Goal: Task Accomplishment & Management: Complete application form

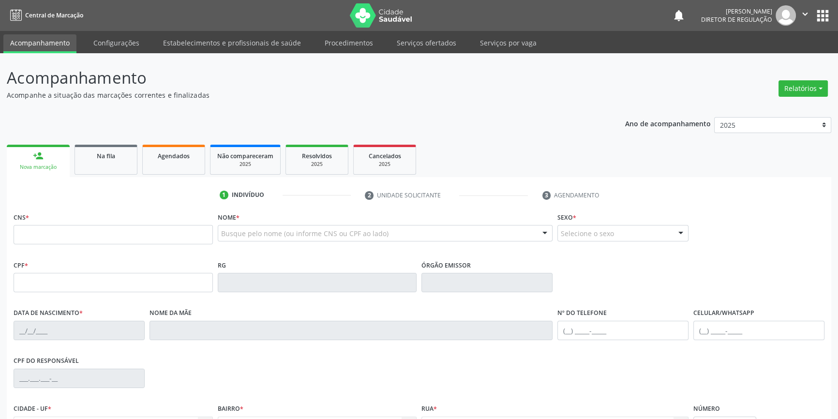
click at [248, 225] on div "Busque pelo nome (ou informe CNS ou CPF ao lado)" at bounding box center [385, 233] width 335 height 16
type input "GESSICA"
click at [124, 160] on div "Na fila" at bounding box center [106, 155] width 48 height 10
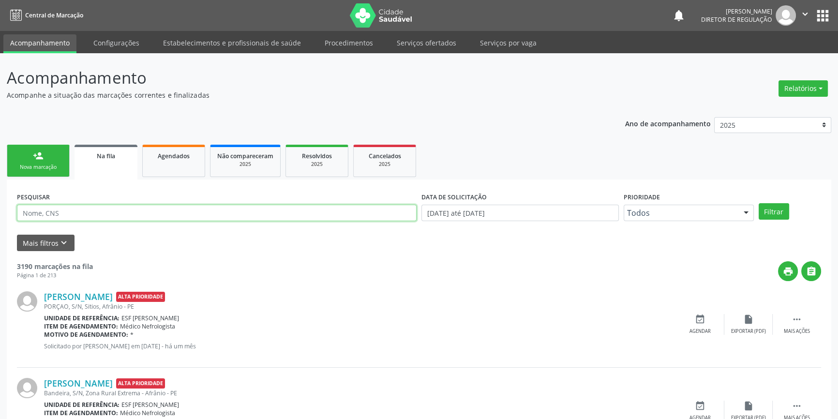
click at [142, 220] on input "text" at bounding box center [217, 213] width 400 height 16
type input "707808658188218"
click at [772, 212] on button "Filtrar" at bounding box center [774, 211] width 30 height 16
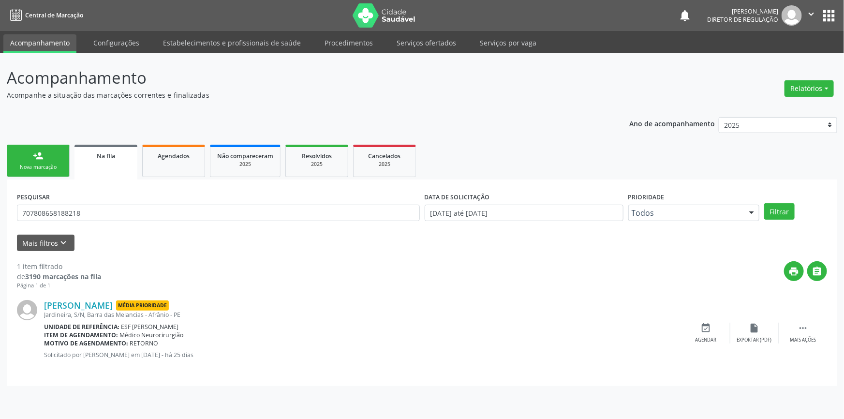
drag, startPoint x: 193, startPoint y: 358, endPoint x: 258, endPoint y: 353, distance: 65.5
click at [258, 353] on p "Solicitado por [PERSON_NAME] em [DATE] - há 25 dias" at bounding box center [363, 355] width 638 height 8
drag, startPoint x: 253, startPoint y: 353, endPoint x: 189, endPoint y: 355, distance: 64.9
click at [189, 355] on p "Solicitado por [PERSON_NAME] em [DATE] - há 25 dias" at bounding box center [363, 355] width 638 height 8
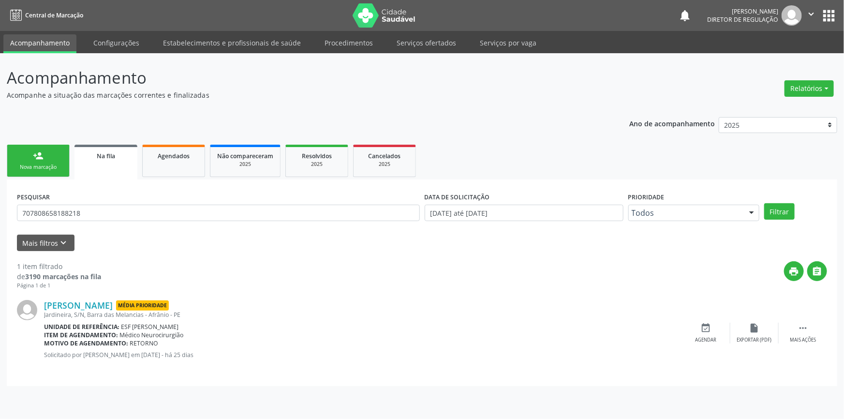
click at [55, 164] on div "Nova marcação" at bounding box center [38, 167] width 48 height 7
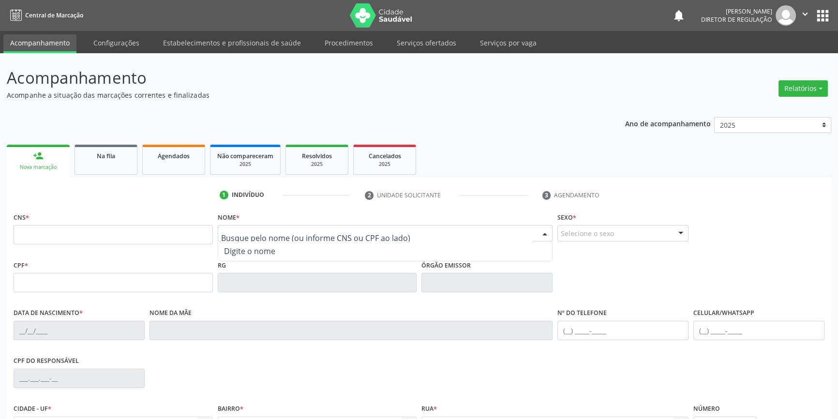
paste input "Gessica [PERSON_NAME]"
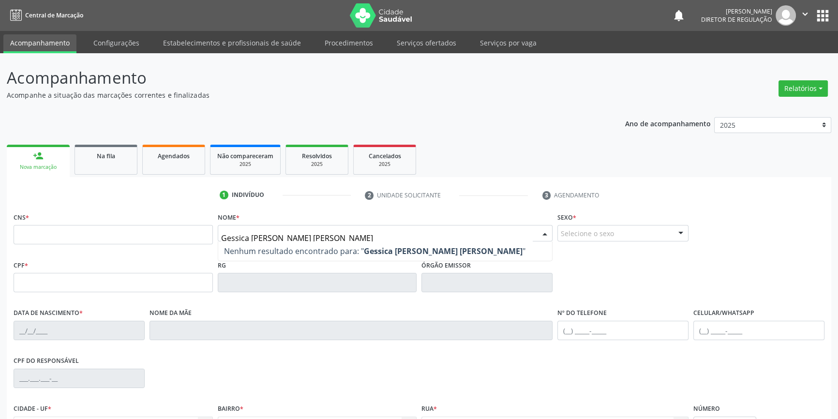
drag, startPoint x: 469, startPoint y: 238, endPoint x: 174, endPoint y: 234, distance: 294.6
click at [174, 234] on div "CNS * Nome * [PERSON_NAME] [PERSON_NAME] Nenhum resultado encontrado para: " Ge…" at bounding box center [419, 234] width 816 height 48
paste input "text"
type input "Gessica [PERSON_NAME]"
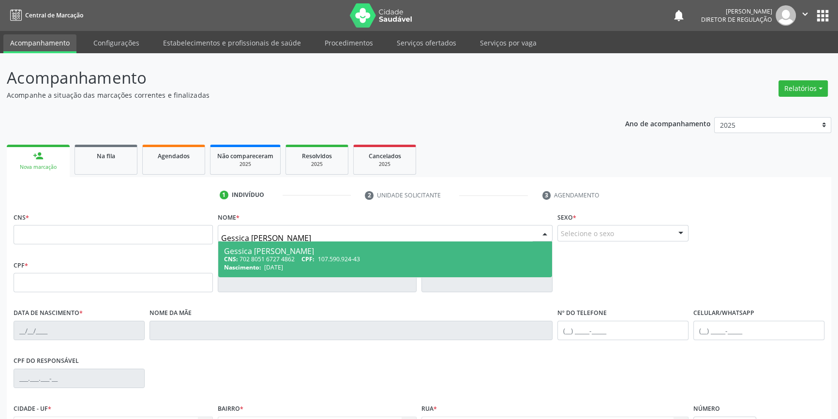
type input "702 8051 6727 4862"
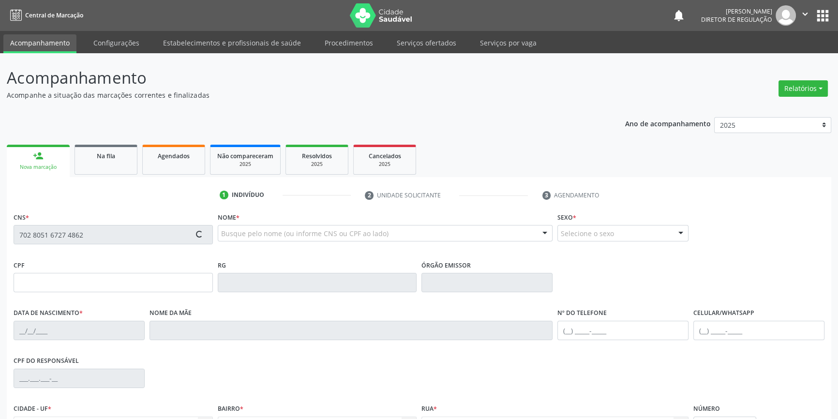
type input "107.590.924-43"
type input "[DATE]"
type input "[PERSON_NAME]"
type input "[PHONE_NUMBER]"
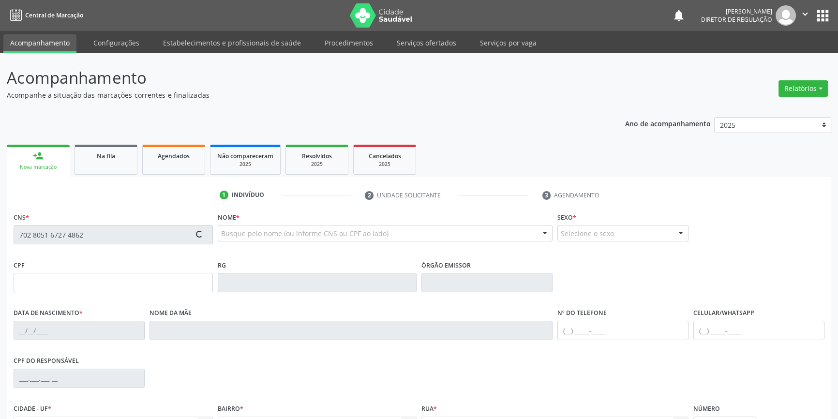
type input "097.023.024-98"
type input "142"
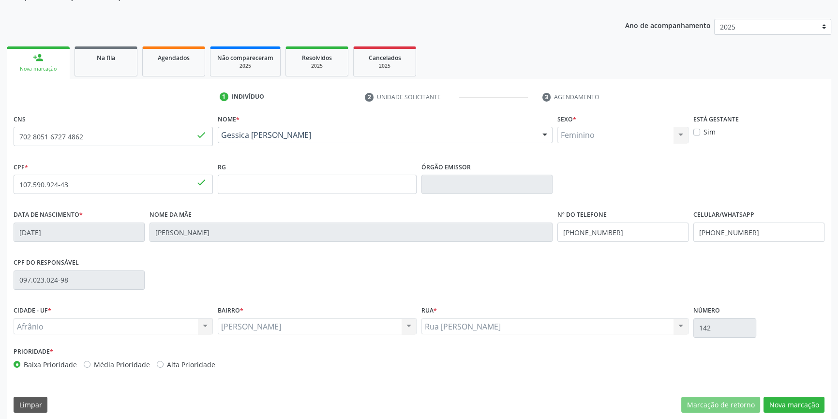
scroll to position [105, 0]
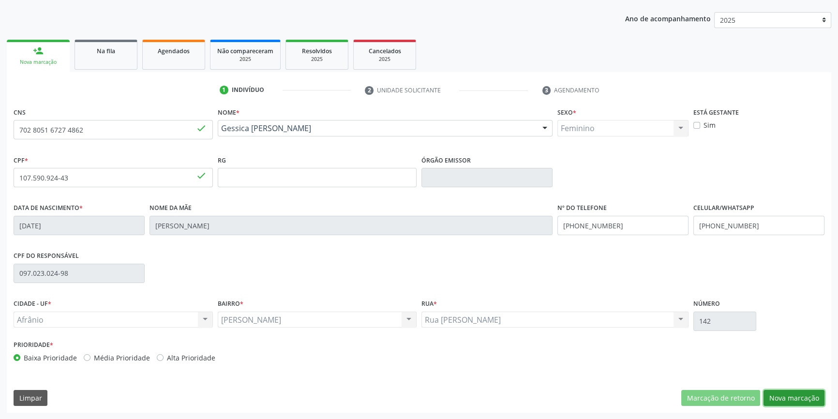
click at [789, 399] on button "Nova marcação" at bounding box center [793, 398] width 61 height 16
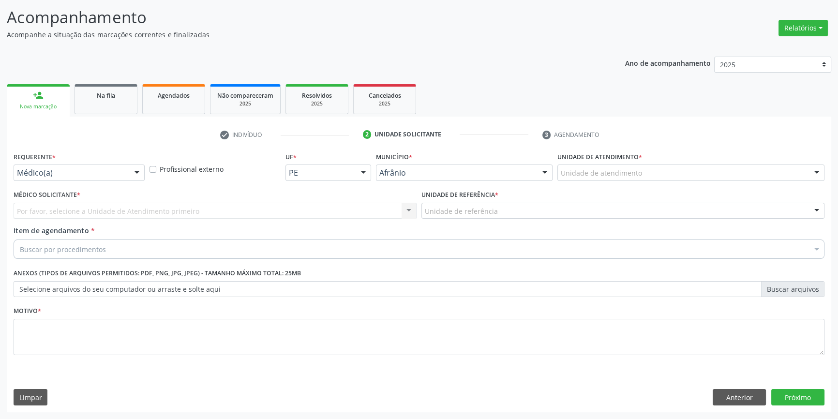
scroll to position [60, 0]
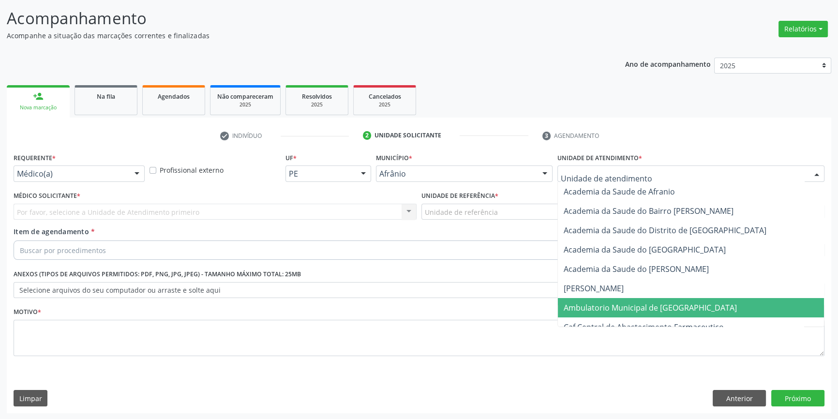
click at [628, 313] on span "Ambulatorio Municipal de [GEOGRAPHIC_DATA]" at bounding box center [691, 307] width 266 height 19
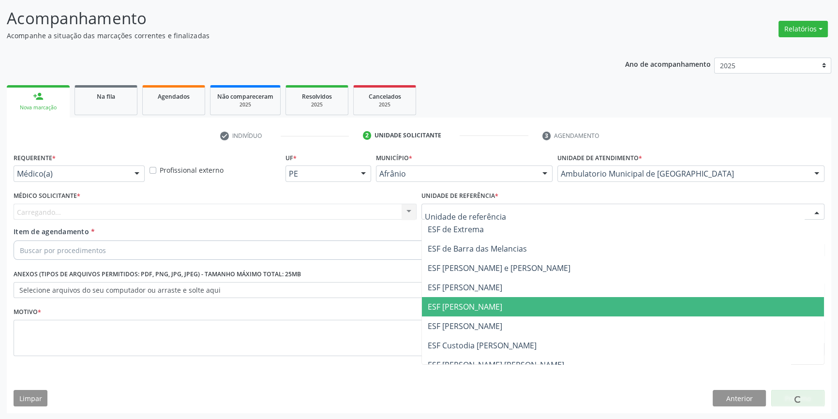
click at [493, 305] on span "ESF [PERSON_NAME]" at bounding box center [623, 306] width 402 height 19
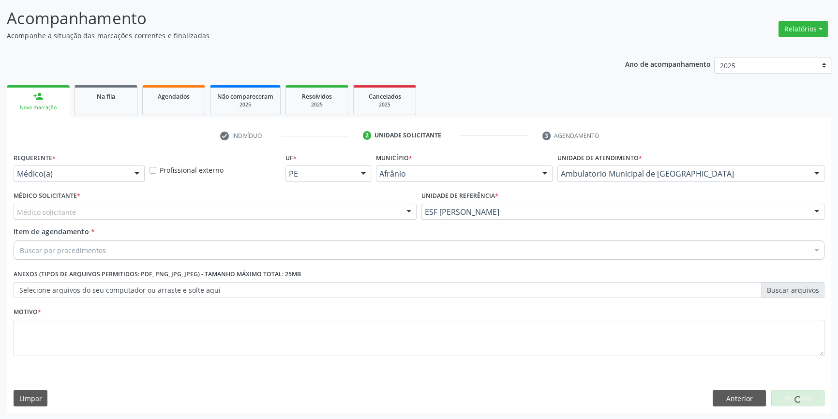
click at [256, 205] on div "Médico solicitante" at bounding box center [215, 212] width 403 height 16
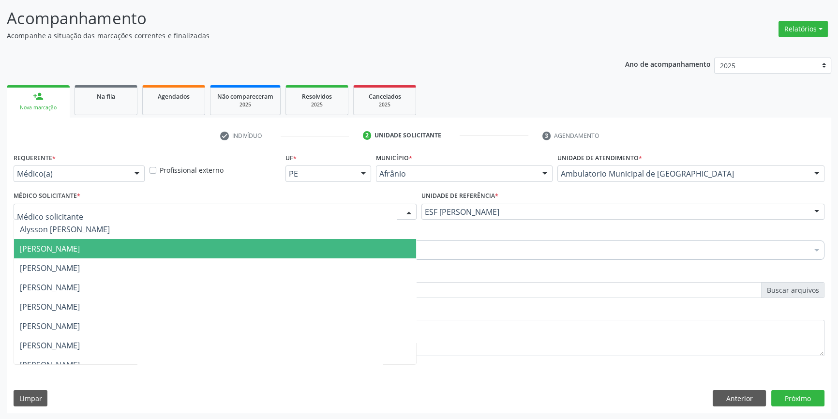
drag, startPoint x: 124, startPoint y: 246, endPoint x: 97, endPoint y: 249, distance: 27.7
click at [80, 247] on span "[PERSON_NAME]" at bounding box center [50, 248] width 60 height 11
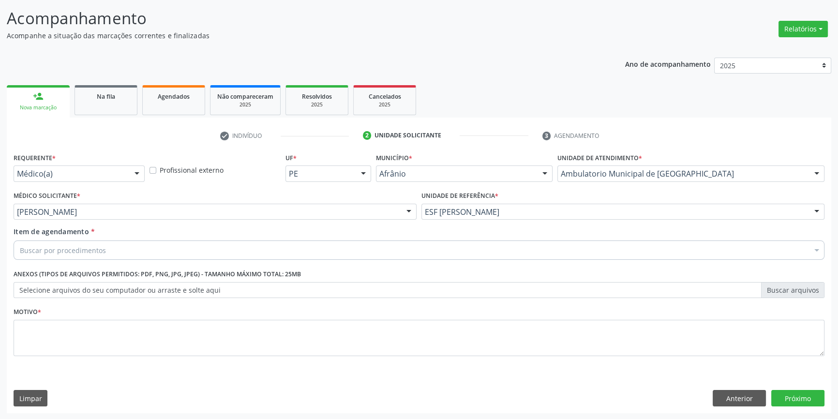
click at [95, 249] on div "Requerente * Médico(a) Médico(a) Enfermeiro(a) Paciente Nenhum resultado encont…" at bounding box center [419, 259] width 811 height 219
click at [130, 258] on div "Buscar por procedimentos" at bounding box center [419, 249] width 811 height 19
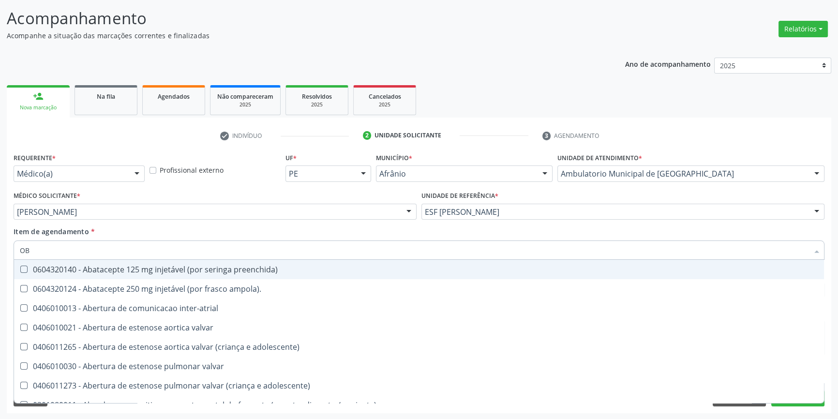
type input "OBS"
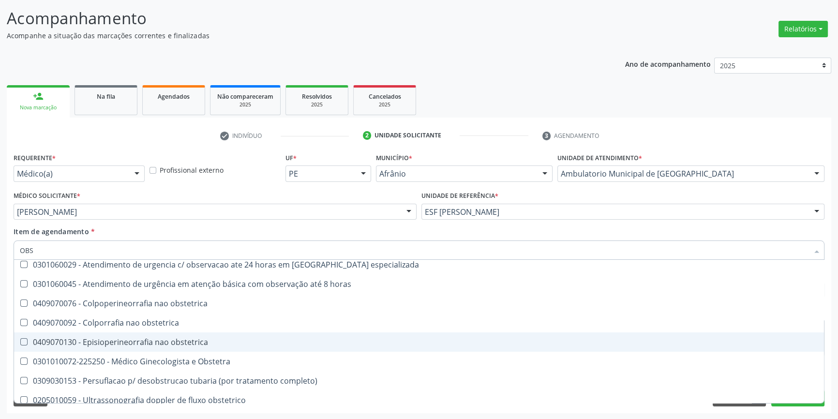
scroll to position [108, 0]
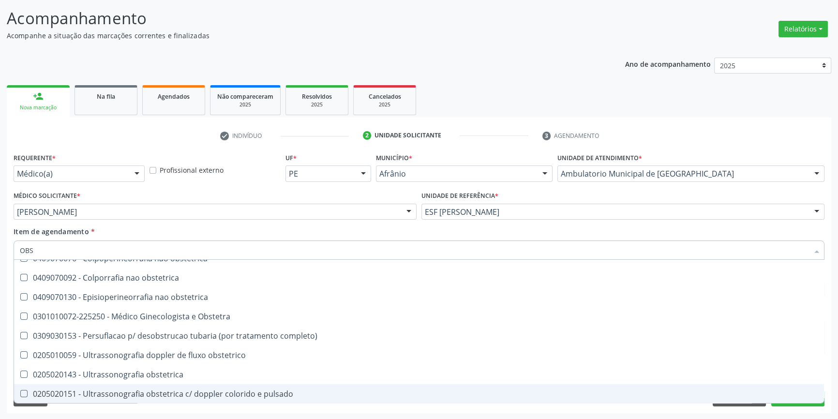
click at [174, 394] on div "0205020151 - Ultrassonografia obstetrica c/ doppler colorido e pulsado" at bounding box center [419, 394] width 798 height 8
checkbox pulsado "true"
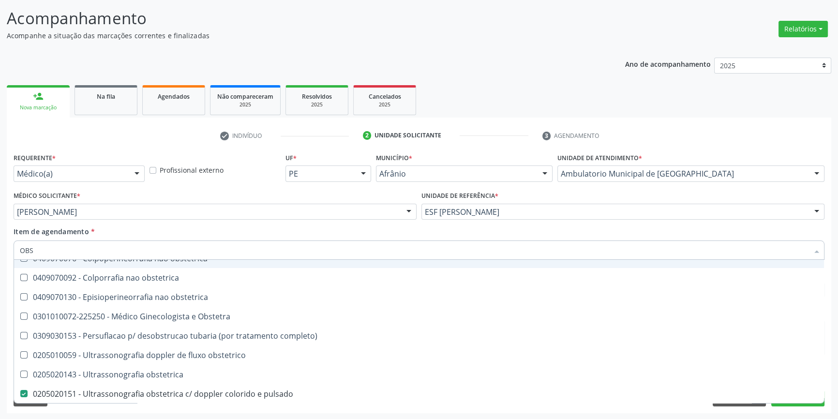
click at [180, 227] on div "Item de agendamento * OBS Desfazer seleção 0417010028 - [MEDICAL_DATA] obstetri…" at bounding box center [419, 241] width 811 height 30
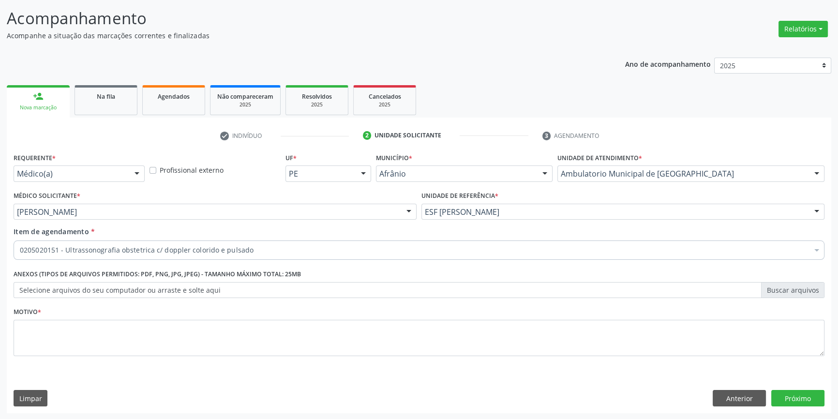
scroll to position [0, 0]
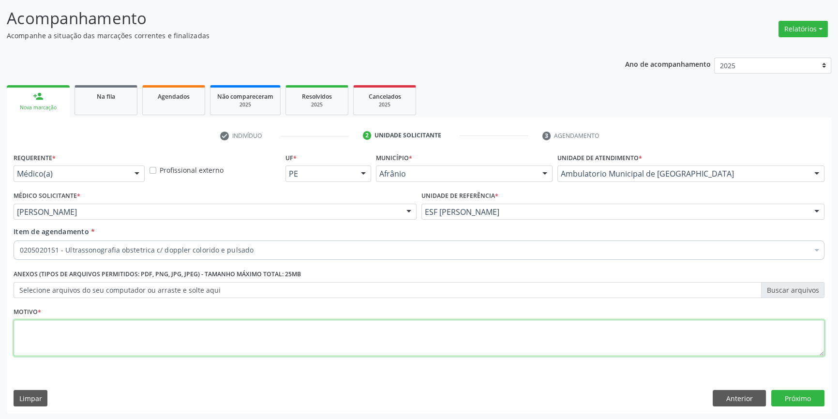
click at [115, 330] on textarea at bounding box center [419, 338] width 811 height 37
type textarea "'"
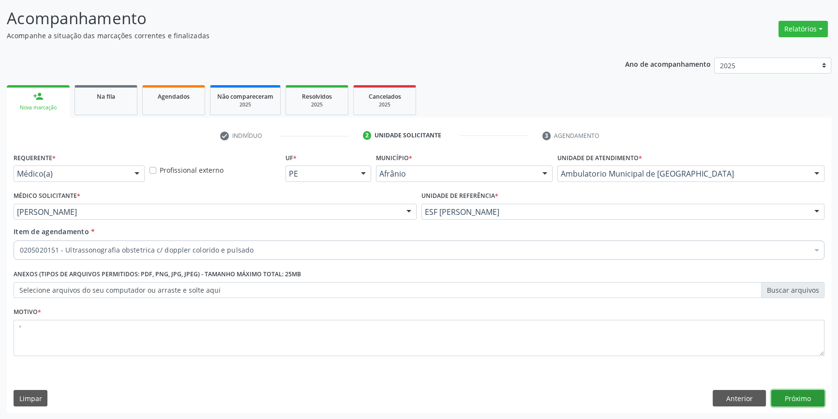
click at [797, 395] on button "Próximo" at bounding box center [797, 398] width 53 height 16
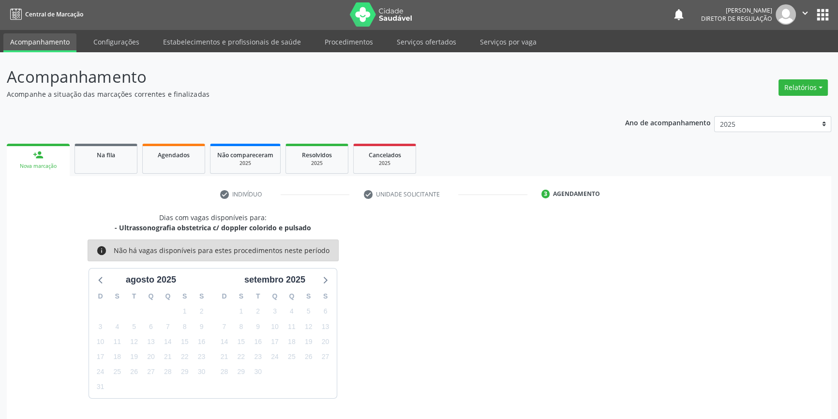
scroll to position [30, 0]
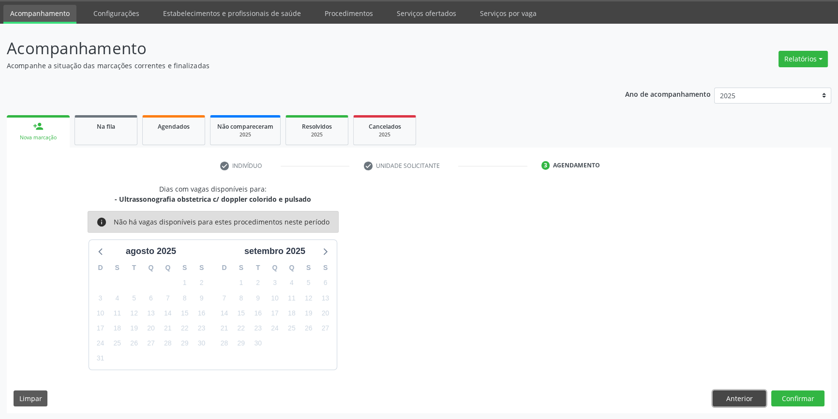
click at [748, 393] on button "Anterior" at bounding box center [739, 398] width 53 height 16
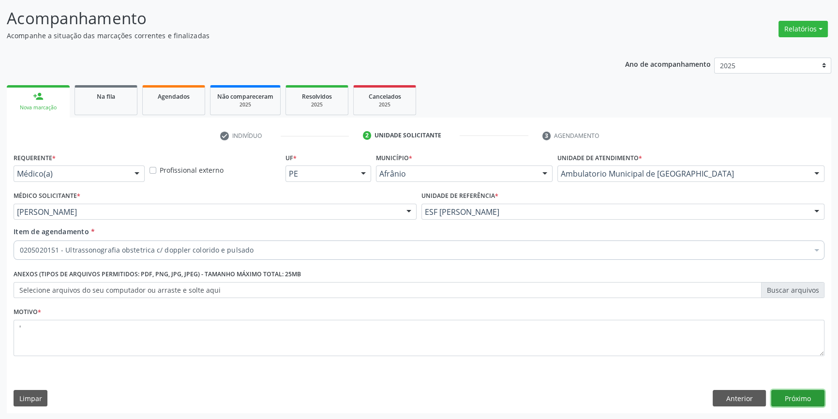
click at [794, 394] on button "Próximo" at bounding box center [797, 398] width 53 height 16
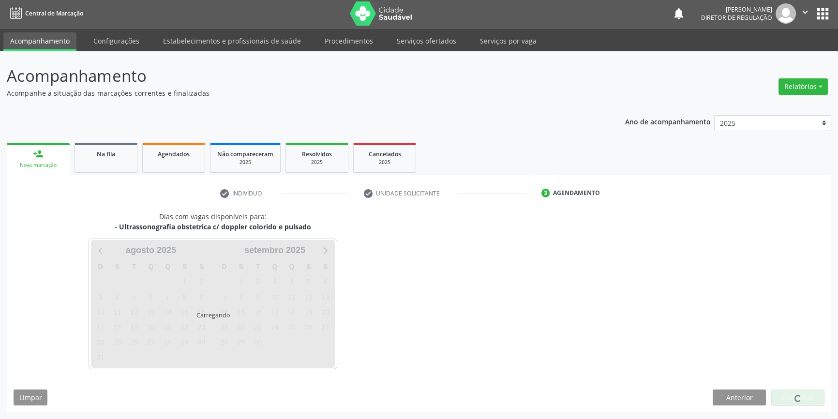
scroll to position [1, 0]
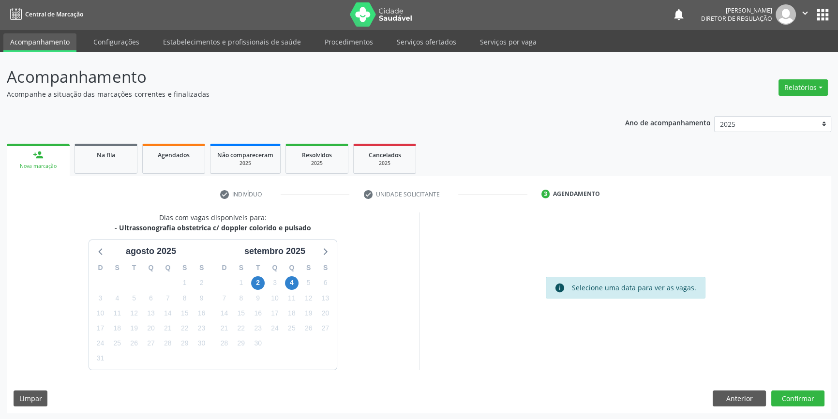
click at [257, 291] on div "9" at bounding box center [258, 298] width 14 height 15
click at [257, 287] on span "2" at bounding box center [258, 283] width 14 height 14
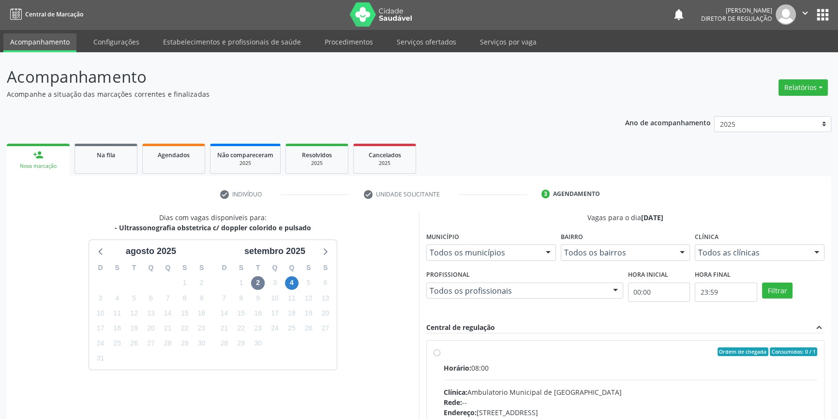
click at [441, 358] on div "Ordem de chegada Consumidos: 0 / 1 Horário: 08:00 Clínica: Ambulatorio Municipa…" at bounding box center [625, 421] width 384 height 149
radio input "true"
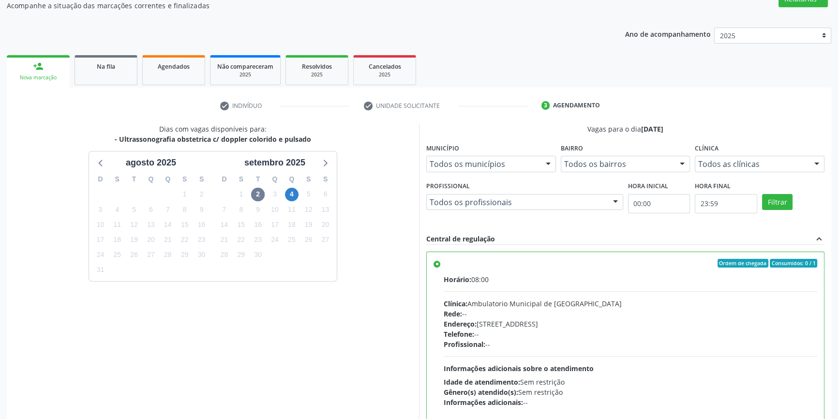
scroll to position [158, 0]
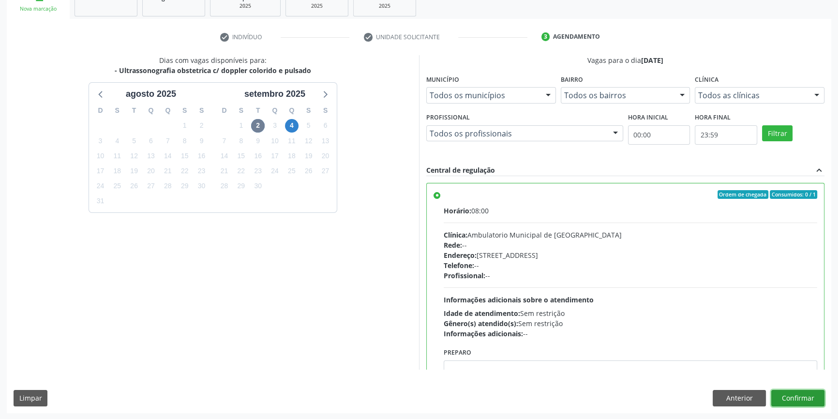
click at [809, 402] on button "Confirmar" at bounding box center [797, 398] width 53 height 16
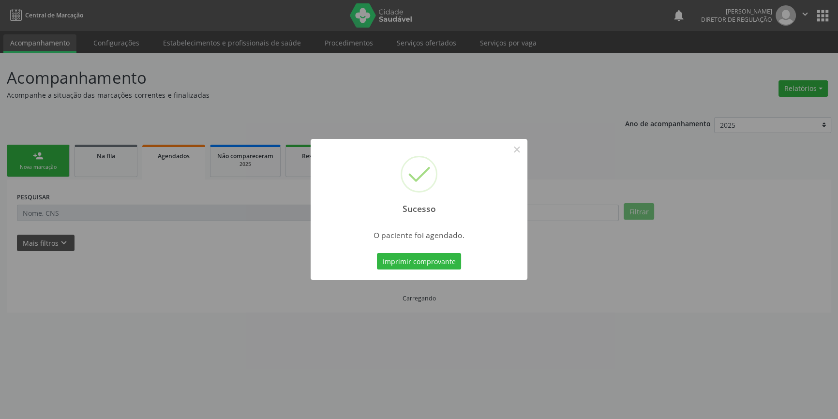
scroll to position [0, 0]
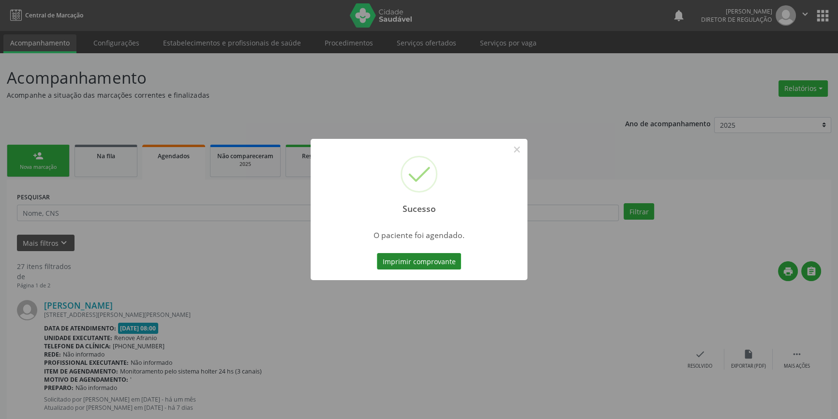
click at [444, 259] on button "Imprimir comprovante" at bounding box center [419, 261] width 84 height 16
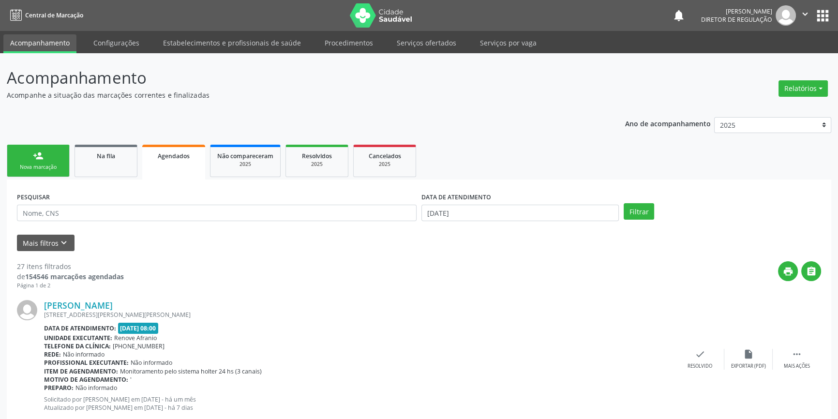
click at [33, 160] on div "person_add" at bounding box center [38, 155] width 11 height 11
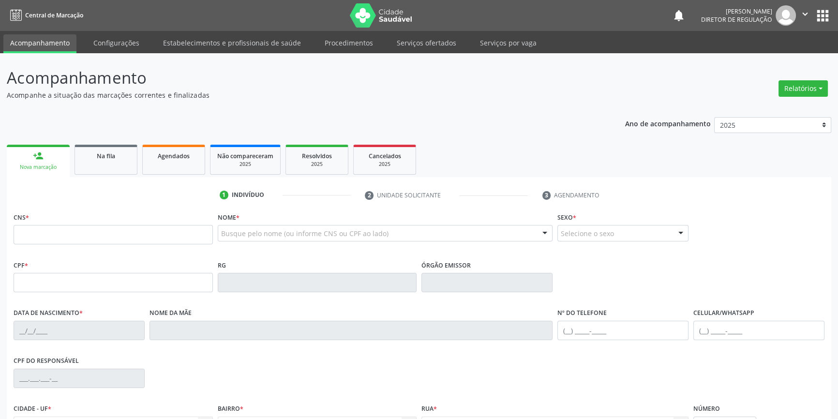
drag, startPoint x: 232, startPoint y: 231, endPoint x: 247, endPoint y: 233, distance: 14.6
paste input "Isys Thayane Gomes Quirino"
type input "Isys Thayane Gomes Quirino"
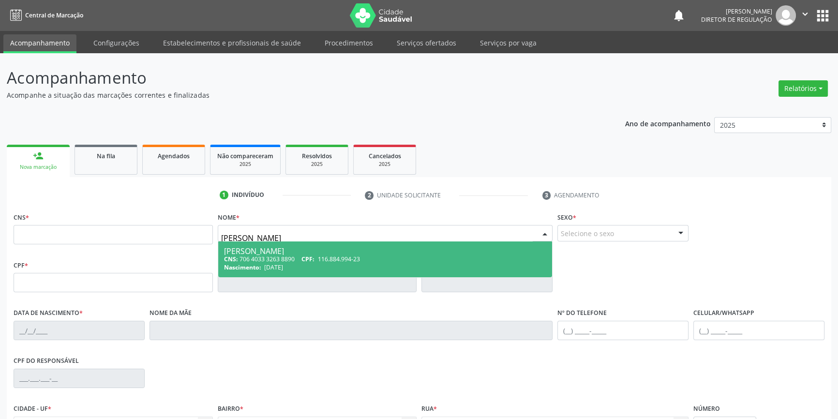
click at [235, 256] on span "CNS:" at bounding box center [231, 259] width 14 height 8
type input "706 4033 3263 8890"
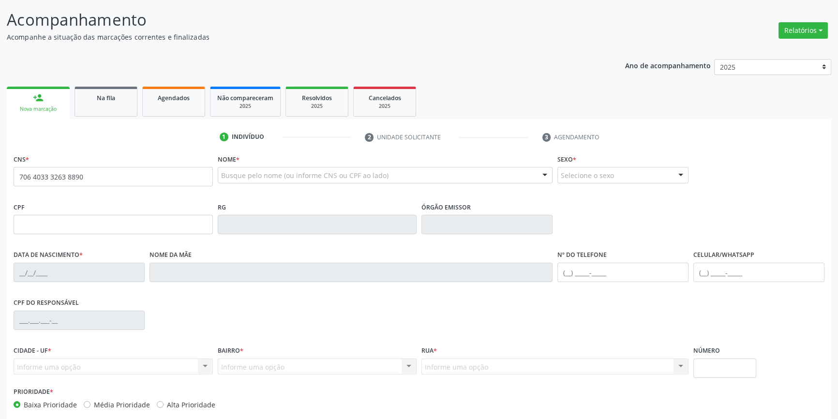
scroll to position [105, 0]
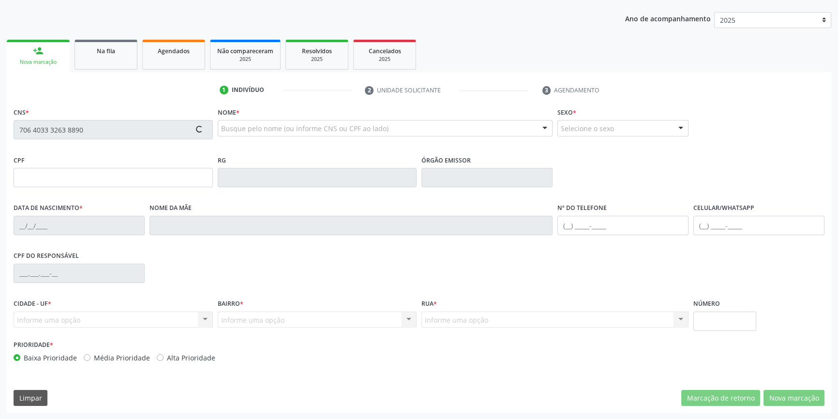
type input "116.884.994-23"
type input "19/03/2008"
type input "Tamara Dayane Gomes da Silva"
type input "(87) 98847-4988"
type input "250.168.938-02"
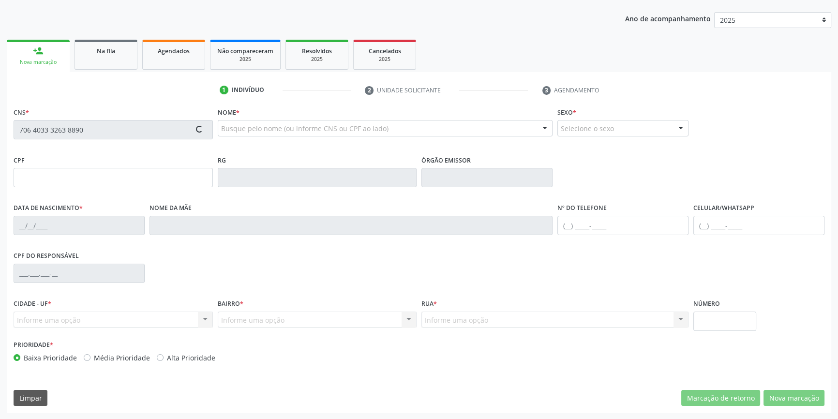
type input "421"
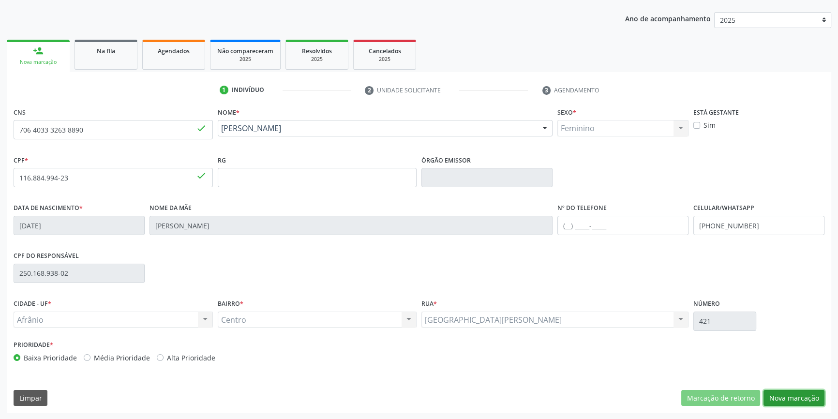
click at [792, 399] on button "Nova marcação" at bounding box center [793, 398] width 61 height 16
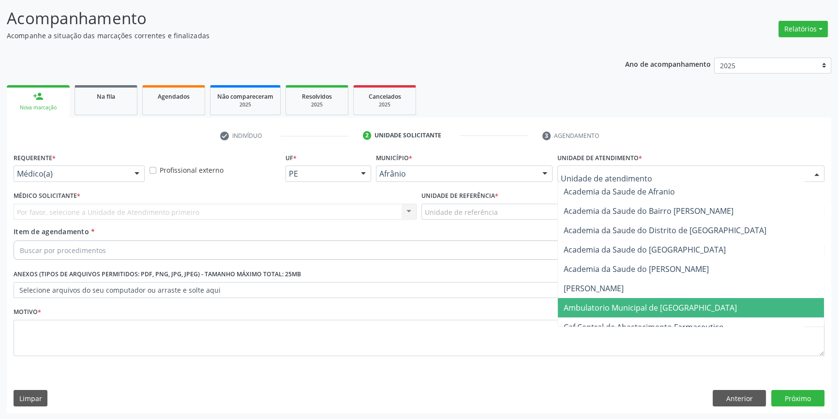
click at [615, 300] on span "Ambulatorio Municipal de [GEOGRAPHIC_DATA]" at bounding box center [691, 307] width 266 height 19
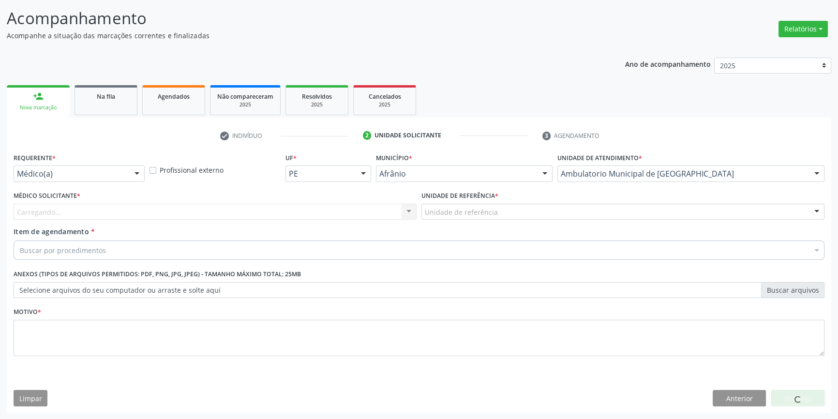
click at [482, 199] on label "Unidade de referência *" at bounding box center [459, 196] width 77 height 15
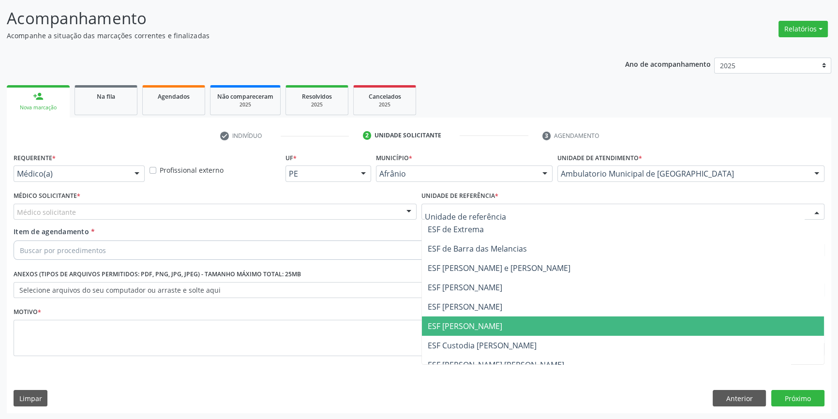
click at [482, 326] on span "ESF [PERSON_NAME]" at bounding box center [465, 326] width 75 height 11
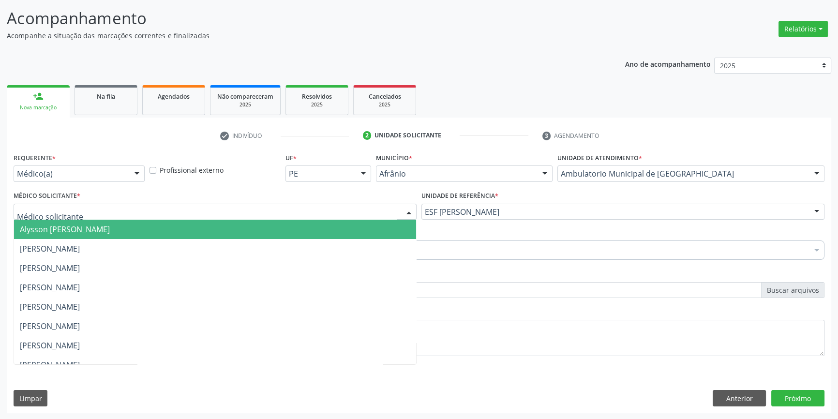
drag, startPoint x: 260, startPoint y: 214, endPoint x: 216, endPoint y: 230, distance: 46.8
click at [256, 214] on div at bounding box center [215, 212] width 403 height 16
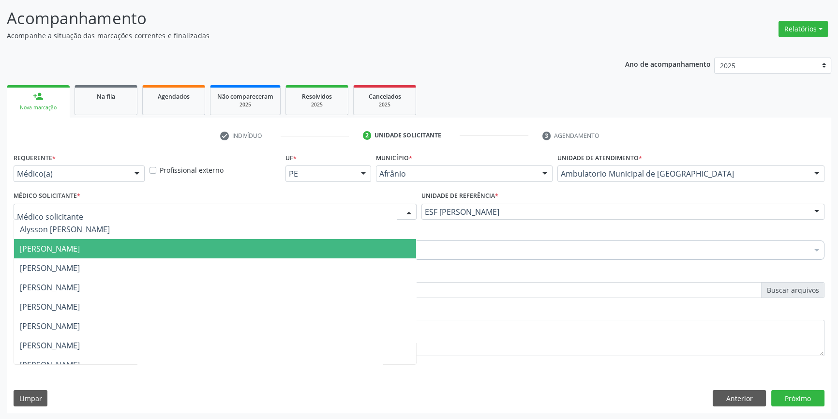
click at [154, 241] on span "[PERSON_NAME]" at bounding box center [215, 248] width 402 height 19
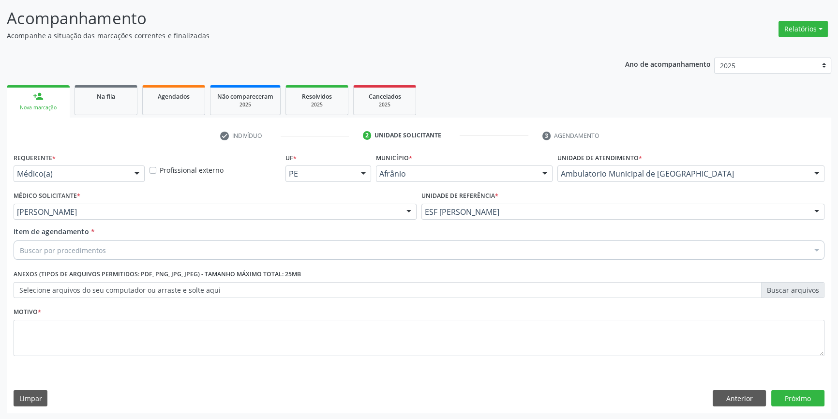
click at [130, 246] on div "Buscar por procedimentos" at bounding box center [419, 249] width 811 height 19
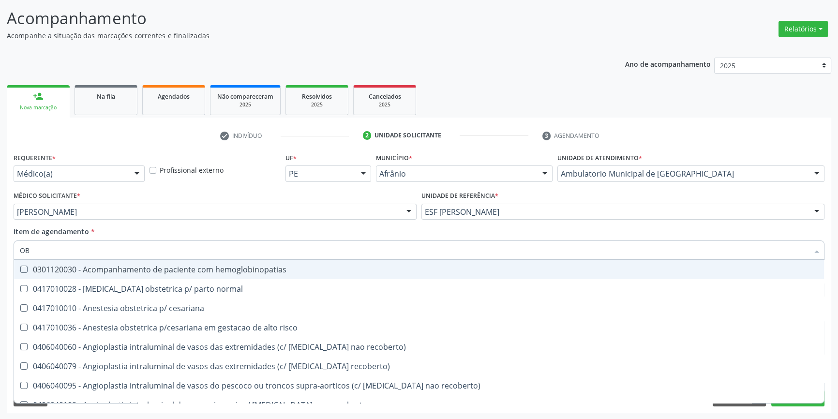
type input "OBS"
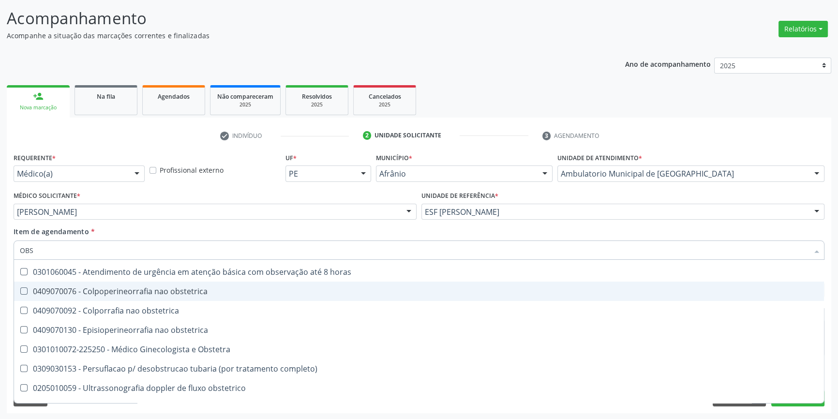
scroll to position [108, 0]
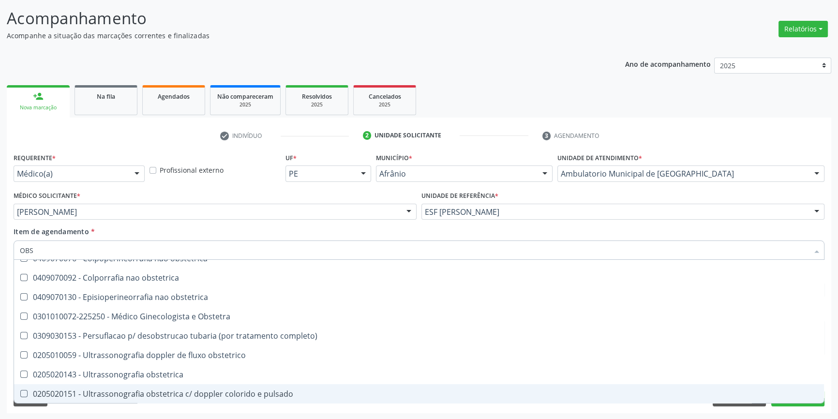
click at [156, 390] on div "0205020151 - Ultrassonografia obstetrica c/ doppler colorido e pulsado" at bounding box center [419, 394] width 798 height 8
checkbox pulsado "true"
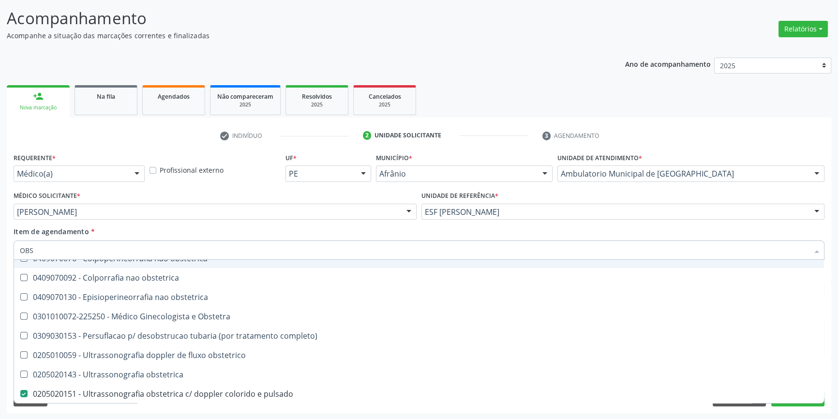
click at [234, 238] on div "Item de agendamento * OBS Desfazer seleção 0417010028 - Analgesia obstetrica p/…" at bounding box center [419, 241] width 811 height 30
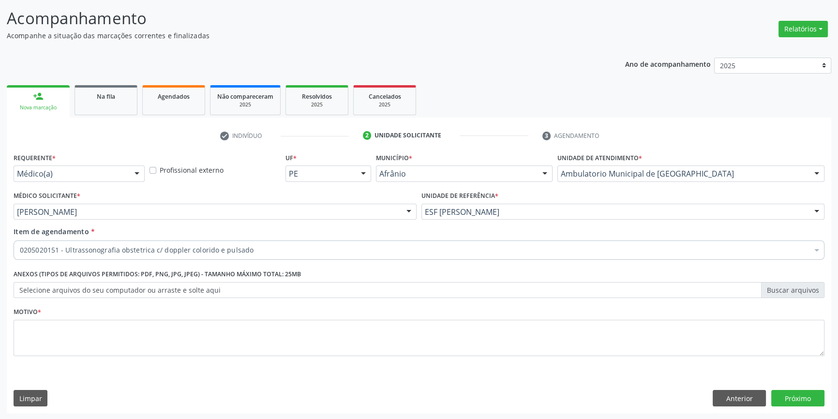
scroll to position [0, 0]
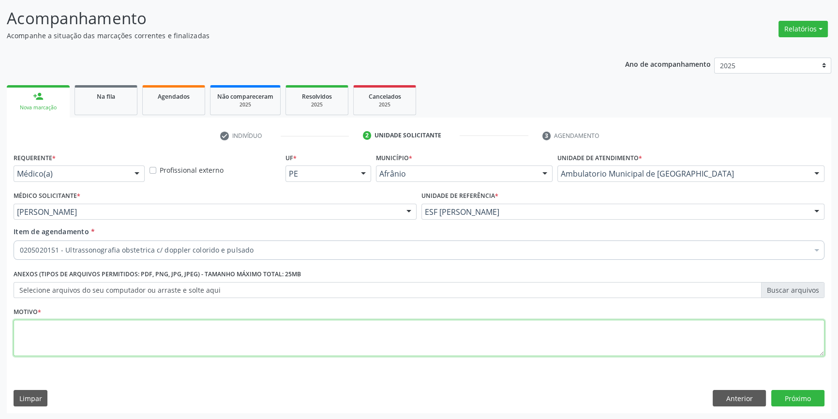
click at [145, 328] on textarea at bounding box center [419, 338] width 811 height 37
type textarea "'"
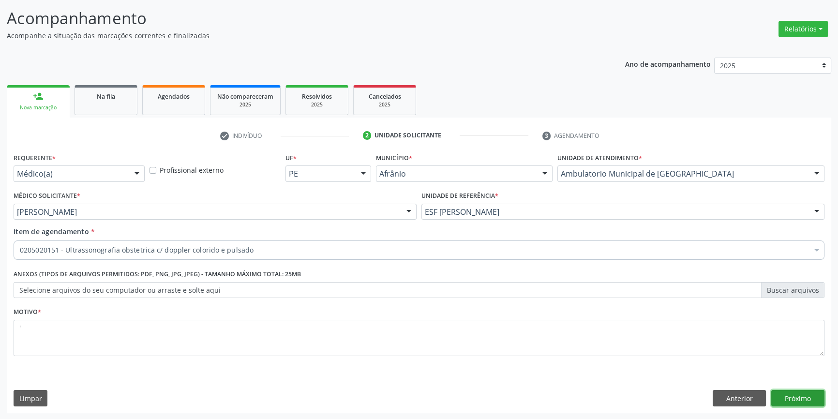
click at [800, 392] on button "Próximo" at bounding box center [797, 398] width 53 height 16
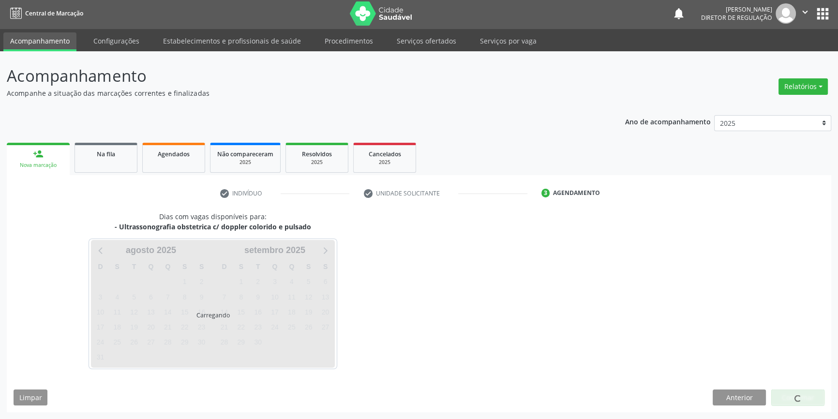
scroll to position [1, 0]
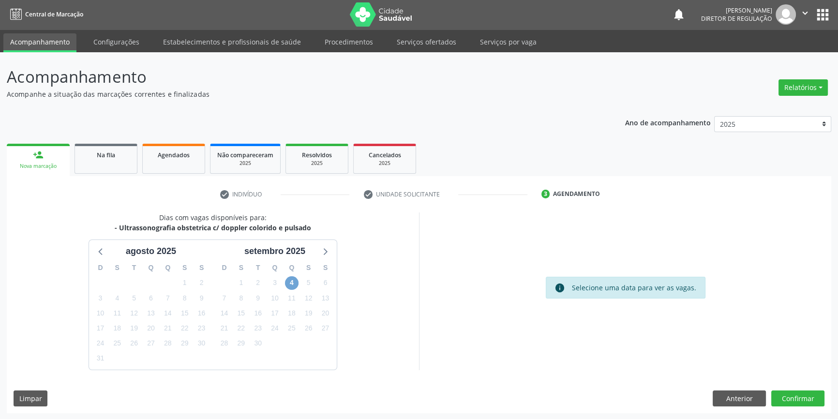
click at [295, 280] on span "4" at bounding box center [292, 283] width 14 height 14
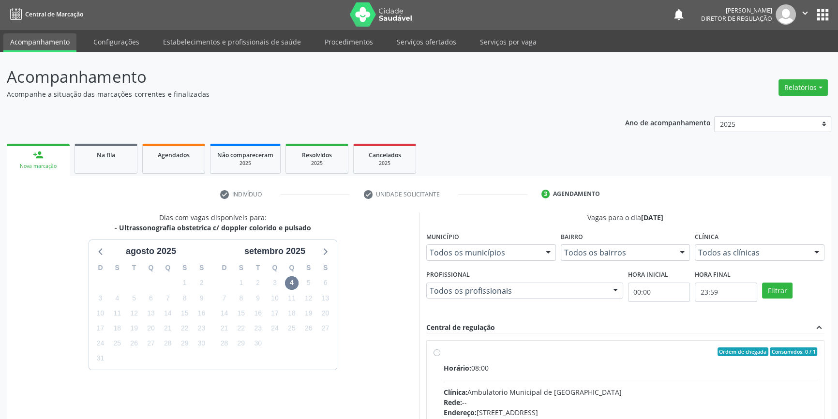
click at [449, 338] on div "Ordem de chegada Consumidos: 0 / 1 Horário: 08:00 Clínica: Ambulatorio Municipa…" at bounding box center [625, 421] width 398 height 177
click at [449, 341] on div "Ordem de chegada Consumidos: 0 / 1 Horário: 08:00 Clínica: Ambulatorio Municipa…" at bounding box center [625, 422] width 397 height 162
radio input "true"
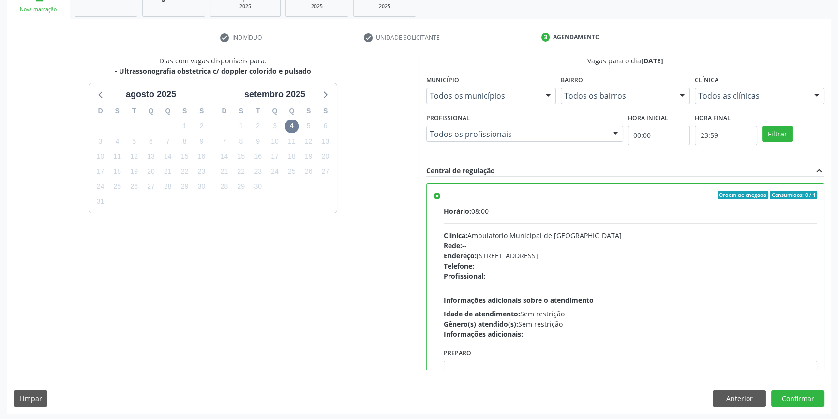
scroll to position [158, 0]
click at [810, 396] on button "Confirmar" at bounding box center [797, 398] width 53 height 16
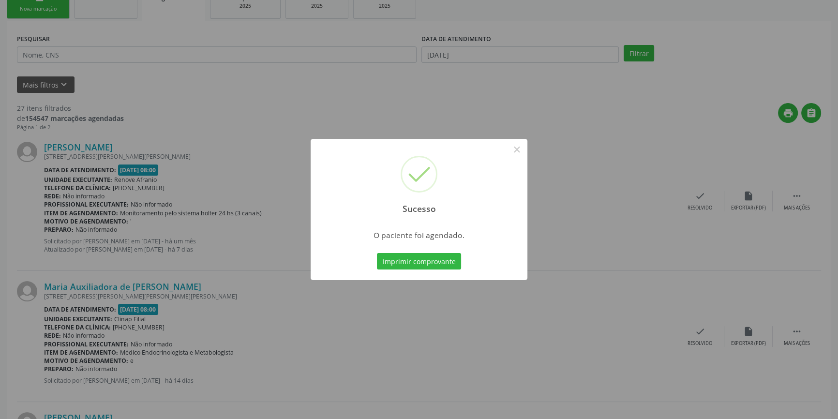
scroll to position [0, 0]
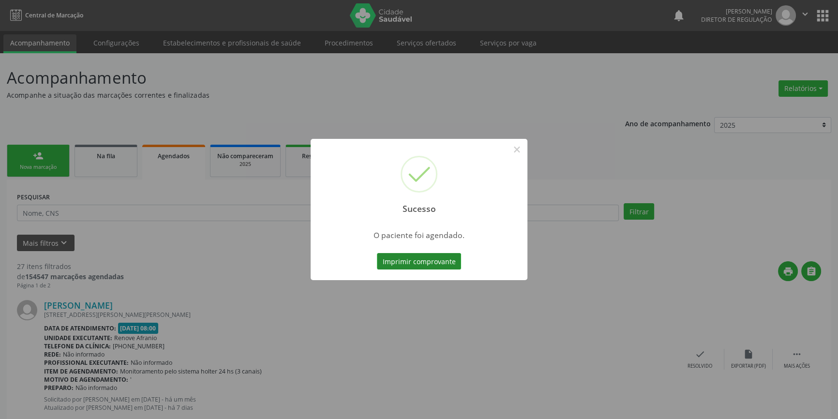
click at [435, 260] on button "Imprimir comprovante" at bounding box center [419, 261] width 84 height 16
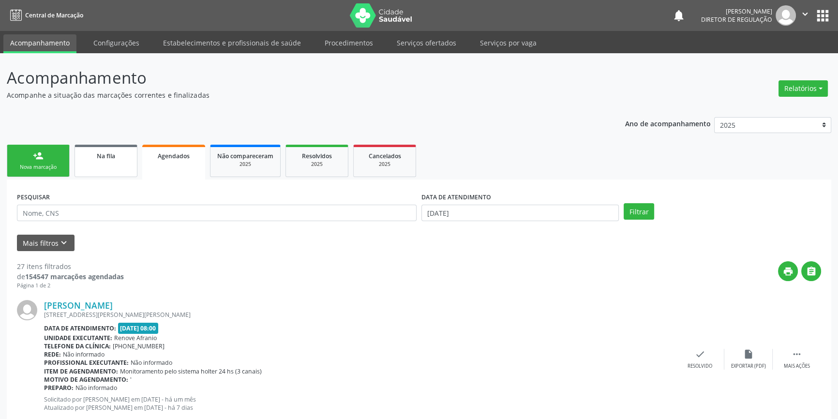
click at [94, 158] on div "Na fila" at bounding box center [106, 155] width 48 height 10
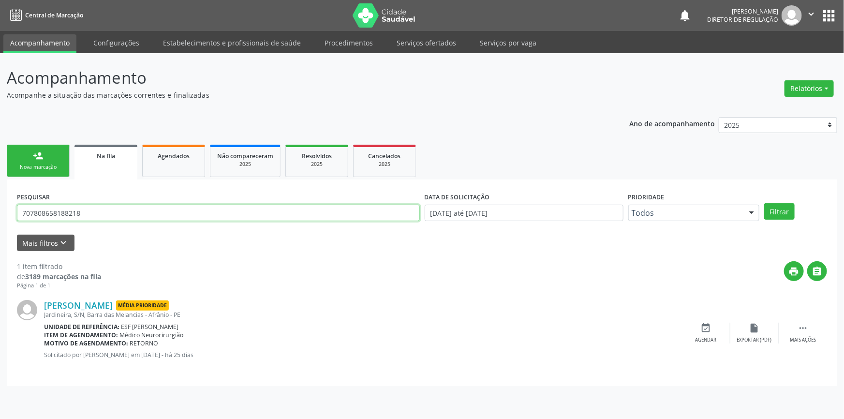
drag, startPoint x: 98, startPoint y: 216, endPoint x: 0, endPoint y: 210, distance: 97.9
click at [0, 210] on div "Acompanhamento Acompanhe a situação das marcações correntes e finalizadas Relat…" at bounding box center [422, 236] width 844 height 366
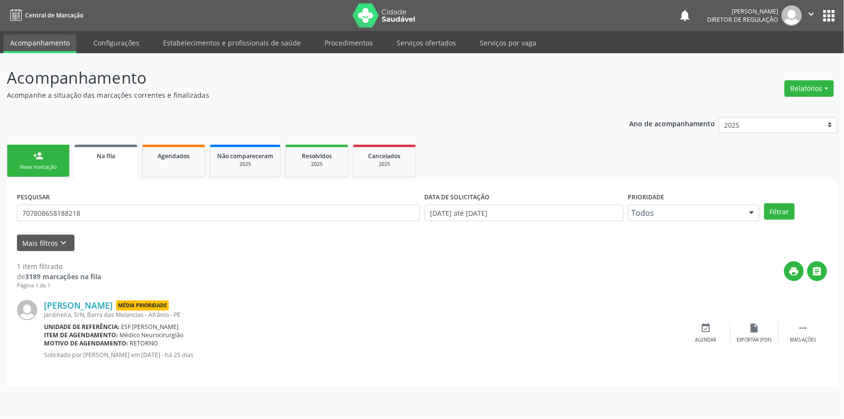
click at [65, 145] on link "person_add Nova marcação" at bounding box center [38, 161] width 63 height 32
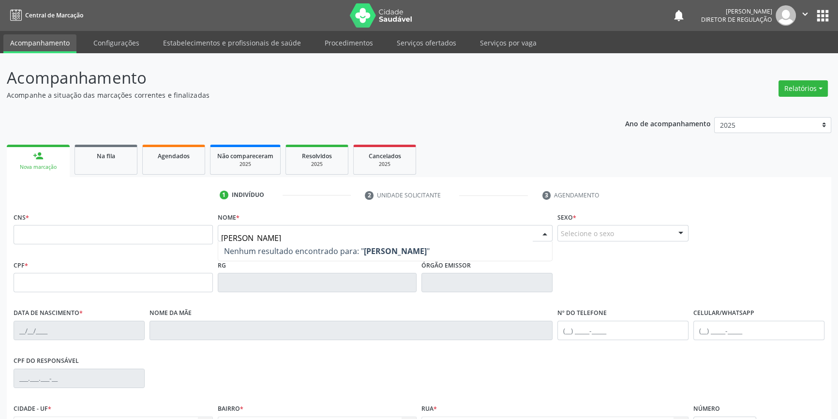
type input "JOSE RAIMUNDO DE BRITO"
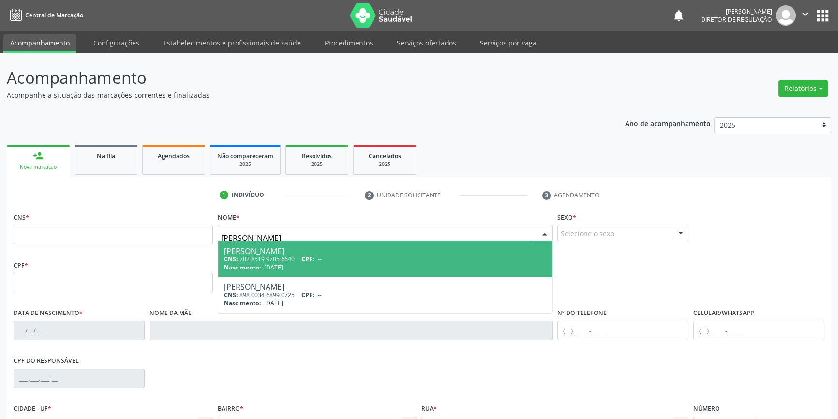
click at [313, 265] on div "Nascimento: 08/09/1968" at bounding box center [385, 267] width 323 height 8
type input "702 8519 9705 6640"
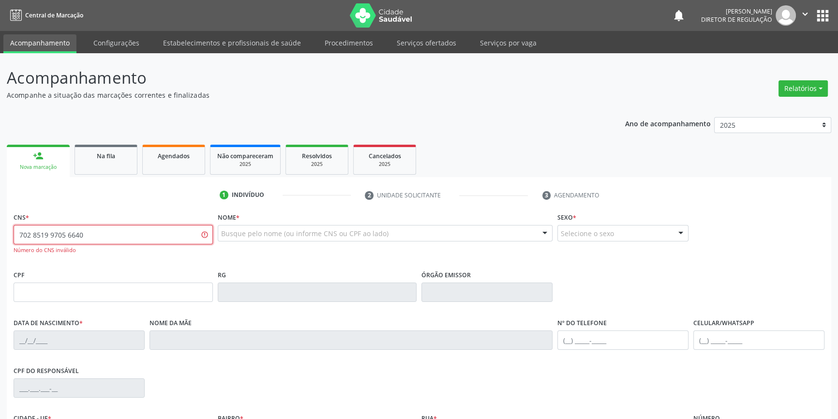
drag, startPoint x: 134, startPoint y: 230, endPoint x: 0, endPoint y: 224, distance: 134.2
click at [0, 224] on div "Acompanhamento Acompanhe a situação das marcações correntes e finalizadas Relat…" at bounding box center [419, 293] width 838 height 481
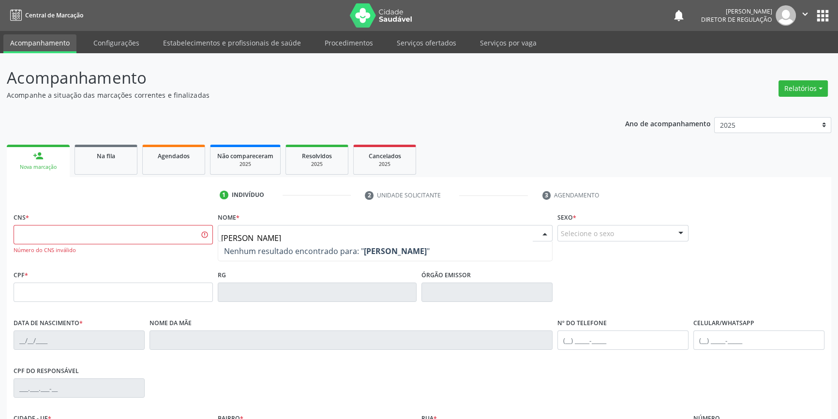
type input "JOSE RAIMUNDO DE BRITO"
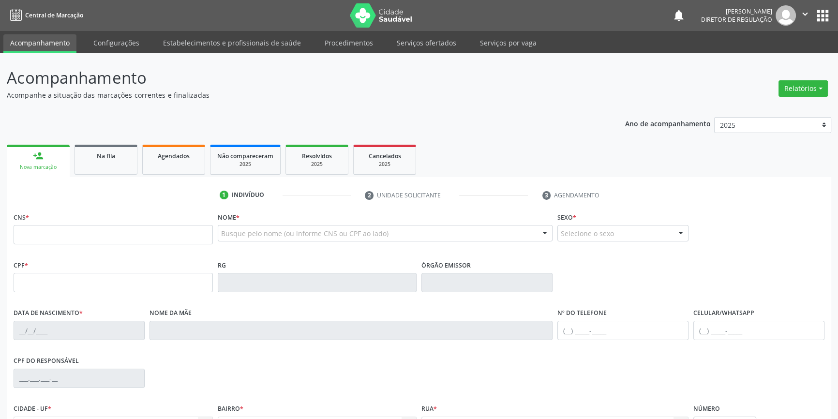
click at [419, 38] on link "Serviços ofertados" at bounding box center [426, 42] width 73 height 17
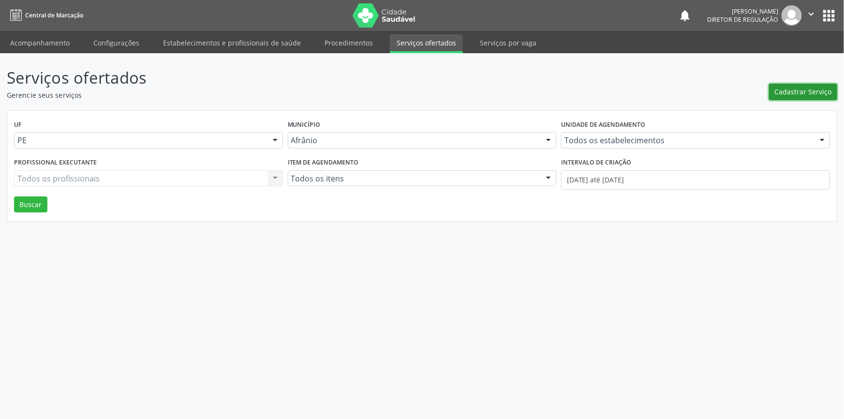
click at [813, 88] on span "Cadastrar Serviço" at bounding box center [803, 92] width 57 height 10
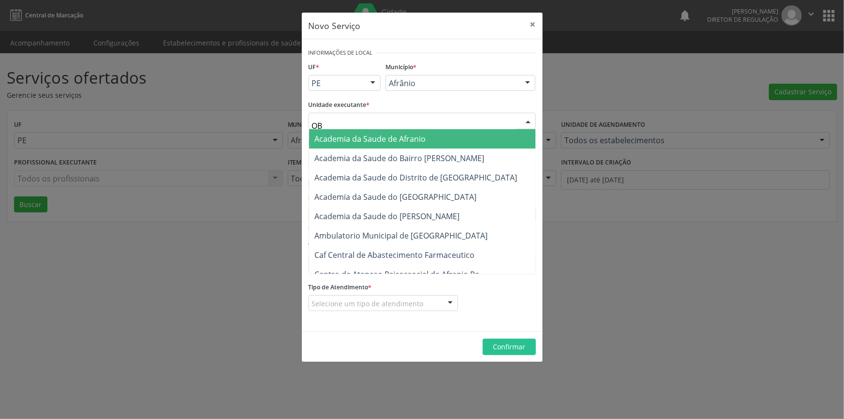
type input "OBS"
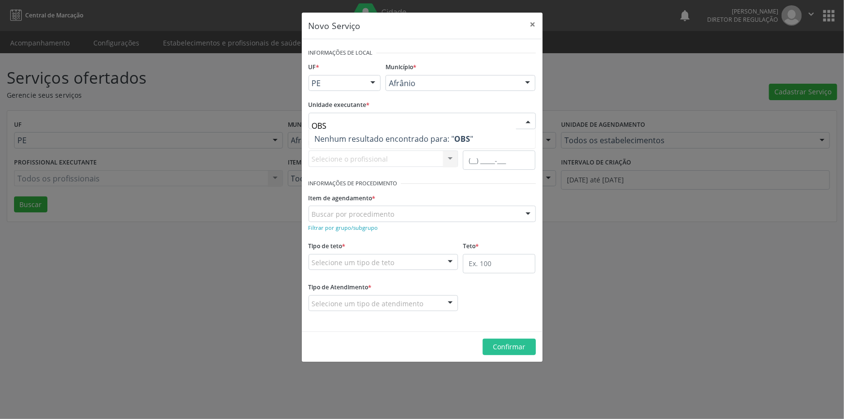
drag, startPoint x: 260, startPoint y: 128, endPoint x: 217, endPoint y: 135, distance: 43.7
click at [217, 135] on div "Novo Serviço × Informações de Local UF * PE BA PE Nenhum resultado encontrado p…" at bounding box center [422, 209] width 844 height 419
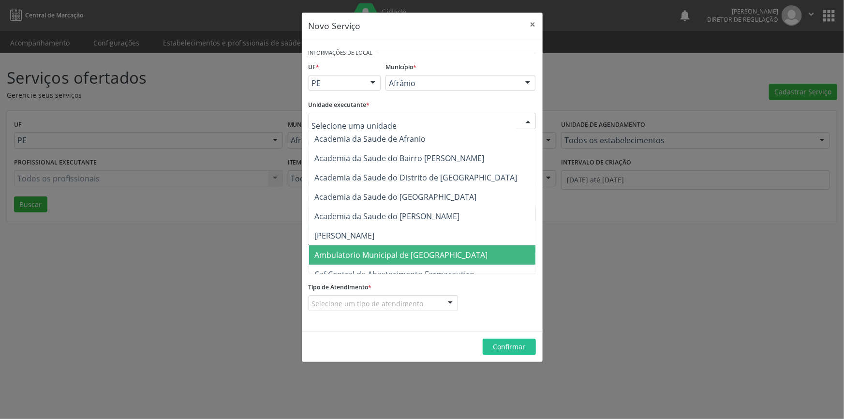
click at [386, 247] on span "Ambulatorio Municipal de [GEOGRAPHIC_DATA]" at bounding box center [427, 254] width 236 height 19
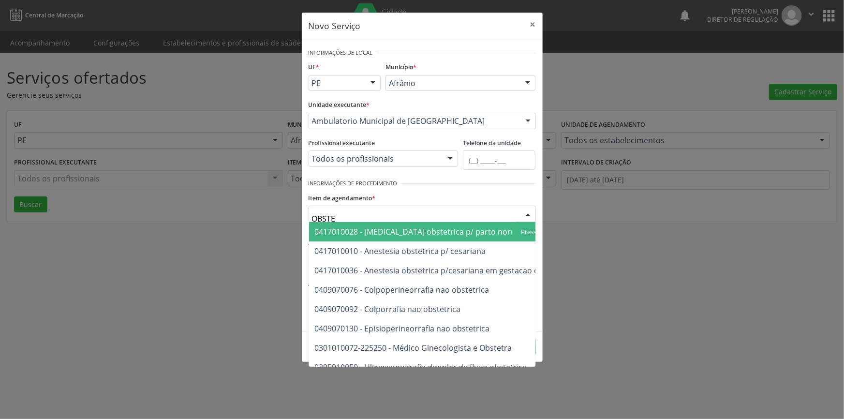
type input "OBSTET"
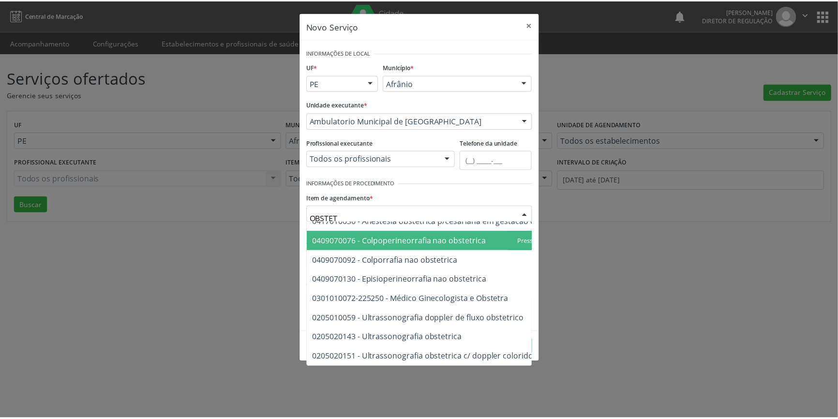
scroll to position [55, 0]
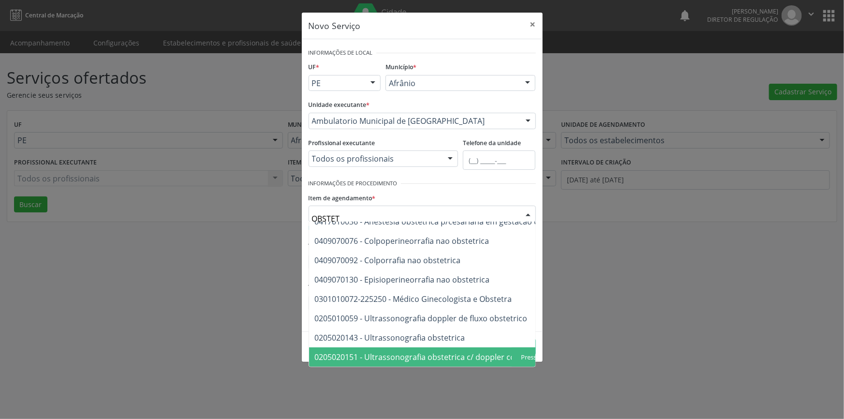
click at [444, 352] on span "0205020151 - Ultrassonografia obstetrica c/ doppler colorido e pulsado" at bounding box center [445, 357] width 260 height 11
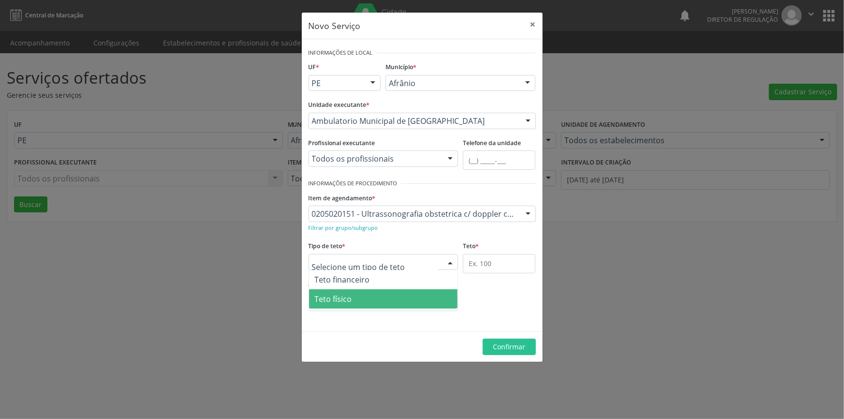
click at [373, 300] on span "Teto físico" at bounding box center [383, 298] width 149 height 19
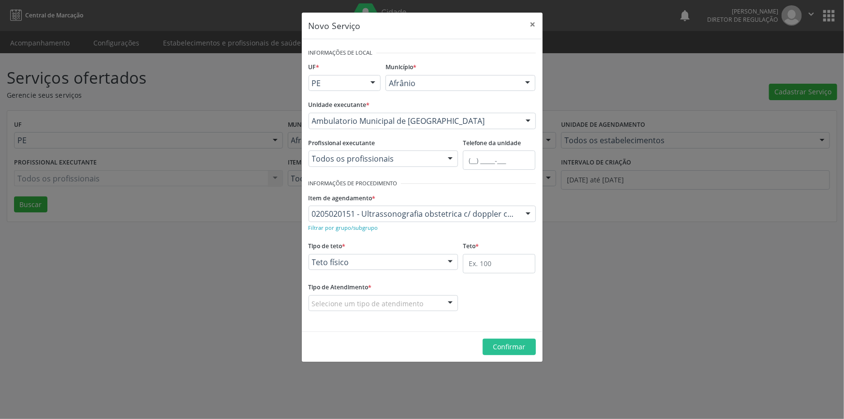
click at [484, 275] on fieldset "Teto *" at bounding box center [499, 259] width 73 height 41
click at [491, 266] on input "text" at bounding box center [499, 263] width 73 height 19
type input "1"
type input "2"
click at [420, 300] on div at bounding box center [384, 303] width 150 height 16
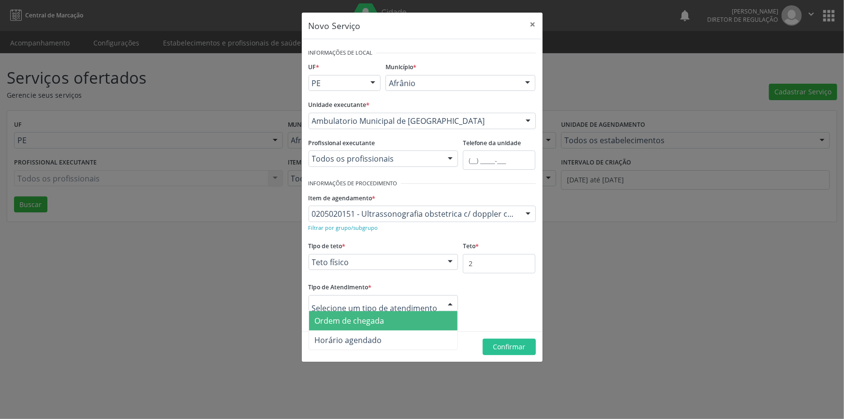
click at [388, 317] on span "Ordem de chegada" at bounding box center [383, 320] width 149 height 19
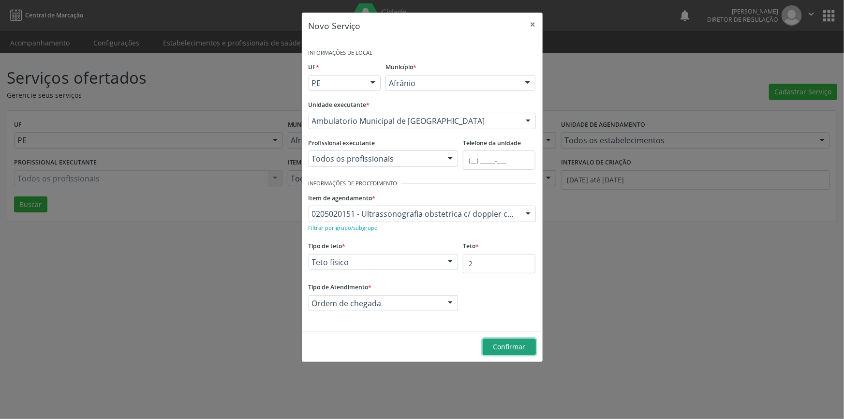
click at [500, 353] on button "Confirmar" at bounding box center [509, 347] width 53 height 16
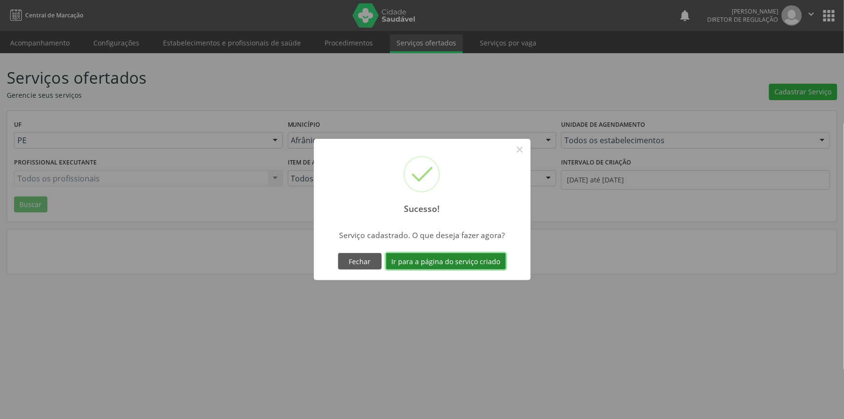
click at [468, 253] on button "Ir para a página do serviço criado" at bounding box center [446, 261] width 120 height 16
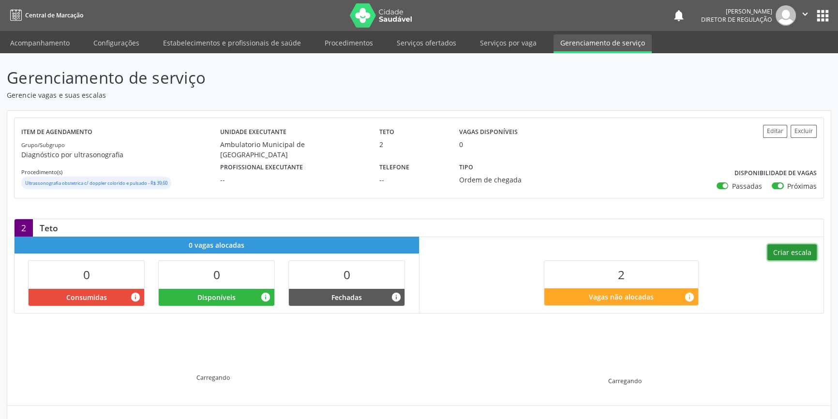
click at [790, 244] on button "Criar escala" at bounding box center [791, 252] width 49 height 16
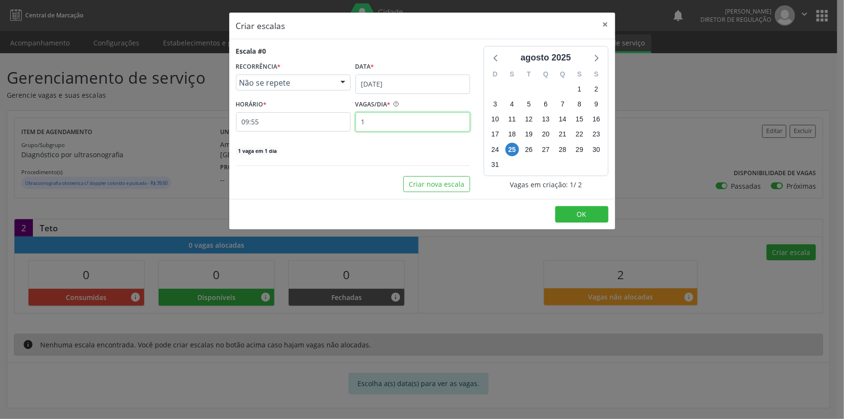
click at [376, 116] on input "1" at bounding box center [413, 121] width 115 height 19
drag, startPoint x: 372, startPoint y: 121, endPoint x: 343, endPoint y: 121, distance: 28.5
click at [352, 122] on div "HORÁRIO * 09:55 VAGAS/DIA * 1" at bounding box center [353, 114] width 239 height 34
click at [297, 120] on input "09:55" at bounding box center [293, 121] width 115 height 19
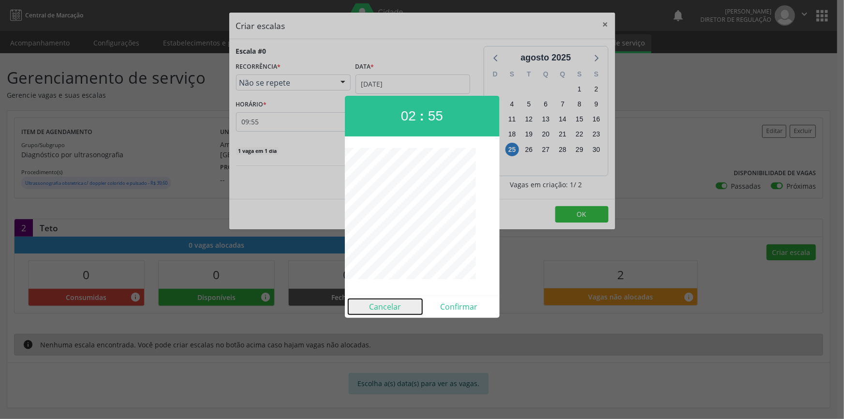
click at [382, 308] on button "Cancelar" at bounding box center [385, 306] width 74 height 15
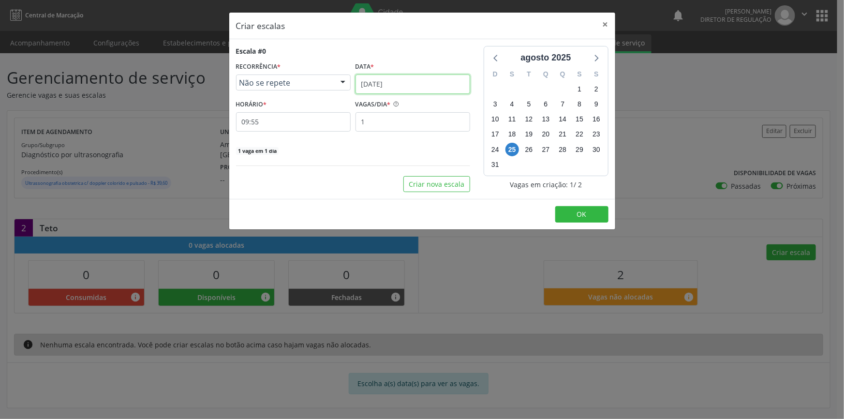
click at [391, 89] on input "[DATE]" at bounding box center [413, 84] width 115 height 19
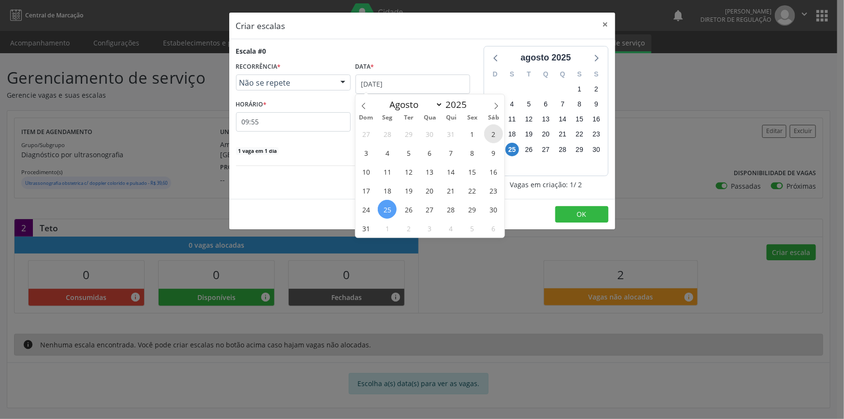
click at [487, 139] on span "2" at bounding box center [493, 133] width 19 height 19
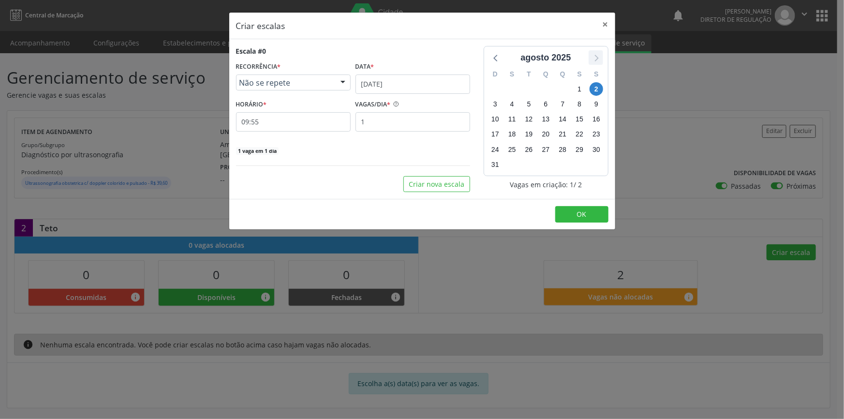
click at [594, 58] on icon at bounding box center [596, 57] width 13 height 13
click at [530, 94] on span "2" at bounding box center [529, 89] width 14 height 14
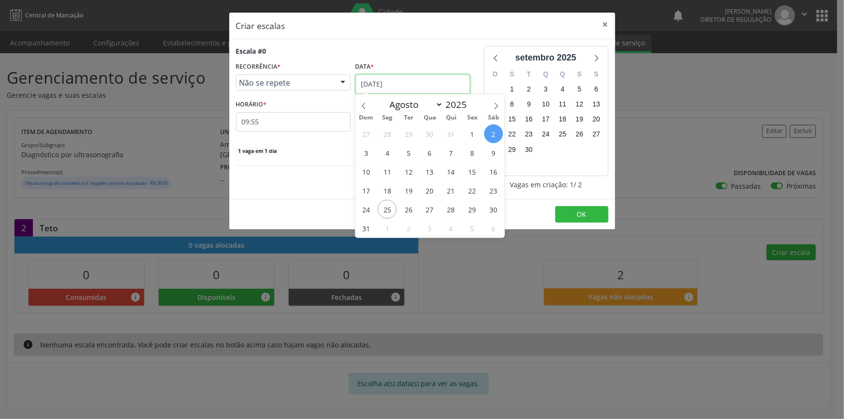
click at [402, 83] on input "02/08/2025" at bounding box center [413, 84] width 115 height 19
click at [497, 105] on icon at bounding box center [496, 106] width 7 height 7
select select "8"
click at [408, 133] on span "2" at bounding box center [408, 133] width 19 height 19
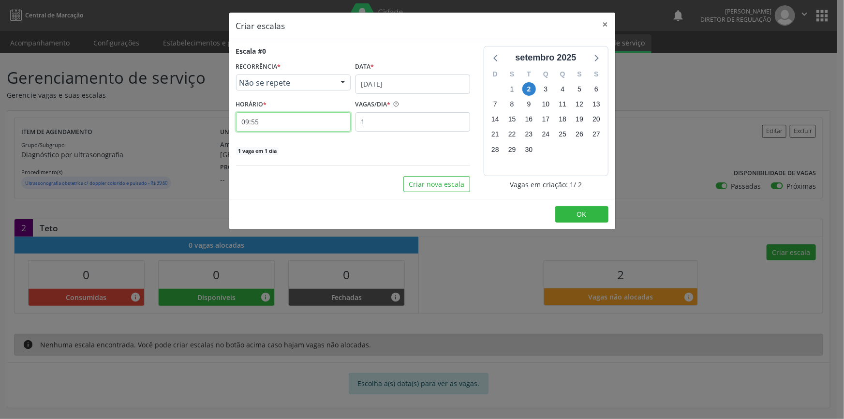
click at [288, 126] on input "09:55" at bounding box center [293, 121] width 115 height 19
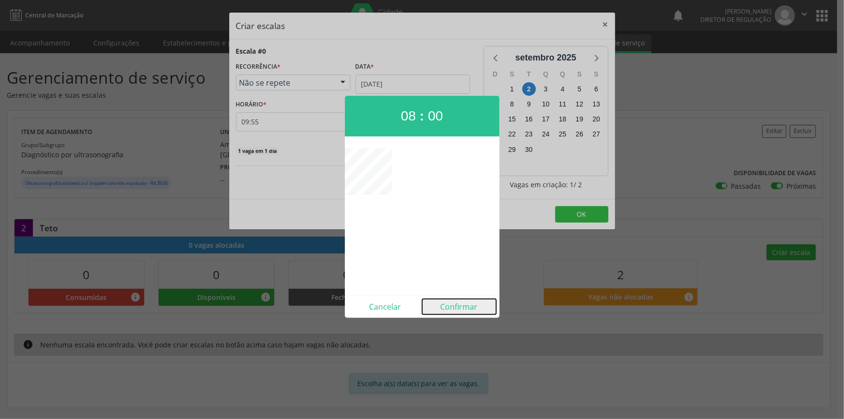
click at [465, 304] on button "Confirmar" at bounding box center [459, 306] width 74 height 15
type input "08:00"
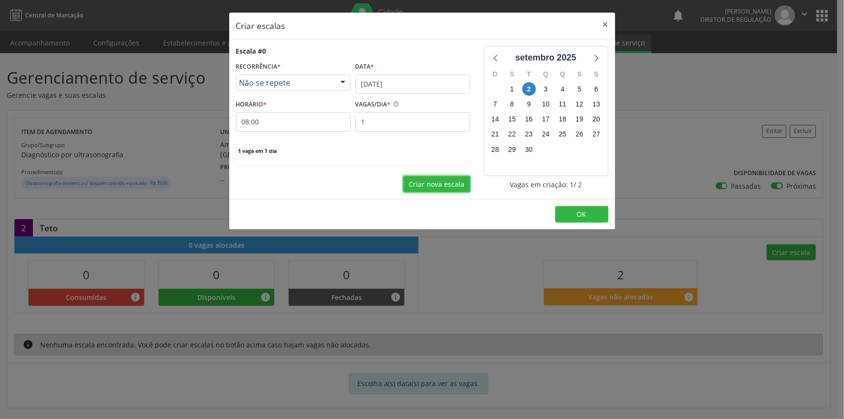
click at [445, 183] on button "Criar nova escala" at bounding box center [436, 184] width 67 height 16
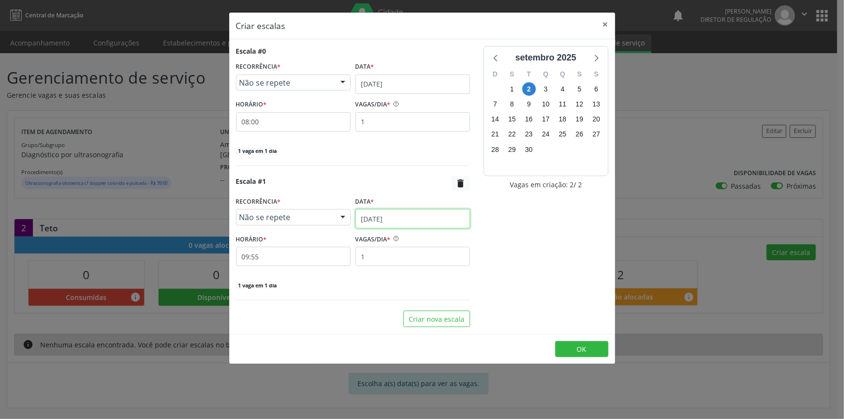
click at [403, 210] on input "[DATE]" at bounding box center [413, 218] width 115 height 19
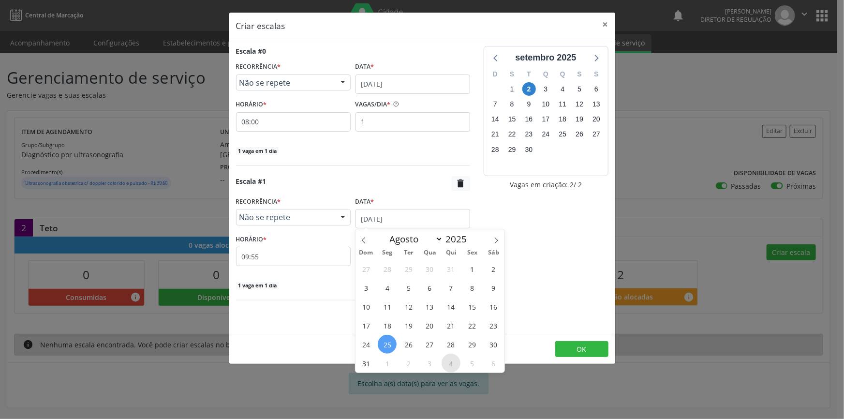
click at [453, 364] on span "4" at bounding box center [451, 363] width 19 height 19
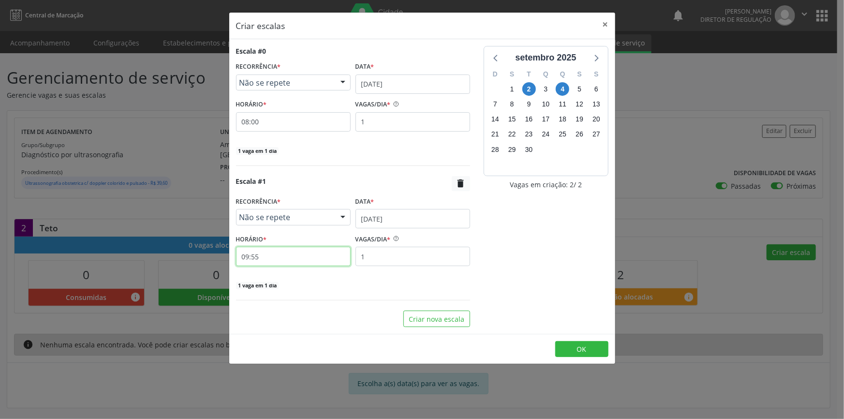
click at [283, 255] on input "09:55" at bounding box center [293, 256] width 115 height 19
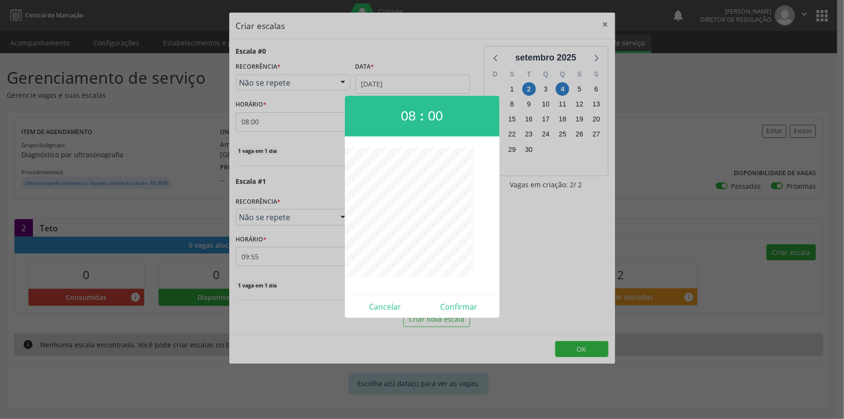
click at [456, 323] on div at bounding box center [422, 209] width 844 height 419
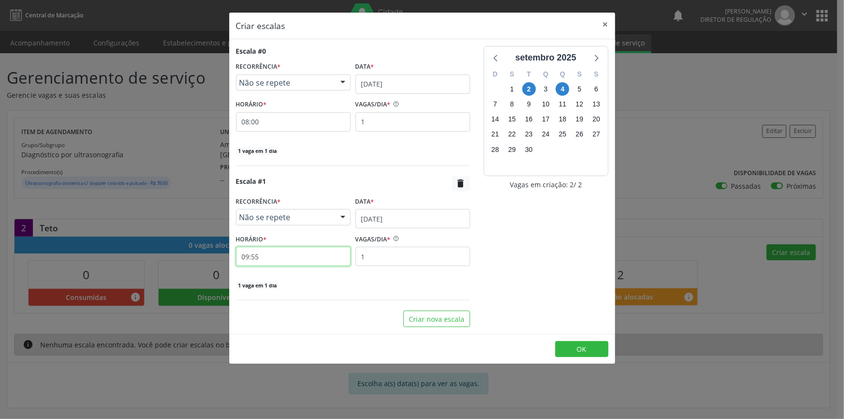
click at [292, 258] on input "09:55" at bounding box center [293, 256] width 115 height 19
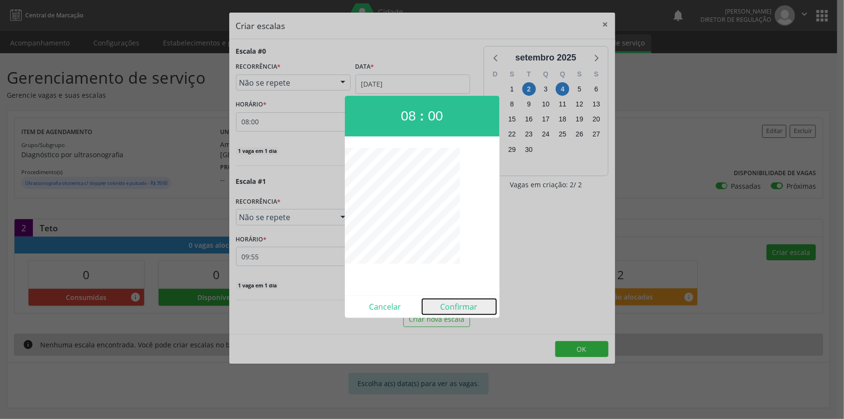
click at [449, 300] on button "Confirmar" at bounding box center [459, 306] width 74 height 15
type input "08:00"
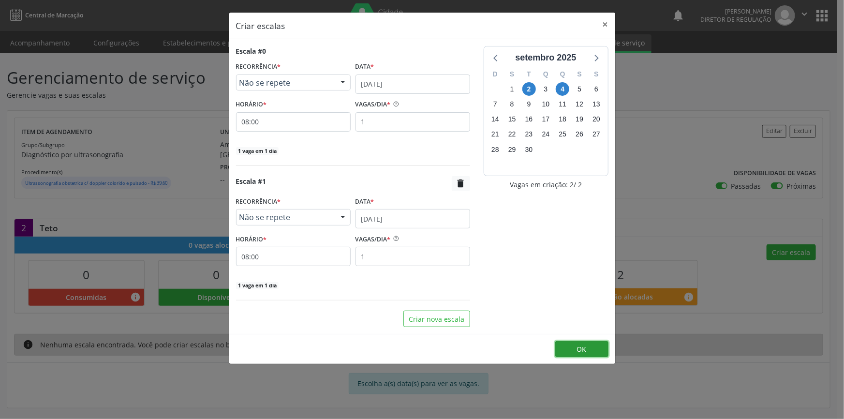
click at [575, 350] on button "OK" at bounding box center [581, 349] width 53 height 16
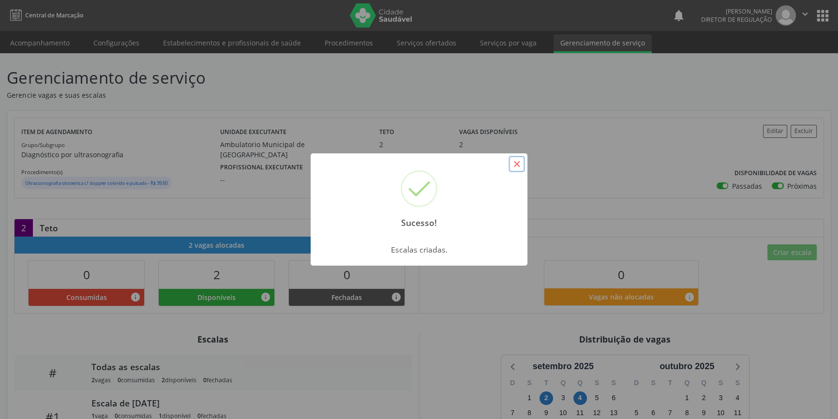
click at [515, 161] on button "×" at bounding box center [516, 164] width 16 height 16
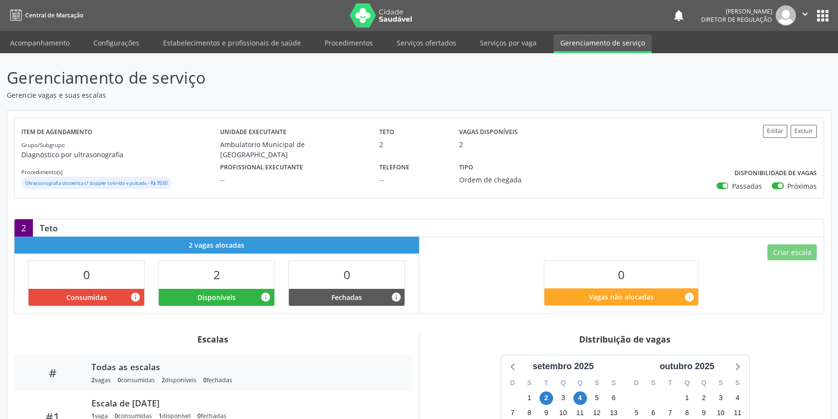
click at [39, 33] on ul "Acompanhamento Configurações Estabelecimentos e profissionais de saúde Procedim…" at bounding box center [419, 42] width 838 height 22
click at [41, 40] on link "Acompanhamento" at bounding box center [39, 42] width 73 height 17
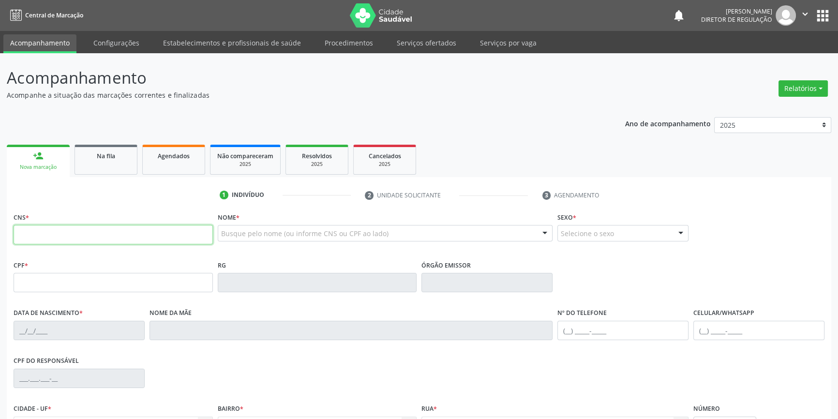
click at [92, 233] on input "text" at bounding box center [113, 234] width 199 height 19
type input "700 8064 2224 4786"
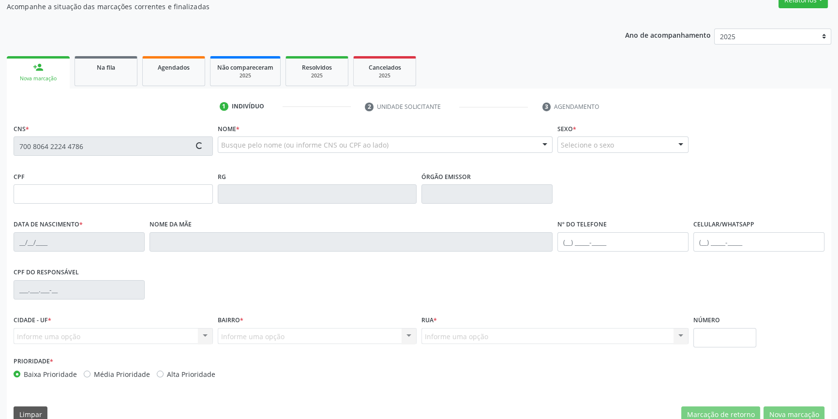
scroll to position [105, 0]
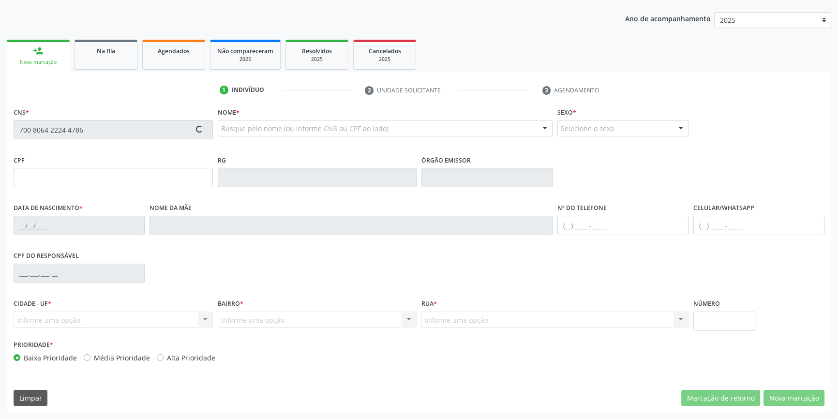
type input "113.720.614-44"
type input "17/04/2009"
type input "Cisma Silva Carvalho"
type input "(87) 98817-9849"
type input "068.293.724-02"
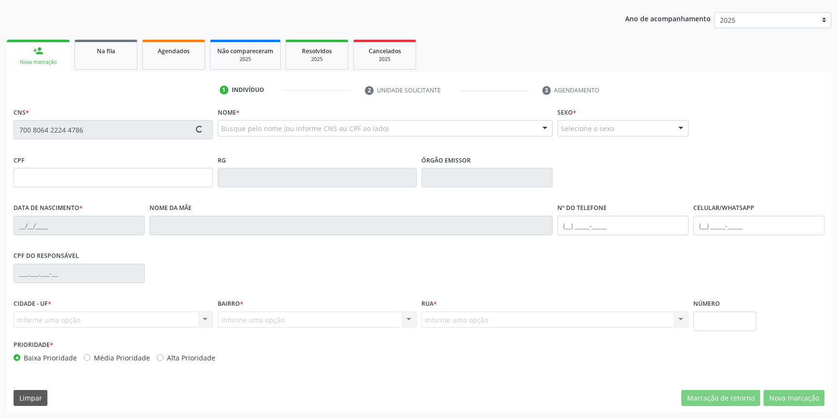
type input "270"
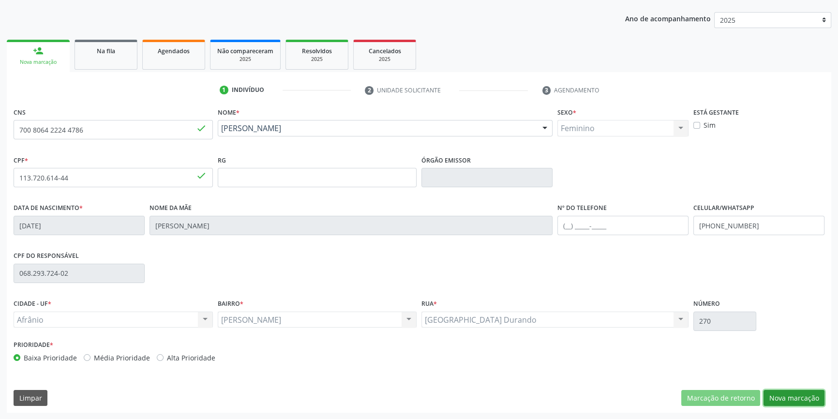
click at [797, 397] on button "Nova marcação" at bounding box center [793, 398] width 61 height 16
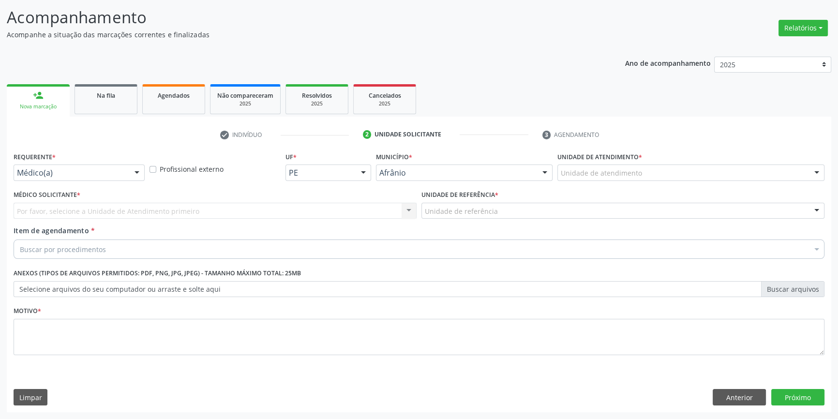
scroll to position [60, 0]
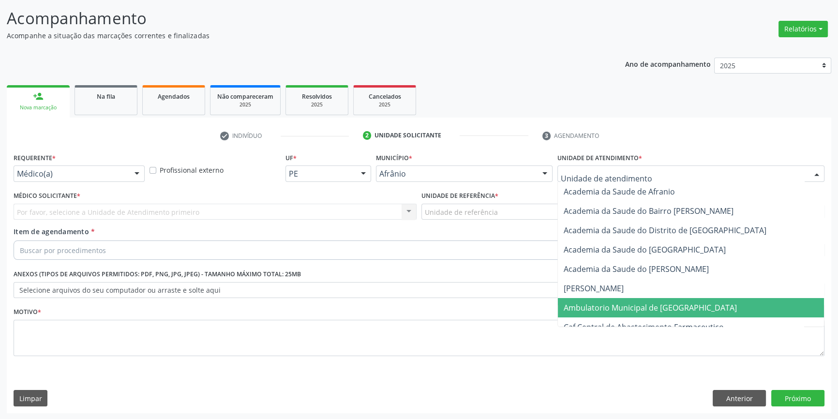
click at [605, 310] on span "Ambulatorio Municipal de [GEOGRAPHIC_DATA]" at bounding box center [650, 307] width 173 height 11
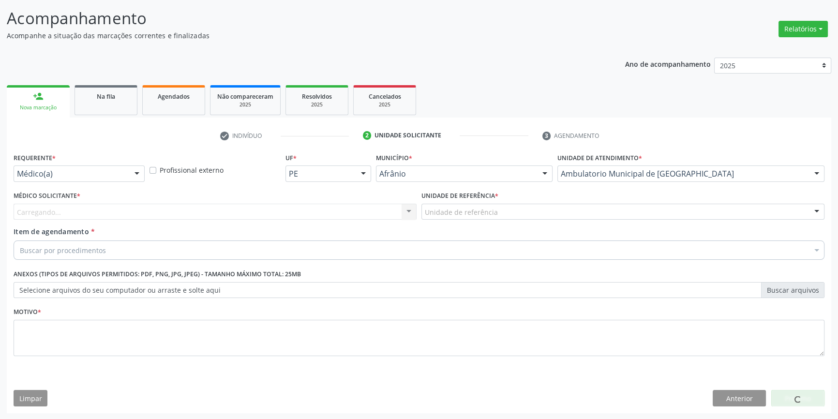
click at [493, 217] on div "Unidade de referência" at bounding box center [622, 212] width 403 height 16
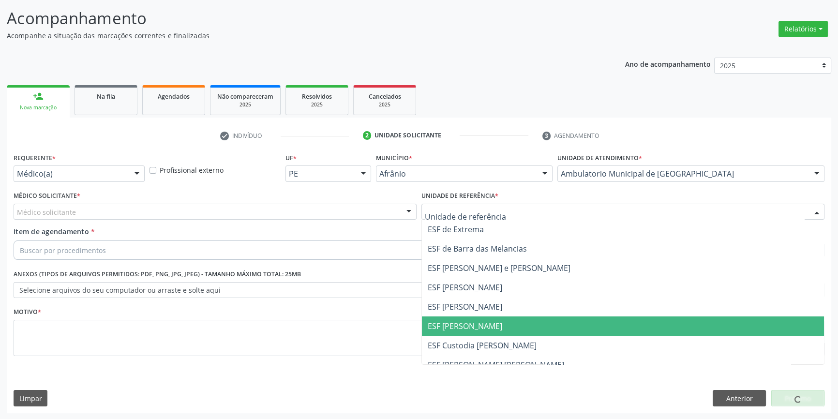
click at [459, 323] on span "ESF [PERSON_NAME]" at bounding box center [465, 326] width 75 height 11
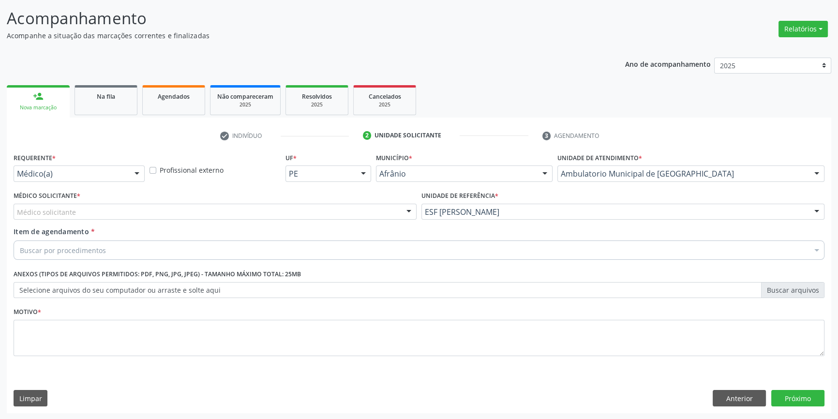
click at [229, 215] on div "Médico solicitante" at bounding box center [215, 212] width 403 height 16
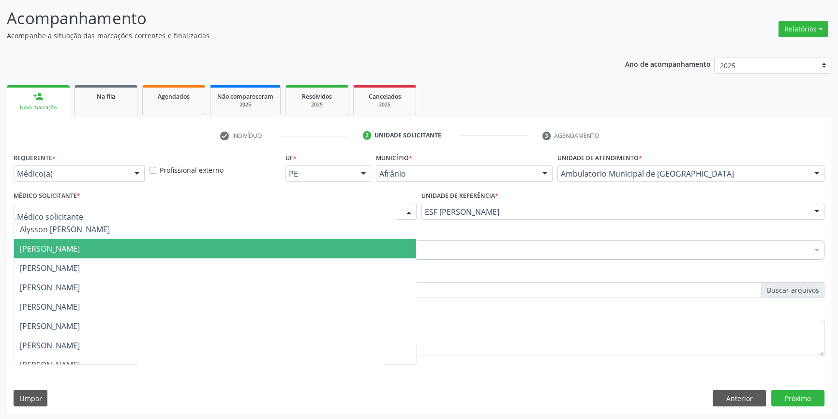
click at [142, 245] on span "[PERSON_NAME]" at bounding box center [215, 248] width 402 height 19
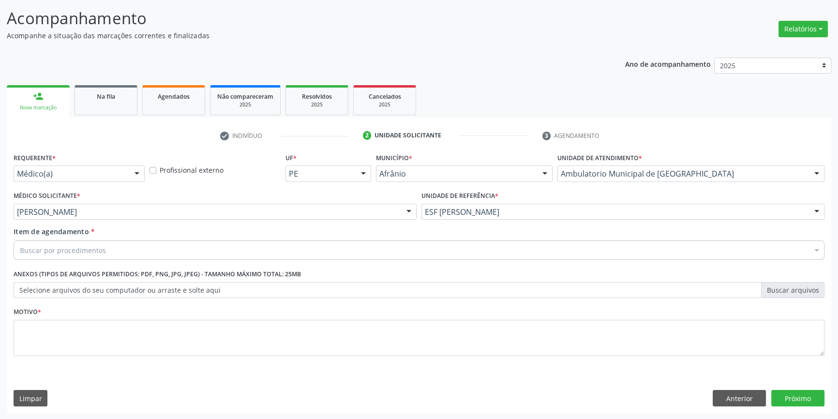
click at [126, 246] on div "Buscar por procedimentos" at bounding box center [419, 249] width 811 height 19
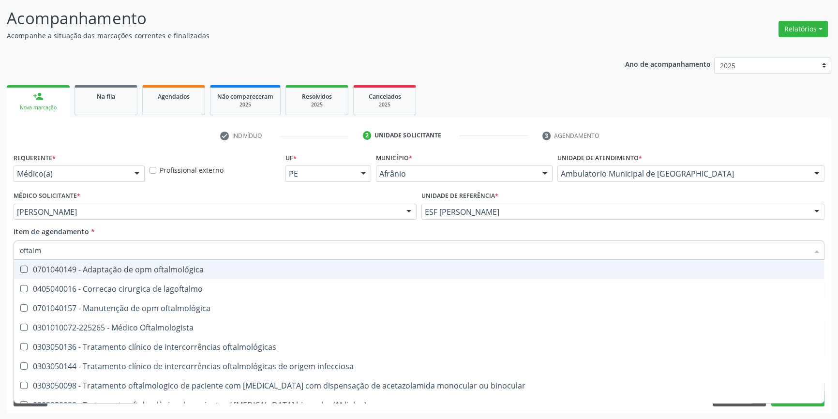
type input "oftalmo"
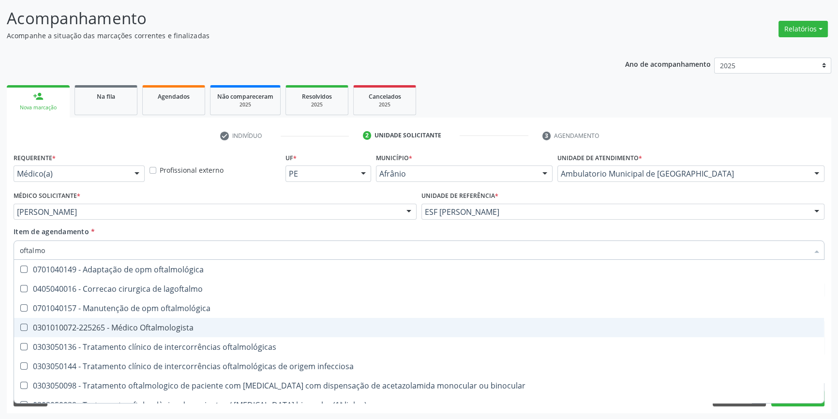
click at [139, 324] on div "0301010072-225265 - Médico Oftalmologista" at bounding box center [419, 328] width 798 height 8
checkbox Oftalmologista "true"
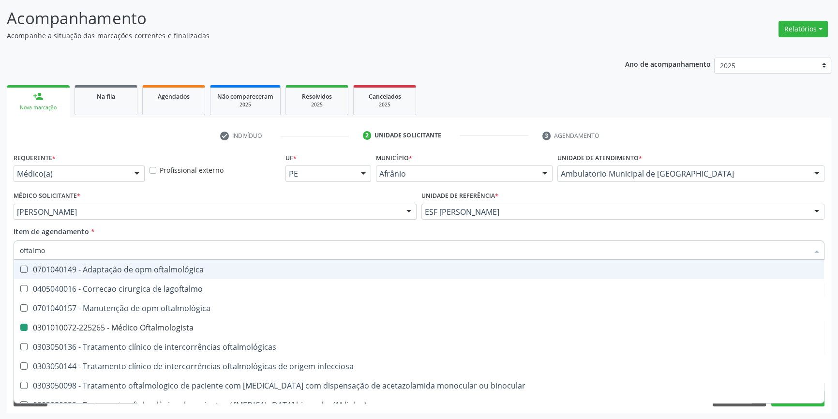
click at [167, 237] on div "Item de agendamento * oftalmo Desfazer seleção 0701040149 - Adaptação de opm of…" at bounding box center [419, 241] width 811 height 30
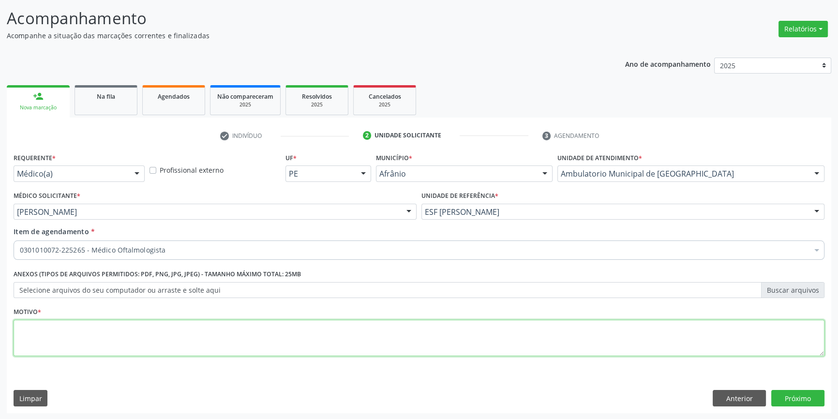
click at [135, 331] on textarea at bounding box center [419, 338] width 811 height 37
type textarea "'"
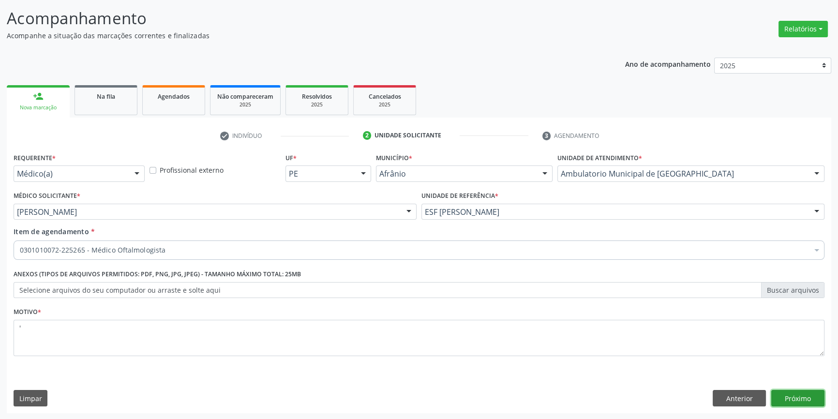
click at [806, 394] on button "Próximo" at bounding box center [797, 398] width 53 height 16
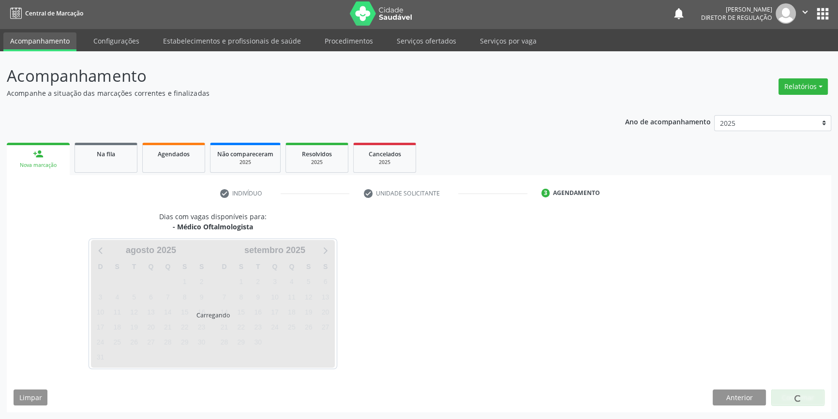
scroll to position [1, 0]
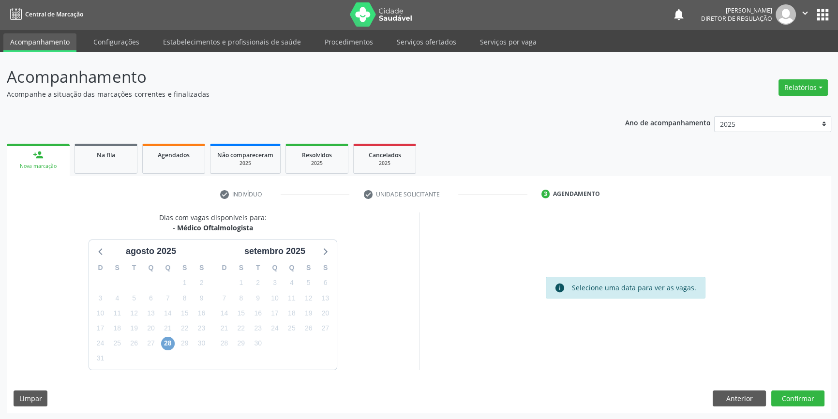
click at [167, 343] on span "28" at bounding box center [168, 344] width 14 height 14
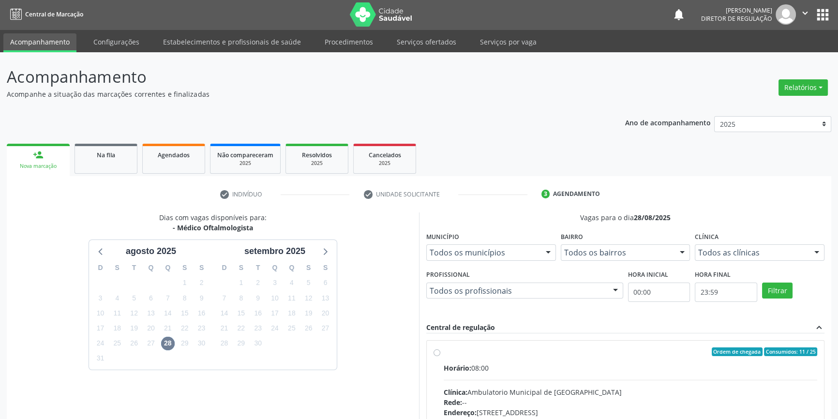
click at [441, 361] on div "Ordem de chegada Consumidos: 11 / 25 Horário: 08:00 Clínica: Ambulatorio Munici…" at bounding box center [625, 421] width 384 height 149
radio input "true"
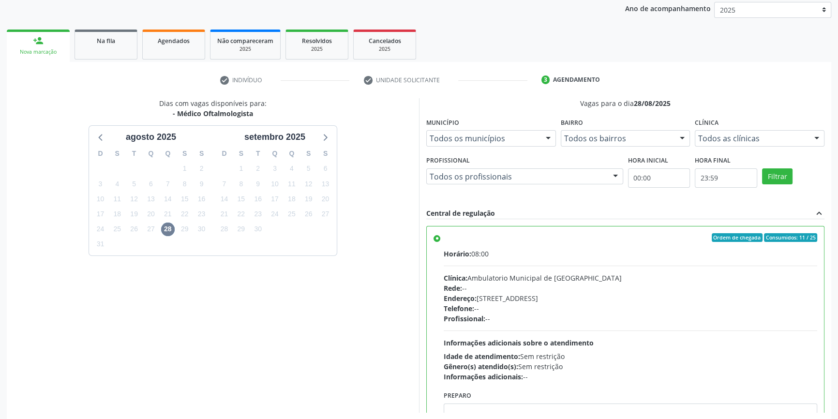
scroll to position [158, 0]
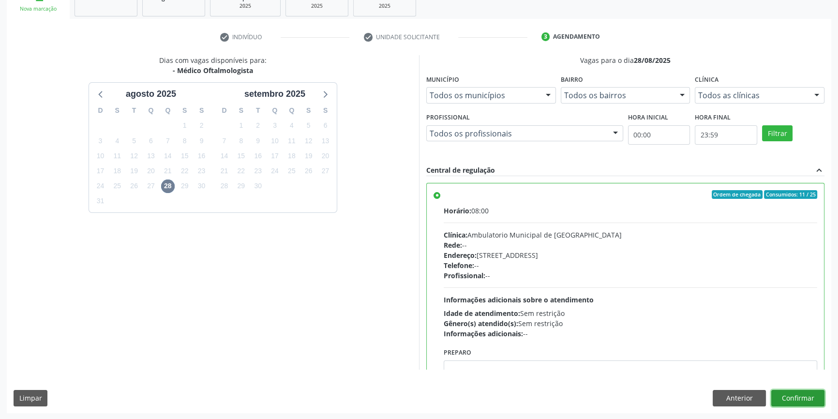
click at [791, 401] on button "Confirmar" at bounding box center [797, 398] width 53 height 16
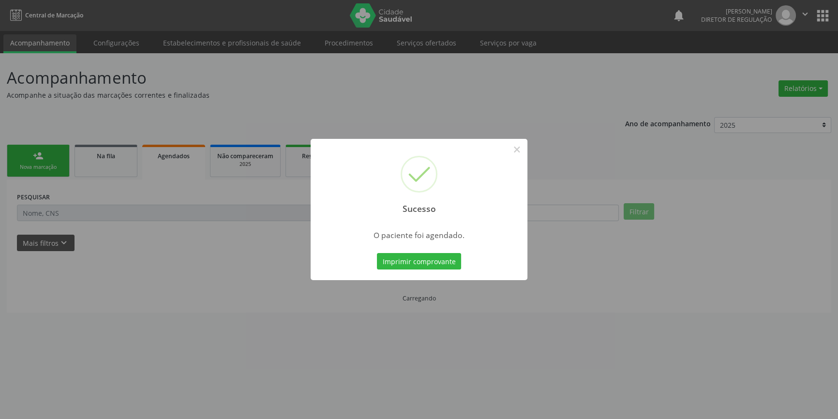
scroll to position [0, 0]
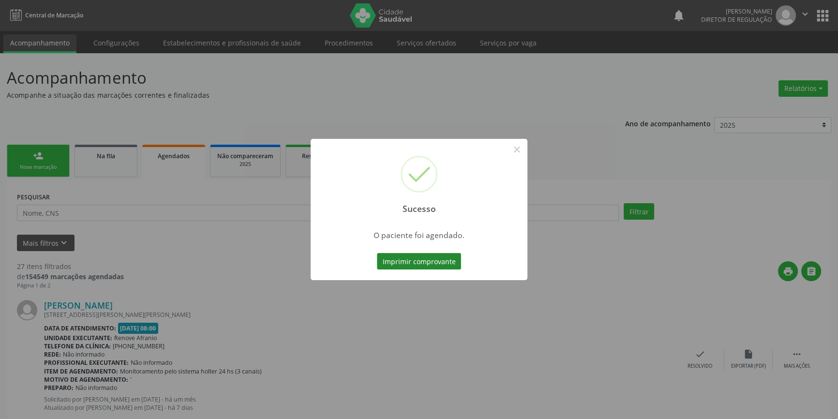
click at [422, 257] on button "Imprimir comprovante" at bounding box center [419, 261] width 84 height 16
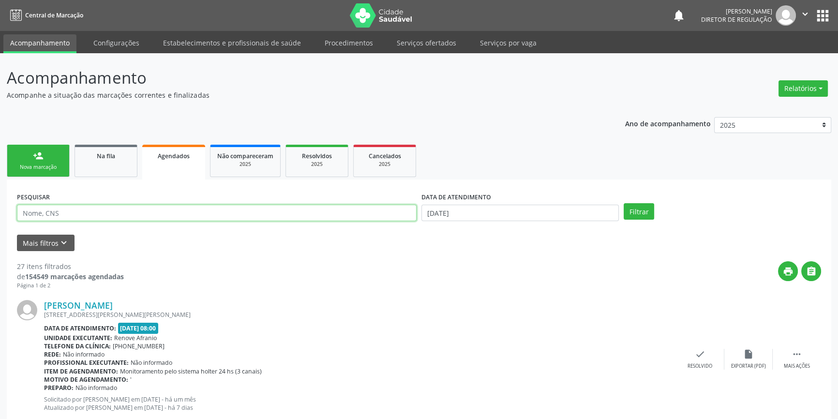
click at [103, 220] on input "text" at bounding box center [217, 213] width 400 height 16
paste input "702604288628348"
type input "702604288628348"
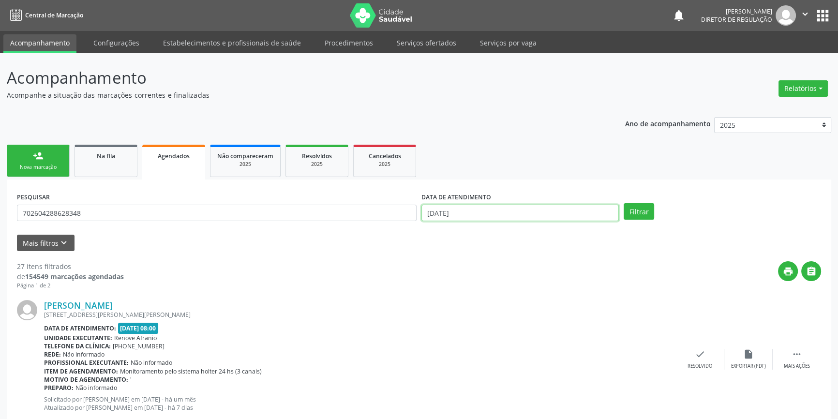
click at [465, 215] on body "Central de Marcação notifications Maria Aparecida Rodrigues da Silva Diretor de…" at bounding box center [419, 209] width 838 height 419
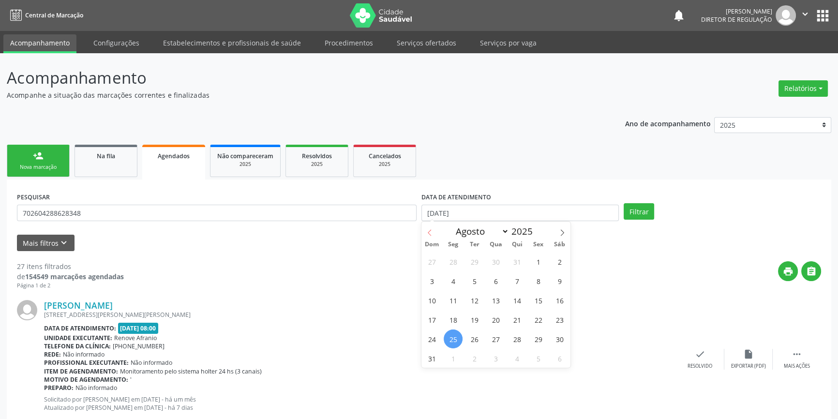
click at [428, 233] on icon at bounding box center [429, 232] width 7 height 7
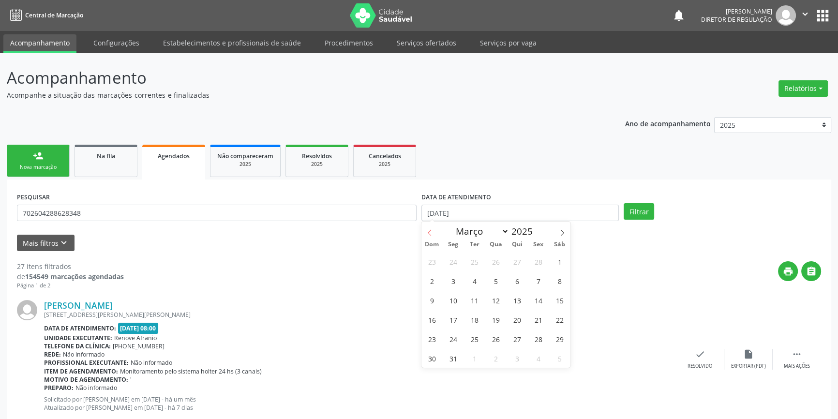
click at [428, 233] on icon at bounding box center [429, 232] width 7 height 7
select select "0"
click at [502, 259] on span "1" at bounding box center [495, 261] width 19 height 19
type input "01/01/2025"
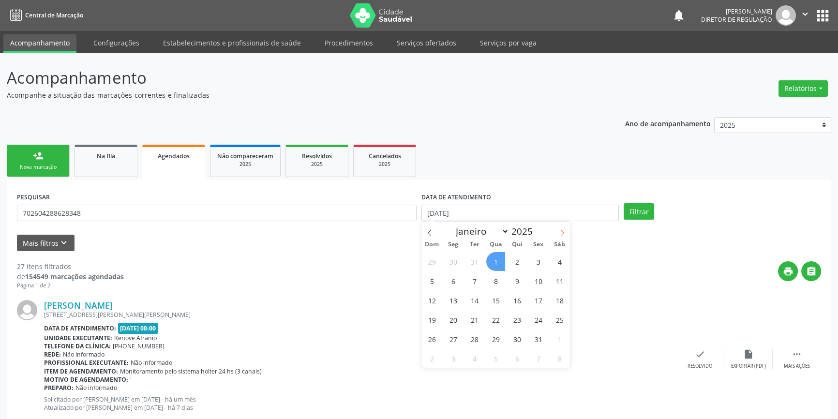
click at [559, 232] on icon at bounding box center [562, 232] width 7 height 7
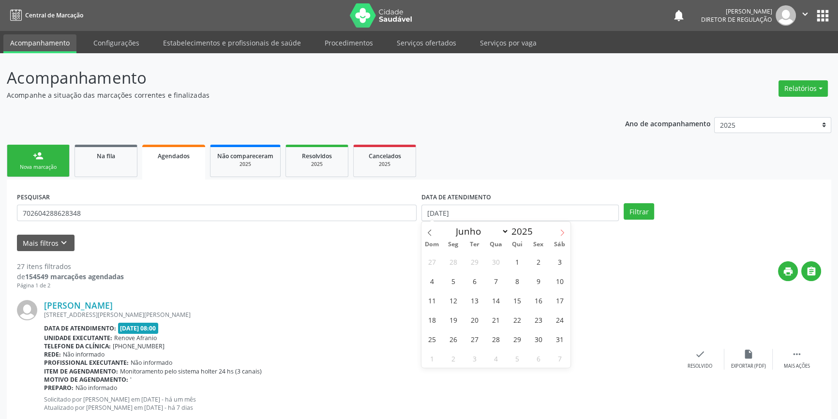
click at [559, 232] on icon at bounding box center [562, 232] width 7 height 7
select select "7"
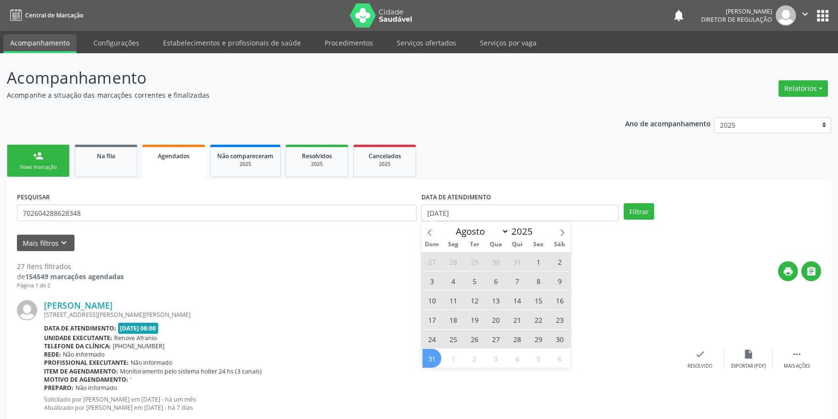
click at [437, 357] on span "31" at bounding box center [431, 358] width 19 height 19
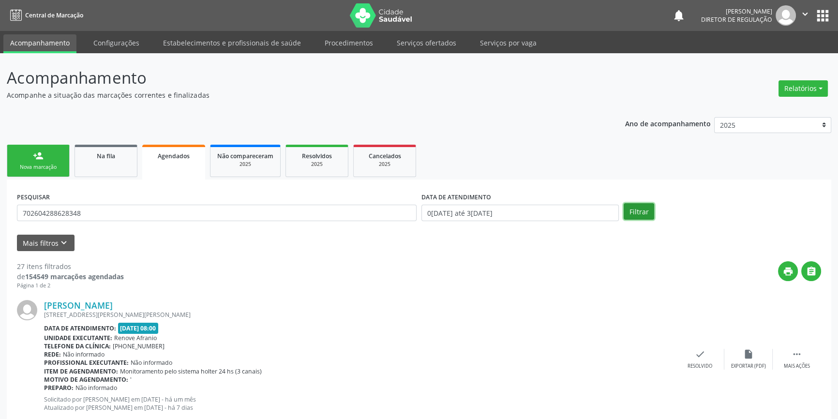
click at [639, 215] on button "Filtrar" at bounding box center [639, 211] width 30 height 16
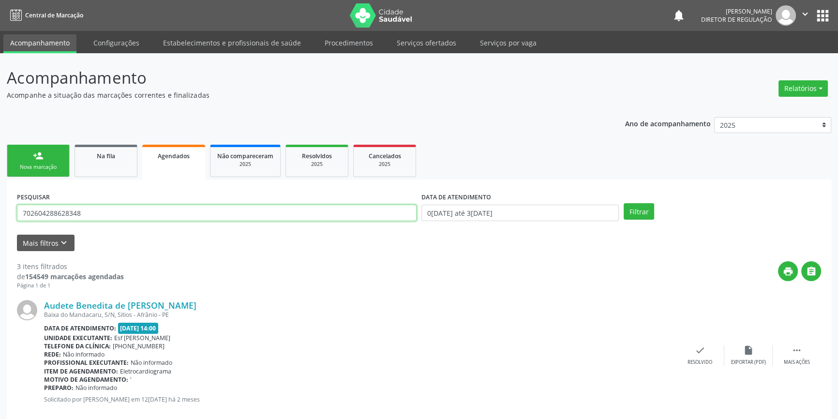
drag, startPoint x: 107, startPoint y: 211, endPoint x: 0, endPoint y: 203, distance: 107.2
click at [0, 203] on div "Acompanhamento Acompanhe a situação das marcações correntes e finalizadas Relat…" at bounding box center [419, 376] width 838 height 646
click at [642, 211] on button "Filtrar" at bounding box center [639, 211] width 30 height 16
click at [97, 169] on link "Na fila" at bounding box center [106, 161] width 63 height 32
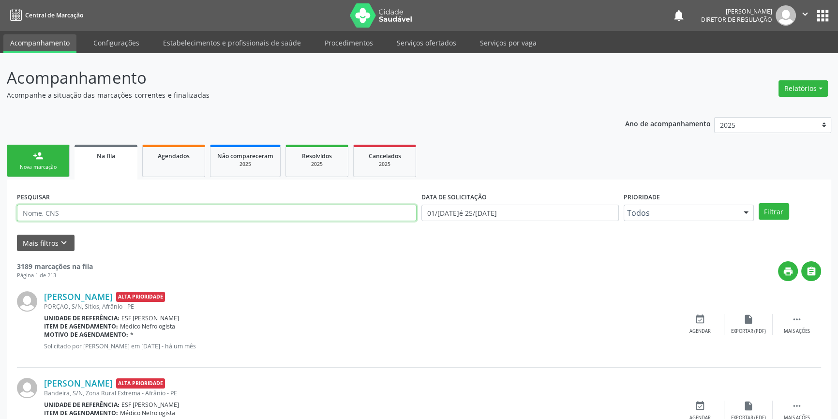
click at [90, 215] on input "text" at bounding box center [217, 213] width 400 height 16
paste input "702604288628348"
type input "702604288628348"
click at [768, 210] on button "Filtrar" at bounding box center [774, 211] width 30 height 16
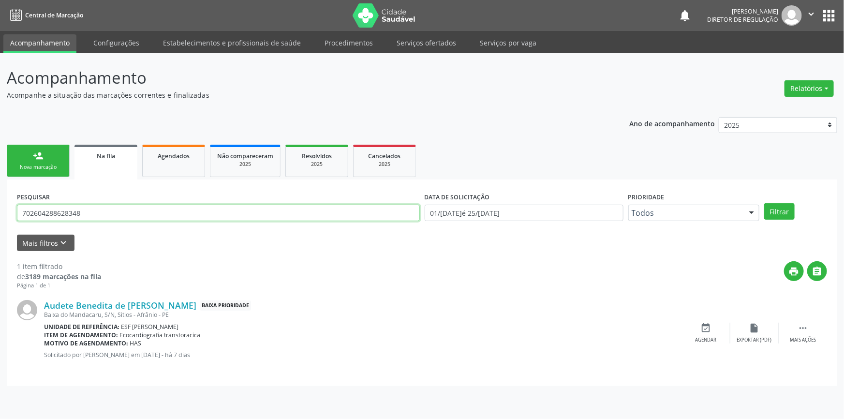
drag, startPoint x: 93, startPoint y: 210, endPoint x: 0, endPoint y: 217, distance: 93.6
click at [0, 217] on div "Acompanhamento Acompanhe a situação das marcações correntes e finalizadas Relat…" at bounding box center [422, 236] width 844 height 366
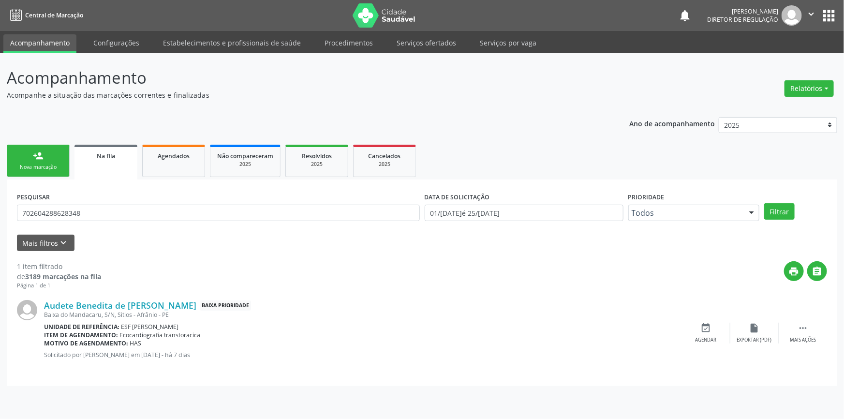
click at [45, 158] on link "person_add Nova marcação" at bounding box center [38, 161] width 63 height 32
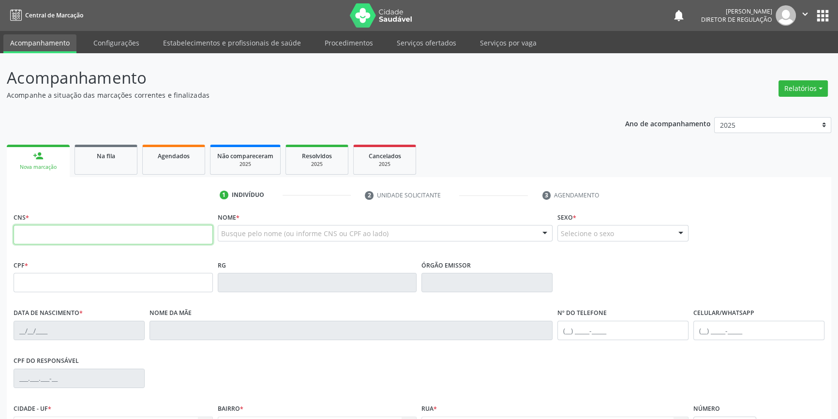
click at [70, 225] on input "text" at bounding box center [113, 234] width 199 height 19
paste input "702 6042 8862 8348"
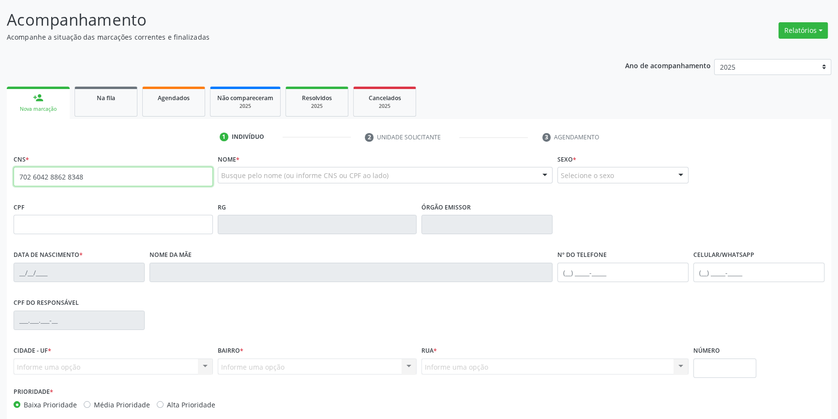
type input "702 6042 8862 8348"
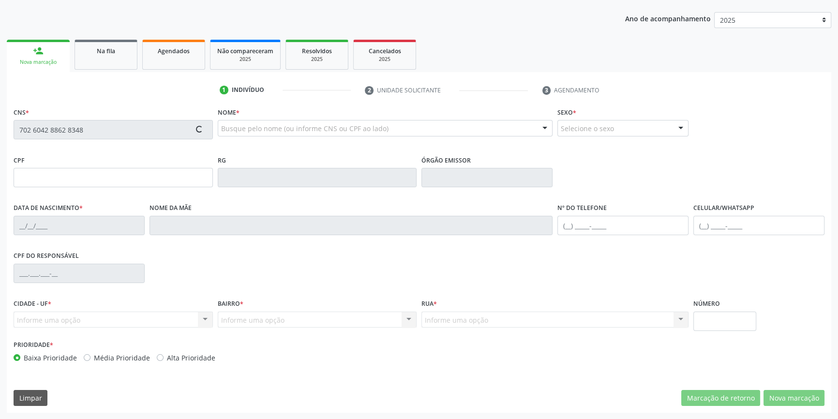
type input "18/12/1973"
type input "Aldete Barbosa de Brito Rodrigues"
type input "(87) 98803-0587"
type input "S/N"
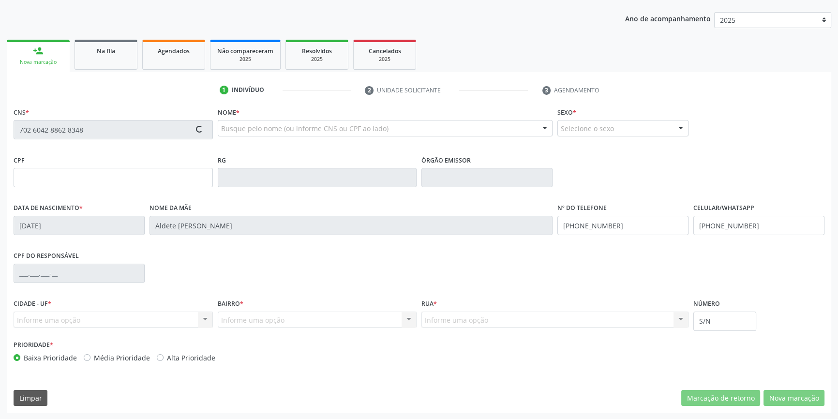
click at [789, 395] on button "Nova marcação" at bounding box center [793, 398] width 61 height 16
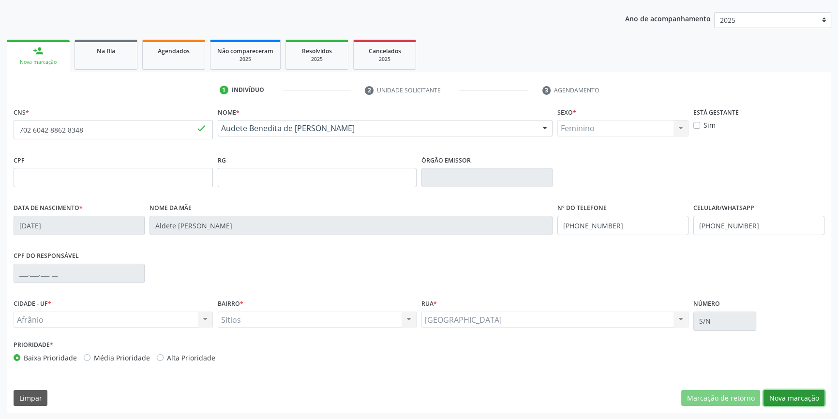
click at [777, 400] on button "Nova marcação" at bounding box center [793, 398] width 61 height 16
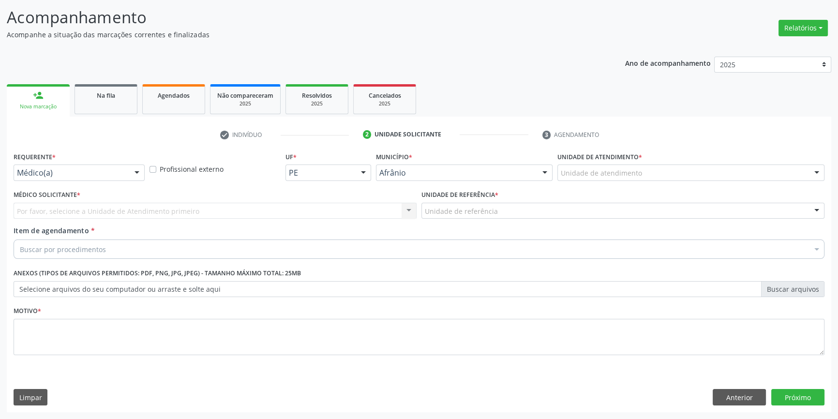
scroll to position [60, 0]
drag, startPoint x: 647, startPoint y: 183, endPoint x: 645, endPoint y: 178, distance: 5.7
click at [647, 181] on div "Unidade de atendimento * Unidade de atendimento Academia da Saude de Afranio Ac…" at bounding box center [691, 169] width 272 height 38
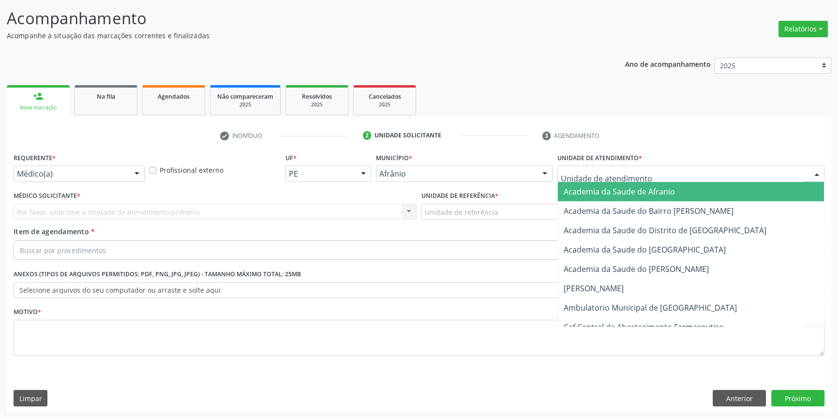
click at [645, 178] on div at bounding box center [690, 173] width 267 height 16
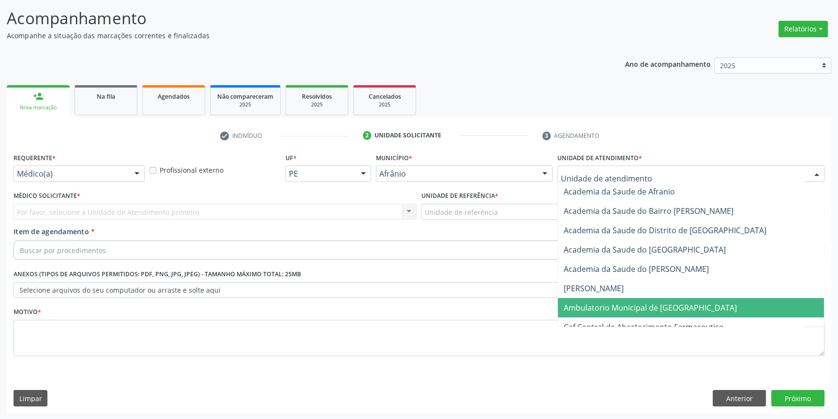
click at [653, 304] on span "Ambulatorio Municipal de [GEOGRAPHIC_DATA]" at bounding box center [650, 307] width 173 height 11
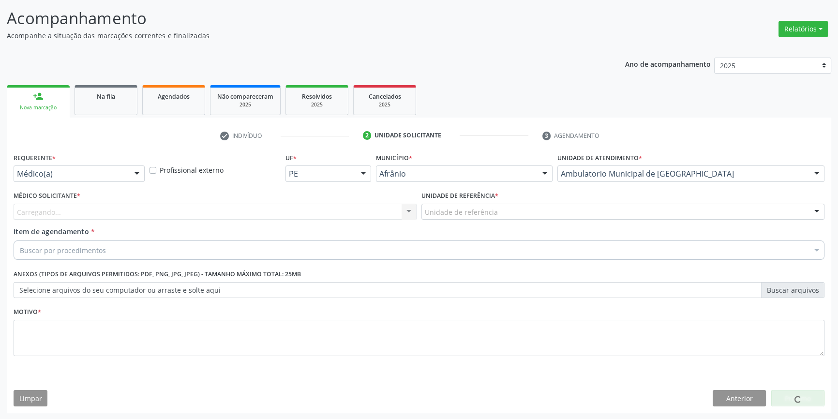
click at [501, 215] on div "Unidade de referência" at bounding box center [622, 212] width 403 height 16
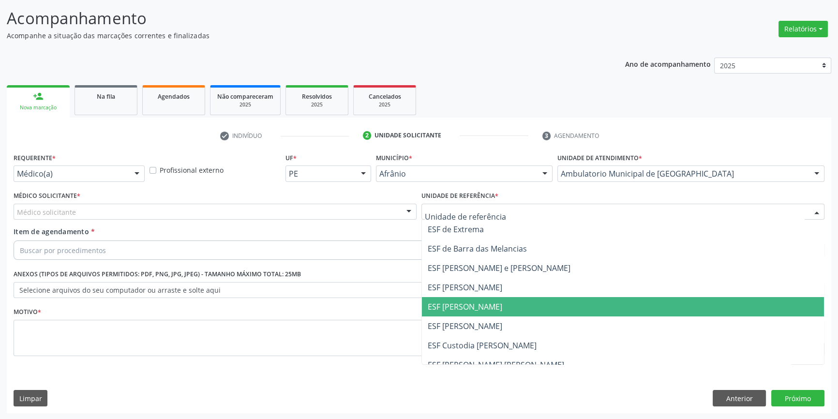
click at [485, 304] on span "ESF [PERSON_NAME]" at bounding box center [465, 306] width 75 height 11
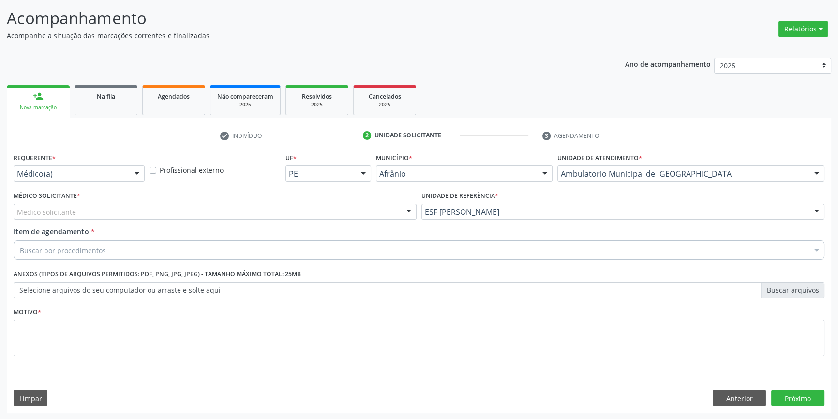
click at [262, 209] on div "Médico solicitante" at bounding box center [215, 212] width 403 height 16
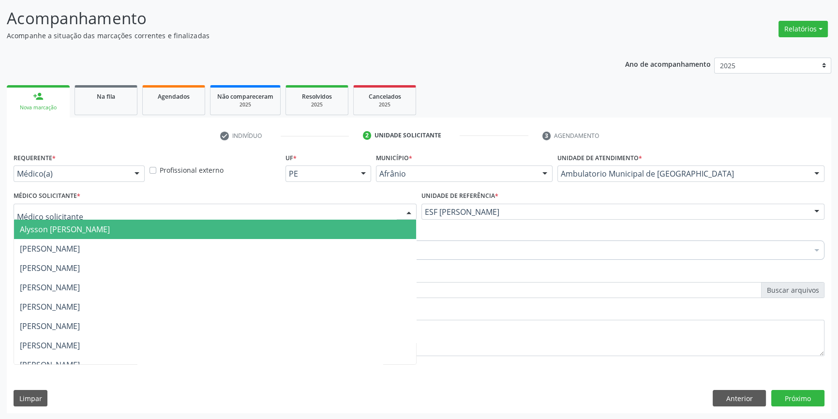
click at [225, 234] on span "Alysson [PERSON_NAME]" at bounding box center [215, 229] width 402 height 19
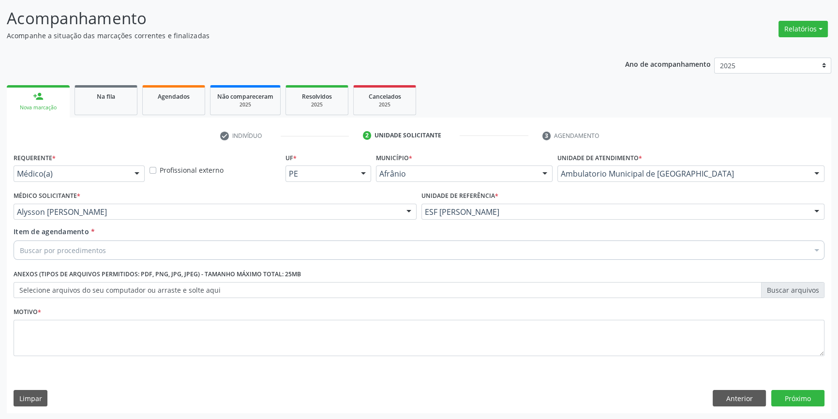
click at [106, 255] on div "Buscar por procedimentos" at bounding box center [419, 249] width 811 height 19
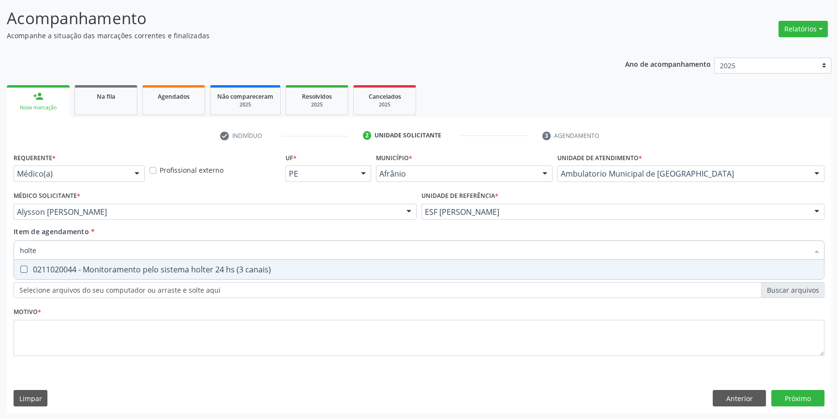
type input "holter"
click at [165, 268] on div "0211020044 - Monitoramento pelo sistema holter 24 hs (3 canais)" at bounding box center [419, 270] width 798 height 8
checkbox canais\) "true"
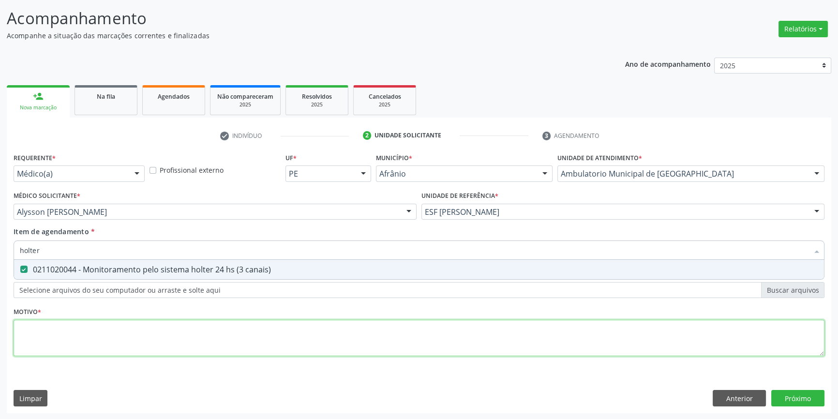
click at [128, 339] on div "Requerente * Médico(a) Médico(a) Enfermeiro(a) Paciente Nenhum resultado encont…" at bounding box center [419, 259] width 811 height 219
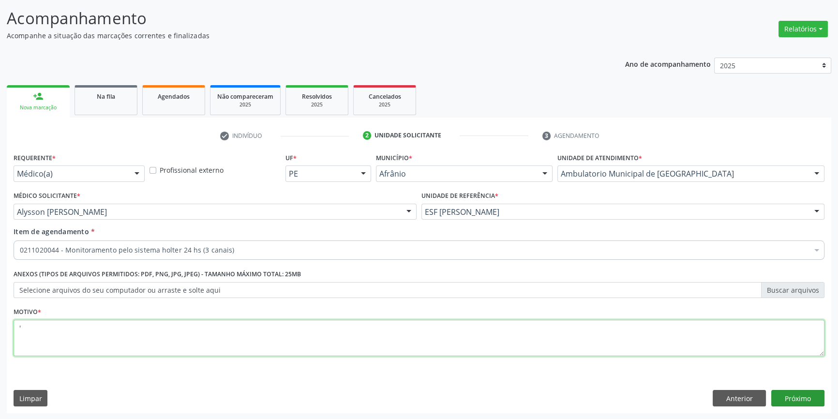
type textarea "'"
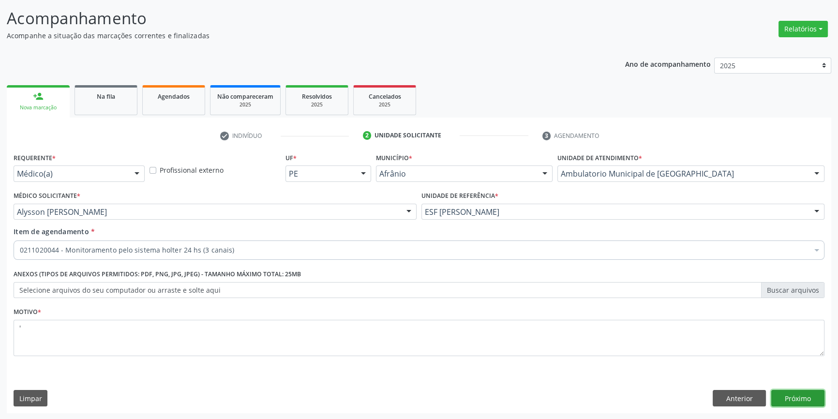
click at [796, 394] on button "Próximo" at bounding box center [797, 398] width 53 height 16
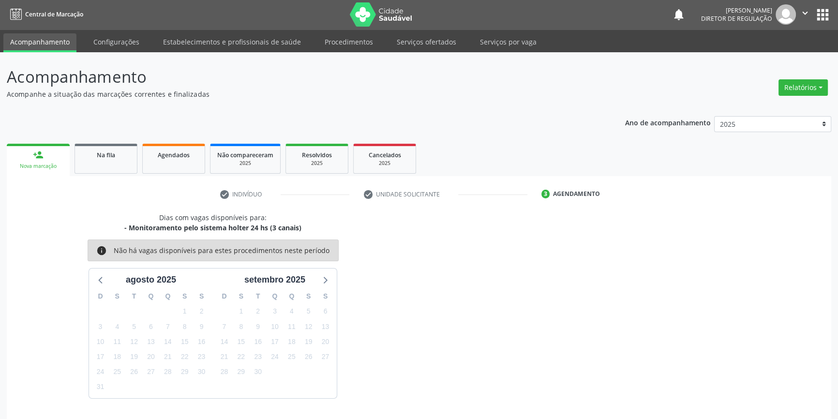
scroll to position [30, 0]
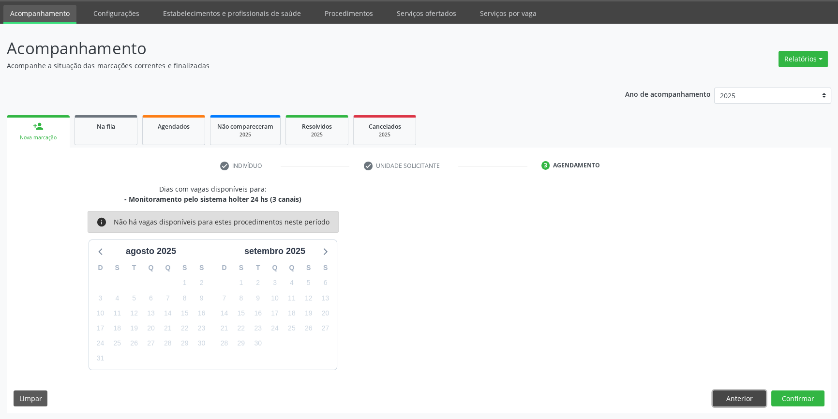
click at [752, 397] on button "Anterior" at bounding box center [739, 398] width 53 height 16
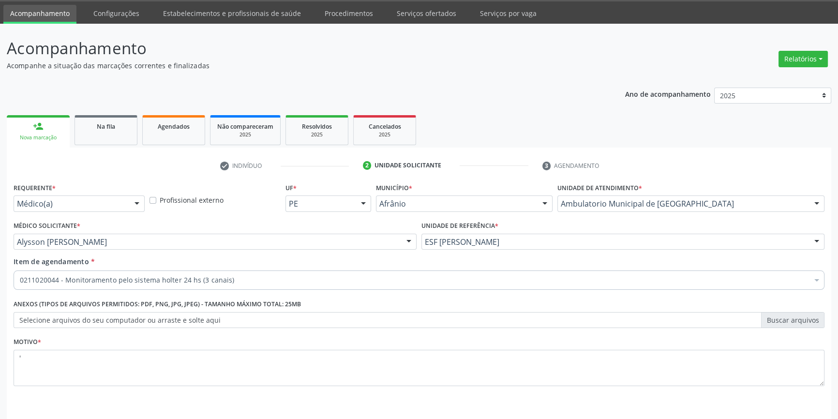
click at [752, 397] on div "Motivo * '" at bounding box center [419, 367] width 816 height 65
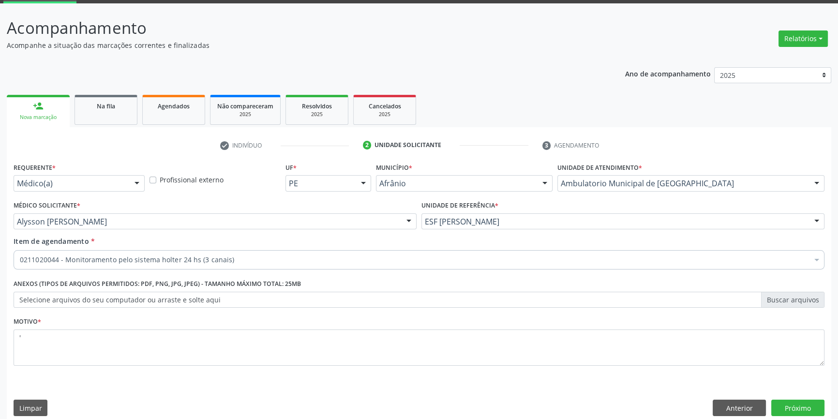
scroll to position [60, 0]
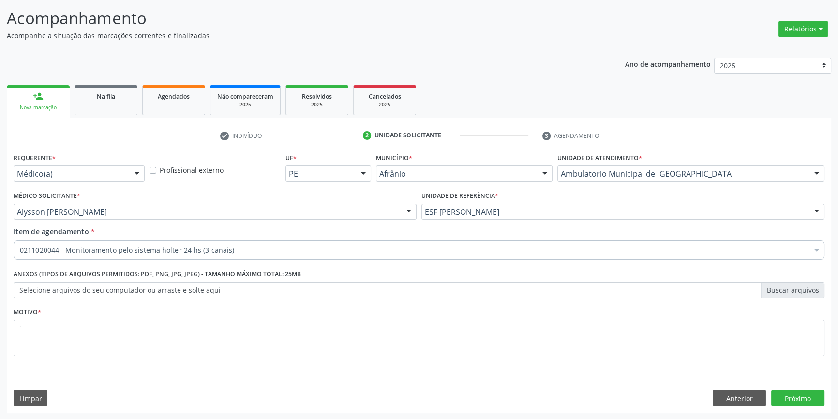
click at [740, 387] on div "Requerente * Médico(a) Médico(a) Enfermeiro(a) Paciente Nenhum resultado encont…" at bounding box center [419, 281] width 824 height 263
click at [740, 399] on button "Anterior" at bounding box center [739, 398] width 53 height 16
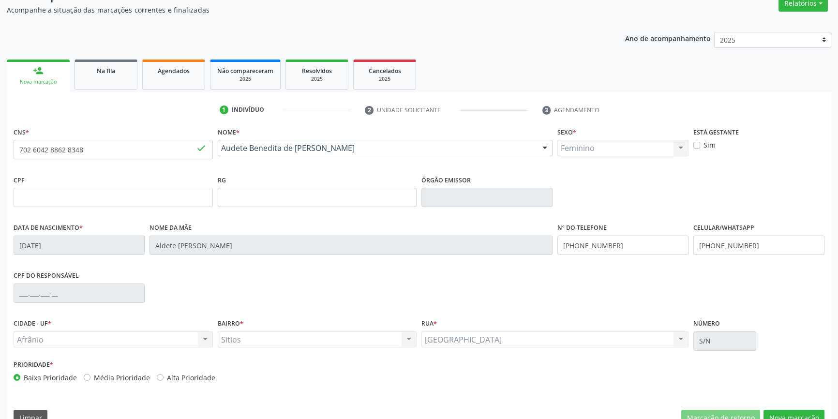
scroll to position [105, 0]
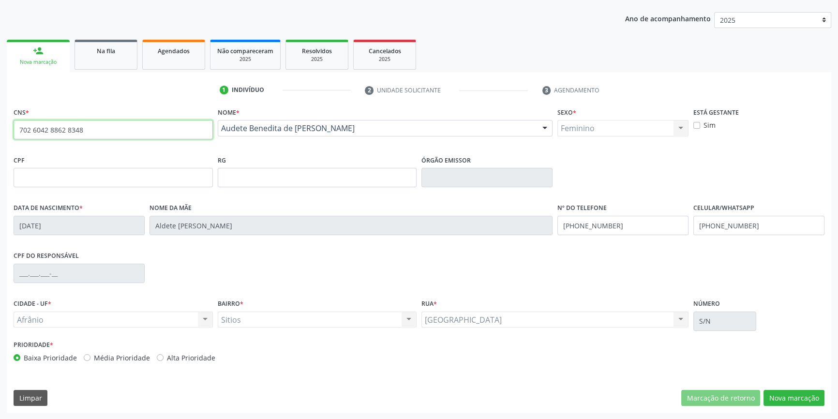
drag, startPoint x: 92, startPoint y: 134, endPoint x: 0, endPoint y: 119, distance: 93.0
click at [0, 119] on div "Acompanhamento Acompanhe a situação das marcações correntes e finalizadas Relat…" at bounding box center [419, 183] width 838 height 471
type input "700 5051 7290 2554"
type input "03/09/1993"
type input "--"
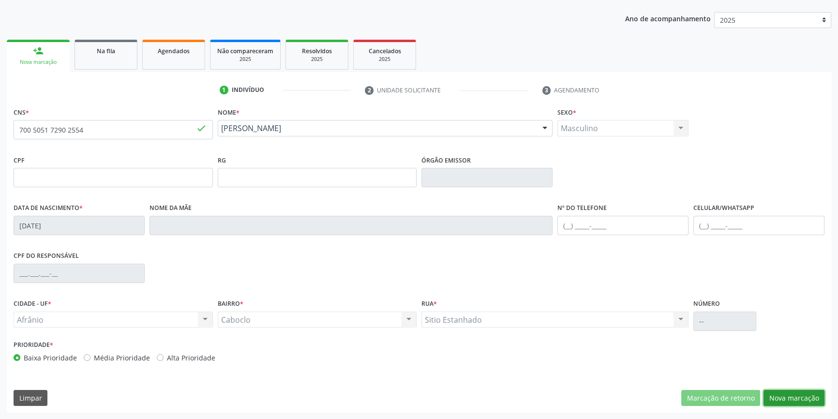
click at [789, 393] on button "Nova marcação" at bounding box center [793, 398] width 61 height 16
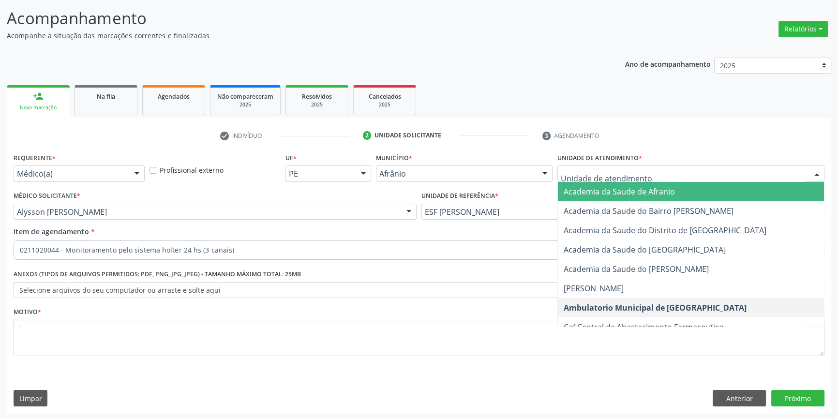
click at [223, 257] on div "0211020044 - Monitoramento pelo sistema holter 24 hs (3 canais)" at bounding box center [419, 249] width 811 height 19
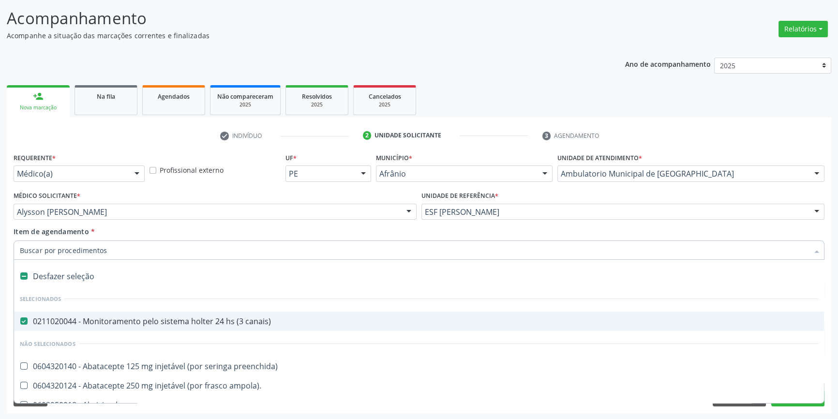
click at [227, 253] on input "Item de agendamento *" at bounding box center [414, 249] width 789 height 19
click at [131, 269] on div "Desfazer seleção" at bounding box center [419, 276] width 810 height 19
checkbox canais\) "false"
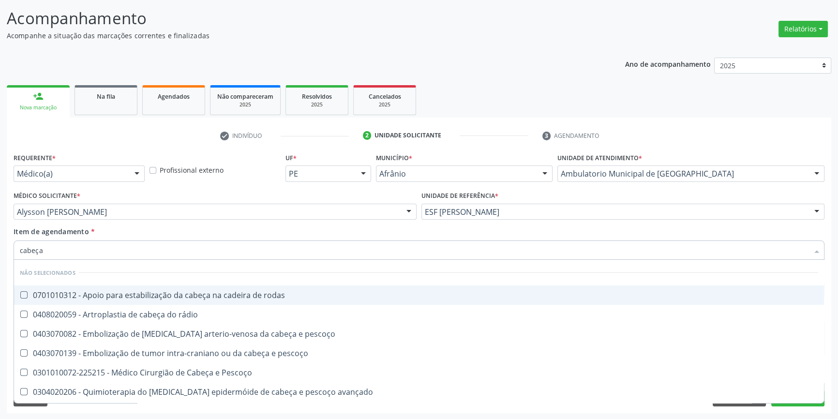
type input "cabeça e"
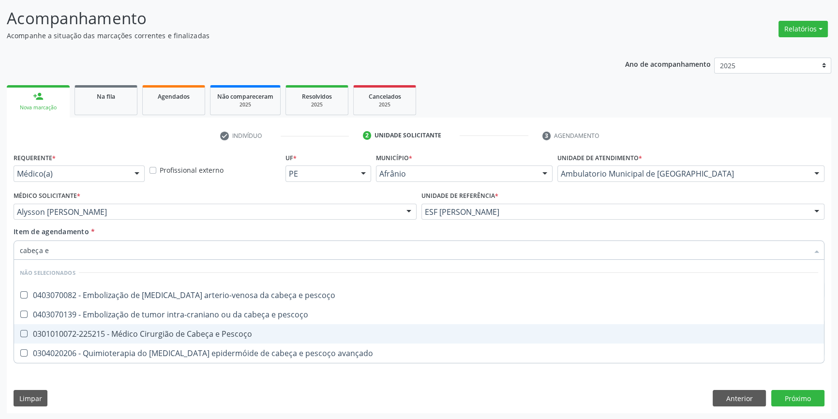
click at [140, 330] on div "0301010072-225215 - Médico Cirurgião de Cabeça e Pescoço" at bounding box center [419, 334] width 798 height 8
checkbox Pescoço "true"
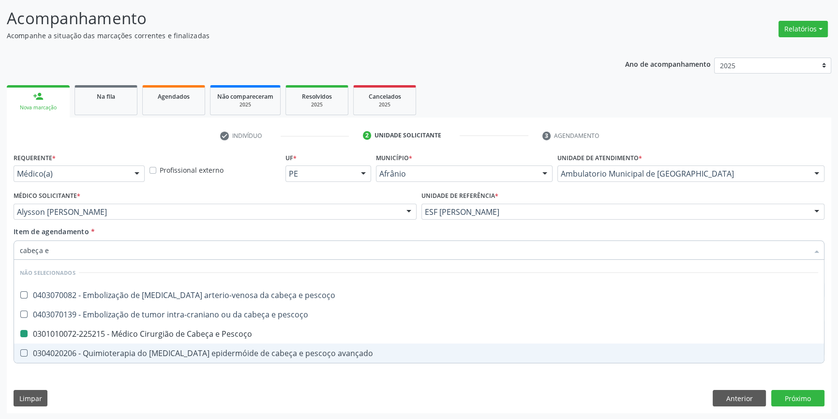
click at [67, 383] on div "Requerente * Médico(a) Médico(a) Enfermeiro(a) Paciente Nenhum resultado encont…" at bounding box center [419, 281] width 824 height 263
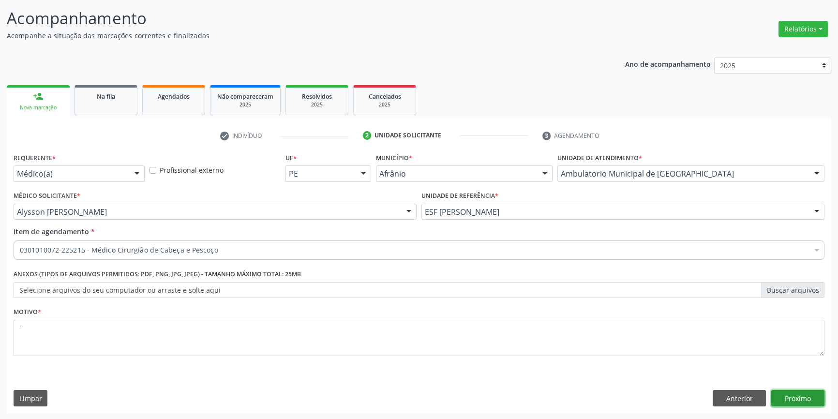
click at [811, 392] on button "Próximo" at bounding box center [797, 398] width 53 height 16
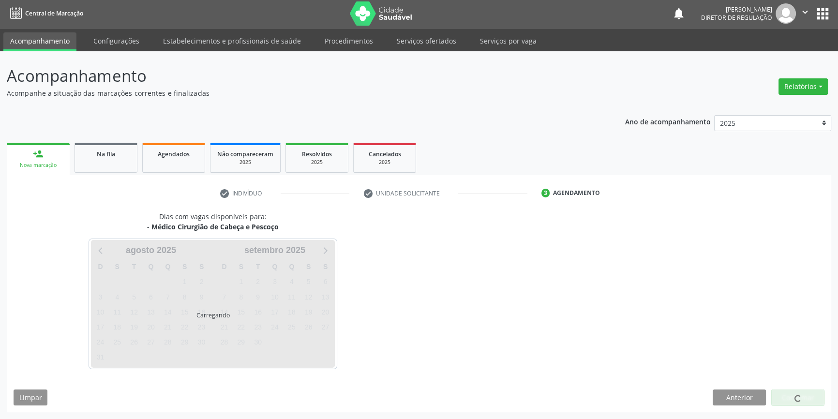
scroll to position [1, 0]
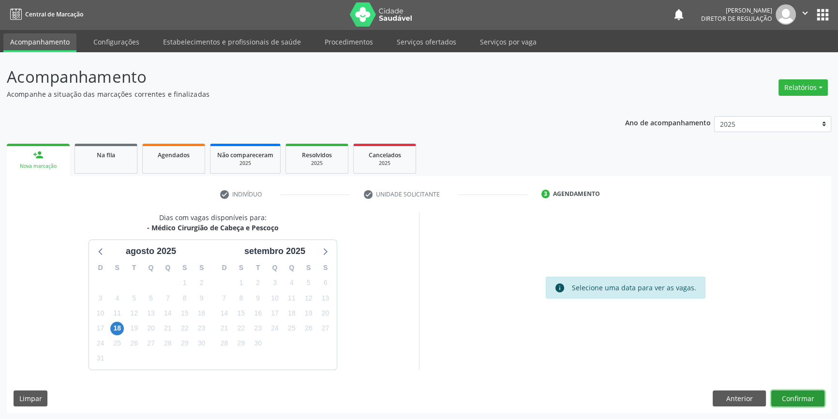
click at [781, 396] on button "Confirmar" at bounding box center [797, 398] width 53 height 16
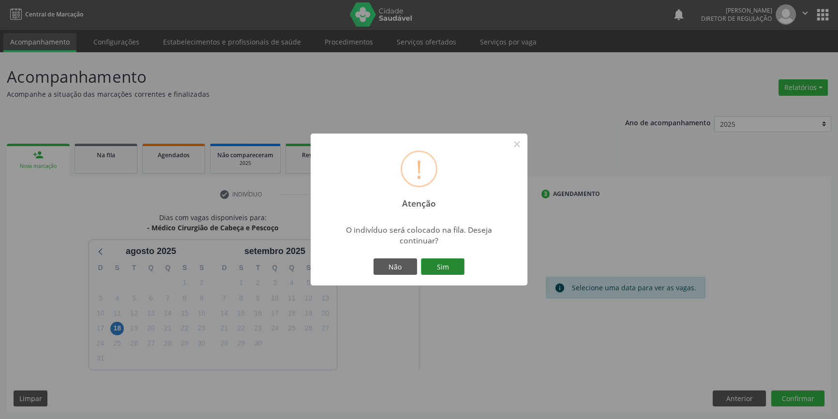
click at [450, 268] on button "Sim" at bounding box center [443, 266] width 44 height 16
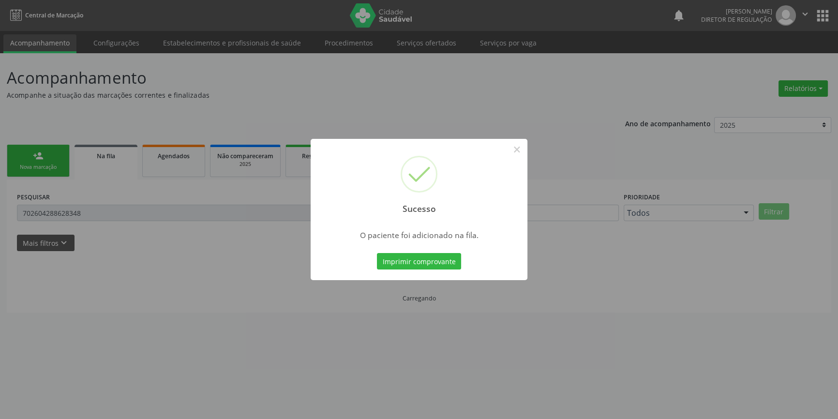
scroll to position [0, 0]
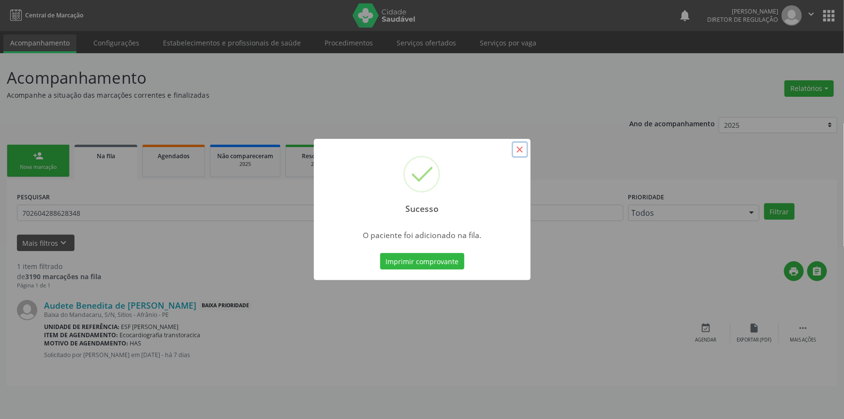
click at [522, 147] on button "×" at bounding box center [520, 149] width 16 height 16
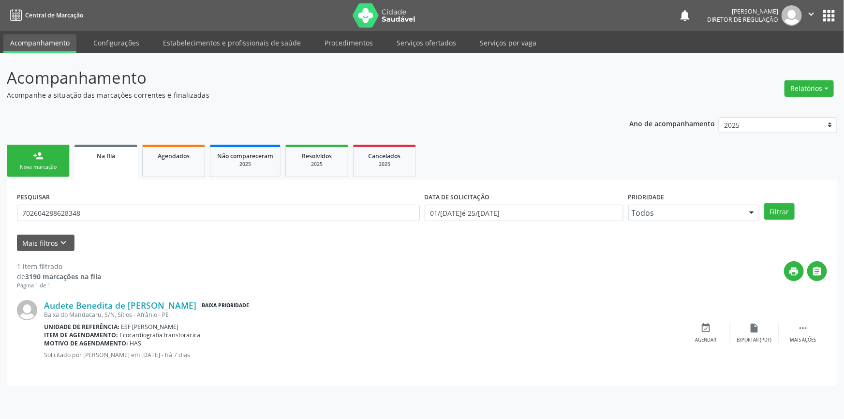
click at [14, 166] on link "person_add Nova marcação" at bounding box center [38, 161] width 63 height 32
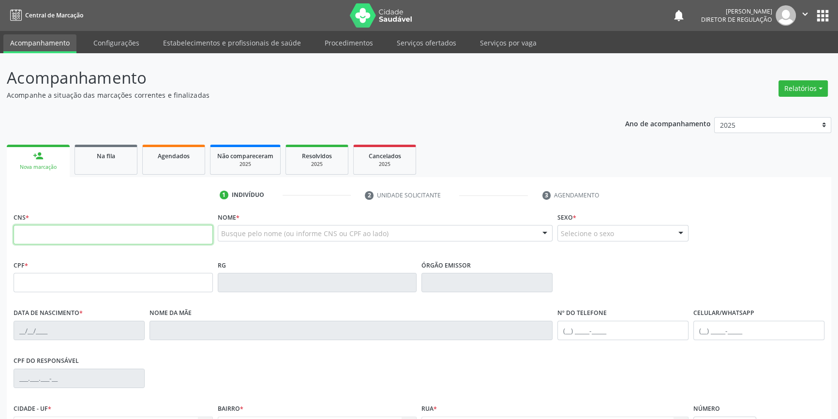
click at [45, 240] on input "text" at bounding box center [113, 234] width 199 height 19
type input "702 1087 4515 1598"
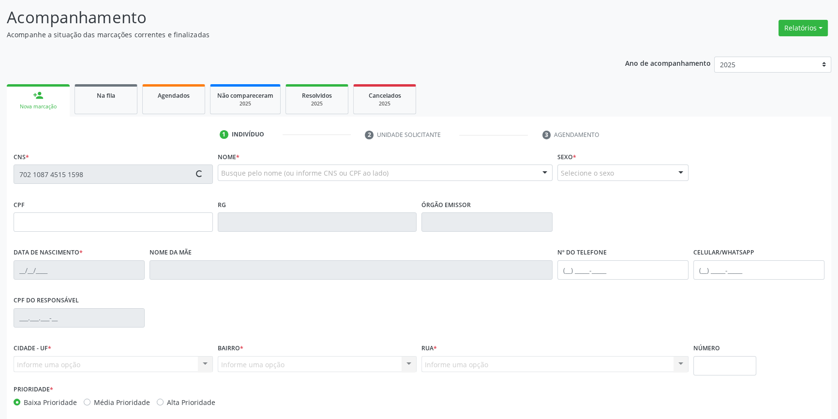
scroll to position [105, 0]
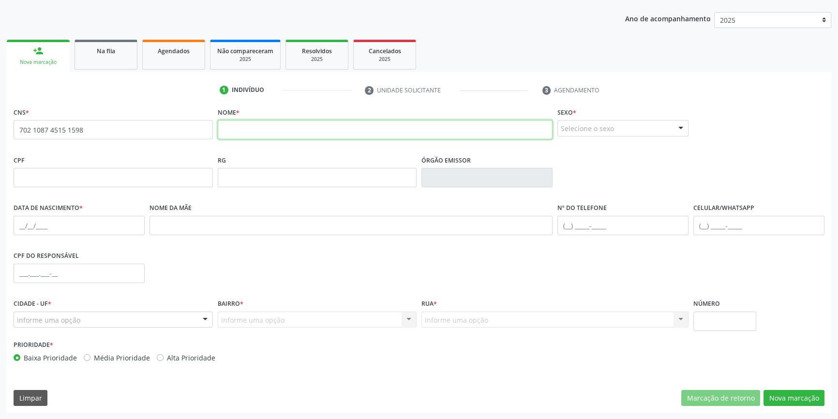
click at [260, 130] on input "text" at bounding box center [385, 129] width 335 height 19
drag, startPoint x: 322, startPoint y: 129, endPoint x: 0, endPoint y: 132, distance: 322.2
click at [0, 132] on div "Acompanhamento Acompanhe a situação das marcações correntes e finalizadas Relat…" at bounding box center [419, 183] width 838 height 471
type input "JOSE NILTON DA SILVA"
click at [618, 134] on div "Selecione o sexo" at bounding box center [622, 128] width 131 height 16
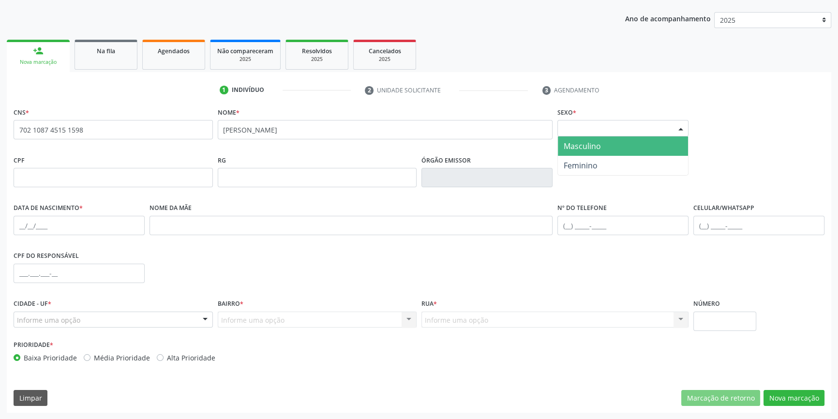
click at [588, 150] on span "Masculino" at bounding box center [582, 146] width 37 height 11
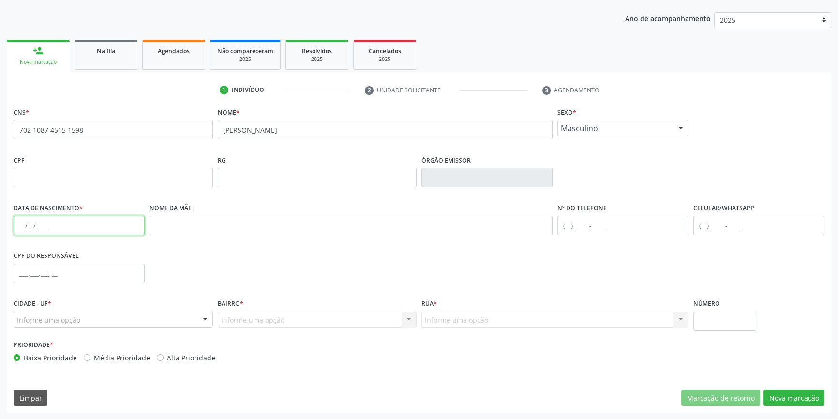
click at [21, 221] on input "text" at bounding box center [79, 225] width 131 height 19
type input "19/03/1979"
click at [121, 310] on div "Cidade - UF * Informe uma opção Afrânio - PE Nenhum resultado encontrado para: …" at bounding box center [113, 312] width 199 height 31
click at [92, 314] on div "Informe uma opção" at bounding box center [113, 320] width 199 height 16
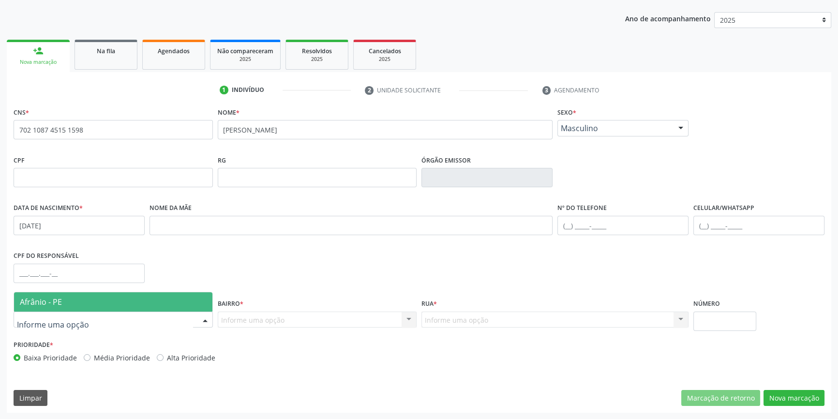
click at [92, 305] on span "Afrânio - PE" at bounding box center [113, 301] width 198 height 19
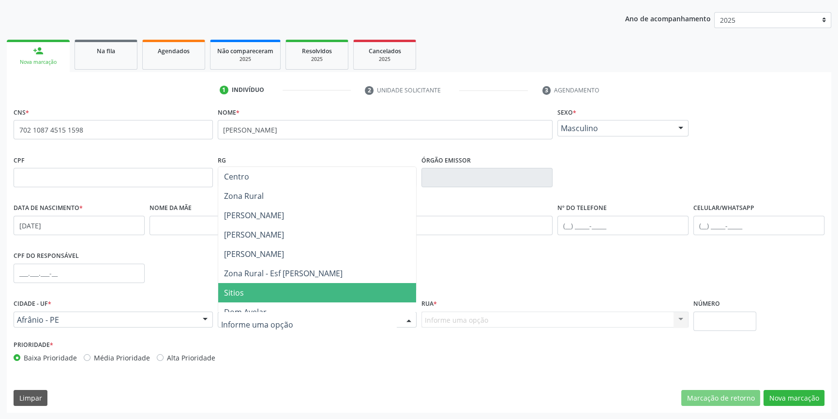
click at [234, 285] on span "Sitios" at bounding box center [317, 292] width 198 height 19
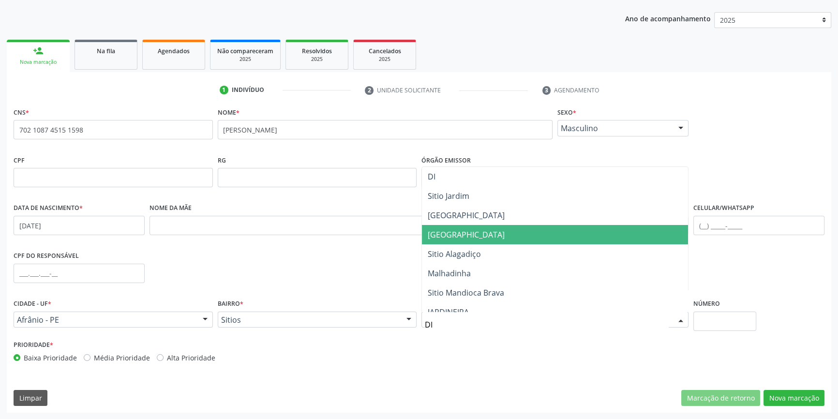
type input "D"
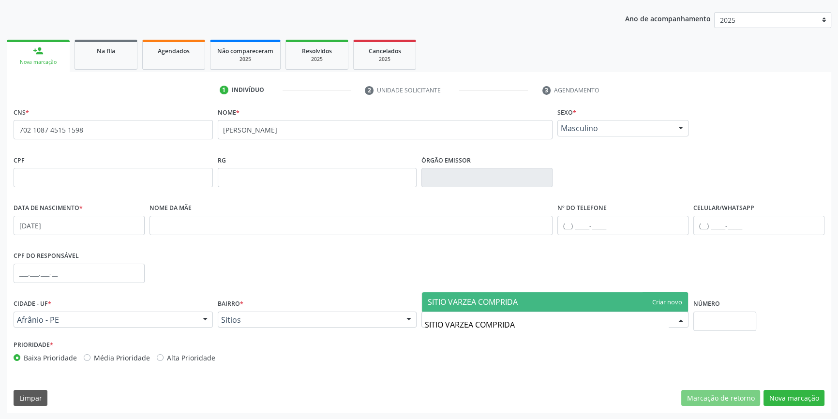
type input "SITIO VARZEA COMPRIDA"
click at [445, 292] on div "SITIO VARZEA COMPRIDA Nenhum resultado encontrado para: " SITIO VARZEA COMPRIDA…" at bounding box center [554, 302] width 267 height 20
click at [446, 293] on span "SITIO VARZEA COMPRIDA" at bounding box center [555, 301] width 266 height 19
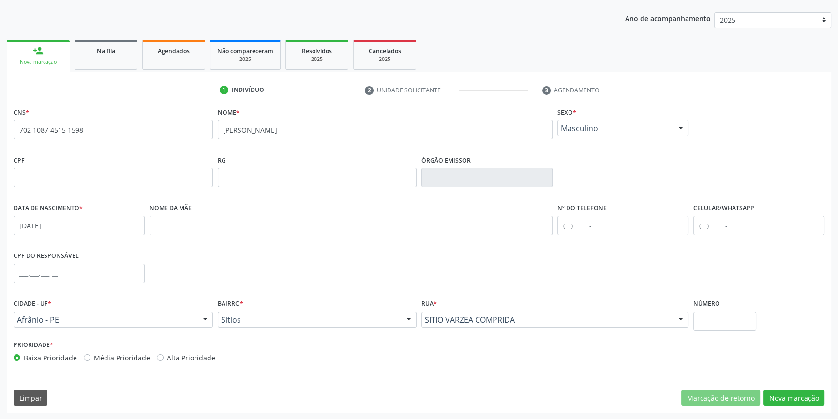
click at [771, 385] on div "CNS * 702 1087 4515 1598 none Nome * JOSE NILTON DA SILVA Sexo * Masculino Masc…" at bounding box center [419, 259] width 824 height 308
click at [789, 399] on button "Nova marcação" at bounding box center [793, 398] width 61 height 16
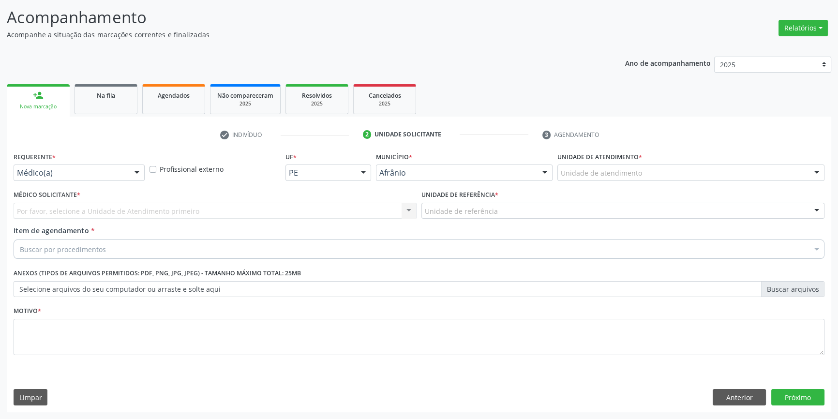
scroll to position [60, 0]
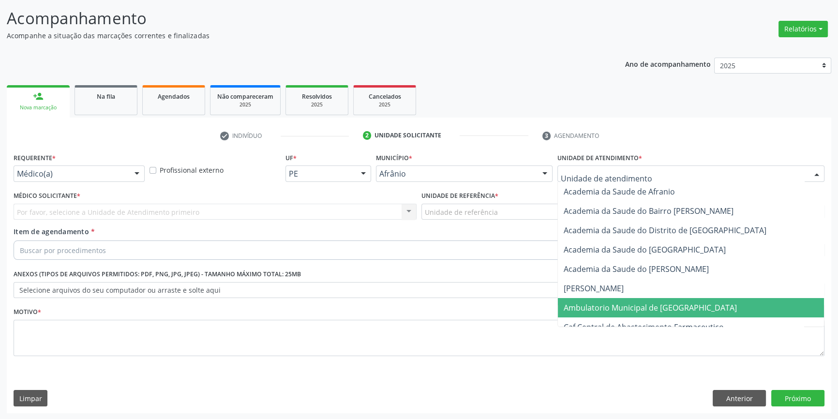
drag, startPoint x: 619, startPoint y: 309, endPoint x: 553, endPoint y: 256, distance: 84.3
click at [617, 306] on span "Ambulatorio Municipal de [GEOGRAPHIC_DATA]" at bounding box center [650, 307] width 173 height 11
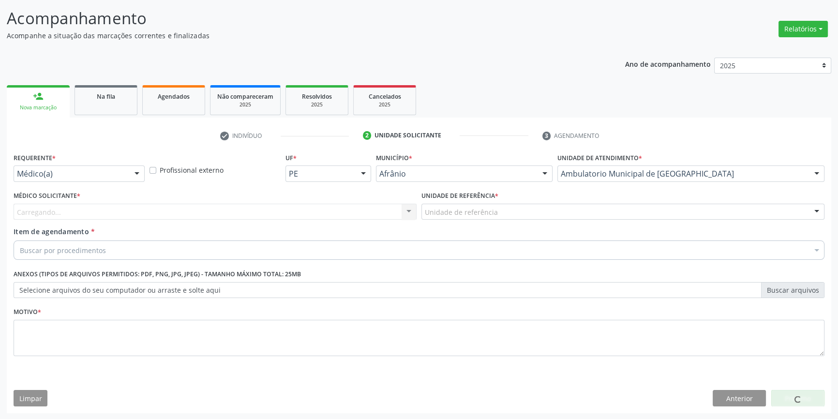
drag, startPoint x: 490, startPoint y: 208, endPoint x: 499, endPoint y: 252, distance: 44.5
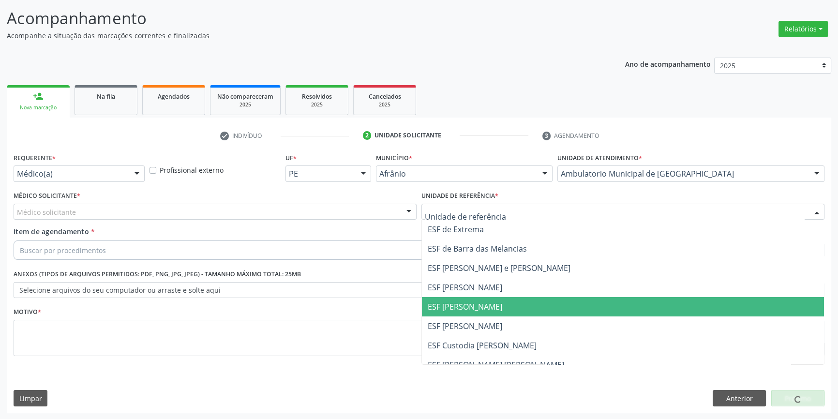
drag, startPoint x: 483, startPoint y: 300, endPoint x: 416, endPoint y: 281, distance: 69.5
click at [479, 300] on span "ESF [PERSON_NAME]" at bounding box center [623, 306] width 402 height 19
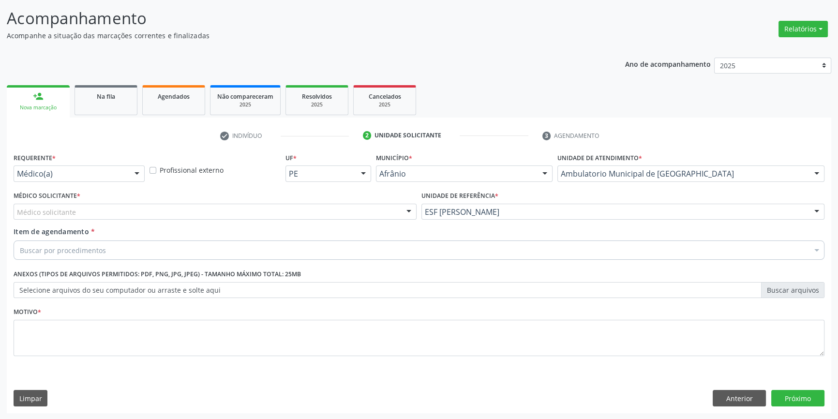
click at [194, 202] on div "Médico Solicitante * Médico solicitante Alysson Rodrigo Ferreira Cavalcanti Bru…" at bounding box center [215, 204] width 403 height 31
drag, startPoint x: 119, startPoint y: 211, endPoint x: 113, endPoint y: 211, distance: 6.3
click at [118, 211] on div "Médico solicitante" at bounding box center [215, 212] width 403 height 16
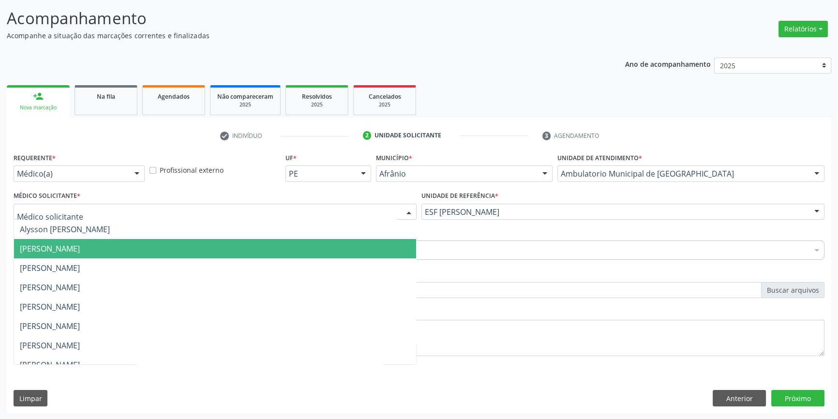
click at [62, 239] on span "[PERSON_NAME]" at bounding box center [215, 248] width 402 height 19
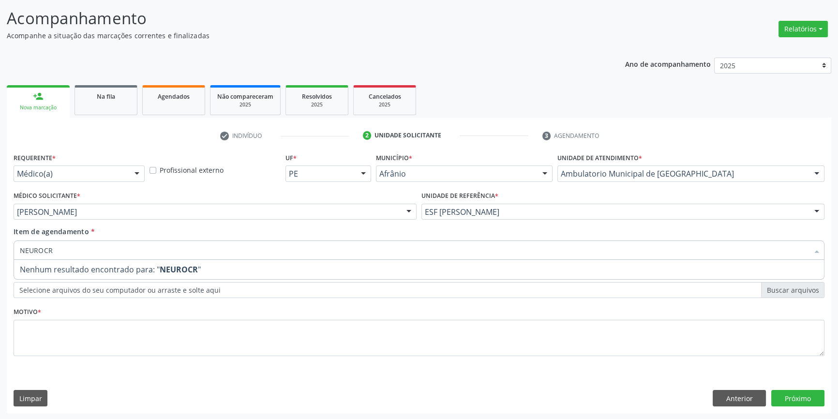
type input "NEUROC"
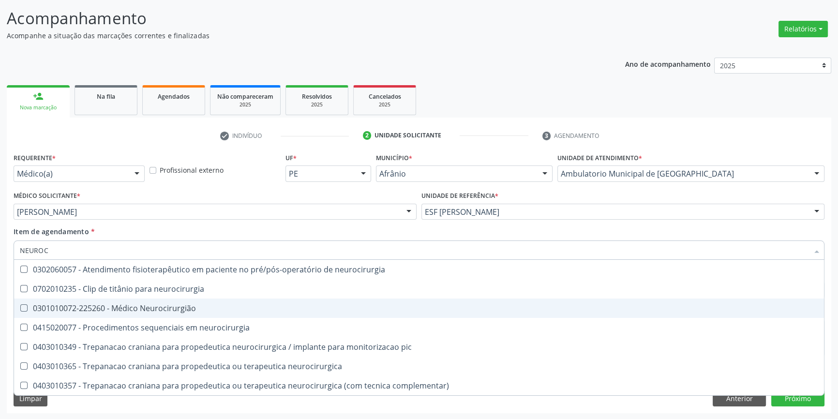
click at [92, 304] on div "0301010072-225260 - Médico Neurocirurgião" at bounding box center [419, 308] width 798 height 8
checkbox Neurocirurgião "true"
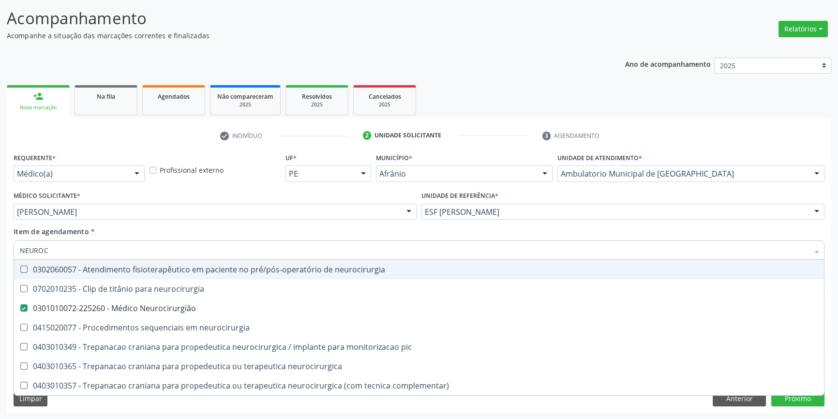
click at [134, 228] on div "Item de agendamento * NEUROC Desfazer seleção 0302060057 - Atendimento fisioter…" at bounding box center [419, 241] width 811 height 30
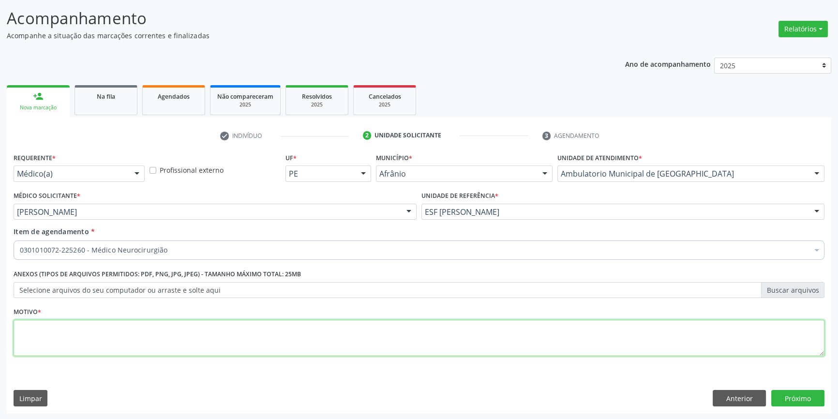
click at [114, 334] on textarea at bounding box center [419, 338] width 811 height 37
type textarea "NODULO SUGESTIVODE LIPOMA"
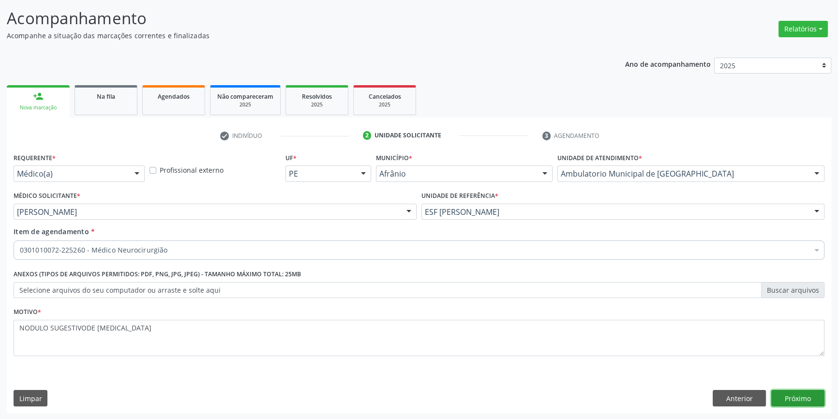
click at [783, 392] on button "Próximo" at bounding box center [797, 398] width 53 height 16
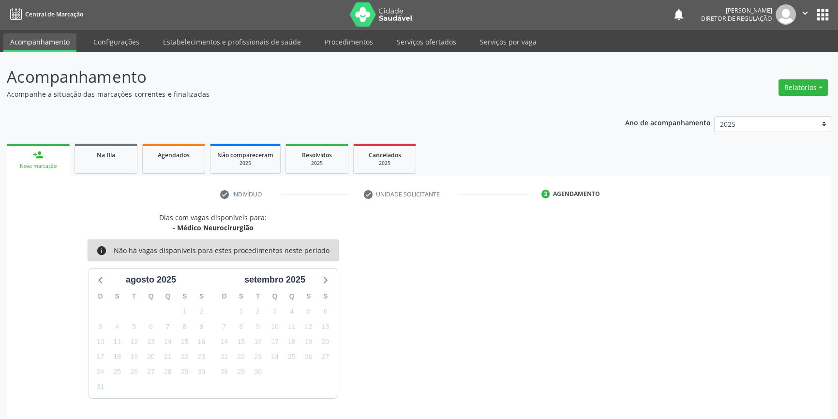
scroll to position [30, 0]
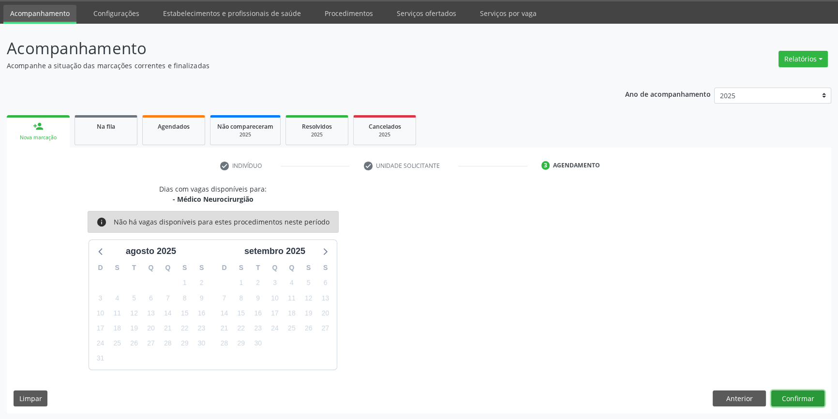
click at [784, 396] on button "Confirmar" at bounding box center [797, 398] width 53 height 16
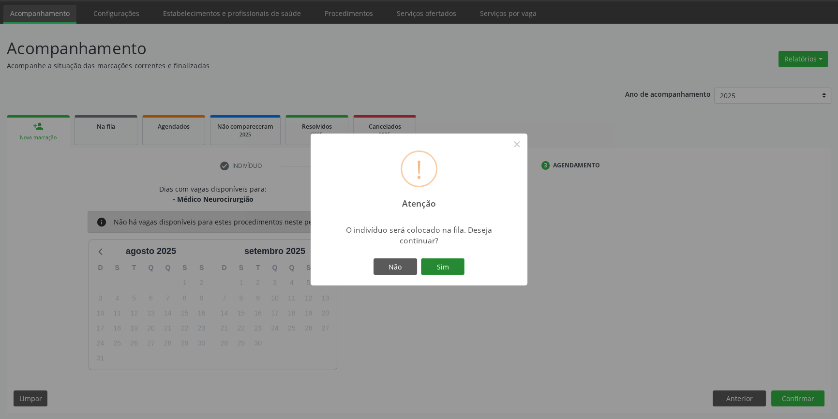
click at [440, 268] on button "Sim" at bounding box center [443, 266] width 44 height 16
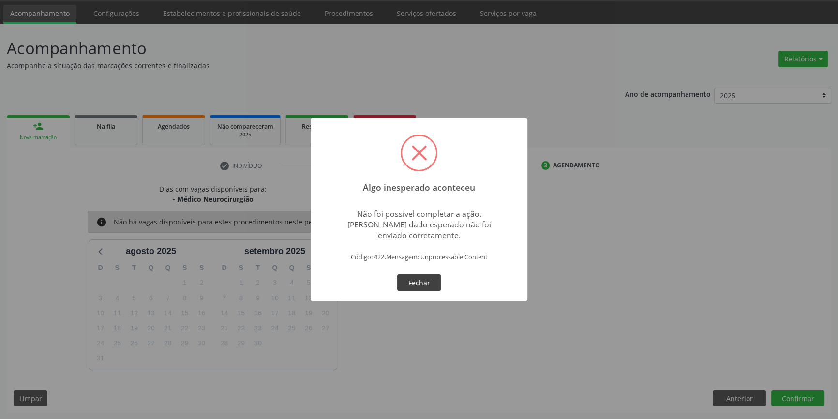
click at [433, 278] on button "Fechar" at bounding box center [419, 282] width 44 height 16
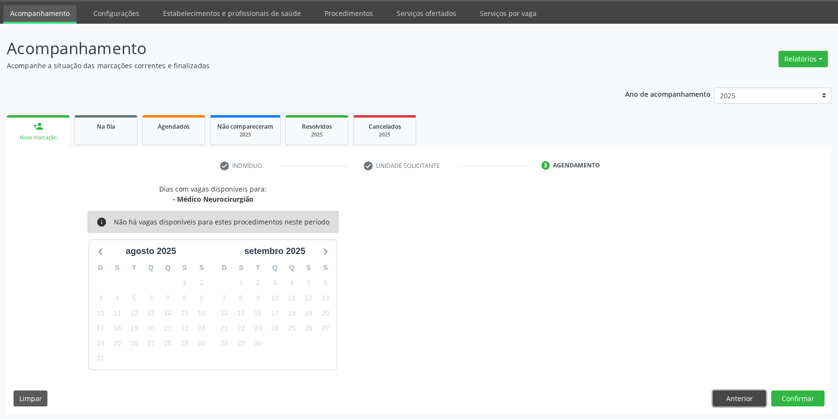
click at [736, 392] on button "Anterior" at bounding box center [739, 398] width 53 height 16
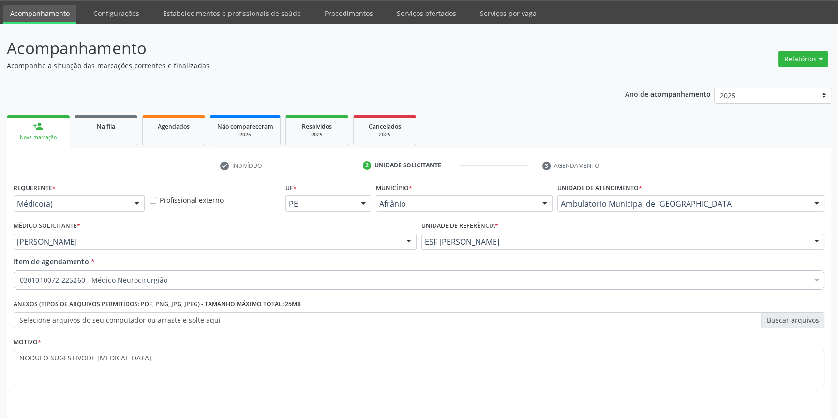
click at [736, 392] on div "Motivo * NODULO SUGESTIVODE LIPOMA" at bounding box center [419, 367] width 816 height 65
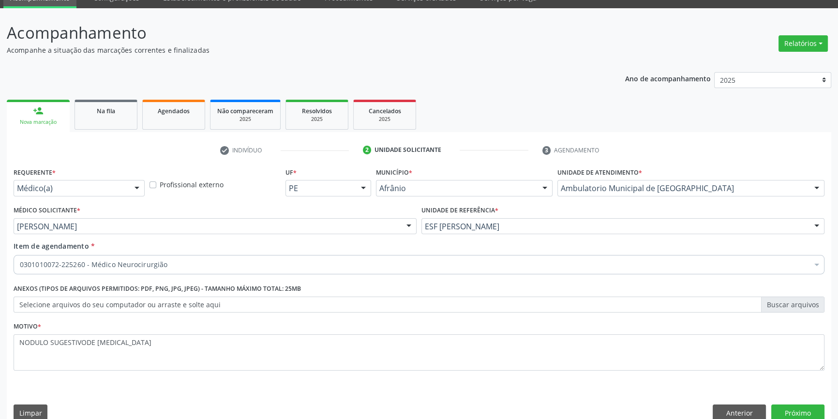
scroll to position [60, 0]
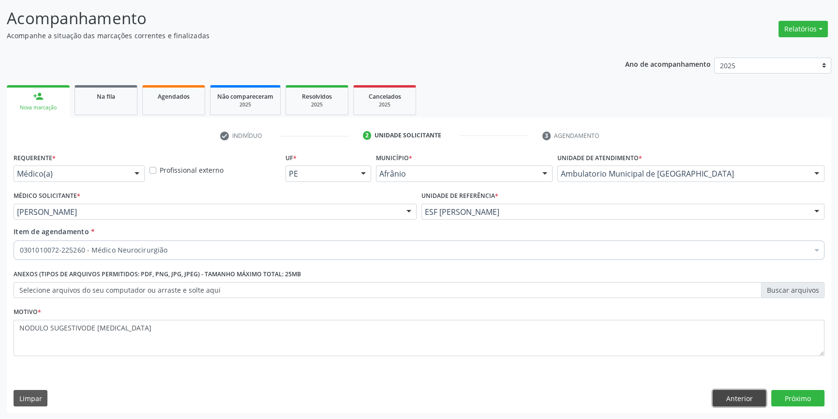
click at [729, 395] on button "Anterior" at bounding box center [739, 398] width 53 height 16
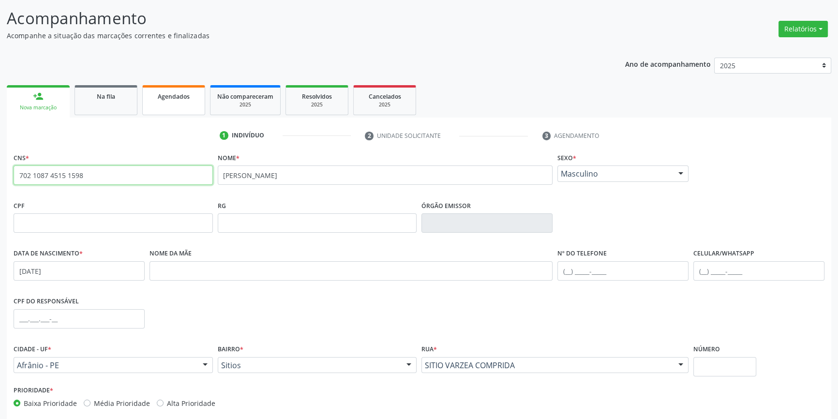
drag, startPoint x: 4, startPoint y: 180, endPoint x: 182, endPoint y: 96, distance: 197.4
click at [0, 172] on div "Acompanhamento Acompanhe a situação das marcações correntes e finalizadas Relat…" at bounding box center [419, 229] width 838 height 471
type input "702 6032 4870 0942"
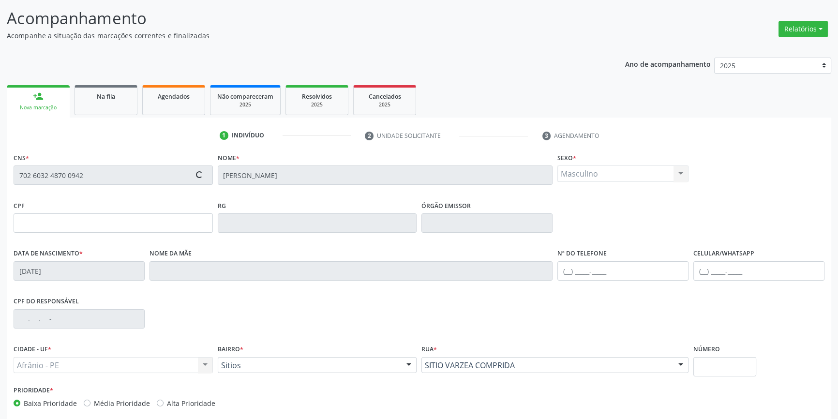
type input "26/10/1996"
type input "(87) 98842-1578"
type input "S/N"
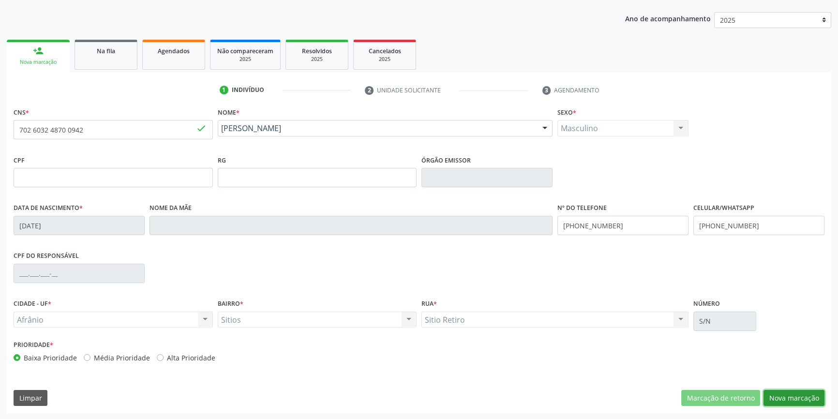
click at [772, 392] on button "Nova marcação" at bounding box center [793, 398] width 61 height 16
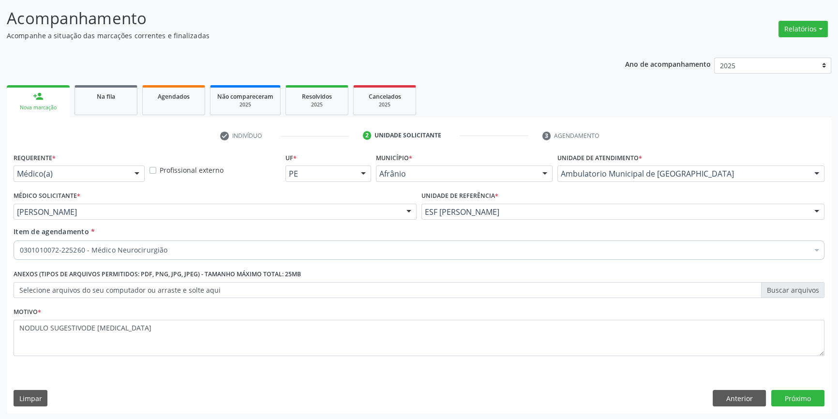
click at [135, 255] on div "0301010072-225260 - Médico Neurocirurgião" at bounding box center [419, 249] width 811 height 19
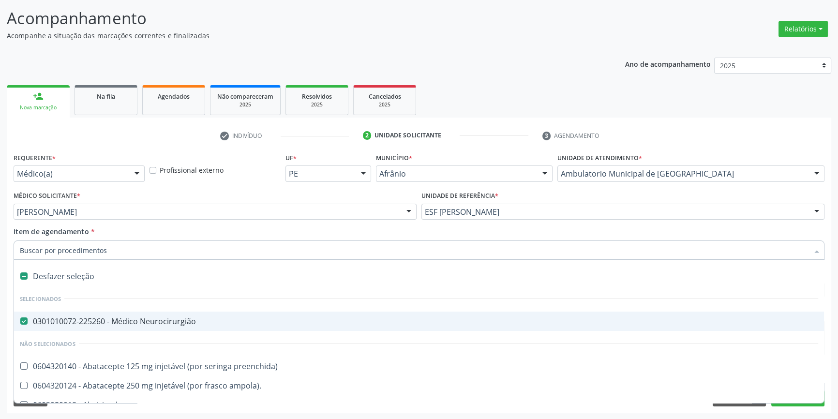
click at [99, 276] on div "Desfazer seleção" at bounding box center [419, 276] width 810 height 19
checkbox Neurocirurgião "false"
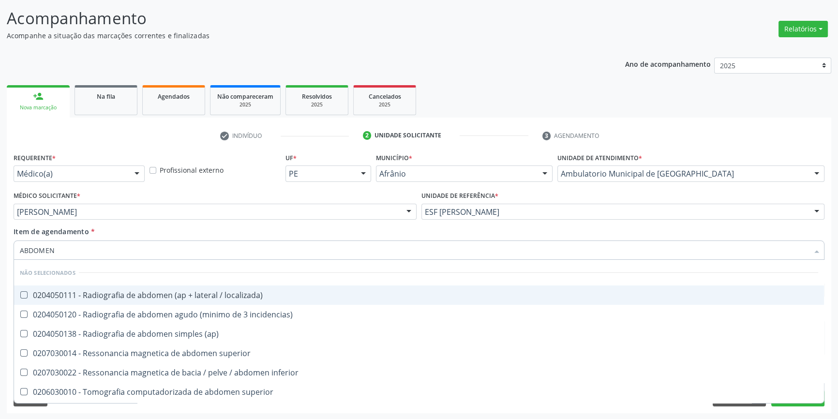
type input "ABDOMEN T"
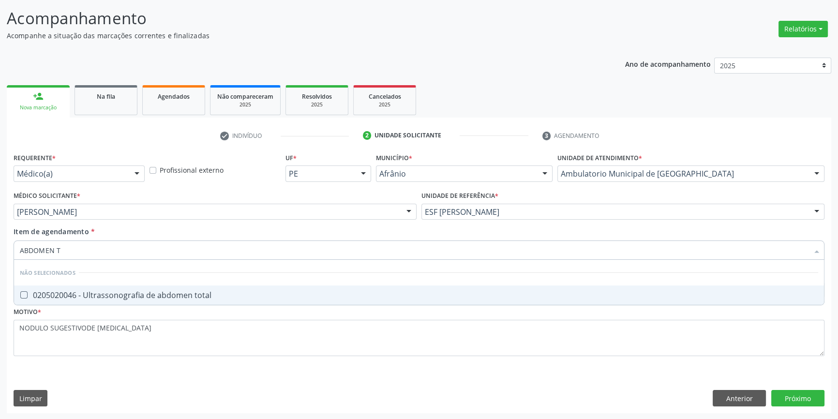
click at [140, 297] on div "0205020046 - Ultrassonografia de abdomen total" at bounding box center [419, 295] width 798 height 8
checkbox total "true"
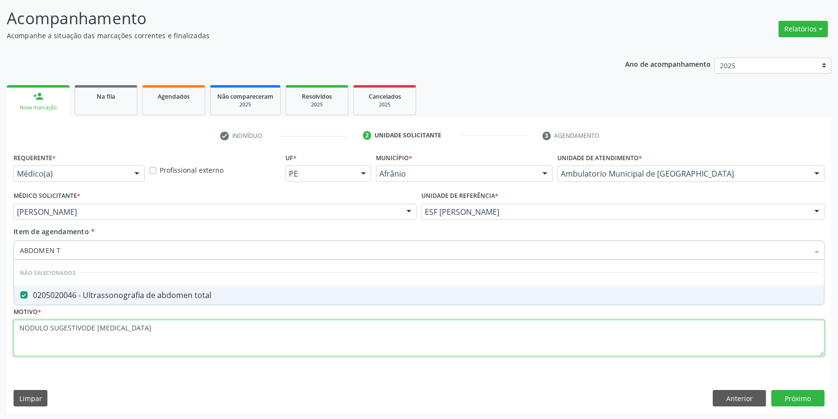
drag, startPoint x: 134, startPoint y: 337, endPoint x: 0, endPoint y: 311, distance: 136.0
click at [0, 311] on div "Acompanhamento Acompanhe a situação das marcações correntes e finalizadas Relat…" at bounding box center [419, 207] width 838 height 426
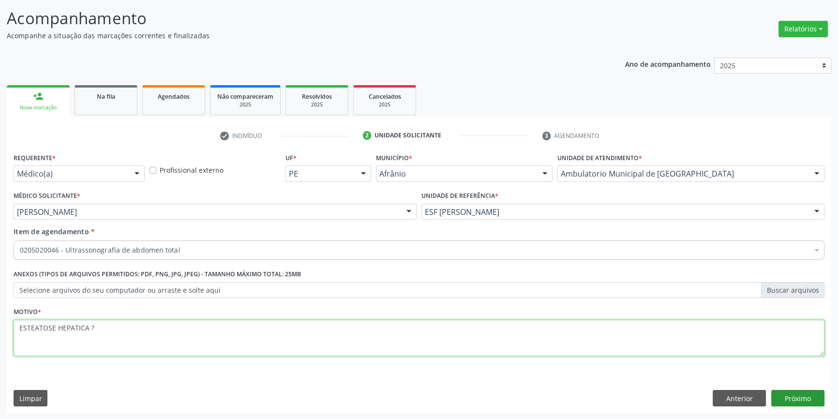
type textarea "ESTEATOSE HEPATICA ?"
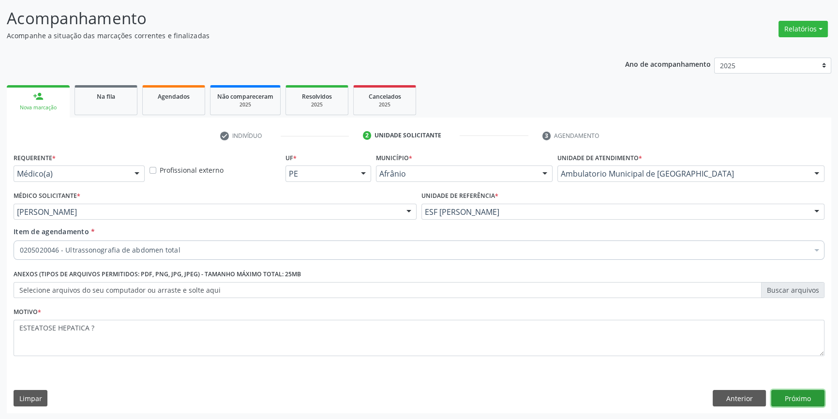
click at [814, 395] on button "Próximo" at bounding box center [797, 398] width 53 height 16
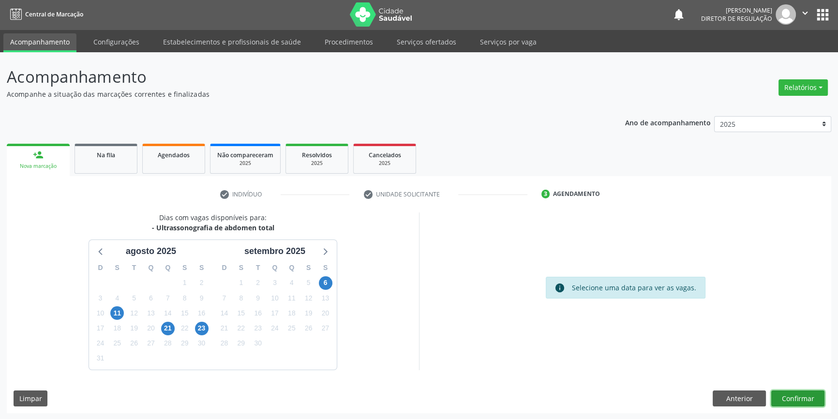
click at [807, 396] on button "Confirmar" at bounding box center [797, 398] width 53 height 16
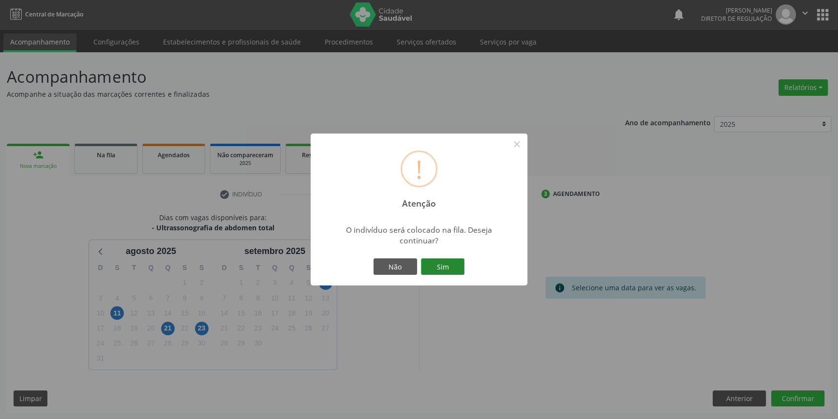
click at [451, 268] on button "Sim" at bounding box center [443, 266] width 44 height 16
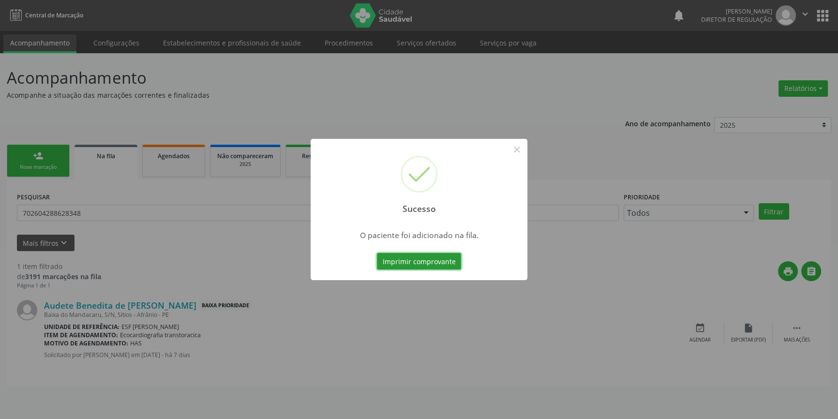
scroll to position [0, 0]
click at [521, 151] on button "×" at bounding box center [520, 149] width 16 height 16
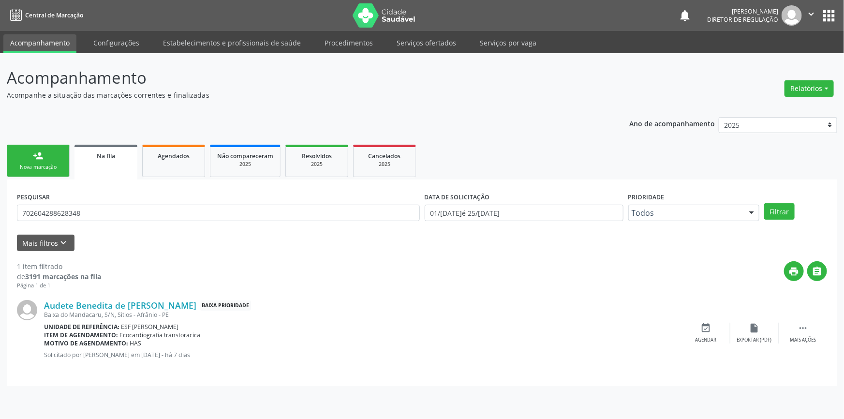
click at [21, 161] on link "person_add Nova marcação" at bounding box center [38, 161] width 63 height 32
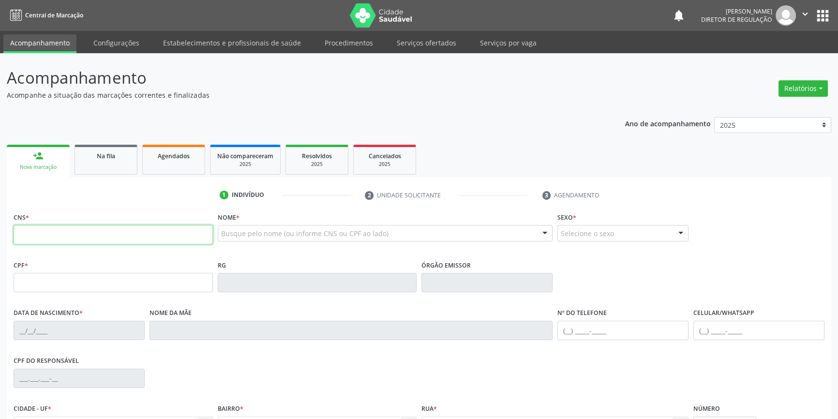
click at [79, 241] on input "text" at bounding box center [113, 234] width 199 height 19
type input "704 8065 4660 7042"
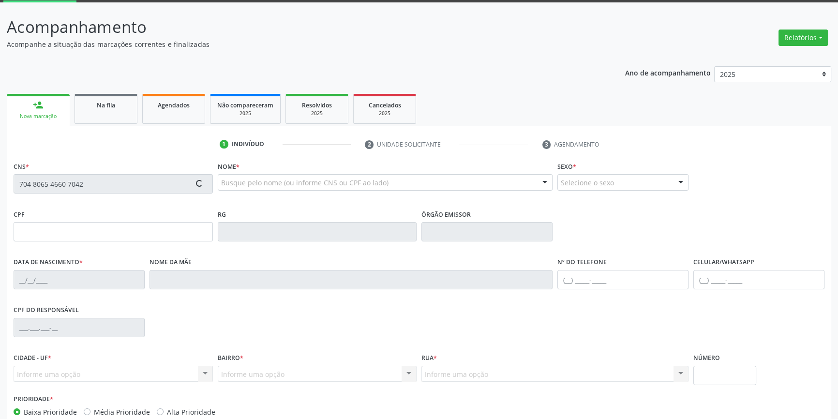
scroll to position [105, 0]
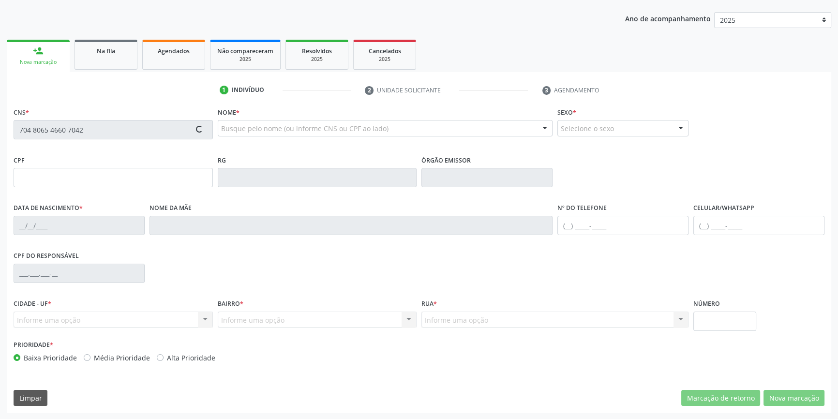
type input "040.350.914-99"
type input "18/05/1964"
type input "Lídia dos Santos Silva"
type input "(87) 98826-7625"
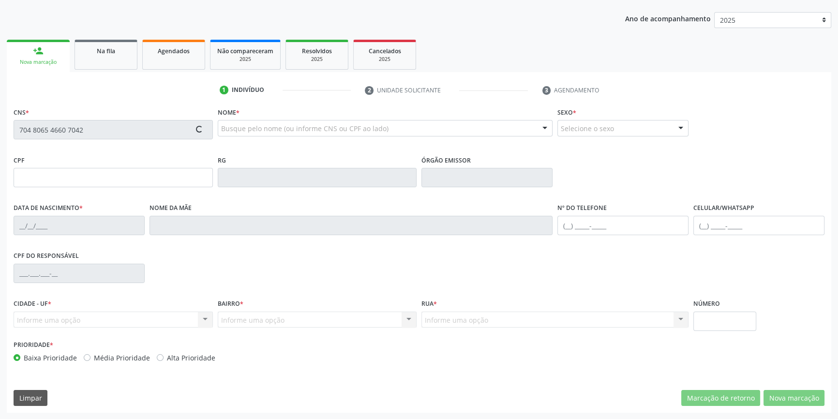
type input "447.558.724-72"
type input "S/N"
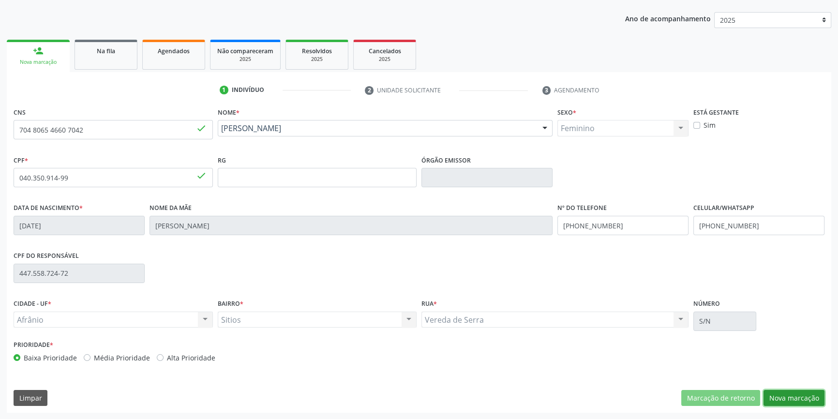
click at [805, 401] on button "Nova marcação" at bounding box center [793, 398] width 61 height 16
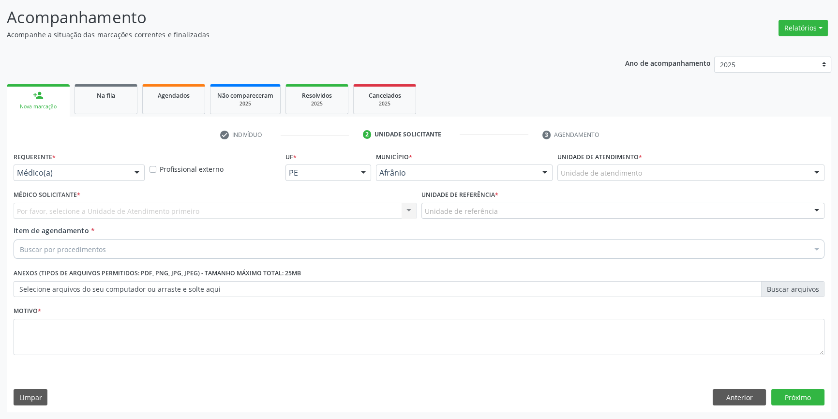
scroll to position [60, 0]
click at [595, 181] on div "Unidade de atendimento * Unidade de atendimento Academia da Saude de Afranio Ac…" at bounding box center [691, 169] width 272 height 38
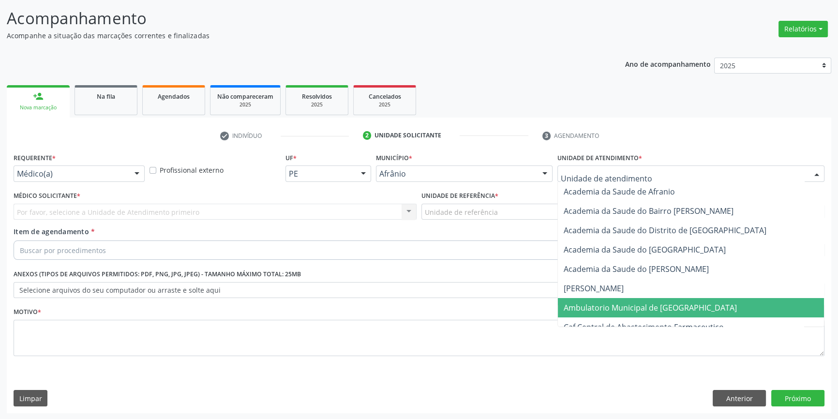
drag, startPoint x: 607, startPoint y: 309, endPoint x: 525, endPoint y: 247, distance: 102.9
click at [606, 309] on span "Ambulatorio Municipal de [GEOGRAPHIC_DATA]" at bounding box center [650, 307] width 173 height 11
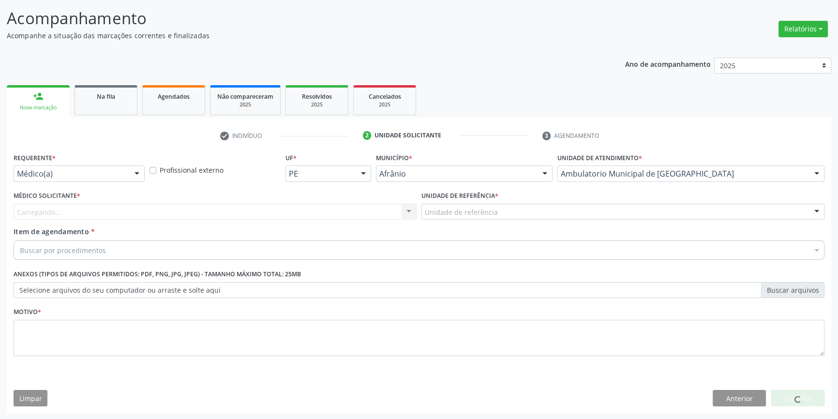
click at [504, 217] on div "Unidade de referência" at bounding box center [622, 212] width 403 height 16
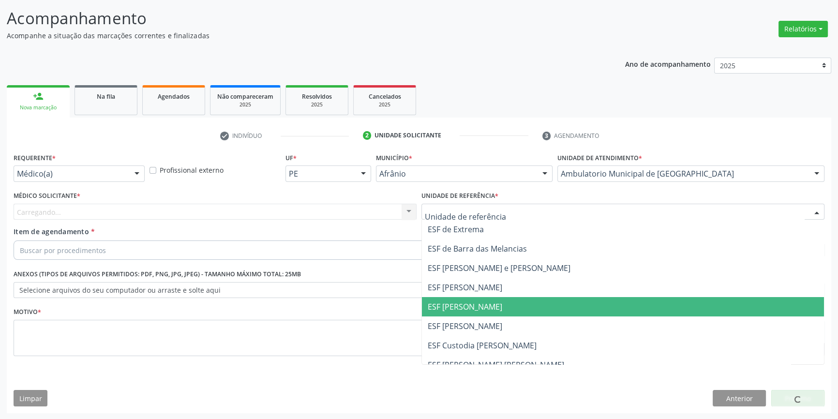
click at [467, 298] on span "ESF [PERSON_NAME]" at bounding box center [623, 306] width 402 height 19
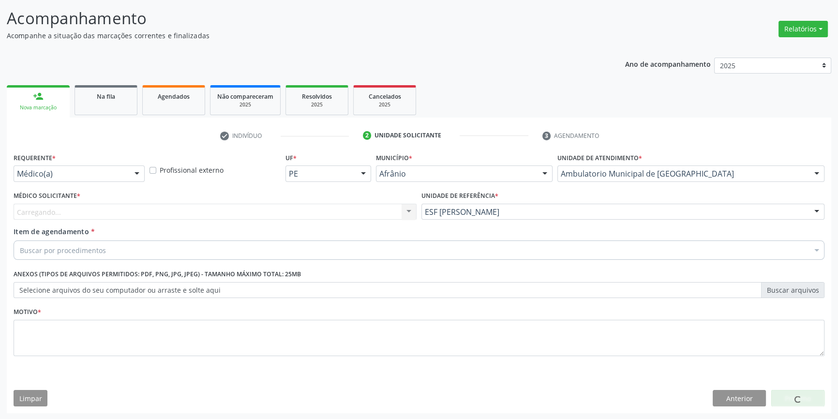
click at [266, 212] on div "Carregando... Nenhum resultado encontrado para: " " Não há nenhuma opção para s…" at bounding box center [215, 212] width 403 height 16
click at [101, 224] on div "Médico Solicitante * Carregando... Nenhum resultado encontrado para: " " Não há…" at bounding box center [215, 208] width 408 height 38
click at [85, 256] on div "Buscar por procedimentos" at bounding box center [419, 249] width 811 height 19
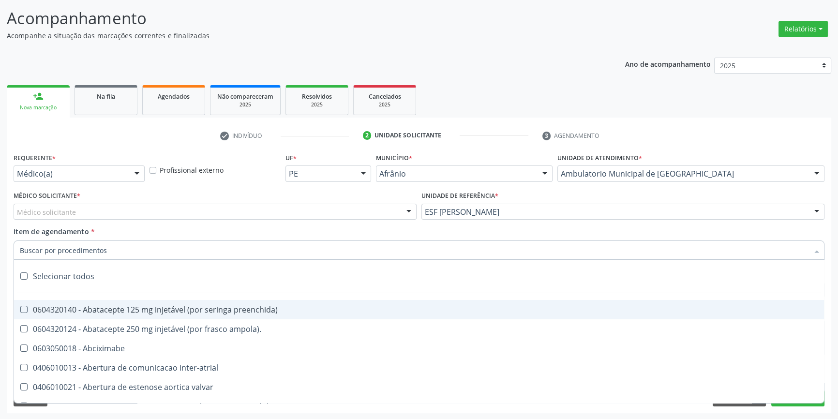
click at [84, 250] on input "Item de agendamento *" at bounding box center [414, 249] width 789 height 19
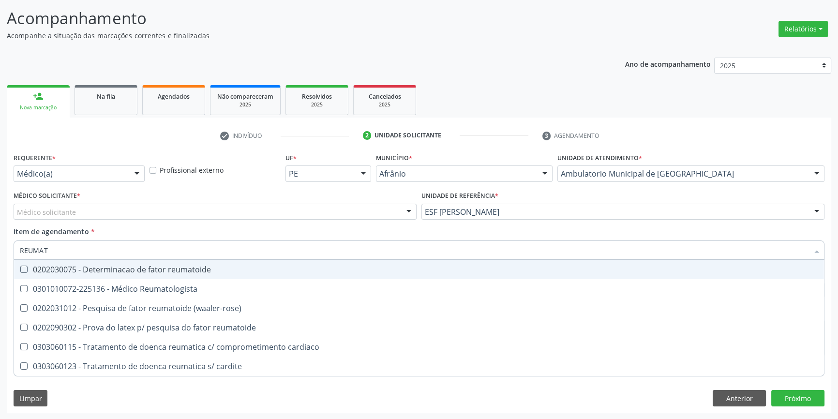
type input "REUMATO"
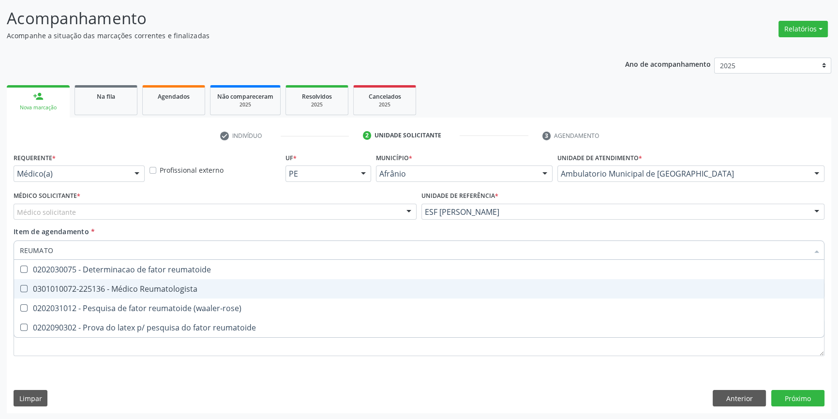
click at [125, 295] on span "0301010072-225136 - Médico Reumatologista" at bounding box center [419, 288] width 810 height 19
checkbox Reumatologista "true"
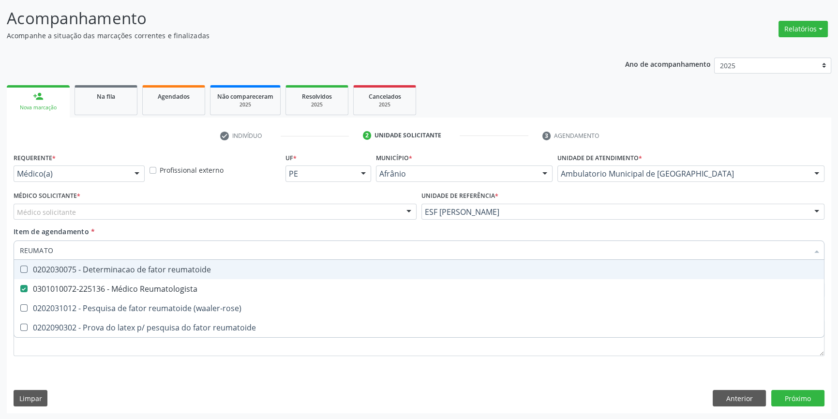
click at [98, 213] on div "Médico solicitante" at bounding box center [215, 212] width 403 height 16
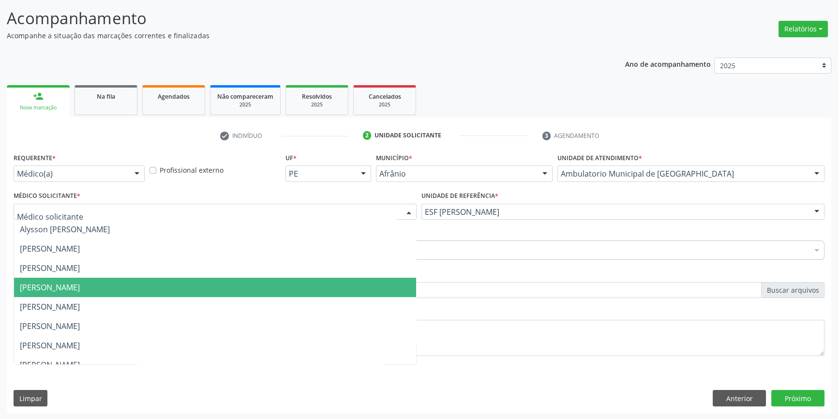
click at [80, 283] on span "[PERSON_NAME]" at bounding box center [50, 287] width 60 height 11
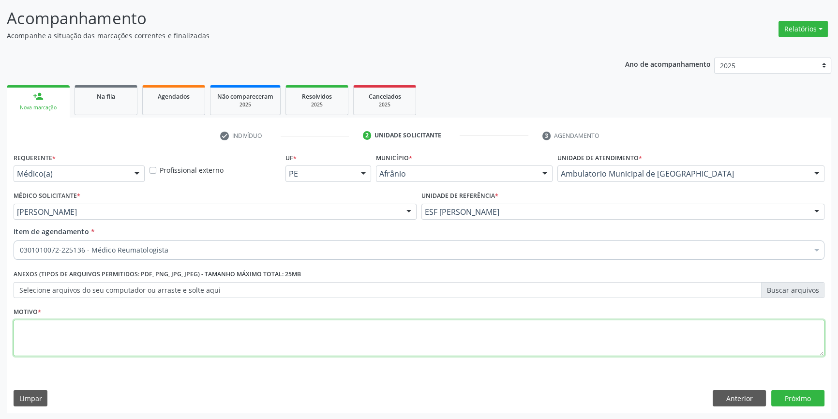
click at [83, 321] on textarea at bounding box center [419, 338] width 811 height 37
type textarea "RETORNO"
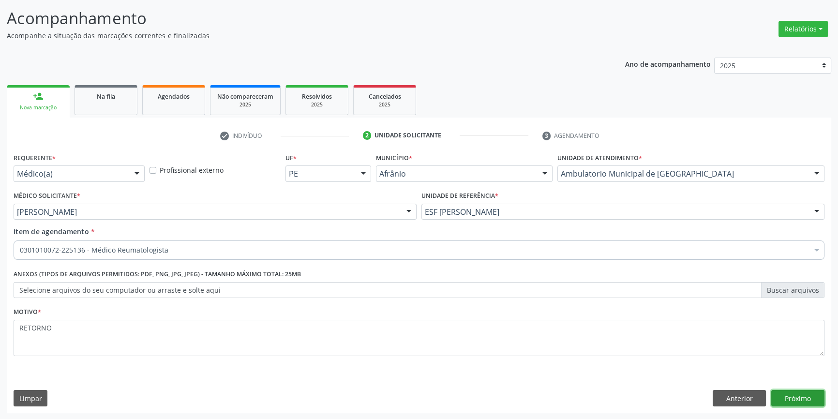
click at [815, 398] on button "Próximo" at bounding box center [797, 398] width 53 height 16
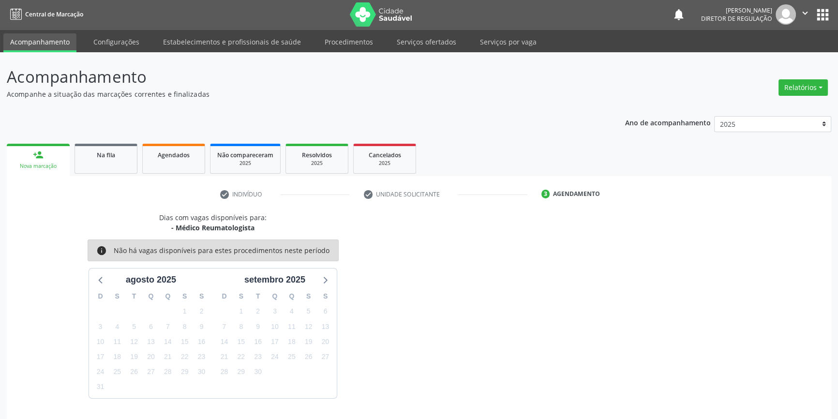
scroll to position [30, 0]
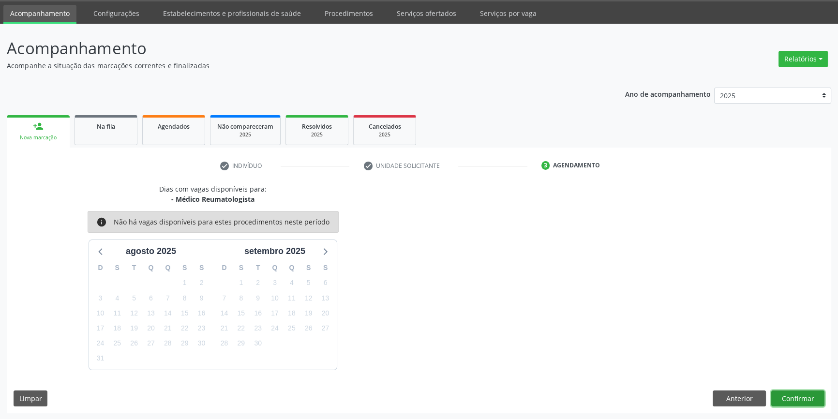
click at [810, 397] on button "Confirmar" at bounding box center [797, 398] width 53 height 16
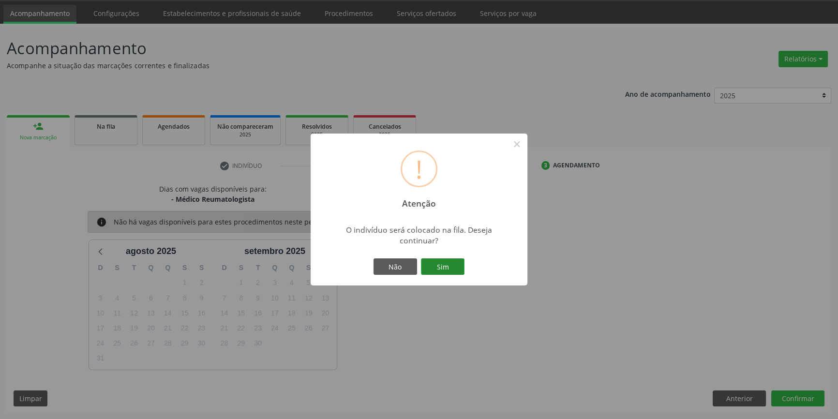
click at [449, 270] on button "Sim" at bounding box center [443, 266] width 44 height 16
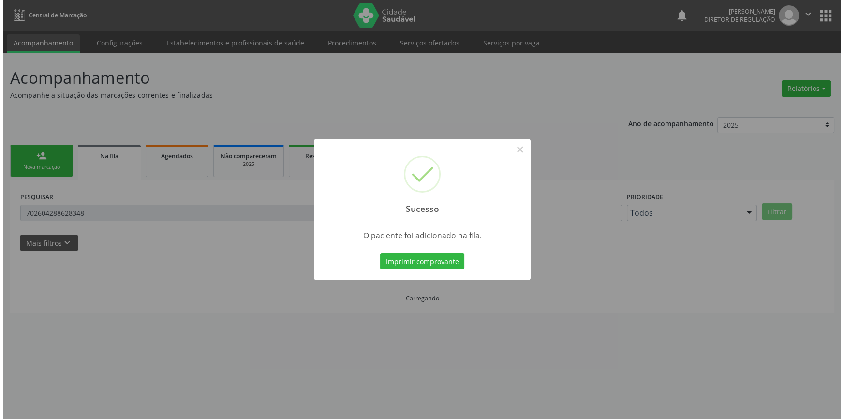
scroll to position [0, 0]
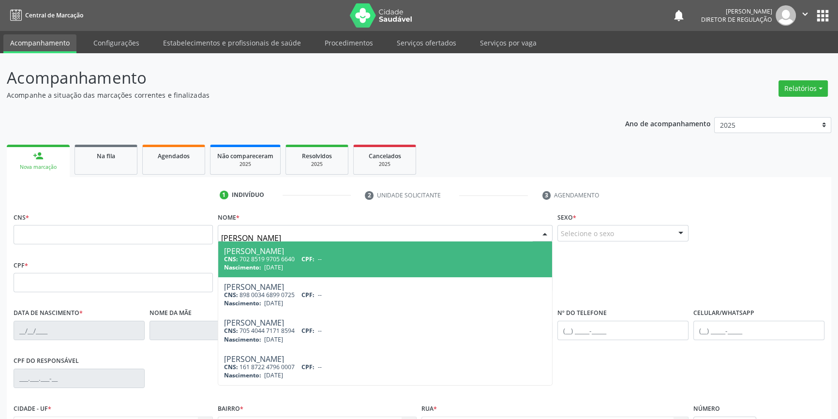
type input "JOSE RAIMUNDO DE BRITO"
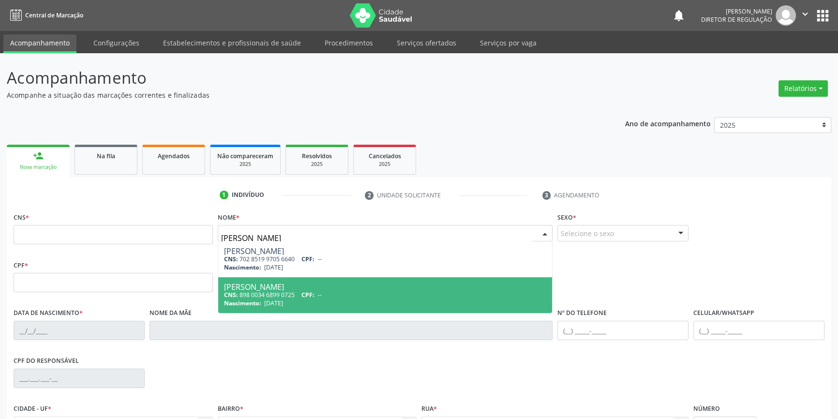
click at [297, 304] on div "Nascimento: 21/10/1942" at bounding box center [385, 303] width 323 height 8
type input "898 0034 6899 0725"
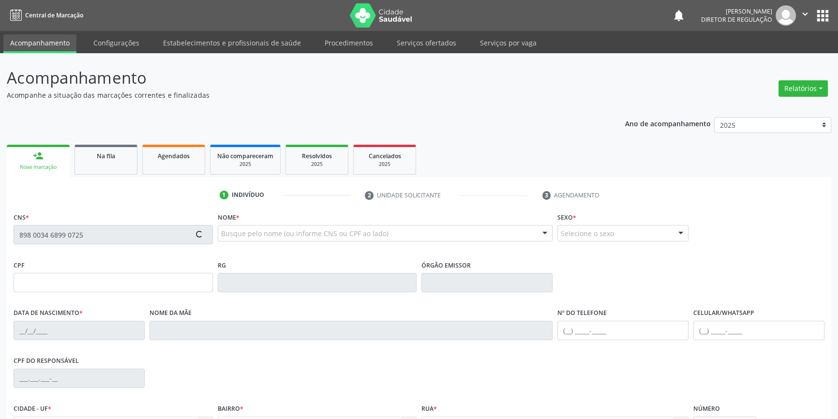
type input "[DATE]"
type input "Julia Raimunda Coelho"
type input "(87) 8837-9081"
type input "S/N"
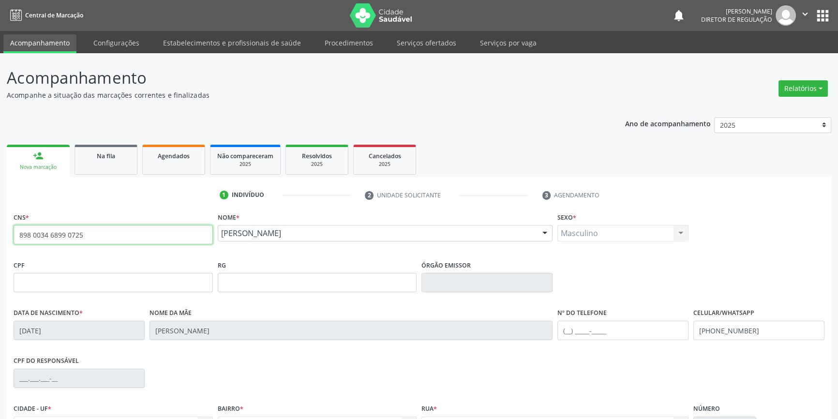
drag, startPoint x: 102, startPoint y: 230, endPoint x: 0, endPoint y: 212, distance: 103.6
click at [0, 212] on div "Acompanhamento Acompanhe a situação das marcações correntes e finalizadas Relat…" at bounding box center [419, 288] width 838 height 471
click at [135, 168] on link "Na fila" at bounding box center [106, 160] width 63 height 30
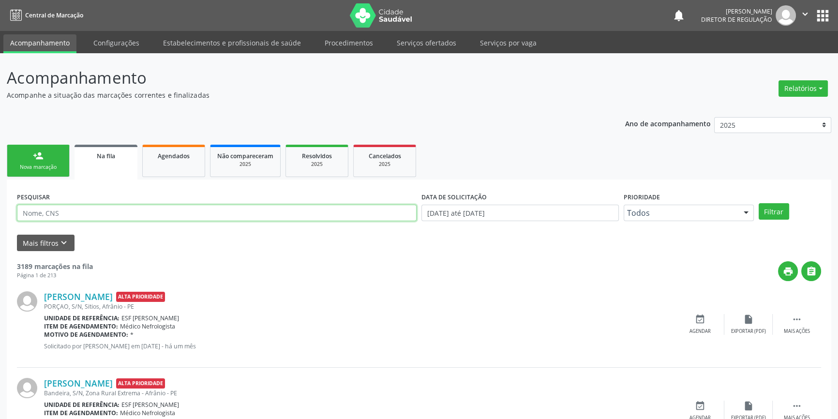
click at [136, 215] on input "text" at bounding box center [217, 213] width 400 height 16
paste input "898 0034 6899 0725"
type input "898 0034 6899 0725"
click at [788, 215] on div "Filtrar" at bounding box center [789, 211] width 67 height 16
click at [785, 215] on button "Filtrar" at bounding box center [774, 211] width 30 height 16
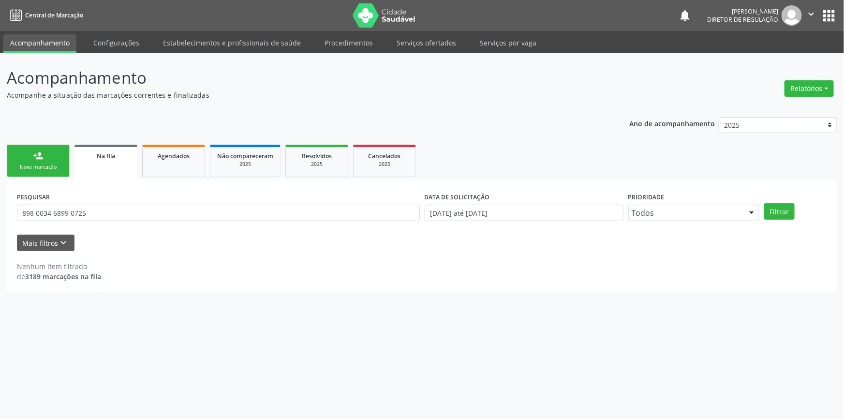
click at [53, 159] on link "person_add Nova marcação" at bounding box center [38, 161] width 63 height 32
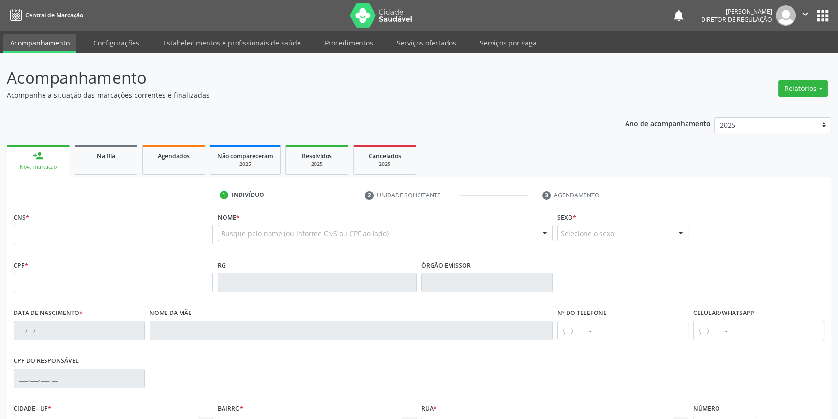
click at [232, 238] on div "Busque pelo nome (ou informe CNS ou CPF ao lado)" at bounding box center [385, 233] width 335 height 16
click at [162, 232] on input "text" at bounding box center [113, 234] width 199 height 19
paste input "898 0034 6899 0725"
type input "898 0034 6899 0725"
type input "[DATE]"
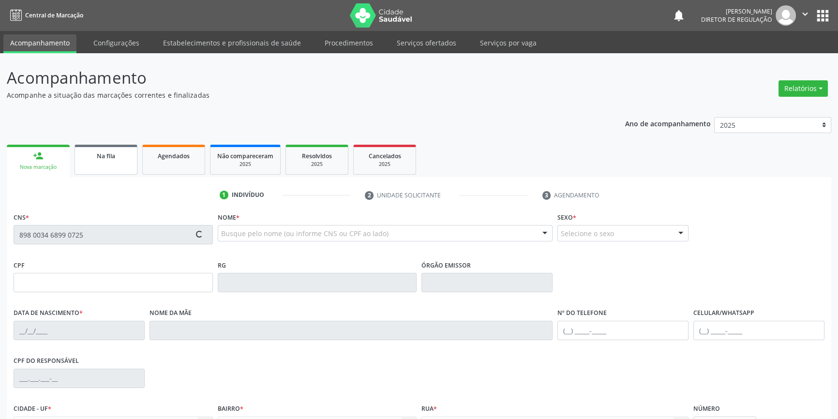
type input "Julia Raimunda Coelho"
type input "(87) 8837-9081"
type input "S/N"
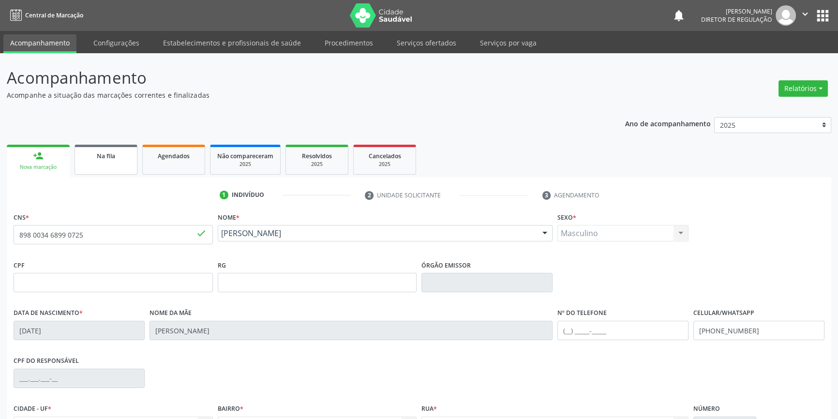
click at [118, 170] on link "Na fila" at bounding box center [106, 160] width 63 height 30
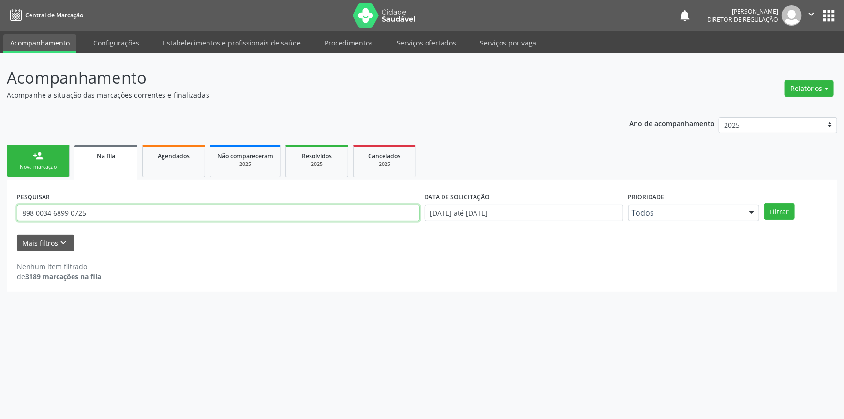
drag, startPoint x: 139, startPoint y: 214, endPoint x: 0, endPoint y: 199, distance: 139.7
click at [0, 199] on div "Acompanhamento Acompanhe a situação das marcações correntes e finalizadas Relat…" at bounding box center [422, 236] width 844 height 366
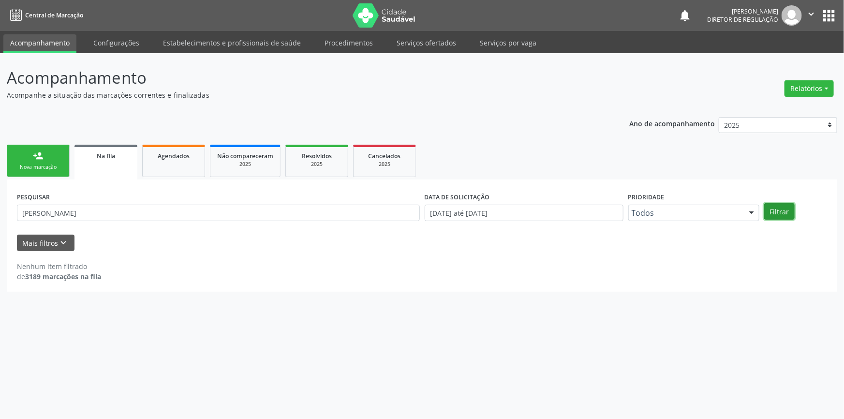
click at [774, 208] on button "Filtrar" at bounding box center [779, 211] width 30 height 16
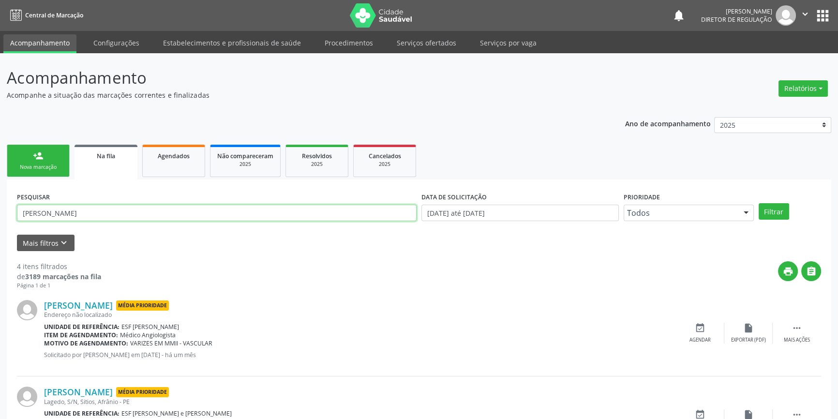
drag, startPoint x: 134, startPoint y: 210, endPoint x: 0, endPoint y: 212, distance: 134.5
click at [0, 212] on div "Acompanhamento Acompanhe a situação das marcações correntes e finalizadas Relat…" at bounding box center [419, 353] width 838 height 600
paste input "708700170506197"
type input "708700170506197"
click at [769, 213] on button "Filtrar" at bounding box center [774, 211] width 30 height 16
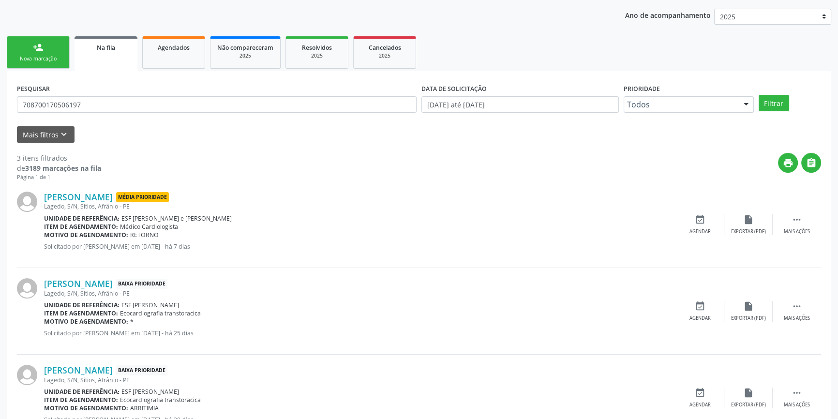
scroll to position [58, 0]
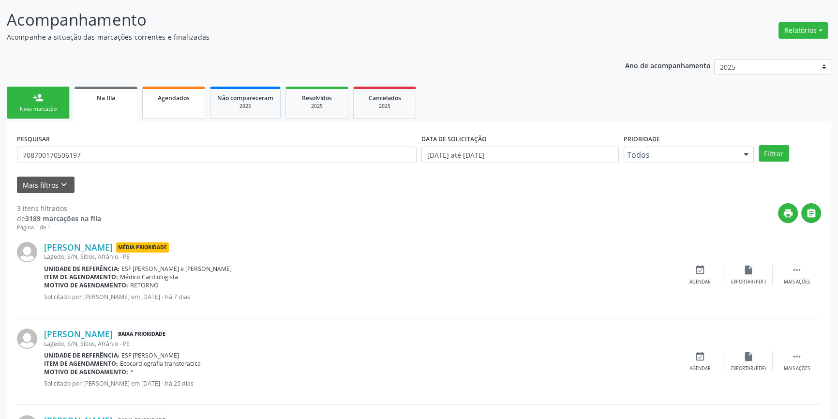
click at [161, 106] on link "Agendados" at bounding box center [173, 103] width 63 height 32
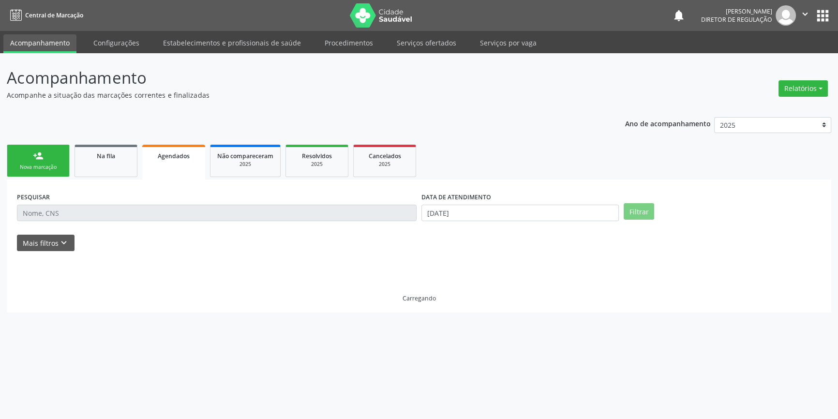
scroll to position [0, 0]
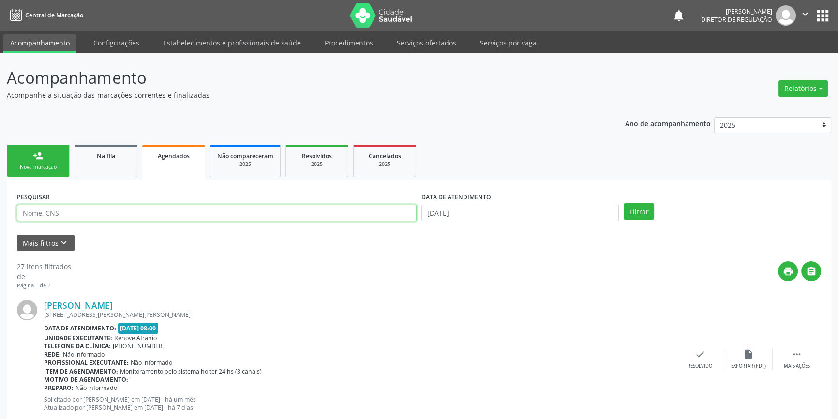
click at [50, 212] on input "text" at bounding box center [217, 213] width 400 height 16
paste input "708700170506197"
type input "708700170506197"
click at [480, 222] on div "DATA DE ATENDIMENTO 25/08/2025" at bounding box center [520, 209] width 202 height 38
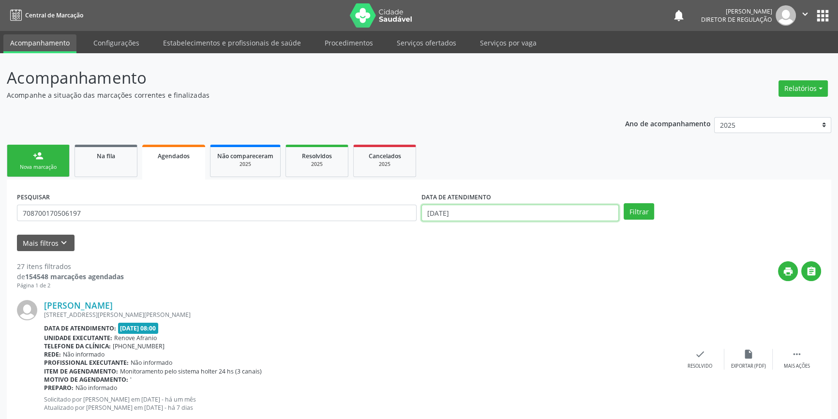
click at [483, 218] on input "[DATE]" at bounding box center [519, 213] width 197 height 16
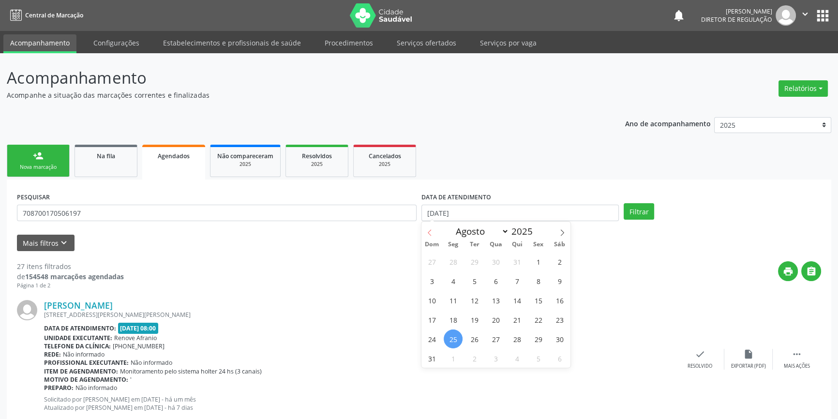
click at [427, 234] on icon at bounding box center [429, 232] width 7 height 7
select select "5"
click at [431, 263] on span "1" at bounding box center [431, 261] width 19 height 19
type input "01/06/2025"
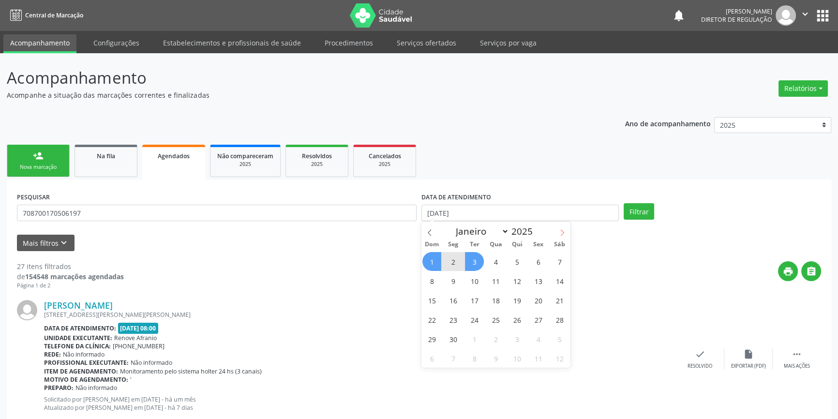
click at [559, 231] on icon at bounding box center [562, 232] width 7 height 7
select select "7"
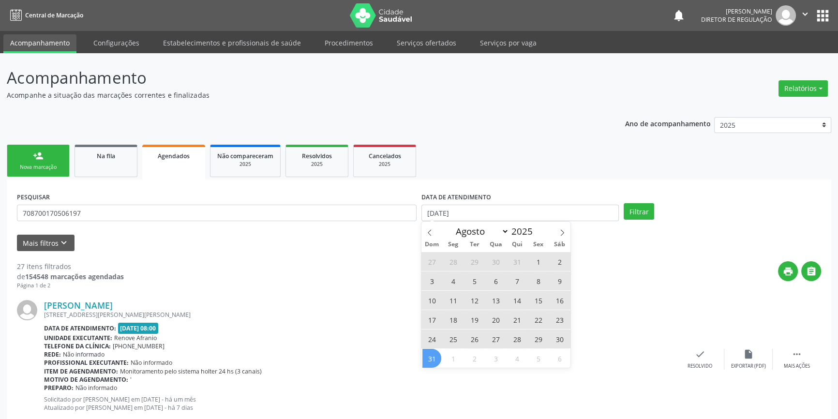
click at [428, 358] on span "31" at bounding box center [431, 358] width 19 height 19
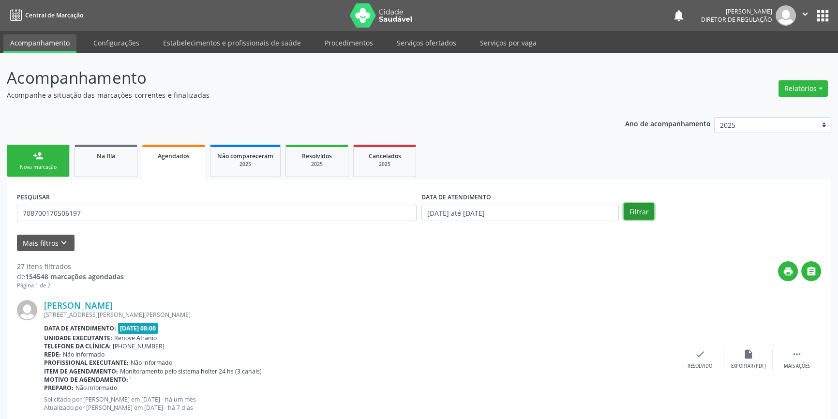
click at [631, 208] on button "Filtrar" at bounding box center [639, 211] width 30 height 16
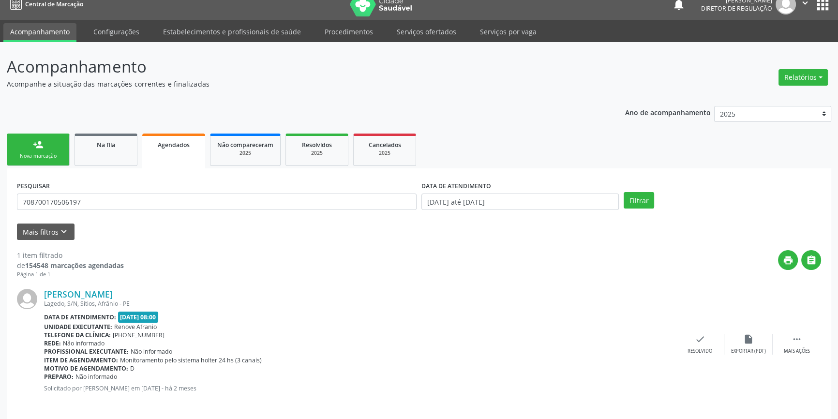
scroll to position [17, 0]
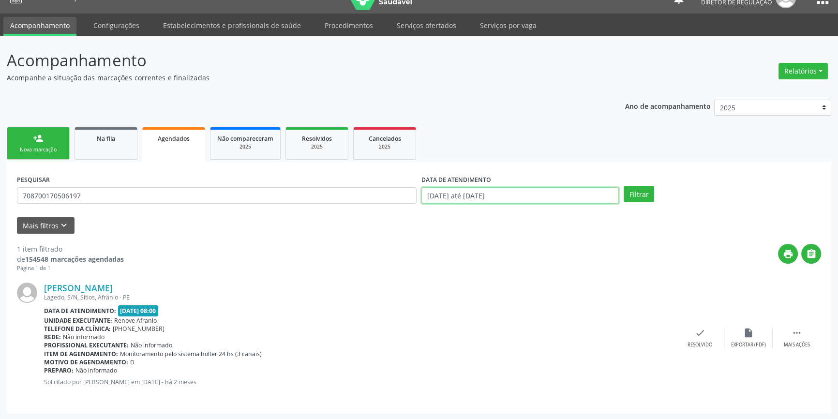
click at [452, 201] on body "Central de Marcação notifications Maria Aparecida Rodrigues da Silva Diretor de…" at bounding box center [419, 192] width 838 height 419
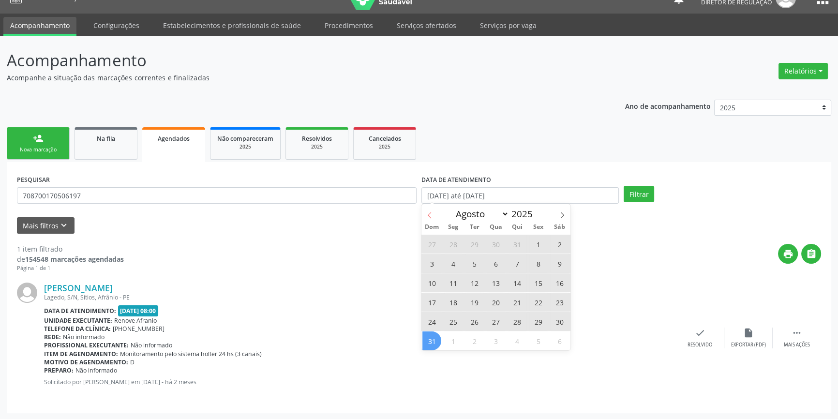
click at [433, 219] on span at bounding box center [429, 212] width 16 height 16
select select "4"
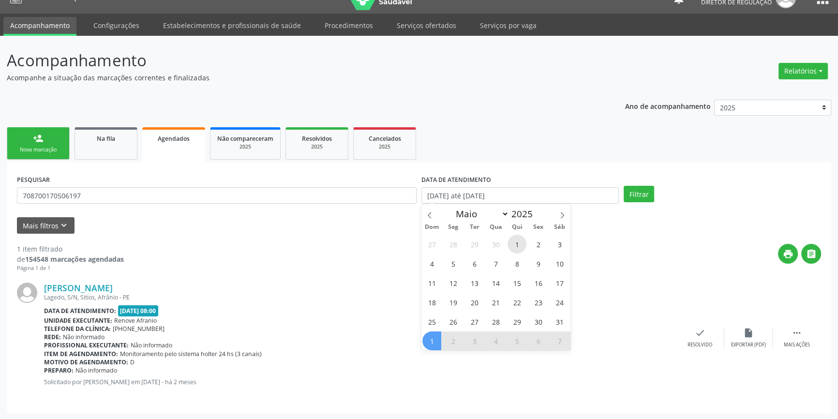
click at [513, 238] on span "1" at bounding box center [516, 244] width 19 height 19
type input "01/05/2025"
click at [562, 215] on icon at bounding box center [562, 215] width 7 height 7
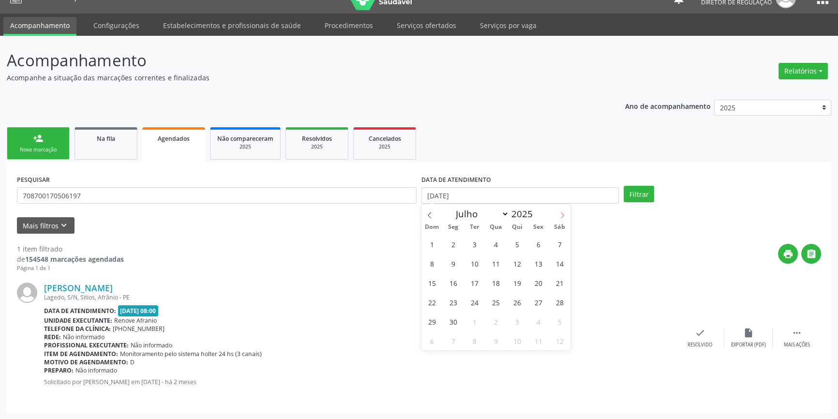
select select "7"
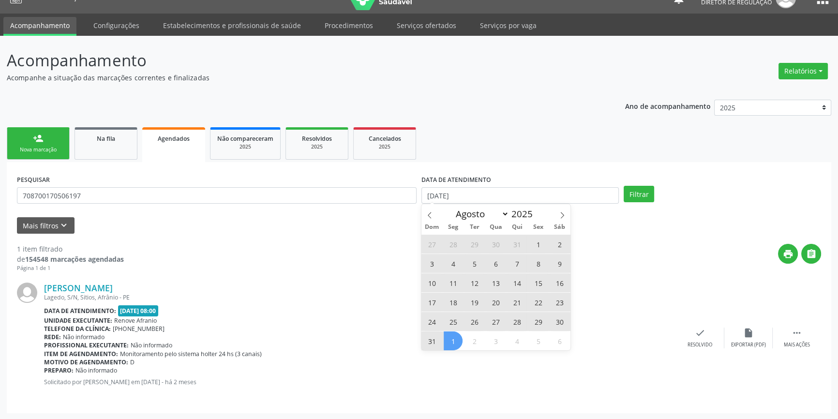
click at [441, 338] on div "27 28 29 30 31 1 2 3 4 5 6 7 8 9 10 11 12 13 14 15 16 17 18 19 20 21 22 23 24 2…" at bounding box center [495, 292] width 149 height 116
click at [429, 343] on span "31" at bounding box center [431, 340] width 19 height 19
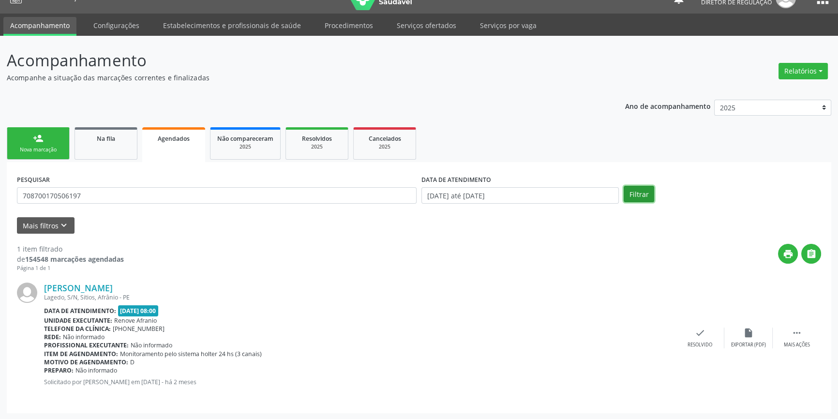
click at [640, 194] on button "Filtrar" at bounding box center [639, 194] width 30 height 16
drag, startPoint x: 156, startPoint y: 202, endPoint x: 0, endPoint y: 181, distance: 157.1
click at [0, 181] on div "Acompanhamento Acompanhe a situação das marcações correntes e finalizadas Relat…" at bounding box center [419, 228] width 838 height 384
paste input "898 0034 6899 0725"
type input "898 0034 6899 0725"
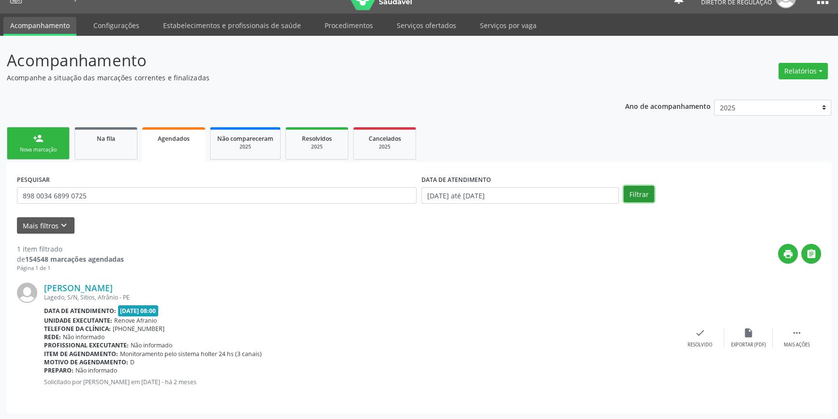
click at [645, 193] on button "Filtrar" at bounding box center [639, 194] width 30 height 16
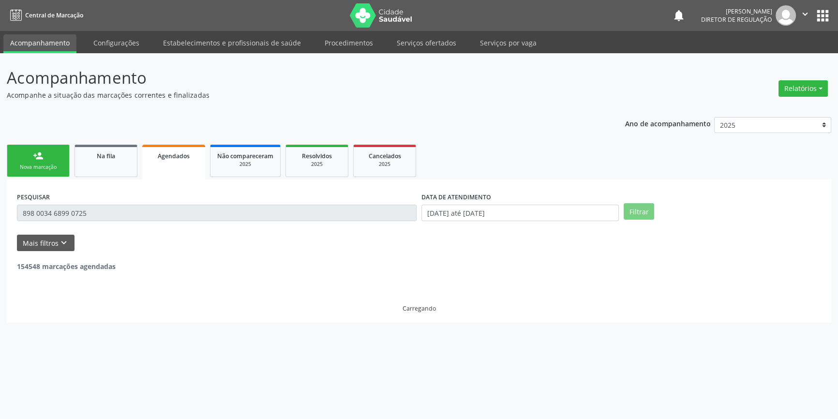
scroll to position [0, 0]
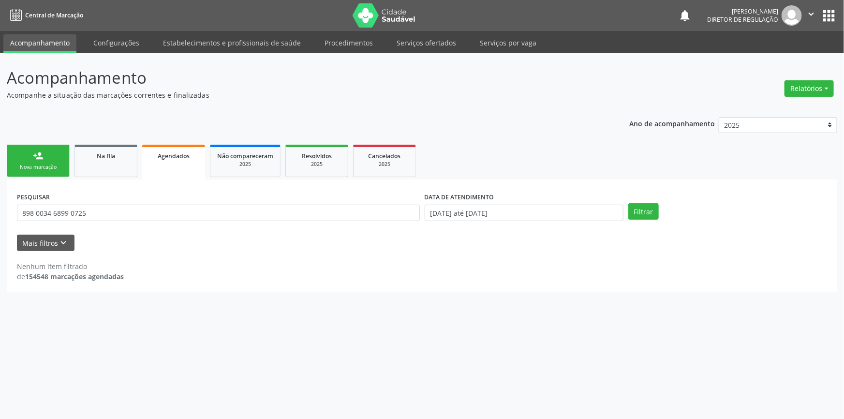
click at [32, 153] on link "person_add Nova marcação" at bounding box center [38, 161] width 63 height 32
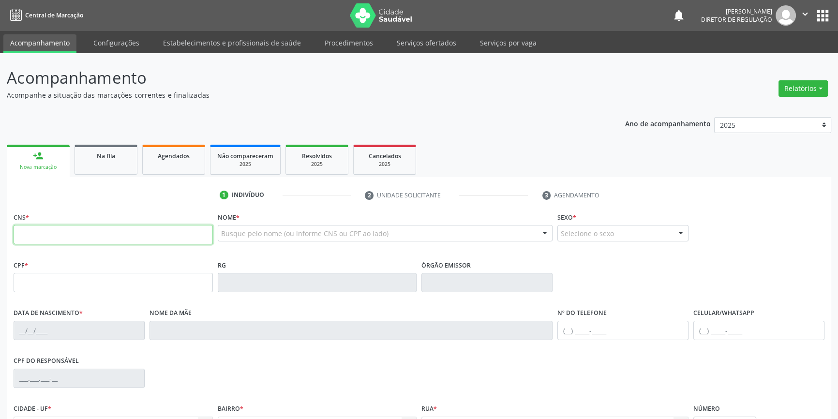
click at [155, 239] on input "text" at bounding box center [113, 234] width 199 height 19
paste input "708 7001 7050 6197"
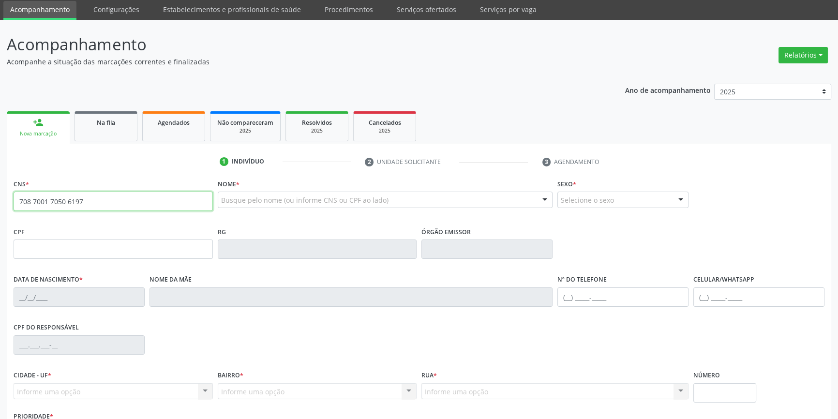
scroll to position [105, 0]
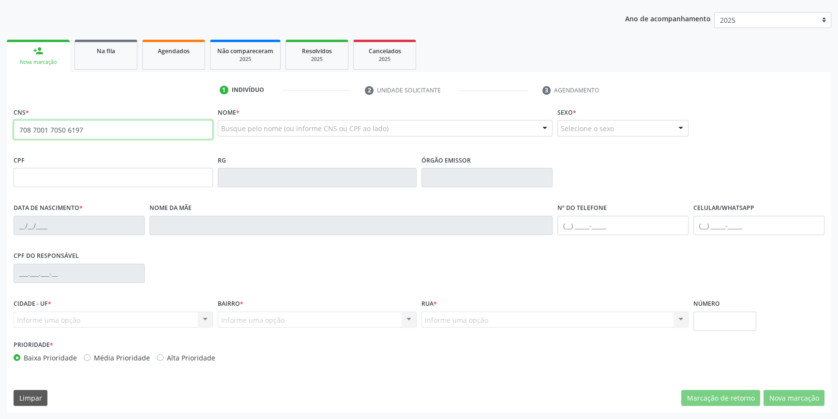
type input "708 7001 7050 6197"
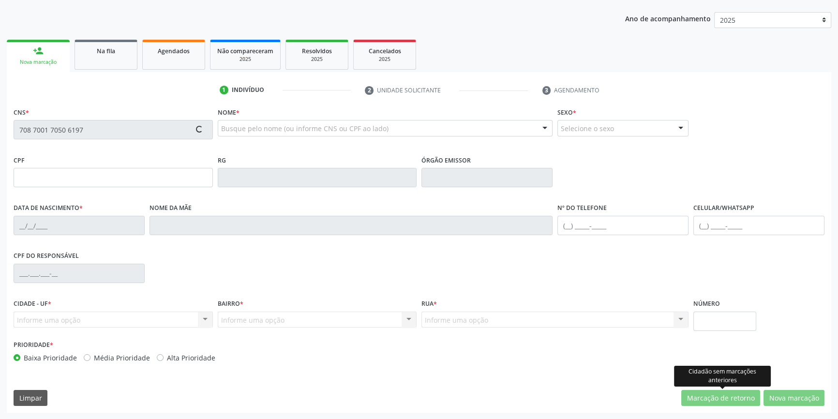
type input "[DATE]"
type input "Julia Raimunda Coelho"
type input "(87) 98159-8739"
type input "(87) 9166-6858"
type input "052.580.224-04"
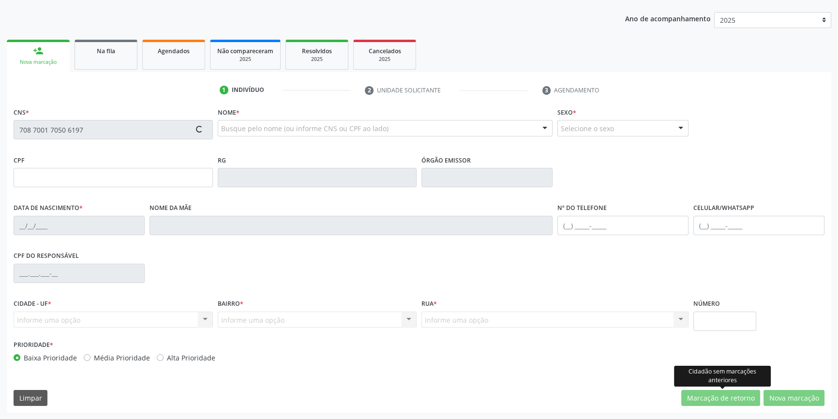
type input "S/N"
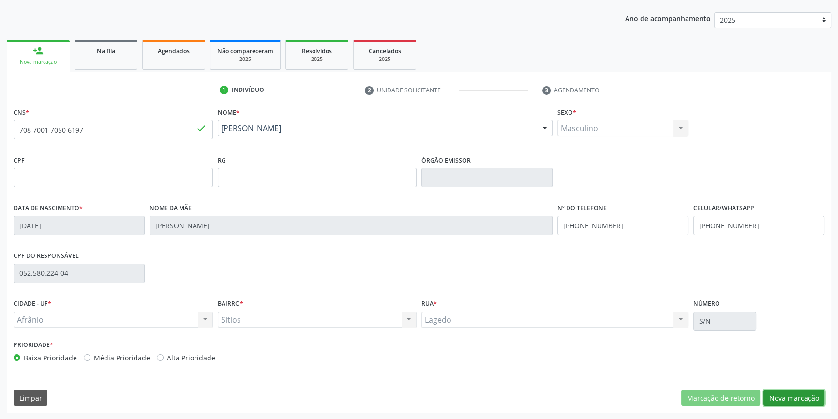
click at [795, 392] on button "Nova marcação" at bounding box center [793, 398] width 61 height 16
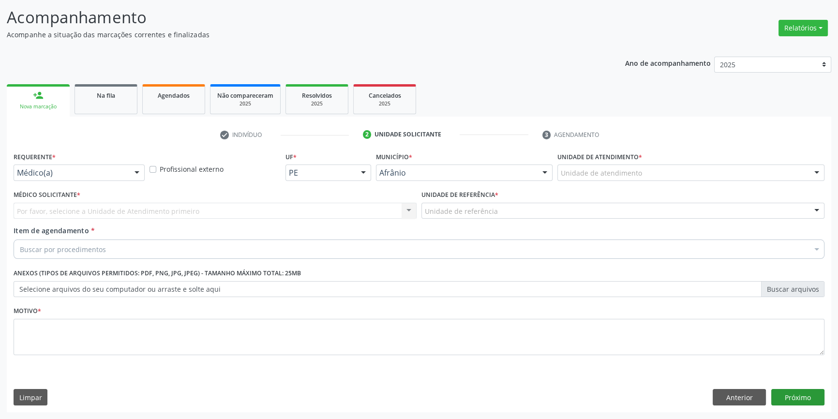
scroll to position [60, 0]
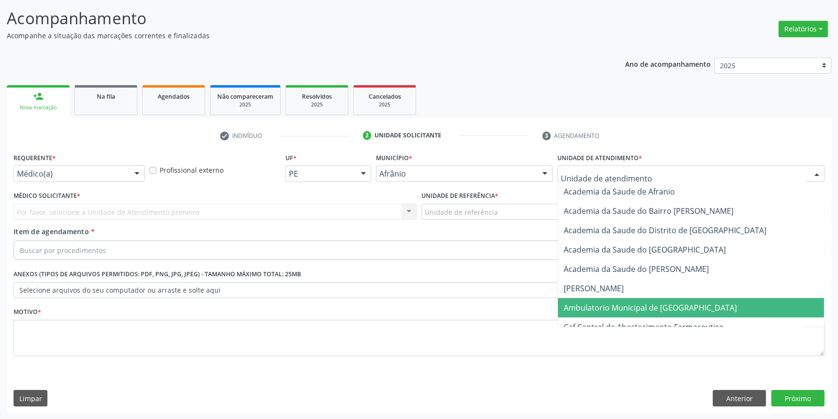
click at [616, 303] on span "Ambulatorio Municipal de [GEOGRAPHIC_DATA]" at bounding box center [650, 307] width 173 height 11
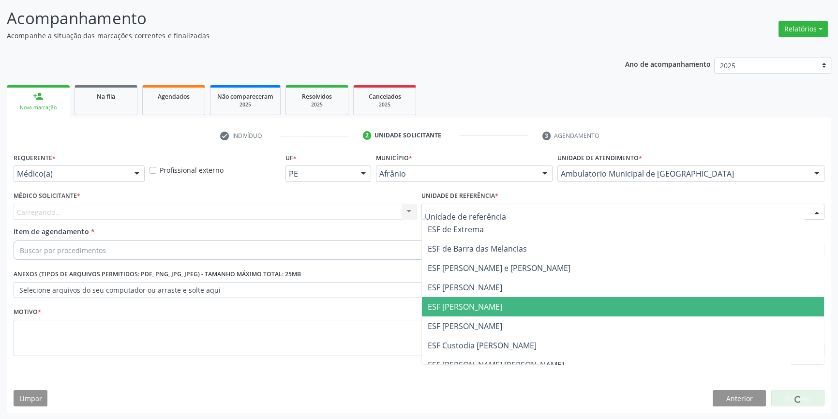
click at [471, 313] on span "ESF [PERSON_NAME]" at bounding box center [623, 306] width 402 height 19
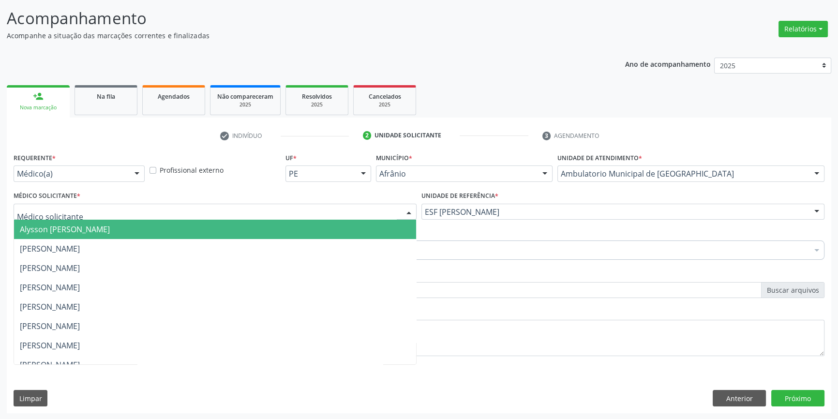
drag, startPoint x: 254, startPoint y: 210, endPoint x: 194, endPoint y: 233, distance: 64.9
click at [250, 211] on div at bounding box center [215, 212] width 403 height 16
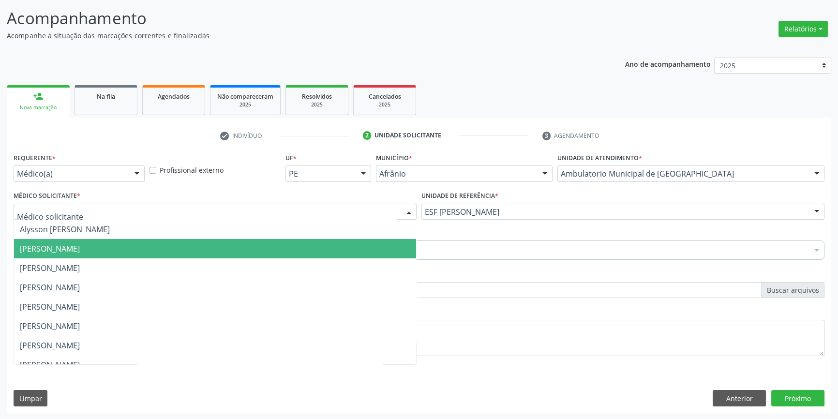
click at [141, 242] on span "[PERSON_NAME]" at bounding box center [215, 248] width 402 height 19
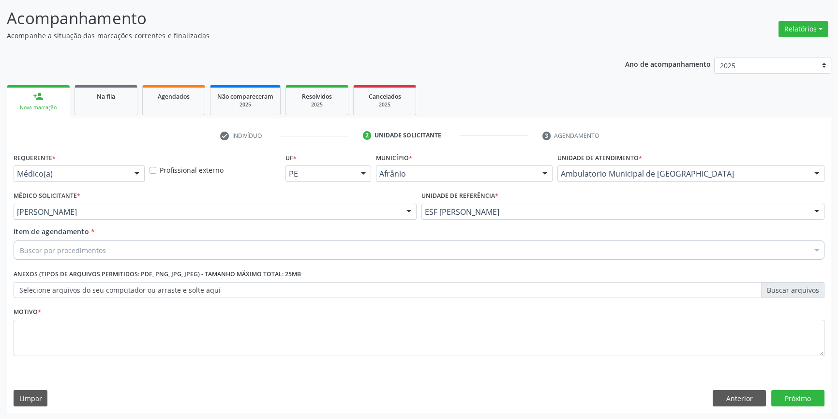
click at [124, 249] on div "Buscar por procedimentos" at bounding box center [419, 249] width 811 height 19
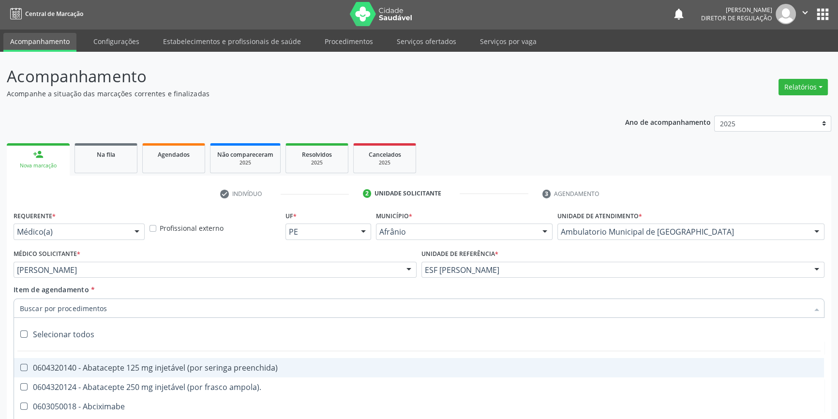
scroll to position [0, 0]
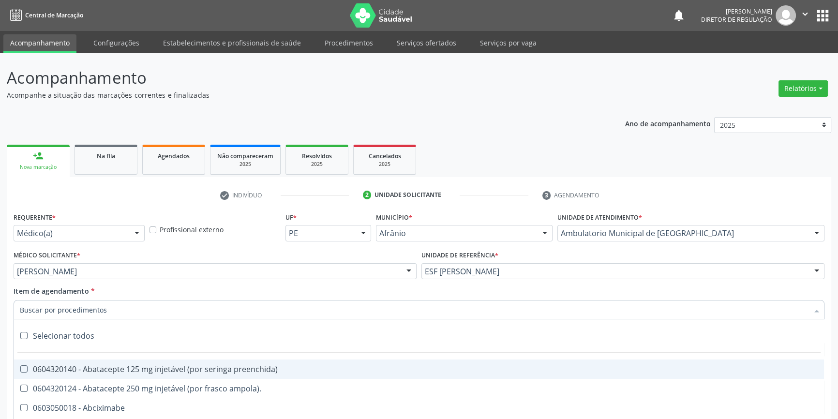
click at [111, 150] on div "Na fila" at bounding box center [106, 155] width 48 height 10
click at [108, 155] on span "Na fila" at bounding box center [106, 156] width 18 height 8
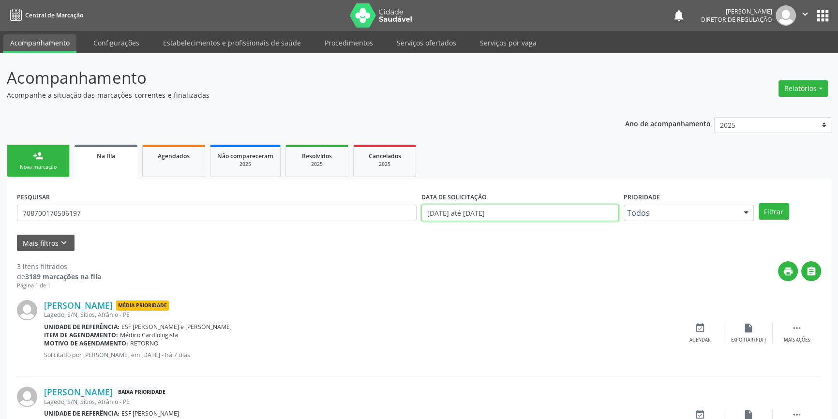
click at [556, 217] on body "Central de Marcação notifications Maria Aparecida Rodrigues da Silva Diretor de…" at bounding box center [419, 209] width 838 height 419
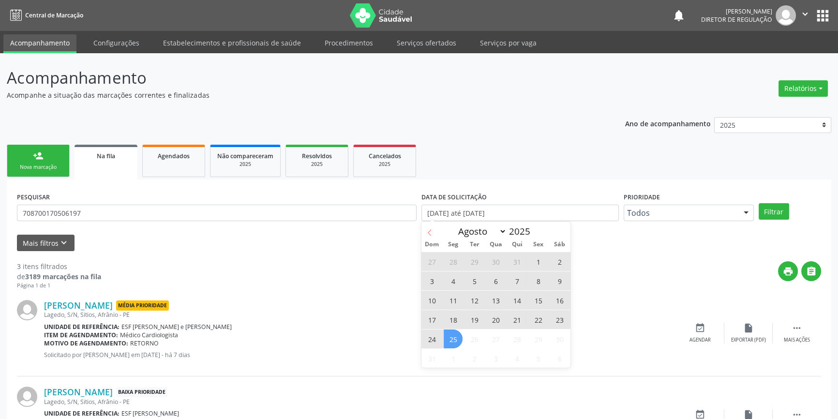
click at [425, 230] on span at bounding box center [429, 230] width 16 height 16
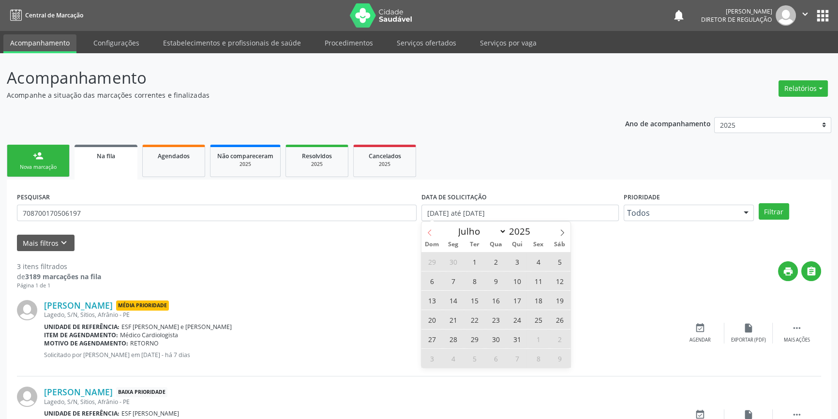
click at [425, 230] on span at bounding box center [429, 230] width 16 height 16
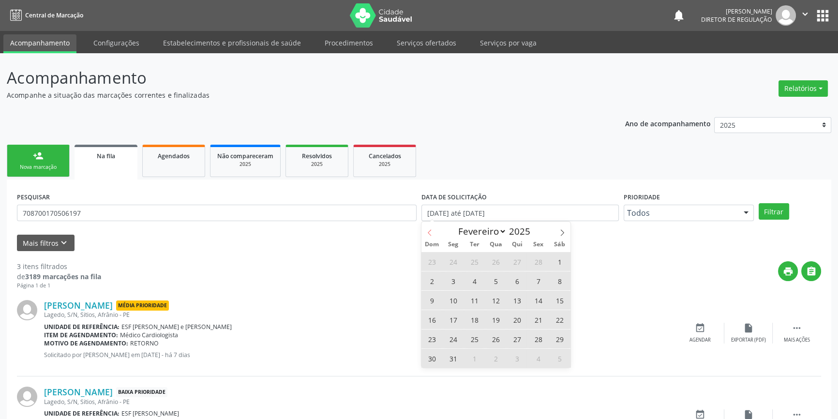
click at [425, 230] on span at bounding box center [429, 230] width 16 height 16
select select "0"
click at [425, 230] on span at bounding box center [429, 230] width 16 height 16
type input "2024"
select select "11"
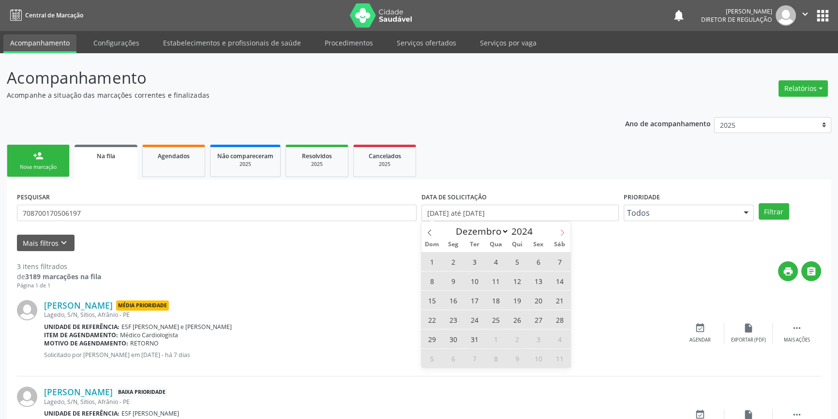
click at [559, 229] on icon at bounding box center [562, 232] width 7 height 7
type input "2025"
select select "0"
click at [494, 256] on span "1" at bounding box center [495, 261] width 19 height 19
type input "01/01/2025"
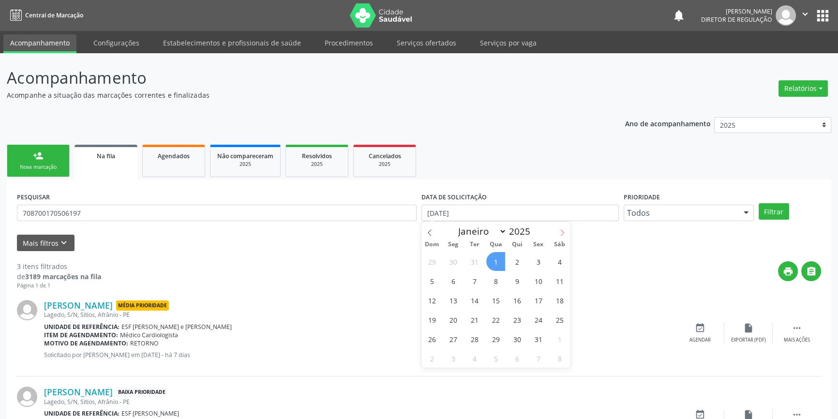
click at [560, 227] on span at bounding box center [562, 230] width 16 height 16
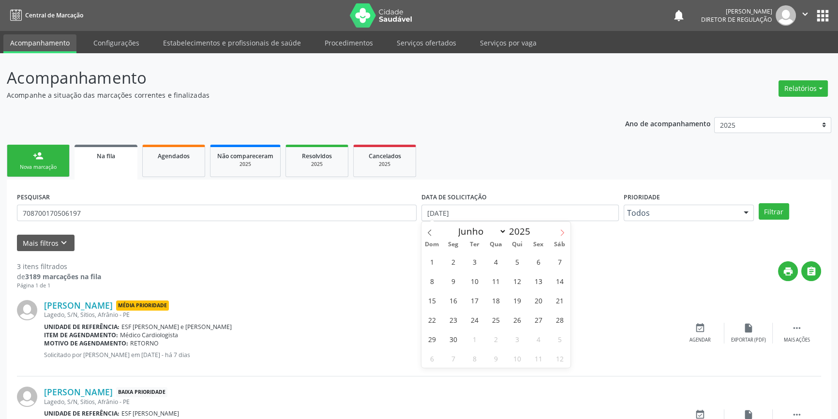
click at [560, 227] on span at bounding box center [562, 230] width 16 height 16
select select "7"
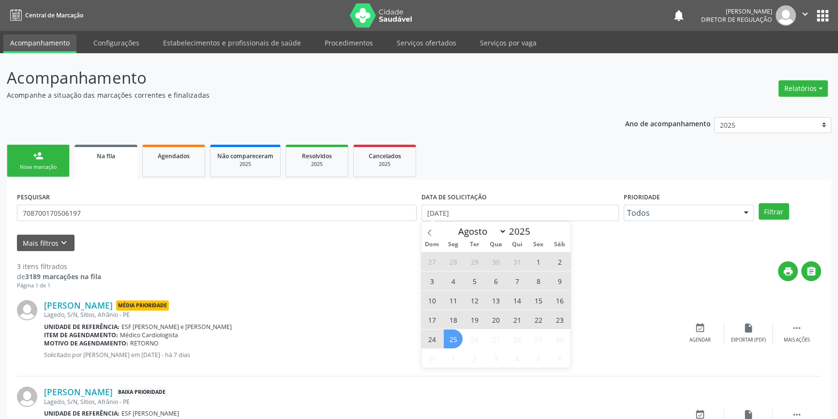
click at [455, 336] on span "25" at bounding box center [453, 338] width 19 height 19
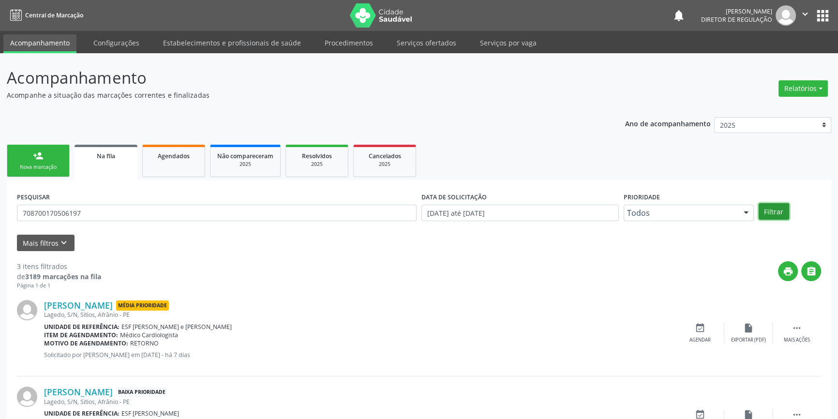
click at [764, 210] on button "Filtrar" at bounding box center [774, 211] width 30 height 16
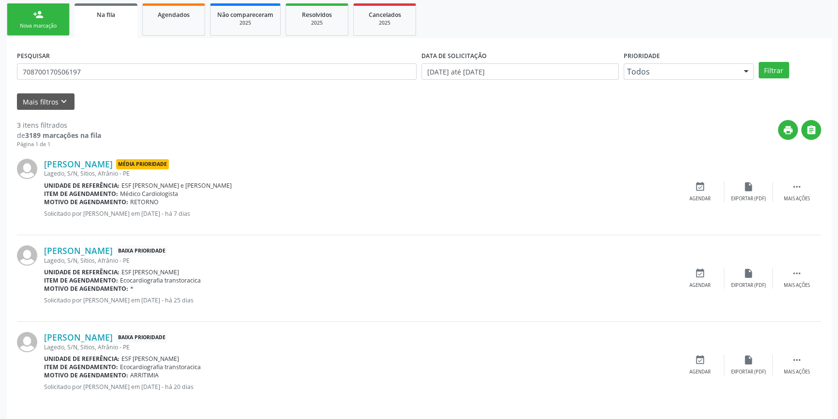
scroll to position [146, 0]
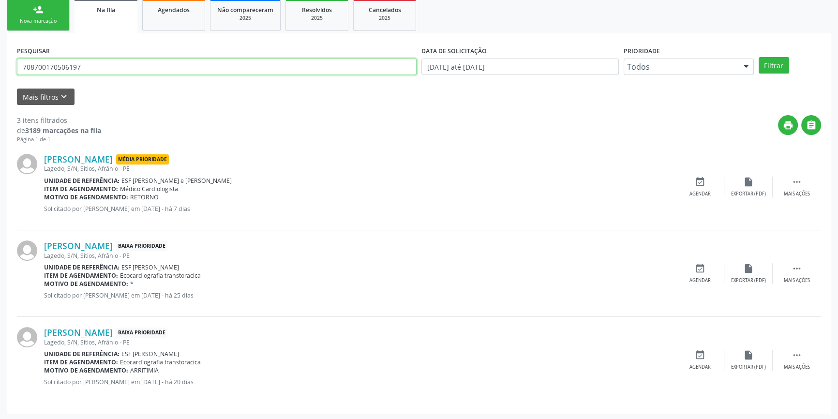
drag, startPoint x: 111, startPoint y: 65, endPoint x: 0, endPoint y: 68, distance: 111.3
click at [0, 68] on div "Acompanhamento Acompanhe a situação das marcações correntes e finalizadas Relat…" at bounding box center [419, 163] width 838 height 513
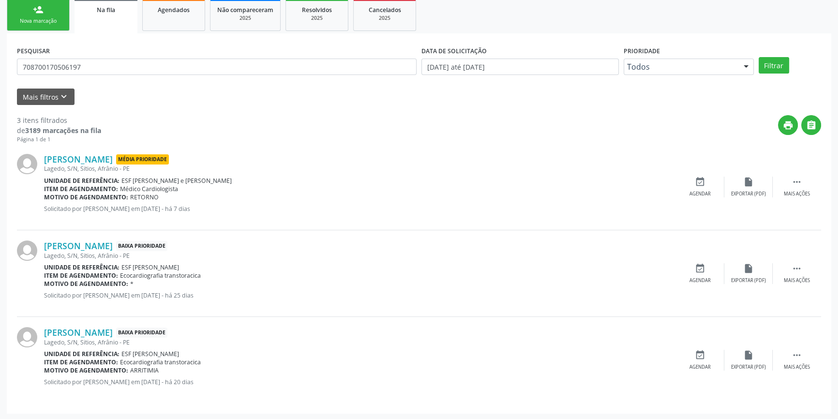
drag, startPoint x: 121, startPoint y: 187, endPoint x: 191, endPoint y: 188, distance: 69.7
click at [188, 188] on div "Item de agendamento: Médico Cardiologista" at bounding box center [360, 189] width 632 height 8
drag, startPoint x: 183, startPoint y: 273, endPoint x: 188, endPoint y: 273, distance: 4.9
click at [186, 273] on span "Ecocardiografia transtoracica" at bounding box center [160, 275] width 81 height 8
drag, startPoint x: 141, startPoint y: 363, endPoint x: 173, endPoint y: 366, distance: 32.1
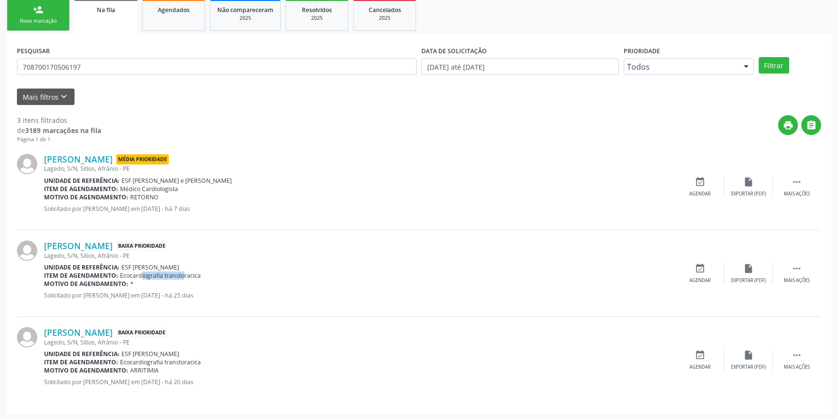
click at [173, 366] on div "José Raimundo de Brito Baixa Prioridade Lagedo, S/N, Sitios, Afrânio - PE Unida…" at bounding box center [360, 360] width 632 height 66
click at [174, 366] on div "Motivo de agendamento: ARRITIMIA" at bounding box center [360, 370] width 632 height 8
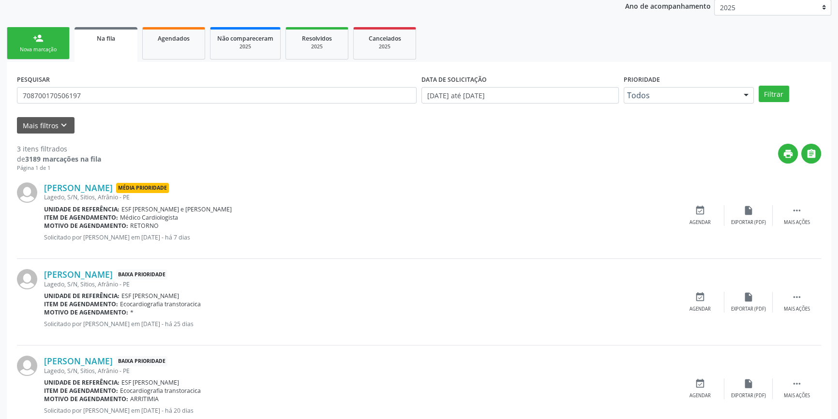
scroll to position [102, 0]
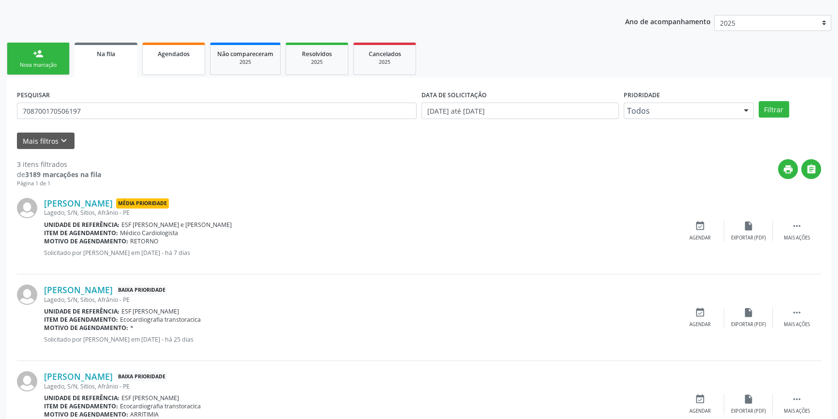
click at [158, 56] on span "Agendados" at bounding box center [174, 54] width 32 height 8
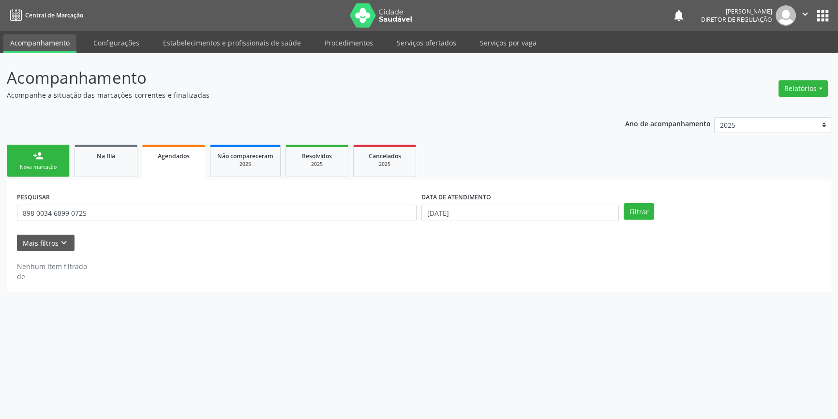
scroll to position [0, 0]
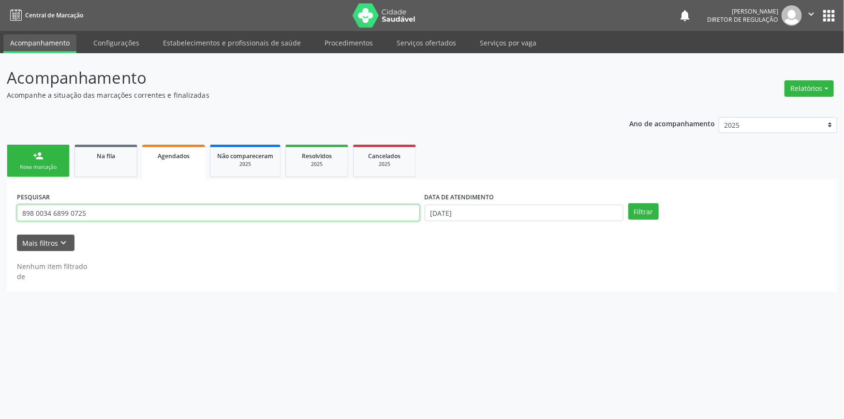
drag, startPoint x: 100, startPoint y: 208, endPoint x: 28, endPoint y: 212, distance: 72.2
click at [28, 212] on input "898 0034 6899 0725" at bounding box center [218, 213] width 403 height 16
click at [105, 211] on input "898 0034 6899 0725" at bounding box center [218, 213] width 403 height 16
drag, startPoint x: 105, startPoint y: 211, endPoint x: 0, endPoint y: 207, distance: 105.1
click at [0, 207] on div "Acompanhamento Acompanhe a situação das marcações correntes e finalizadas Relat…" at bounding box center [422, 236] width 844 height 366
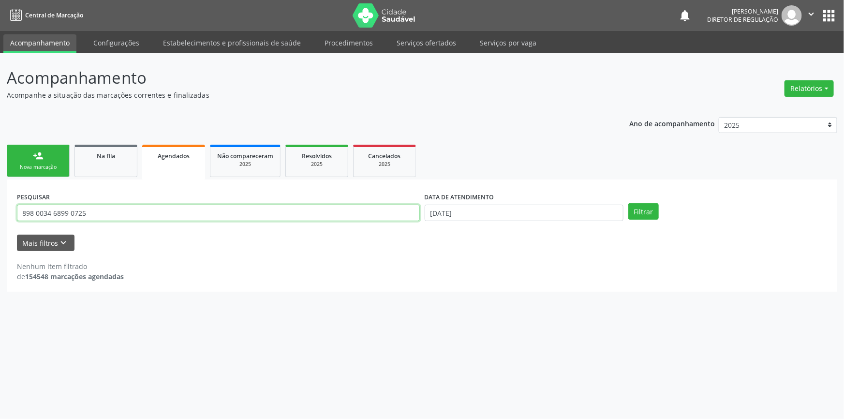
paste input "708700170506197"
type input "708700170506197"
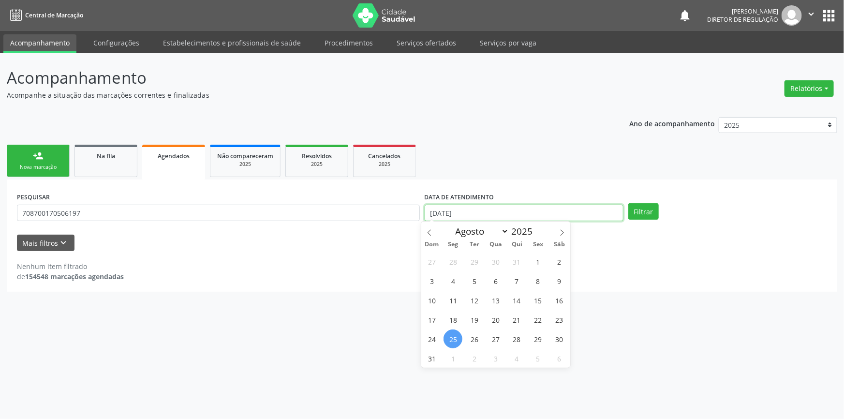
click at [507, 209] on input "[DATE]" at bounding box center [524, 213] width 199 height 16
click at [435, 235] on span at bounding box center [429, 230] width 16 height 16
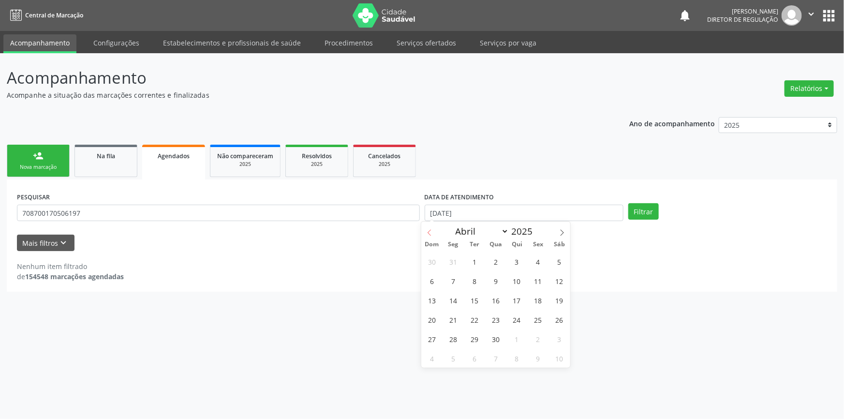
click at [433, 231] on span at bounding box center [429, 230] width 16 height 16
click at [429, 232] on icon at bounding box center [429, 232] width 7 height 7
click at [423, 232] on span at bounding box center [429, 230] width 16 height 16
select select "0"
click at [496, 261] on span "1" at bounding box center [495, 261] width 19 height 19
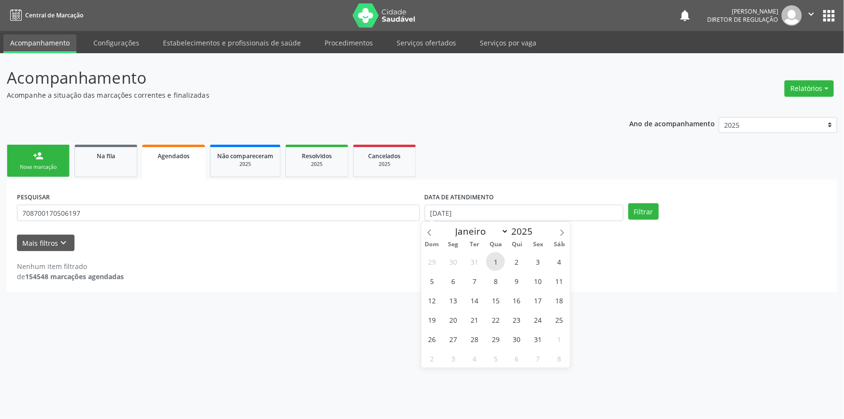
type input "01/01/2025"
click at [561, 233] on icon at bounding box center [562, 232] width 7 height 7
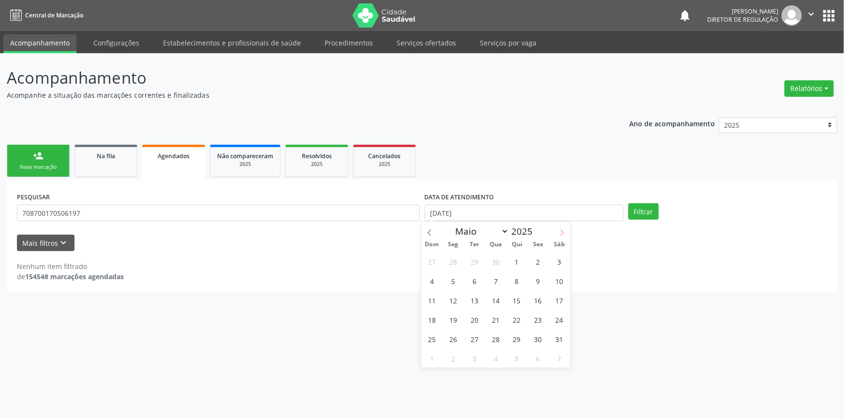
click at [561, 233] on icon at bounding box center [562, 232] width 7 height 7
select select "7"
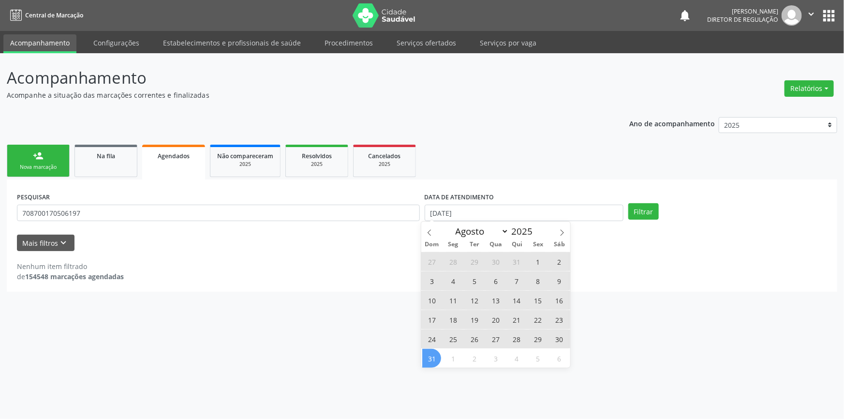
click at [435, 357] on span "31" at bounding box center [431, 358] width 19 height 19
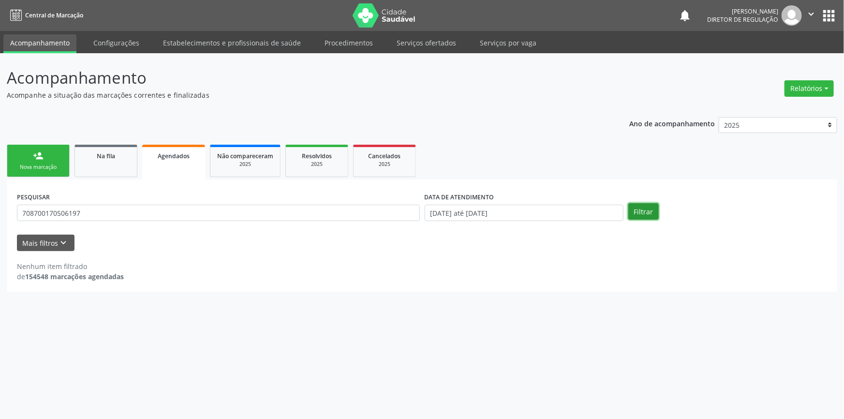
click at [641, 216] on button "Filtrar" at bounding box center [643, 211] width 30 height 16
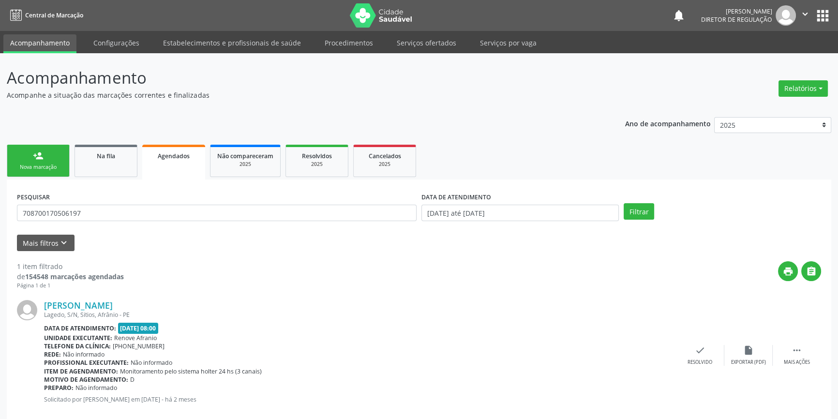
scroll to position [17, 0]
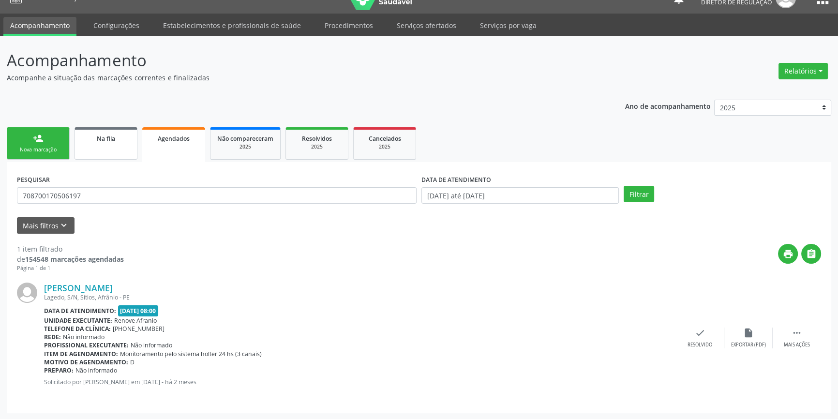
click at [121, 153] on link "Na fila" at bounding box center [106, 143] width 63 height 32
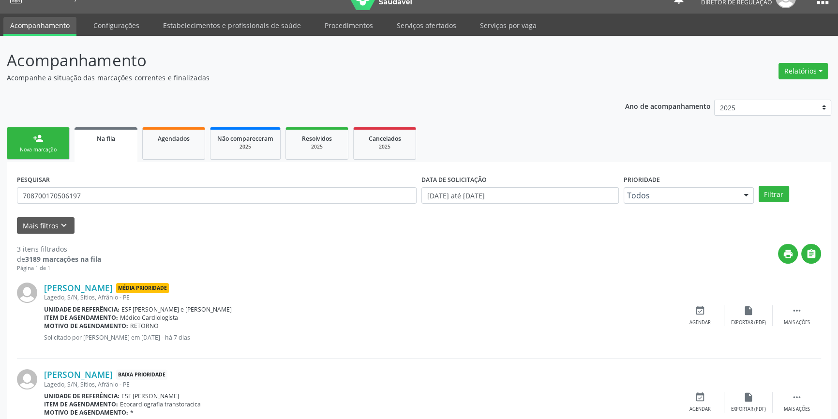
scroll to position [0, 0]
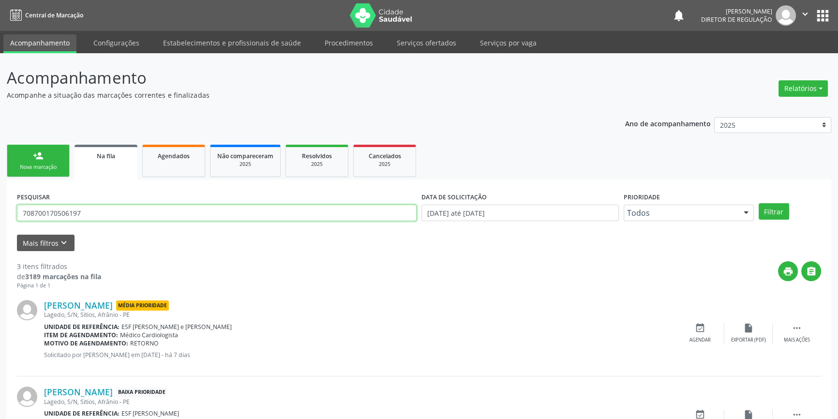
drag, startPoint x: 49, startPoint y: 212, endPoint x: 0, endPoint y: 211, distance: 48.9
click at [0, 211] on div "Acompanhamento Acompanhe a situação das marcações correntes e finalizadas Relat…" at bounding box center [419, 309] width 838 height 513
click at [766, 212] on button "Filtrar" at bounding box center [774, 211] width 30 height 16
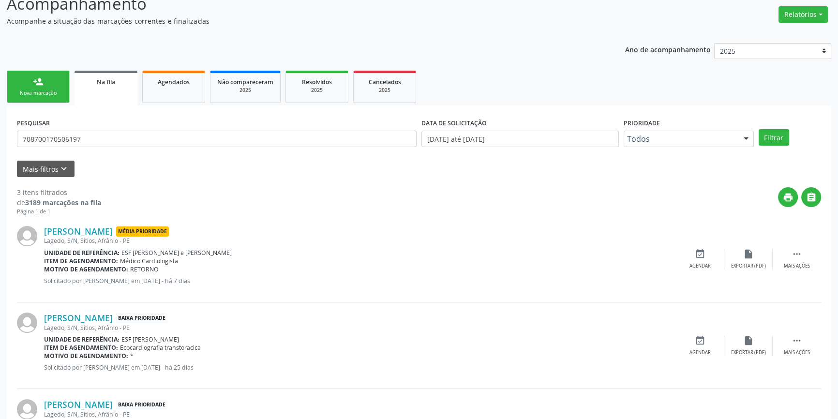
scroll to position [146, 0]
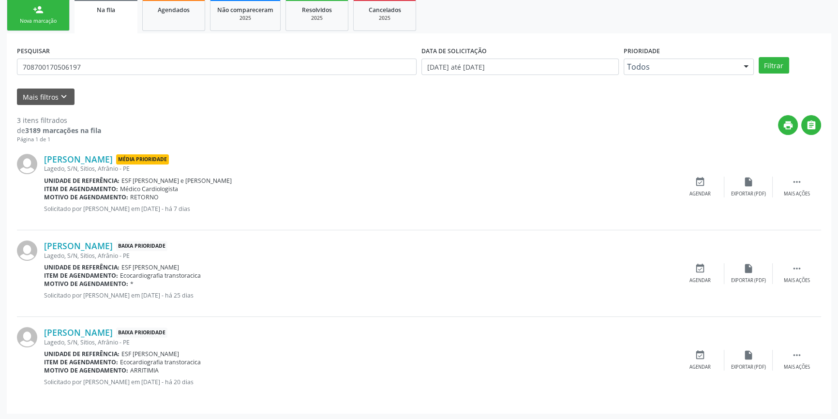
drag, startPoint x: 150, startPoint y: 273, endPoint x: 189, endPoint y: 268, distance: 39.5
click at [189, 268] on div "José Raimundo de Brito Baixa Prioridade Lagedo, S/N, Sitios, Afrânio - PE Unida…" at bounding box center [360, 273] width 632 height 66
click at [169, 271] on span "Ecocardiografia transtoracica" at bounding box center [160, 275] width 81 height 8
click at [689, 277] on div "Agendar" at bounding box center [699, 280] width 21 height 7
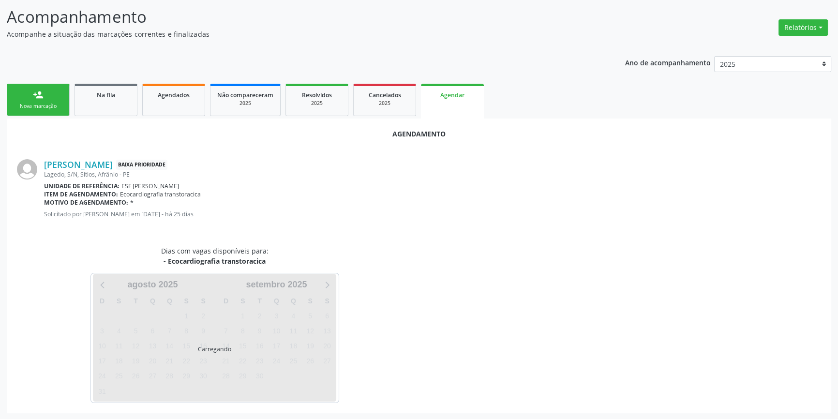
scroll to position [112, 0]
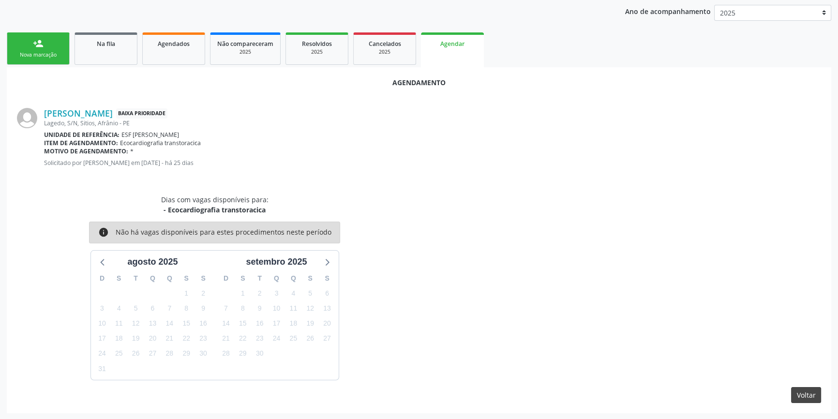
drag, startPoint x: 788, startPoint y: 389, endPoint x: 799, endPoint y: 392, distance: 11.5
click at [792, 390] on div "Voltar" at bounding box center [419, 395] width 804 height 16
click at [799, 392] on button "Voltar" at bounding box center [806, 395] width 30 height 16
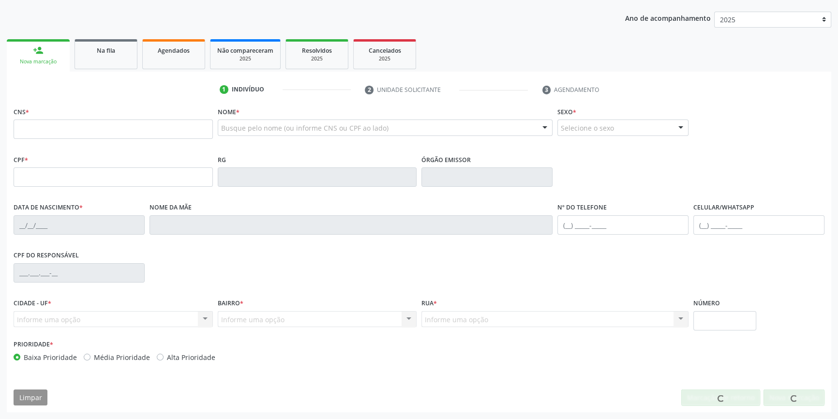
scroll to position [105, 0]
click at [164, 60] on link "Agendados" at bounding box center [173, 55] width 63 height 30
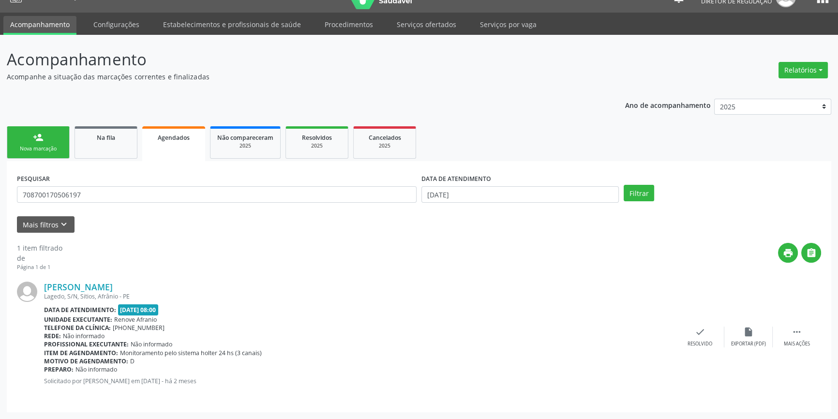
scroll to position [0, 0]
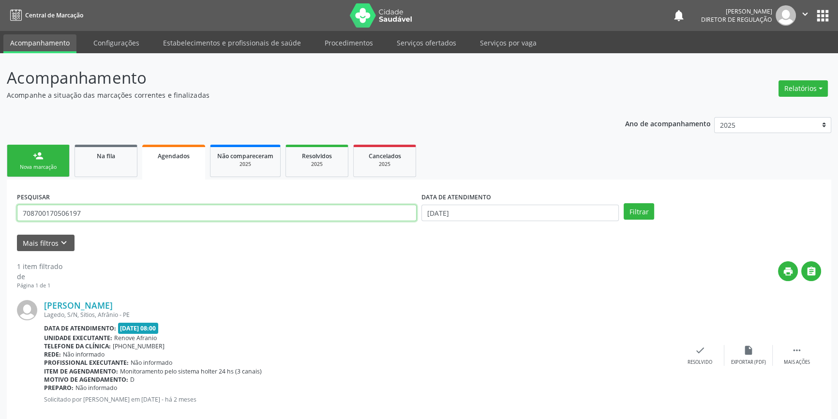
drag, startPoint x: 96, startPoint y: 209, endPoint x: 0, endPoint y: 207, distance: 96.3
click at [0, 207] on div "Acompanhamento Acompanhe a situação das marcações correntes e finalizadas Relat…" at bounding box center [419, 245] width 838 height 384
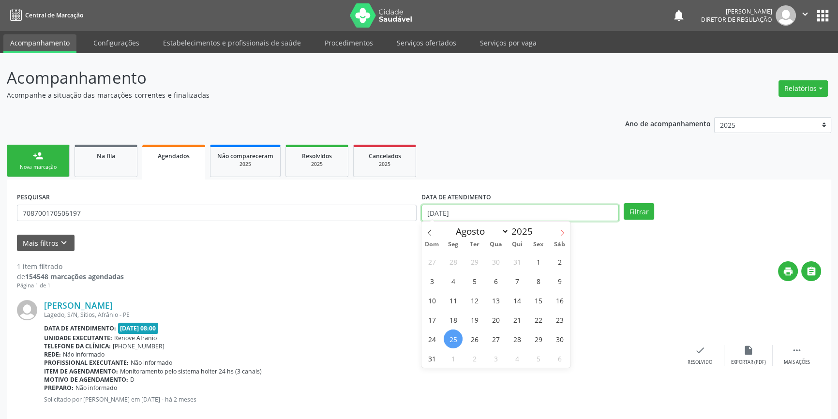
drag, startPoint x: 560, startPoint y: 217, endPoint x: 514, endPoint y: 227, distance: 47.4
click at [559, 217] on body "Central de Marcação notifications Maria Aparecida Rodrigues da Silva Diretor de…" at bounding box center [419, 209] width 838 height 419
click at [431, 231] on icon at bounding box center [429, 232] width 7 height 7
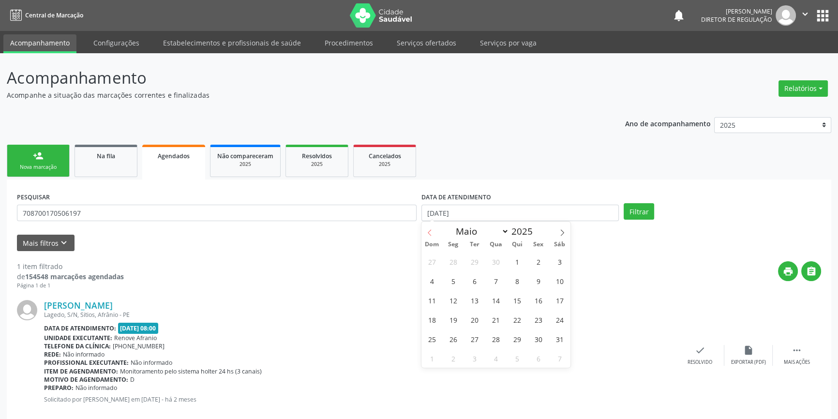
click at [431, 231] on icon at bounding box center [429, 232] width 7 height 7
click at [425, 234] on span at bounding box center [429, 230] width 16 height 16
select select "0"
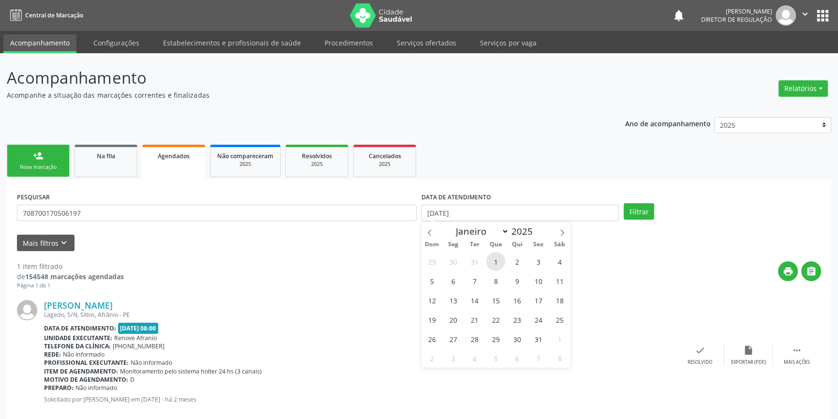
click at [492, 265] on span "1" at bounding box center [495, 261] width 19 height 19
type input "01/01/2025"
click at [558, 238] on div "Dom Seg Ter Qua Qui Sex Sáb" at bounding box center [495, 245] width 149 height 14
click at [561, 235] on icon at bounding box center [562, 232] width 7 height 7
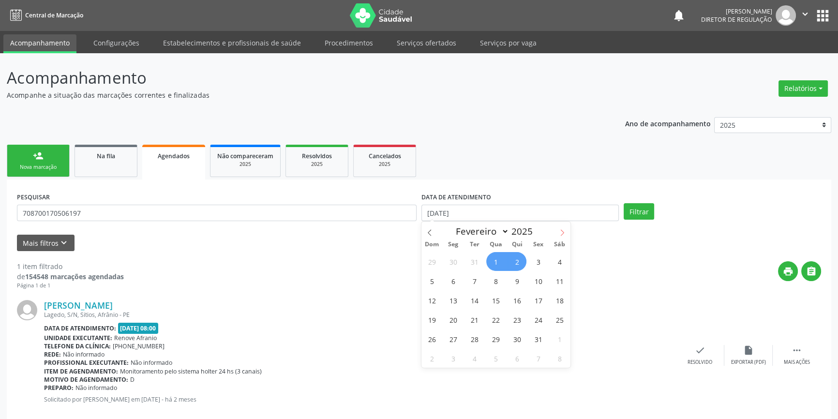
click at [561, 235] on icon at bounding box center [562, 232] width 7 height 7
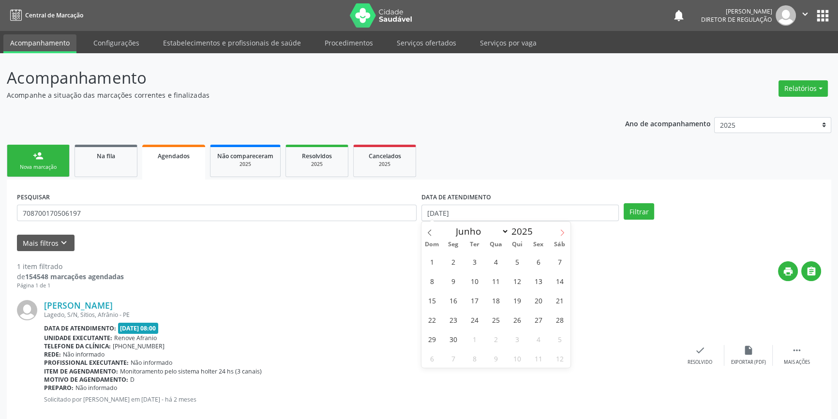
select select "6"
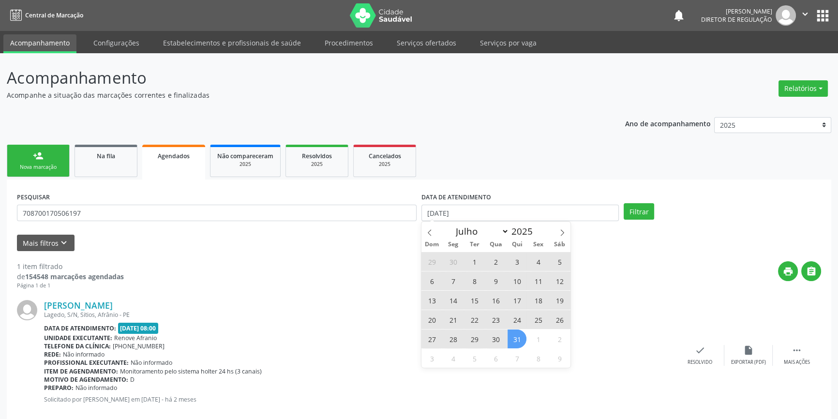
click at [520, 335] on span "31" at bounding box center [516, 338] width 19 height 19
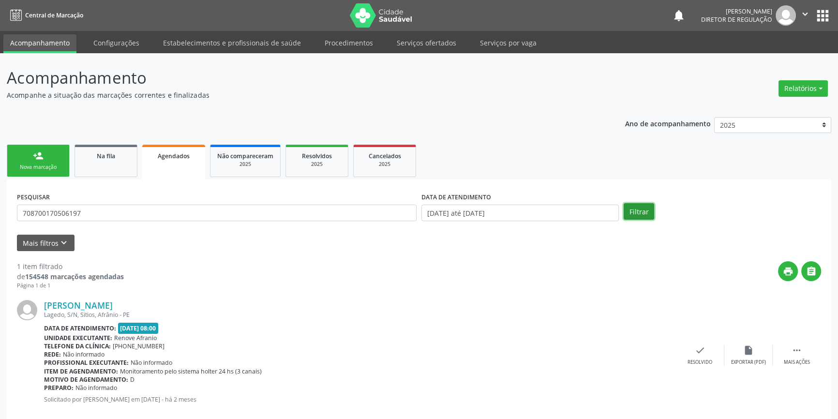
click at [639, 211] on button "Filtrar" at bounding box center [639, 211] width 30 height 16
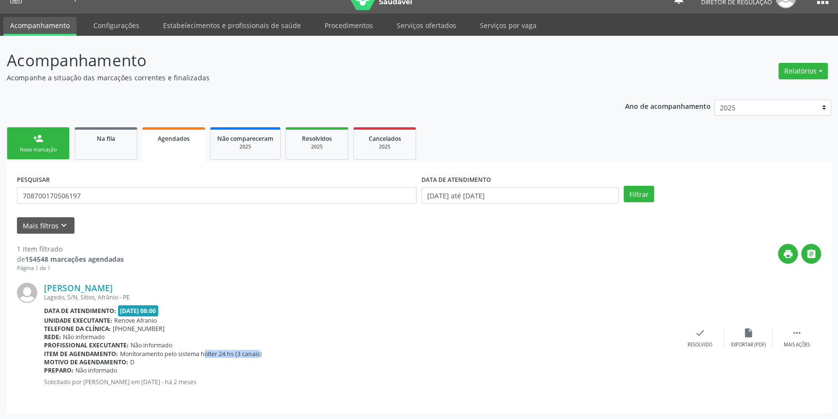
drag, startPoint x: 197, startPoint y: 353, endPoint x: 253, endPoint y: 352, distance: 55.6
click at [253, 352] on span "Monitoramento pelo sistema holter 24 hs (3 canais)" at bounding box center [191, 354] width 142 height 8
click at [220, 350] on span "Monitoramento pelo sistema holter 24 hs (3 canais)" at bounding box center [191, 354] width 142 height 8
drag, startPoint x: 205, startPoint y: 351, endPoint x: 269, endPoint y: 353, distance: 64.4
click at [269, 353] on div "Item de agendamento: Monitoramento pelo sistema holter 24 hs (3 canais)" at bounding box center [360, 354] width 632 height 8
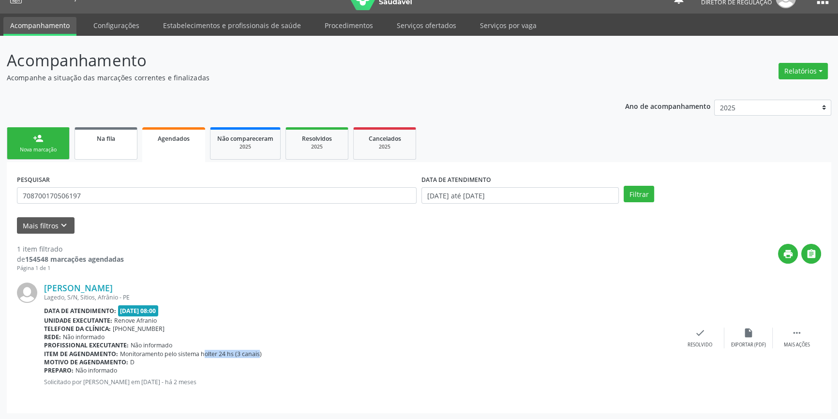
drag, startPoint x: 104, startPoint y: 133, endPoint x: 113, endPoint y: 174, distance: 42.5
click at [104, 133] on div "Na fila" at bounding box center [106, 138] width 48 height 10
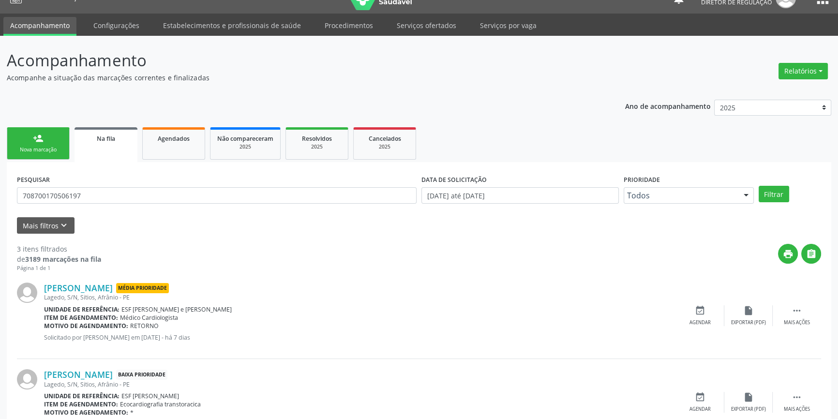
scroll to position [0, 0]
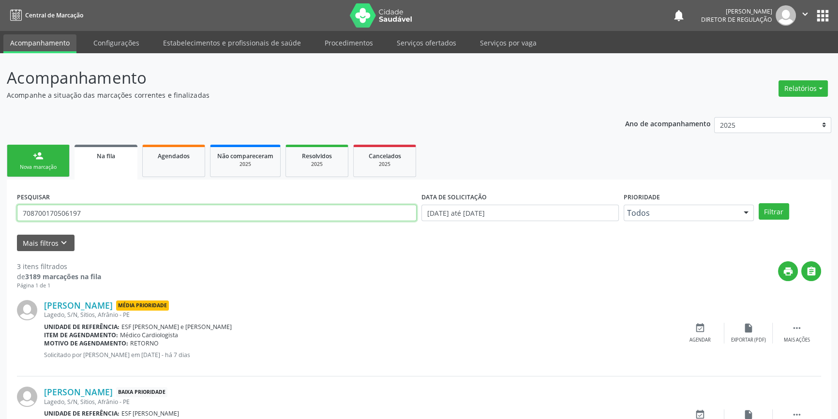
drag, startPoint x: 94, startPoint y: 216, endPoint x: 0, endPoint y: 200, distance: 95.2
click at [0, 200] on div "Acompanhamento Acompanhe a situação das marcações correntes e finalizadas Relat…" at bounding box center [419, 309] width 838 height 513
click at [774, 212] on button "Filtrar" at bounding box center [774, 211] width 30 height 16
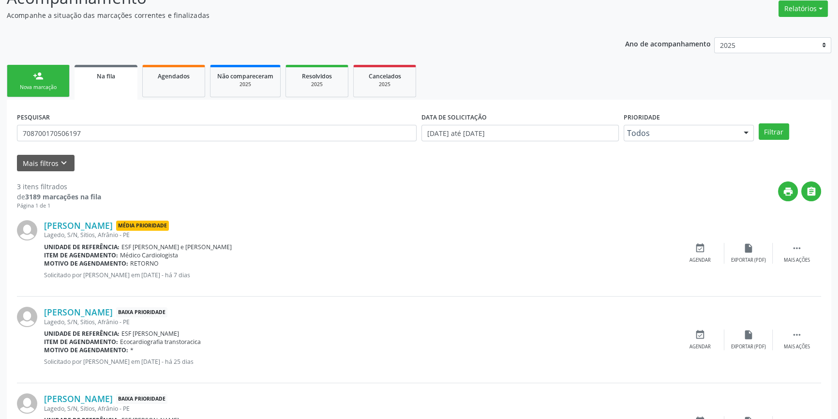
scroll to position [146, 0]
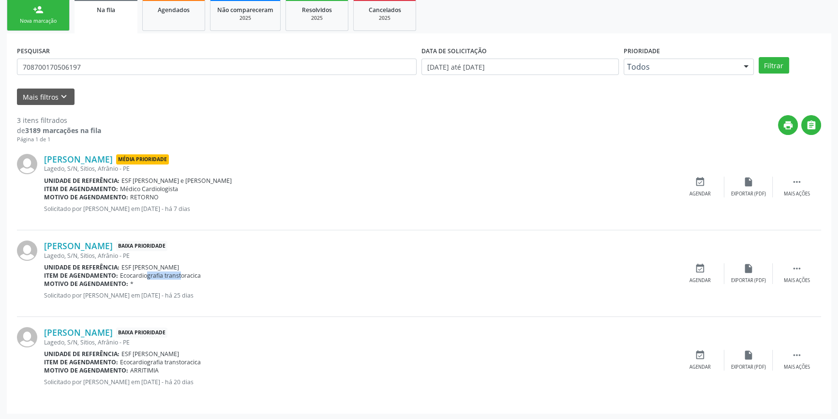
drag, startPoint x: 136, startPoint y: 271, endPoint x: 172, endPoint y: 273, distance: 36.3
click at [172, 273] on span "Ecocardiografia transtoracica" at bounding box center [160, 275] width 81 height 8
drag, startPoint x: 178, startPoint y: 363, endPoint x: 203, endPoint y: 366, distance: 25.4
click at [203, 366] on div "José Raimundo de Brito Baixa Prioridade Lagedo, S/N, Sitios, Afrânio - PE Unida…" at bounding box center [360, 360] width 632 height 66
click at [190, 366] on div "Motivo de agendamento: ARRITIMIA" at bounding box center [360, 370] width 632 height 8
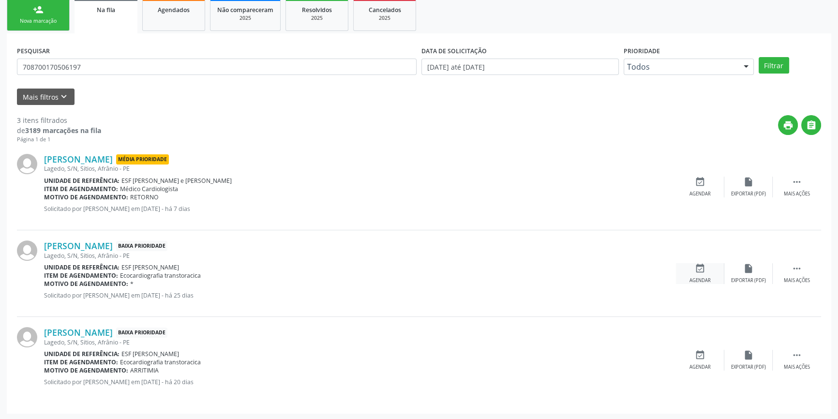
click at [683, 276] on div "event_available Agendar" at bounding box center [700, 273] width 48 height 21
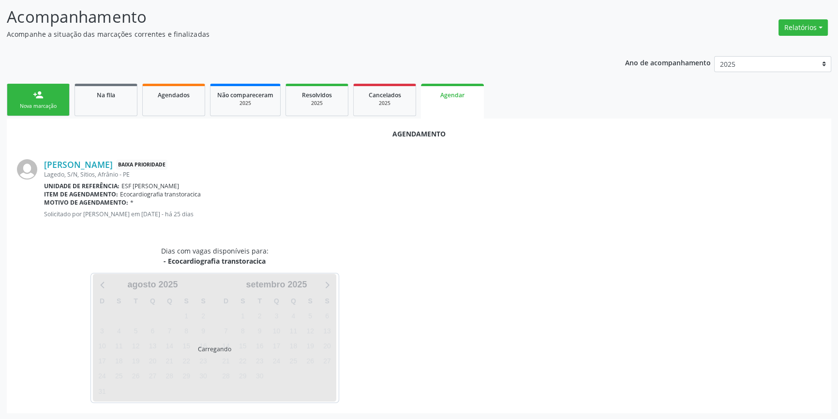
scroll to position [112, 0]
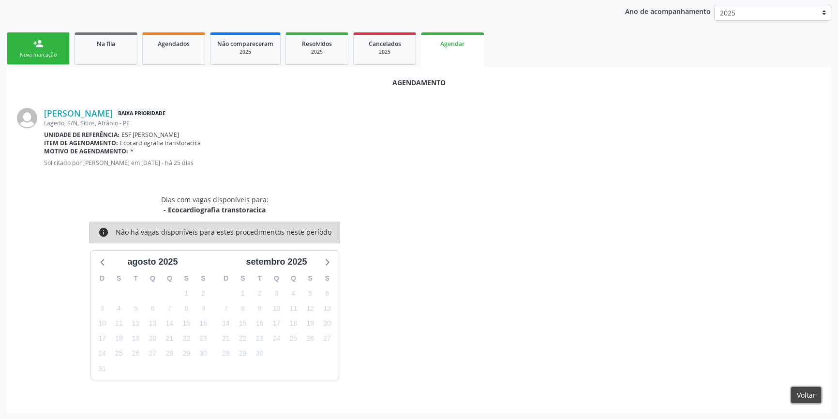
click at [804, 388] on button "Voltar" at bounding box center [806, 395] width 30 height 16
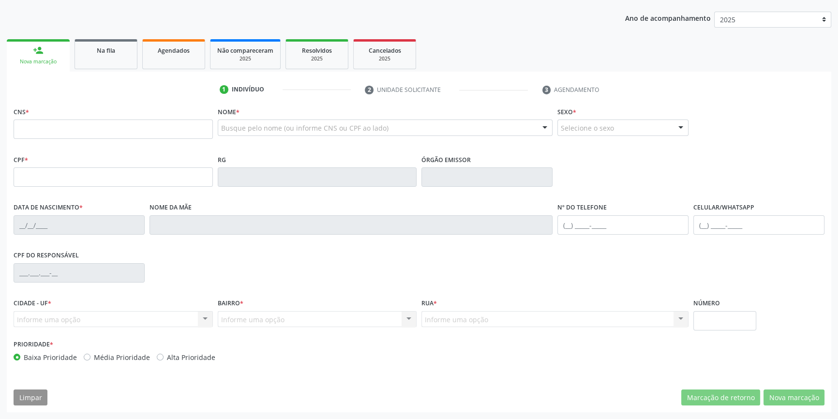
scroll to position [105, 0]
click at [163, 145] on fieldset "CNS *" at bounding box center [113, 125] width 199 height 41
click at [168, 140] on fieldset "CNS *" at bounding box center [113, 125] width 199 height 41
click at [182, 120] on input "text" at bounding box center [113, 129] width 199 height 19
paste input "702 6042 8862 8348"
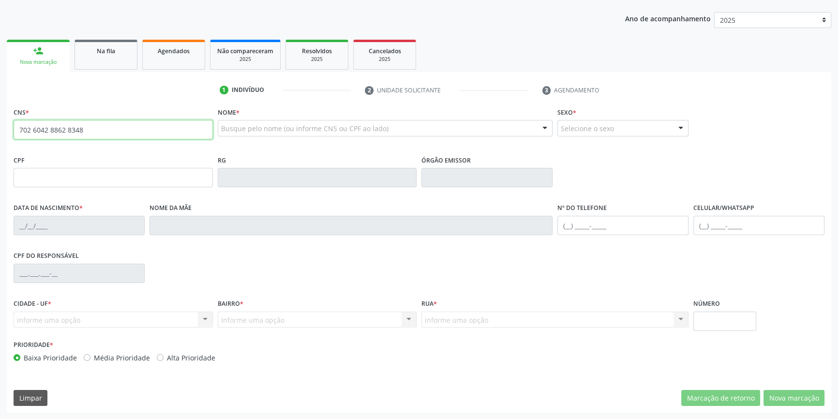
type input "702 6042 8862 8348"
click at [0, 128] on div "Acompanhamento Acompanhe a situação das marcações correntes e finalizadas Relat…" at bounding box center [419, 183] width 838 height 471
type input "18/12/1973"
type input "Aldete Barbosa de Brito Rodrigues"
type input "(87) 98803-0587"
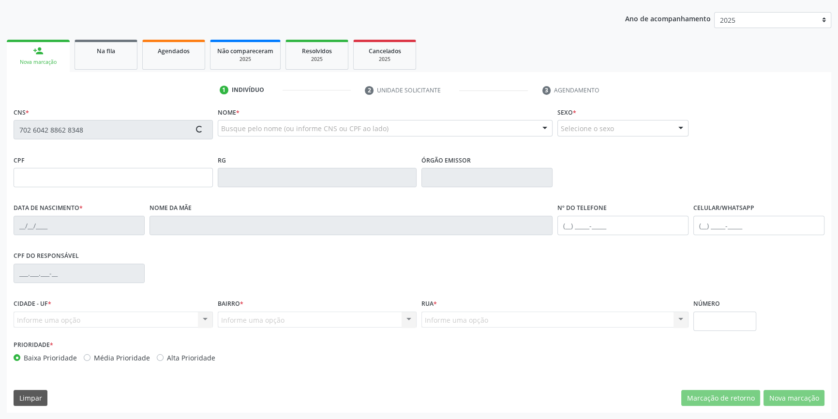
type input "(87) 98803-0587"
type input "S/N"
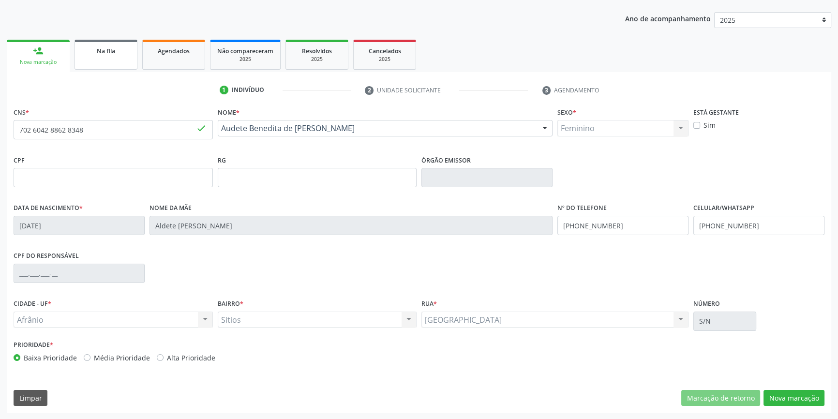
click at [114, 41] on link "Na fila" at bounding box center [106, 55] width 63 height 30
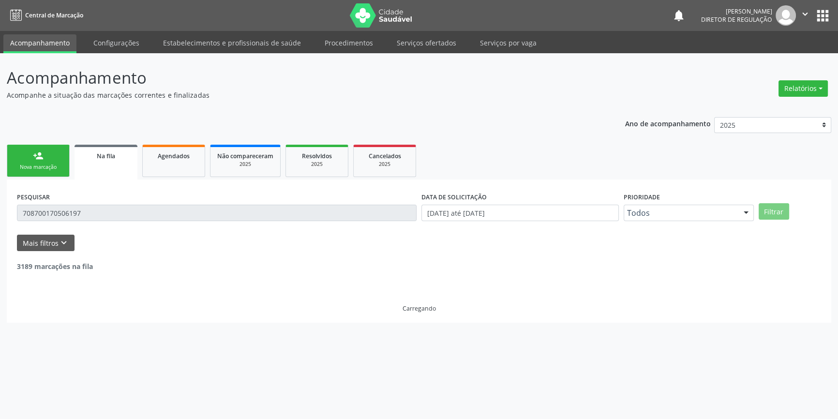
scroll to position [0, 0]
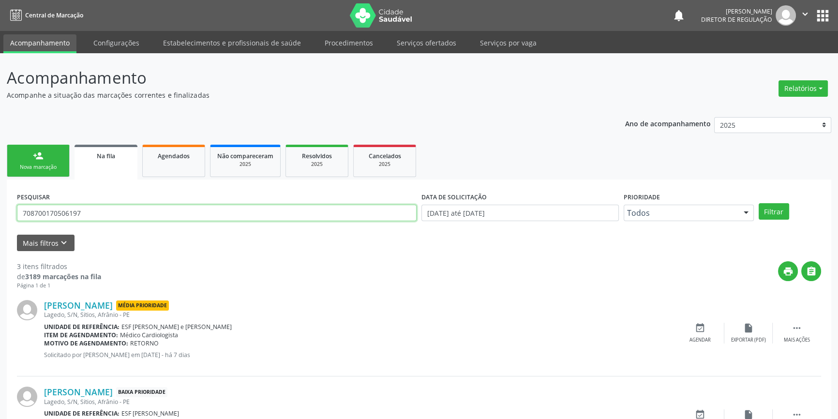
drag, startPoint x: 100, startPoint y: 212, endPoint x: 0, endPoint y: 203, distance: 100.1
click at [0, 203] on div "Acompanhamento Acompanhe a situação das marcações correntes e finalizadas Relat…" at bounding box center [419, 309] width 838 height 513
paste input "2604288628348"
type input "702604288628348"
click at [769, 209] on button "Filtrar" at bounding box center [774, 211] width 30 height 16
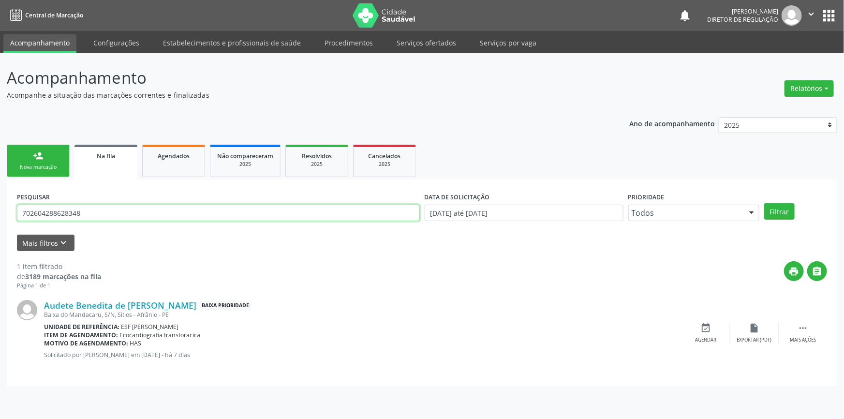
drag, startPoint x: 131, startPoint y: 206, endPoint x: 0, endPoint y: 208, distance: 131.1
click at [0, 208] on div "Acompanhamento Acompanhe a situação das marcações correntes e finalizadas Relat…" at bounding box center [422, 236] width 844 height 366
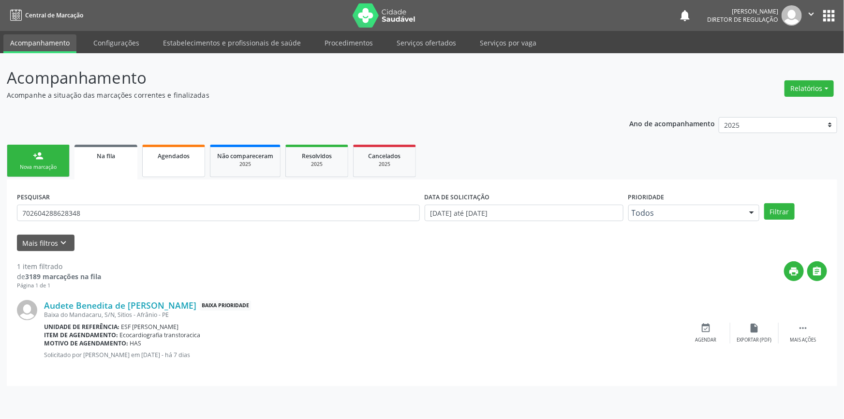
click at [179, 153] on span "Agendados" at bounding box center [174, 156] width 32 height 8
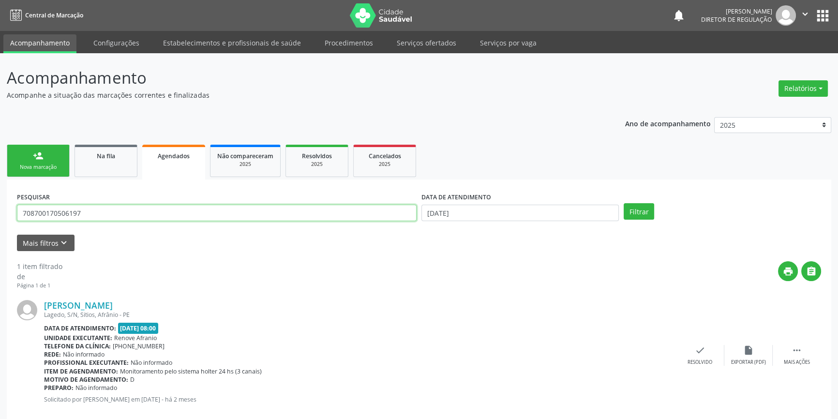
drag, startPoint x: 118, startPoint y: 209, endPoint x: 0, endPoint y: 206, distance: 117.6
click at [0, 206] on div "Acompanhamento Acompanhe a situação das marcações correntes e finalizadas Relat…" at bounding box center [419, 245] width 838 height 384
paste input "2604288628348"
type input "702604288628348"
click at [510, 215] on input "[DATE]" at bounding box center [519, 213] width 197 height 16
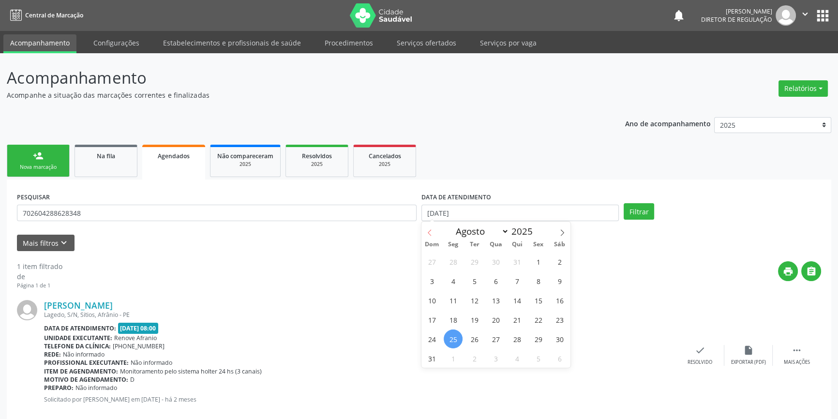
click at [434, 232] on span at bounding box center [429, 230] width 16 height 16
select select "3"
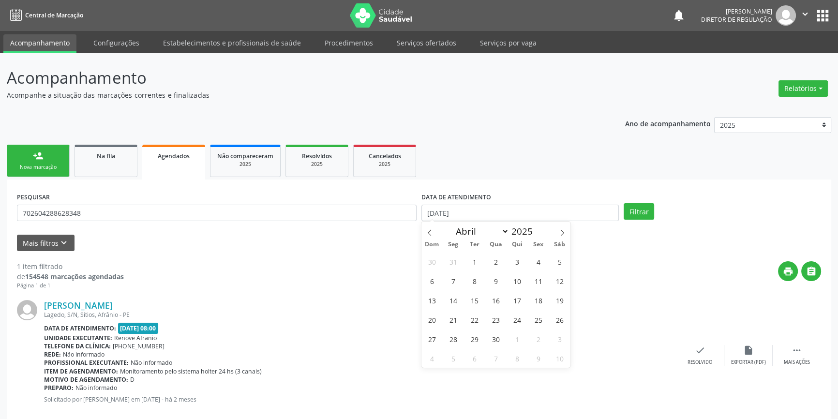
click at [483, 267] on div "30 31 1 2 3 4 5 6 7 8 9 10 11 12 13 14 15 16 17 18 19 20 21 22 23 24 25 26 27 2…" at bounding box center [495, 310] width 149 height 116
click at [477, 263] on span "1" at bounding box center [474, 261] width 19 height 19
type input "01/04/2025"
click at [566, 232] on span at bounding box center [562, 230] width 16 height 16
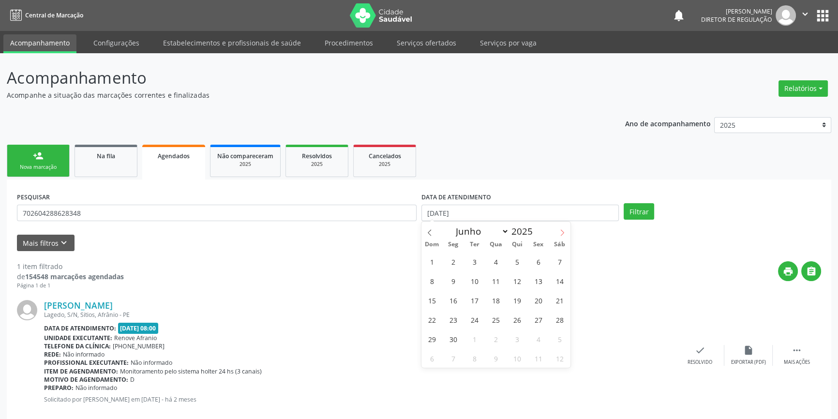
click at [566, 232] on span at bounding box center [562, 230] width 16 height 16
click at [563, 231] on icon at bounding box center [562, 232] width 3 height 6
select select "7"
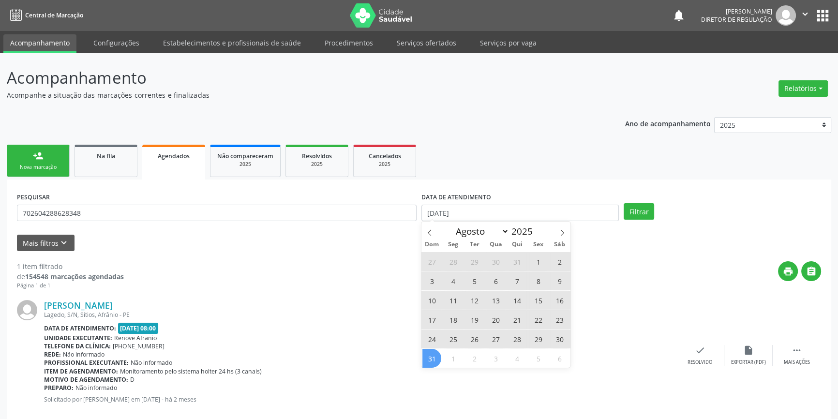
click at [432, 360] on span "31" at bounding box center [431, 358] width 19 height 19
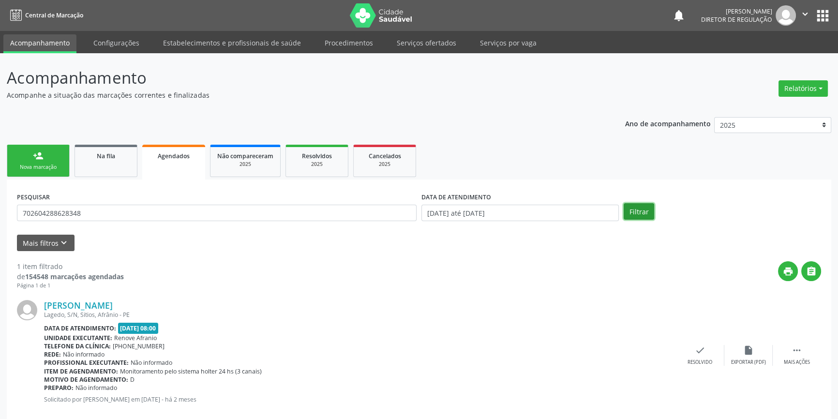
click at [653, 212] on button "Filtrar" at bounding box center [639, 211] width 30 height 16
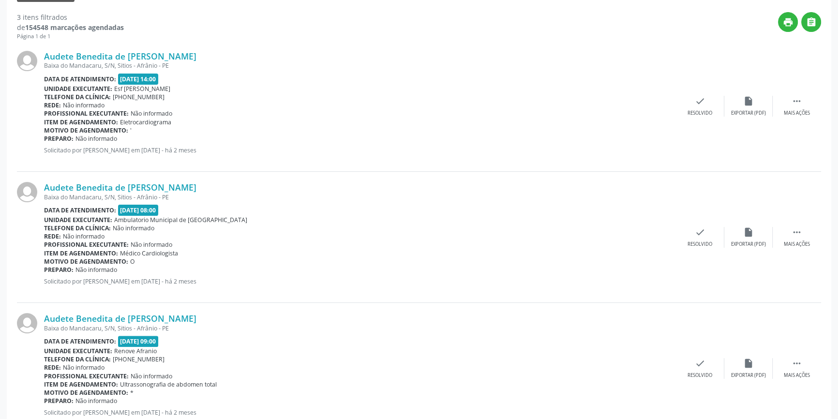
scroll to position [280, 0]
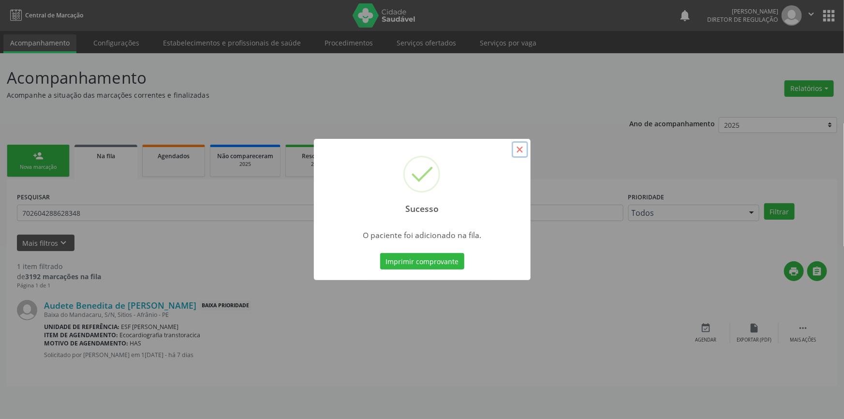
click at [515, 150] on button "×" at bounding box center [520, 149] width 16 height 16
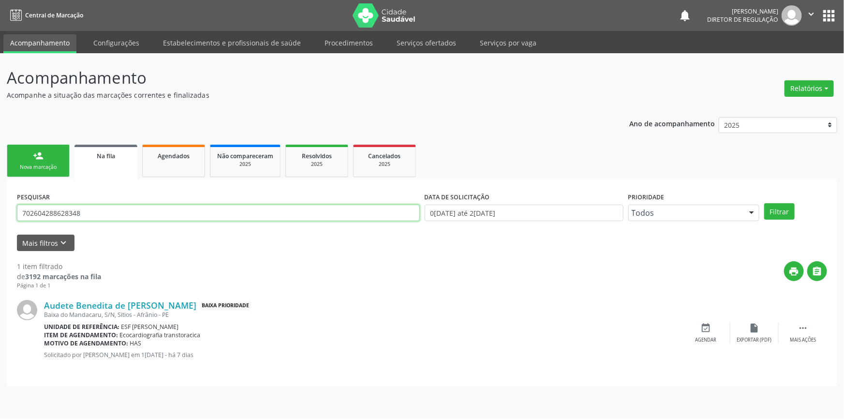
drag, startPoint x: 115, startPoint y: 215, endPoint x: 99, endPoint y: 215, distance: 16.0
click at [99, 215] on input "702604288628348" at bounding box center [218, 213] width 403 height 16
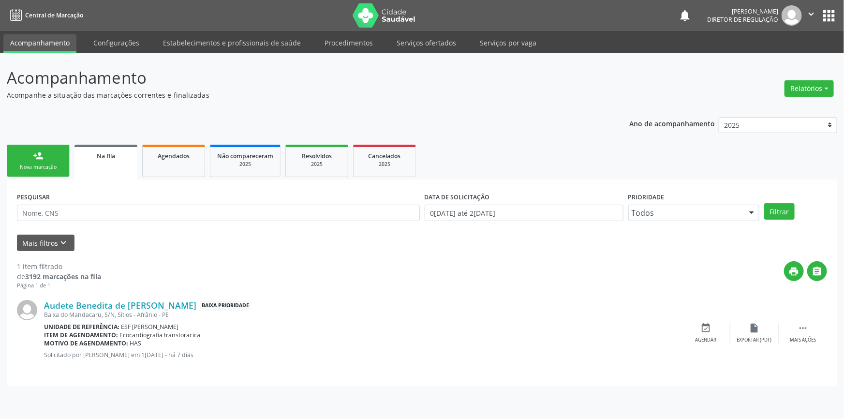
click at [40, 165] on div "Nova marcação" at bounding box center [38, 167] width 48 height 7
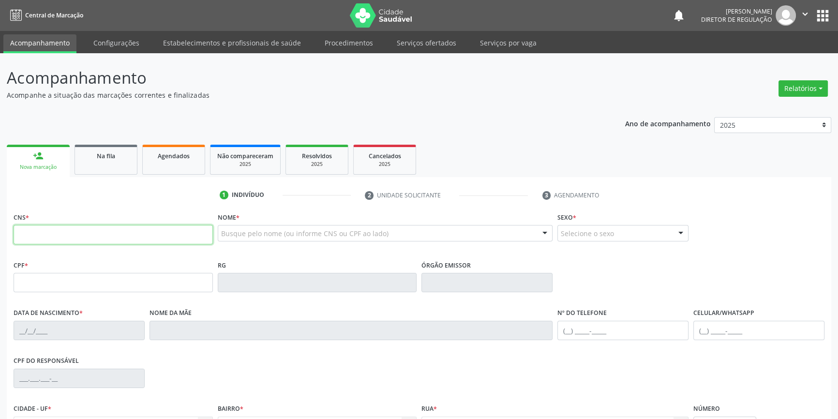
click at [62, 230] on input "text" at bounding box center [113, 234] width 199 height 19
type input "708 5013 5572 2875"
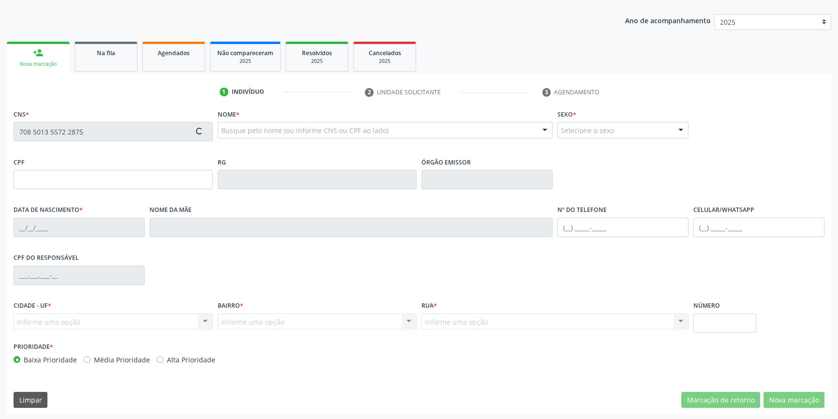
scroll to position [105, 0]
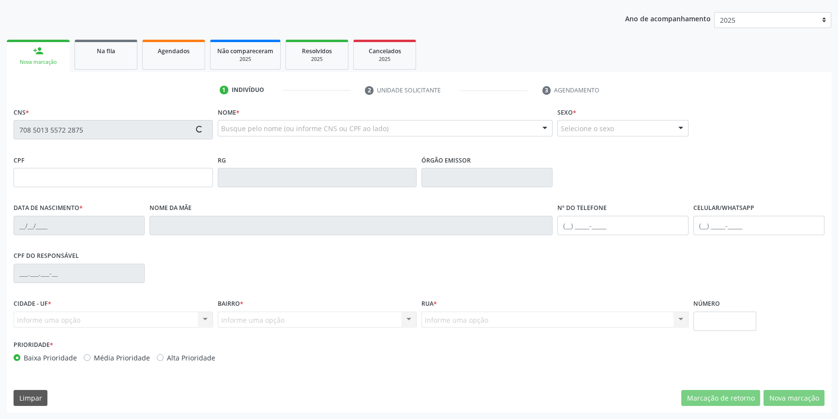
type input "137.464.364-51"
type input "05/04/1999"
type input "Maria de Jesus da Conceiçao Ribeiro"
type input "(87) 98817-9575"
type input "139.125.664-61"
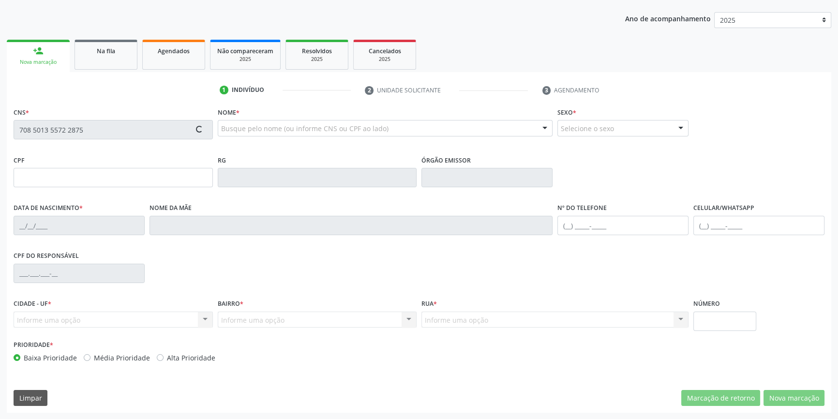
type input "S/N"
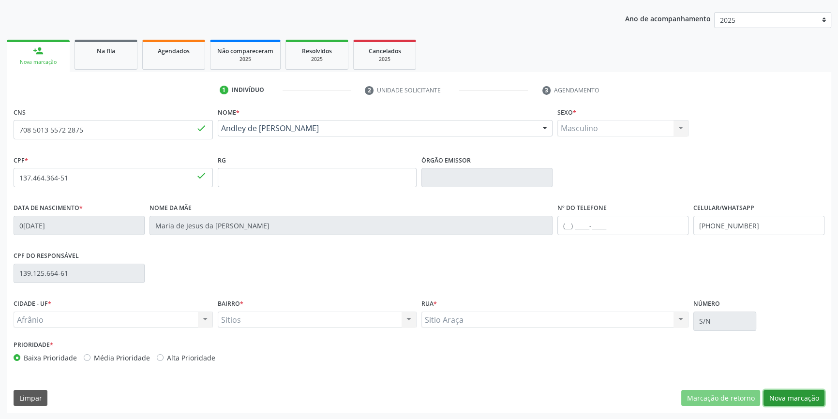
click at [792, 397] on button "Nova marcação" at bounding box center [793, 398] width 61 height 16
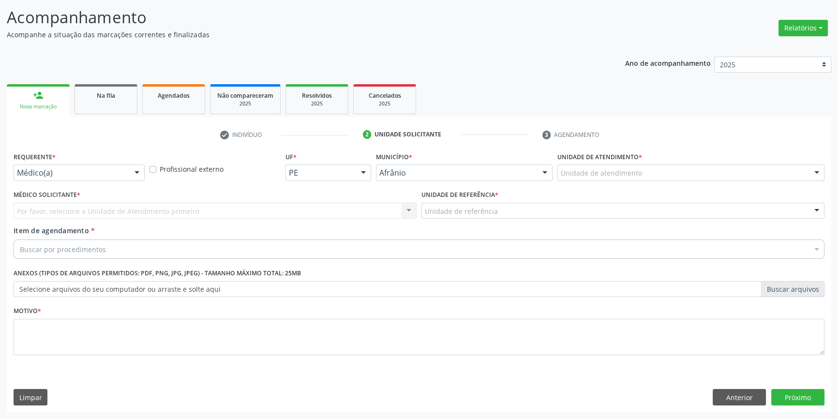
scroll to position [60, 0]
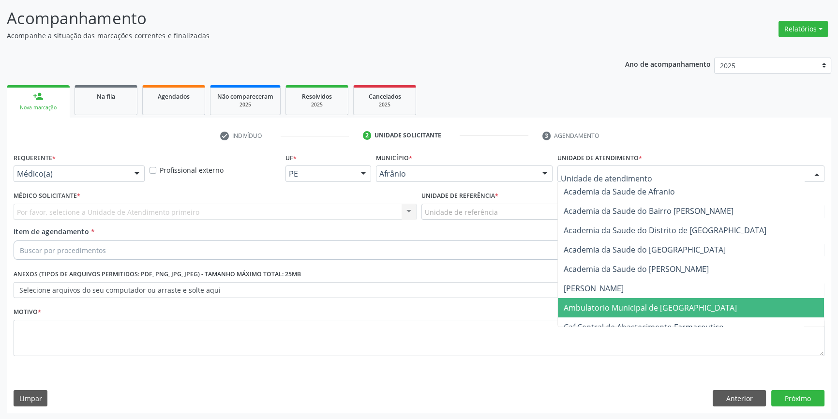
click at [623, 310] on span "Ambulatorio Municipal de [GEOGRAPHIC_DATA]" at bounding box center [650, 307] width 173 height 11
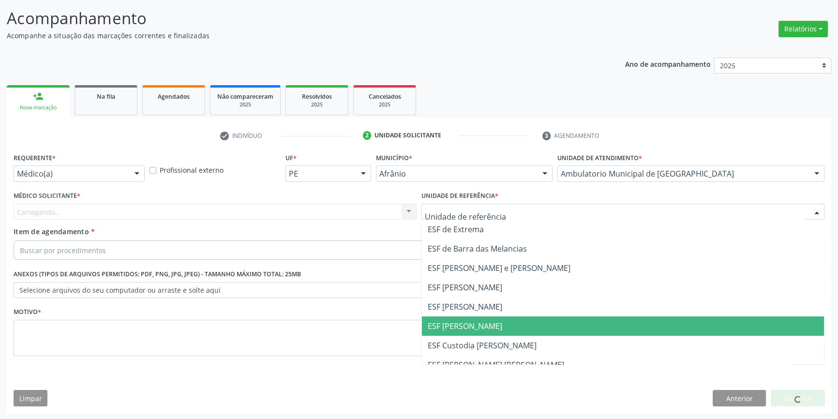
drag, startPoint x: 473, startPoint y: 319, endPoint x: 453, endPoint y: 316, distance: 20.0
click at [470, 321] on span "ESF [PERSON_NAME]" at bounding box center [465, 326] width 75 height 11
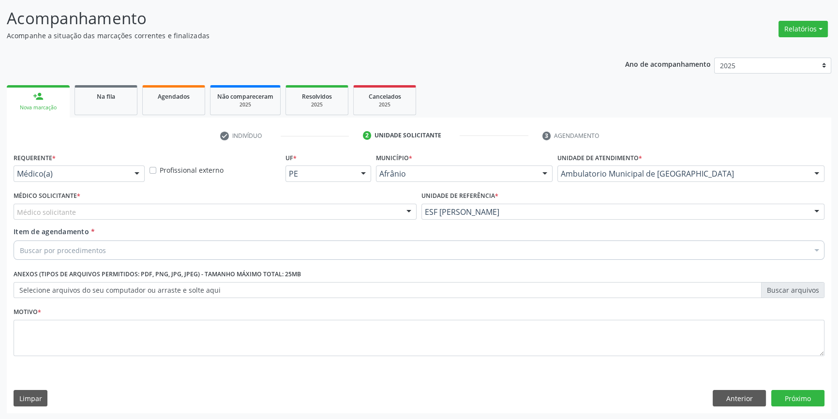
drag, startPoint x: 278, startPoint y: 226, endPoint x: 261, endPoint y: 212, distance: 21.7
click at [275, 223] on div "Requerente * Médico(a) Médico(a) Enfermeiro(a) Paciente Nenhum resultado encont…" at bounding box center [419, 259] width 811 height 219
click at [261, 212] on div "Médico solicitante" at bounding box center [215, 212] width 403 height 16
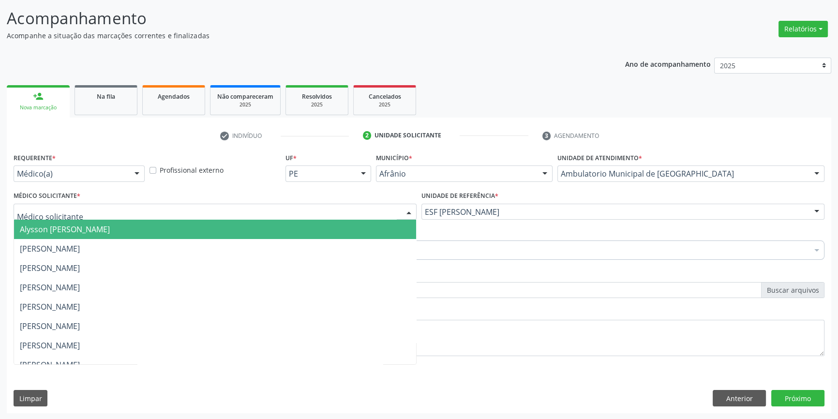
click at [215, 229] on span "Alysson [PERSON_NAME]" at bounding box center [215, 229] width 402 height 19
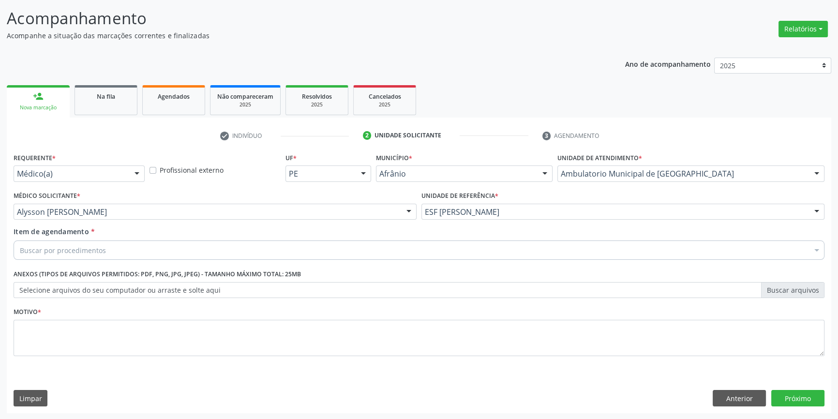
click at [121, 248] on div "Buscar por procedimentos" at bounding box center [419, 249] width 811 height 19
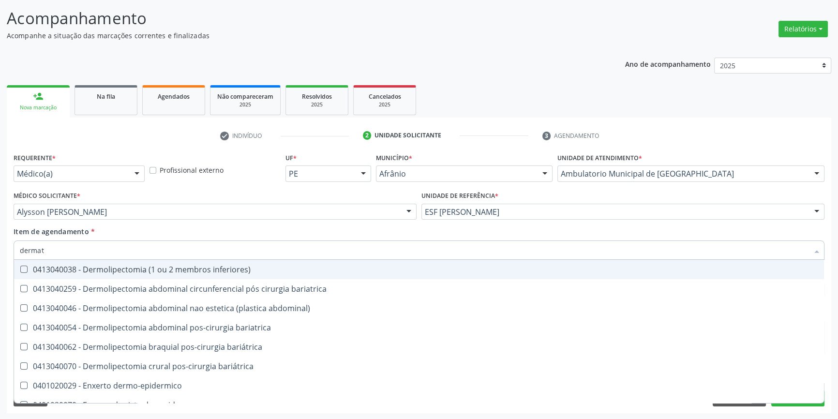
type input "dermato"
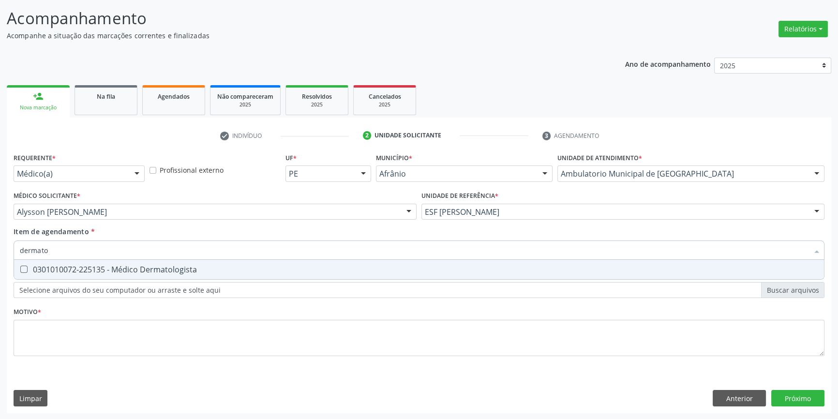
click at [121, 261] on span "0301010072-225135 - Médico Dermatologista" at bounding box center [419, 269] width 810 height 19
checkbox Dermatologista "true"
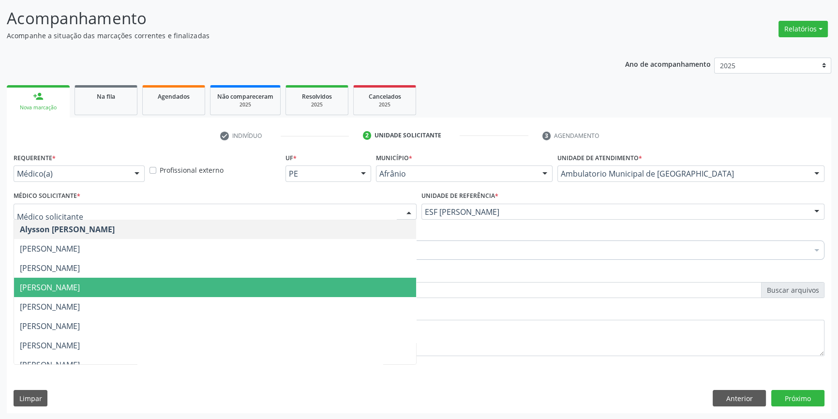
click at [79, 292] on span "[PERSON_NAME]" at bounding box center [215, 287] width 402 height 19
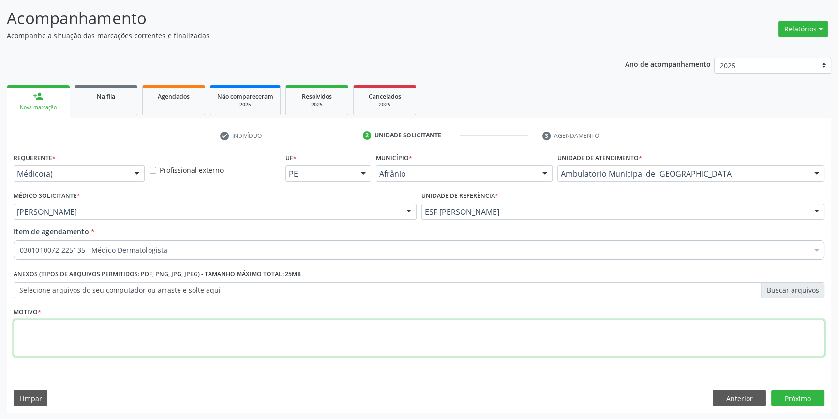
click at [87, 346] on textarea at bounding box center [419, 338] width 811 height 37
type textarea "'"
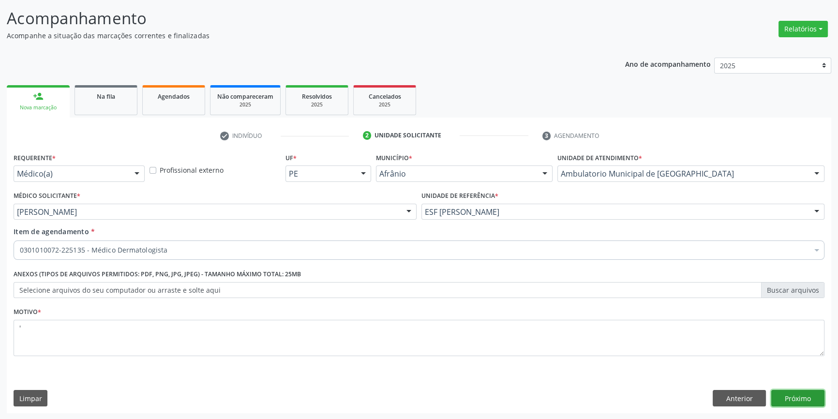
click at [791, 401] on button "Próximo" at bounding box center [797, 398] width 53 height 16
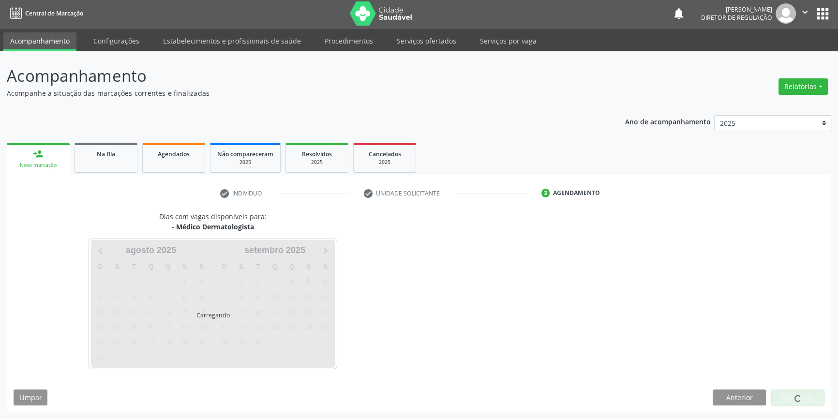
scroll to position [1, 0]
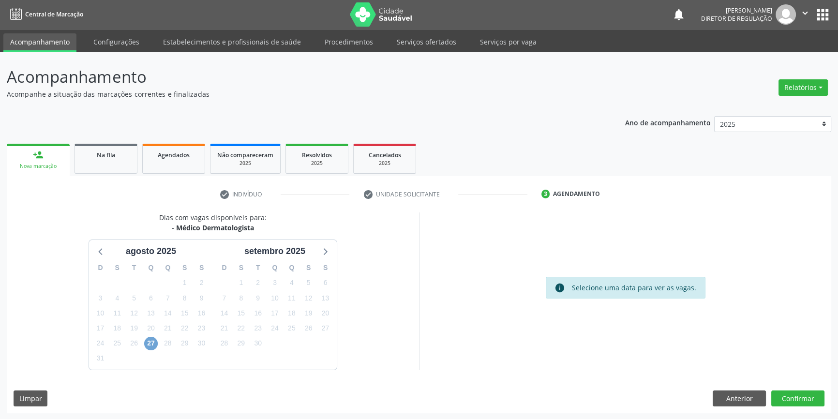
click at [150, 340] on span "27" at bounding box center [151, 344] width 14 height 14
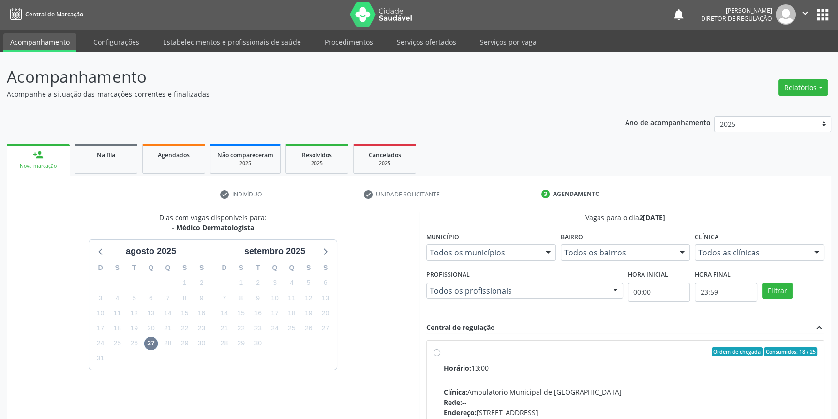
click at [480, 354] on div "Ordem de chegada Consumidos: 18 / 25" at bounding box center [630, 351] width 373 height 9
click at [440, 354] on input "Ordem de chegada Consumidos: 18 / 25 Horário: 13:00 Clínica: Ambulatorio Munici…" at bounding box center [436, 351] width 7 height 9
radio input "true"
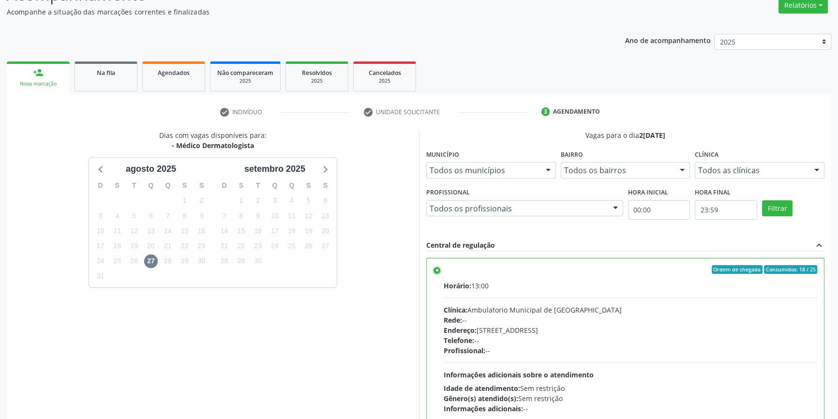
scroll to position [158, 0]
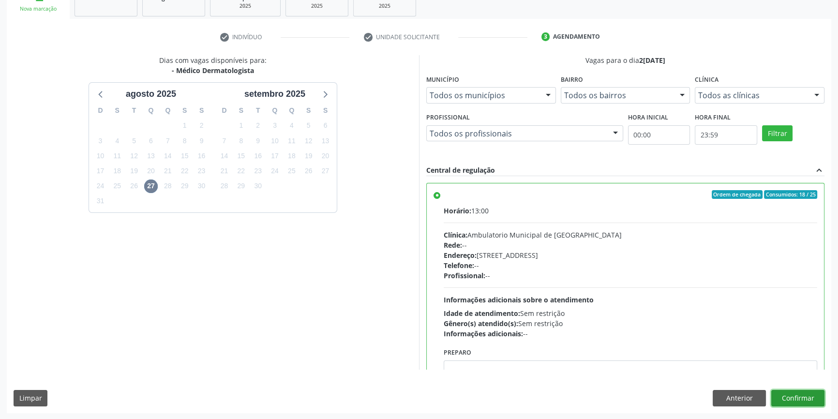
click at [805, 392] on button "Confirmar" at bounding box center [797, 398] width 53 height 16
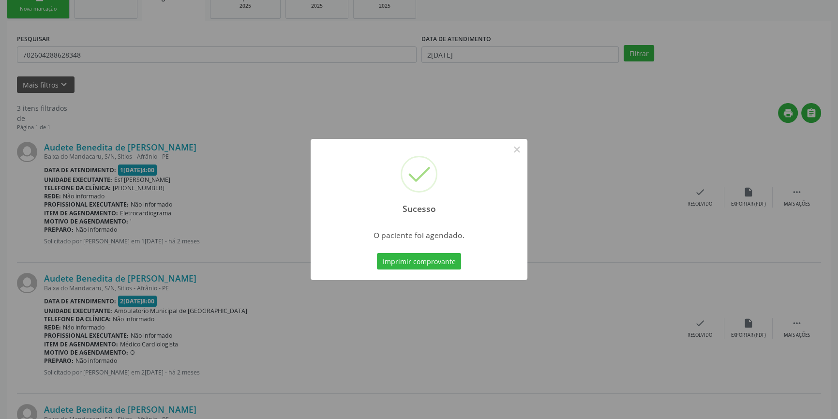
scroll to position [0, 0]
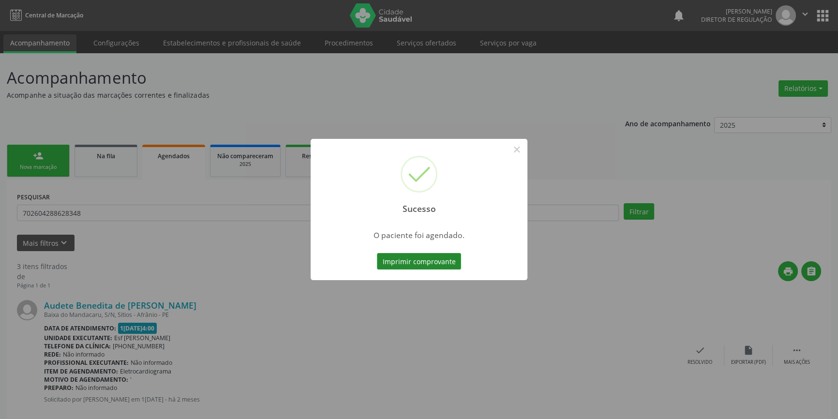
click at [428, 258] on button "Imprimir comprovante" at bounding box center [419, 261] width 84 height 16
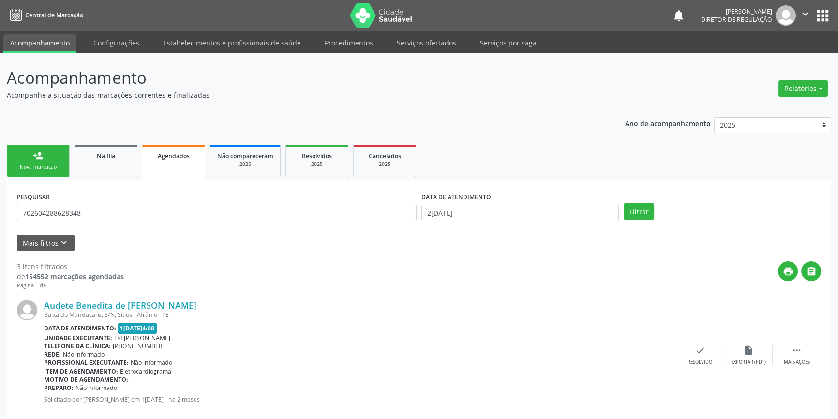
click at [53, 157] on link "person_add Nova marcação" at bounding box center [38, 161] width 63 height 32
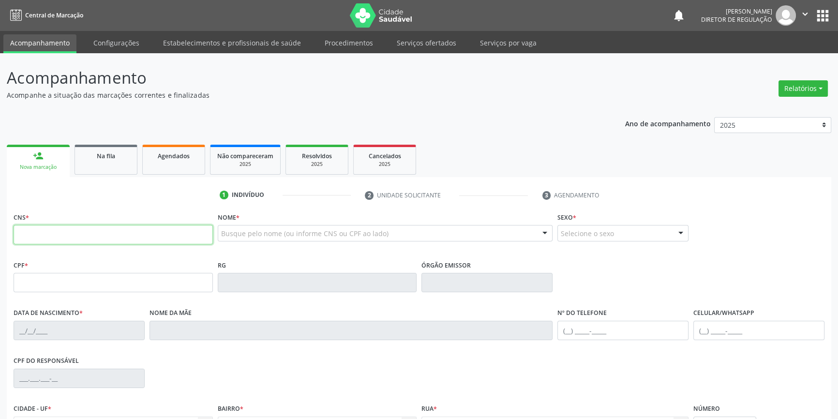
click at [93, 236] on input "text" at bounding box center [113, 234] width 199 height 19
type input "705 0044 2503 2352"
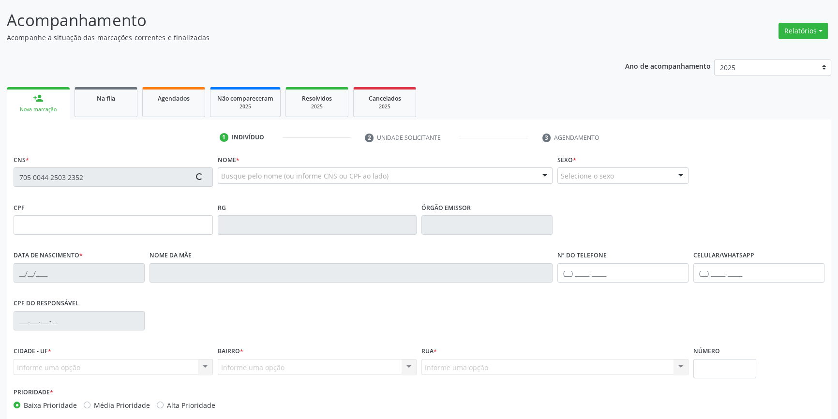
scroll to position [105, 0]
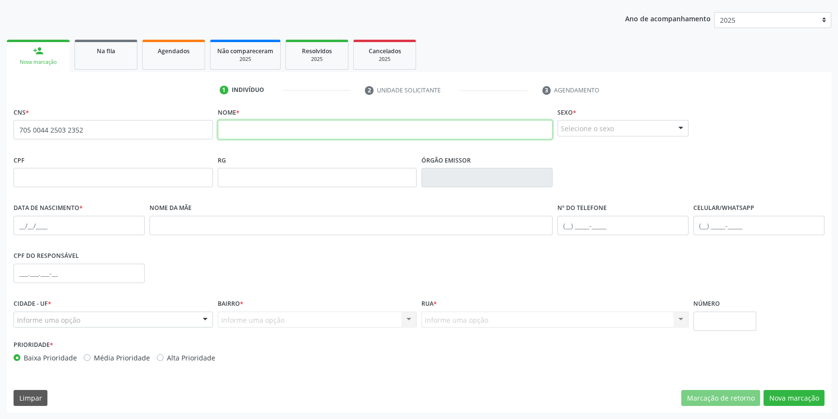
click at [253, 138] on input "text" at bounding box center [385, 129] width 335 height 19
type input "m"
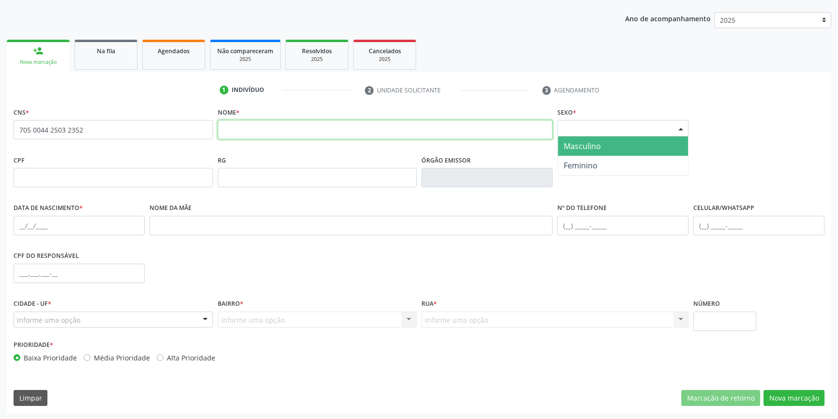
click at [259, 133] on input "text" at bounding box center [385, 129] width 335 height 19
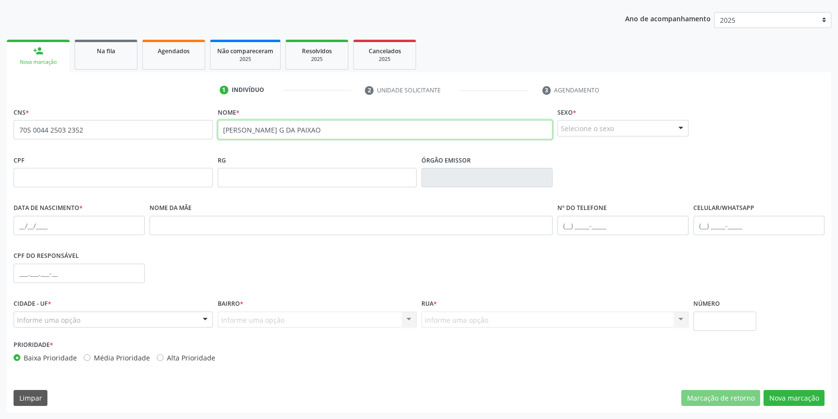
type input "MARCELA VICTORIA G DA PAIXAO"
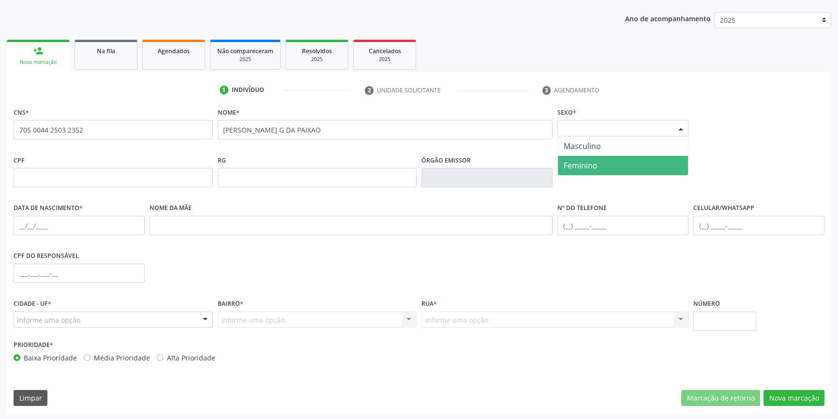
click at [636, 157] on span "Feminino" at bounding box center [623, 165] width 130 height 19
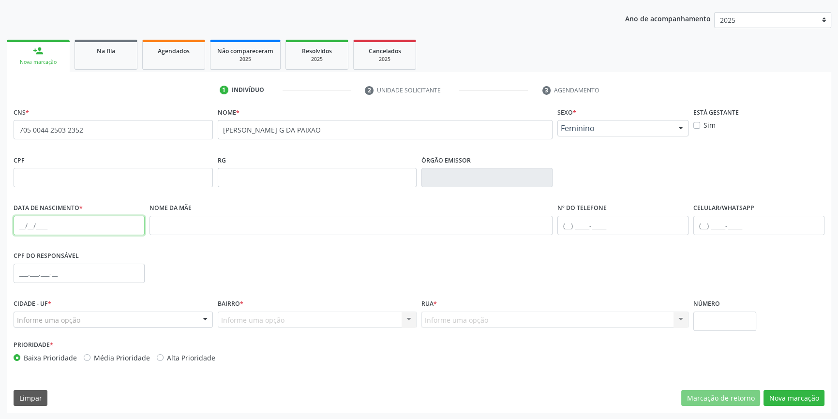
click at [24, 221] on input "text" at bounding box center [79, 225] width 131 height 19
type input "09/12/2010"
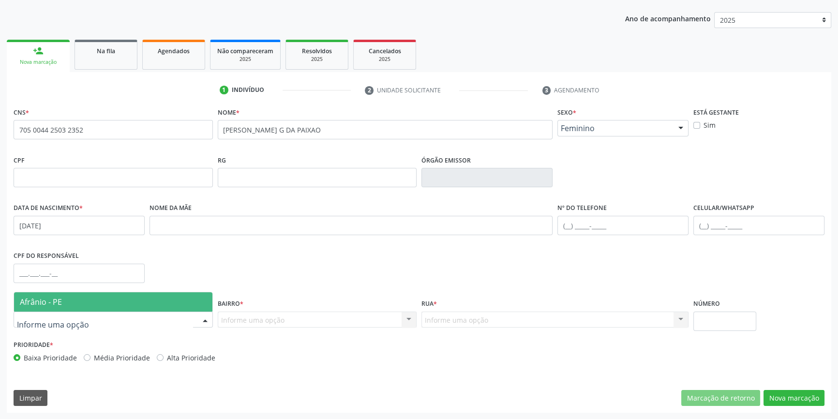
click at [83, 322] on div at bounding box center [113, 320] width 199 height 16
click at [86, 305] on span "Afrânio - PE" at bounding box center [113, 301] width 198 height 19
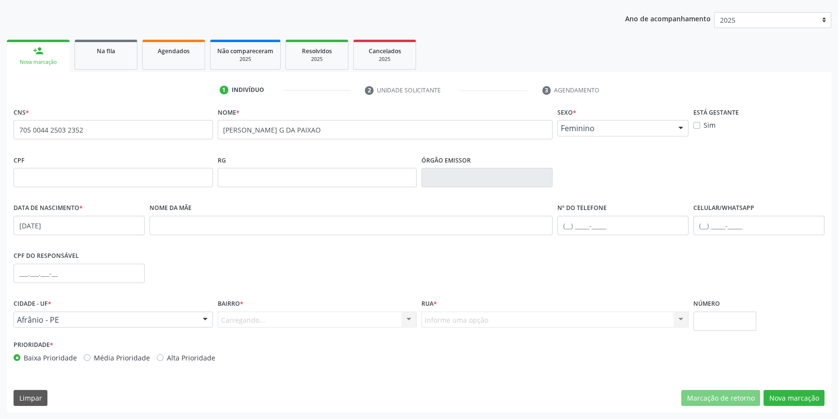
click at [248, 313] on div "Carregando... Nenhum resultado encontrado para: " " Nenhuma opção encontrada. D…" at bounding box center [317, 320] width 199 height 16
click at [248, 313] on div "Informe uma opção" at bounding box center [317, 320] width 199 height 16
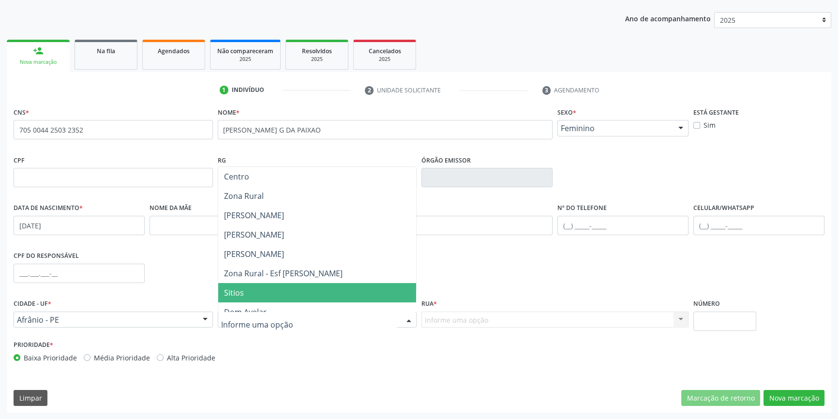
click at [243, 286] on span "Sitios" at bounding box center [317, 292] width 198 height 19
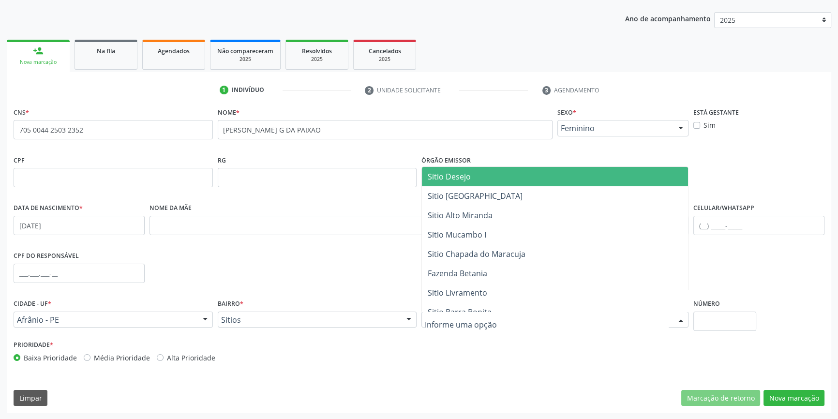
type input "C"
type input "SITIO CAN"
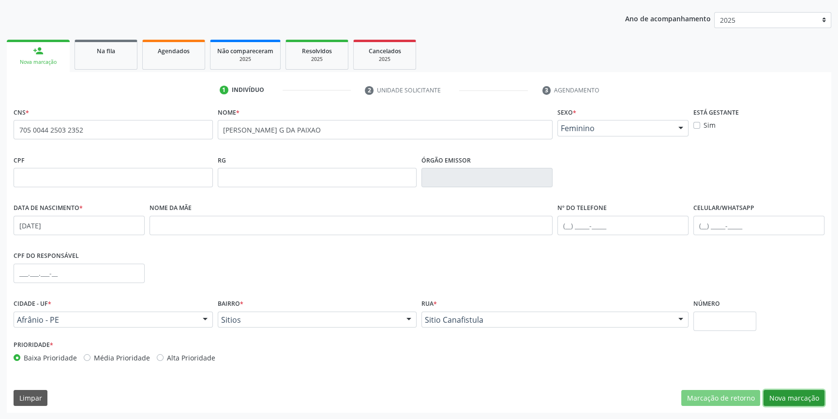
click at [791, 390] on button "Nova marcação" at bounding box center [793, 398] width 61 height 16
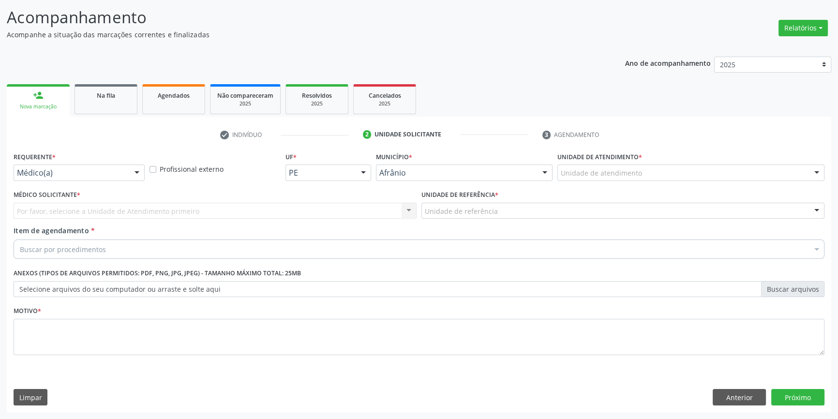
scroll to position [60, 0]
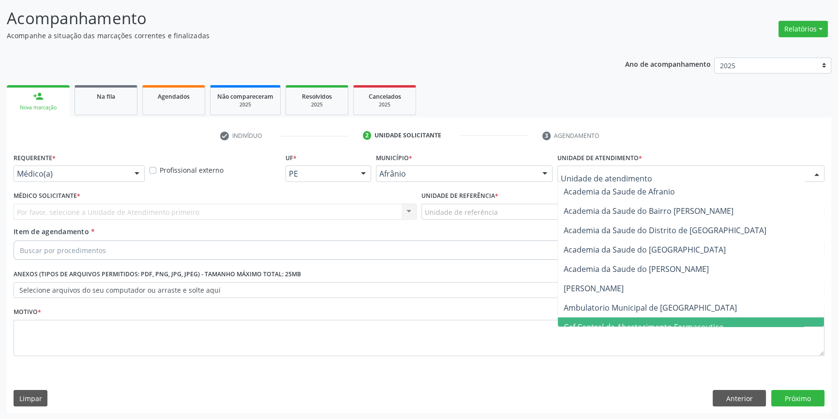
click at [590, 317] on span "Caf Central de Abastecimento Farmaceutico" at bounding box center [691, 326] width 266 height 19
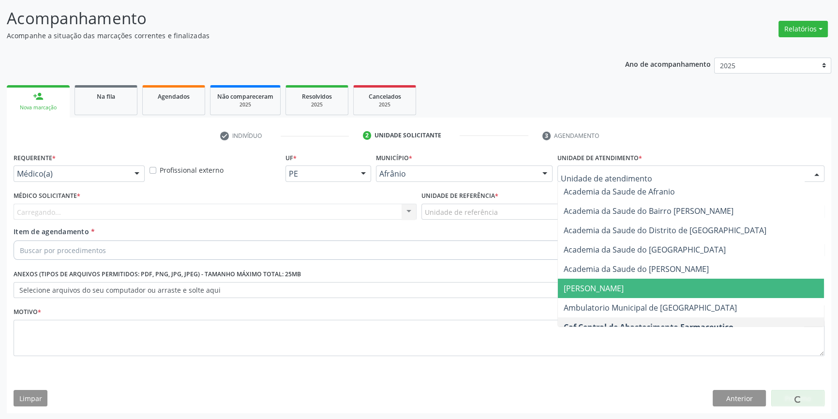
click at [593, 298] on span "Ambulatorio Municipal de [GEOGRAPHIC_DATA]" at bounding box center [691, 307] width 266 height 19
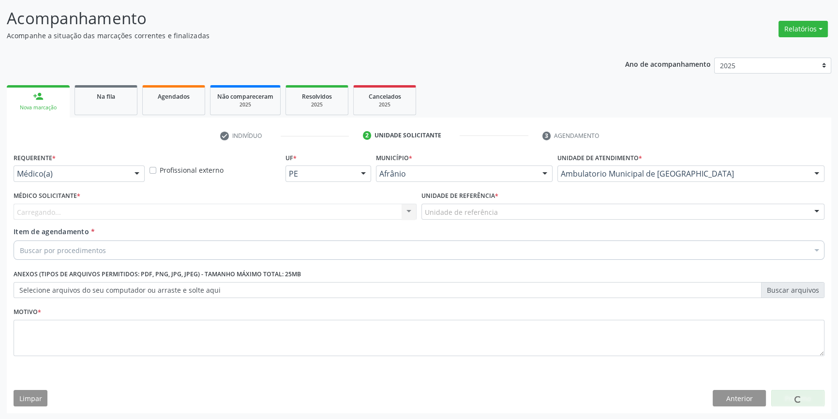
click at [507, 213] on div "Unidade de referência" at bounding box center [622, 212] width 403 height 16
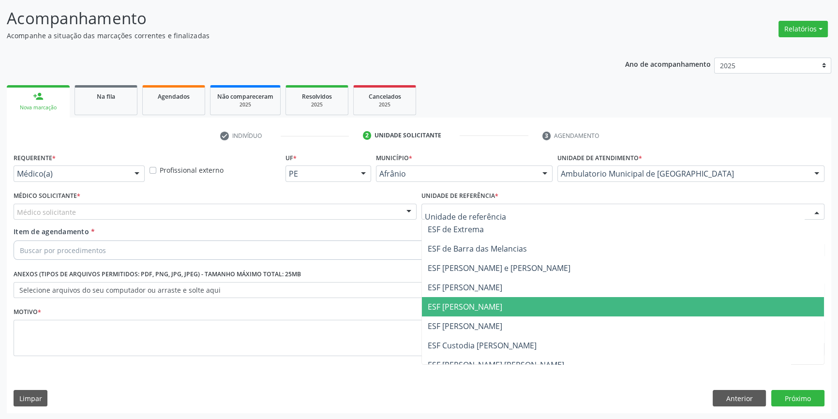
drag, startPoint x: 476, startPoint y: 302, endPoint x: 406, endPoint y: 276, distance: 74.9
click at [475, 302] on span "ESF [PERSON_NAME]" at bounding box center [465, 306] width 75 height 11
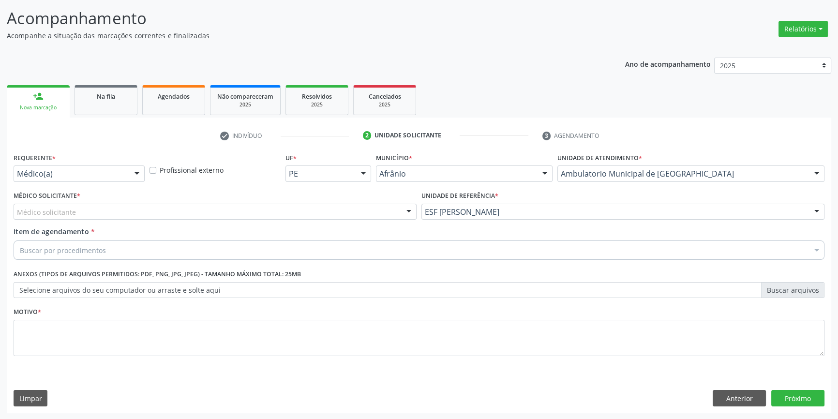
click at [295, 212] on div "Médico solicitante" at bounding box center [215, 212] width 403 height 16
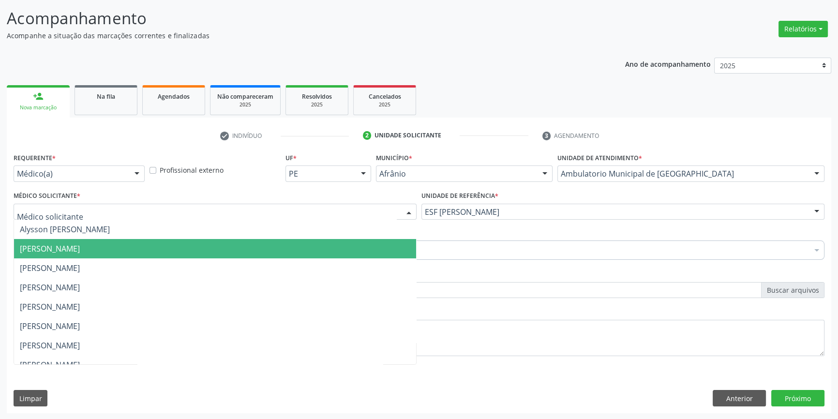
click at [146, 250] on span "[PERSON_NAME]" at bounding box center [215, 248] width 402 height 19
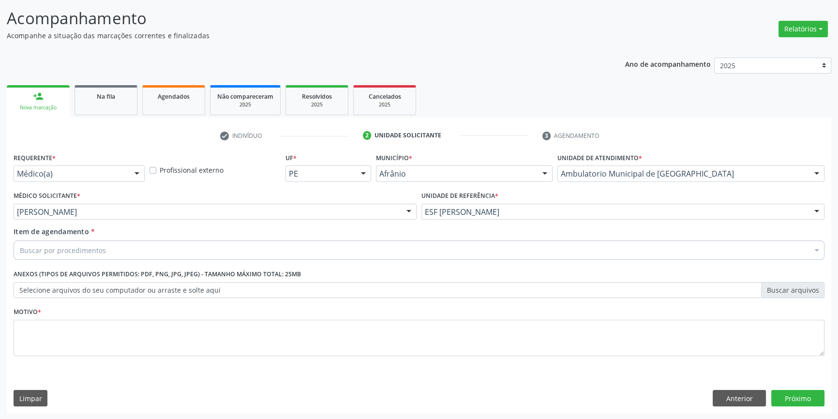
click at [146, 250] on div "Buscar por procedimentos" at bounding box center [419, 249] width 811 height 19
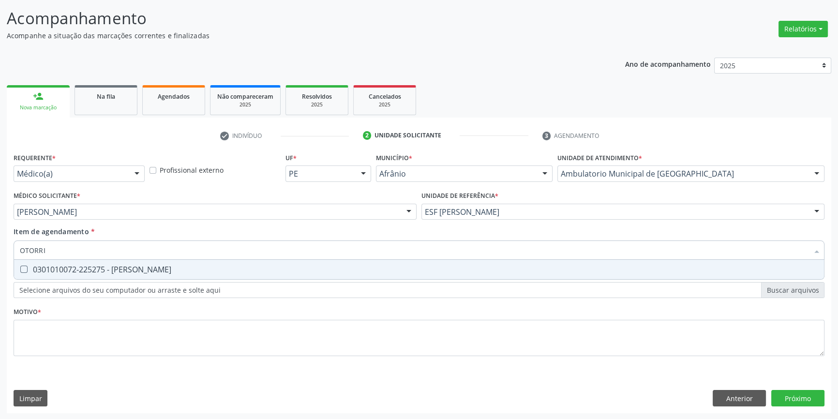
type input "OTORRIN"
click at [145, 262] on span "0301010072-225275 - Médico Otorrinolaringologista" at bounding box center [419, 269] width 810 height 19
checkbox Otorrinolaringologista "true"
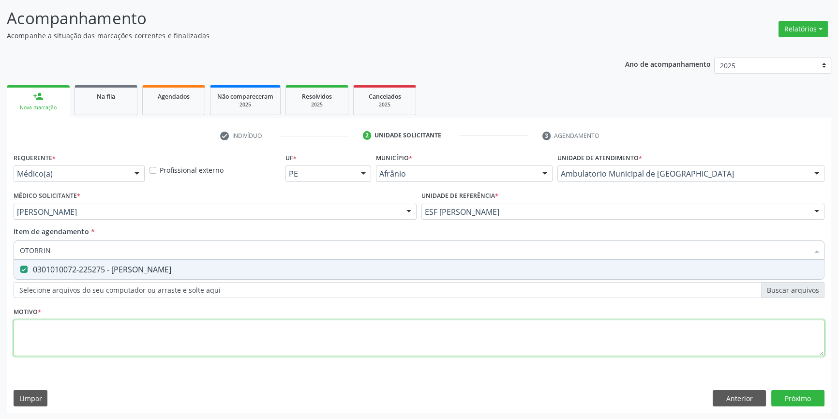
click at [130, 342] on div "Requerente * Médico(a) Médico(a) Enfermeiro(a) Paciente Nenhum resultado encont…" at bounding box center [419, 259] width 811 height 219
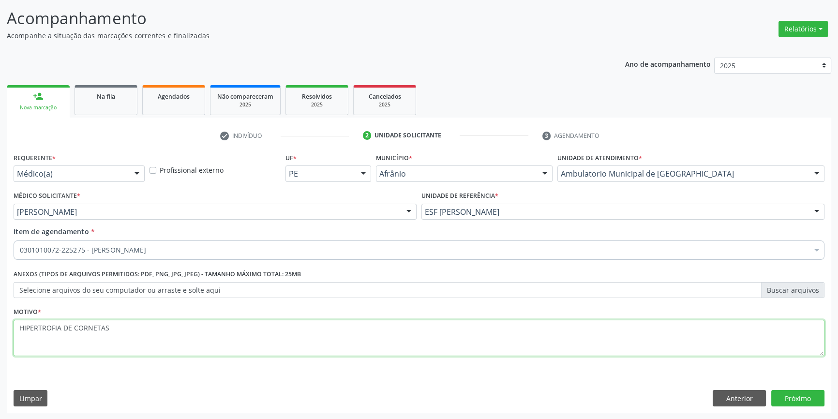
paste textarea "OS"
type textarea "HIPERTROFIA DE CORNETOS"
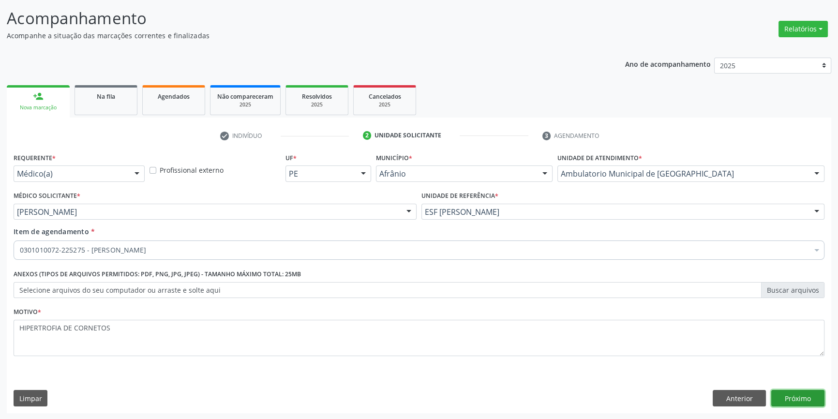
click at [789, 392] on button "Próximo" at bounding box center [797, 398] width 53 height 16
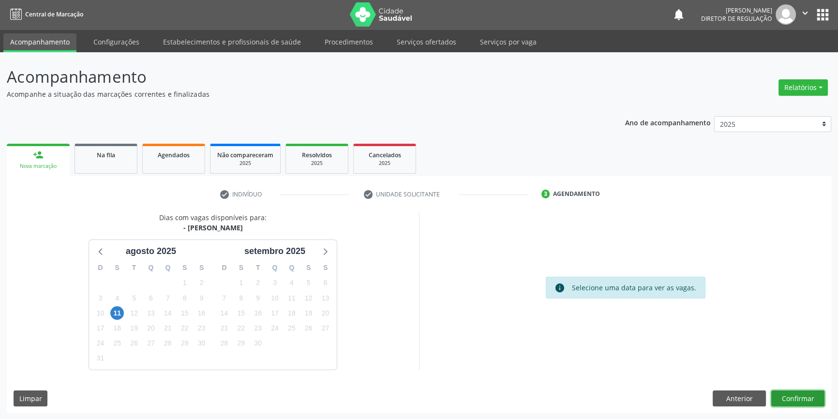
click at [790, 390] on button "Confirmar" at bounding box center [797, 398] width 53 height 16
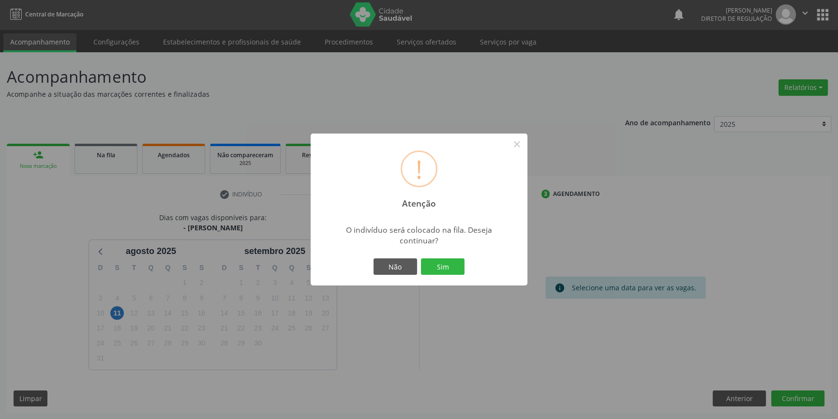
click at [437, 276] on div "Não Sim" at bounding box center [419, 266] width 96 height 20
click at [437, 264] on button "Sim" at bounding box center [443, 266] width 44 height 16
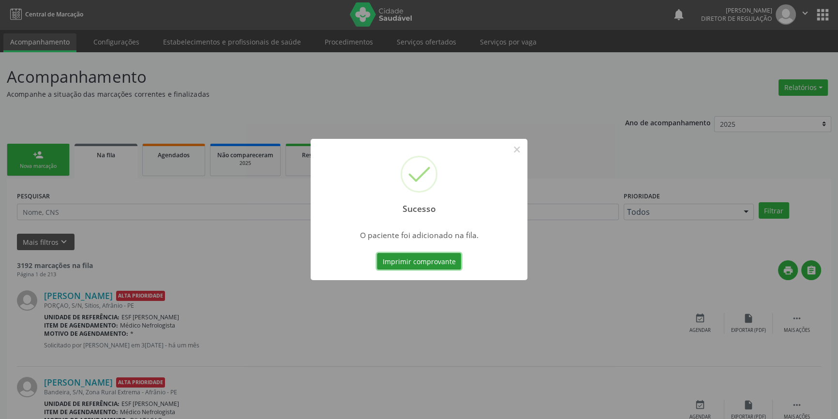
scroll to position [0, 0]
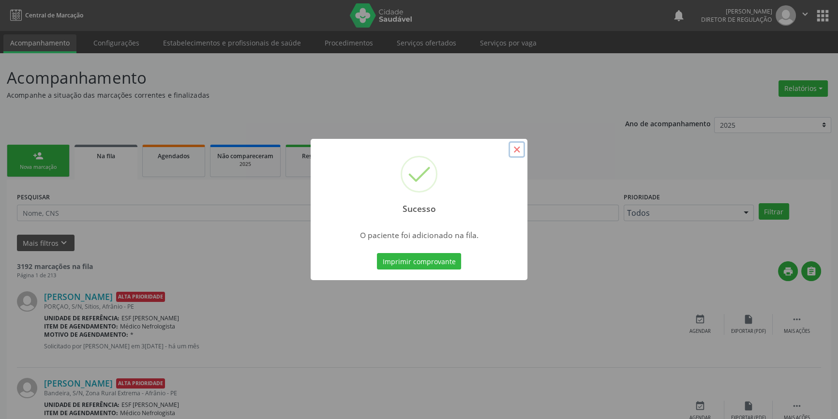
click at [516, 147] on button "×" at bounding box center [516, 149] width 16 height 16
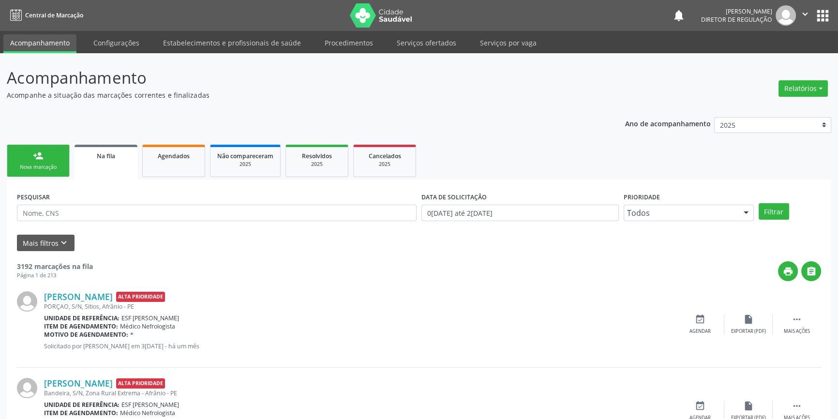
click at [39, 165] on div "Nova marcação" at bounding box center [38, 167] width 48 height 7
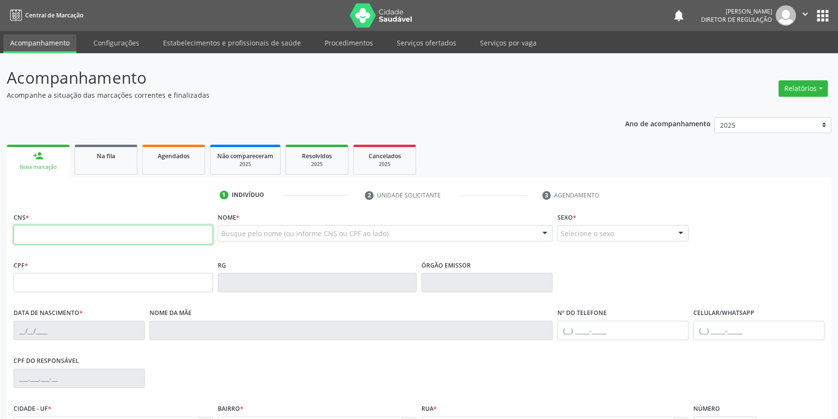
click at [57, 240] on input "text" at bounding box center [113, 234] width 199 height 19
type input "708 6065 4130 1888"
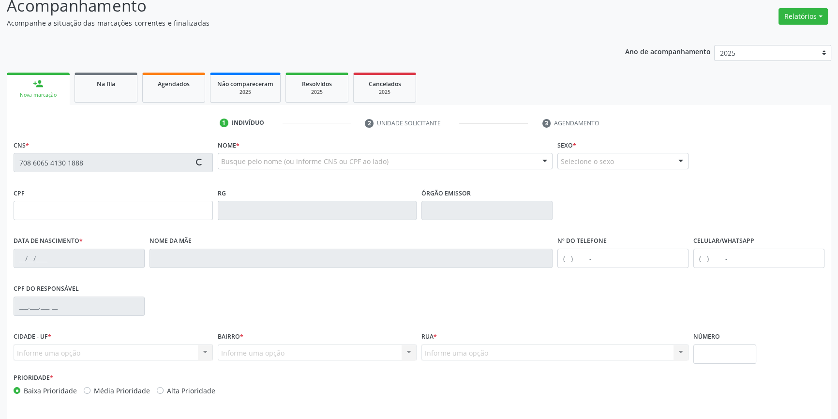
scroll to position [105, 0]
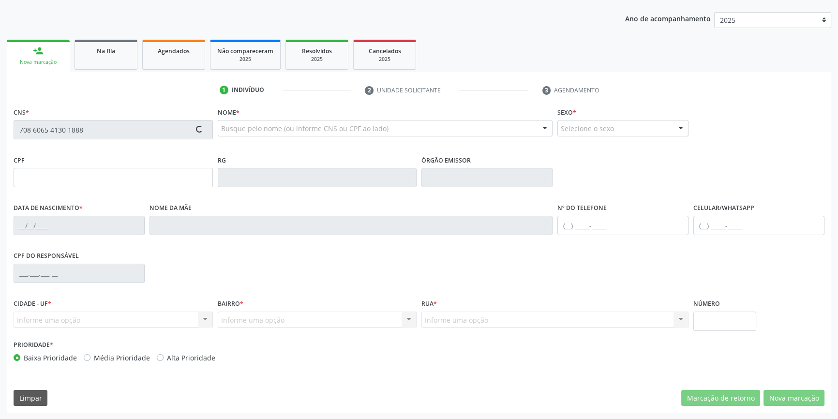
type input "040.328.044-35"
type input "18/04/1976"
type input "Rita Firmina e Sousa"
type input "(87) 98823-9425"
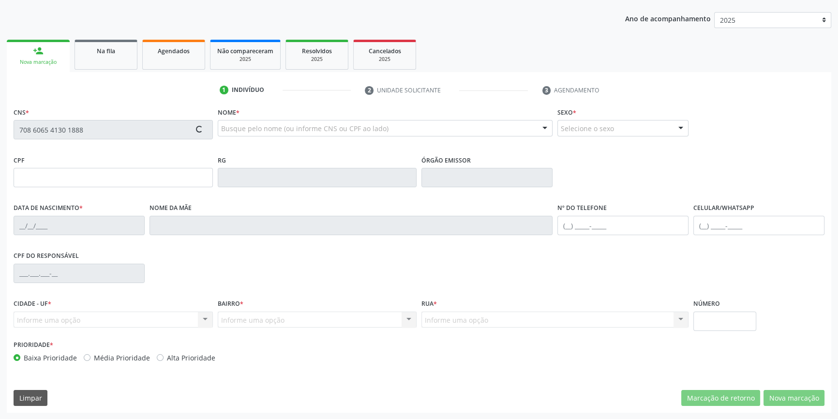
type input "2003"
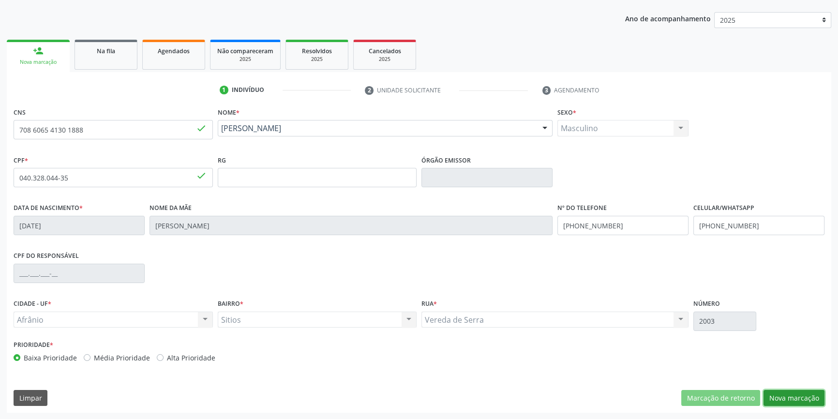
click at [772, 395] on button "Nova marcação" at bounding box center [793, 398] width 61 height 16
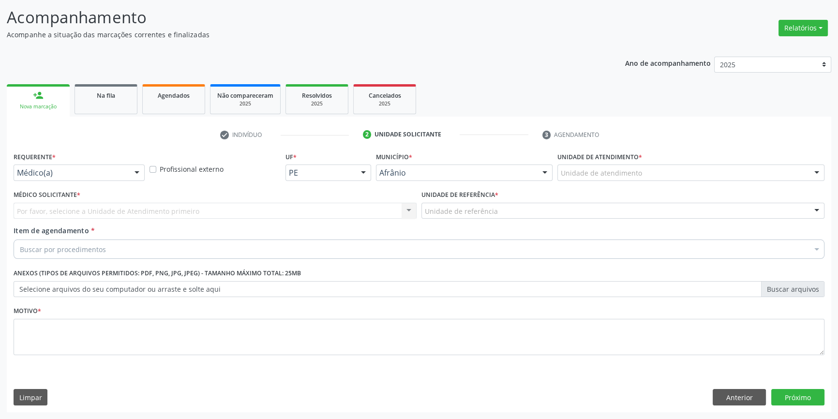
scroll to position [60, 0]
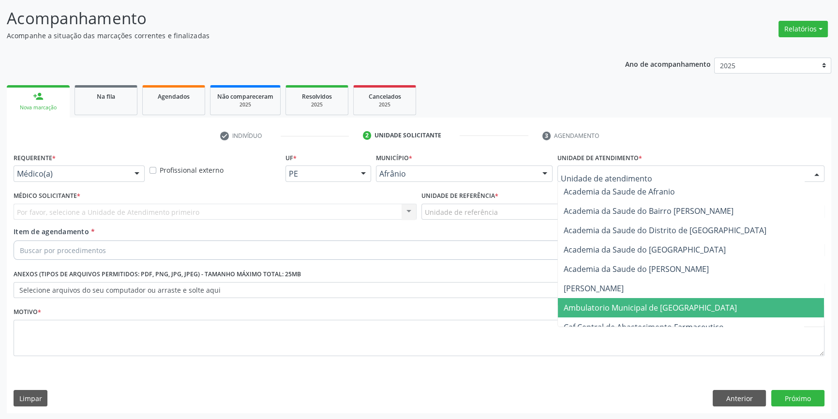
click at [623, 313] on span "Ambulatorio Municipal de [GEOGRAPHIC_DATA]" at bounding box center [691, 307] width 266 height 19
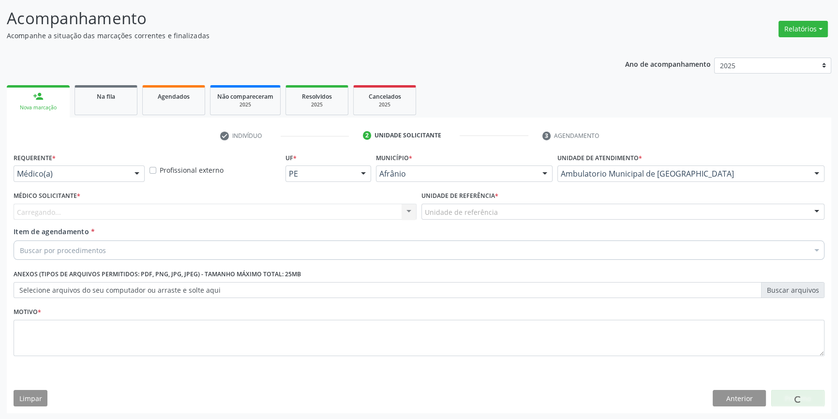
click at [487, 218] on div "Unidade de referência" at bounding box center [622, 212] width 403 height 16
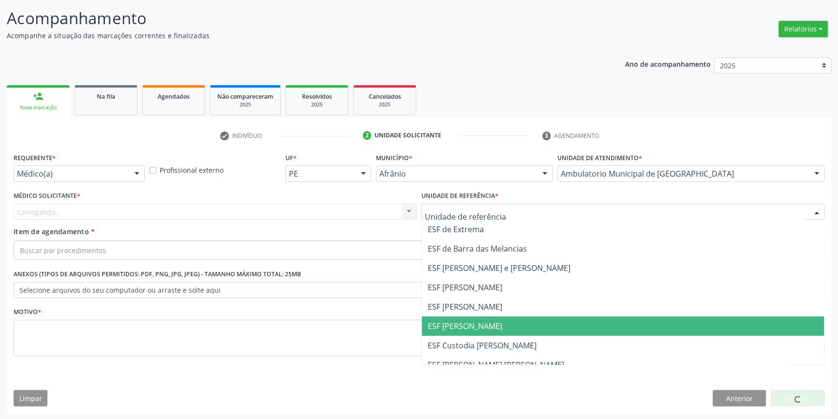
click at [488, 316] on span "ESF [PERSON_NAME]" at bounding box center [623, 325] width 402 height 19
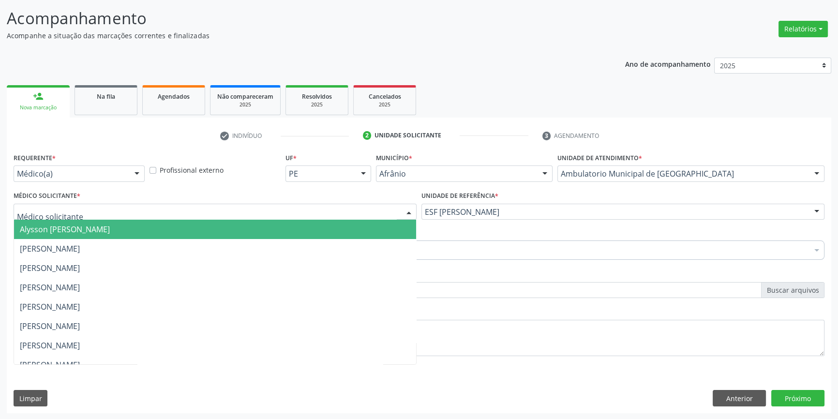
drag, startPoint x: 277, startPoint y: 216, endPoint x: 174, endPoint y: 224, distance: 103.4
click at [271, 215] on div at bounding box center [215, 212] width 403 height 16
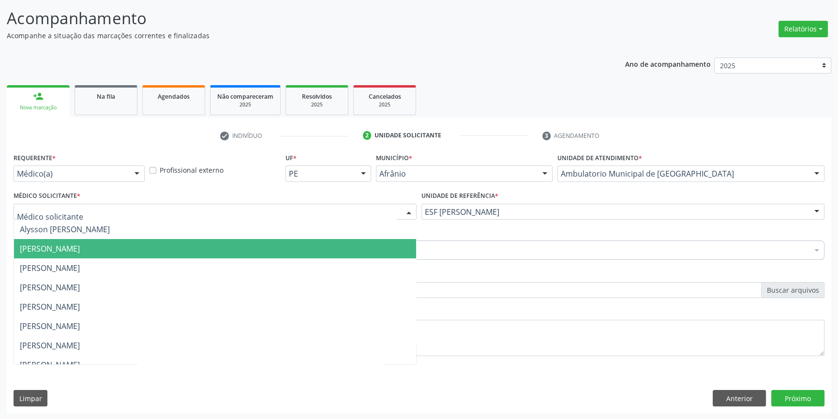
click at [145, 246] on span "[PERSON_NAME]" at bounding box center [215, 248] width 402 height 19
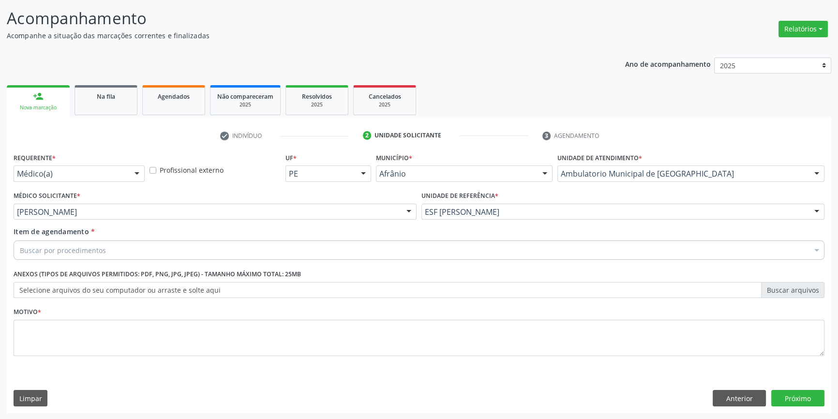
click at [145, 246] on div "Buscar por procedimentos" at bounding box center [419, 249] width 811 height 19
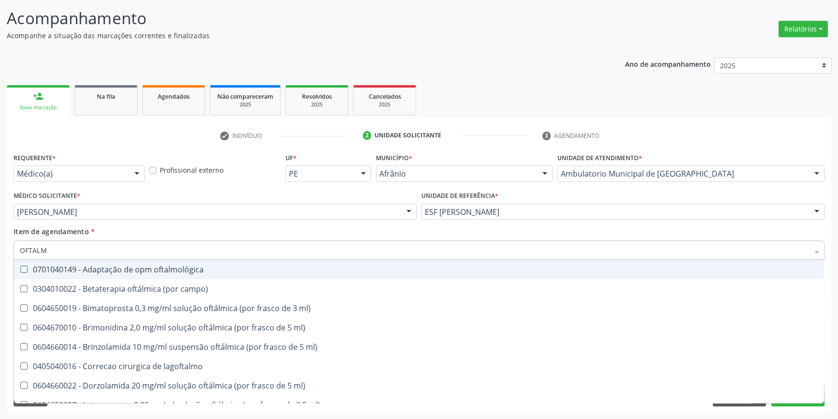
type input "OFTALMO"
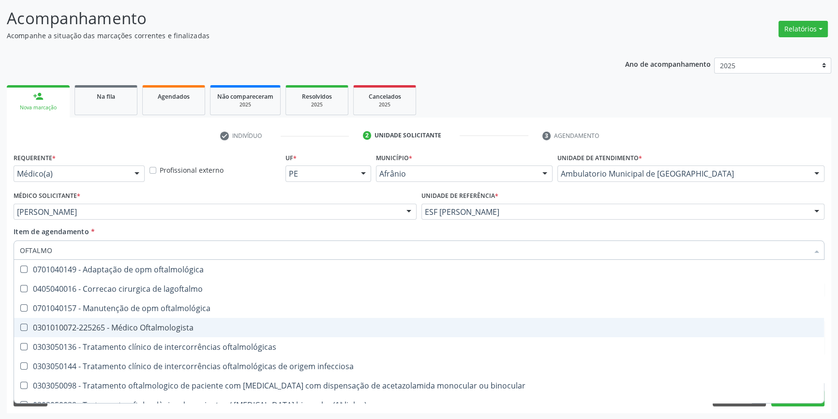
click at [246, 328] on div "0301010072-225265 - Médico Oftalmologista" at bounding box center [419, 328] width 798 height 8
checkbox Oftalmologista "true"
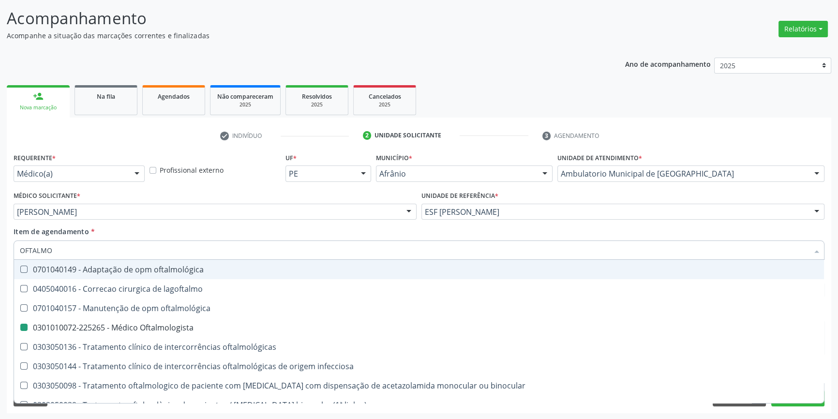
click at [306, 237] on div "Item de agendamento * OFTALMO Desfazer seleção 0701040149 - Adaptação de opm of…" at bounding box center [419, 241] width 811 height 30
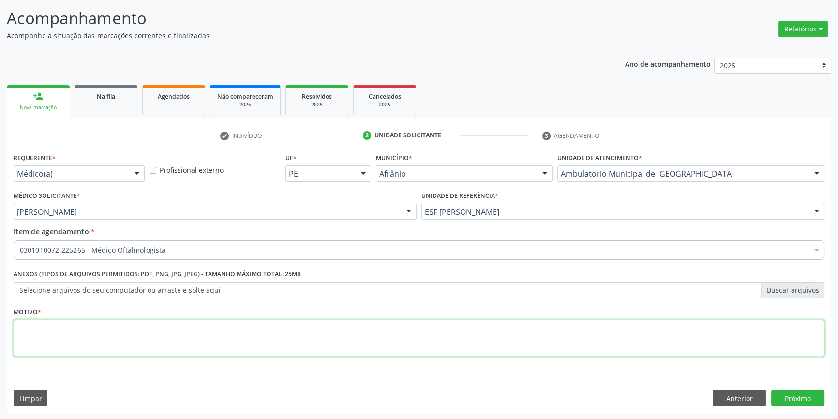
click at [238, 337] on textarea at bounding box center [419, 338] width 811 height 37
type textarea "RETORNO"
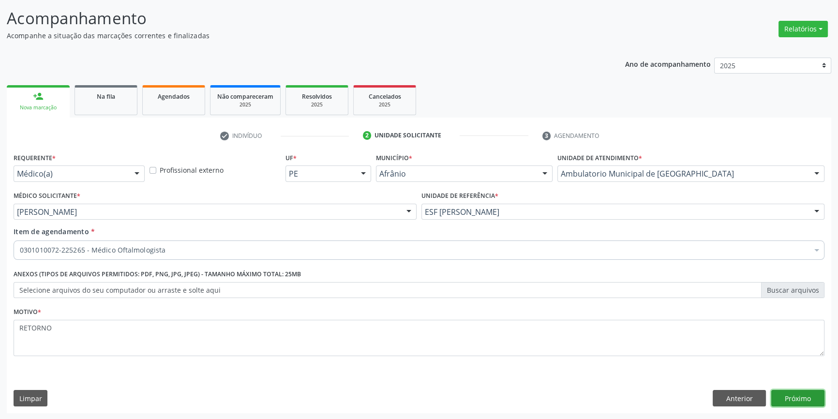
click at [808, 396] on button "Próximo" at bounding box center [797, 398] width 53 height 16
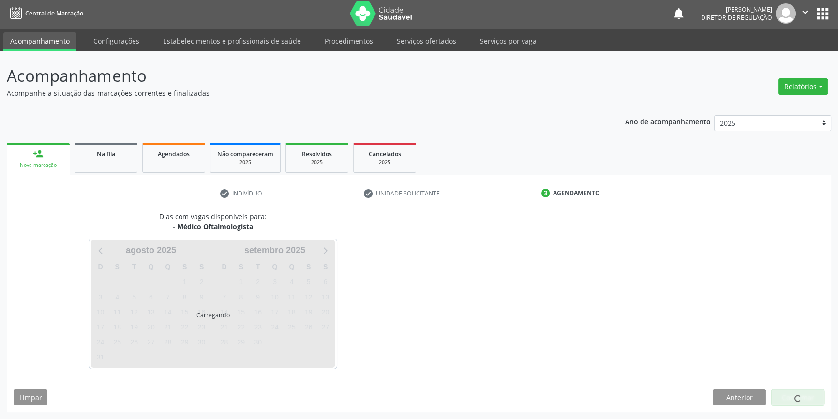
scroll to position [1, 0]
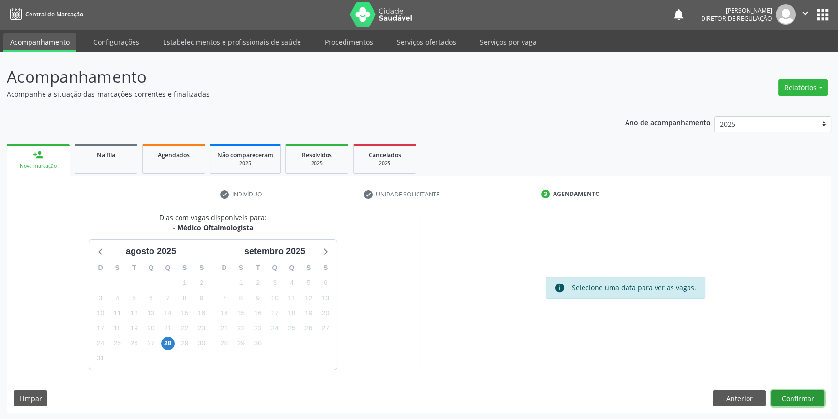
click at [805, 396] on button "Confirmar" at bounding box center [797, 398] width 53 height 16
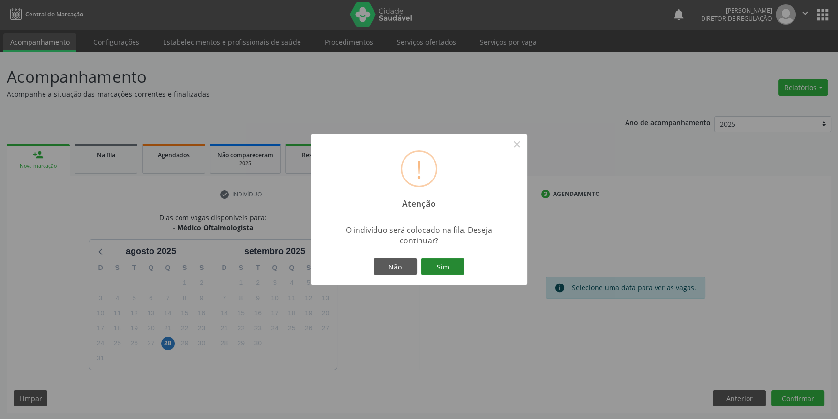
click at [448, 265] on button "Sim" at bounding box center [443, 266] width 44 height 16
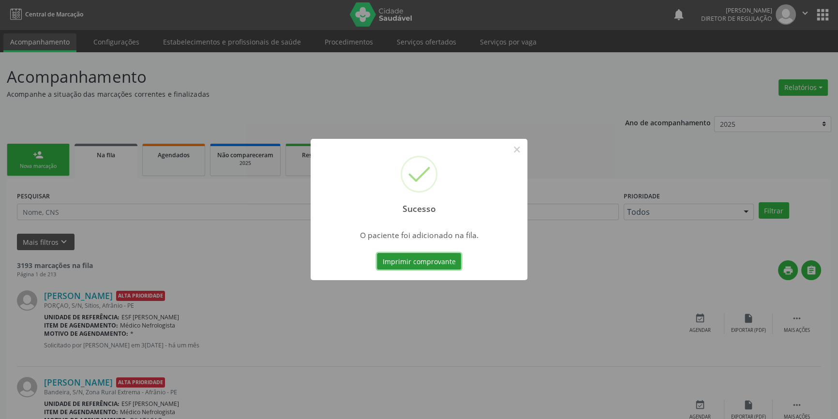
scroll to position [0, 0]
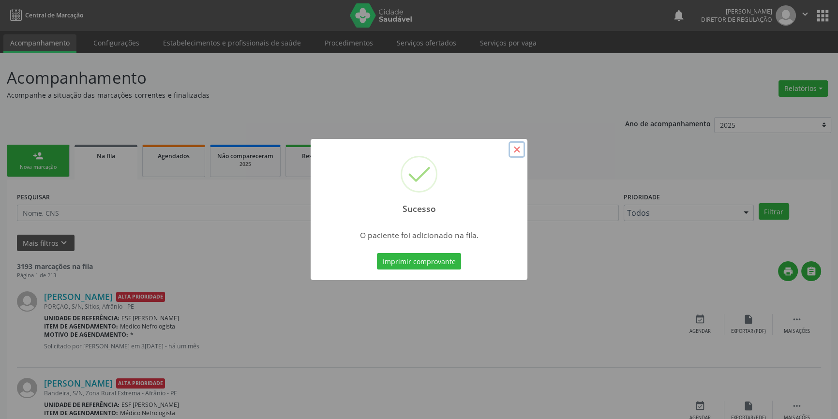
click at [518, 150] on button "×" at bounding box center [516, 149] width 16 height 16
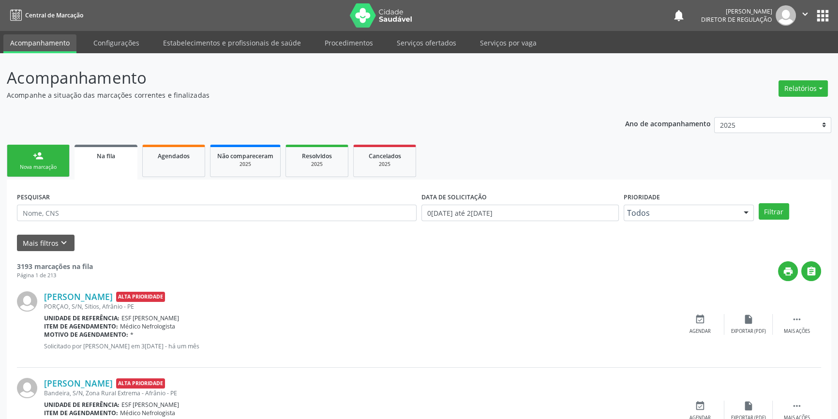
click at [47, 156] on link "person_add Nova marcação" at bounding box center [38, 161] width 63 height 32
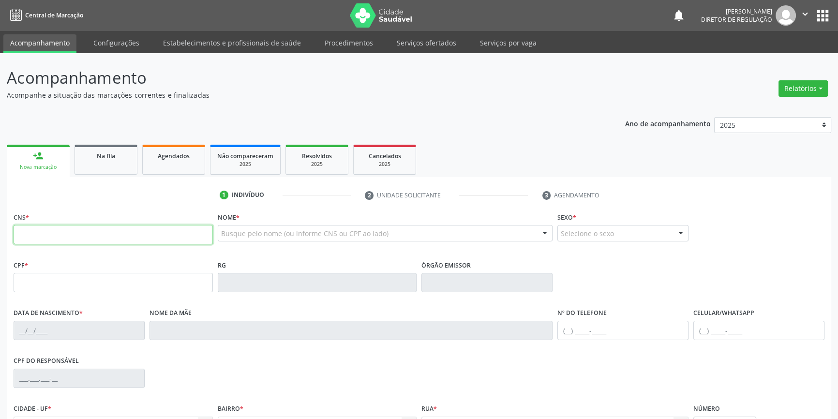
click at [89, 238] on input "text" at bounding box center [113, 234] width 199 height 19
type input "707 0098 5831 2239"
type input "025.014.994-09"
type input "30/09/1961"
type input "Agostinha Maria da Conceião"
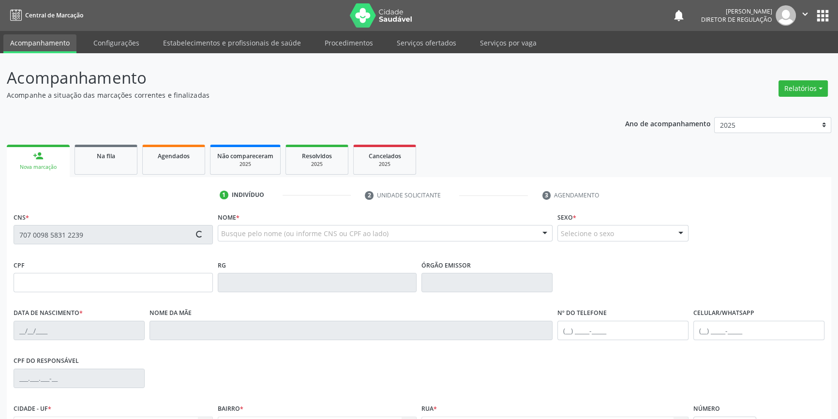
type input "(87) 98839-3190"
type input "20"
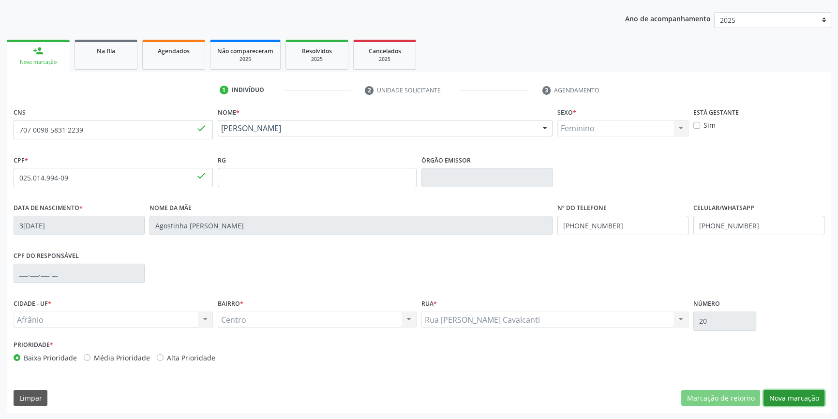
click at [793, 403] on button "Nova marcação" at bounding box center [793, 398] width 61 height 16
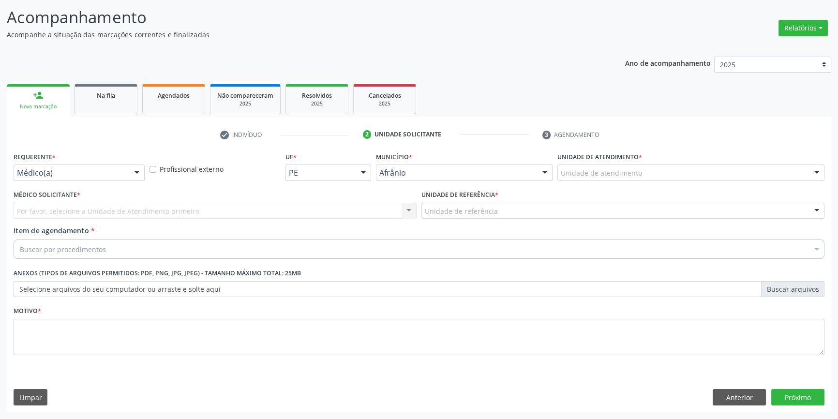
scroll to position [60, 0]
click at [629, 179] on div "Unidade de atendimento" at bounding box center [690, 173] width 267 height 16
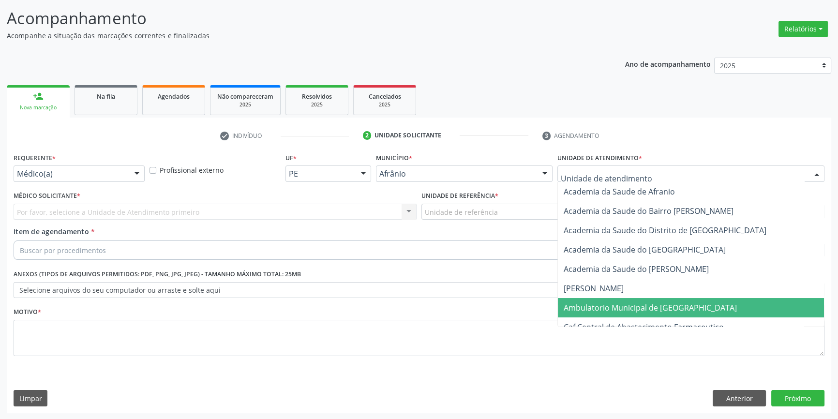
click at [622, 307] on span "Ambulatorio Municipal de [GEOGRAPHIC_DATA]" at bounding box center [650, 307] width 173 height 11
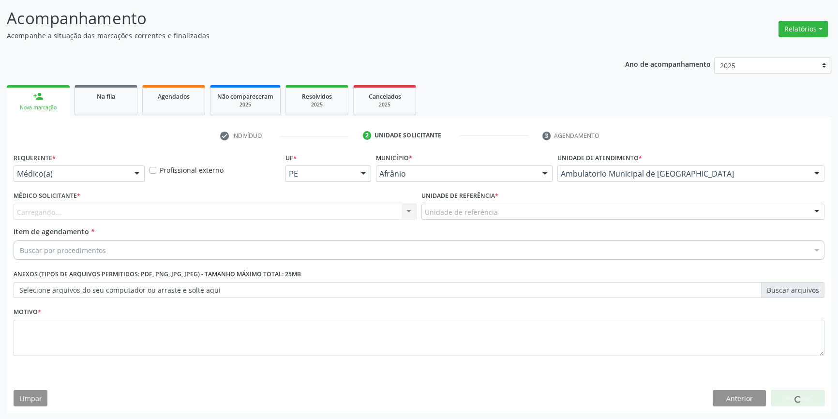
click at [525, 218] on div "Unidade de referência" at bounding box center [622, 212] width 403 height 16
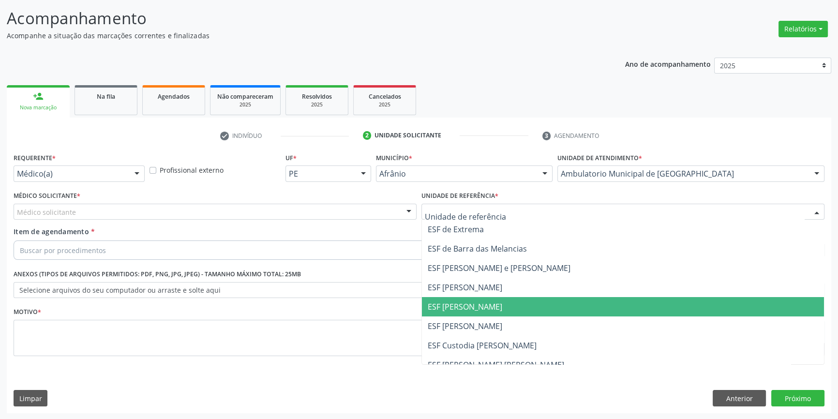
click at [483, 317] on span "ESF [PERSON_NAME]" at bounding box center [623, 325] width 402 height 19
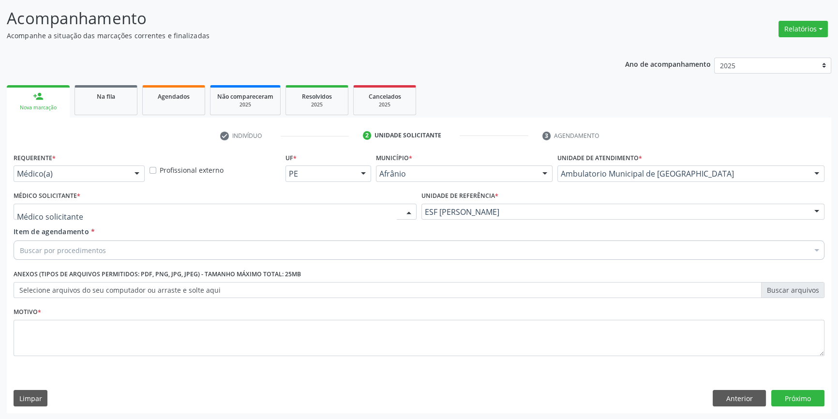
drag, startPoint x: 266, startPoint y: 217, endPoint x: 256, endPoint y: 214, distance: 9.5
click at [261, 216] on div at bounding box center [215, 212] width 403 height 16
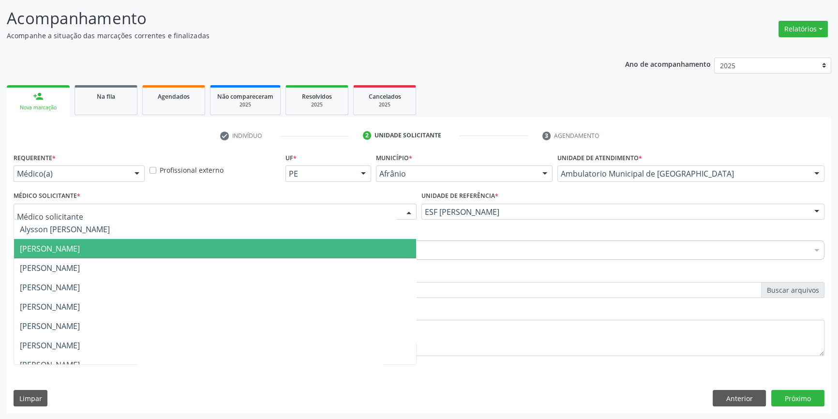
click at [80, 245] on span "[PERSON_NAME]" at bounding box center [50, 248] width 60 height 11
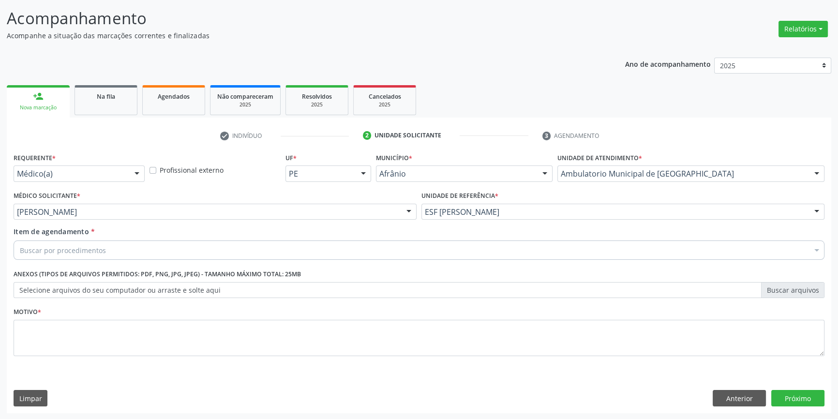
click at [109, 244] on div "Buscar por procedimentos" at bounding box center [419, 249] width 811 height 19
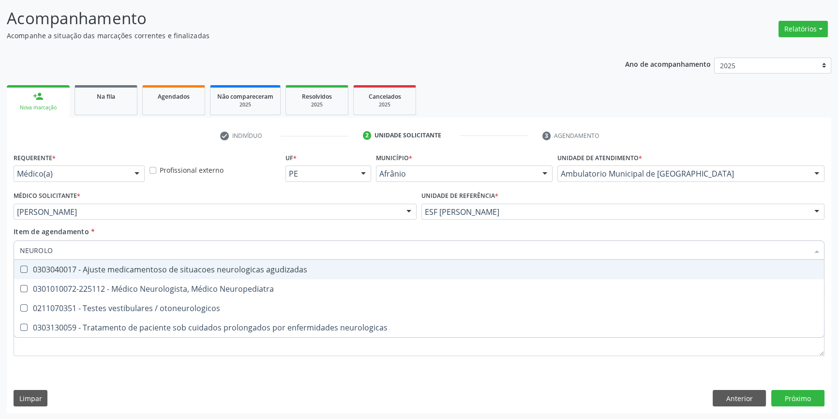
drag, startPoint x: 100, startPoint y: 251, endPoint x: 0, endPoint y: 235, distance: 100.9
click at [0, 238] on div "Acompanhamento Acompanhe a situação das marcações correntes e finalizadas Relat…" at bounding box center [419, 207] width 838 height 426
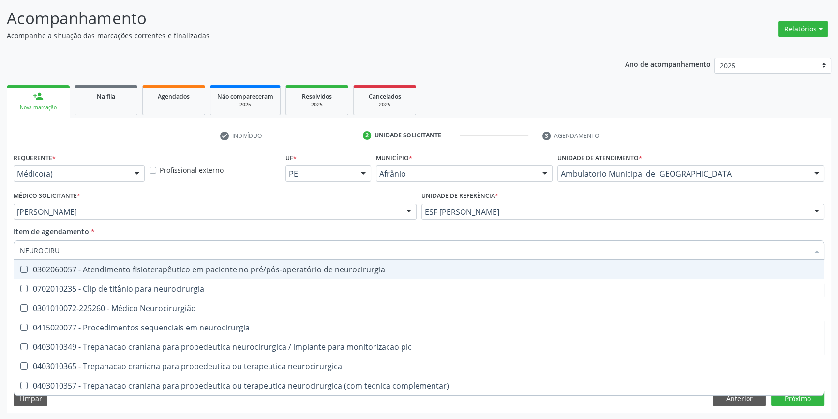
type input "NEUROCIRUR"
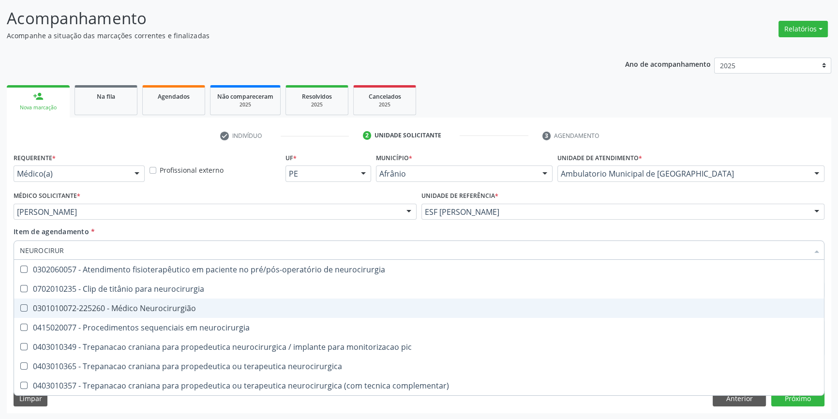
click at [84, 300] on span "0301010072-225260 - Médico Neurocirurgião" at bounding box center [419, 307] width 810 height 19
checkbox Neurocirurgião "true"
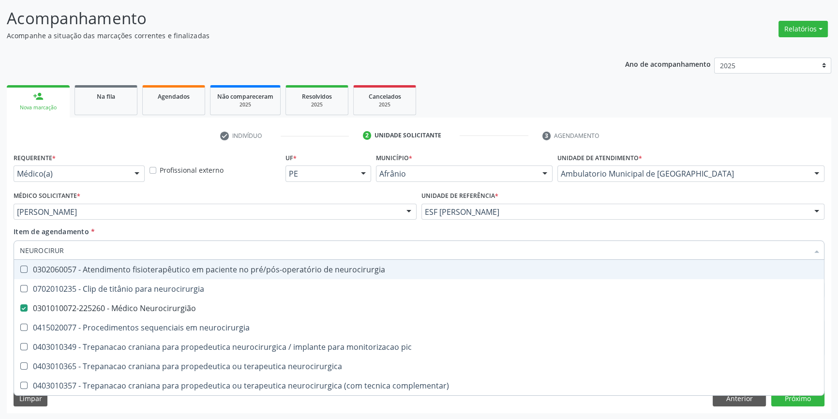
click at [132, 220] on div "Médico Solicitante * Bruno Saraiva Bezerra Medrado Alysson Rodrigo Ferreira Cav…" at bounding box center [215, 208] width 408 height 38
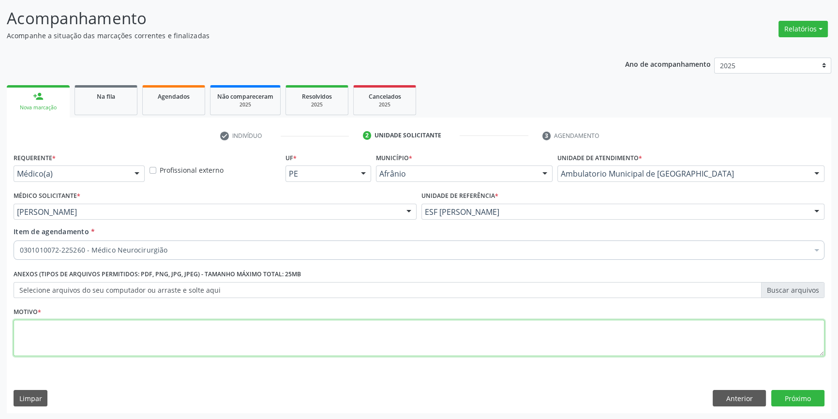
click at [114, 346] on textarea at bounding box center [419, 338] width 811 height 37
type textarea "CEFALEIA E TONTURA A/E"
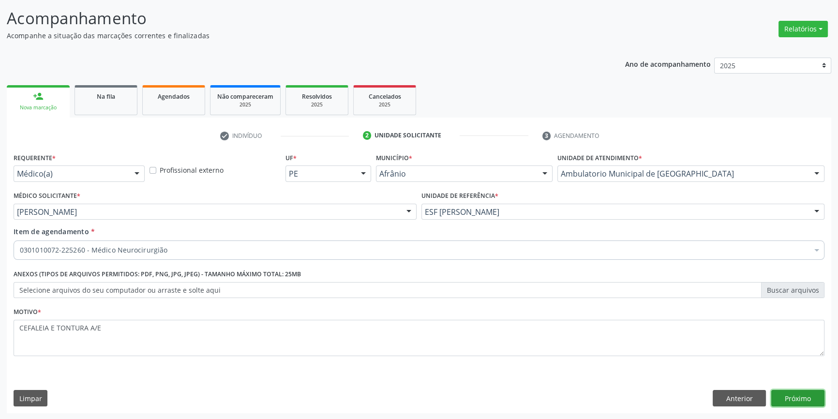
click at [801, 397] on button "Próximo" at bounding box center [797, 398] width 53 height 16
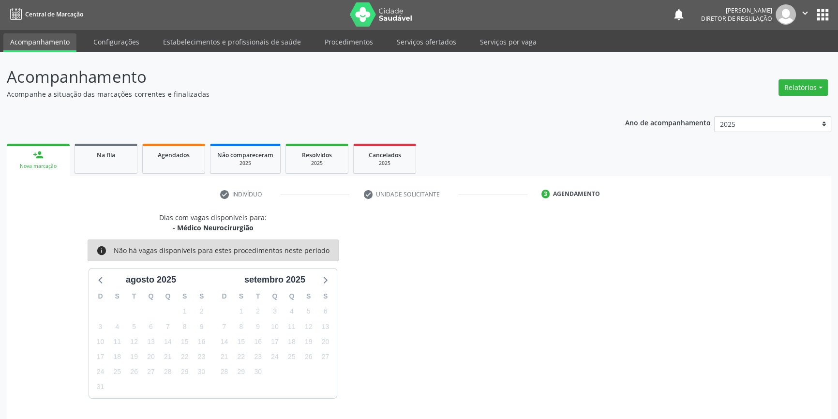
scroll to position [30, 0]
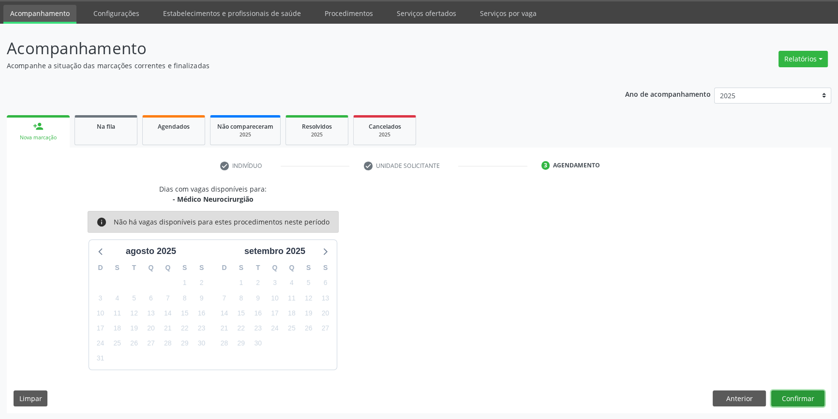
click at [803, 398] on button "Confirmar" at bounding box center [797, 398] width 53 height 16
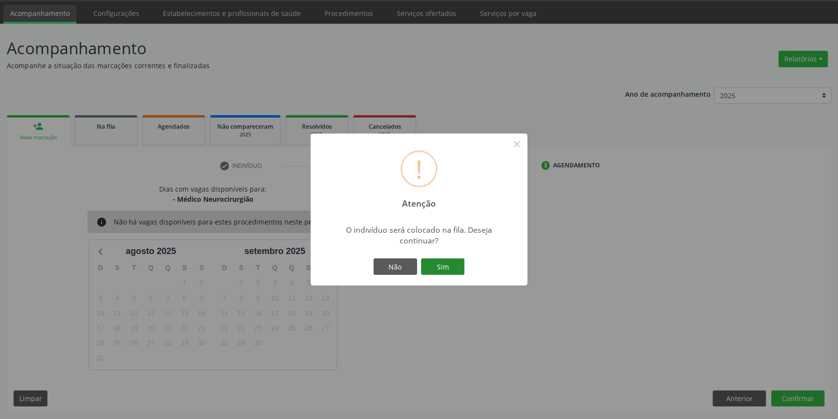
click at [459, 263] on button "Sim" at bounding box center [443, 266] width 44 height 16
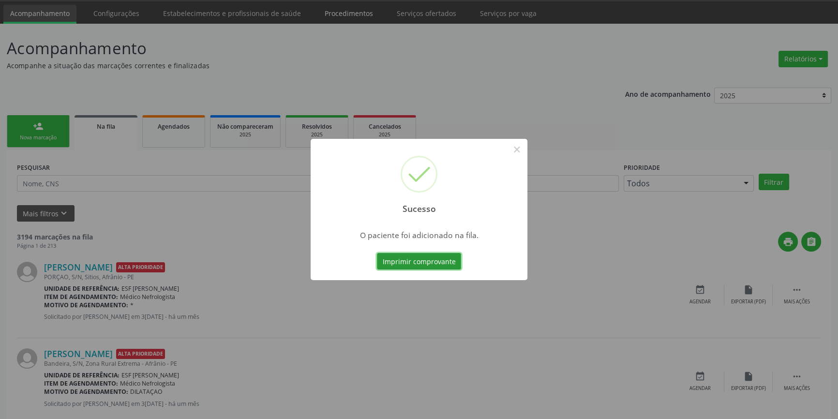
scroll to position [0, 0]
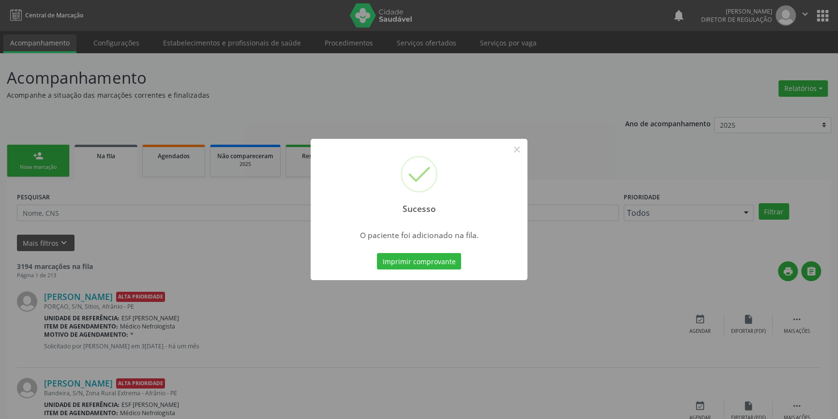
click at [49, 138] on div "Sucesso × O paciente foi adicionado na fila. Imprimir comprovante Cancel" at bounding box center [419, 209] width 838 height 419
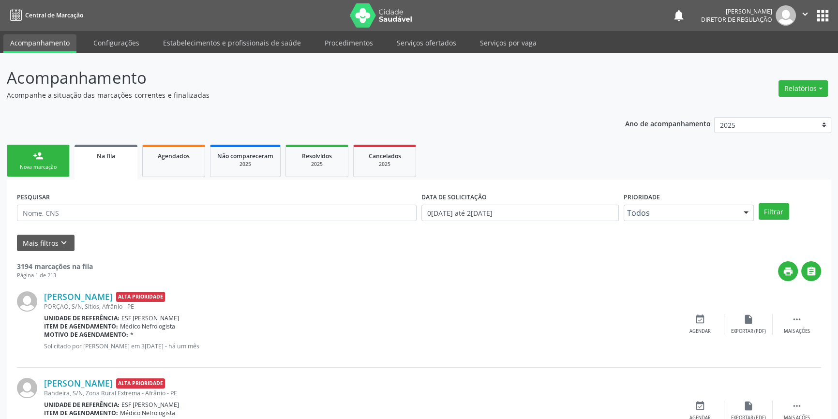
click at [44, 161] on link "person_add Nova marcação" at bounding box center [38, 161] width 63 height 32
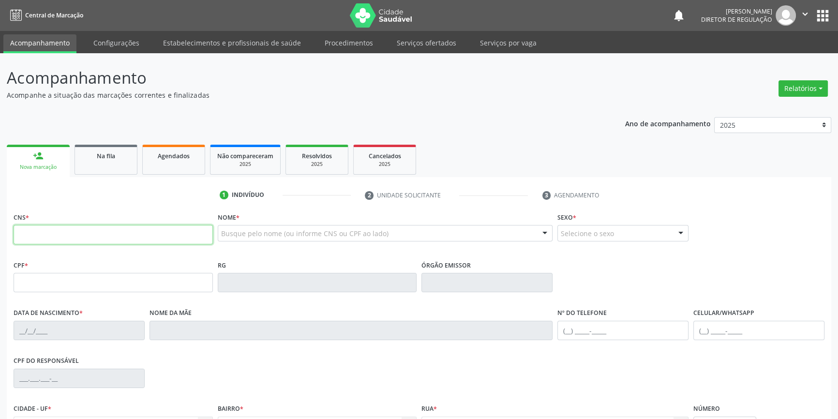
click at [20, 237] on input "text" at bounding box center [113, 234] width 199 height 19
type input "702 3071 7838 1319"
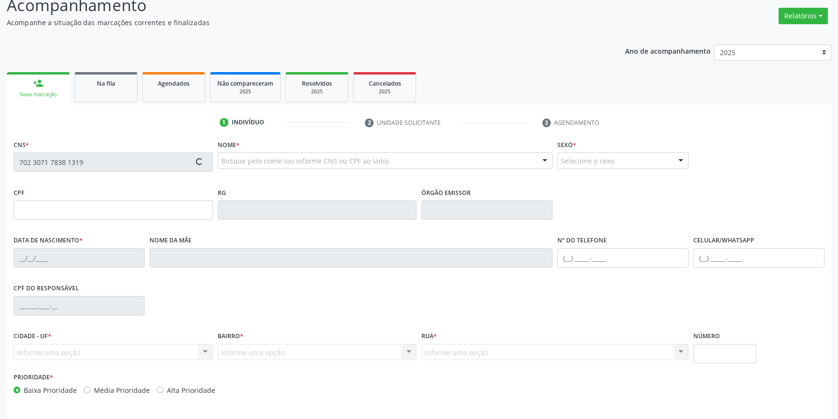
scroll to position [105, 0]
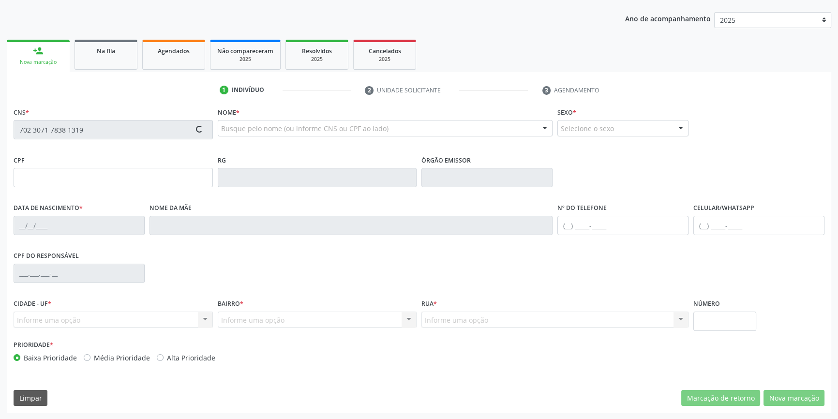
type input "146.874.444-58"
type input "14/04/2015"
type input "Raimunda María Rodrigues"
type input "(87) 98878-6190"
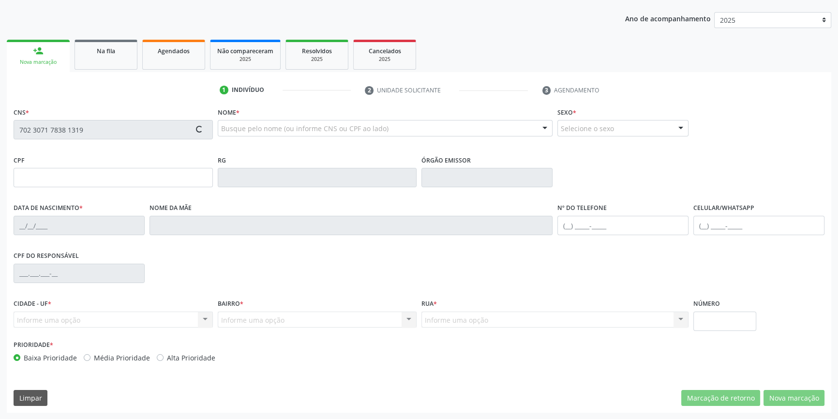
type input "104.729.224-67"
type input "S/N"
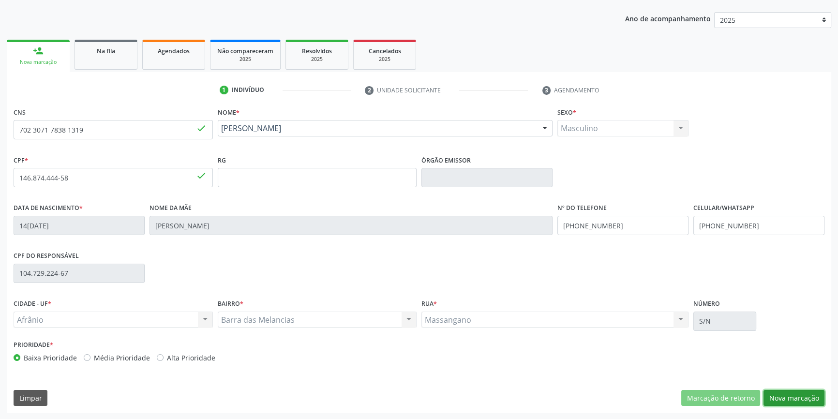
click at [805, 400] on button "Nova marcação" at bounding box center [793, 398] width 61 height 16
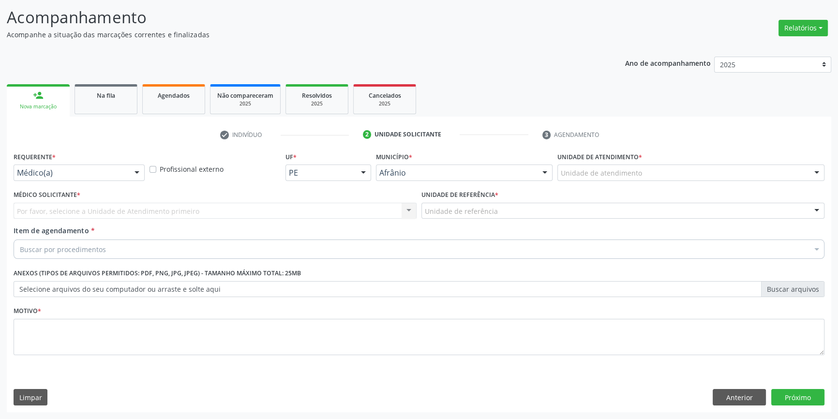
scroll to position [60, 0]
click at [601, 158] on label "Unidade de atendimento *" at bounding box center [599, 157] width 85 height 15
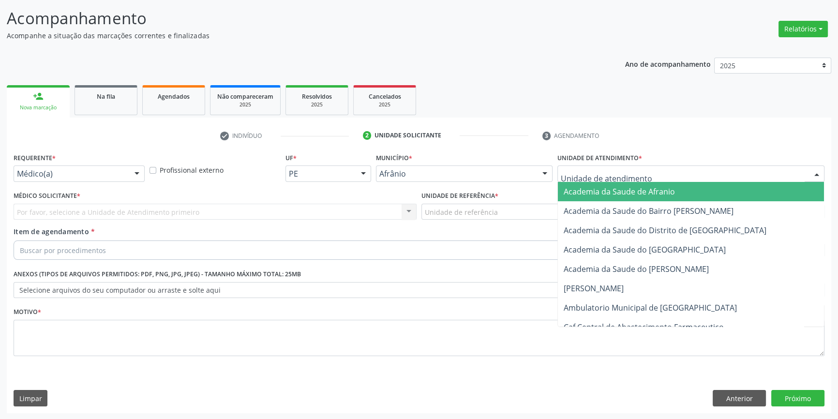
click at [596, 166] on div at bounding box center [690, 173] width 267 height 16
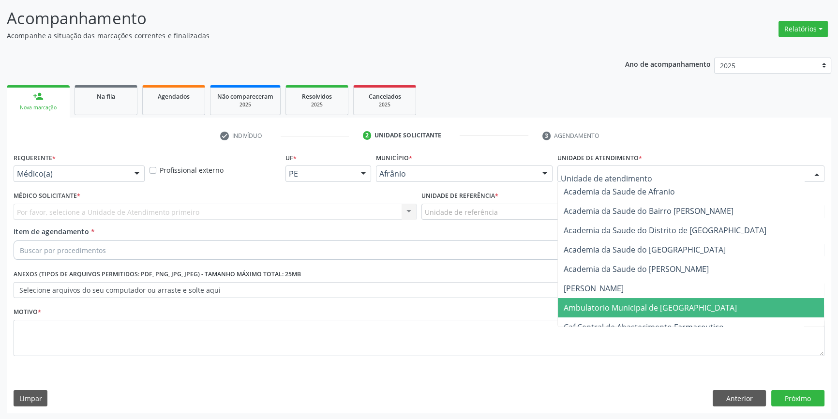
click at [608, 298] on span "Ambulatorio Municipal de [GEOGRAPHIC_DATA]" at bounding box center [691, 307] width 266 height 19
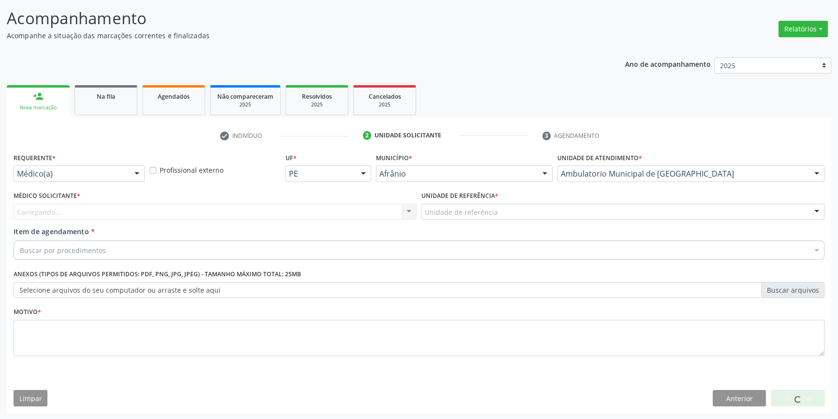
click at [492, 220] on div "Unidade de referência ESF de Extrema ESF de Barra das Melancias ESF Jose e Mari…" at bounding box center [622, 212] width 403 height 16
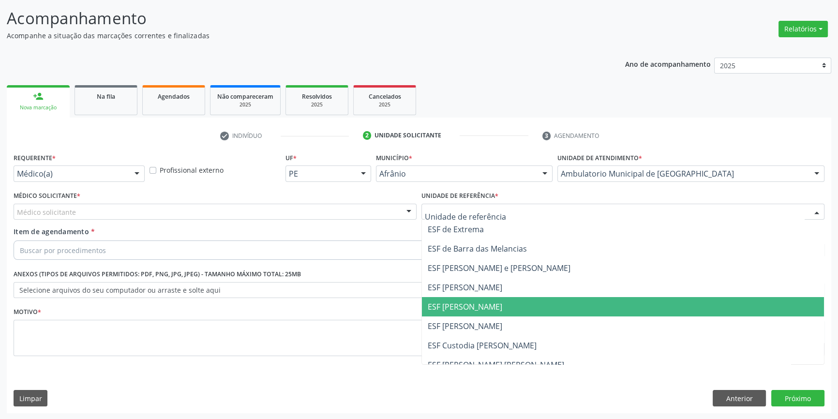
click at [479, 305] on span "ESF [PERSON_NAME]" at bounding box center [465, 306] width 75 height 11
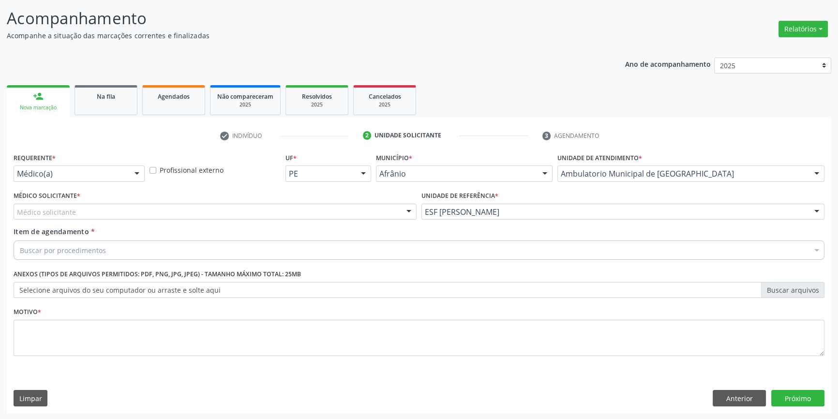
drag, startPoint x: 276, startPoint y: 212, endPoint x: 251, endPoint y: 222, distance: 26.8
click at [271, 212] on div "Médico solicitante" at bounding box center [215, 212] width 403 height 16
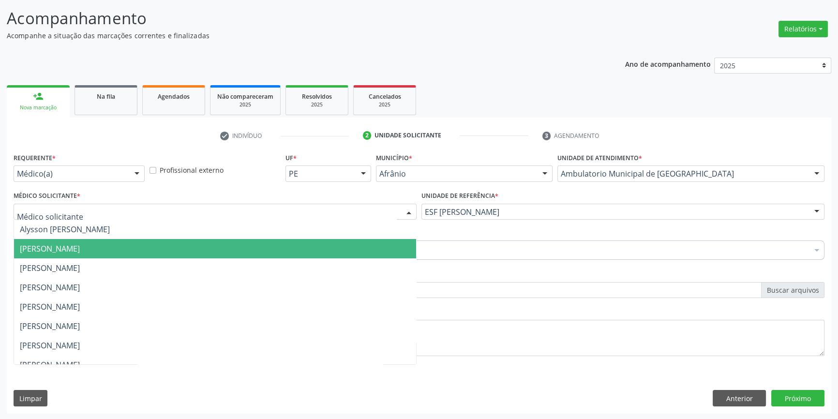
click at [180, 252] on span "[PERSON_NAME]" at bounding box center [215, 248] width 402 height 19
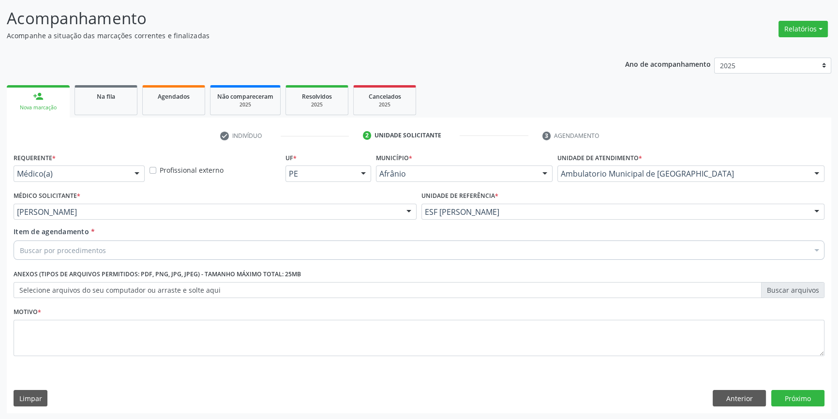
click at [138, 253] on div "Buscar por procedimentos" at bounding box center [419, 249] width 811 height 19
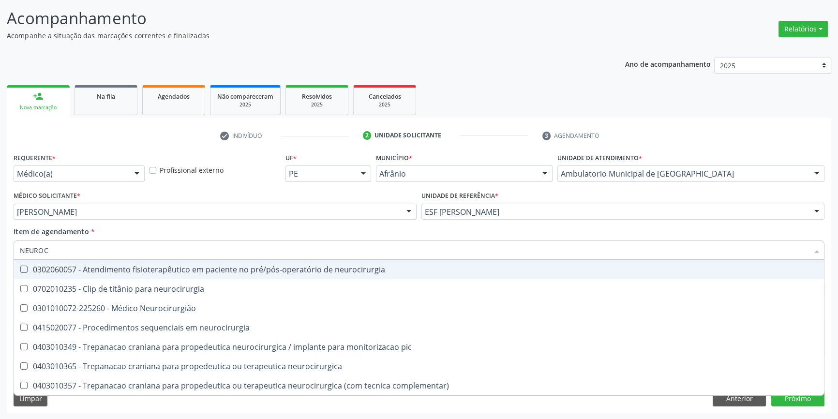
type input "NEUROCI"
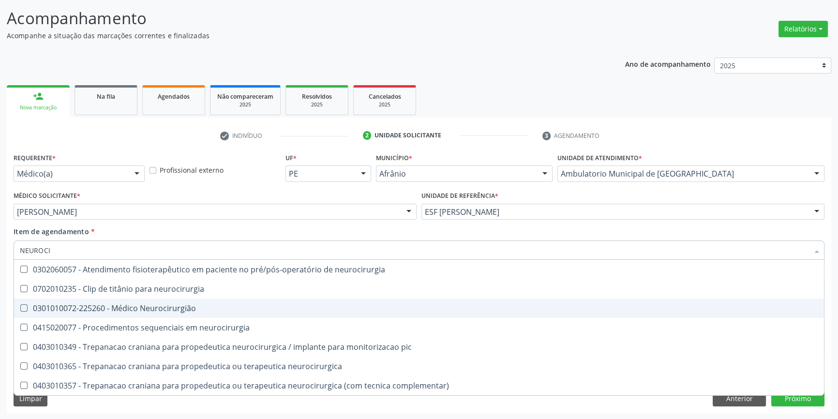
click at [136, 304] on div "0301010072-225260 - Médico Neurocirurgião" at bounding box center [419, 308] width 798 height 8
checkbox Neurocirurgião "true"
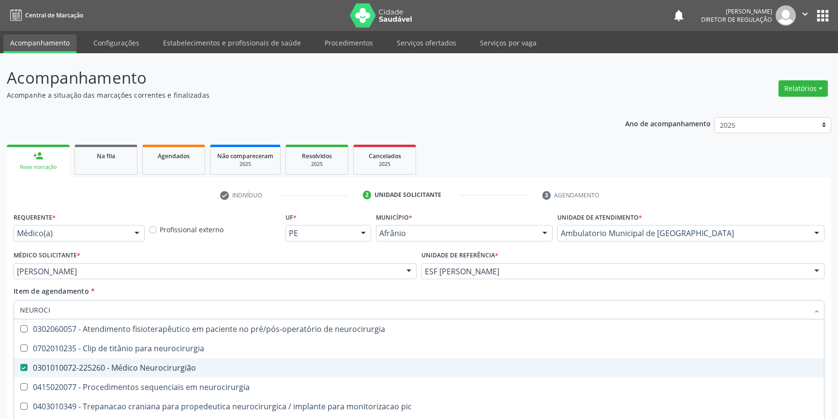
scroll to position [60, 0]
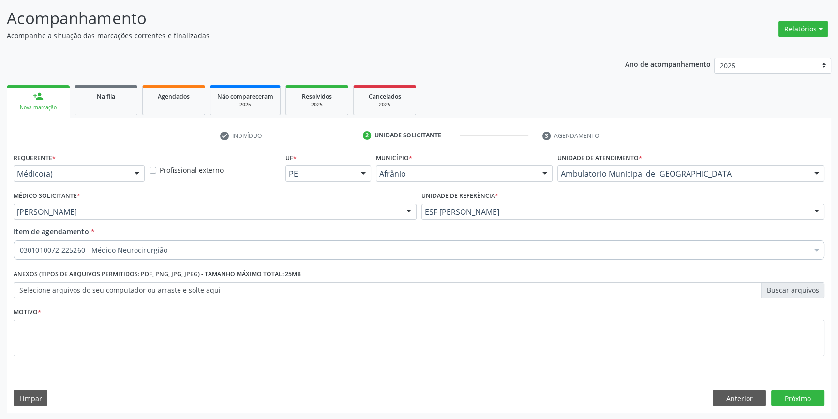
checkbox Neurocirurgião "true"
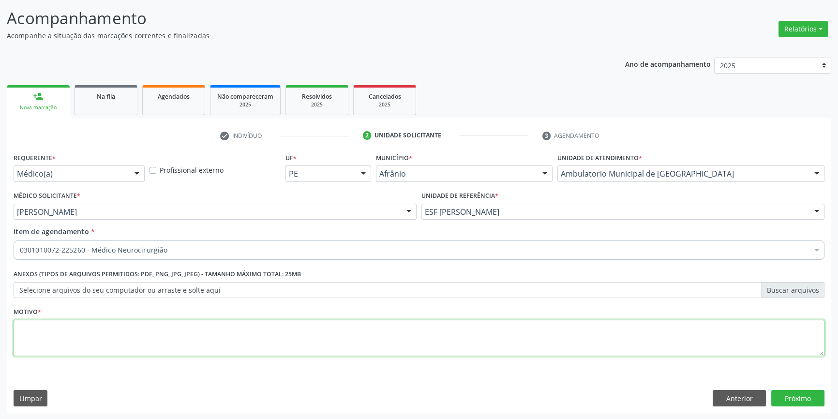
click at [253, 334] on textarea at bounding box center [419, 338] width 811 height 37
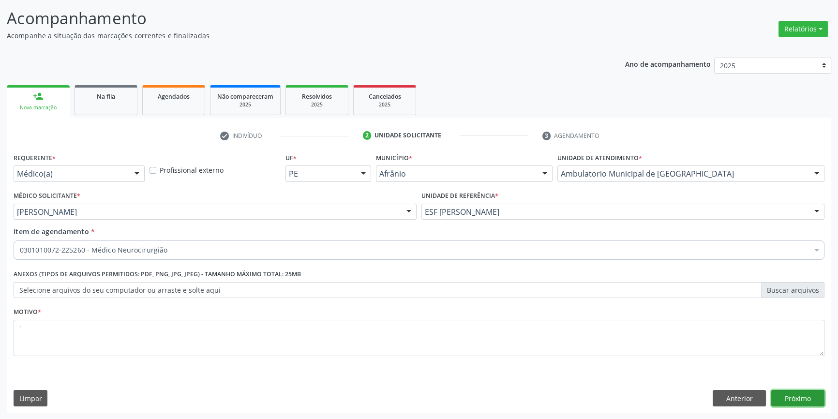
click at [807, 396] on button "Próximo" at bounding box center [797, 398] width 53 height 16
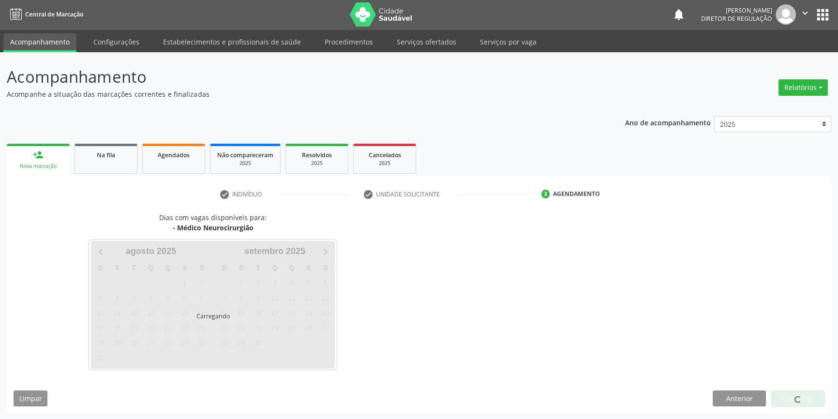
scroll to position [30, 0]
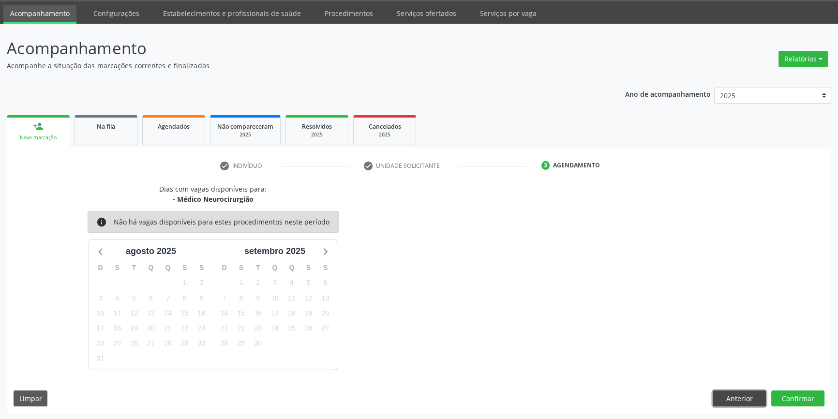
click at [755, 397] on button "Anterior" at bounding box center [739, 398] width 53 height 16
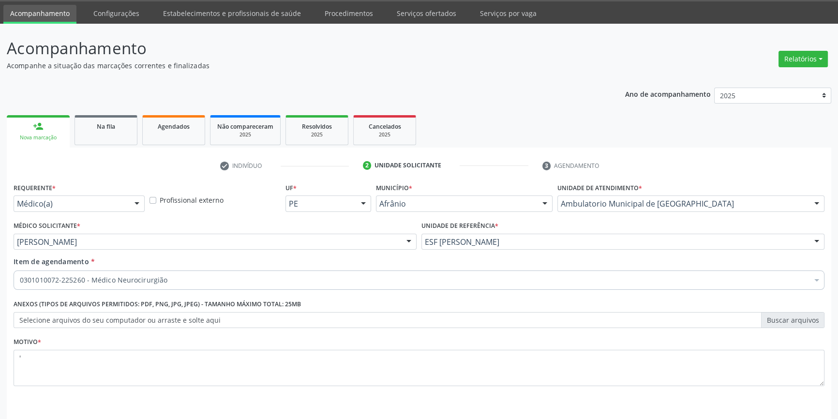
drag, startPoint x: 148, startPoint y: 347, endPoint x: 0, endPoint y: 323, distance: 149.6
click at [0, 323] on div "Acompanhamento Acompanhe a situação das marcações correntes e finalizadas Relat…" at bounding box center [419, 237] width 838 height 426
click at [37, 354] on textarea "'" at bounding box center [419, 368] width 811 height 37
drag, startPoint x: 29, startPoint y: 353, endPoint x: 0, endPoint y: 353, distance: 29.0
click at [0, 353] on div "Acompanhamento Acompanhe a situação das marcações correntes e finalizadas Relat…" at bounding box center [419, 237] width 838 height 426
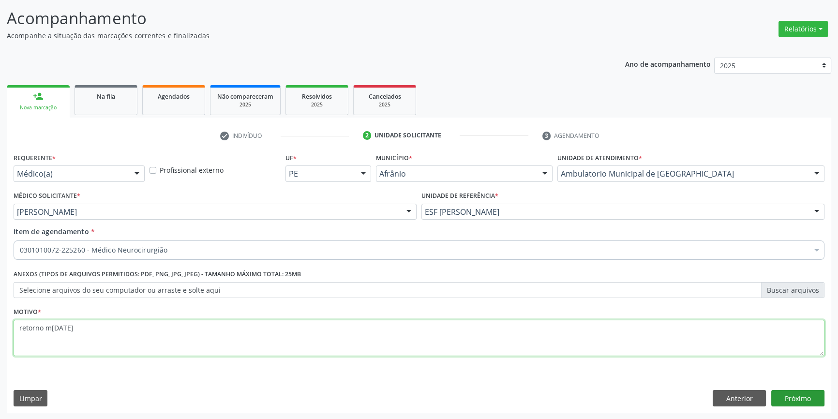
type textarea "retorno m[DATE]"
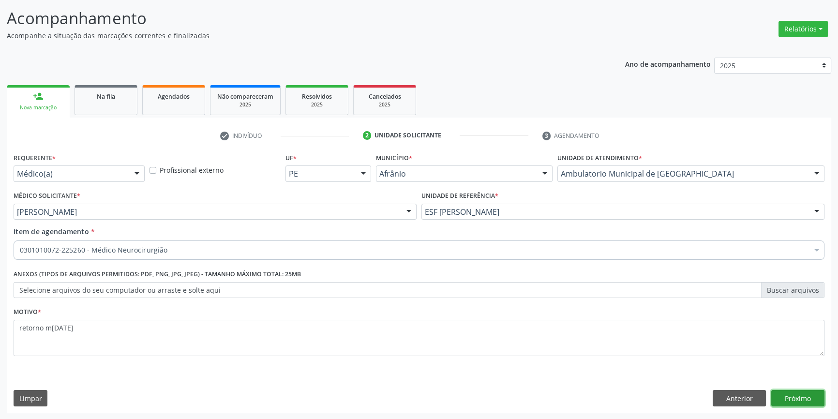
click at [781, 390] on button "Próximo" at bounding box center [797, 398] width 53 height 16
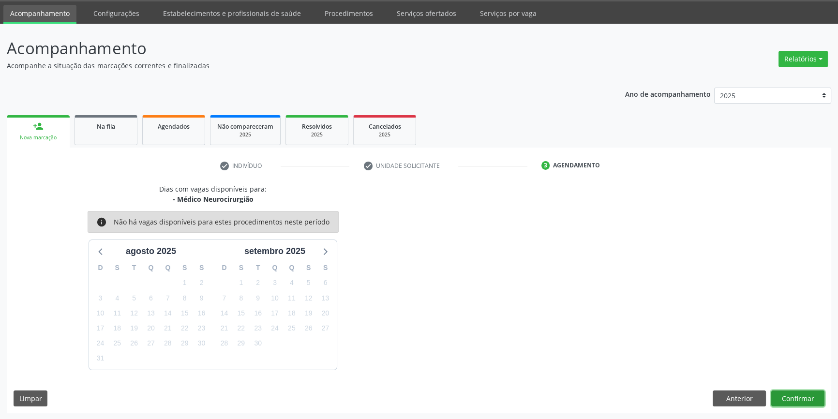
click at [784, 400] on button "Confirmar" at bounding box center [797, 398] width 53 height 16
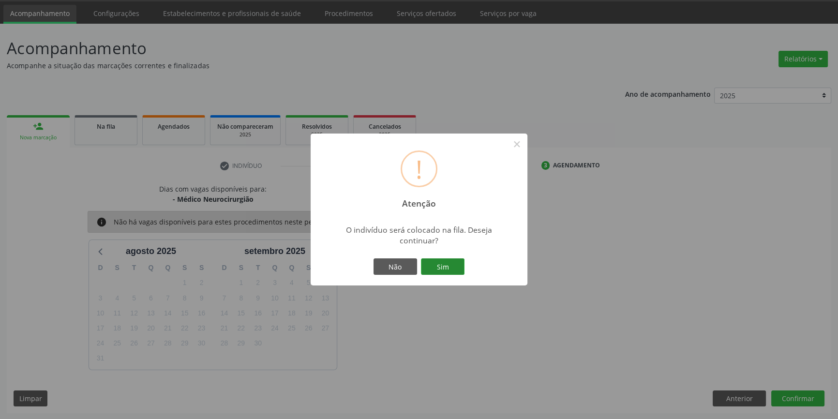
click at [424, 264] on button "Sim" at bounding box center [443, 266] width 44 height 16
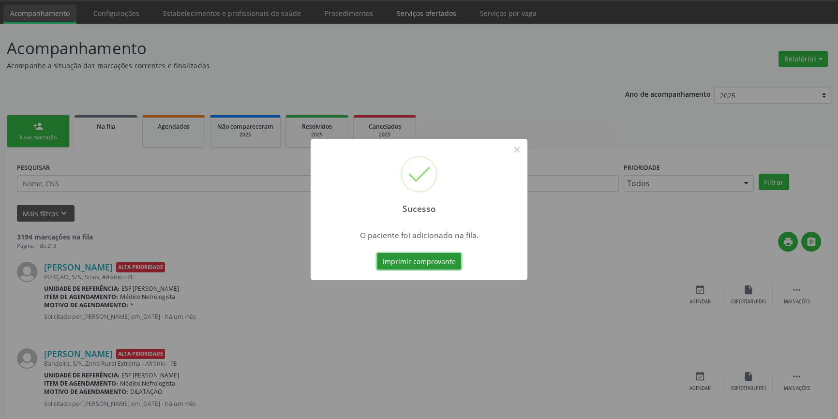
scroll to position [0, 0]
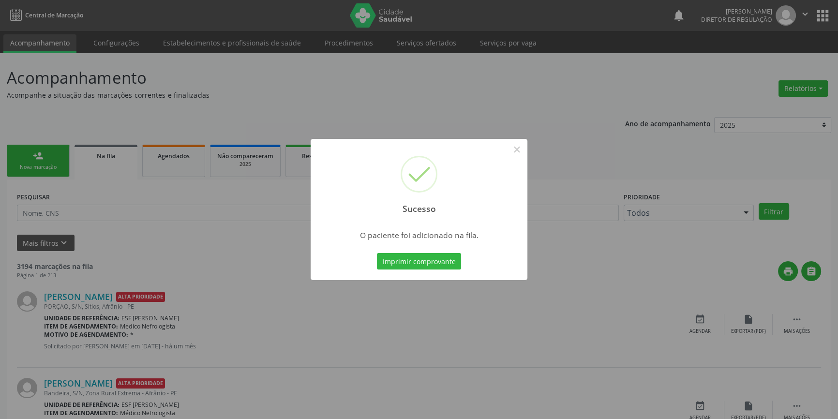
click at [156, 199] on div "Sucesso × O paciente foi adicionado na fila. Imprimir comprovante Cancel" at bounding box center [419, 209] width 838 height 419
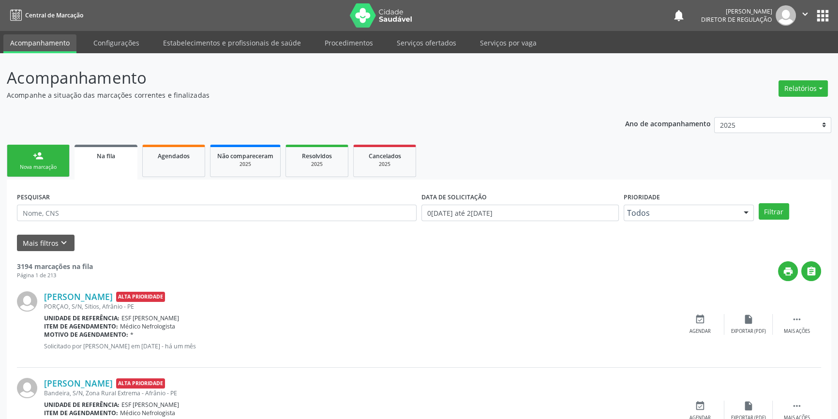
click at [58, 169] on div "Nova marcação" at bounding box center [38, 167] width 48 height 7
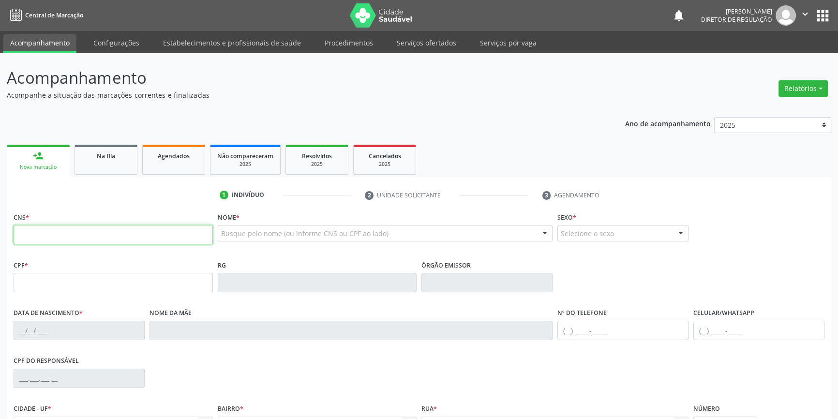
click at [106, 237] on input "text" at bounding box center [113, 234] width 199 height 19
type input "700 0021 3296 1306"
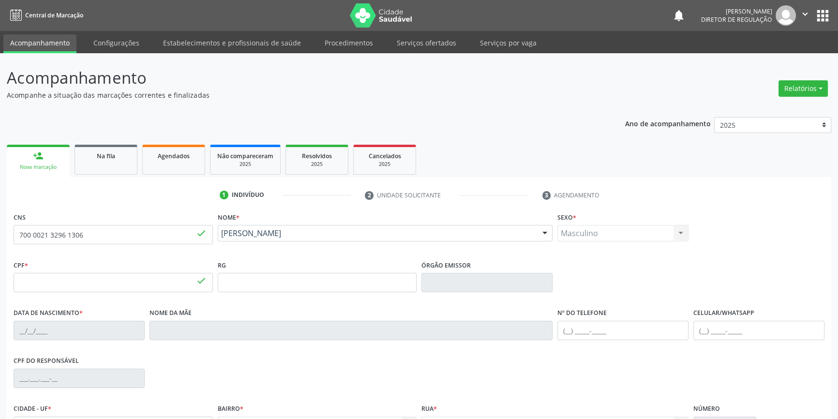
type input "211.874.524-91"
type input "04/06/1955"
type input "Maria Antônia de Souza"
type input "(87) 98839-3190"
type input "025.014.994-09"
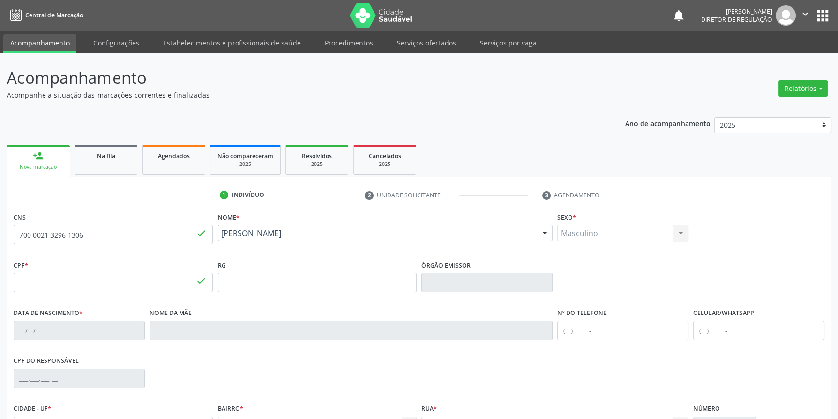
type input "20"
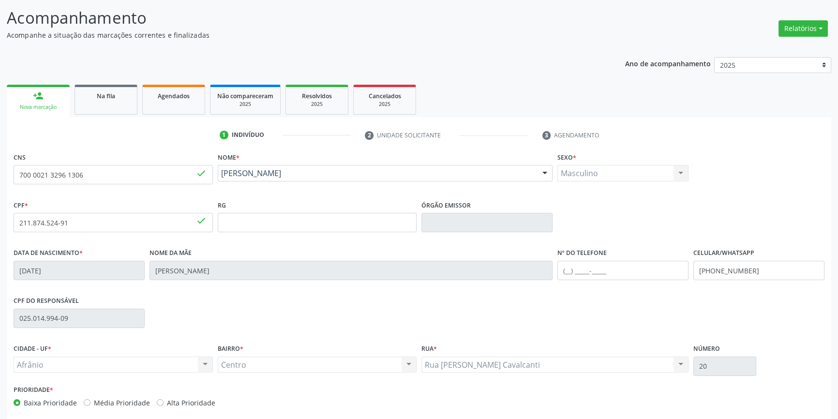
scroll to position [105, 0]
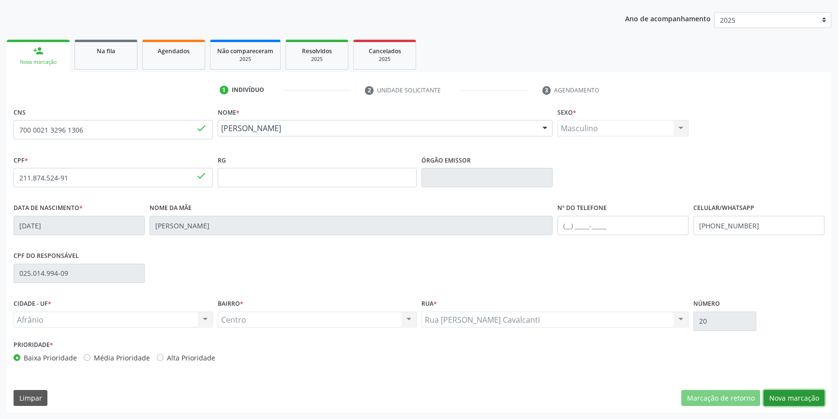
click at [773, 390] on button "Nova marcação" at bounding box center [793, 398] width 61 height 16
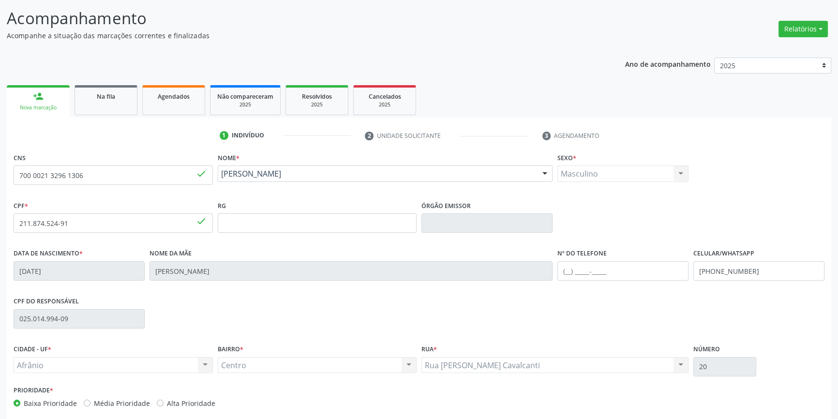
click at [0, 0] on div "Requerente * Médico(a) Médico(a) Enfermeiro(a) Paciente Nenhum resultado encont…" at bounding box center [0, 0] width 0 height 0
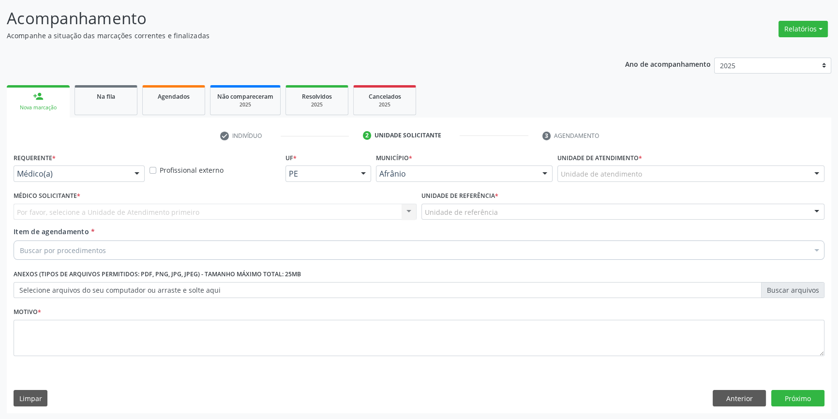
click at [606, 165] on div "Unidade de atendimento" at bounding box center [690, 173] width 267 height 16
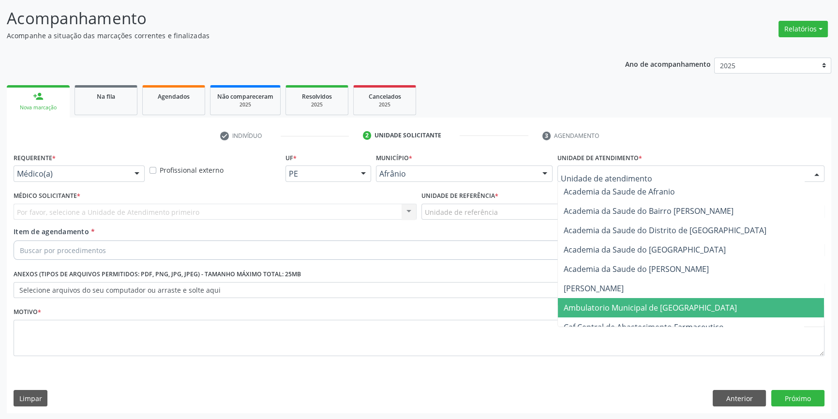
click at [626, 312] on span "Ambulatorio Municipal de [GEOGRAPHIC_DATA]" at bounding box center [691, 307] width 266 height 19
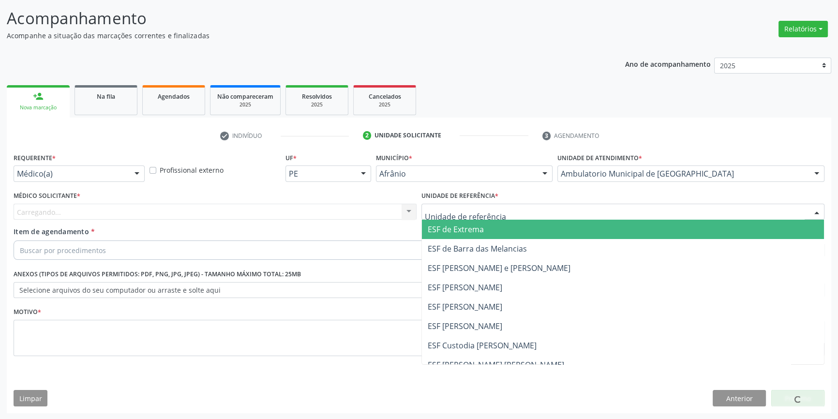
click at [459, 205] on div at bounding box center [622, 212] width 403 height 16
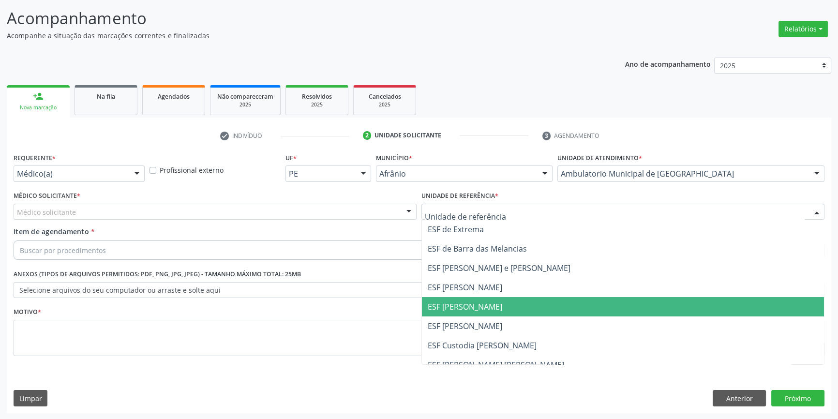
click at [461, 311] on span "ESF [PERSON_NAME]" at bounding box center [623, 306] width 402 height 19
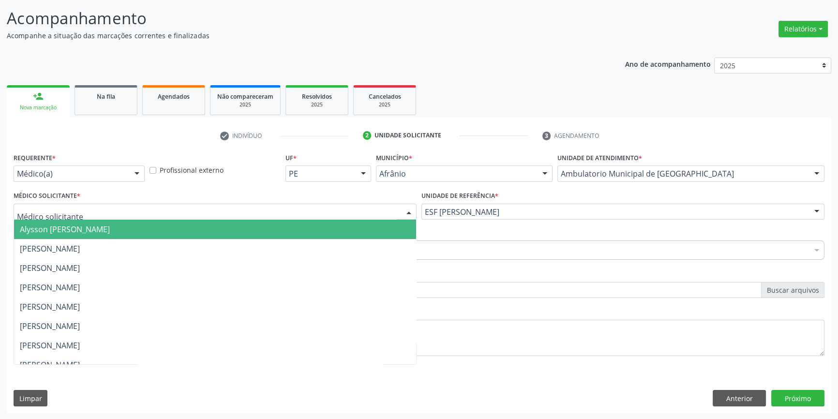
drag, startPoint x: 266, startPoint y: 213, endPoint x: 251, endPoint y: 218, distance: 15.3
click at [263, 212] on div at bounding box center [215, 212] width 403 height 16
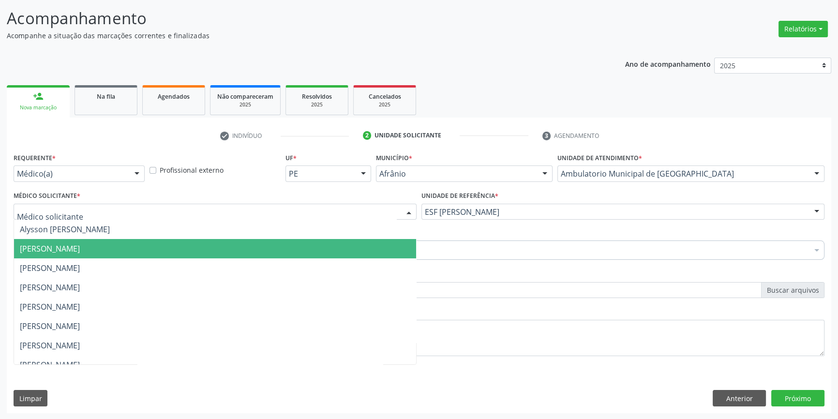
click at [80, 250] on span "[PERSON_NAME]" at bounding box center [50, 248] width 60 height 11
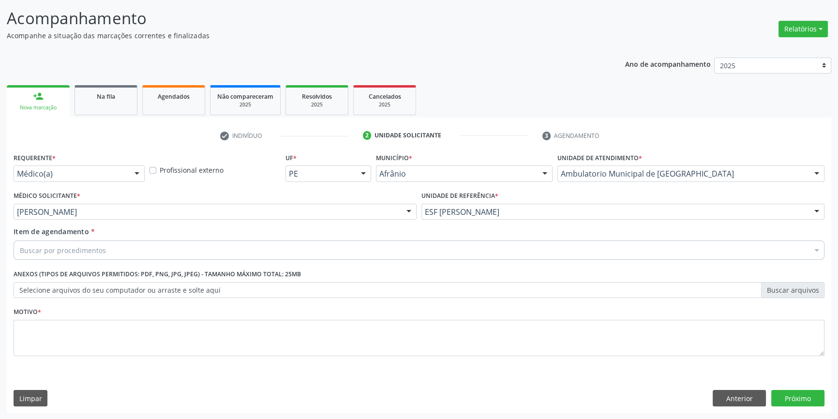
click at [110, 248] on div "Buscar por procedimentos" at bounding box center [419, 249] width 811 height 19
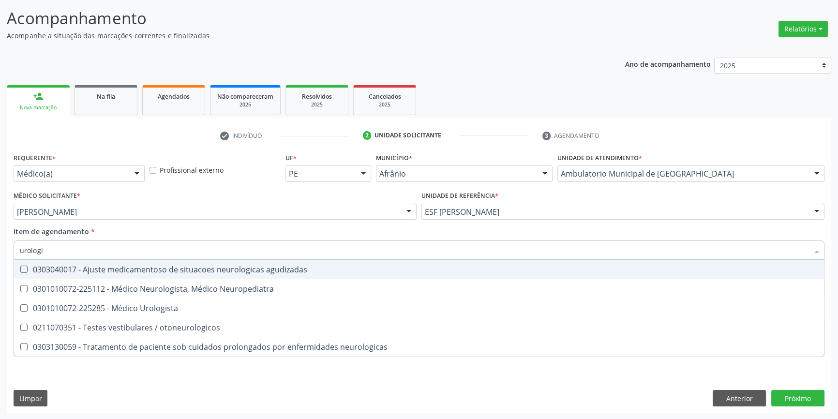
type input "urologis"
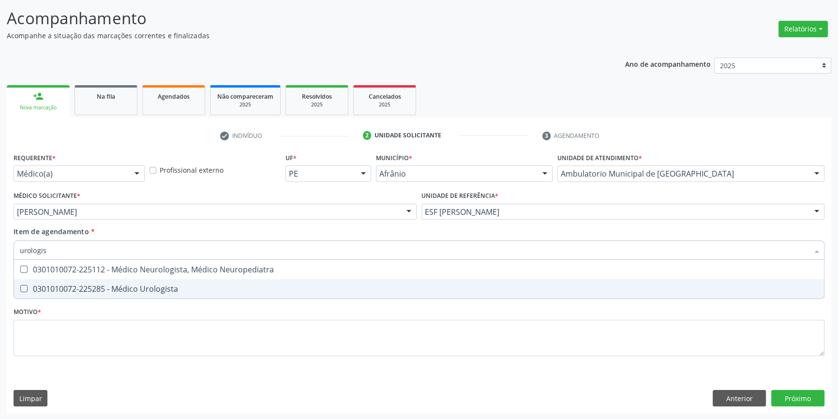
click at [132, 285] on div "0301010072-225285 - Médico Urologista" at bounding box center [419, 289] width 798 height 8
checkbox Urologista "true"
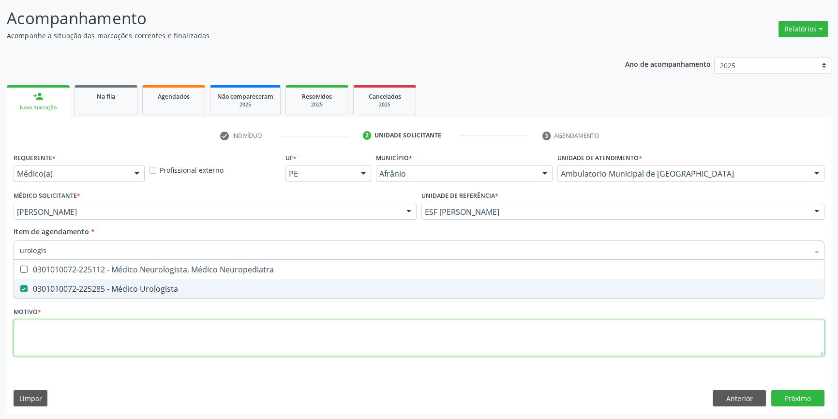
click at [120, 334] on div "Requerente * Médico(a) Médico(a) Enfermeiro(a) Paciente Nenhum resultado encont…" at bounding box center [419, 259] width 811 height 219
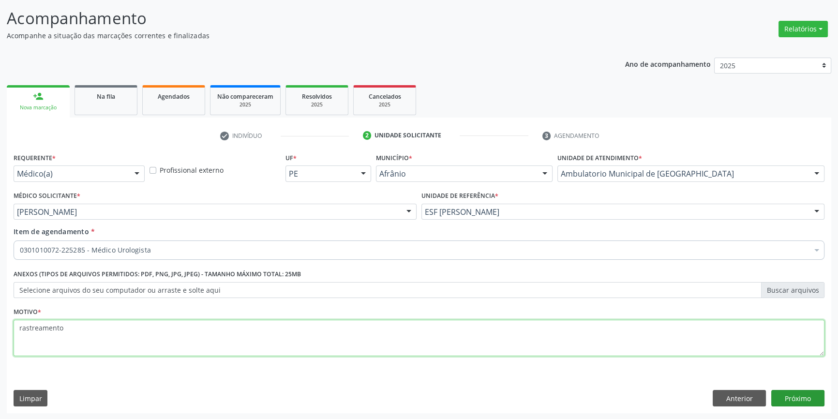
type textarea "rastreamento"
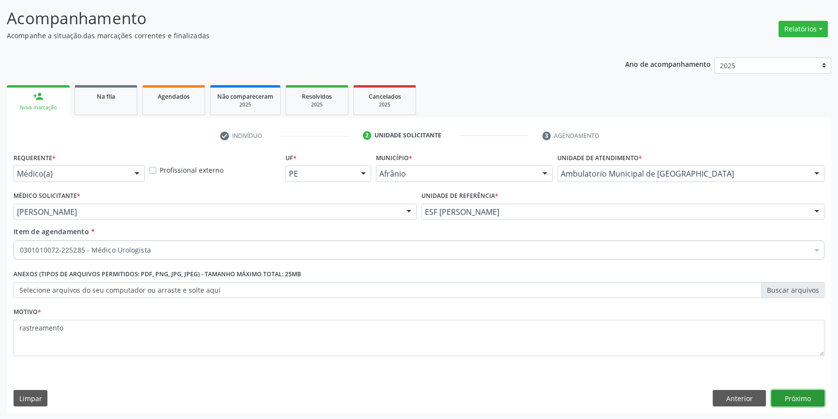
click at [780, 398] on button "Próximo" at bounding box center [797, 398] width 53 height 16
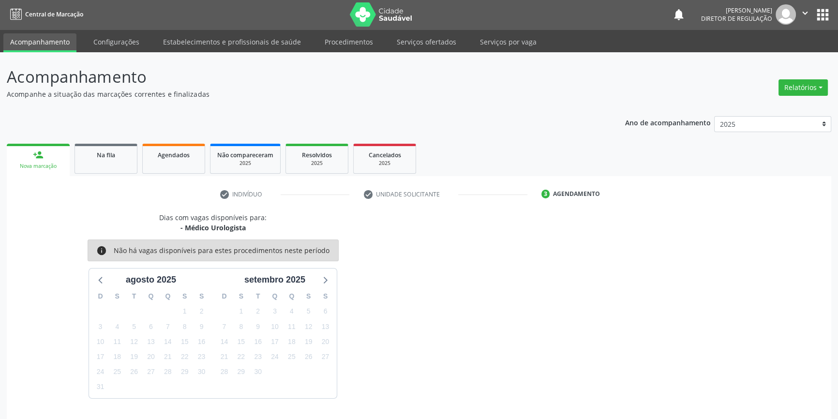
scroll to position [30, 0]
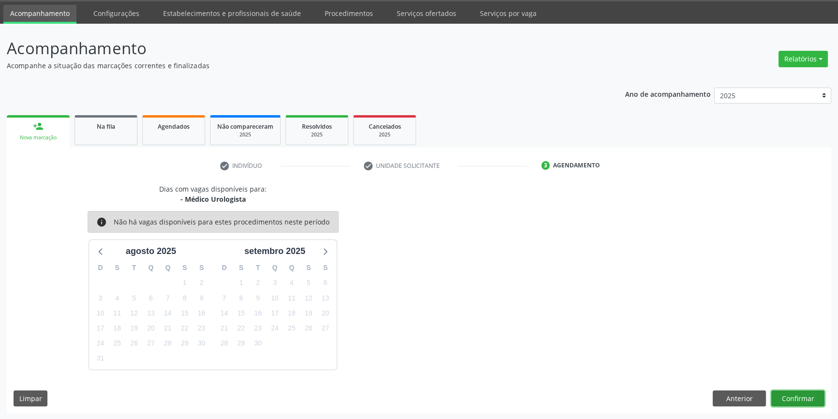
click at [798, 396] on button "Confirmar" at bounding box center [797, 398] width 53 height 16
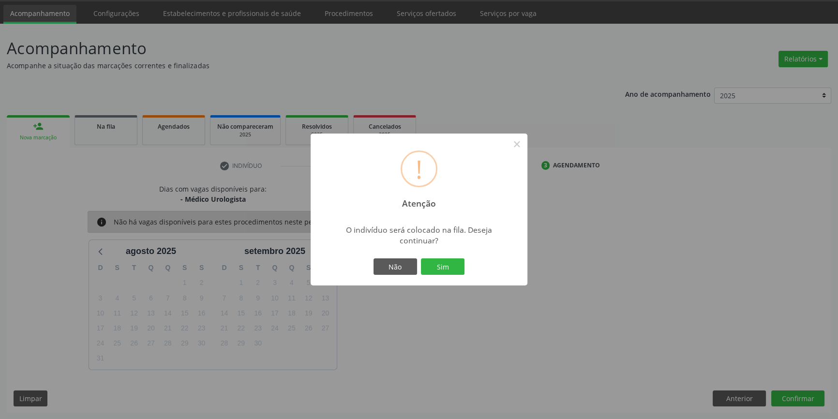
click at [457, 276] on div "Não Sim" at bounding box center [419, 266] width 96 height 20
click at [454, 269] on button "Sim" at bounding box center [443, 266] width 44 height 16
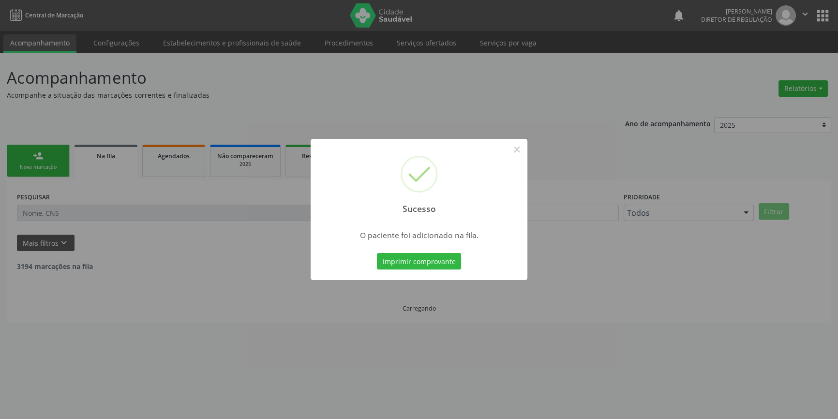
scroll to position [0, 0]
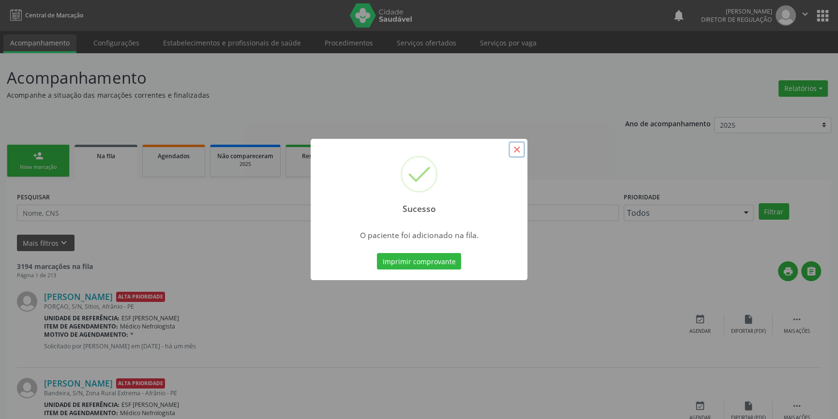
click at [512, 149] on button "×" at bounding box center [516, 149] width 16 height 16
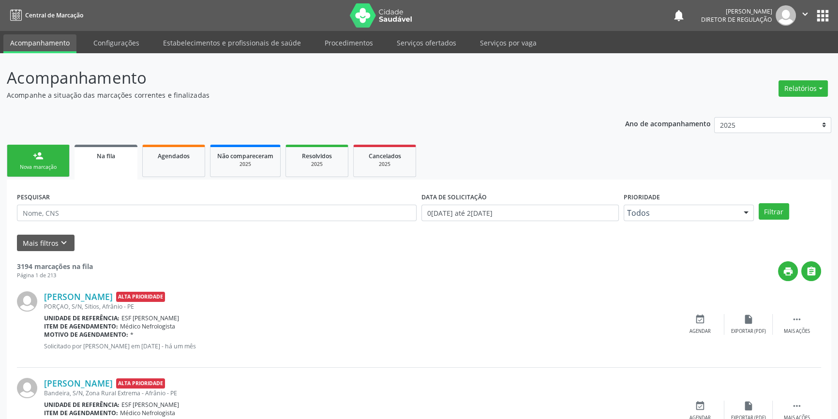
click at [77, 164] on link "Na fila" at bounding box center [106, 162] width 63 height 35
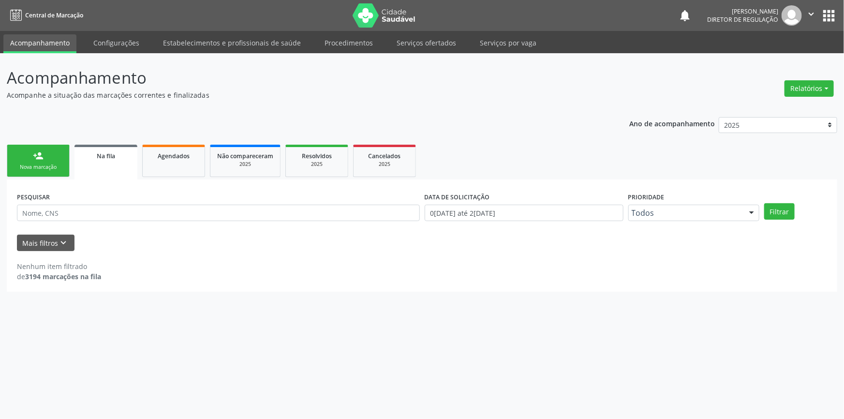
click at [54, 164] on div "Nova marcação" at bounding box center [38, 167] width 48 height 7
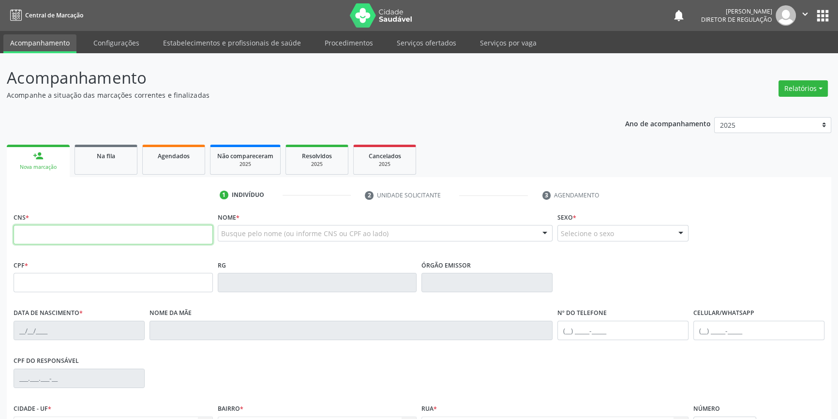
click at [89, 241] on input "text" at bounding box center [113, 234] width 199 height 19
type input "703 2096 8406 6594"
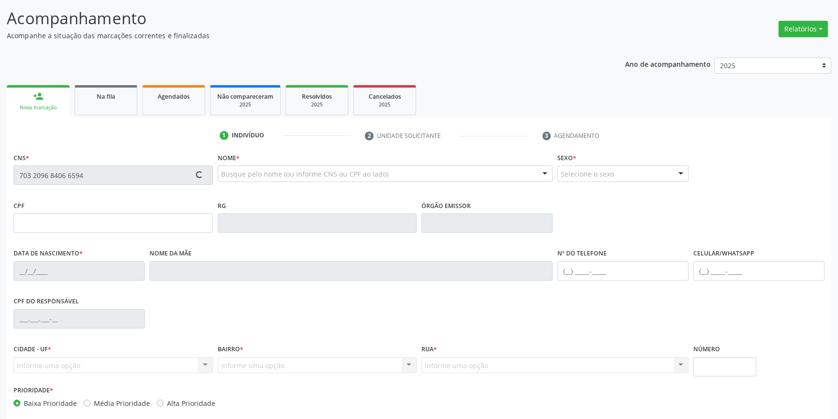
scroll to position [105, 0]
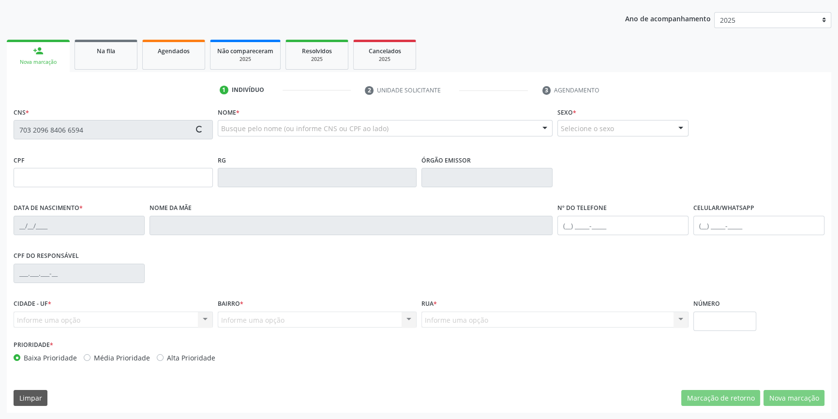
type input "23/06/1973"
type input "Maria Coelho de Carvalho"
type input "(87) 98839-5851"
type input "200"
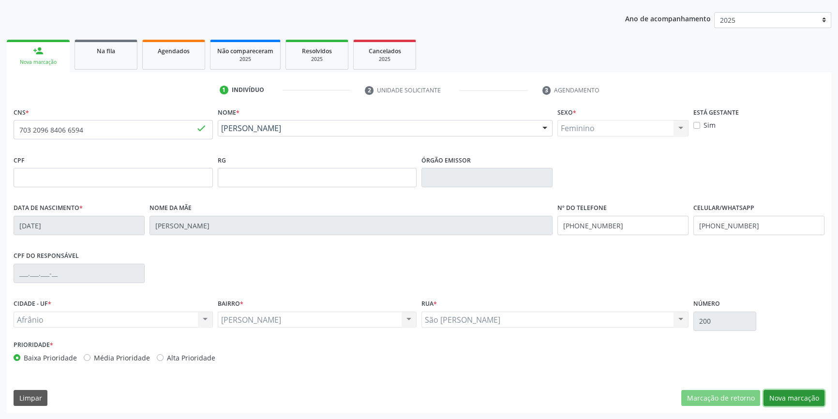
click at [804, 398] on button "Nova marcação" at bounding box center [793, 398] width 61 height 16
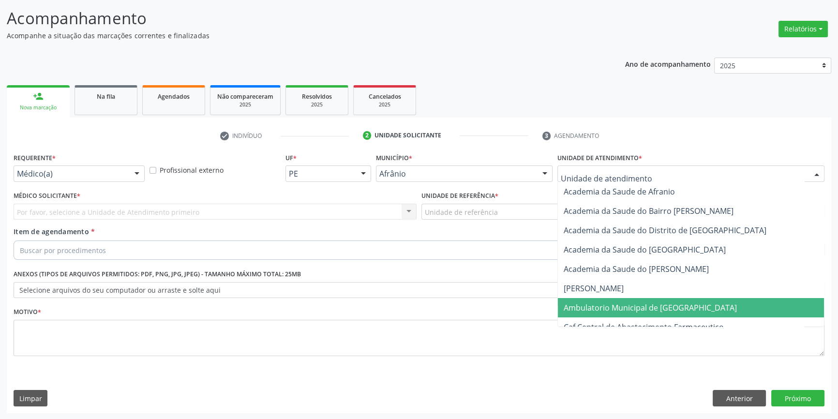
click at [629, 313] on span "Ambulatorio Municipal de [GEOGRAPHIC_DATA]" at bounding box center [691, 307] width 266 height 19
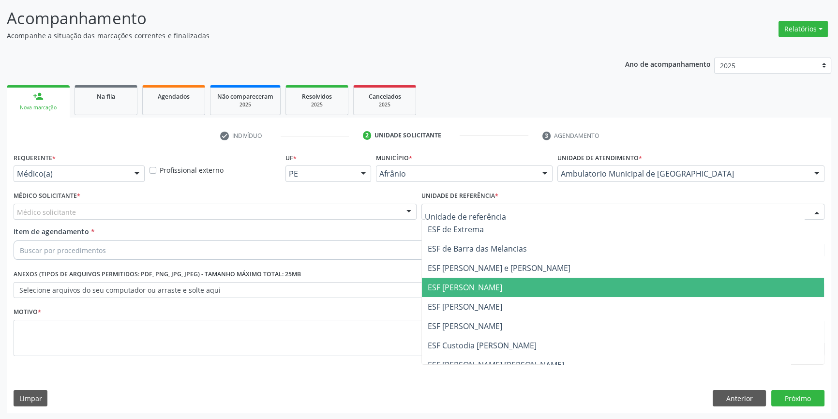
drag, startPoint x: 501, startPoint y: 313, endPoint x: 452, endPoint y: 295, distance: 51.8
click at [500, 314] on span "ESF [PERSON_NAME]" at bounding box center [623, 306] width 402 height 19
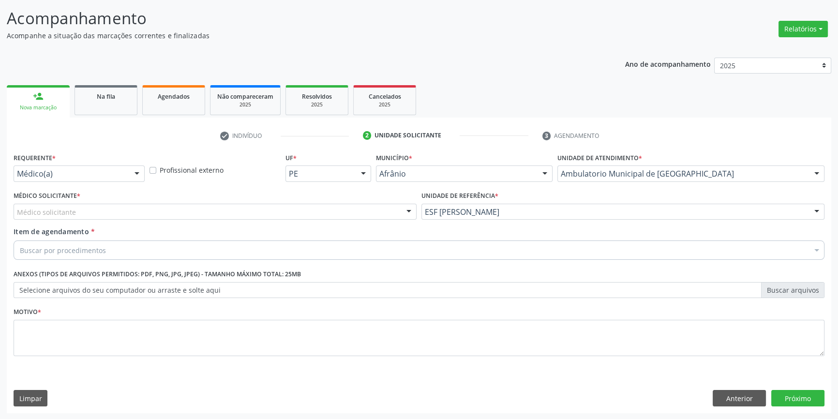
drag, startPoint x: 287, startPoint y: 212, endPoint x: 278, endPoint y: 215, distance: 10.1
click at [283, 213] on div "Médico solicitante" at bounding box center [215, 212] width 403 height 16
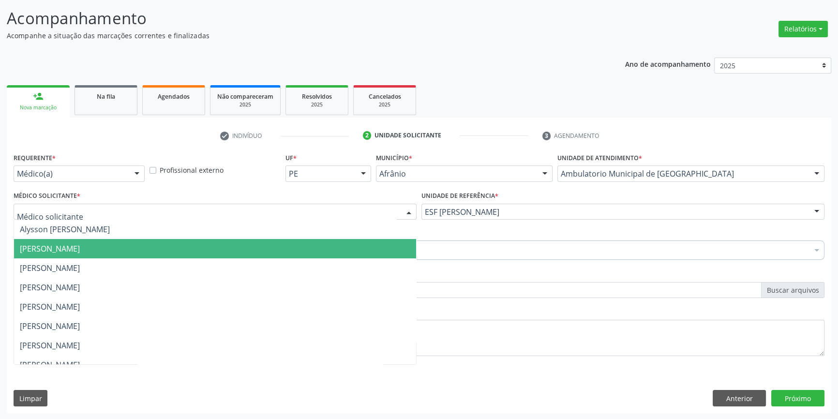
click at [165, 251] on span "[PERSON_NAME]" at bounding box center [215, 248] width 402 height 19
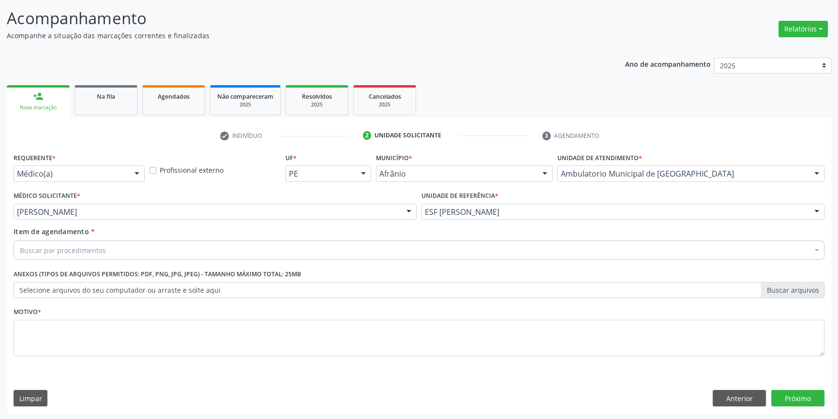
click at [174, 251] on div "Buscar por procedimentos" at bounding box center [419, 249] width 811 height 19
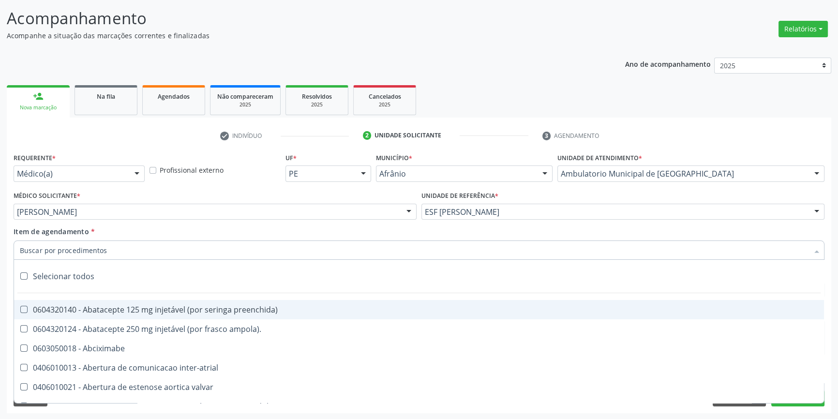
type input "r"
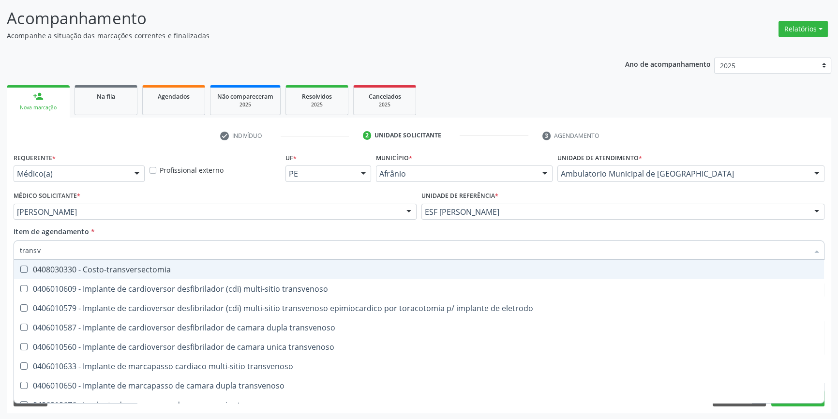
type input "transva"
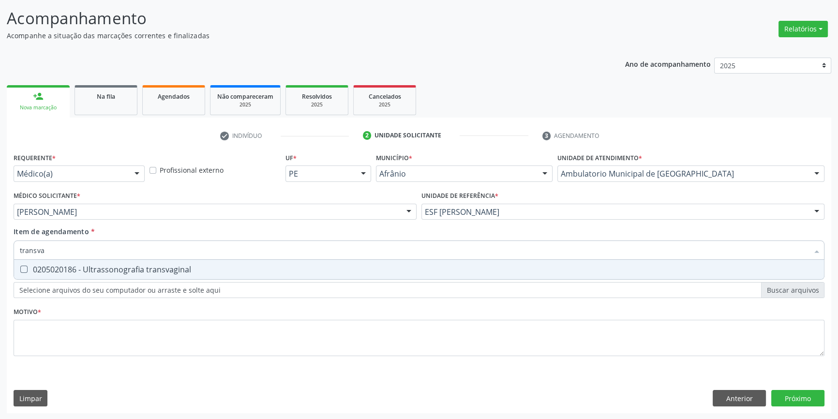
click at [178, 271] on div "0205020186 - Ultrassonografia transvaginal" at bounding box center [419, 270] width 798 height 8
checkbox transvaginal "true"
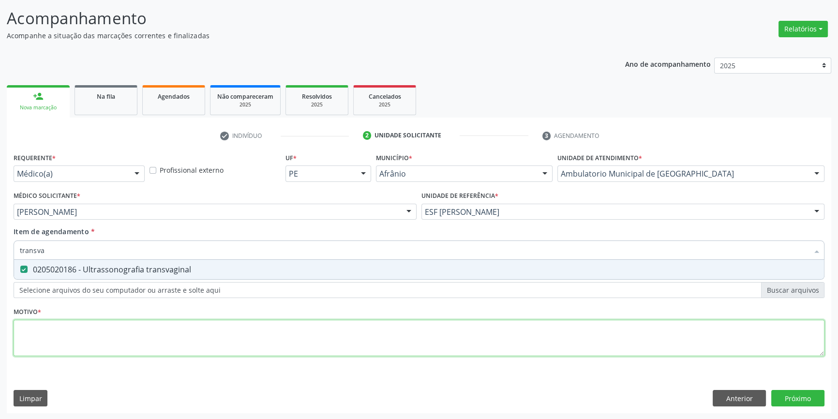
click at [158, 333] on div "Requerente * Médico(a) Médico(a) Enfermeiro(a) Paciente Nenhum resultado encont…" at bounding box center [419, 259] width 811 height 219
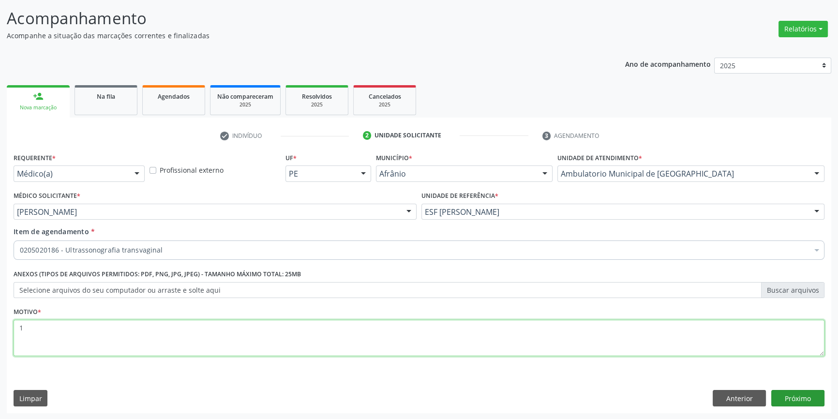
type textarea "1"
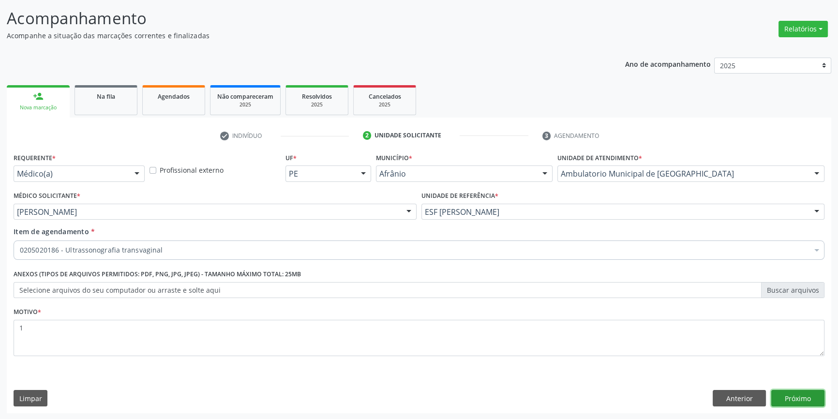
click at [786, 399] on button "Próximo" at bounding box center [797, 398] width 53 height 16
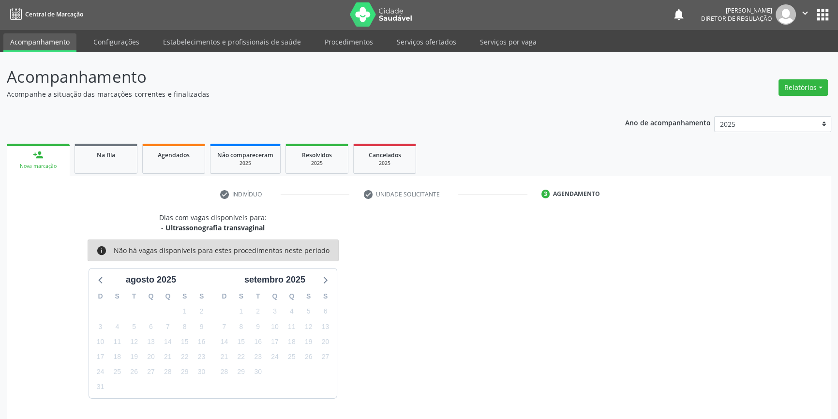
scroll to position [30, 0]
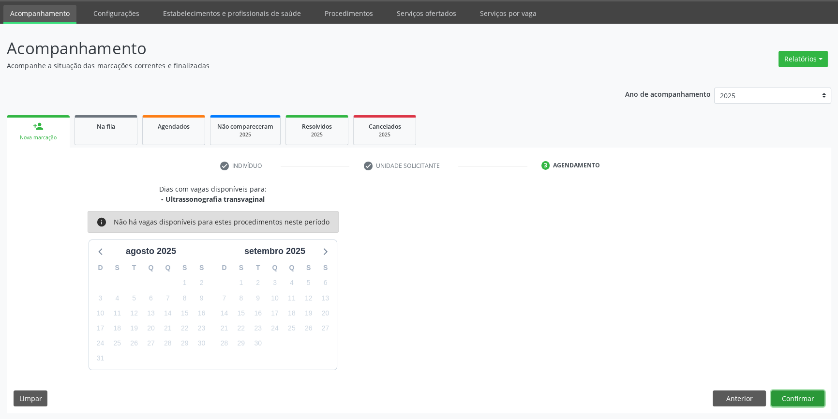
click at [793, 391] on button "Confirmar" at bounding box center [797, 398] width 53 height 16
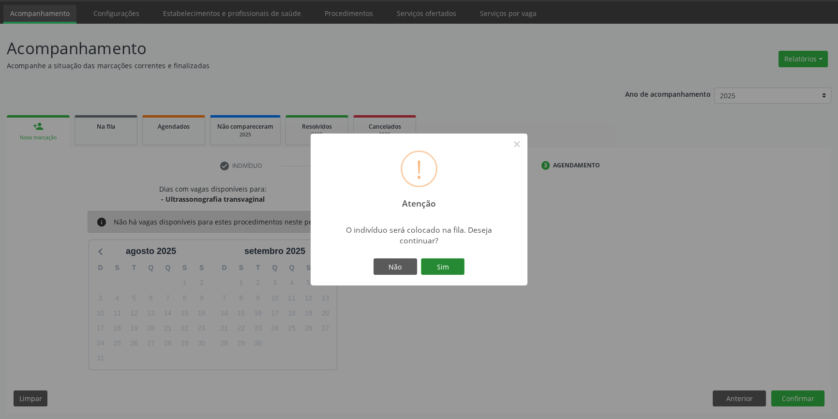
click at [441, 268] on button "Sim" at bounding box center [443, 266] width 44 height 16
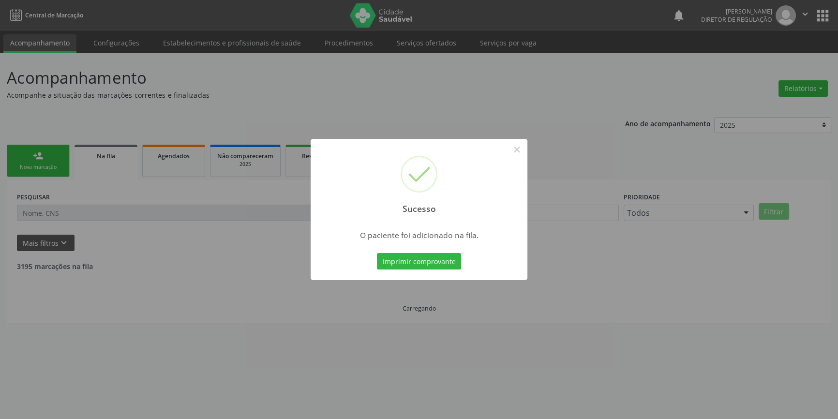
scroll to position [0, 0]
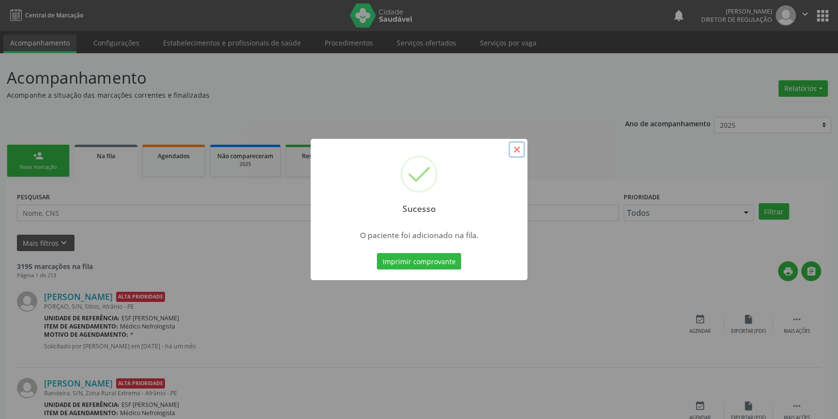
click at [520, 147] on button "×" at bounding box center [516, 149] width 16 height 16
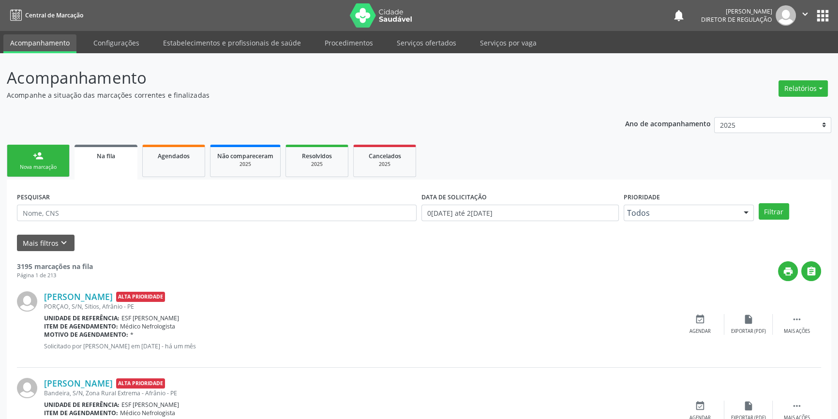
click at [42, 173] on link "person_add Nova marcação" at bounding box center [38, 161] width 63 height 32
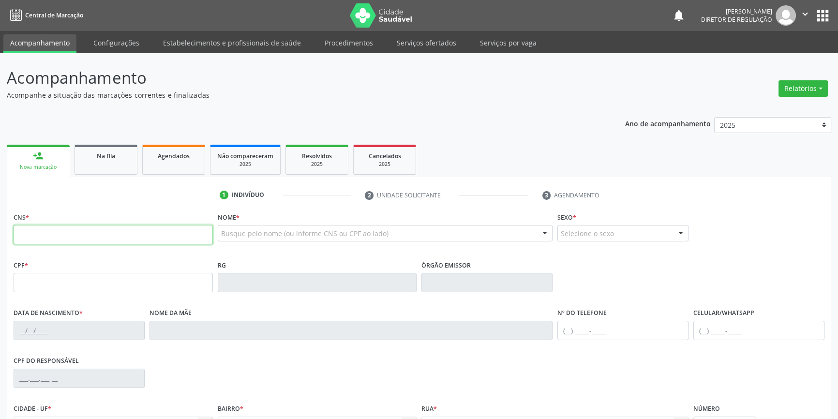
click at [79, 238] on input "text" at bounding box center [113, 234] width 199 height 19
type input "702 0003 1214 1182"
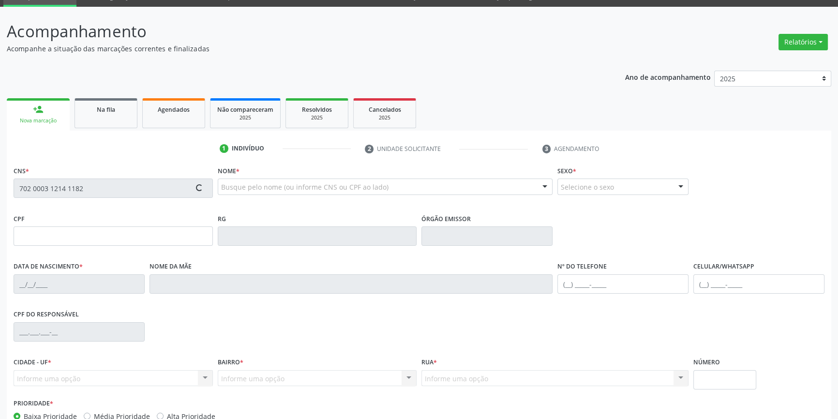
scroll to position [105, 0]
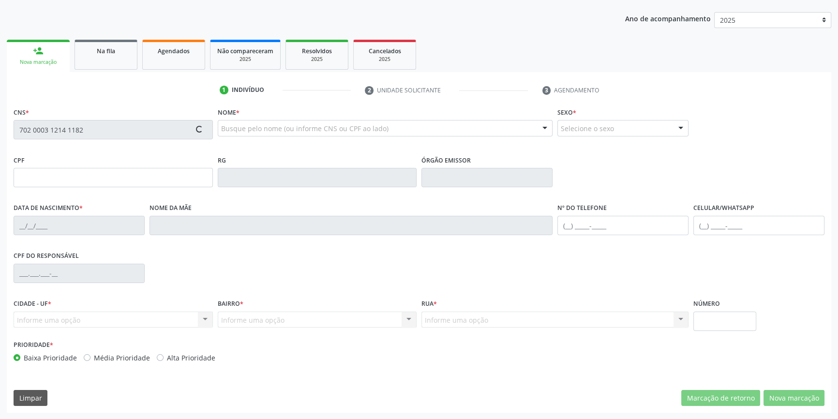
type input "045.921.754-25"
type input "31/10/1984"
type input "Juscelina Maria da Silva"
type input "(87) 99108-3344"
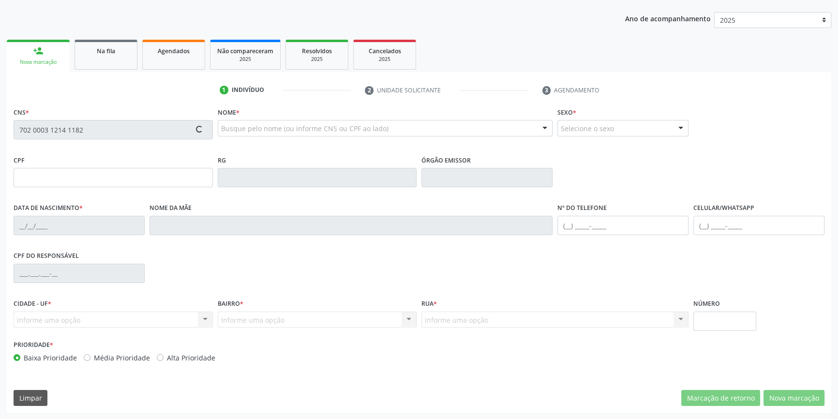
type input "120"
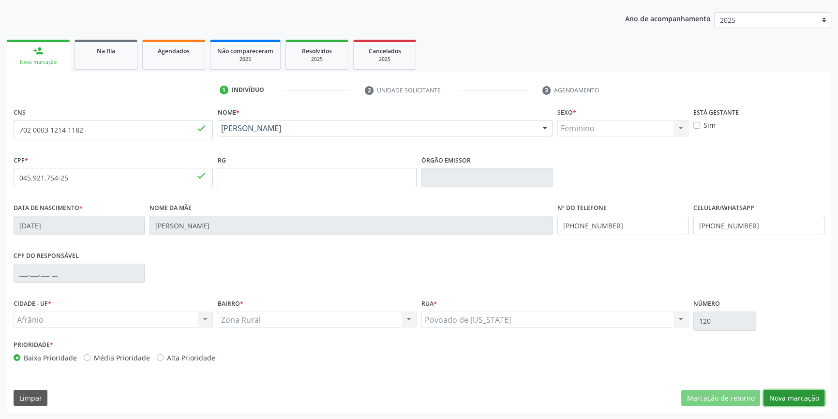
click at [793, 392] on button "Nova marcação" at bounding box center [793, 398] width 61 height 16
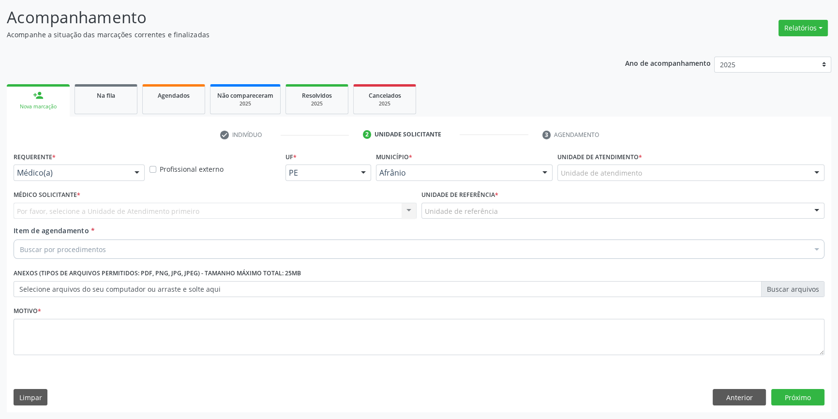
scroll to position [60, 0]
click at [624, 179] on div "Unidade de atendimento" at bounding box center [690, 173] width 267 height 16
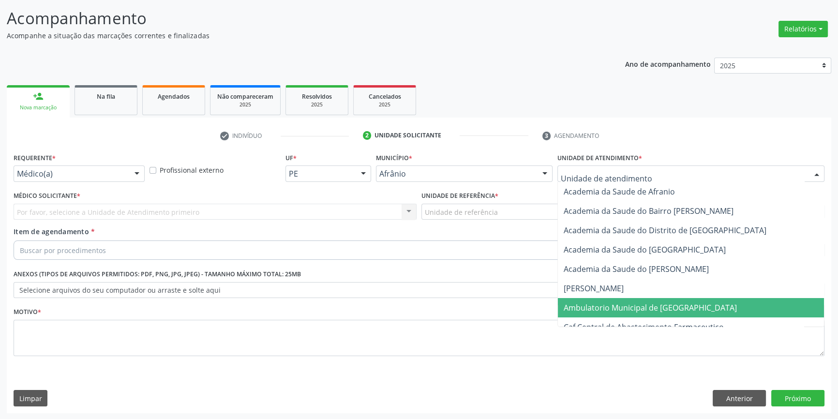
click at [629, 309] on span "Ambulatorio Municipal de [GEOGRAPHIC_DATA]" at bounding box center [650, 307] width 173 height 11
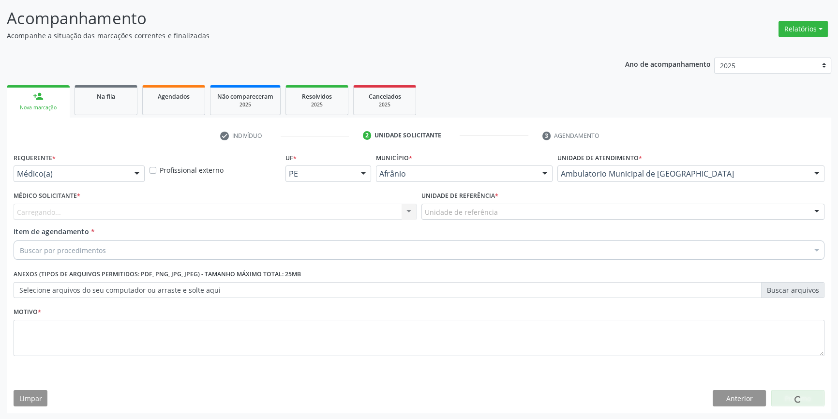
click at [468, 217] on div "Unidade de referência" at bounding box center [622, 212] width 403 height 16
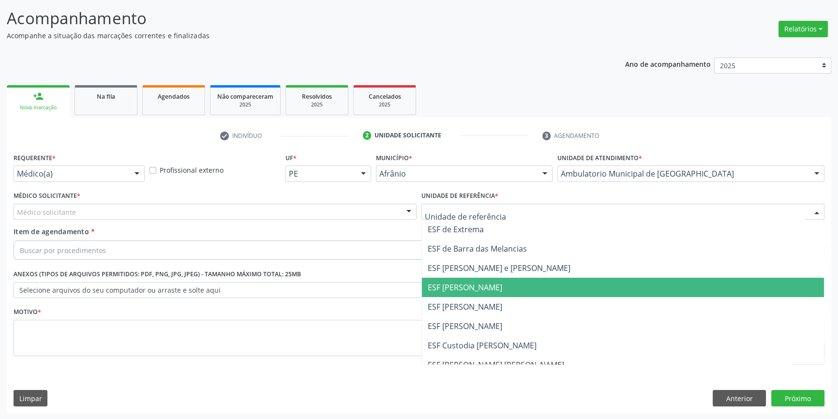
drag, startPoint x: 455, startPoint y: 298, endPoint x: 444, endPoint y: 298, distance: 10.6
click at [453, 298] on span "ESF [PERSON_NAME]" at bounding box center [623, 306] width 402 height 19
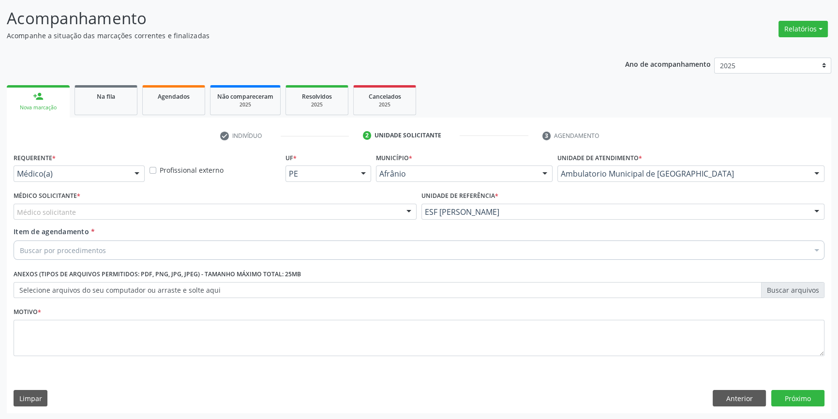
drag, startPoint x: 202, startPoint y: 205, endPoint x: 141, endPoint y: 223, distance: 63.4
click at [186, 210] on div "Médico solicitante" at bounding box center [215, 212] width 403 height 16
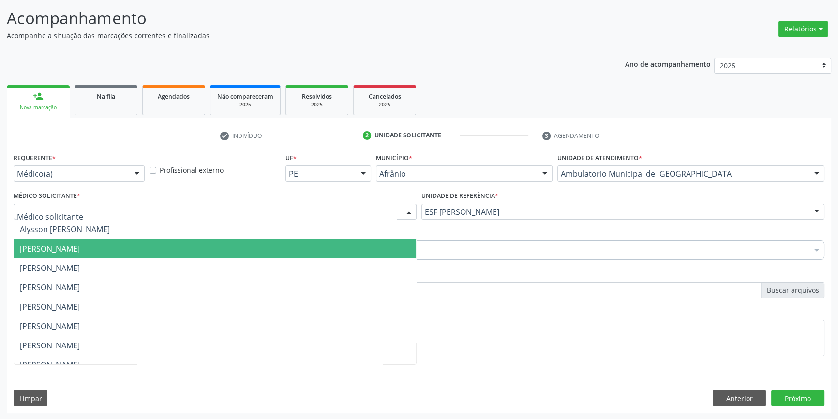
click at [58, 245] on span "[PERSON_NAME]" at bounding box center [50, 248] width 60 height 11
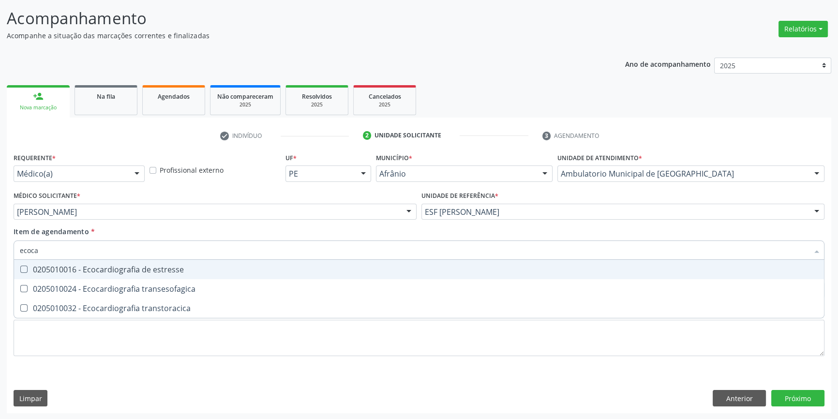
type input "ecocar"
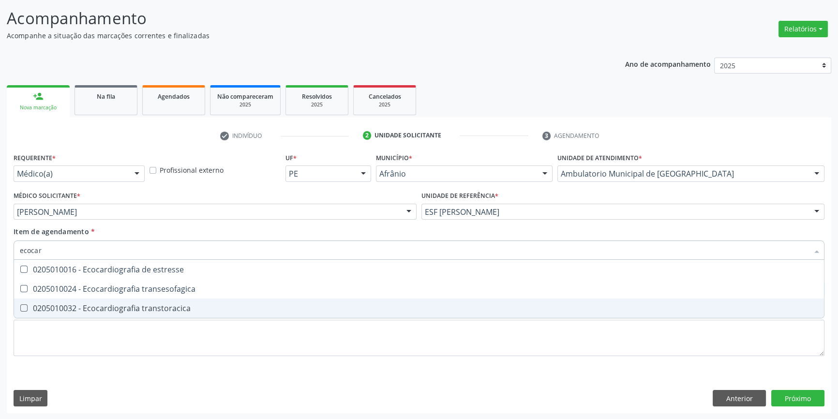
click at [155, 310] on div "0205010032 - Ecocardiografia transtoracica" at bounding box center [419, 308] width 798 height 8
checkbox transtoracica "true"
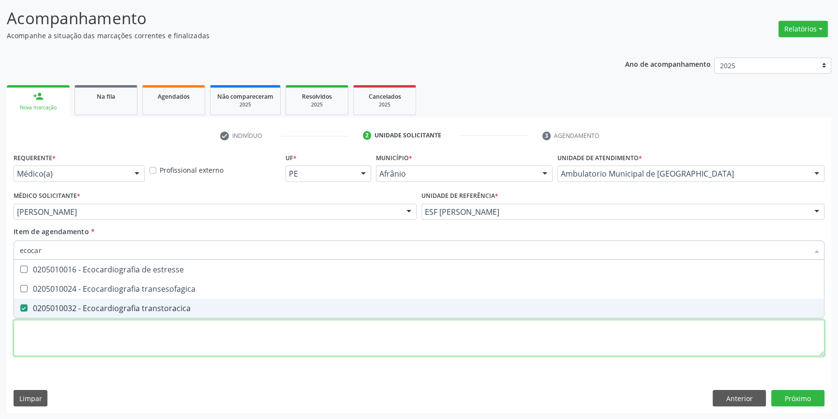
click at [121, 336] on div "Requerente * Médico(a) Médico(a) Enfermeiro(a) Paciente Nenhum resultado encont…" at bounding box center [419, 259] width 811 height 219
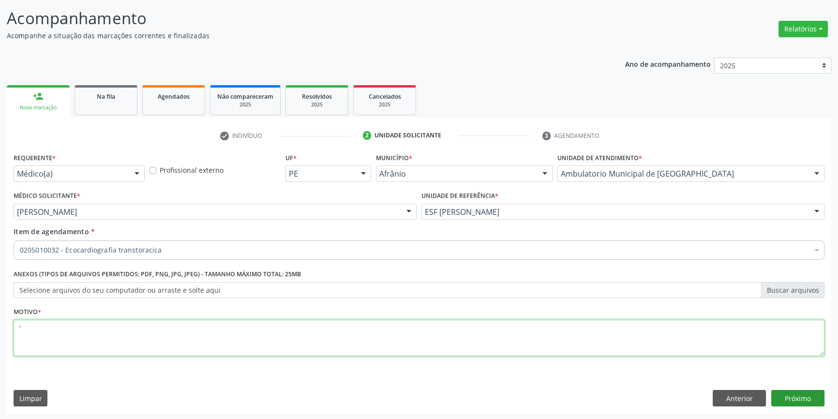
type textarea "'"
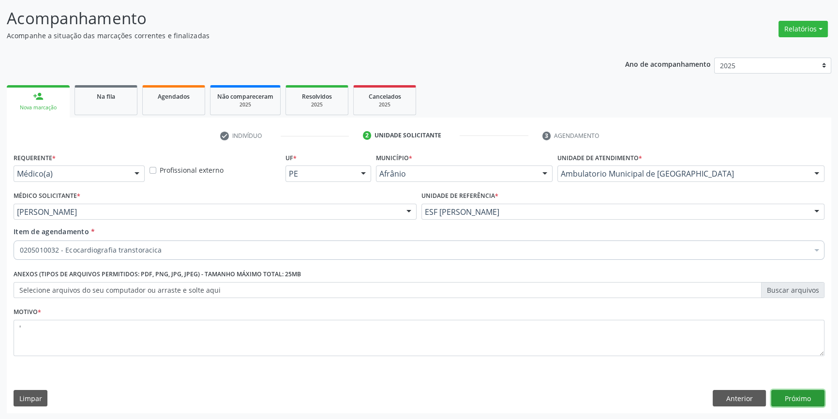
click at [790, 395] on button "Próximo" at bounding box center [797, 398] width 53 height 16
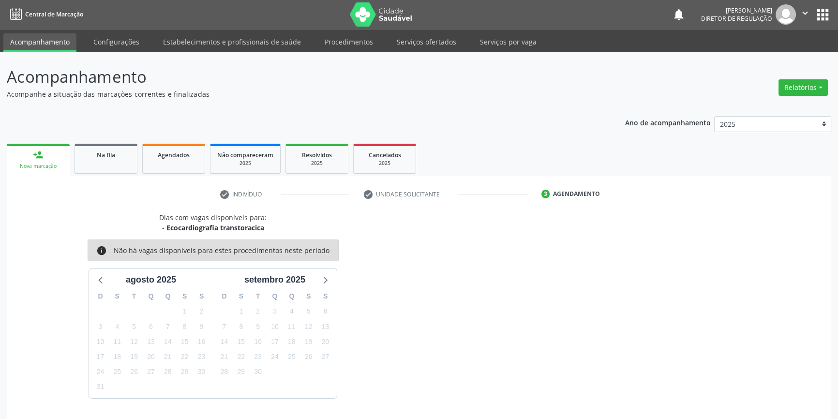
scroll to position [30, 0]
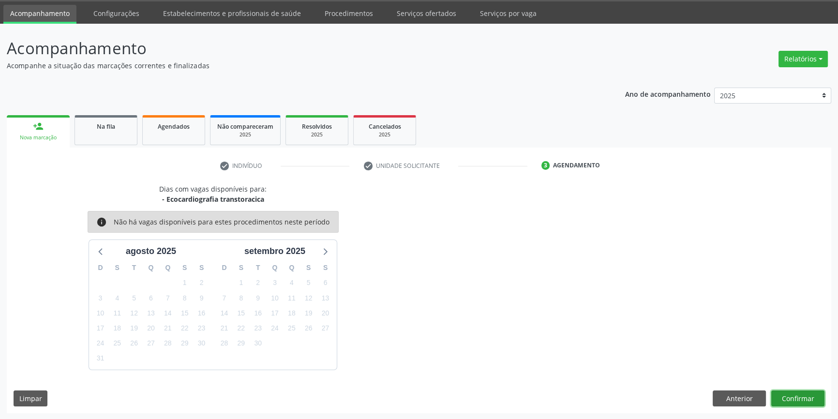
click at [798, 398] on button "Confirmar" at bounding box center [797, 398] width 53 height 16
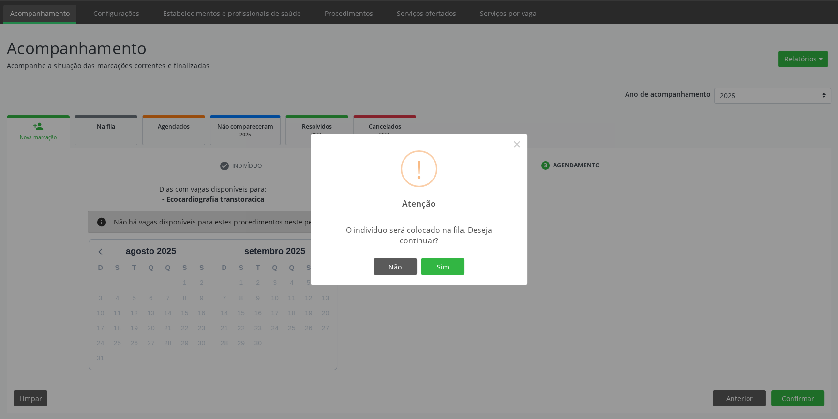
click at [451, 276] on div "Não Sim" at bounding box center [419, 266] width 96 height 20
click at [450, 273] on button "Sim" at bounding box center [443, 266] width 44 height 16
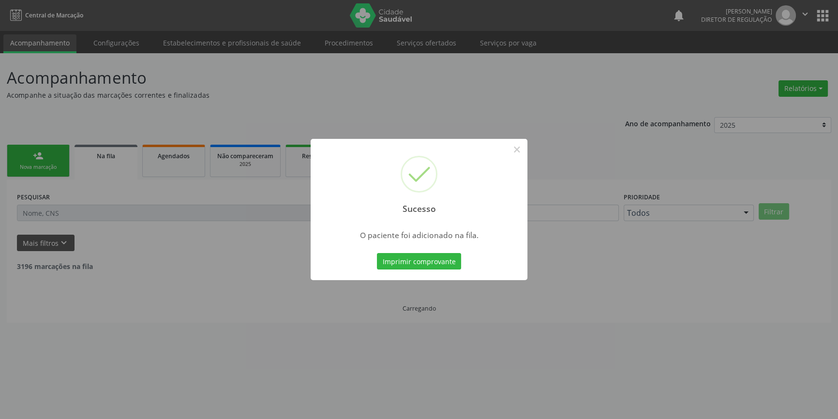
scroll to position [0, 0]
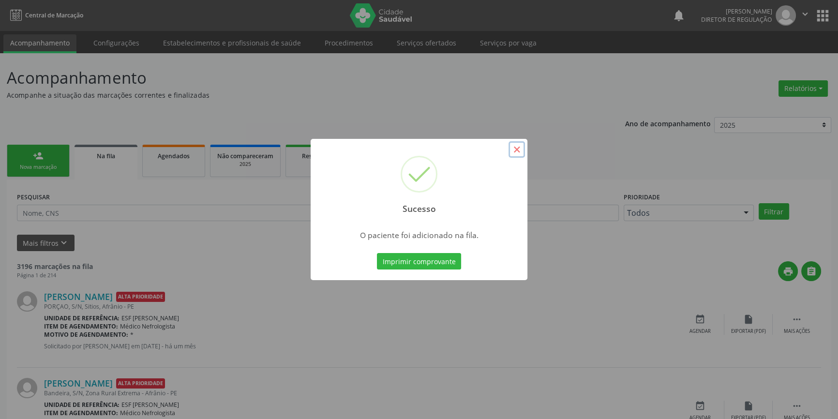
click at [512, 149] on button "×" at bounding box center [516, 149] width 16 height 16
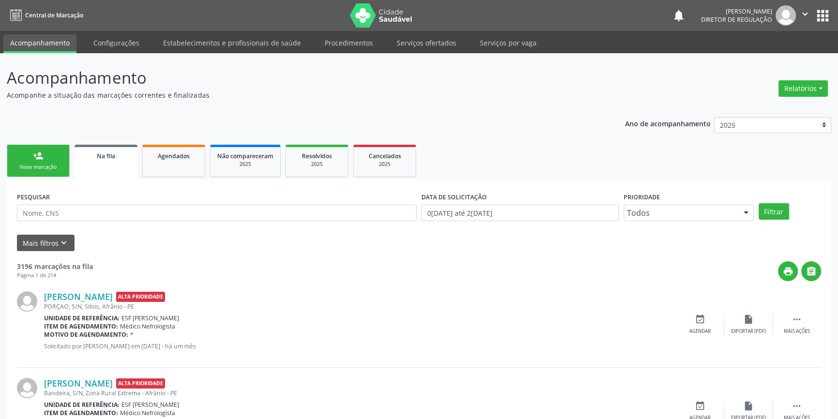
click at [42, 160] on div "person_add" at bounding box center [38, 155] width 11 height 11
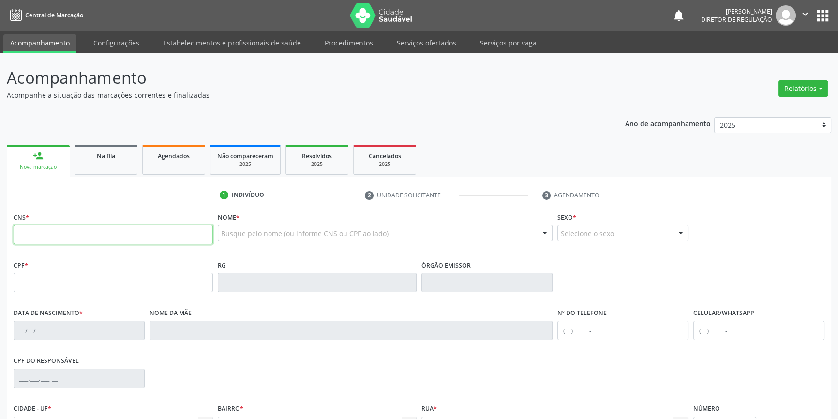
click at [74, 236] on input "text" at bounding box center [113, 234] width 199 height 19
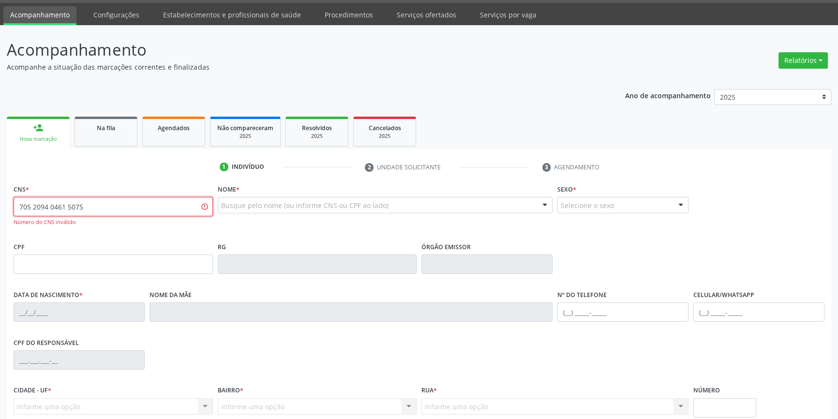
scroll to position [115, 0]
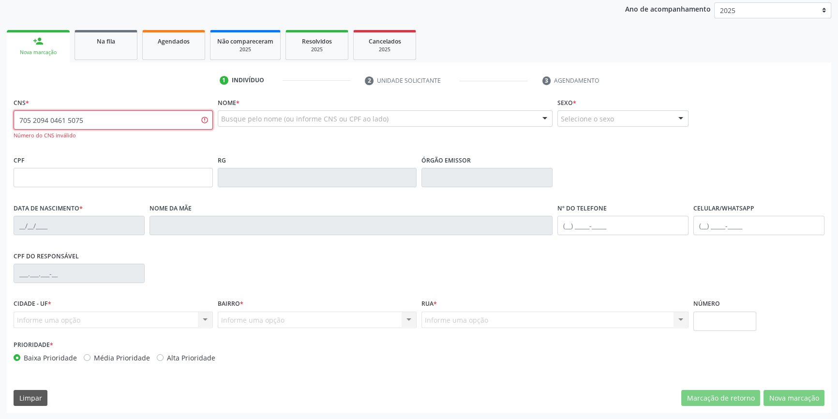
drag, startPoint x: 107, startPoint y: 117, endPoint x: 0, endPoint y: 106, distance: 107.4
click at [0, 110] on div "Acompanhamento Acompanhe a situação das marcações correntes e finalizadas Relat…" at bounding box center [419, 179] width 838 height 481
type input "705 2094 0461 5075"
drag, startPoint x: 108, startPoint y: 117, endPoint x: 0, endPoint y: 87, distance: 112.4
click at [0, 87] on div "Acompanhamento Acompanhe a situação das marcações correntes e finalizadas Relat…" at bounding box center [419, 179] width 838 height 481
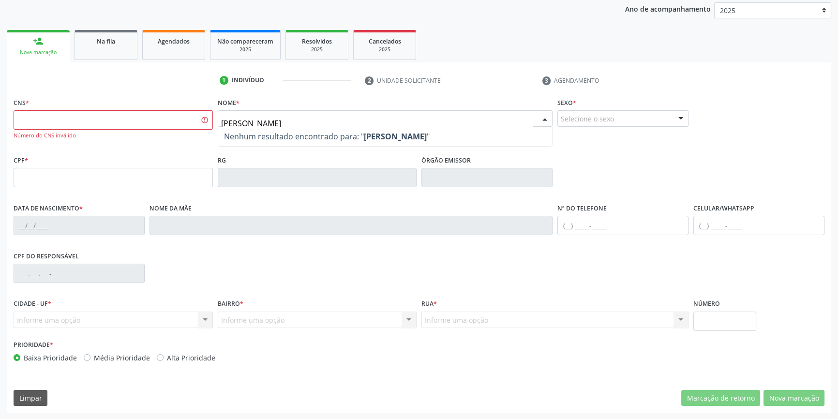
click at [234, 125] on input "analuisa rodrigues" at bounding box center [377, 123] width 312 height 19
type input "ana luisa rodrigues"
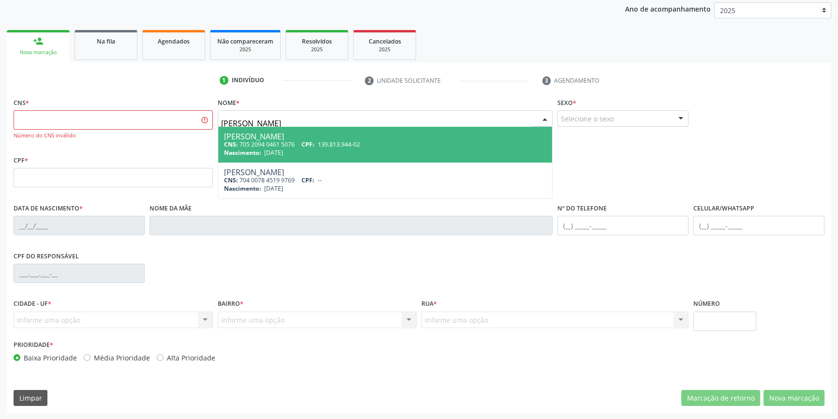
click at [292, 145] on div "CNS: 705 2094 0461 5076 CPF: 139.813.944-02" at bounding box center [385, 144] width 323 height 8
type input "705 2094 0461 5076"
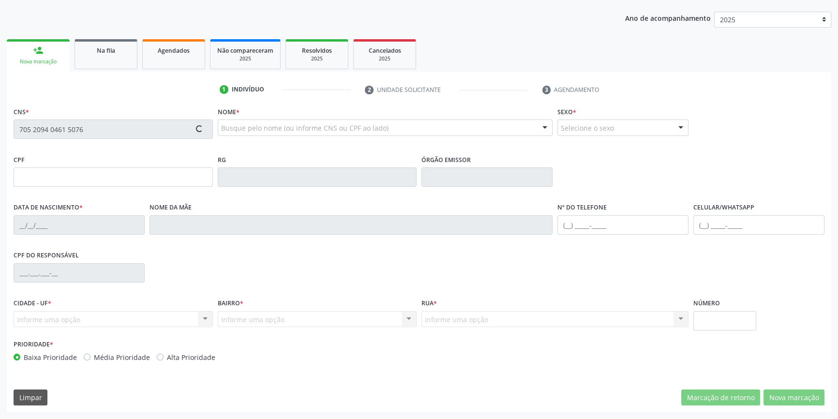
scroll to position [105, 0]
type input "139.813.944-02"
type input "24/03/2010"
type input "Francisca Raquel Rodrigues"
type input "(87) 98851-6837"
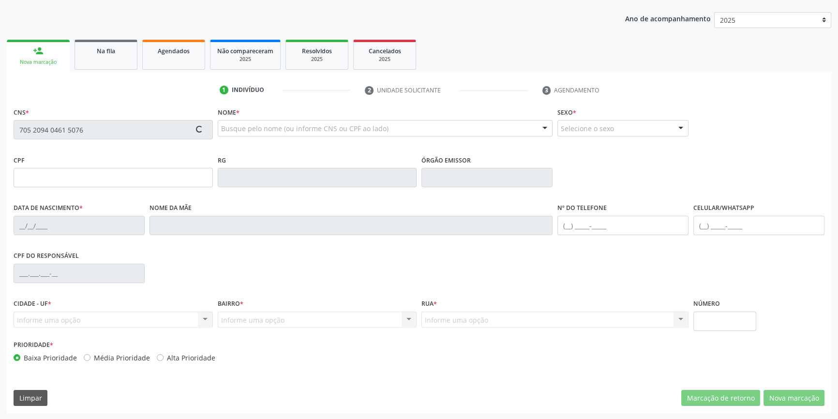
type input "067.266.464-02"
type input "S/N"
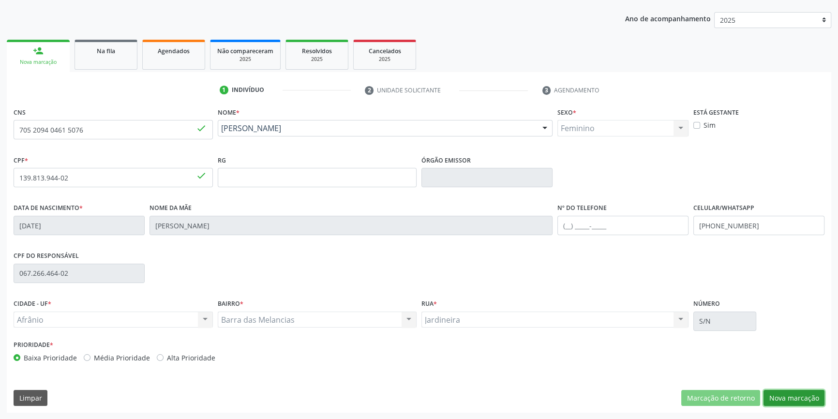
click at [805, 401] on button "Nova marcação" at bounding box center [793, 398] width 61 height 16
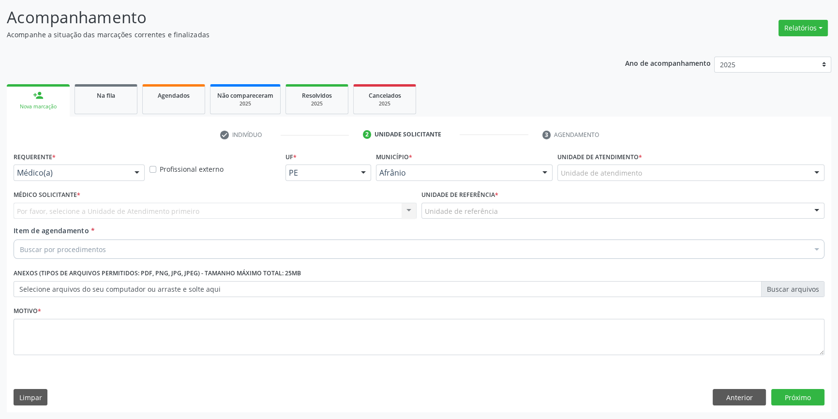
scroll to position [60, 0]
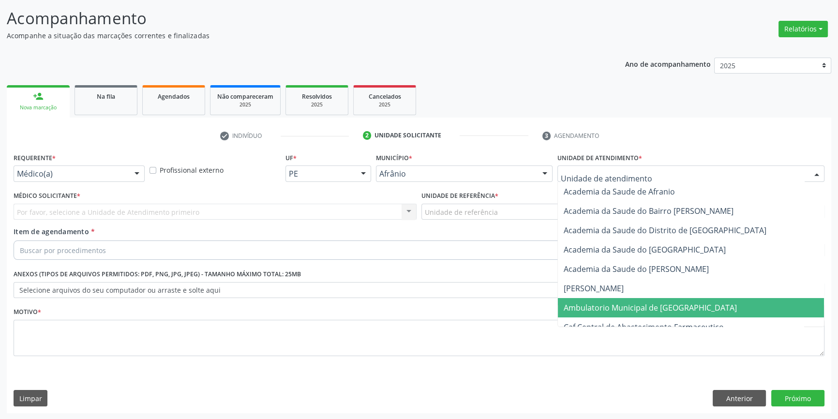
click at [616, 305] on span "Ambulatorio Municipal de [GEOGRAPHIC_DATA]" at bounding box center [650, 307] width 173 height 11
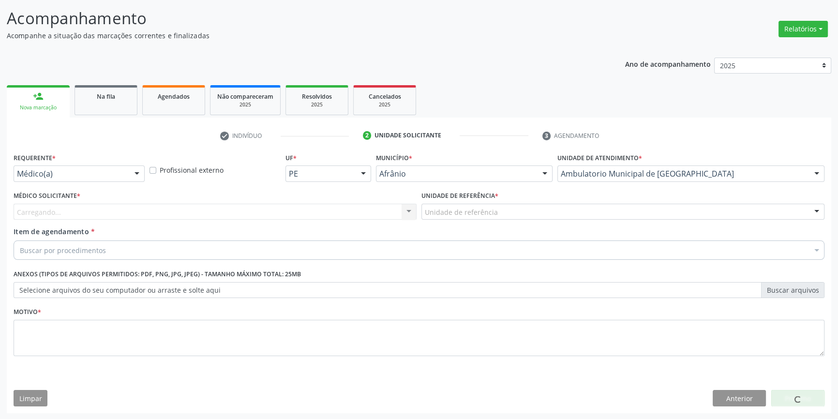
click at [473, 218] on div "Unidade de referência" at bounding box center [622, 212] width 403 height 16
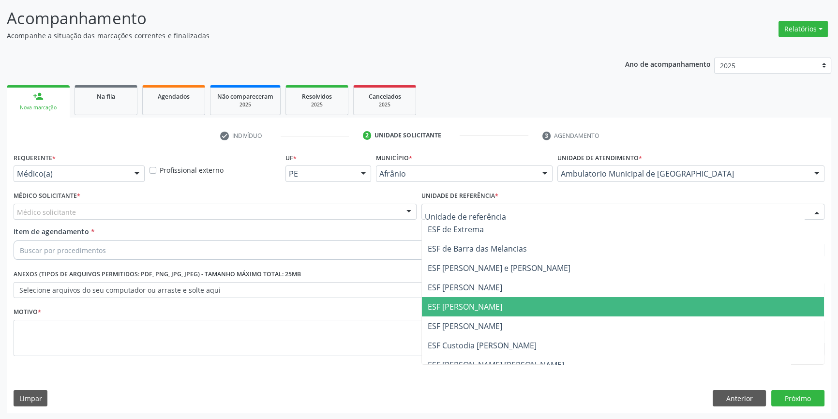
drag, startPoint x: 483, startPoint y: 303, endPoint x: 355, endPoint y: 252, distance: 137.9
click at [477, 300] on span "ESF [PERSON_NAME]" at bounding box center [623, 306] width 402 height 19
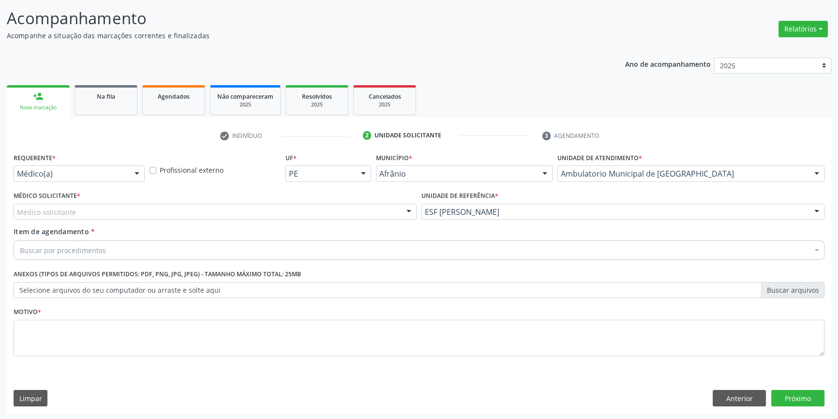
drag, startPoint x: 254, startPoint y: 203, endPoint x: 246, endPoint y: 207, distance: 8.9
click at [249, 204] on div "Médico solicitante" at bounding box center [215, 212] width 403 height 16
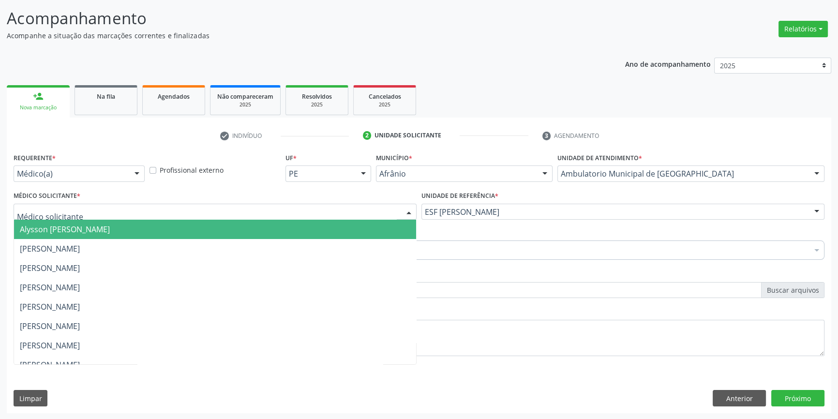
click at [80, 243] on span "[PERSON_NAME]" at bounding box center [50, 248] width 60 height 11
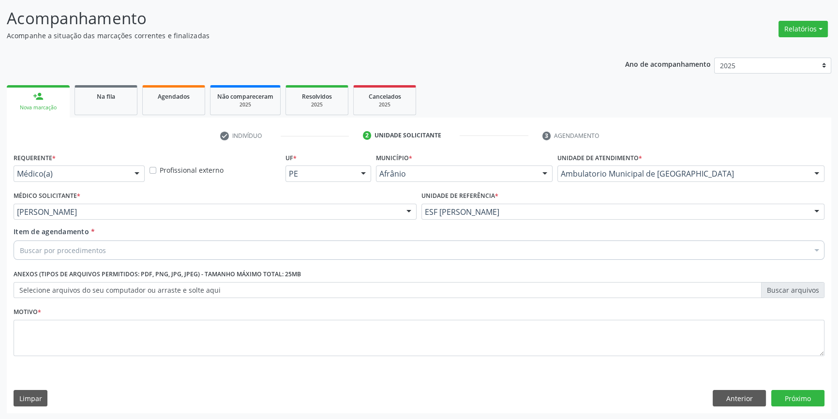
click at [112, 252] on div "Buscar por procedimentos" at bounding box center [419, 249] width 811 height 19
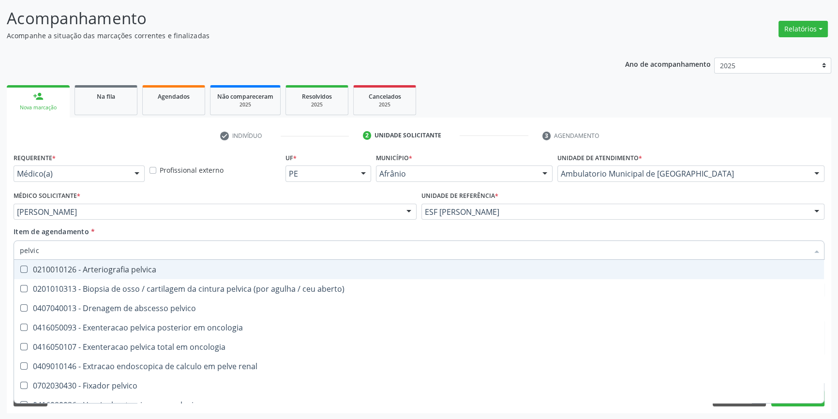
type input "pelvica"
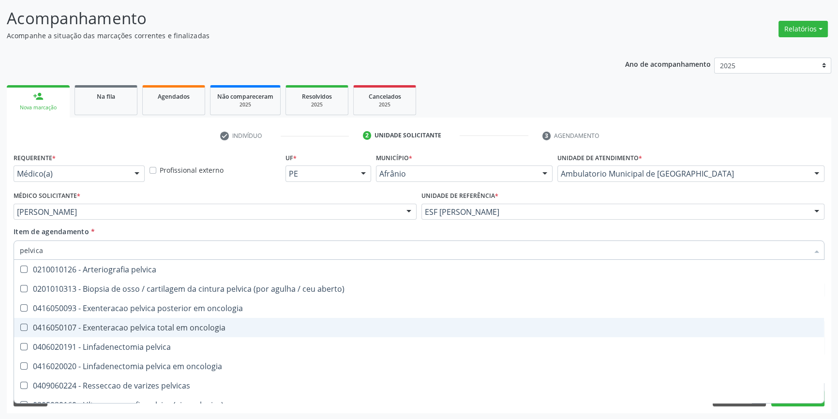
scroll to position [11, 0]
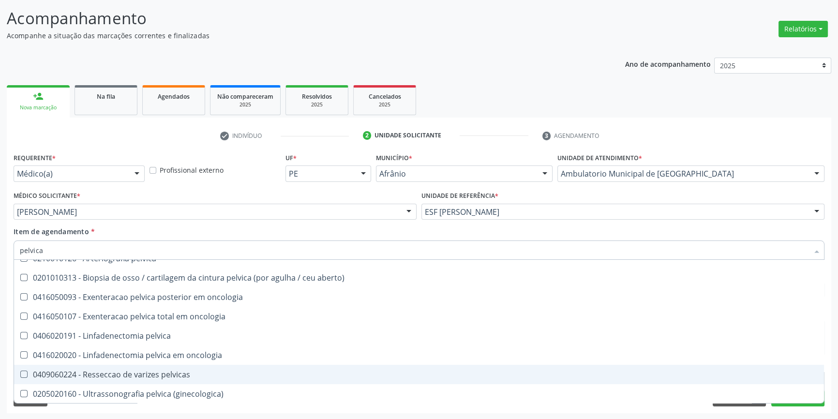
click at [144, 372] on div "0409060224 - Resseccao de varizes pelvicas" at bounding box center [419, 375] width 798 height 8
checkbox pelvicas "false"
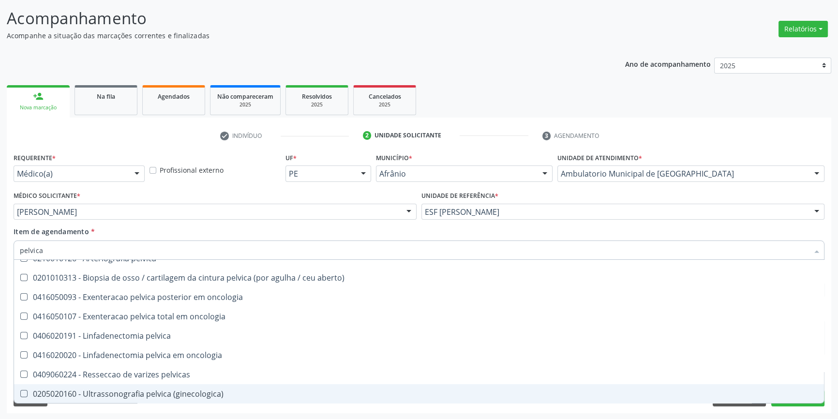
click at [132, 397] on div "0205020160 - Ultrassonografia pelvica (ginecologica)" at bounding box center [419, 394] width 798 height 8
checkbox \(ginecologica\) "true"
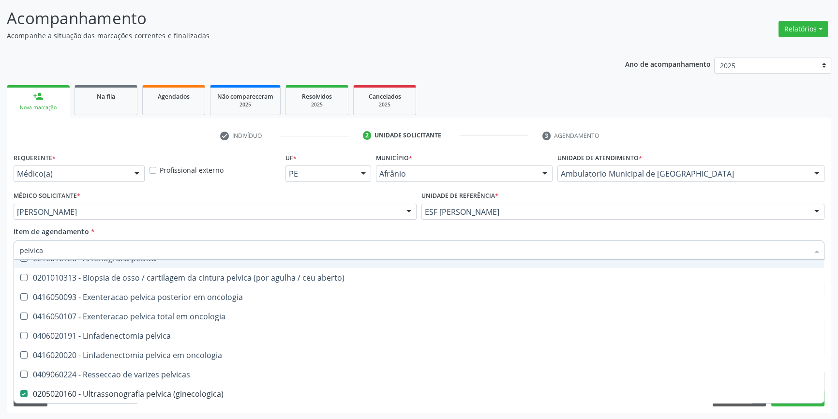
click at [204, 231] on div "Item de agendamento * pelvica Desfazer seleção 0210010126 - Arteriografia pelvi…" at bounding box center [419, 241] width 811 height 30
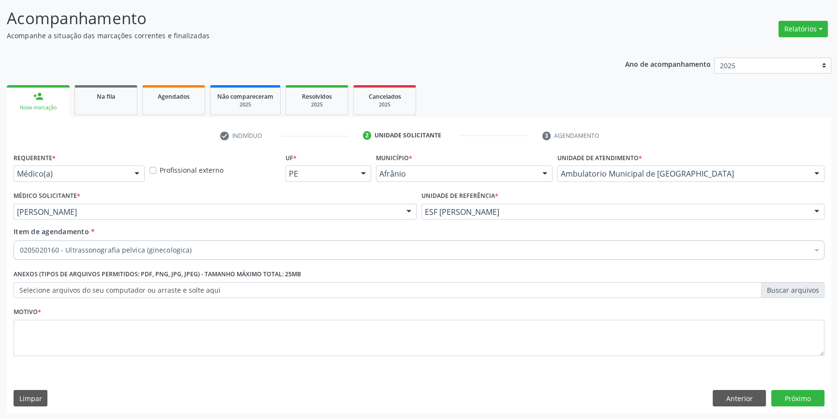
scroll to position [0, 0]
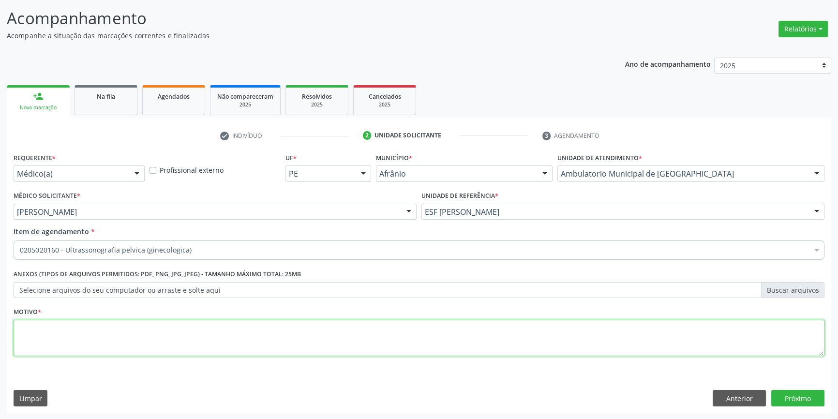
click at [141, 330] on textarea at bounding box center [419, 338] width 811 height 37
type textarea "sop?"
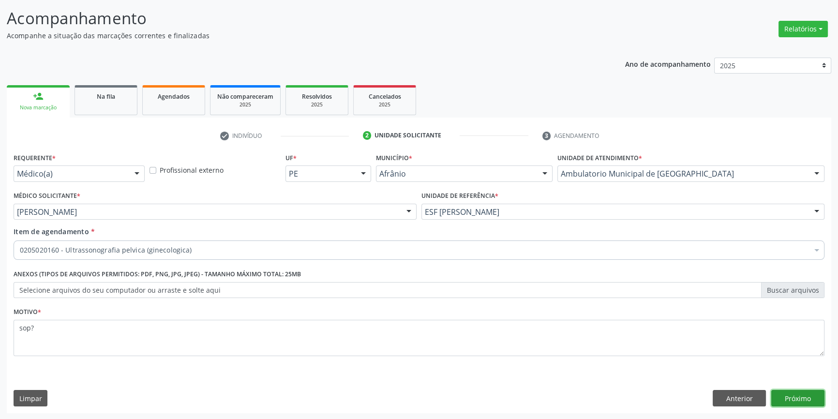
click at [793, 397] on button "Próximo" at bounding box center [797, 398] width 53 height 16
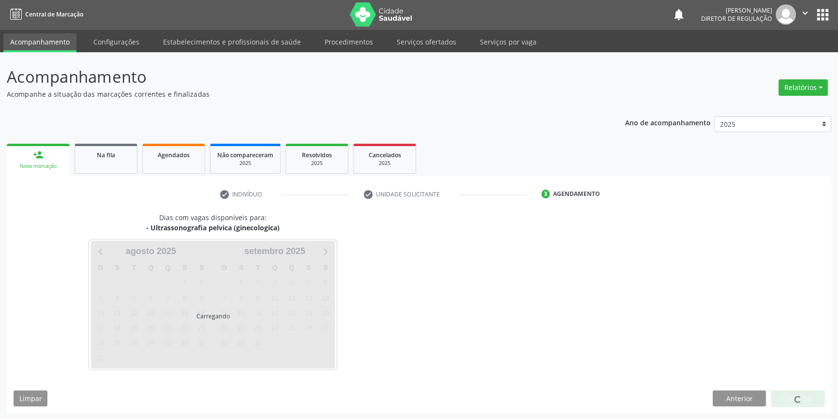
scroll to position [30, 0]
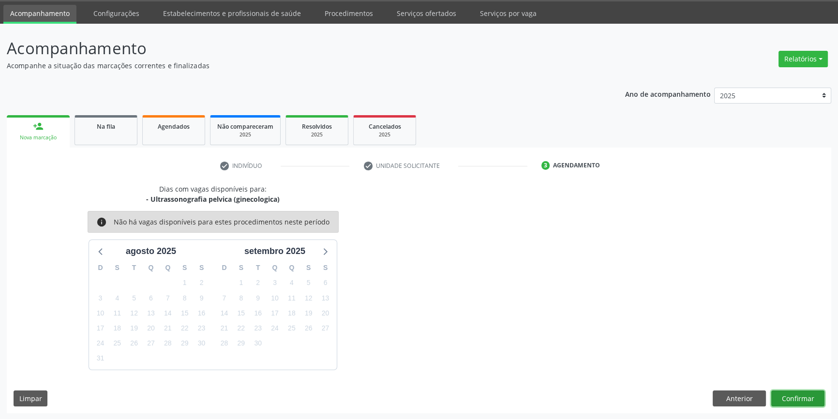
click at [808, 396] on button "Confirmar" at bounding box center [797, 398] width 53 height 16
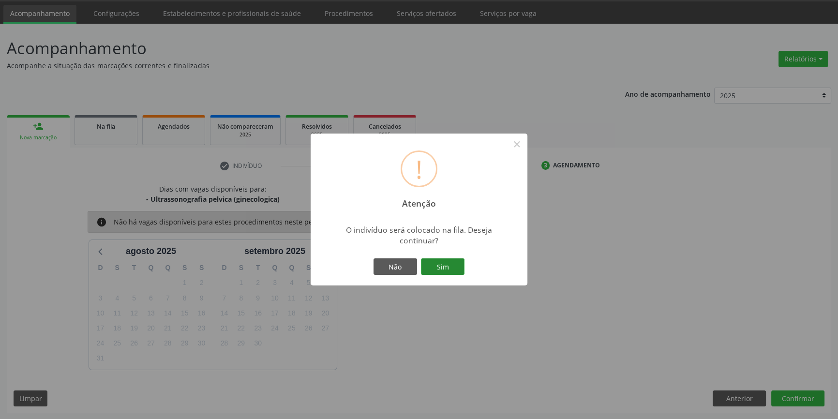
click at [454, 268] on button "Sim" at bounding box center [443, 266] width 44 height 16
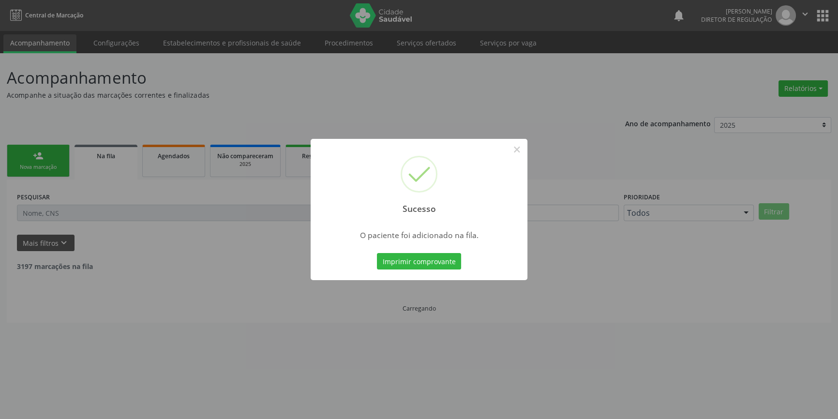
scroll to position [0, 0]
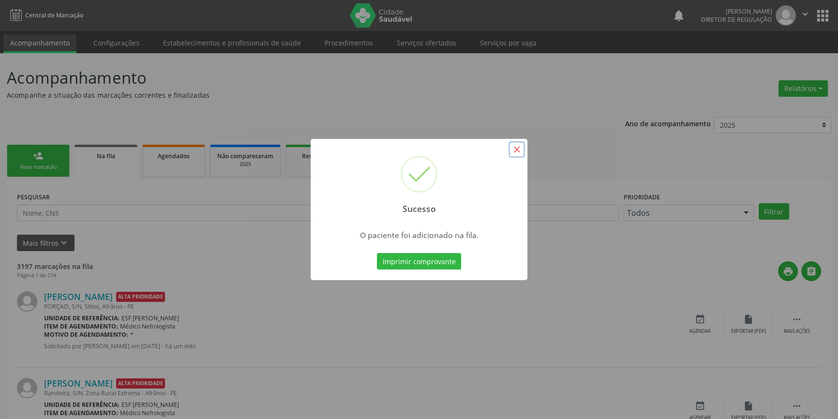
click at [516, 154] on button "×" at bounding box center [516, 149] width 16 height 16
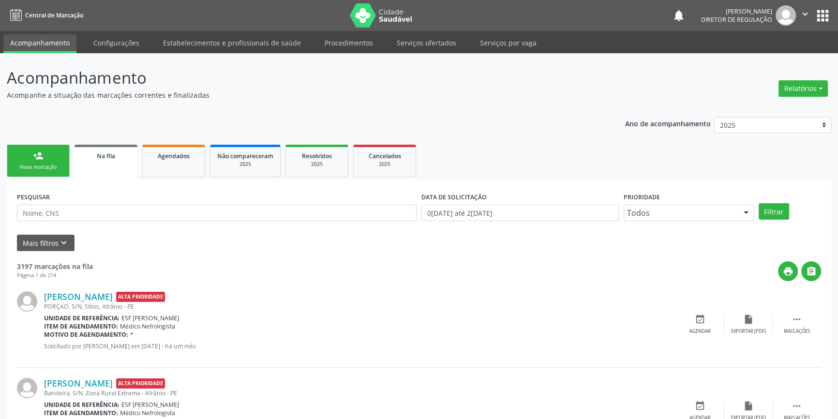
click at [15, 153] on link "person_add Nova marcação" at bounding box center [38, 161] width 63 height 32
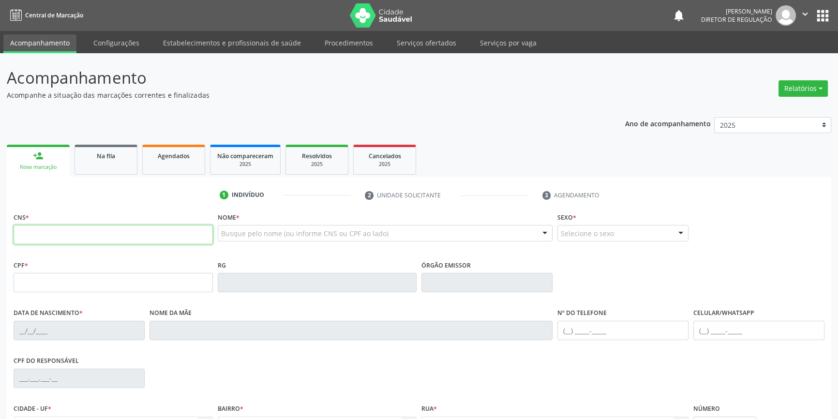
click at [65, 231] on input "text" at bounding box center [113, 234] width 199 height 19
type input "700 5051 2927 9352"
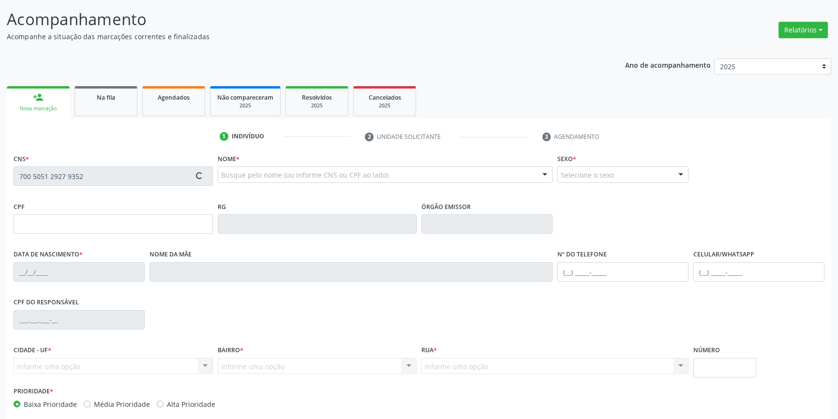
type input "10/08/1988"
type input "Maria Luiza Viana Amorim"
type input "(87) 98807-7048"
type input "117"
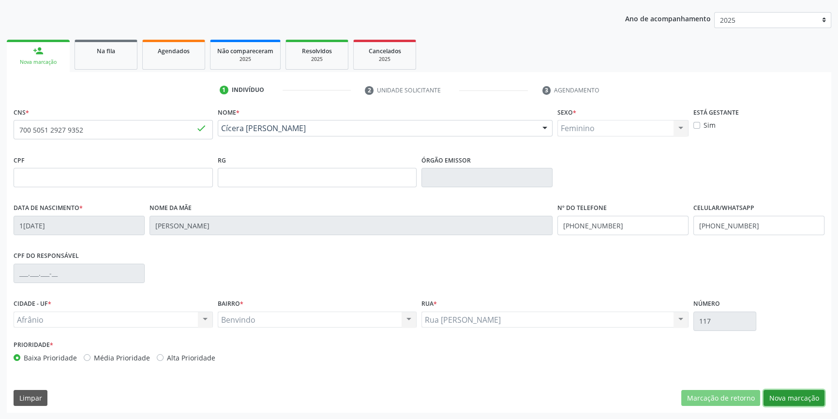
click at [791, 399] on button "Nova marcação" at bounding box center [793, 398] width 61 height 16
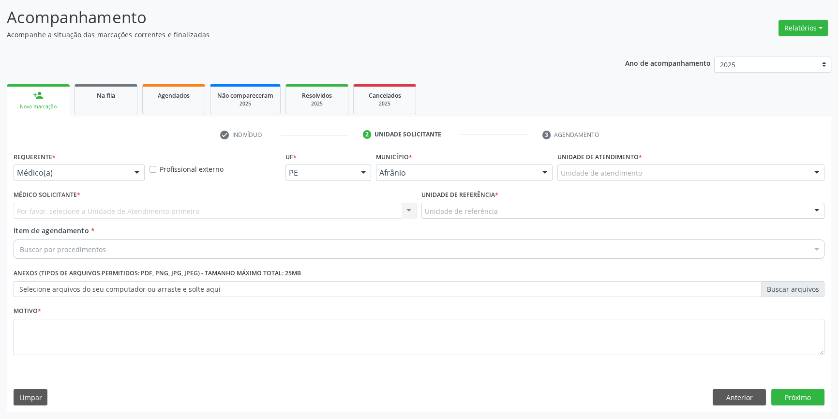
scroll to position [60, 0]
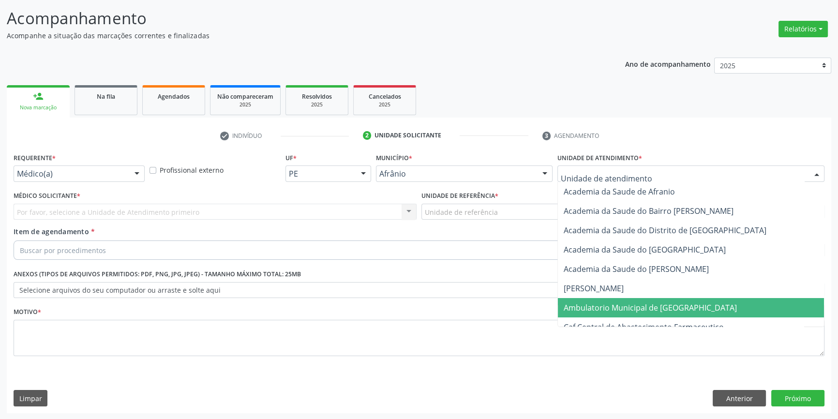
drag, startPoint x: 635, startPoint y: 299, endPoint x: 633, endPoint y: 304, distance: 5.0
click at [633, 303] on span "Ambulatorio Municipal de [GEOGRAPHIC_DATA]" at bounding box center [691, 307] width 266 height 19
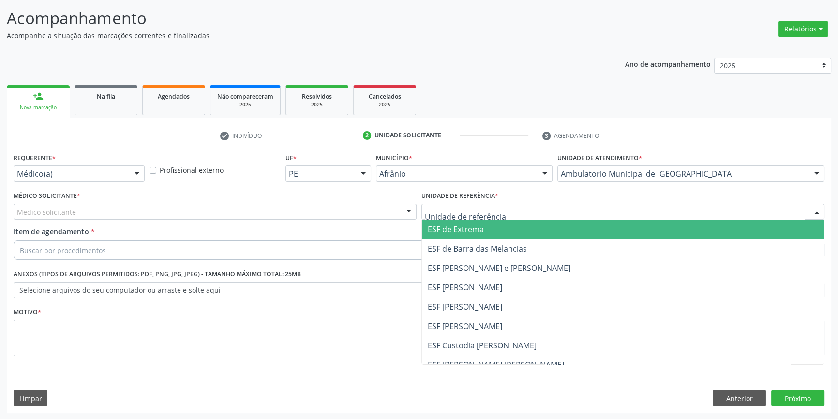
click at [501, 216] on div at bounding box center [622, 212] width 403 height 16
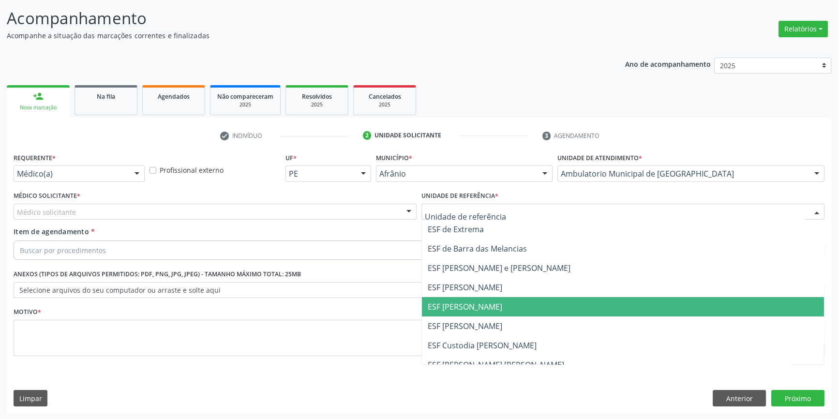
drag, startPoint x: 482, startPoint y: 305, endPoint x: 342, endPoint y: 236, distance: 156.2
click at [479, 305] on span "ESF [PERSON_NAME]" at bounding box center [465, 306] width 75 height 11
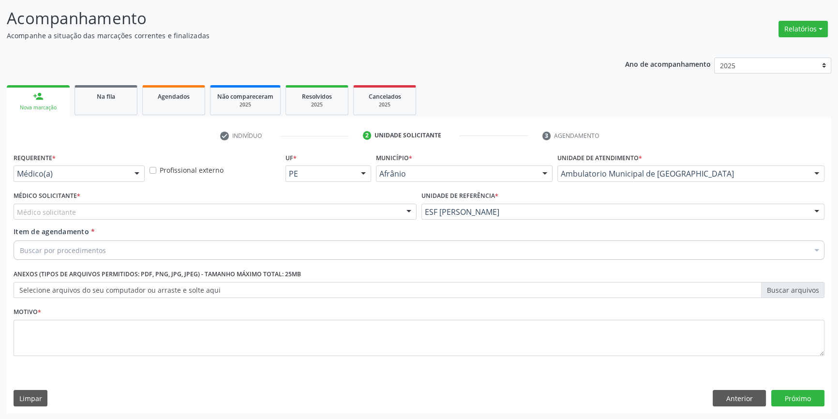
click at [305, 222] on div "Médico Solicitante * Médico solicitante [PERSON_NAME] [PERSON_NAME] [PERSON_NAM…" at bounding box center [215, 208] width 408 height 38
click at [257, 209] on div "Médico solicitante" at bounding box center [215, 212] width 403 height 16
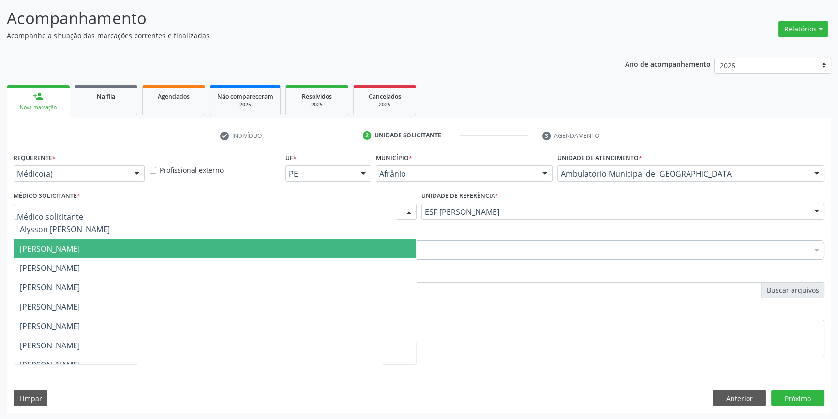
click at [80, 249] on span "[PERSON_NAME]" at bounding box center [50, 248] width 60 height 11
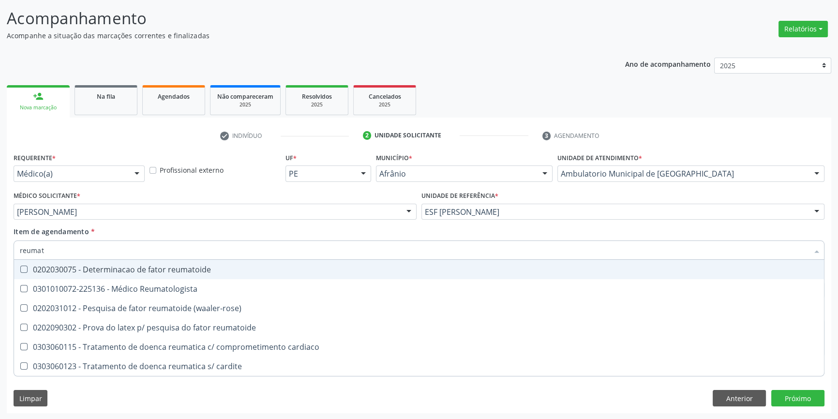
type input "reumato"
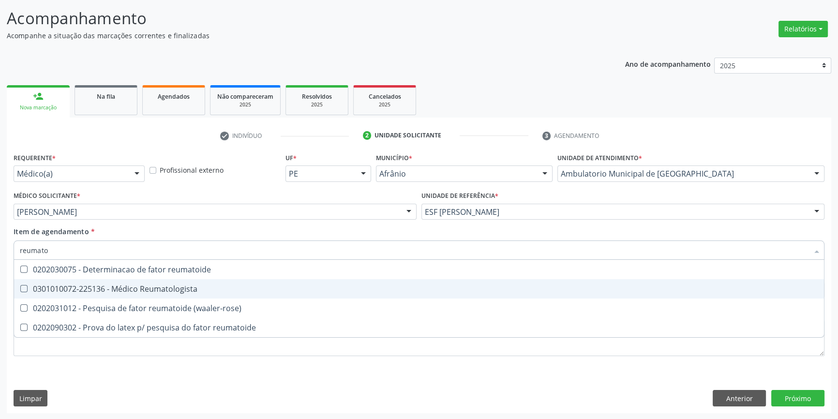
click at [170, 291] on div "0301010072-225136 - Médico Reumatologista" at bounding box center [419, 289] width 798 height 8
checkbox Reumatologista "true"
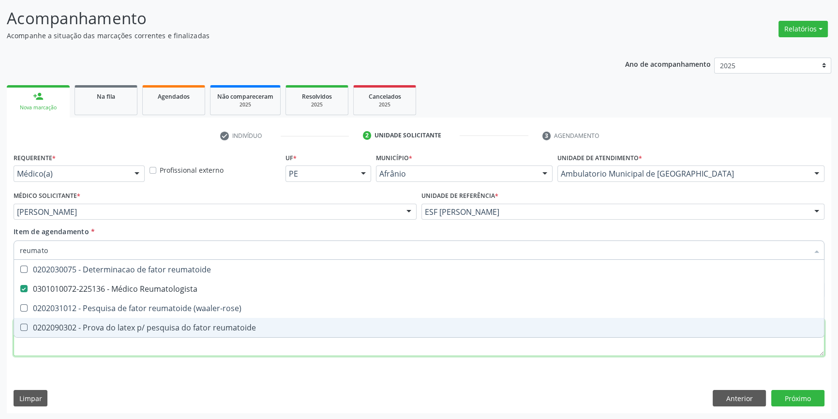
click at [149, 346] on div "Requerente * Médico(a) Médico(a) Enfermeiro(a) Paciente Nenhum resultado encont…" at bounding box center [419, 259] width 811 height 219
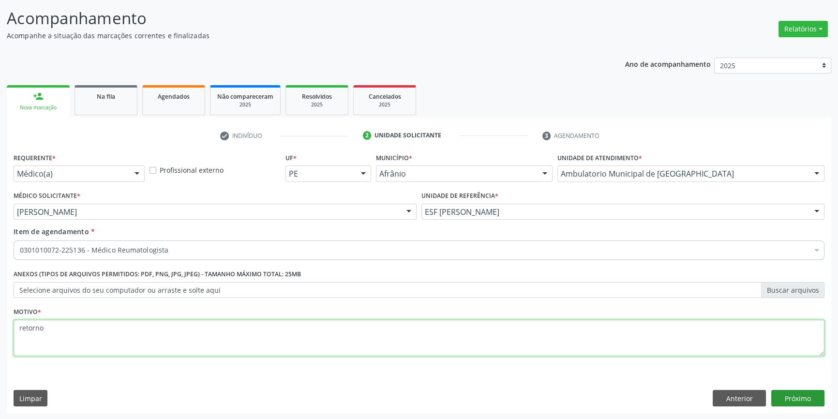
type textarea "retorno"
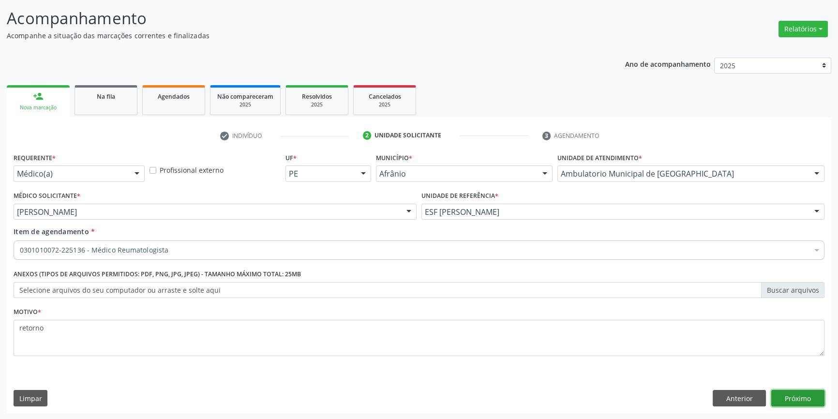
click at [789, 404] on button "Próximo" at bounding box center [797, 398] width 53 height 16
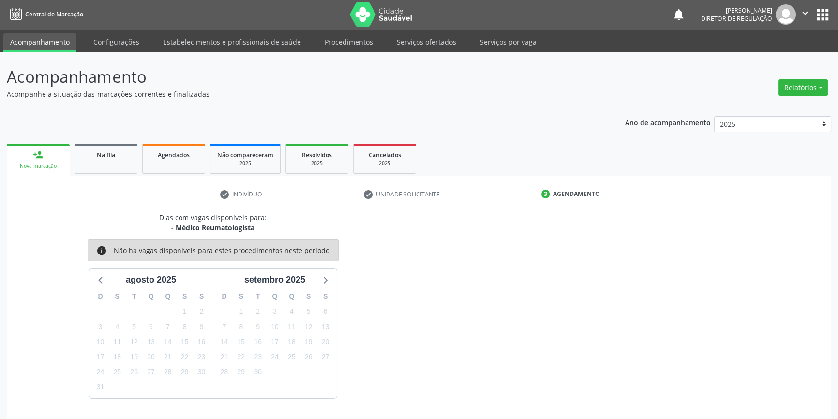
scroll to position [30, 0]
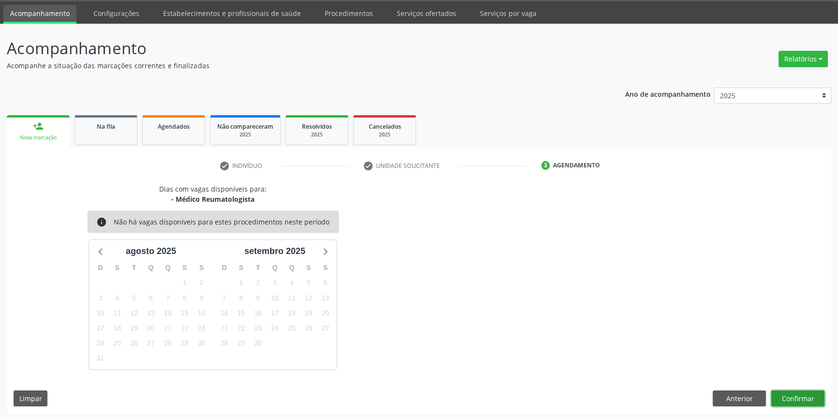
click at [790, 398] on button "Confirmar" at bounding box center [797, 398] width 53 height 16
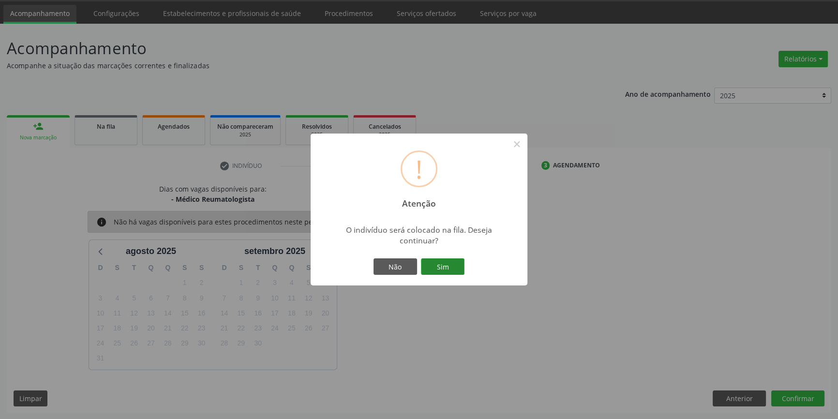
click at [457, 260] on button "Sim" at bounding box center [443, 266] width 44 height 16
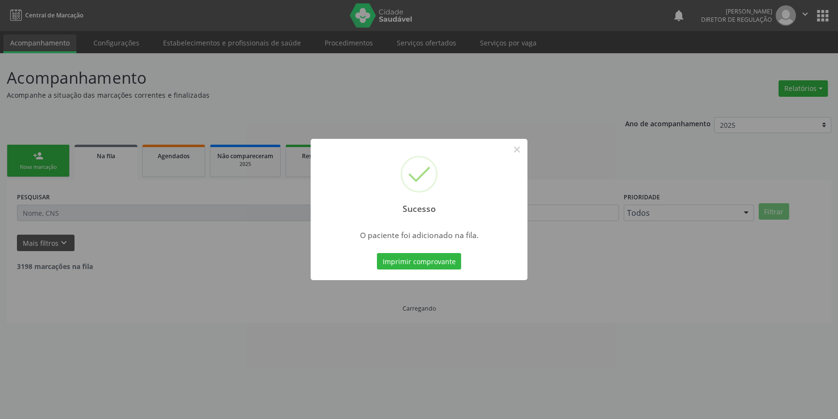
scroll to position [0, 0]
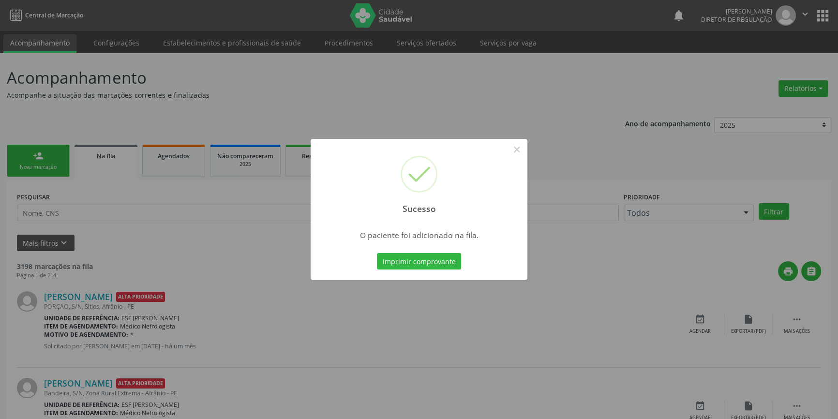
click at [513, 158] on div "Sucesso ×" at bounding box center [419, 180] width 217 height 83
click at [512, 150] on button "×" at bounding box center [516, 149] width 16 height 16
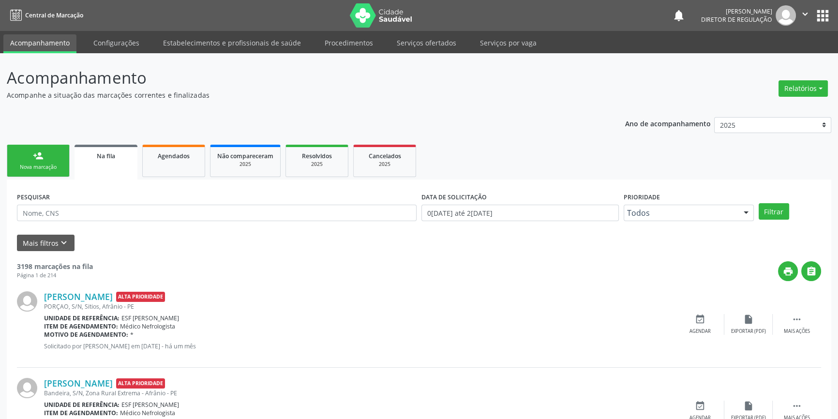
click at [53, 152] on link "person_add Nova marcação" at bounding box center [38, 161] width 63 height 32
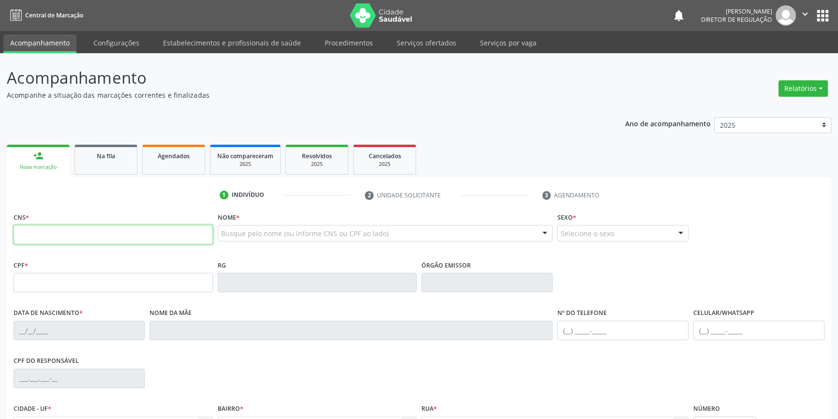
drag, startPoint x: 57, startPoint y: 232, endPoint x: 509, endPoint y: 243, distance: 452.5
click at [57, 232] on input "text" at bounding box center [113, 234] width 199 height 19
type input "700 5051 2927 9352"
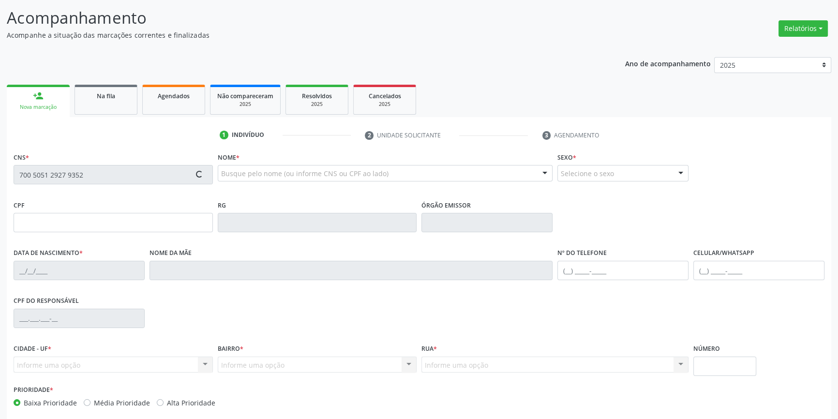
scroll to position [105, 0]
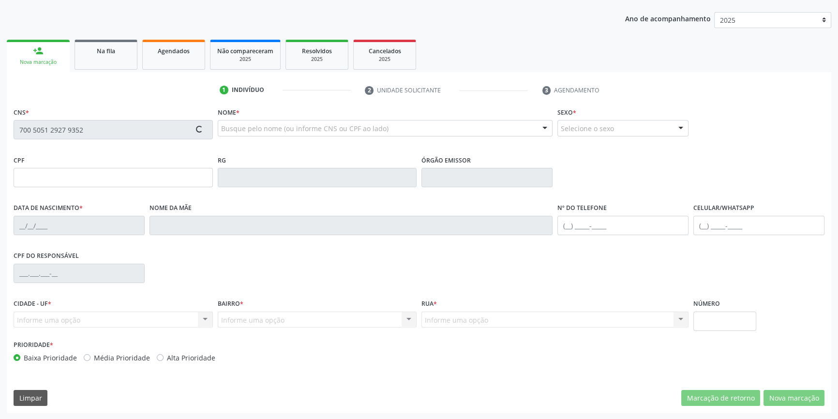
type input "10/08/1988"
type input "Maria Luiza Viana Amorim"
type input "(87) 98807-7048"
type input "117"
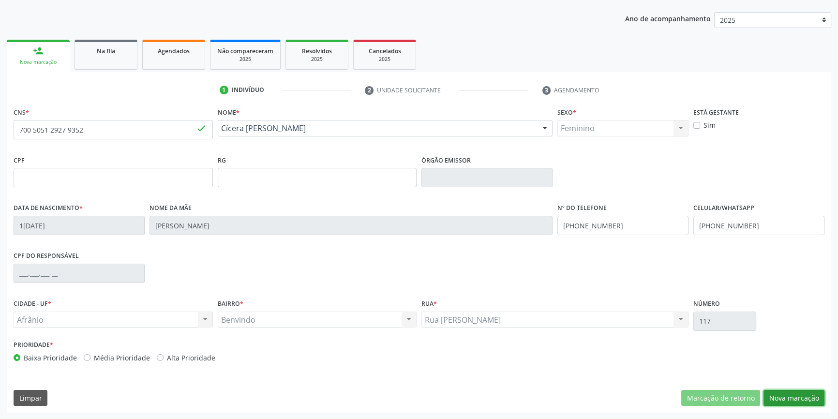
click at [787, 401] on button "Nova marcação" at bounding box center [793, 398] width 61 height 16
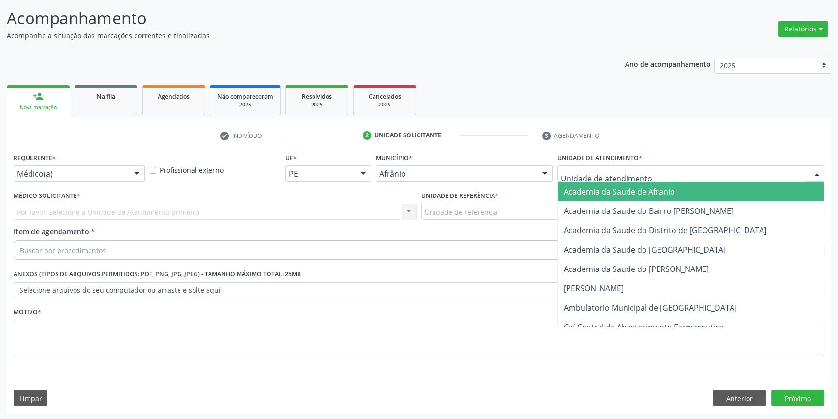
drag, startPoint x: 628, startPoint y: 166, endPoint x: 623, endPoint y: 171, distance: 7.3
click at [624, 166] on div at bounding box center [690, 173] width 267 height 16
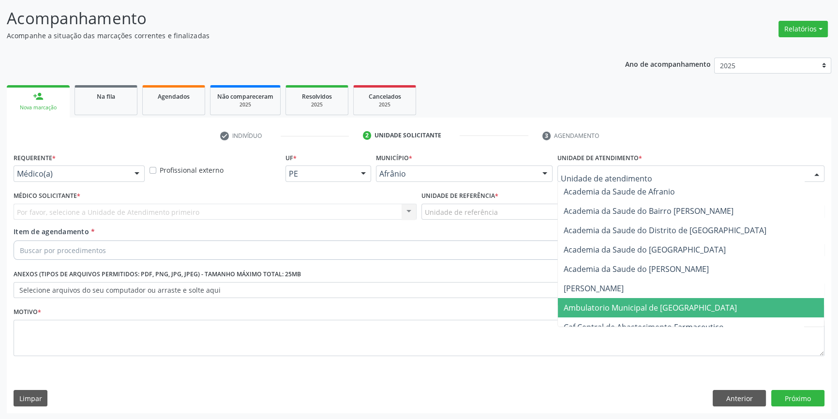
drag, startPoint x: 618, startPoint y: 300, endPoint x: 480, endPoint y: 221, distance: 159.3
click at [618, 300] on span "Ambulatorio Municipal de [GEOGRAPHIC_DATA]" at bounding box center [691, 307] width 266 height 19
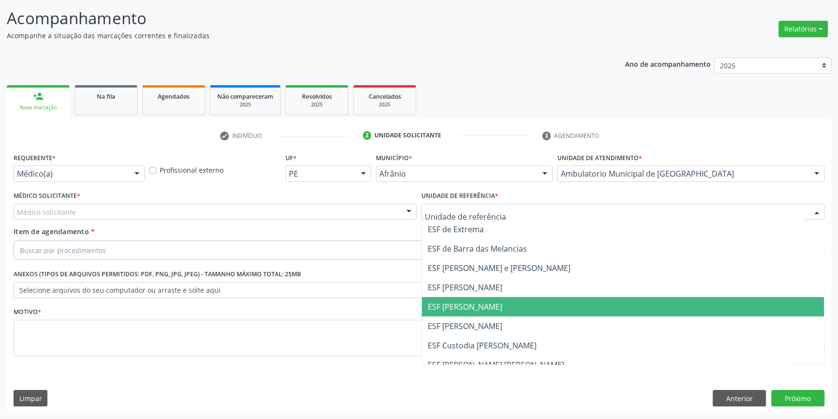
click at [460, 301] on span "ESF [PERSON_NAME]" at bounding box center [465, 306] width 75 height 11
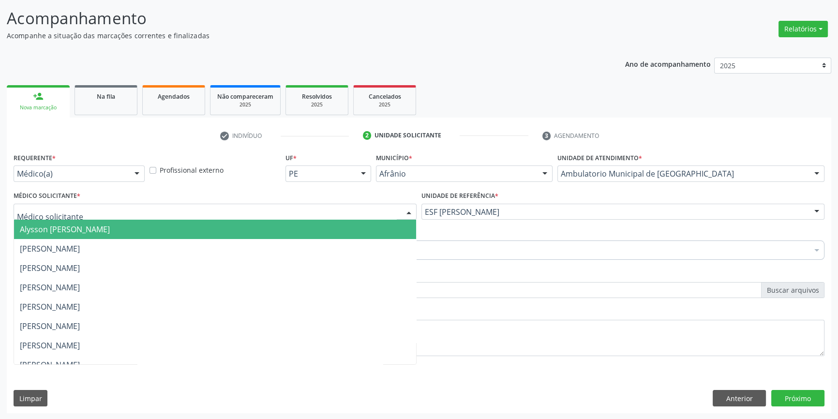
drag, startPoint x: 241, startPoint y: 213, endPoint x: 231, endPoint y: 213, distance: 10.2
click at [241, 213] on div at bounding box center [215, 212] width 403 height 16
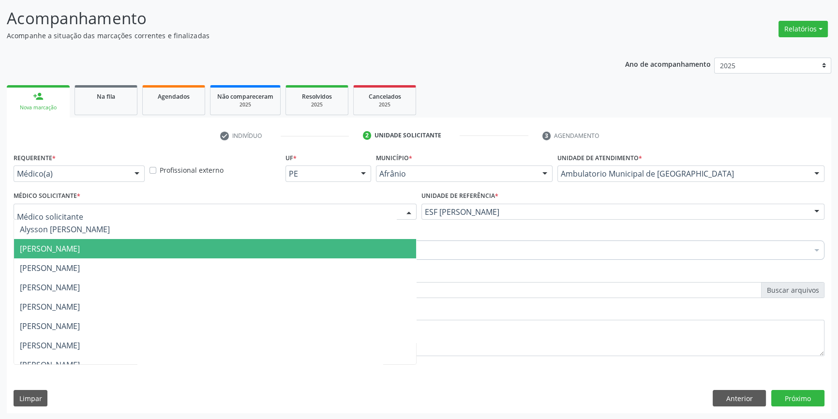
drag, startPoint x: 157, startPoint y: 241, endPoint x: 149, endPoint y: 243, distance: 8.6
click at [155, 241] on span "[PERSON_NAME]" at bounding box center [215, 248] width 402 height 19
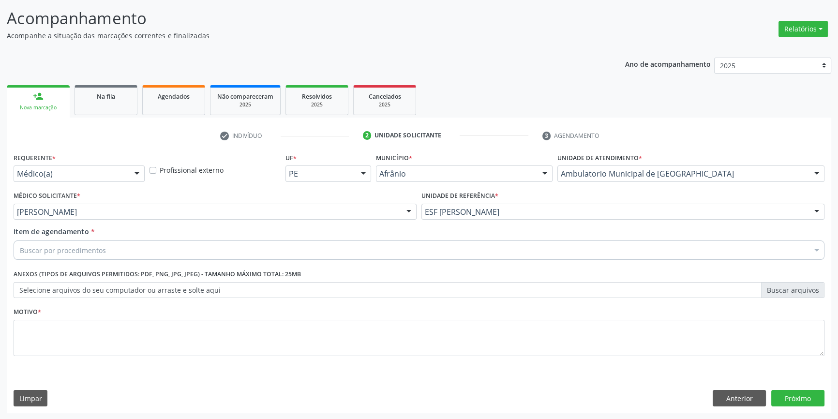
click at [134, 246] on div "Buscar por procedimentos" at bounding box center [419, 249] width 811 height 19
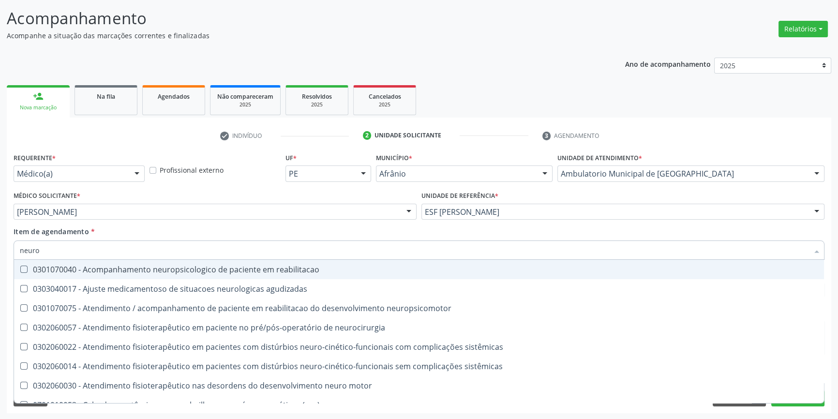
type input "neuroc"
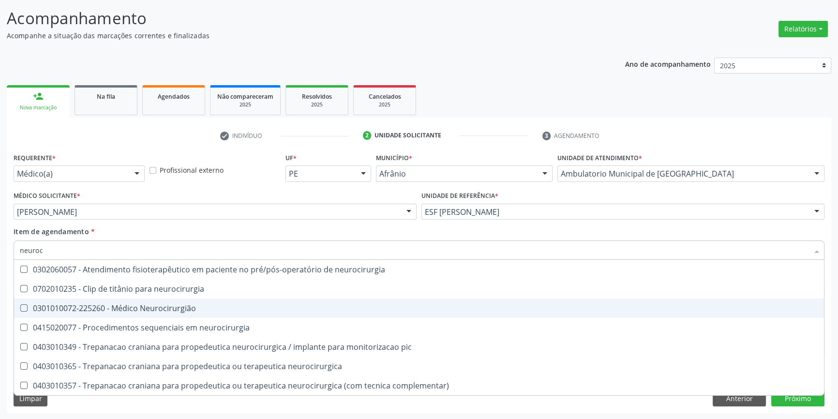
click at [121, 304] on div "0301010072-225260 - Médico Neurocirurgião" at bounding box center [419, 308] width 798 height 8
checkbox Neurocirurgião "true"
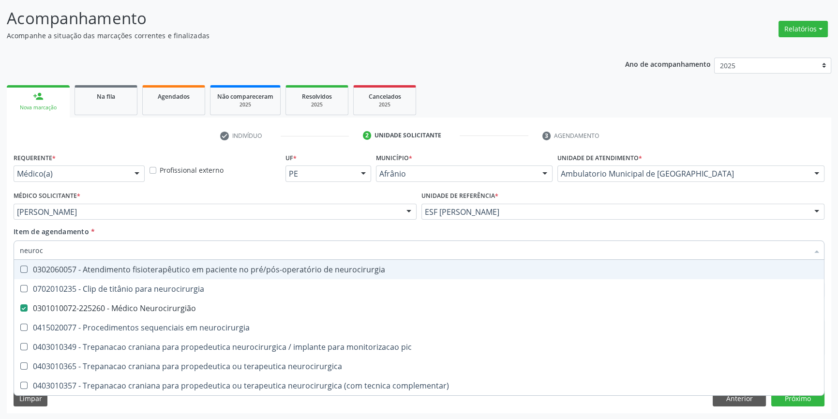
click at [140, 235] on div "Item de agendamento * neuroc Desfazer seleção 0302060057 - Atendimento fisioter…" at bounding box center [419, 241] width 811 height 30
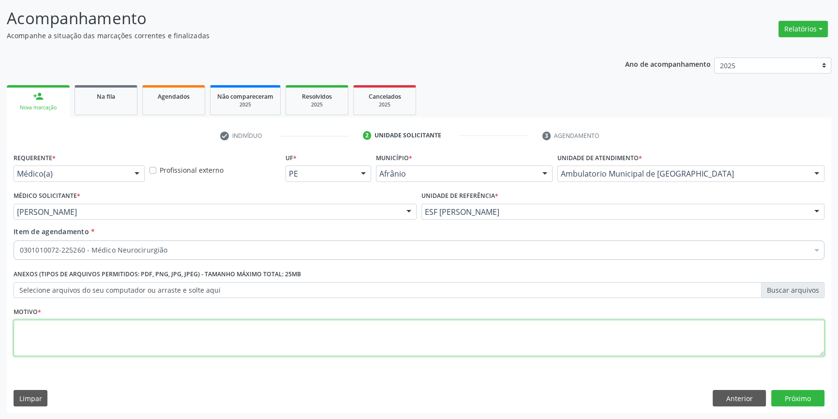
click at [97, 338] on textarea at bounding box center [419, 338] width 811 height 37
type textarea "hernia cervical extrusa"
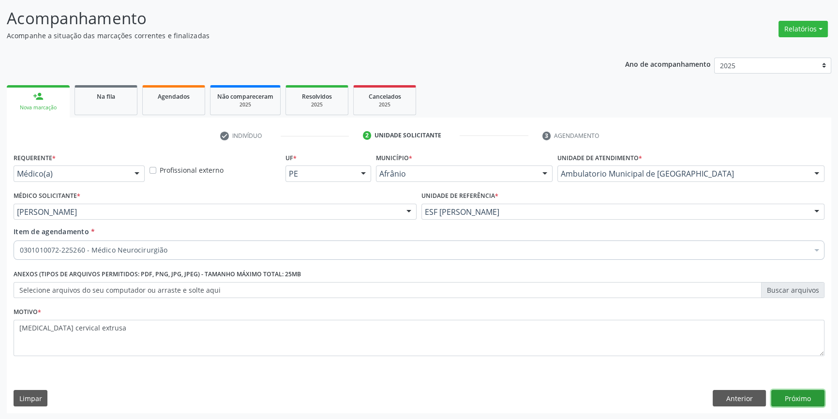
click at [799, 402] on button "Próximo" at bounding box center [797, 398] width 53 height 16
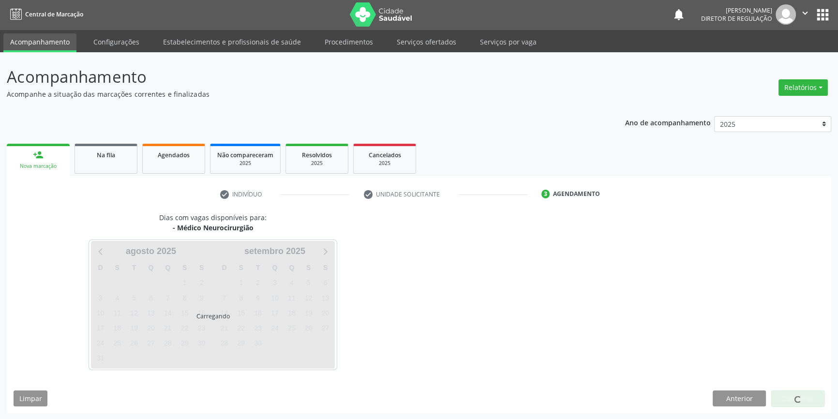
scroll to position [30, 0]
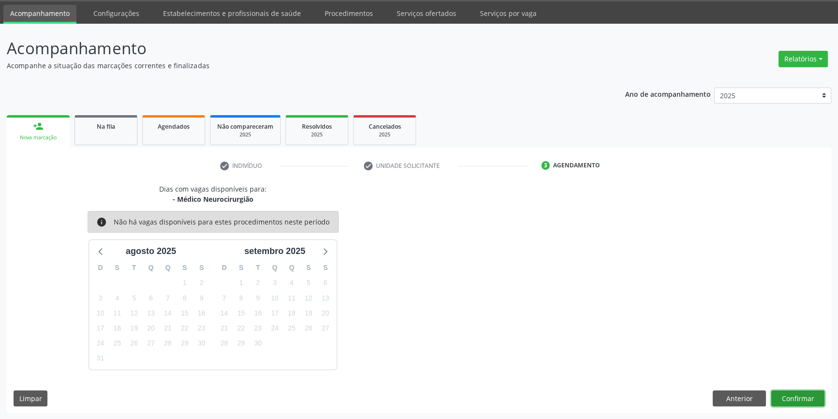
click at [791, 400] on button "Confirmar" at bounding box center [797, 398] width 53 height 16
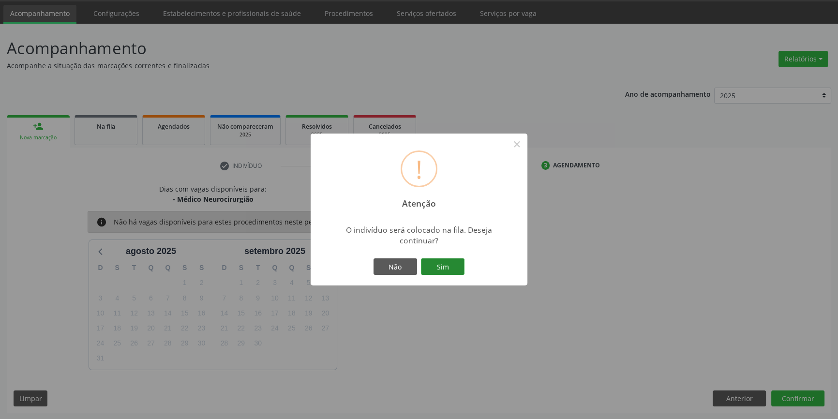
click at [440, 264] on button "Sim" at bounding box center [443, 266] width 44 height 16
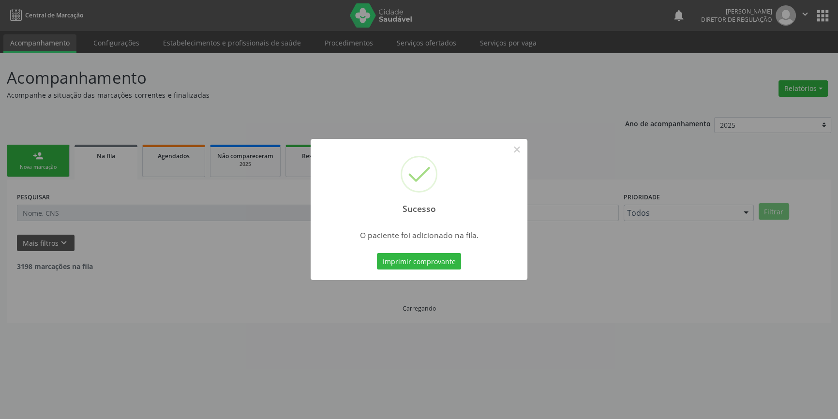
scroll to position [0, 0]
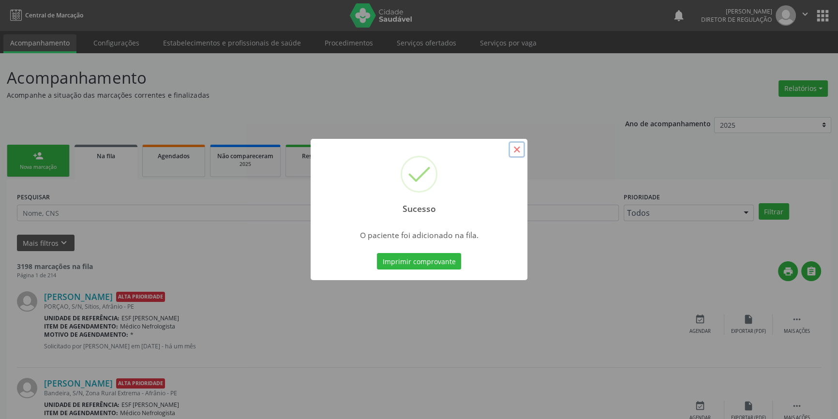
click at [523, 149] on button "×" at bounding box center [516, 149] width 16 height 16
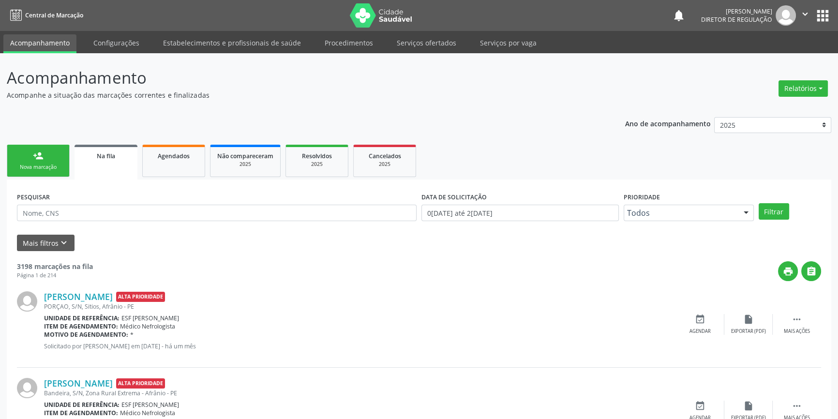
click at [54, 156] on link "person_add Nova marcação" at bounding box center [38, 161] width 63 height 32
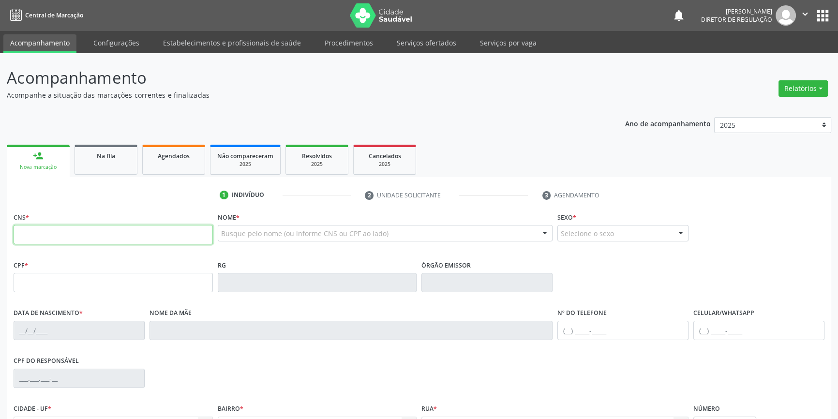
click at [85, 231] on input "text" at bounding box center [113, 234] width 199 height 19
type input "700 8039 4966 2690"
type input "037.476.824-21"
type input "[DATE]"
type input "[PERSON_NAME]"
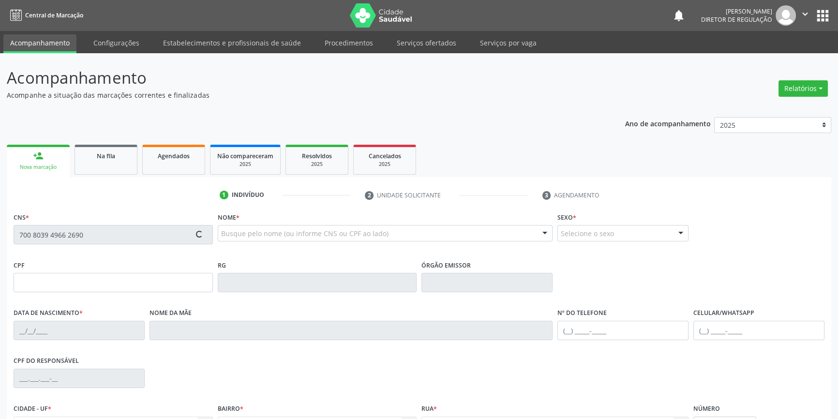
type input "[PHONE_NUMBER]"
type input "29"
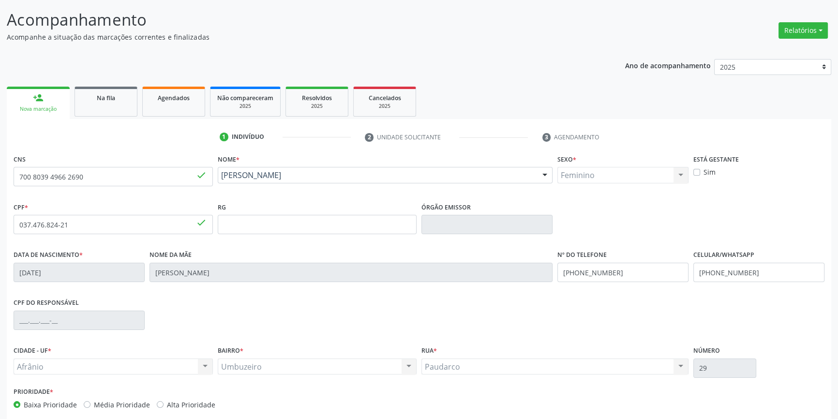
scroll to position [105, 0]
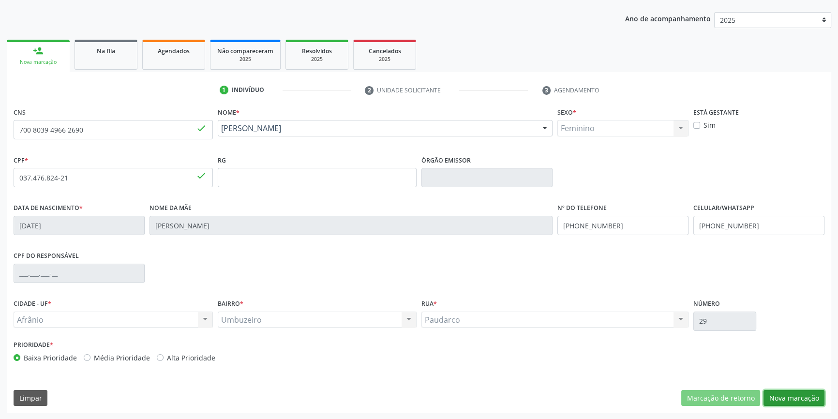
click at [776, 404] on button "Nova marcação" at bounding box center [793, 398] width 61 height 16
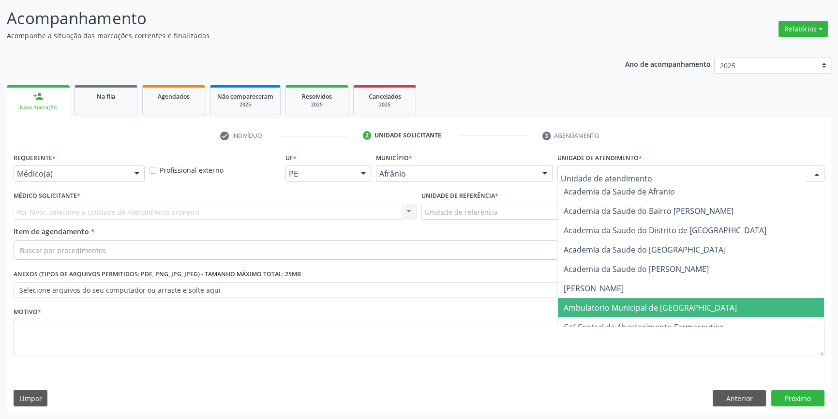
click at [620, 315] on span "Ambulatorio Municipal de [GEOGRAPHIC_DATA]" at bounding box center [691, 307] width 266 height 19
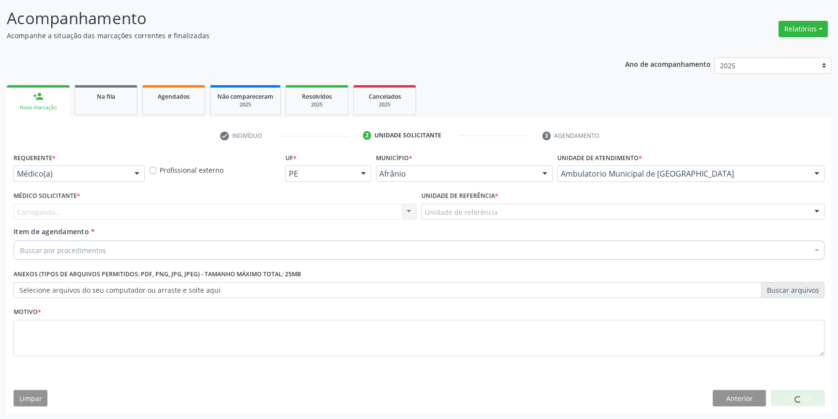
click at [495, 209] on div "Unidade de referência" at bounding box center [622, 212] width 403 height 16
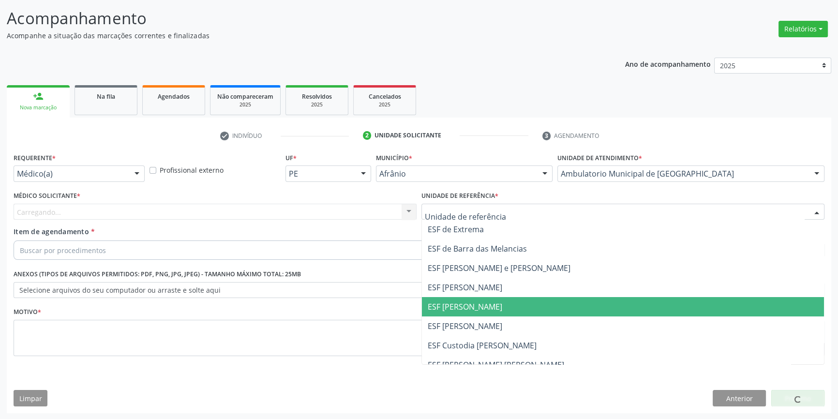
click at [478, 310] on span "ESF [PERSON_NAME]" at bounding box center [465, 306] width 75 height 11
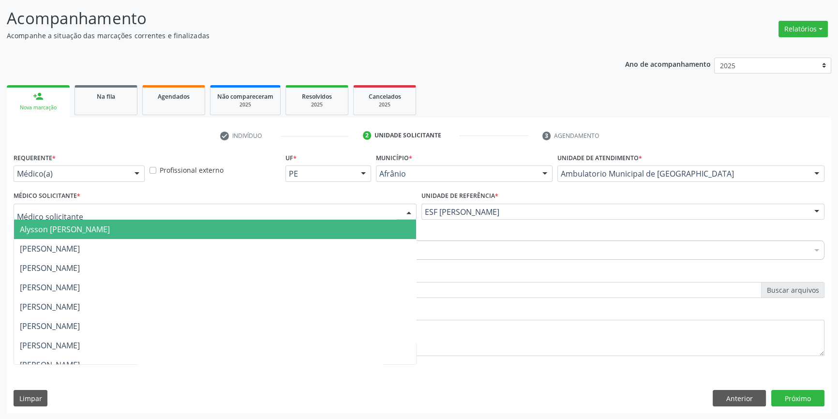
click at [194, 204] on div at bounding box center [215, 212] width 403 height 16
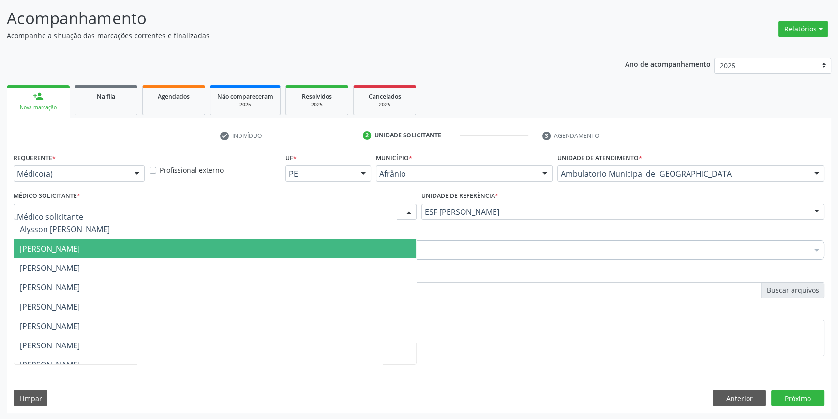
click at [80, 251] on span "[PERSON_NAME]" at bounding box center [50, 248] width 60 height 11
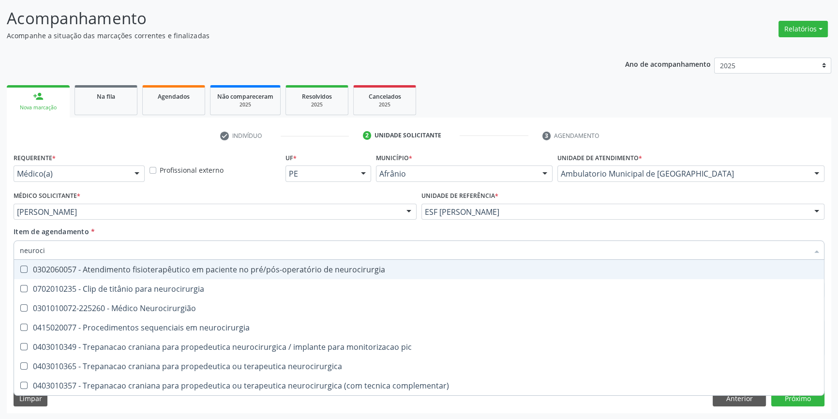
type input "neurocir"
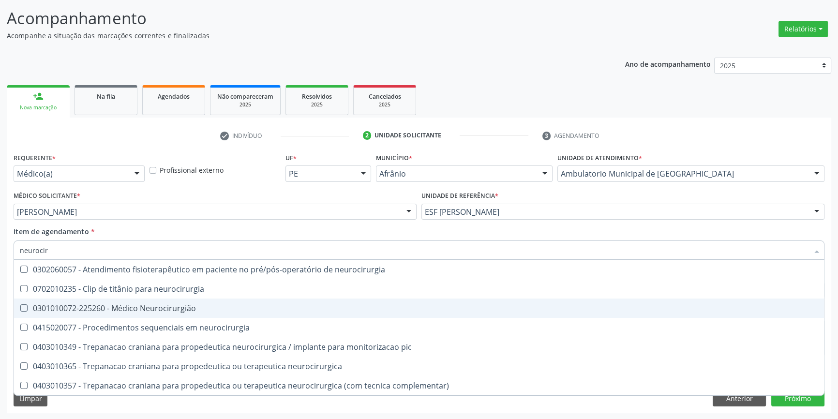
click at [145, 304] on div "0301010072-225260 - Médico Neurocirurgião" at bounding box center [419, 308] width 798 height 8
checkbox Neurocirurgião "true"
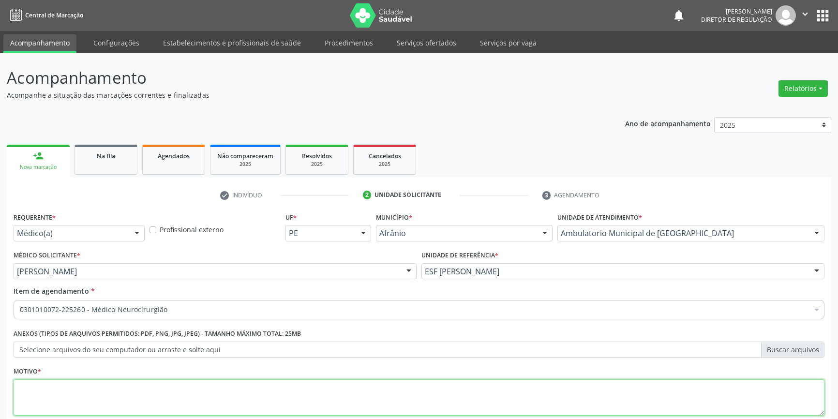
click at [144, 379] on textarea at bounding box center [419, 397] width 811 height 37
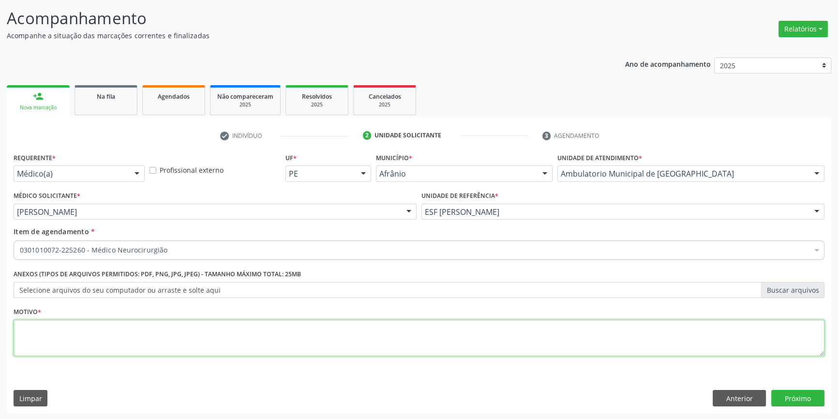
scroll to position [60, 0]
type textarea "neuropatia"
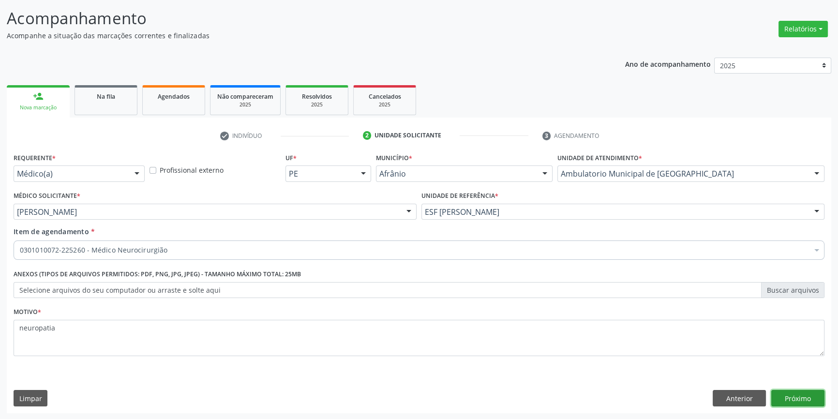
click at [797, 394] on button "Próximo" at bounding box center [797, 398] width 53 height 16
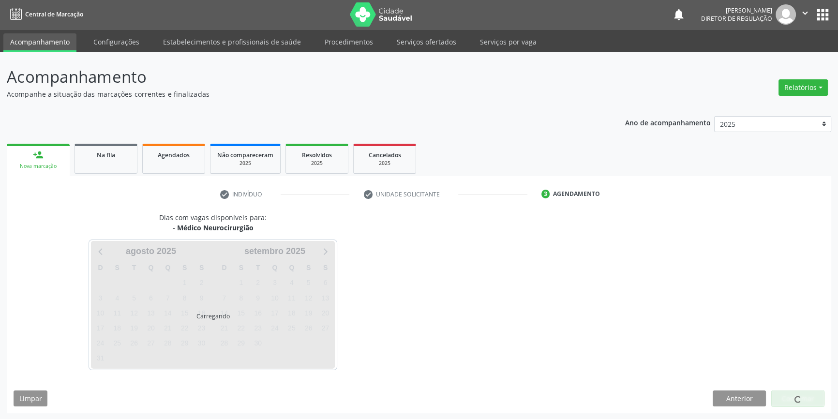
scroll to position [30, 0]
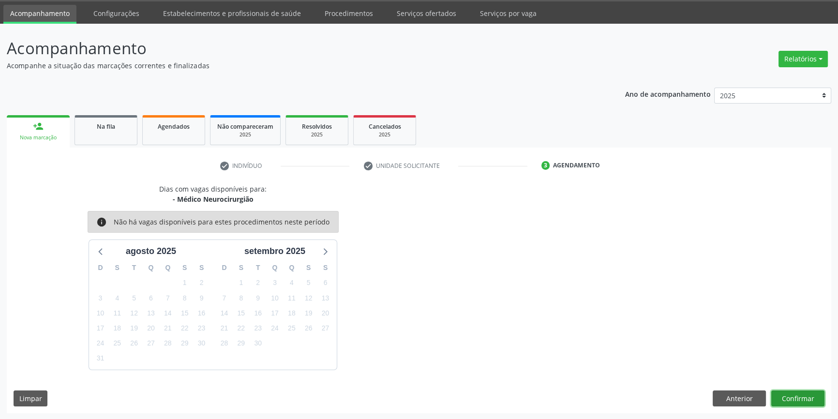
click at [786, 402] on button "Confirmar" at bounding box center [797, 398] width 53 height 16
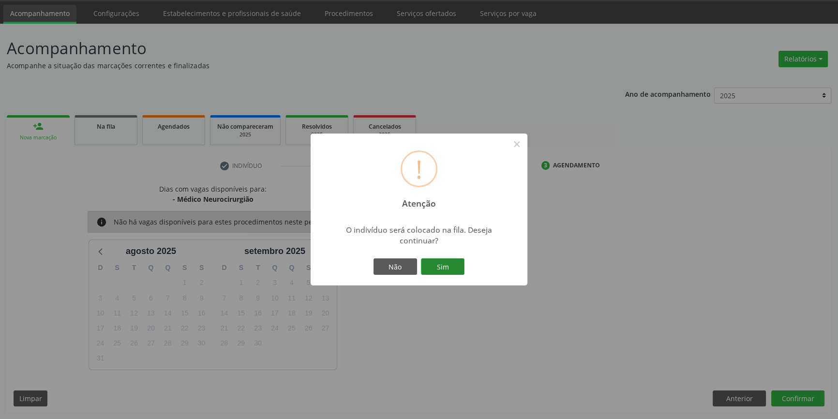
click at [436, 264] on button "Sim" at bounding box center [443, 266] width 44 height 16
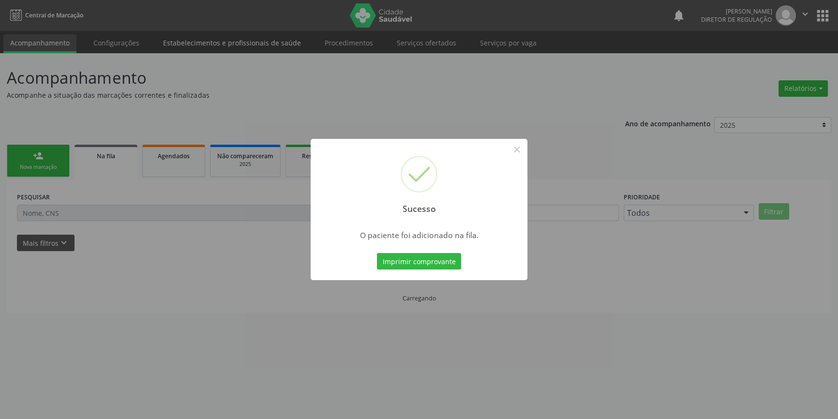
scroll to position [0, 0]
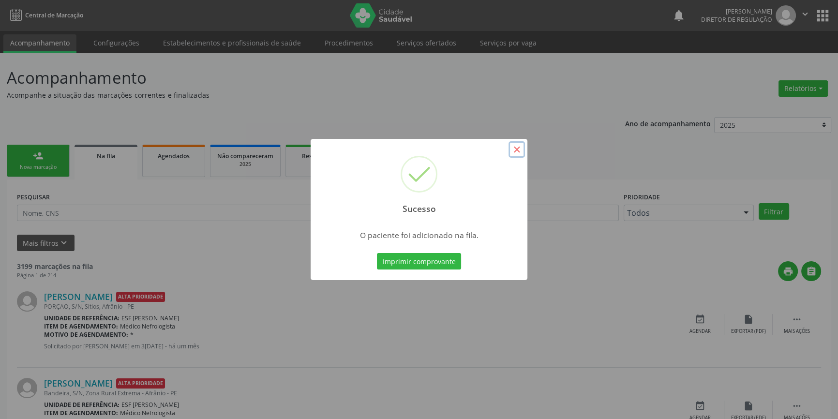
click at [522, 150] on button "×" at bounding box center [516, 149] width 16 height 16
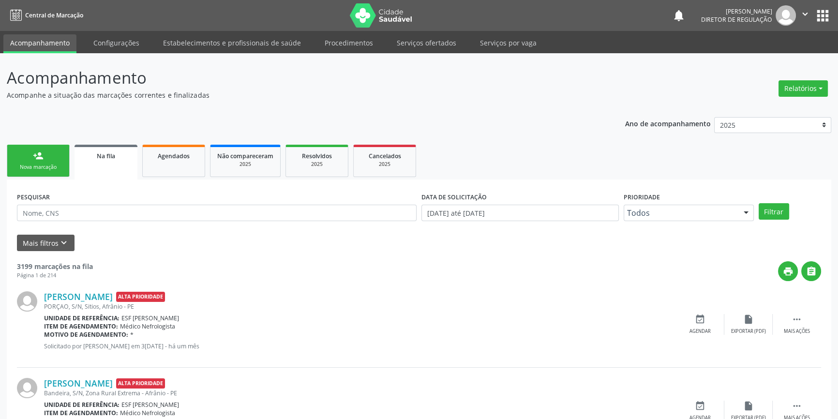
click at [39, 159] on div "person_add" at bounding box center [38, 155] width 11 height 11
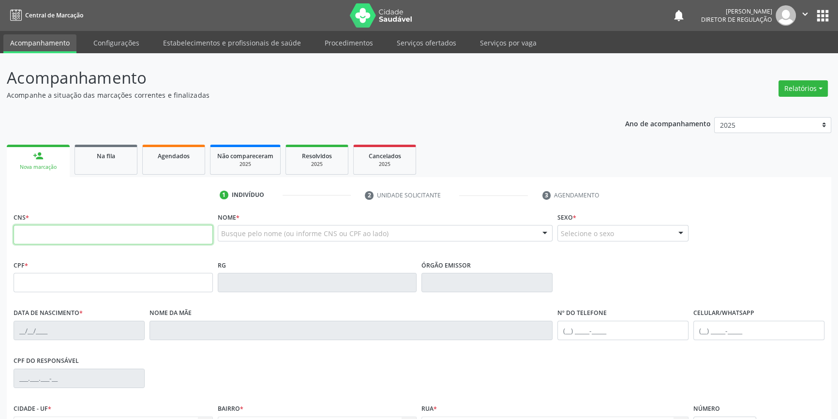
click at [63, 233] on input "text" at bounding box center [113, 234] width 199 height 19
type input "700 8039 4966 2690"
type input "037.476.824-21"
type input "[DATE]"
type input "[PERSON_NAME]"
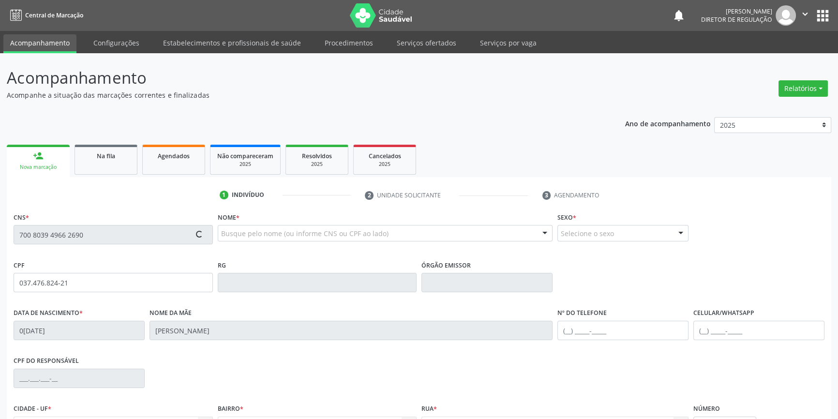
type input "[PHONE_NUMBER]"
type input "29"
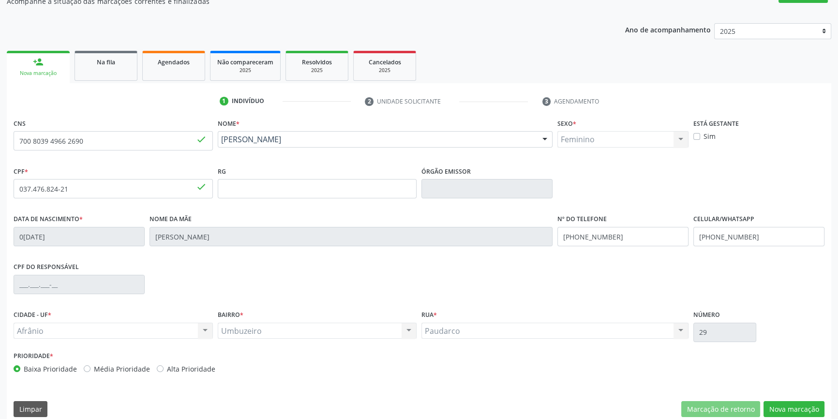
scroll to position [105, 0]
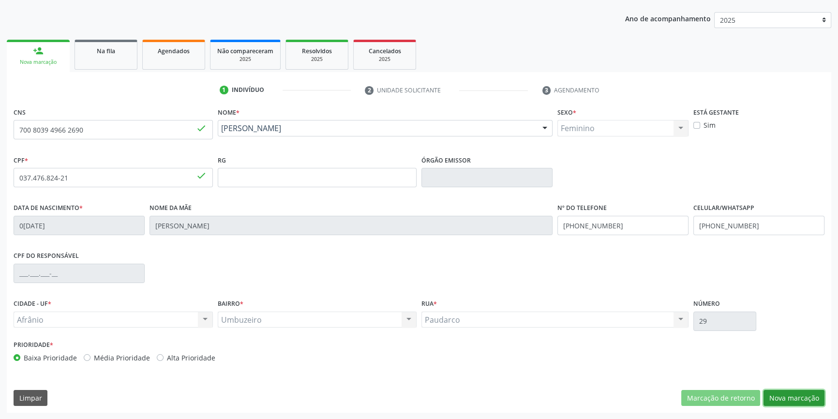
click at [783, 399] on button "Nova marcação" at bounding box center [793, 398] width 61 height 16
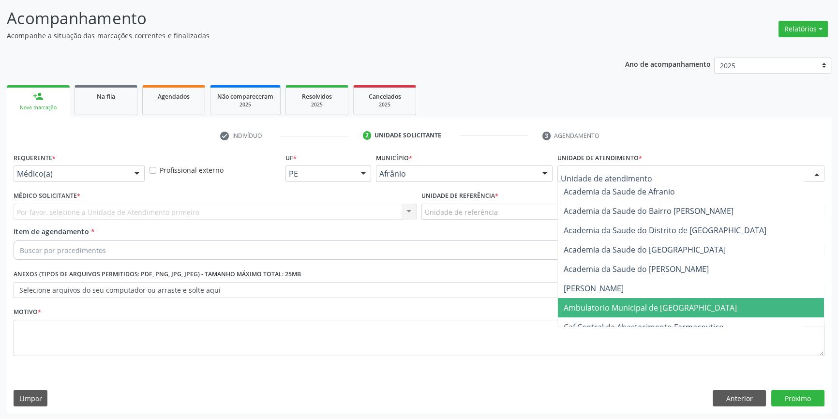
click at [619, 302] on span "Ambulatorio Municipal de [GEOGRAPHIC_DATA]" at bounding box center [650, 307] width 173 height 11
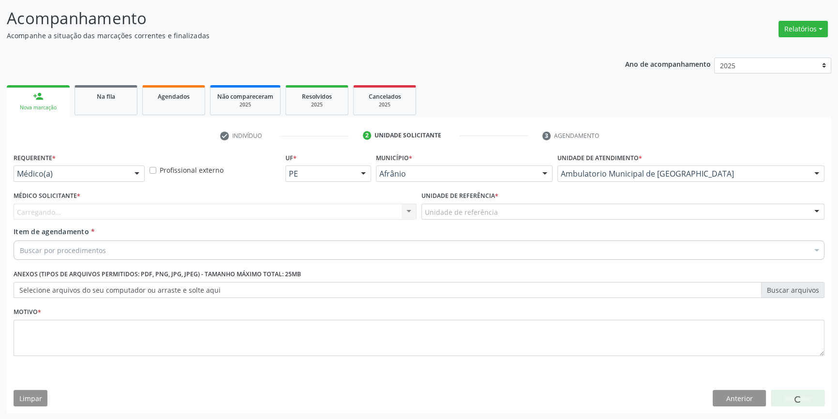
click at [505, 222] on div "Unidade de referência * Unidade de referência ESF de Extrema ESF de Barra das M…" at bounding box center [623, 208] width 408 height 38
click at [498, 209] on div "Unidade de referência" at bounding box center [622, 212] width 403 height 16
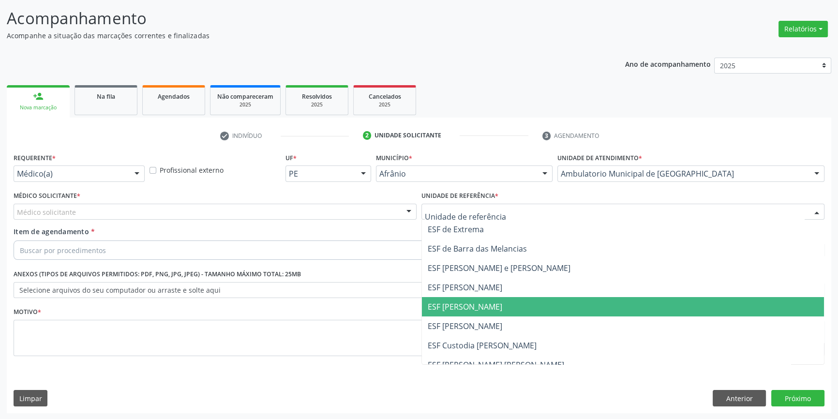
click at [492, 300] on span "ESF [PERSON_NAME]" at bounding box center [623, 306] width 402 height 19
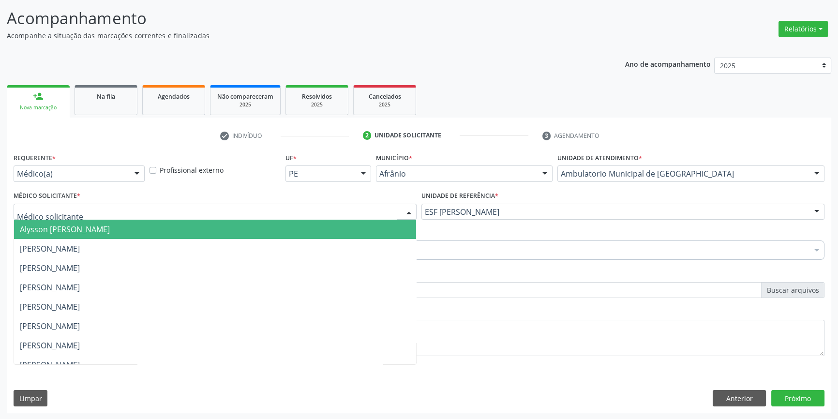
drag, startPoint x: 111, startPoint y: 207, endPoint x: 76, endPoint y: 232, distance: 42.7
click at [111, 207] on div at bounding box center [215, 212] width 403 height 16
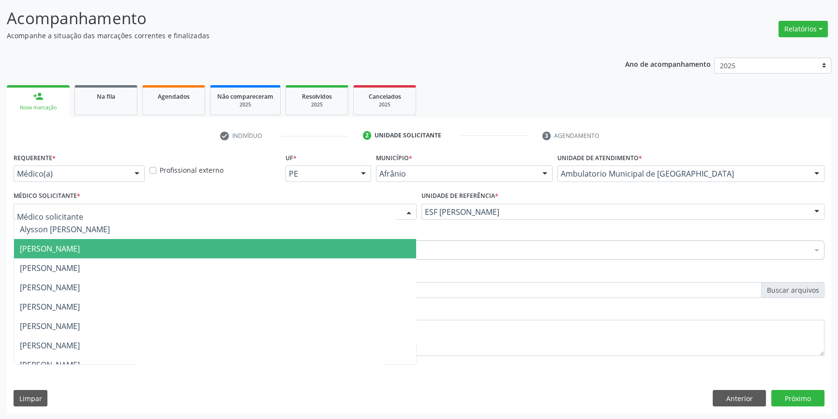
click at [61, 248] on span "[PERSON_NAME]" at bounding box center [50, 248] width 60 height 11
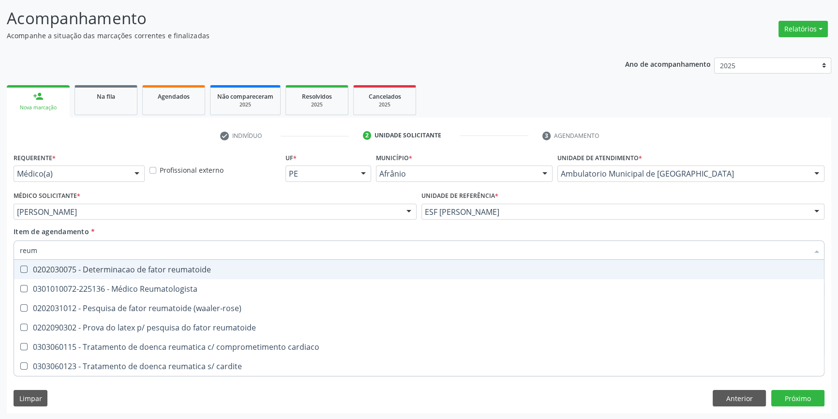
type input "reuma"
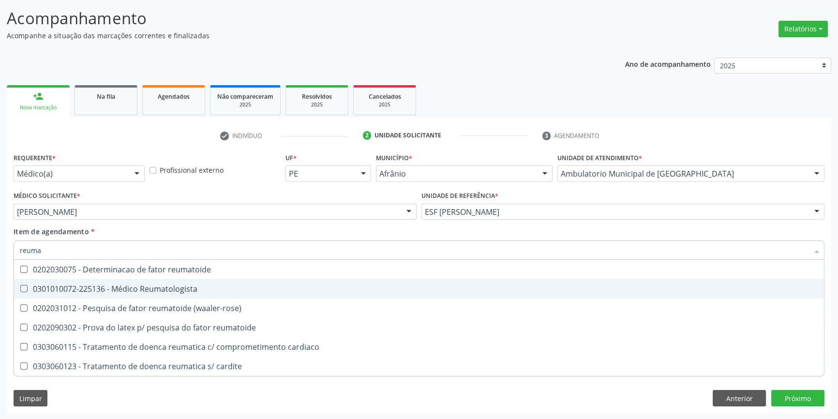
click at [115, 280] on span "0301010072-225136 - Médico Reumatologista" at bounding box center [419, 288] width 810 height 19
checkbox Reumatologista "true"
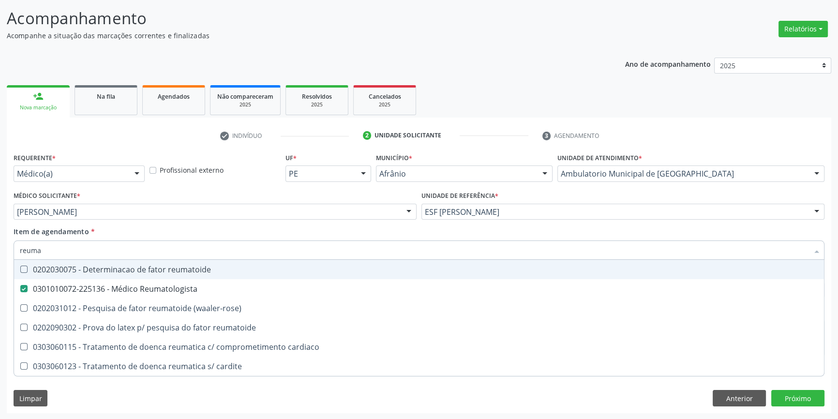
click at [116, 234] on div "Item de agendamento * reuma Desfazer seleção 0202030075 - Determinacao de fator…" at bounding box center [419, 241] width 811 height 30
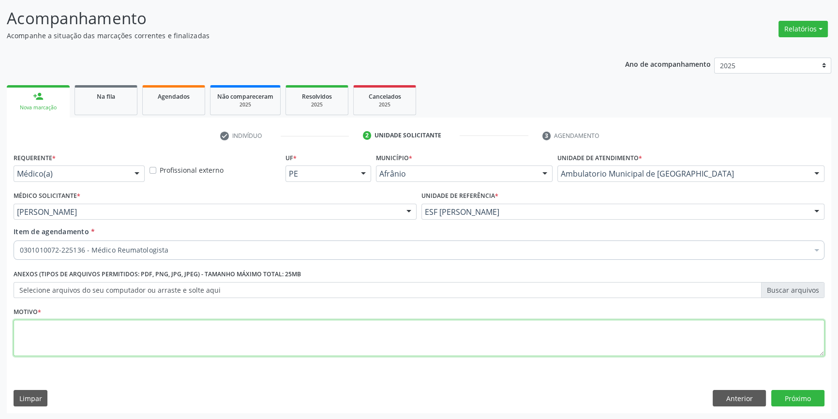
click at [97, 352] on textarea at bounding box center [419, 338] width 811 height 37
type textarea "retorno"
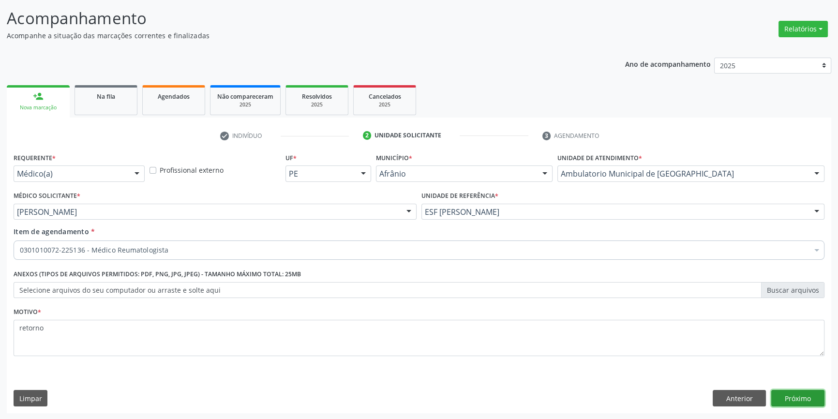
click at [787, 390] on button "Próximo" at bounding box center [797, 398] width 53 height 16
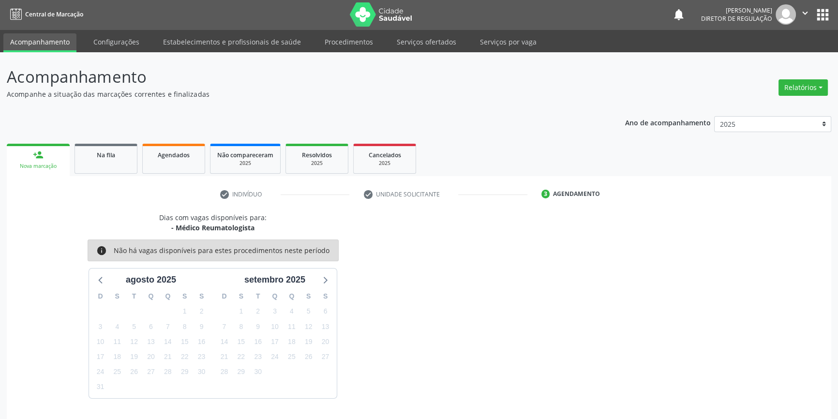
scroll to position [30, 0]
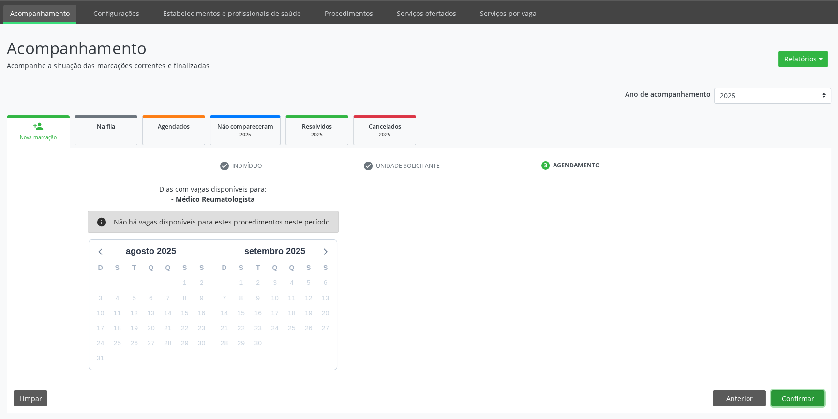
click at [783, 403] on button "Confirmar" at bounding box center [797, 398] width 53 height 16
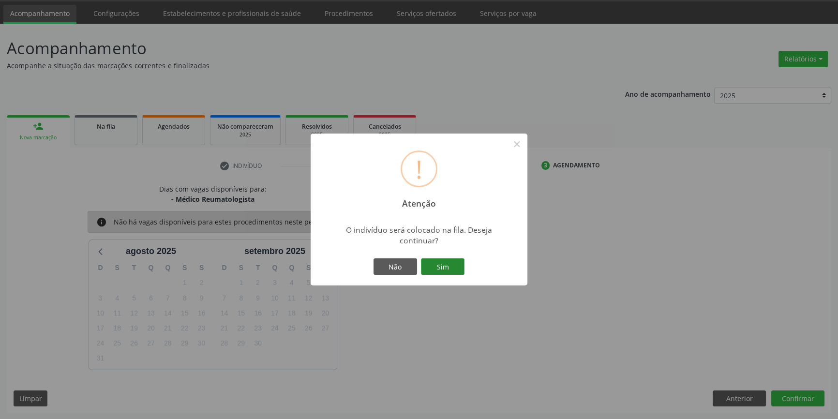
click at [442, 267] on button "Sim" at bounding box center [443, 266] width 44 height 16
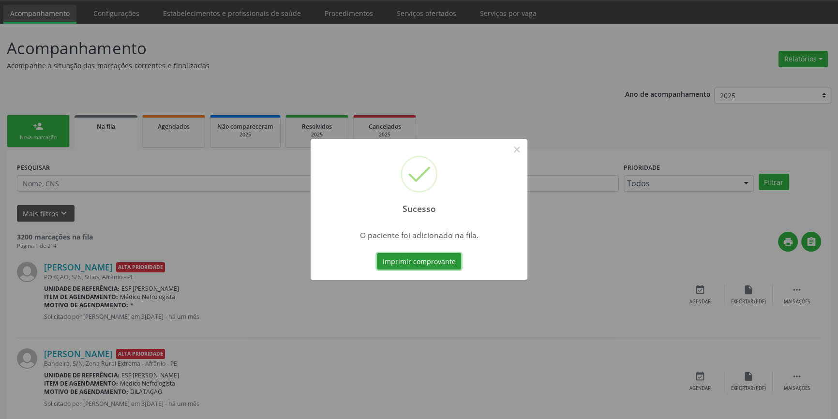
scroll to position [0, 0]
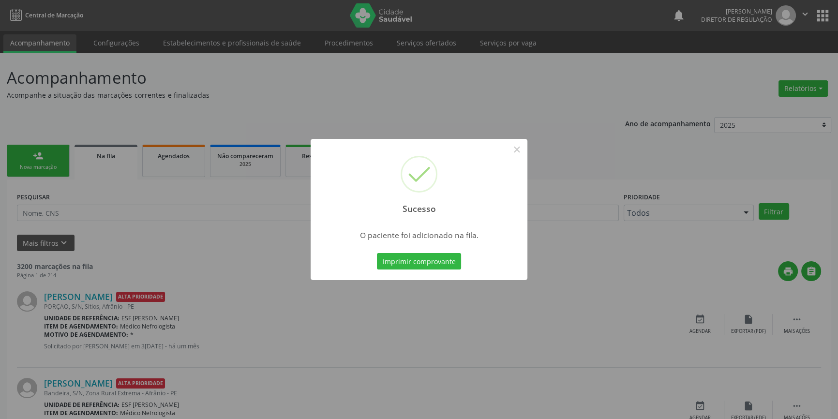
click at [577, 111] on div "Sucesso × O paciente foi adicionado na fila. Imprimir comprovante Cancel" at bounding box center [419, 209] width 838 height 419
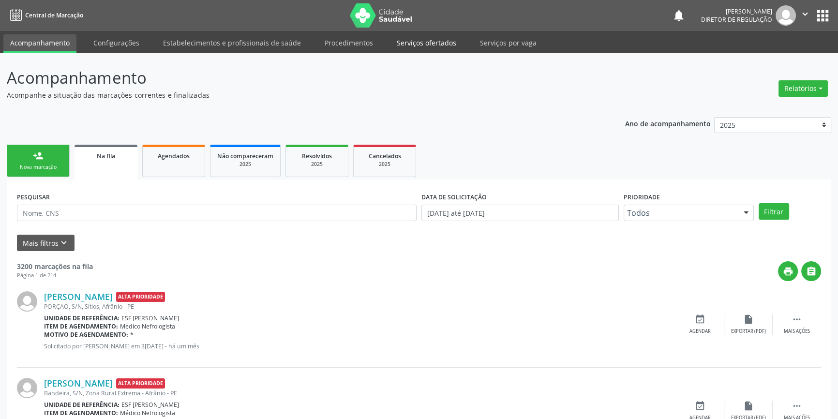
click at [428, 44] on link "Serviços ofertados" at bounding box center [426, 42] width 73 height 17
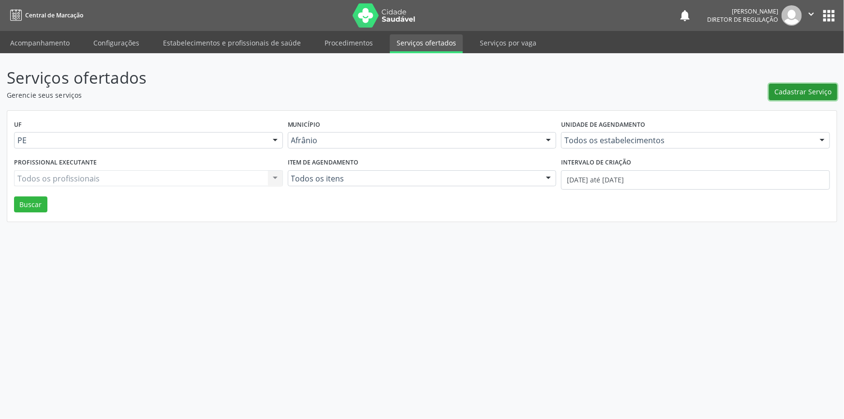
click at [789, 84] on button "Cadastrar Serviço" at bounding box center [803, 92] width 68 height 16
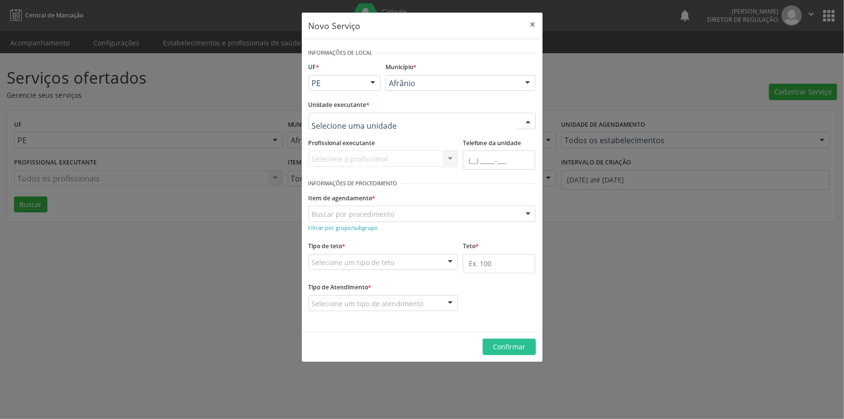
click at [474, 117] on div at bounding box center [422, 121] width 227 height 16
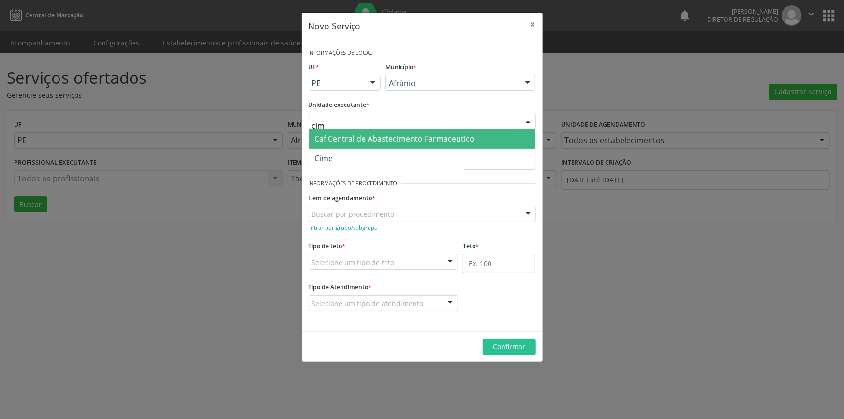
type input "cime"
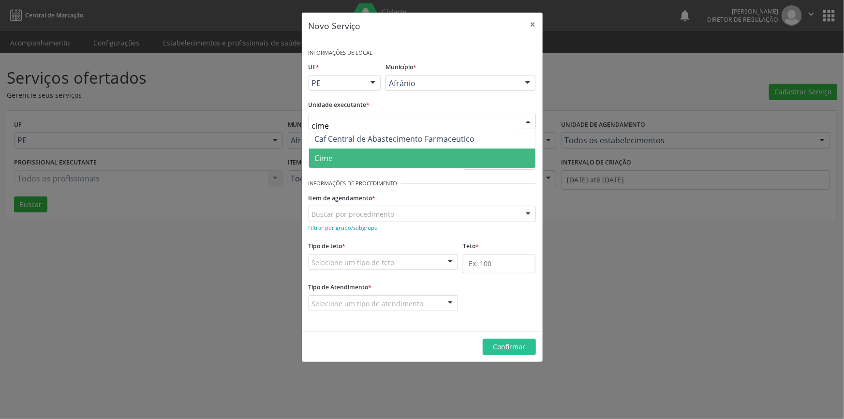
click at [401, 161] on span "Cime" at bounding box center [422, 158] width 226 height 19
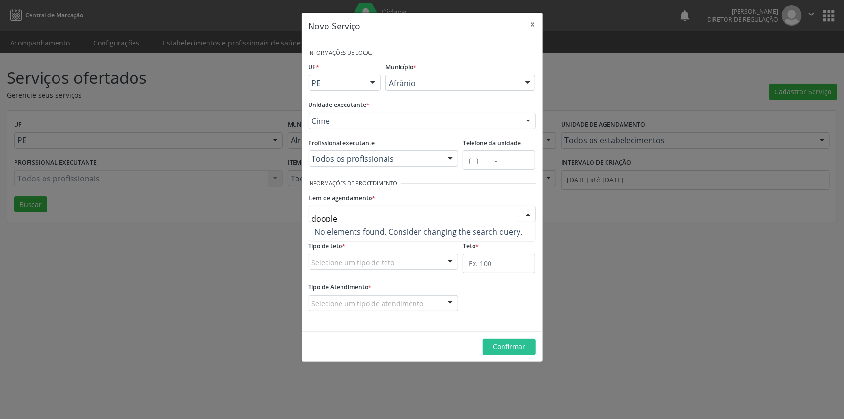
drag, startPoint x: 380, startPoint y: 225, endPoint x: 325, endPoint y: 220, distance: 55.4
click at [325, 220] on div "doople No elements found. Consider changing the search query. List is empty." at bounding box center [422, 214] width 227 height 16
drag, startPoint x: 338, startPoint y: 218, endPoint x: 282, endPoint y: 223, distance: 56.8
click at [282, 223] on div "Novo Serviço × Informações de Local UF * PE BA PE Nenhum resultado encontrado p…" at bounding box center [422, 209] width 844 height 419
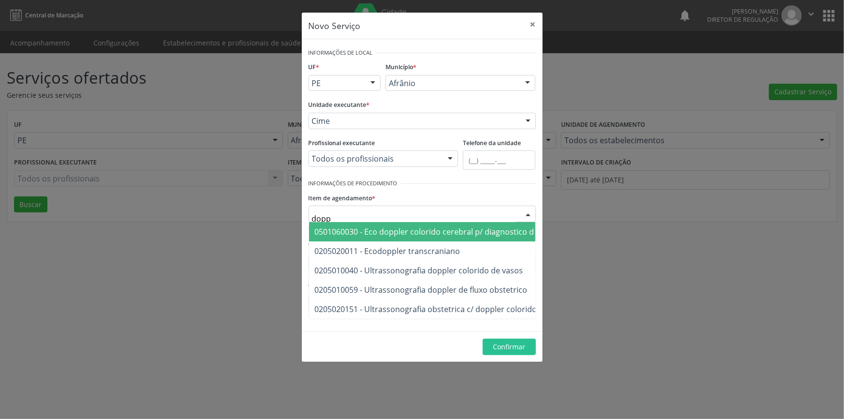
type input "doppl"
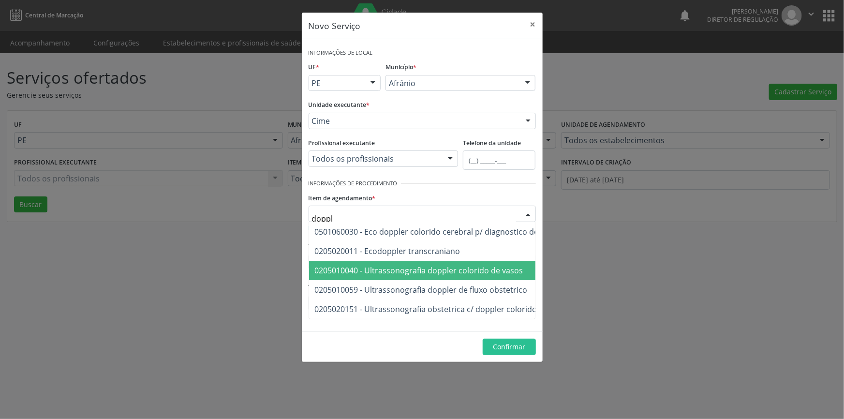
click at [463, 277] on span "0205010040 - Ultrassonografia doppler colorido de vasos" at bounding box center [458, 270] width 298 height 19
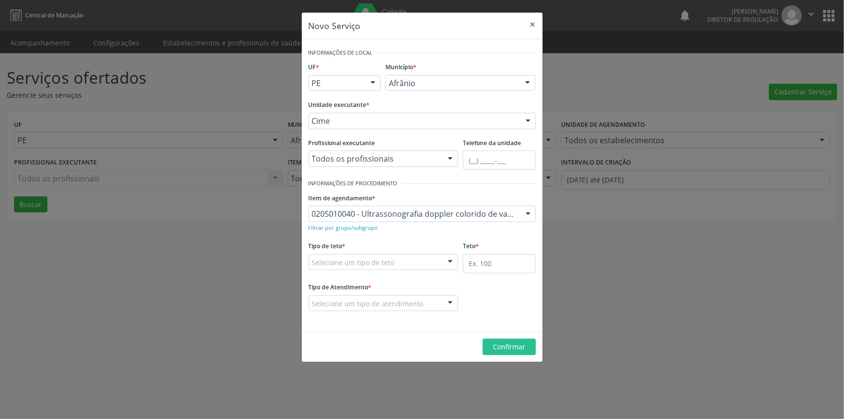
click at [430, 255] on span "0604320124 - Abatacepte 250 mg injetável (por frasco ampola)." at bounding box center [429, 251] width 228 height 11
click at [395, 266] on div "Selecione um tipo de teto" at bounding box center [384, 262] width 150 height 16
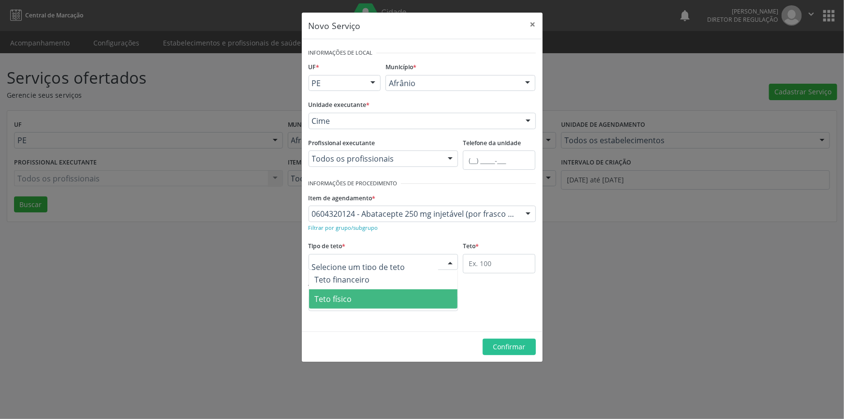
click at [378, 297] on span "Teto físico" at bounding box center [383, 298] width 149 height 19
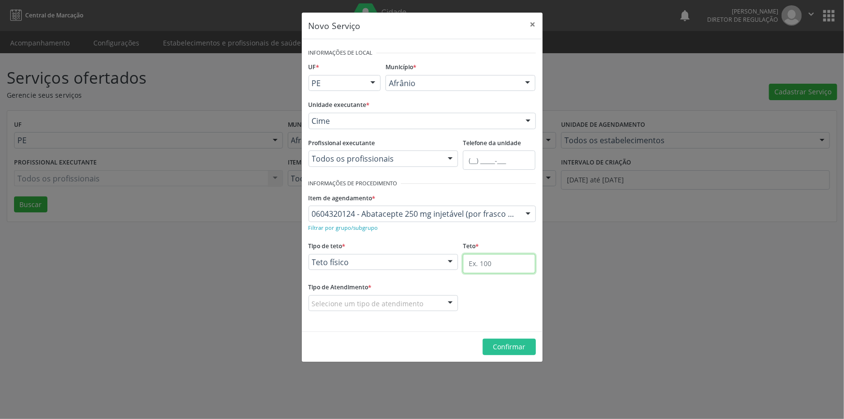
click at [509, 256] on input "text" at bounding box center [499, 263] width 73 height 19
type input "1"
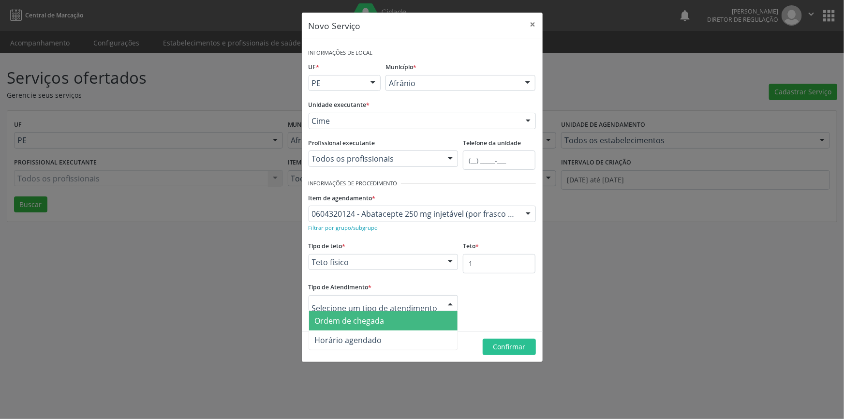
click at [380, 320] on span "Ordem de chegada" at bounding box center [350, 320] width 70 height 11
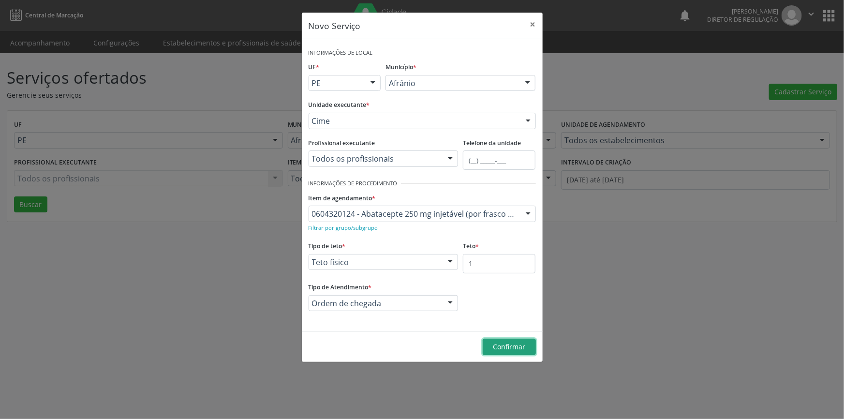
click at [523, 352] on button "Confirmar" at bounding box center [509, 347] width 53 height 16
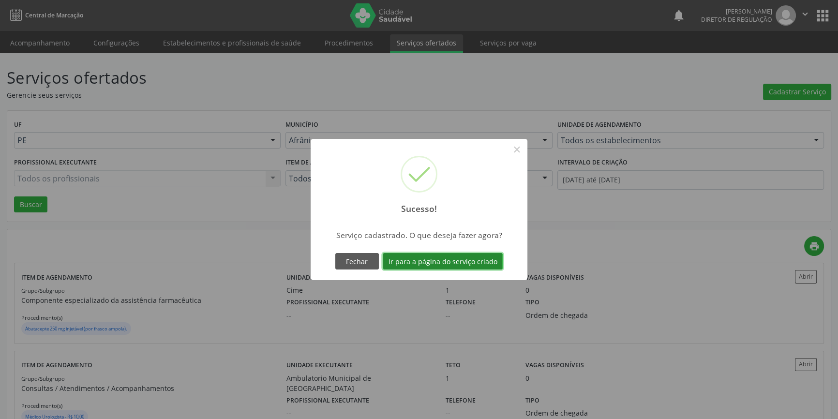
click at [463, 260] on button "Ir para a página do serviço criado" at bounding box center [443, 261] width 120 height 16
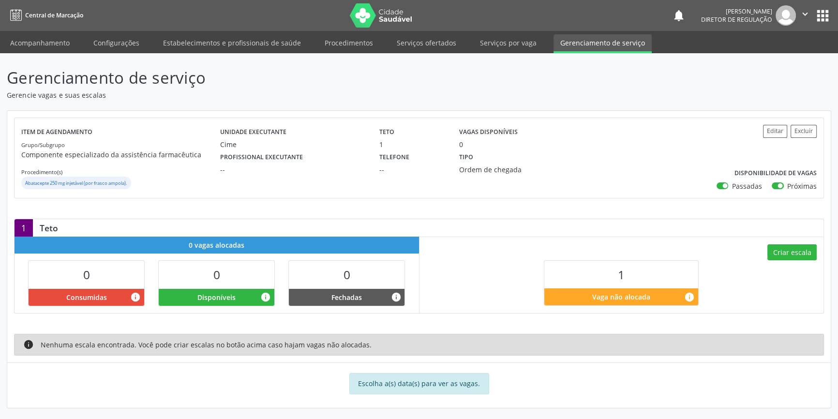
click at [800, 242] on div "Criar escala 1 Vaga não alocada info" at bounding box center [621, 275] width 404 height 76
click at [798, 248] on button "Criar escala" at bounding box center [791, 252] width 49 height 16
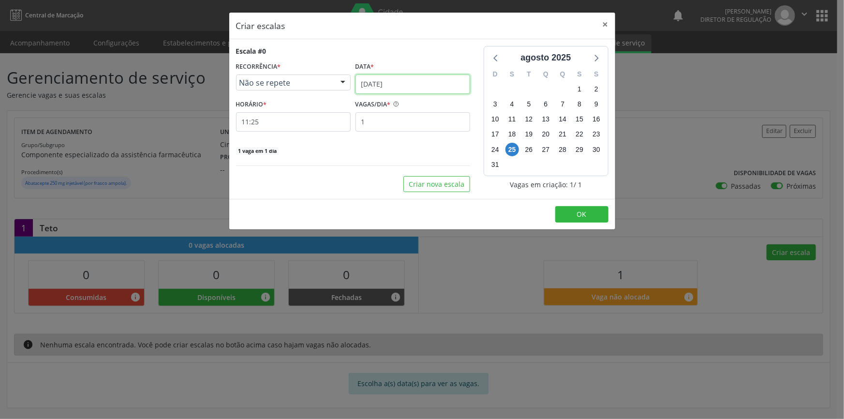
click at [396, 86] on input "[DATE]" at bounding box center [413, 84] width 115 height 19
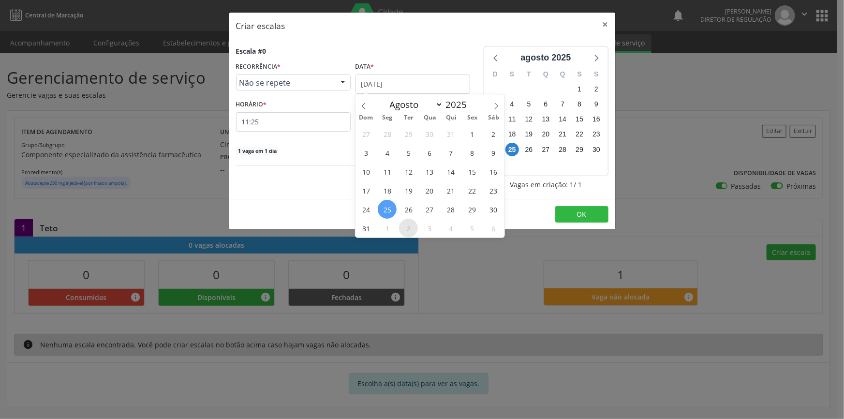
click at [412, 237] on span "2" at bounding box center [408, 228] width 19 height 19
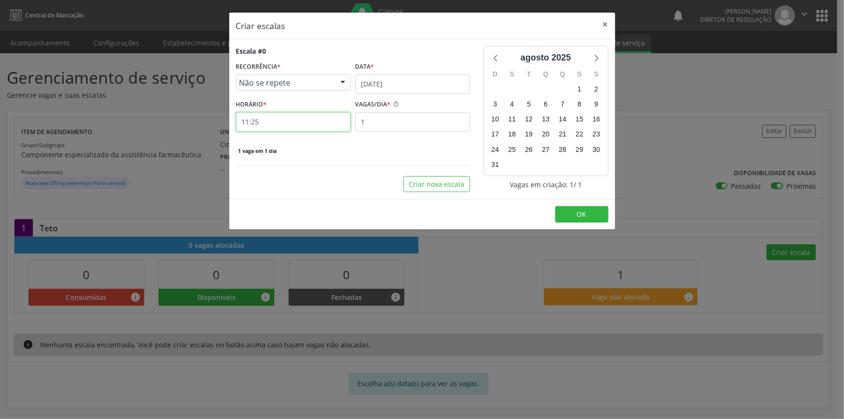
click at [285, 121] on input "11:25" at bounding box center [293, 121] width 115 height 19
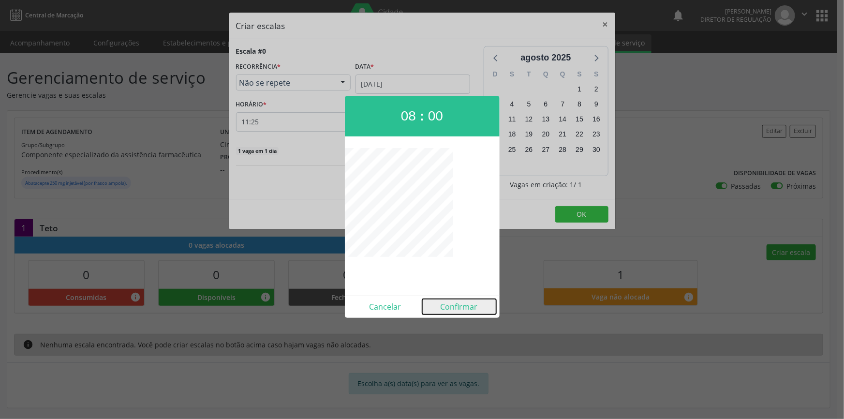
click at [463, 306] on button "Confirmar" at bounding box center [459, 306] width 74 height 15
type input "08:00"
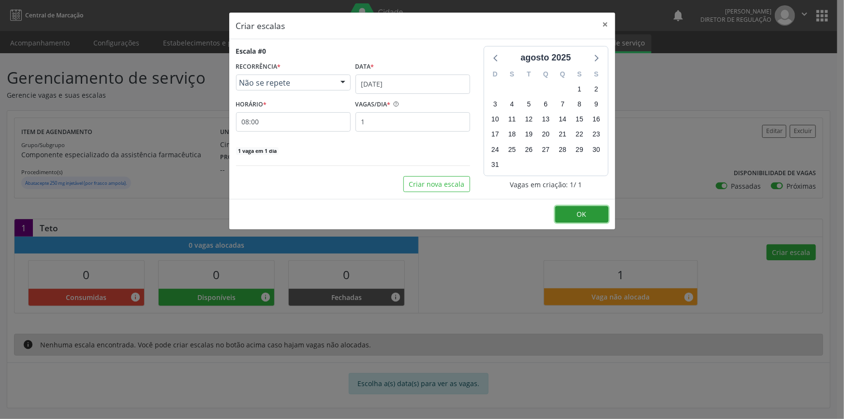
click at [571, 213] on button "OK" at bounding box center [581, 214] width 53 height 16
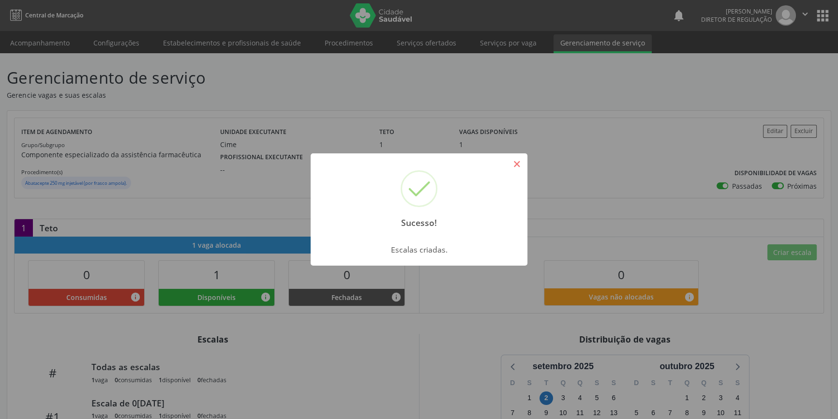
click at [517, 164] on button "×" at bounding box center [516, 164] width 16 height 16
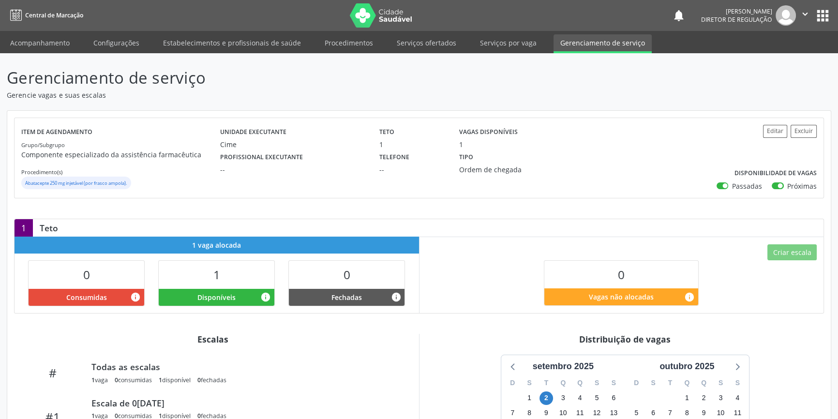
click at [44, 53] on div "Gerenciamento de serviço Gerencie vagas e suas escalas Item de agendamento Grup…" at bounding box center [419, 300] width 838 height 494
click at [64, 47] on link "Acompanhamento" at bounding box center [39, 42] width 73 height 17
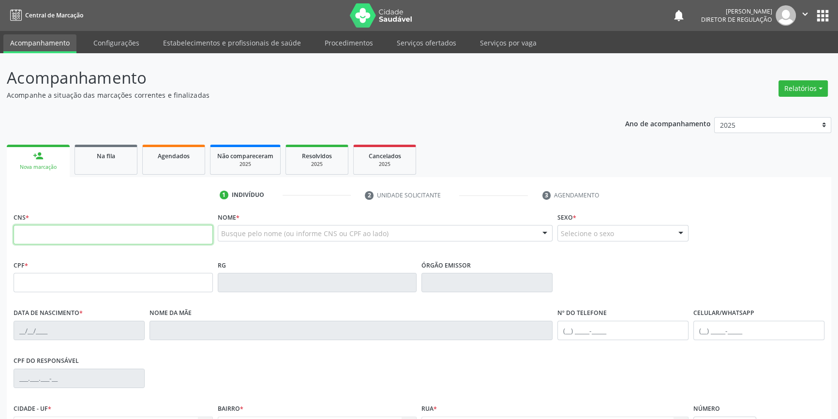
click at [150, 235] on input "text" at bounding box center [113, 234] width 199 height 19
paste input "702 8051 6727 4862"
type input "702 8051 6727 4862"
type input "107.590.924-43"
type input "17/05/1995"
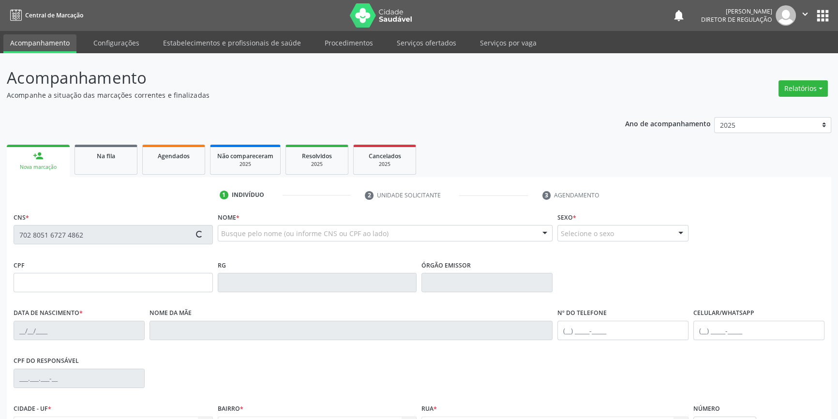
type input "Silvanete da Silva Brito"
type input "(87) 98802-5468"
type input "097.023.024-98"
type input "142"
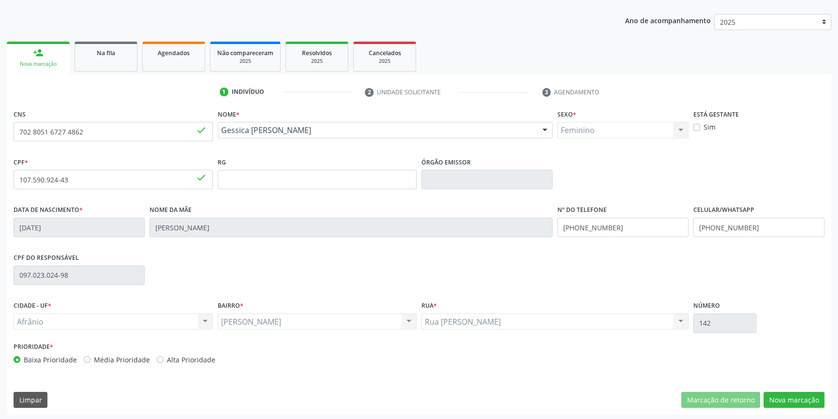
scroll to position [105, 0]
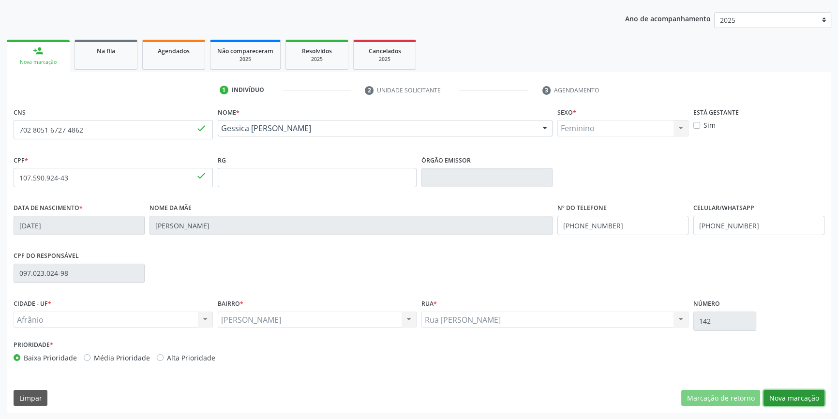
click at [789, 394] on button "Nova marcação" at bounding box center [793, 398] width 61 height 16
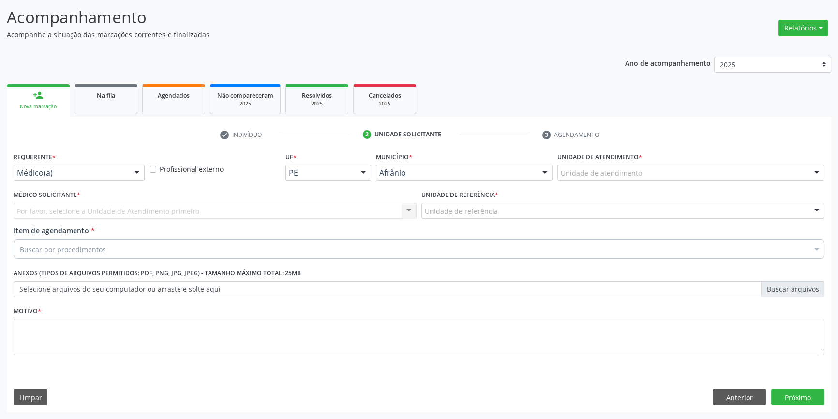
scroll to position [60, 0]
click at [617, 181] on div "Unidade de atendimento * Unidade de atendimento Academia da Saude de Afranio Ac…" at bounding box center [691, 169] width 272 height 38
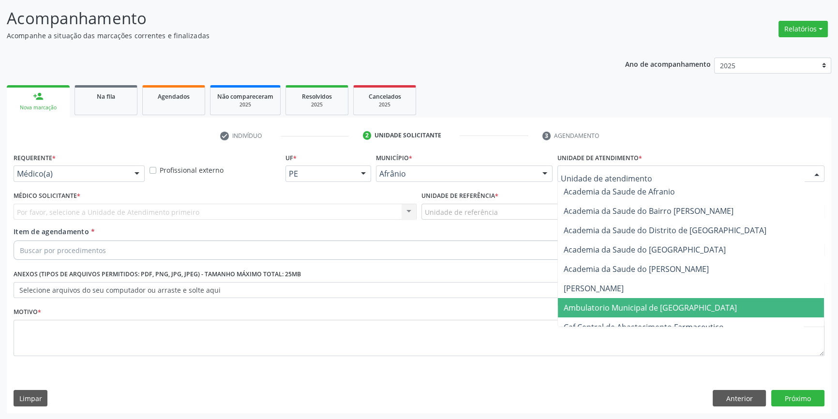
click at [646, 311] on span "Ambulatorio Municipal de [GEOGRAPHIC_DATA]" at bounding box center [650, 307] width 173 height 11
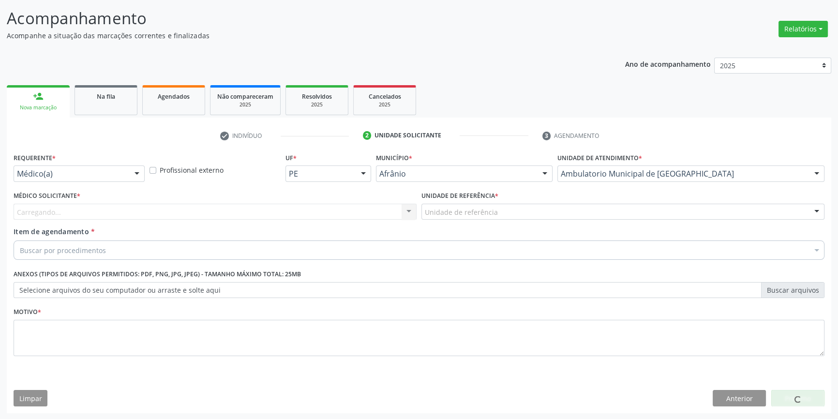
click at [503, 214] on div "Unidade de referência" at bounding box center [622, 212] width 403 height 16
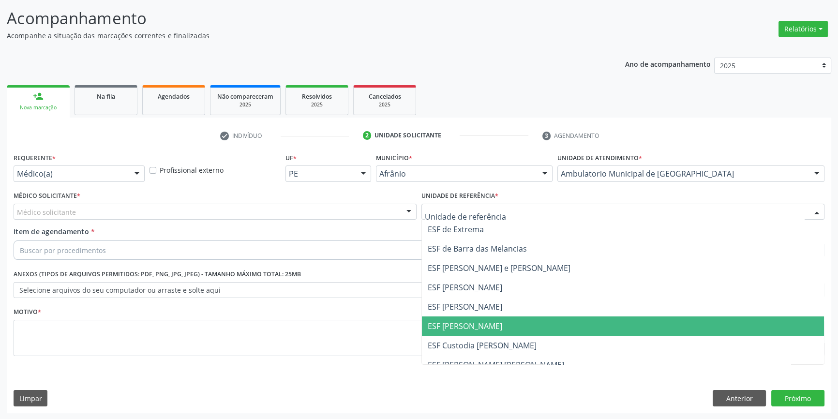
click at [475, 317] on span "ESF [PERSON_NAME]" at bounding box center [623, 325] width 402 height 19
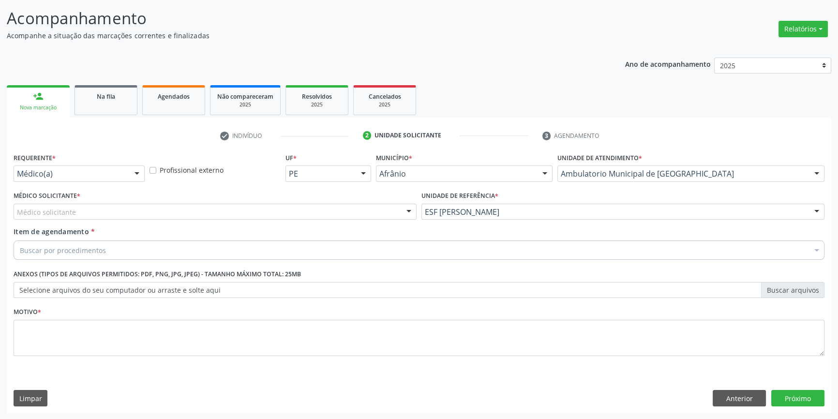
click at [211, 216] on div "Médico solicitante" at bounding box center [215, 212] width 403 height 16
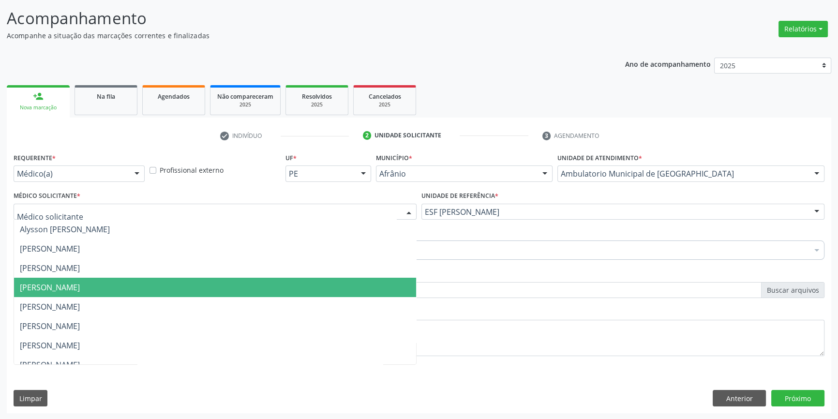
click at [80, 284] on span "[PERSON_NAME]" at bounding box center [50, 287] width 60 height 11
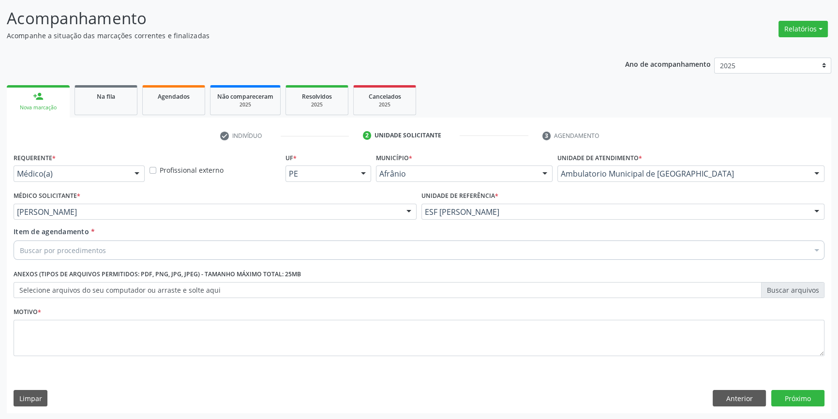
click at [106, 256] on div "Buscar por procedimentos" at bounding box center [419, 249] width 811 height 19
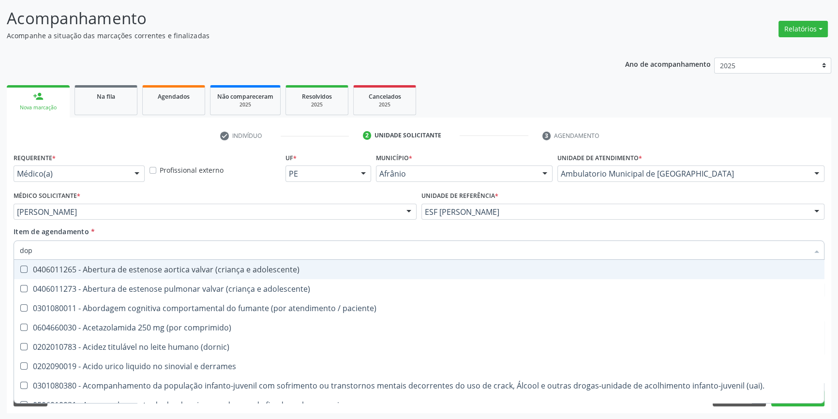
type input "dopp"
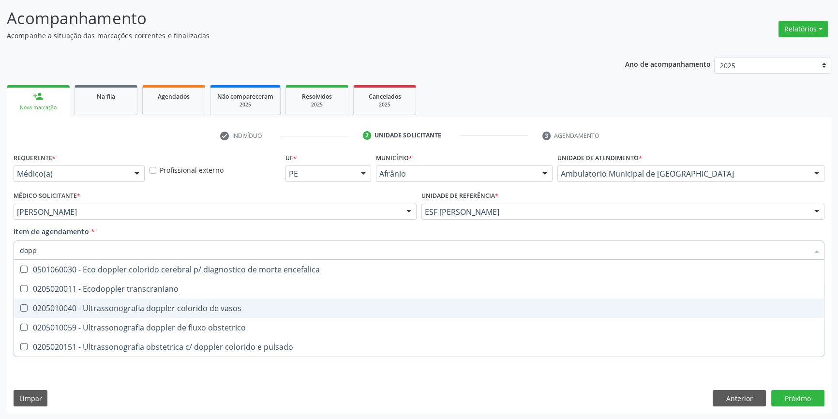
click at [165, 310] on div "0205010040 - Ultrassonografia doppler colorido de vasos" at bounding box center [419, 308] width 798 height 8
checkbox vasos "true"
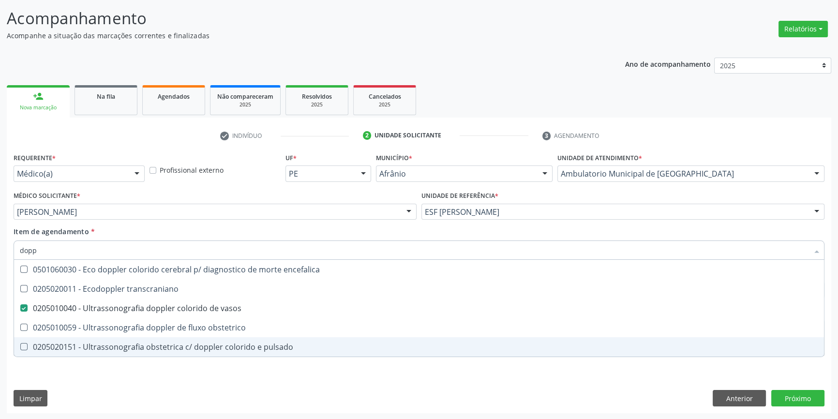
click at [106, 378] on div "Requerente * Médico(a) Médico(a) Enfermeiro(a) Paciente Nenhum resultado encont…" at bounding box center [419, 281] width 824 height 263
checkbox transcraniano "true"
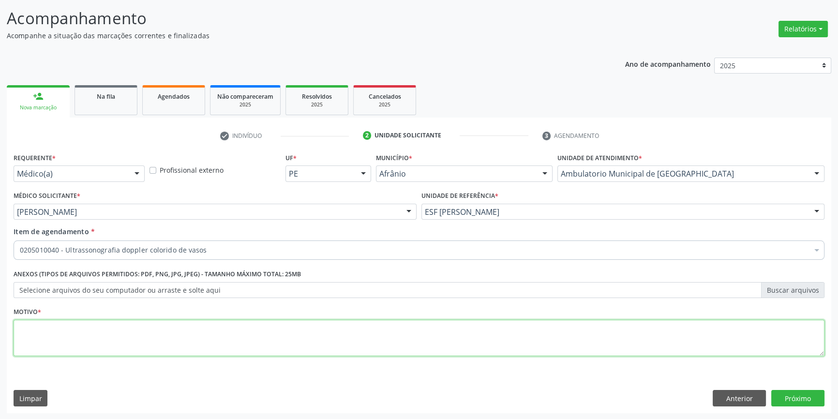
click at [111, 342] on textarea at bounding box center [419, 338] width 811 height 37
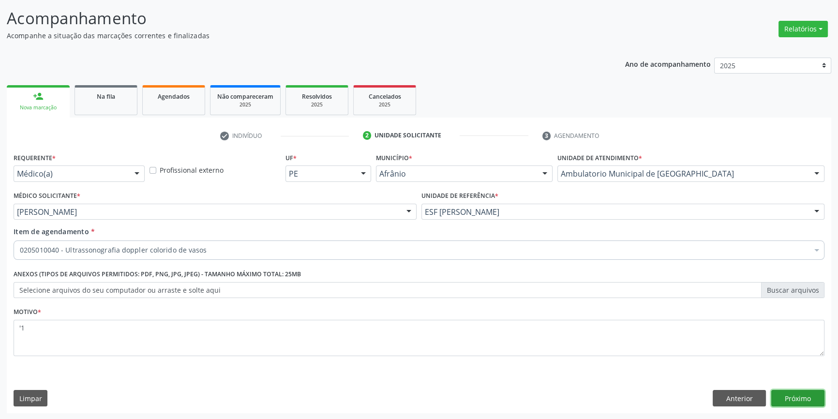
click at [818, 396] on button "Próximo" at bounding box center [797, 398] width 53 height 16
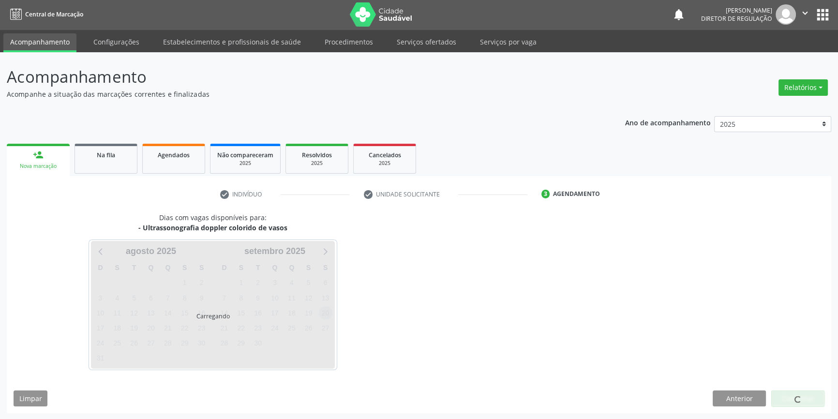
scroll to position [30, 0]
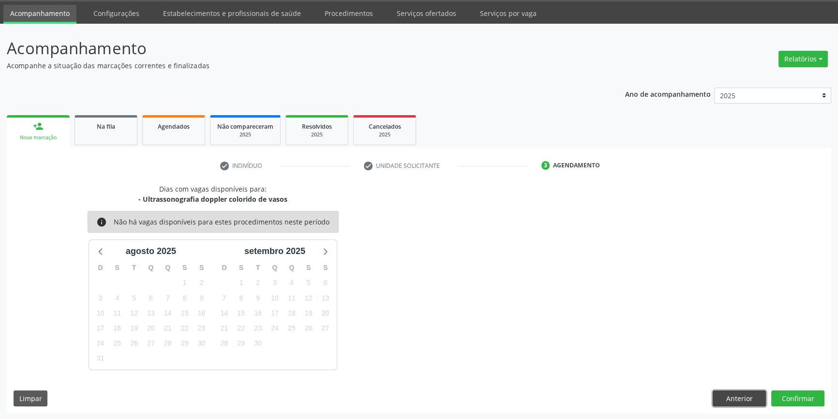
click at [717, 395] on button "Anterior" at bounding box center [739, 398] width 53 height 16
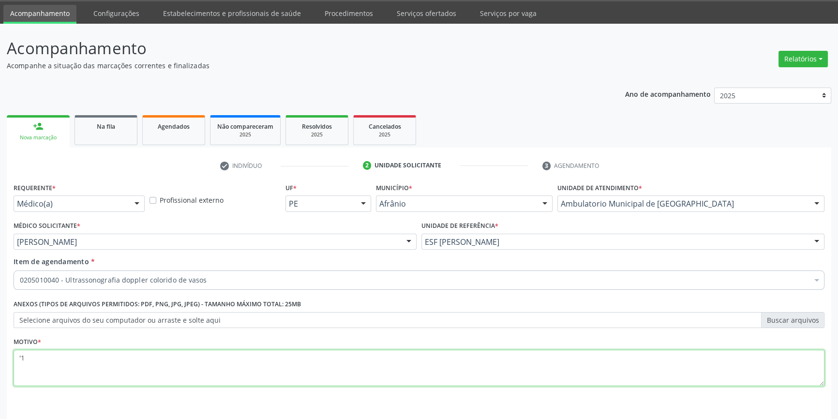
drag, startPoint x: 44, startPoint y: 349, endPoint x: 0, endPoint y: 349, distance: 43.5
click at [0, 349] on div "Acompanhamento Acompanhe a situação das marcações correntes e finalizadas Relat…" at bounding box center [419, 237] width 838 height 426
type textarea "'"
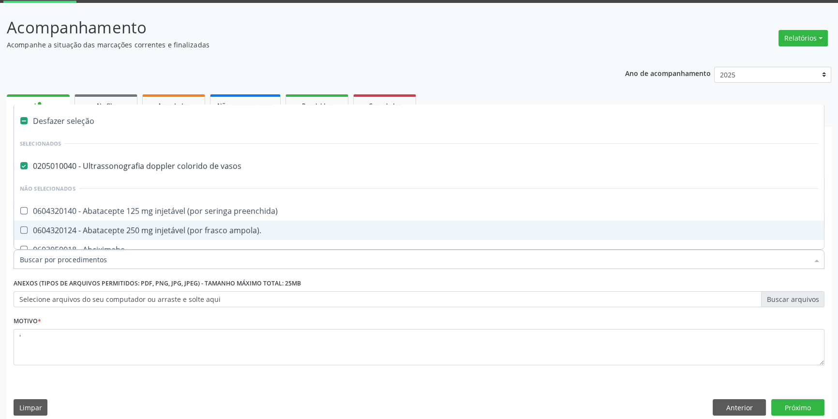
scroll to position [60, 0]
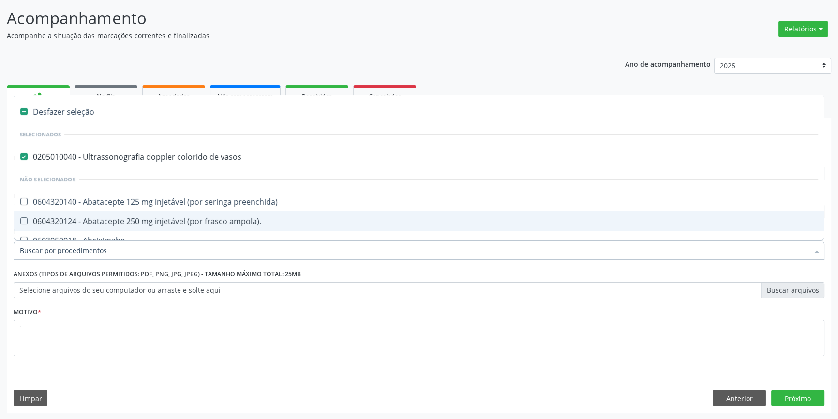
click at [102, 374] on div "Requerente * Médico(a) Médico(a) Enfermeiro(a) Paciente Nenhum resultado encont…" at bounding box center [419, 281] width 824 height 263
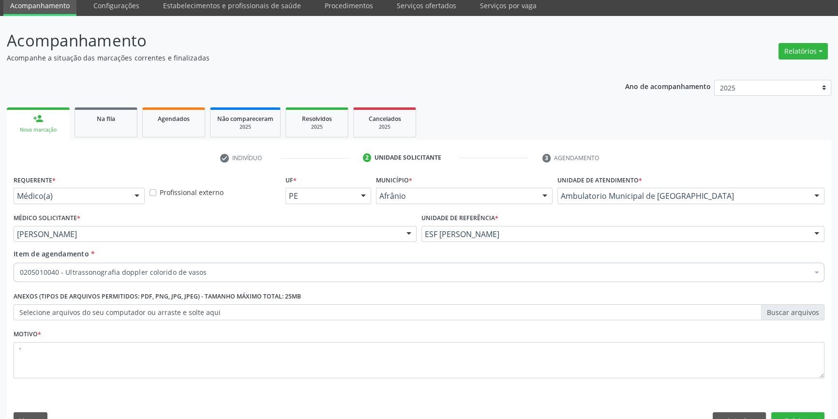
scroll to position [0, 0]
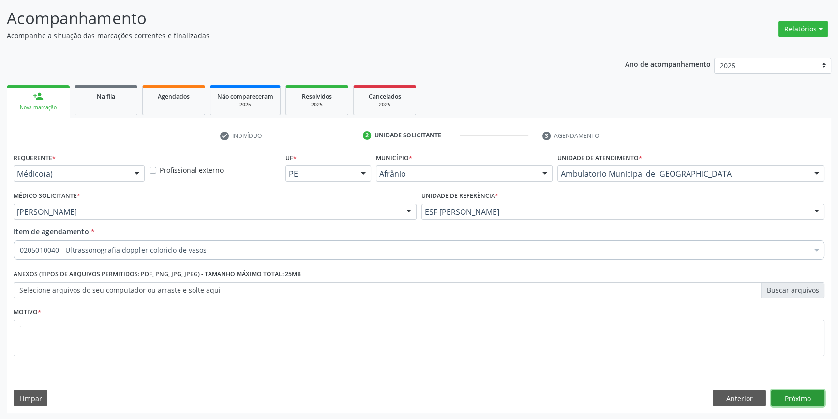
click at [798, 403] on button "Próximo" at bounding box center [797, 398] width 53 height 16
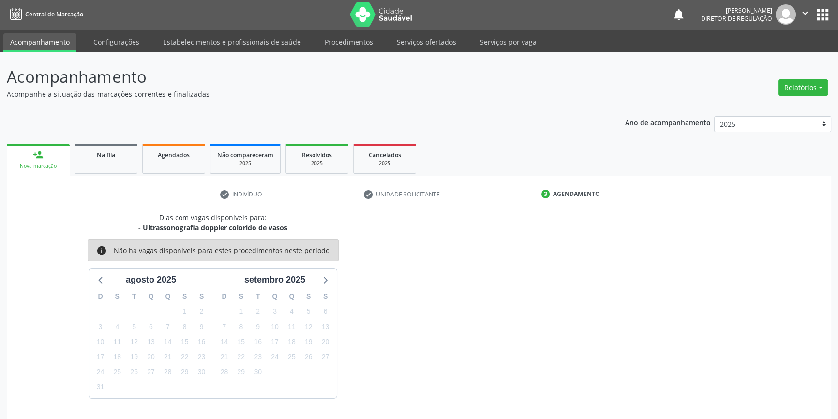
scroll to position [30, 0]
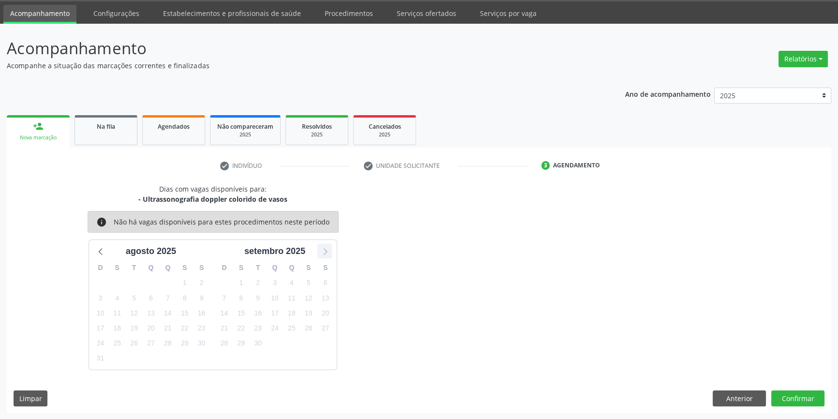
click at [324, 252] on icon at bounding box center [324, 251] width 13 height 13
click at [102, 249] on icon at bounding box center [101, 251] width 13 height 13
click at [756, 399] on button "Anterior" at bounding box center [739, 398] width 53 height 16
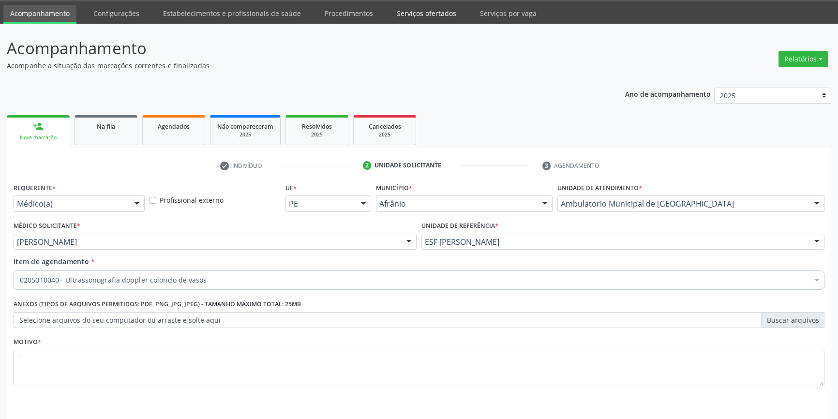
click at [409, 8] on link "Serviços ofertados" at bounding box center [426, 13] width 73 height 17
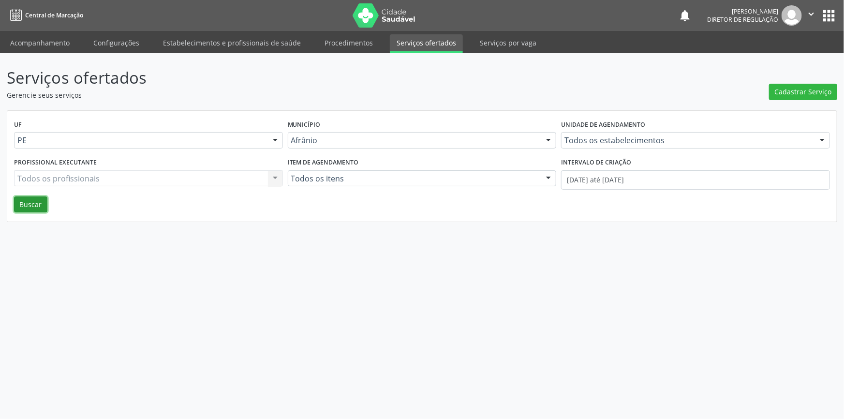
click at [45, 206] on button "Buscar" at bounding box center [30, 204] width 33 height 16
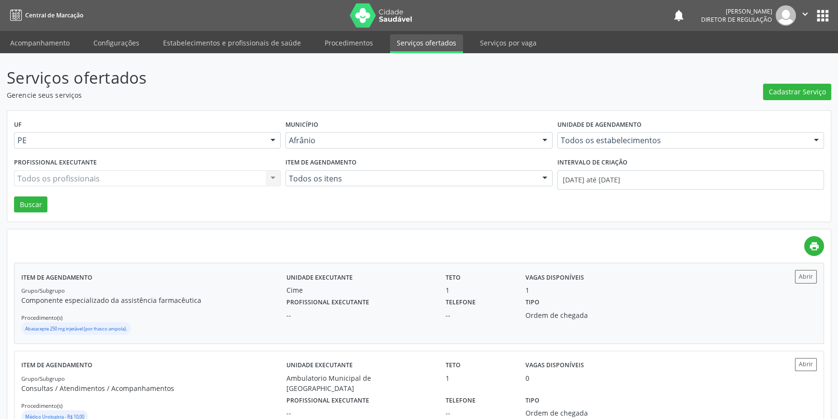
click at [247, 294] on div "Grupo/Subgrupo Componente especializado da assistência farmacêutica Procediment…" at bounding box center [153, 311] width 265 height 52
click at [63, 40] on link "Acompanhamento" at bounding box center [39, 42] width 73 height 17
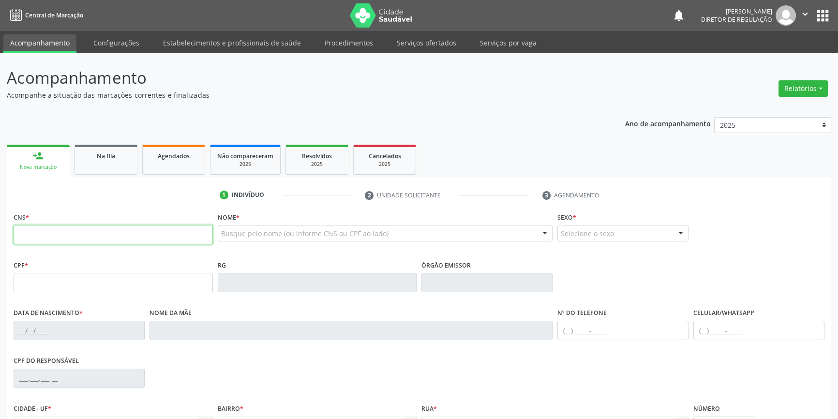
click at [99, 233] on input "text" at bounding box center [113, 234] width 199 height 19
paste input "702 8051 6727 4862"
type input "702 8051 6727 4862"
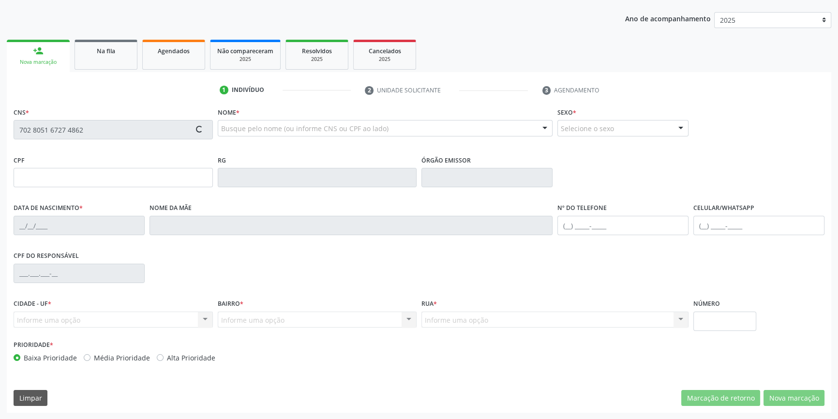
type input "107.590.924-43"
type input "17/05/1995"
type input "Silvanete da Silva Brito"
type input "(87) 98802-5468"
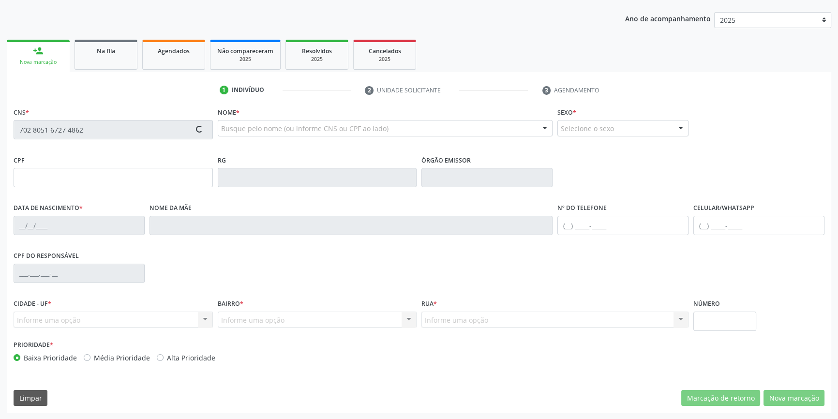
type input "097.023.024-98"
type input "142"
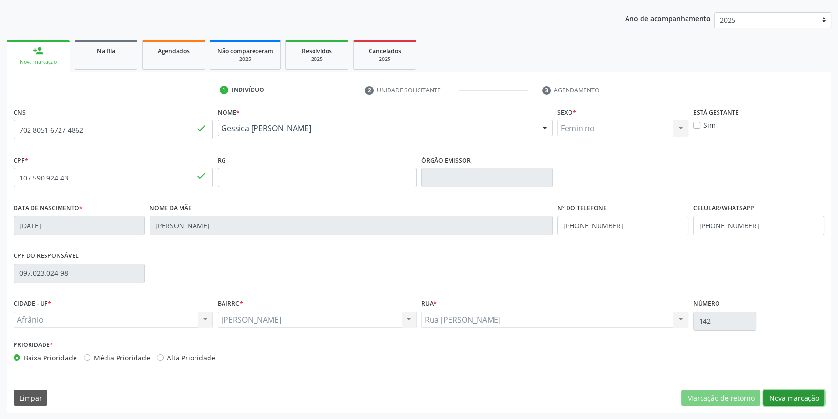
click at [780, 395] on button "Nova marcação" at bounding box center [793, 398] width 61 height 16
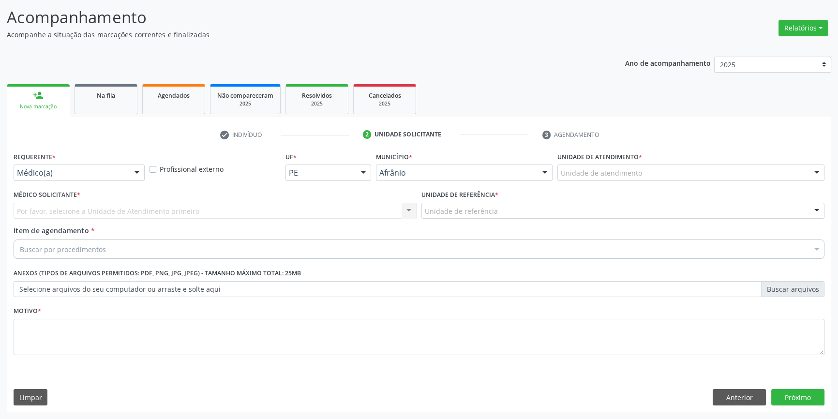
scroll to position [60, 0]
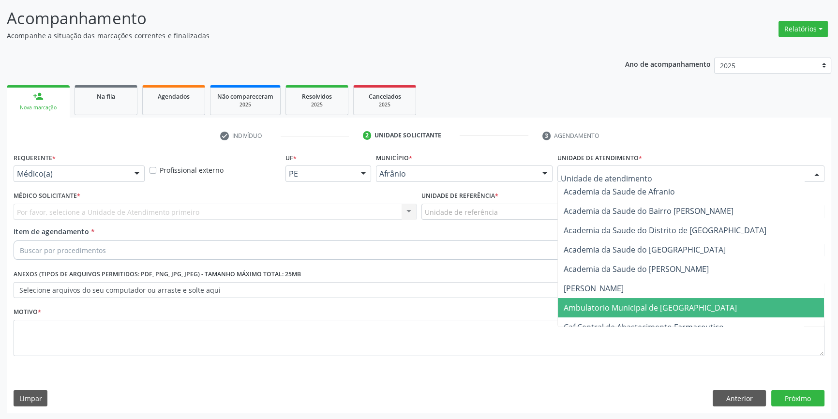
click at [630, 307] on span "Ambulatorio Municipal de [GEOGRAPHIC_DATA]" at bounding box center [650, 307] width 173 height 11
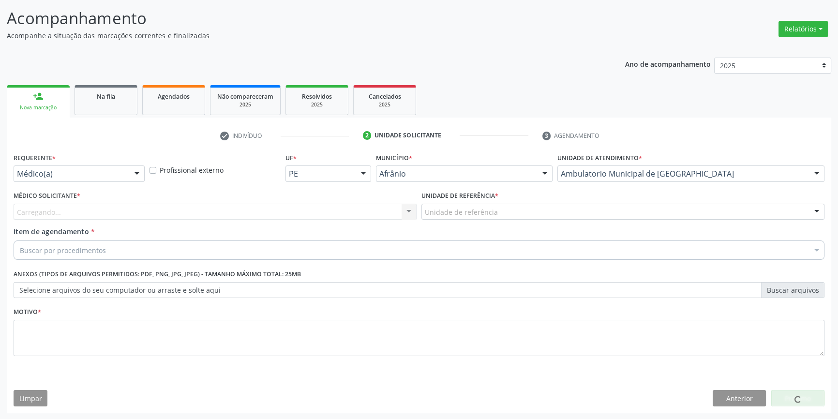
click at [508, 219] on div "Unidade de referência ESF de Extrema ESF de Barra das Melancias ESF [PERSON_NAM…" at bounding box center [622, 212] width 403 height 16
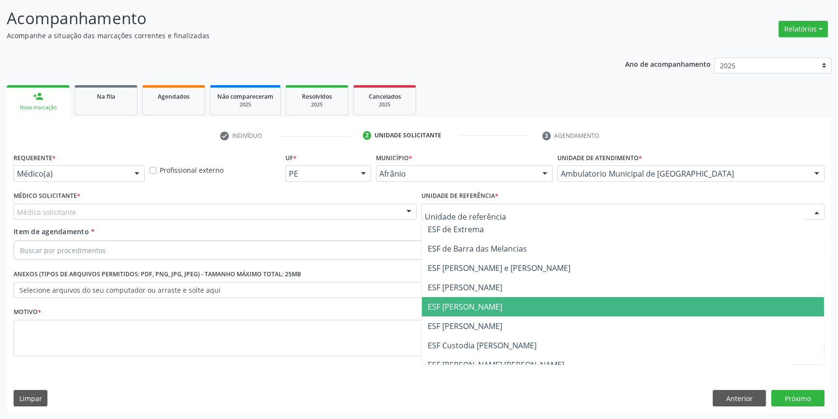
drag, startPoint x: 477, startPoint y: 310, endPoint x: 387, endPoint y: 252, distance: 107.1
click at [475, 309] on span "ESF [PERSON_NAME]" at bounding box center [465, 306] width 75 height 11
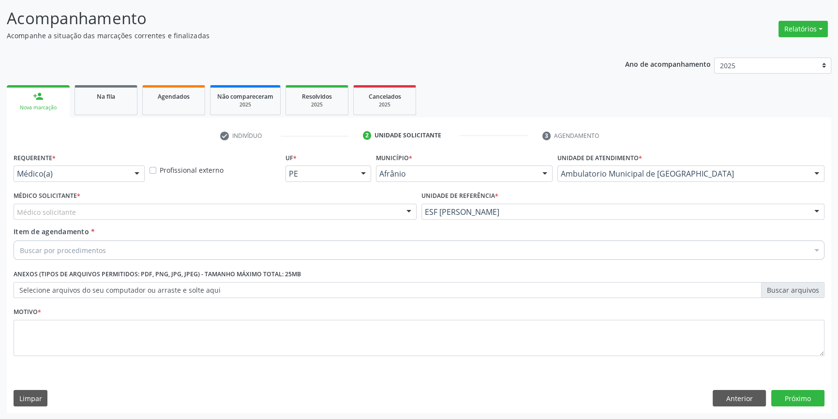
click at [305, 209] on div "Médico solicitante" at bounding box center [215, 212] width 403 height 16
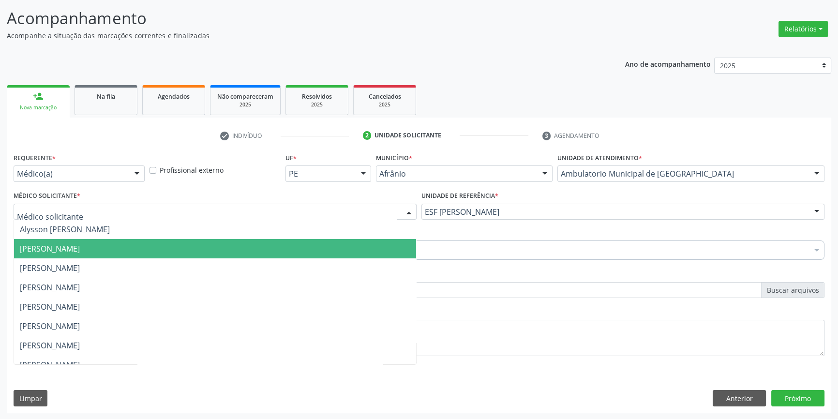
click at [195, 240] on span "[PERSON_NAME]" at bounding box center [215, 248] width 402 height 19
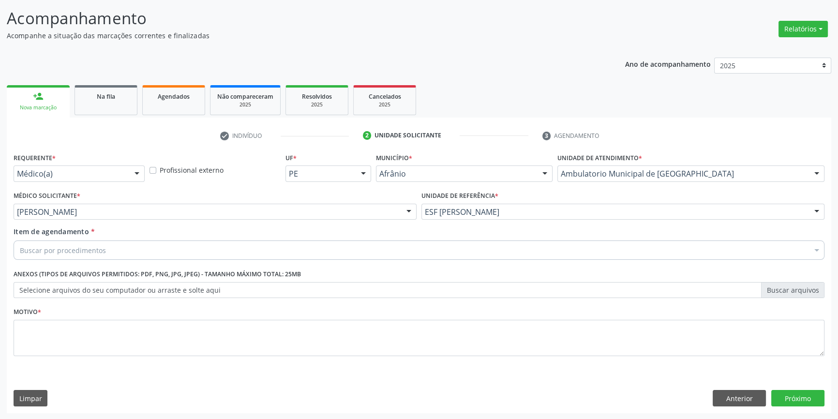
click at [182, 245] on div "Buscar por procedimentos" at bounding box center [419, 249] width 811 height 19
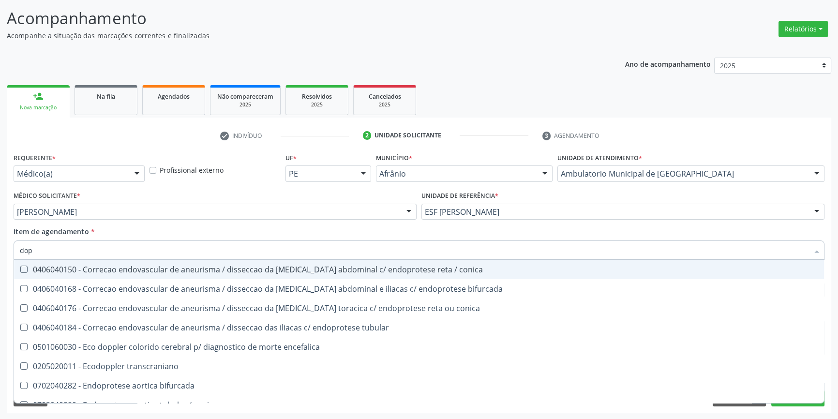
type input "dopp"
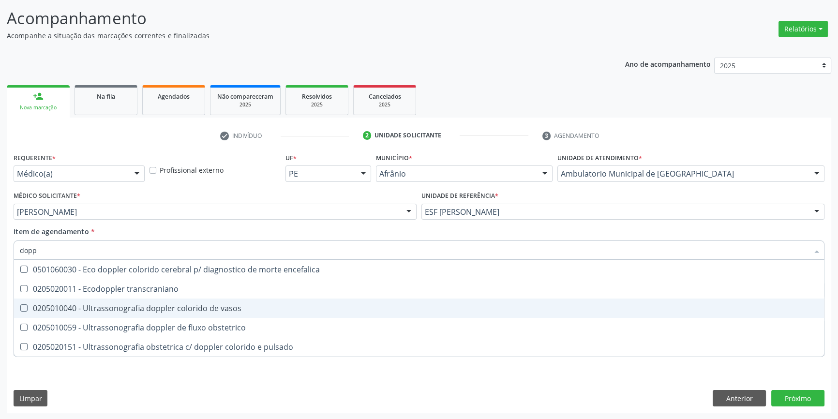
click at [205, 309] on div "0205010040 - Ultrassonografia doppler colorido de vasos" at bounding box center [419, 308] width 798 height 8
checkbox vasos "true"
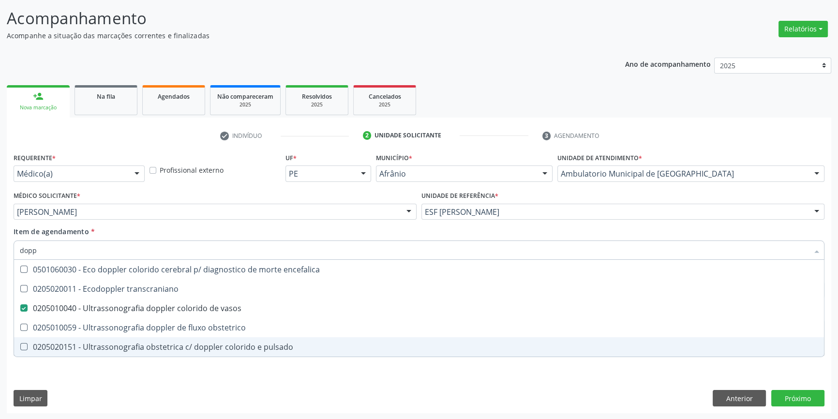
click at [111, 383] on div "Requerente * Médico(a) Médico(a) Enfermeiro(a) Paciente Nenhum resultado encont…" at bounding box center [419, 281] width 824 height 263
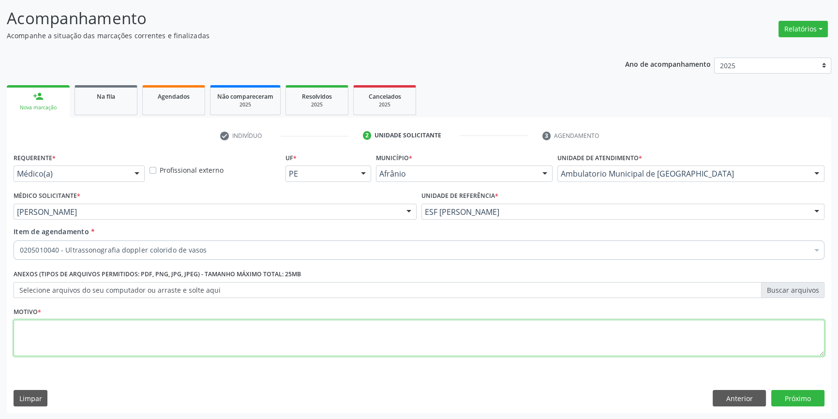
click at [104, 347] on textarea at bounding box center [419, 338] width 811 height 37
type textarea "'"
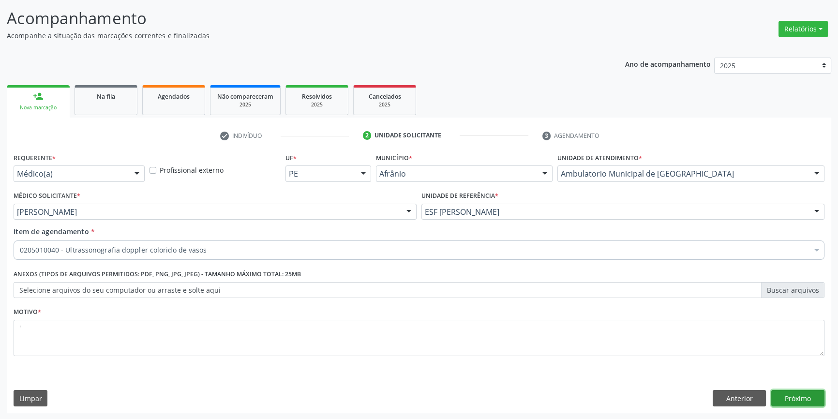
click at [789, 401] on button "Próximo" at bounding box center [797, 398] width 53 height 16
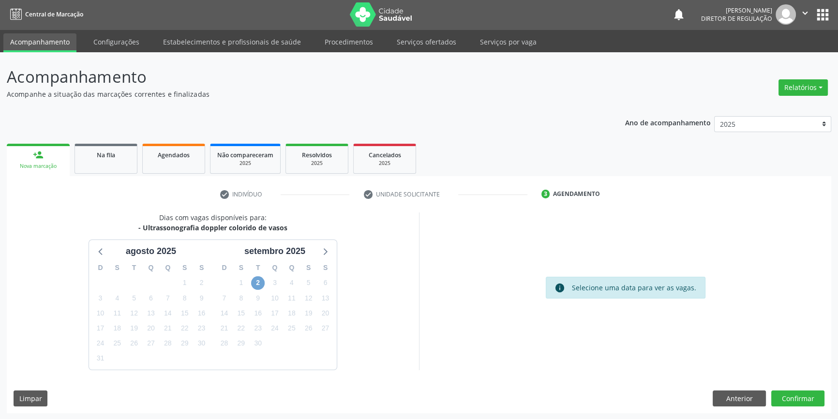
click at [255, 286] on span "2" at bounding box center [258, 283] width 14 height 14
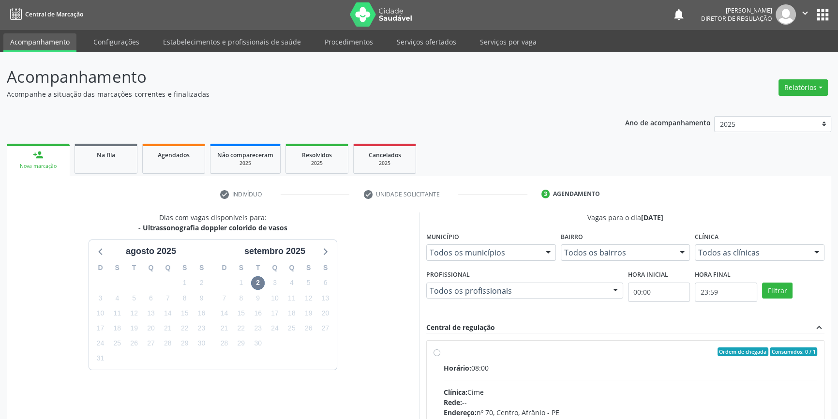
click at [435, 353] on div "Ordem de chegada Consumidos: 0 / 1 Horário: 08:00 Clínica: Cime Rede: -- Endere…" at bounding box center [625, 422] width 397 height 162
radio input "true"
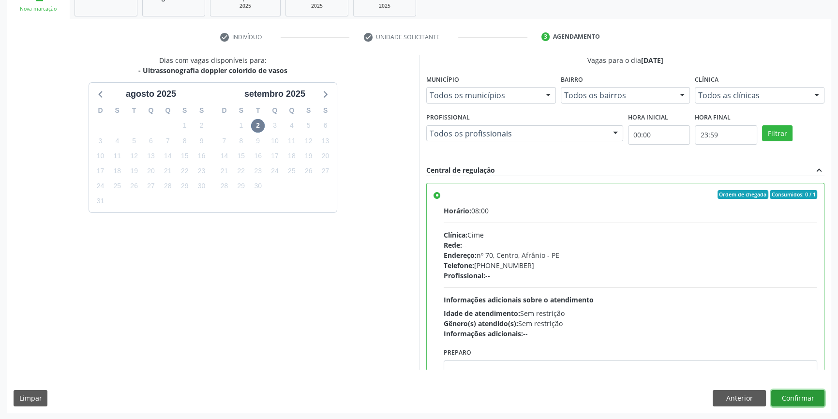
click at [781, 400] on button "Confirmar" at bounding box center [797, 398] width 53 height 16
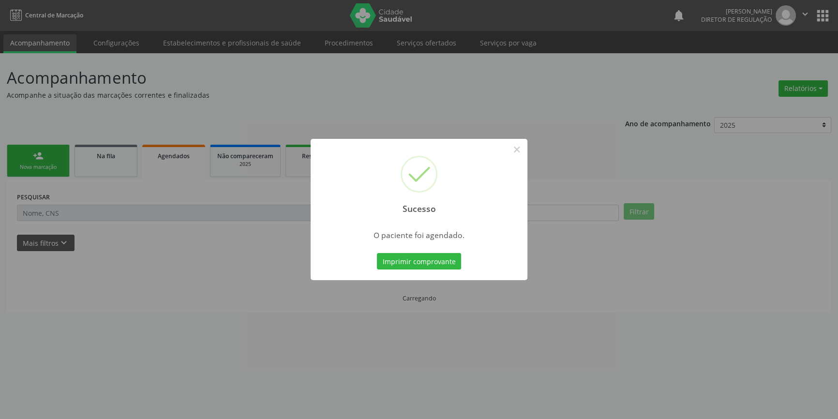
scroll to position [0, 0]
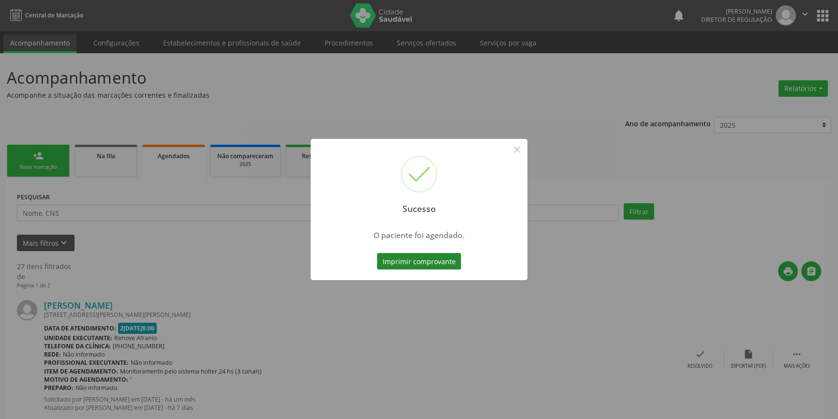
click at [446, 262] on button "Imprimir comprovante" at bounding box center [419, 261] width 84 height 16
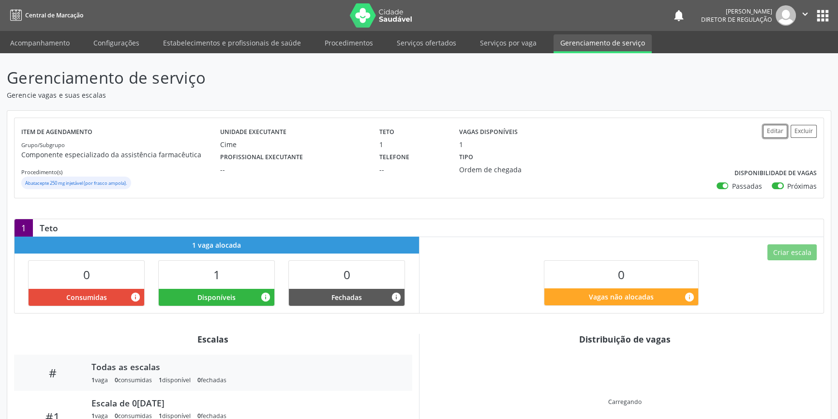
click at [779, 130] on button "Editar" at bounding box center [775, 131] width 24 height 13
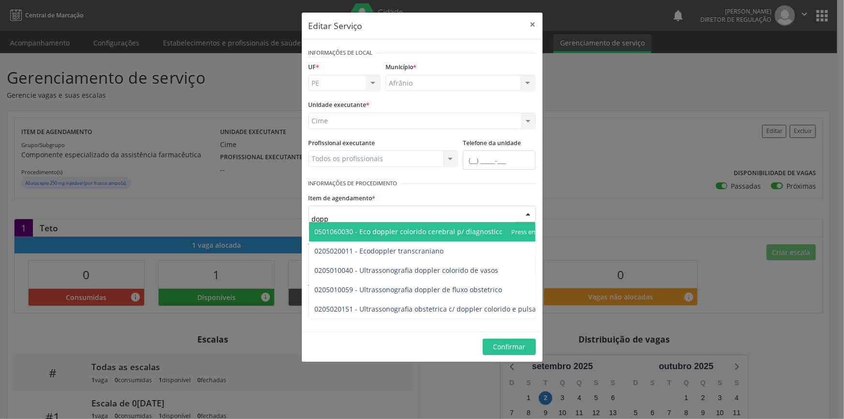
type input "doppl"
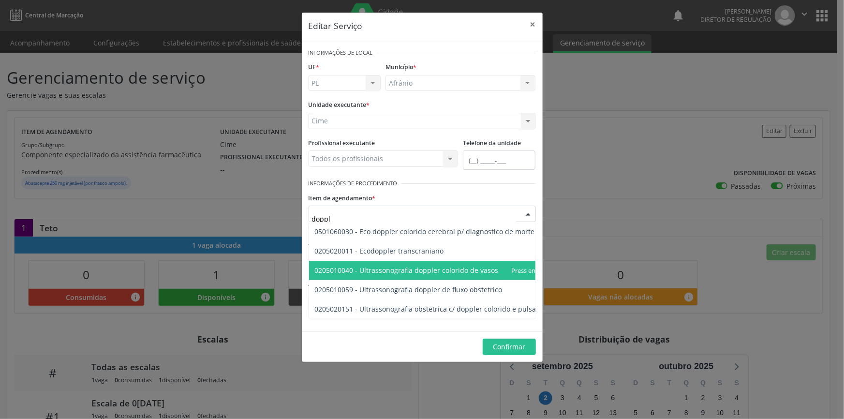
click at [423, 270] on span "0205010040 - Ultrassonografia doppler colorido de vasos" at bounding box center [407, 270] width 184 height 9
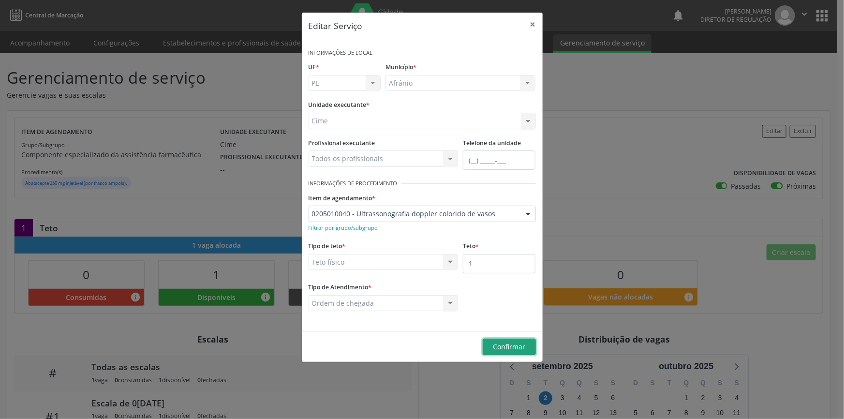
click at [513, 339] on button "Confirmar" at bounding box center [509, 347] width 53 height 16
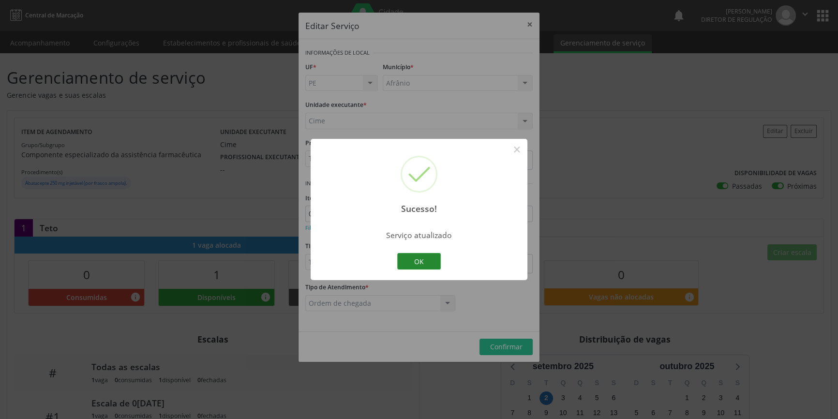
click at [421, 268] on button "OK" at bounding box center [419, 261] width 44 height 16
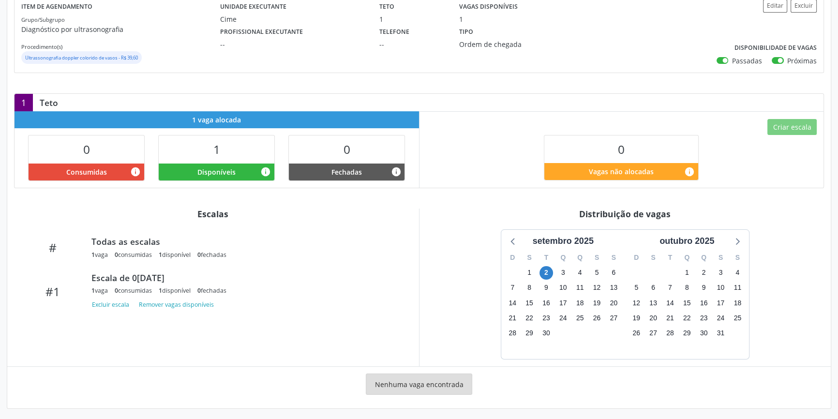
scroll to position [127, 0]
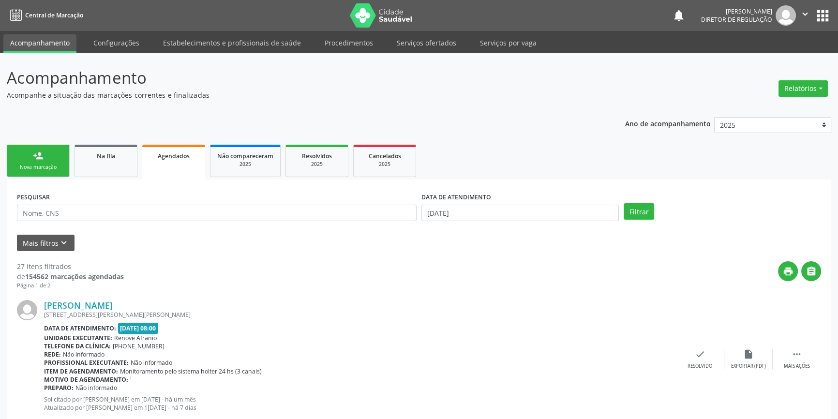
click at [58, 165] on div "Nova marcação" at bounding box center [38, 167] width 48 height 7
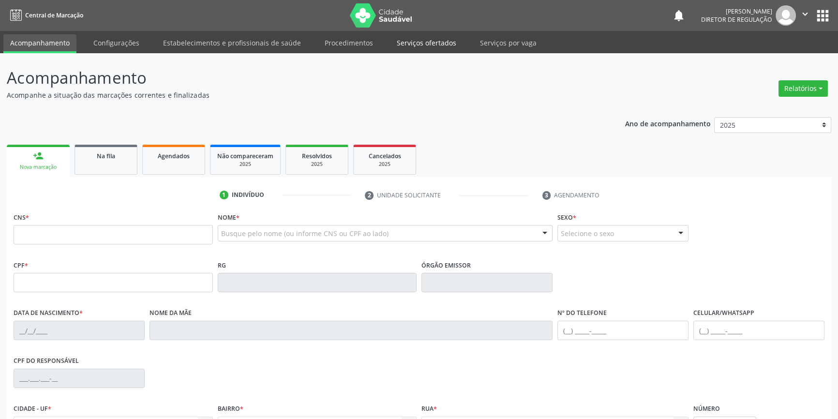
click at [400, 43] on link "Serviços ofertados" at bounding box center [426, 42] width 73 height 17
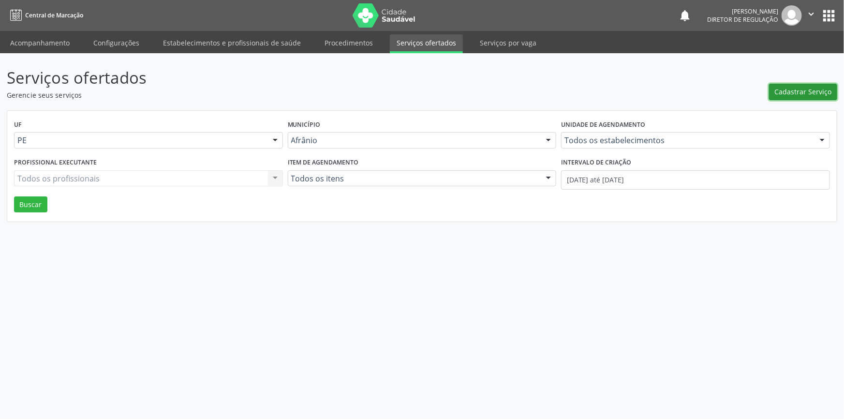
click at [797, 92] on span "Cadastrar Serviço" at bounding box center [803, 92] width 57 height 10
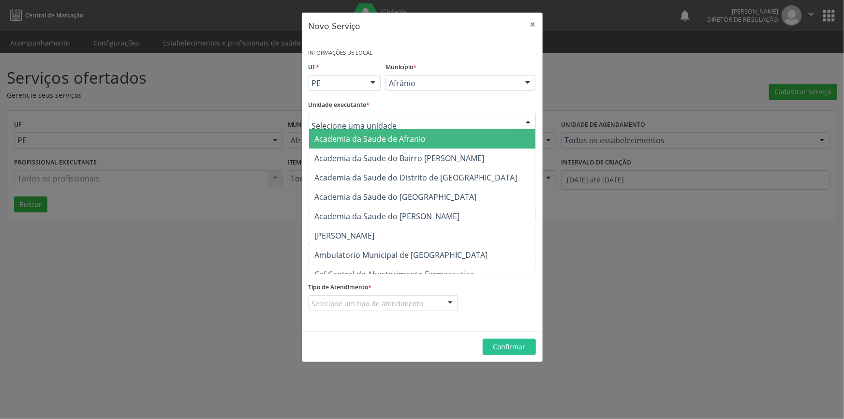
click at [413, 121] on div at bounding box center [422, 121] width 227 height 16
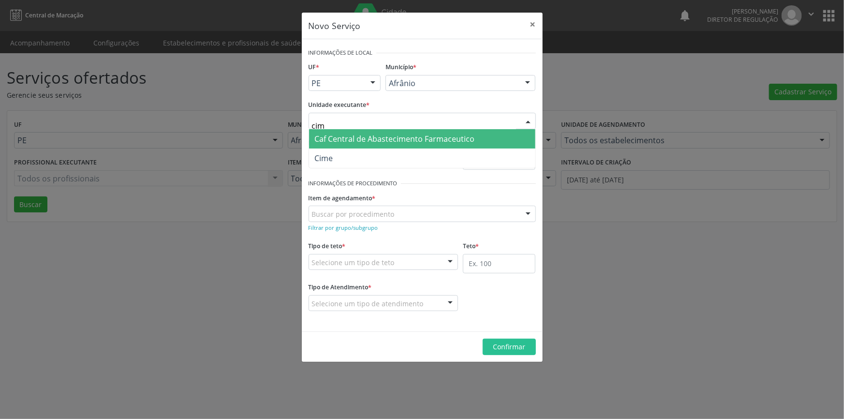
type input "cime"
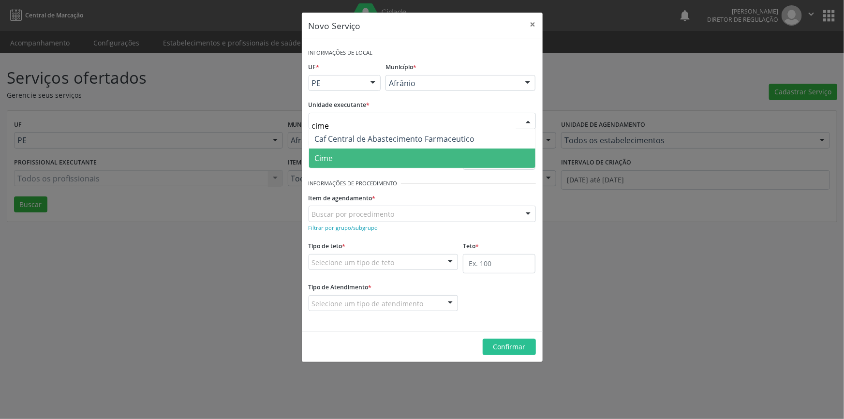
click at [408, 155] on span "Cime" at bounding box center [422, 158] width 226 height 19
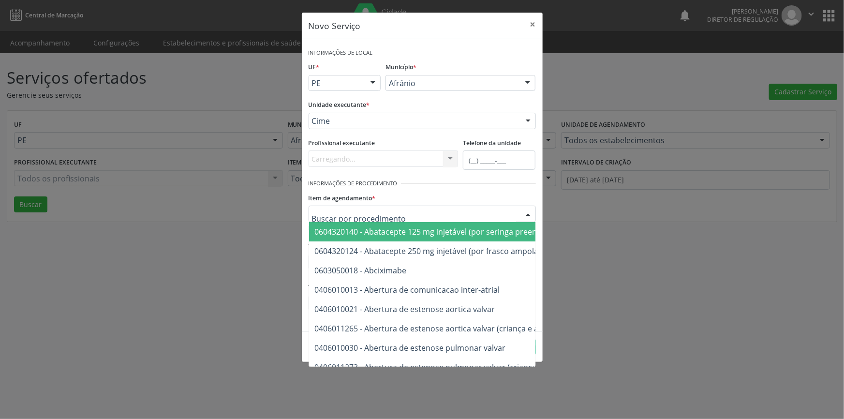
click at [402, 213] on div at bounding box center [422, 214] width 227 height 16
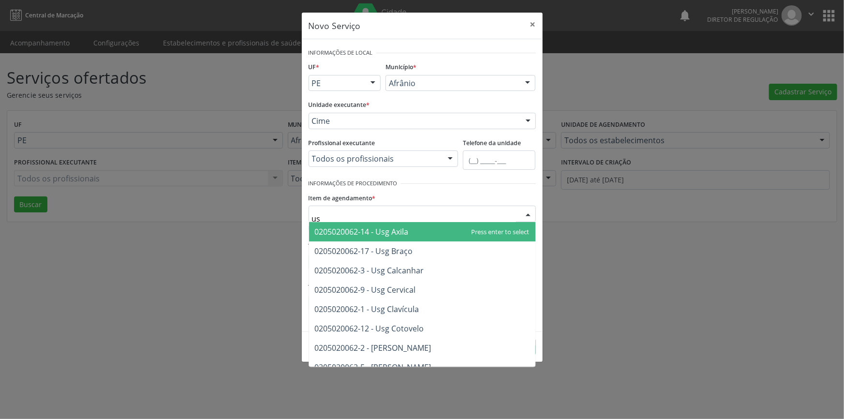
type input "usg"
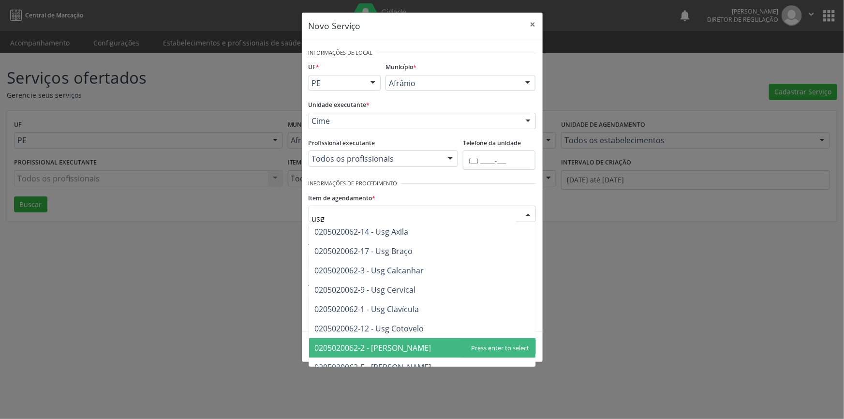
click at [419, 346] on span "0205020062-2 - [PERSON_NAME]" at bounding box center [422, 347] width 226 height 19
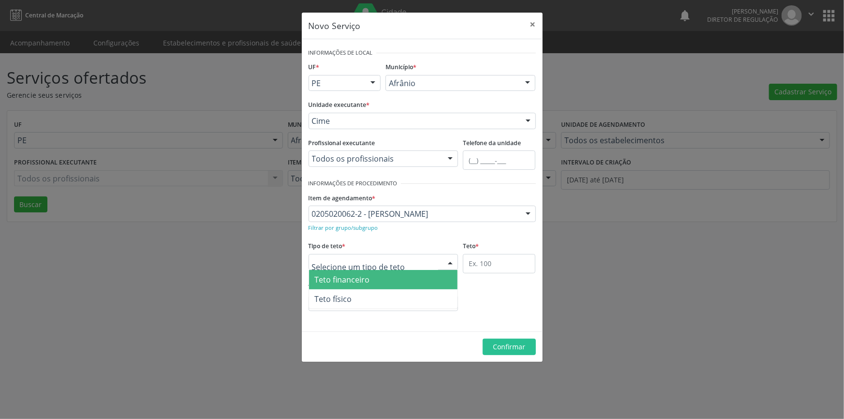
click at [392, 264] on div at bounding box center [384, 262] width 150 height 16
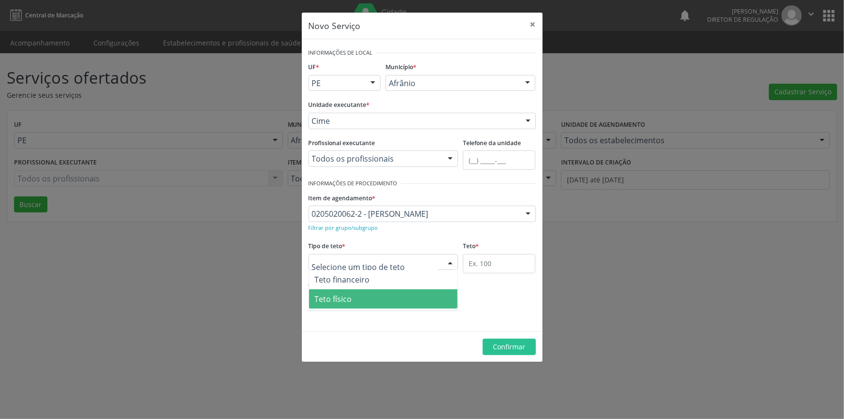
click at [380, 301] on span "Teto físico" at bounding box center [383, 298] width 149 height 19
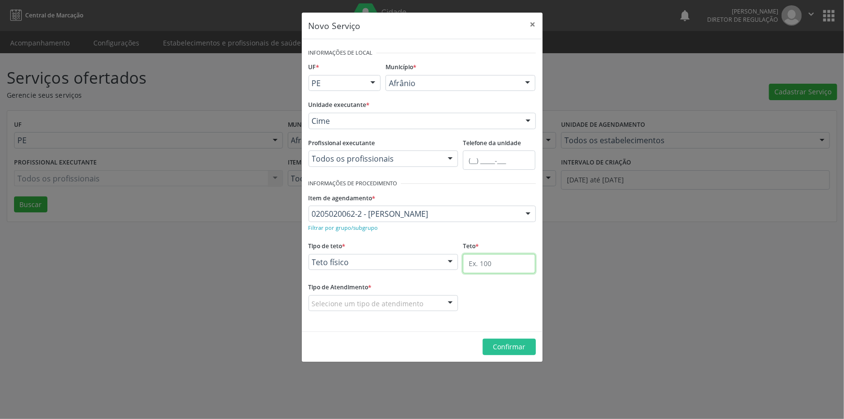
click at [484, 261] on input "text" at bounding box center [499, 263] width 73 height 19
type input "1"
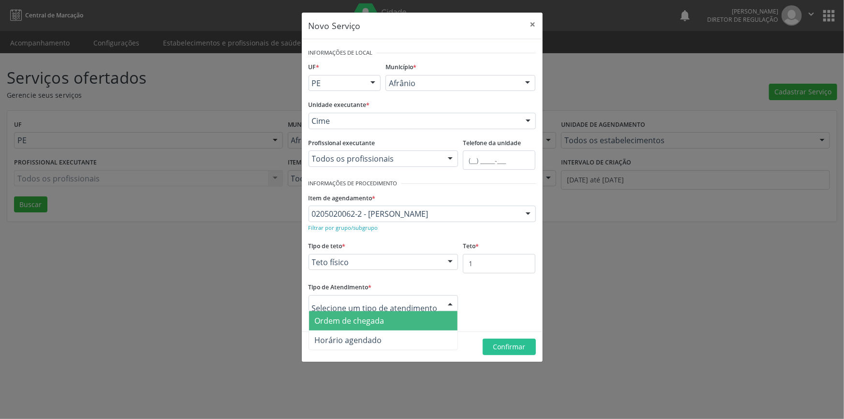
click at [428, 305] on div at bounding box center [384, 303] width 150 height 16
click at [416, 319] on span "Ordem de chegada" at bounding box center [383, 320] width 149 height 19
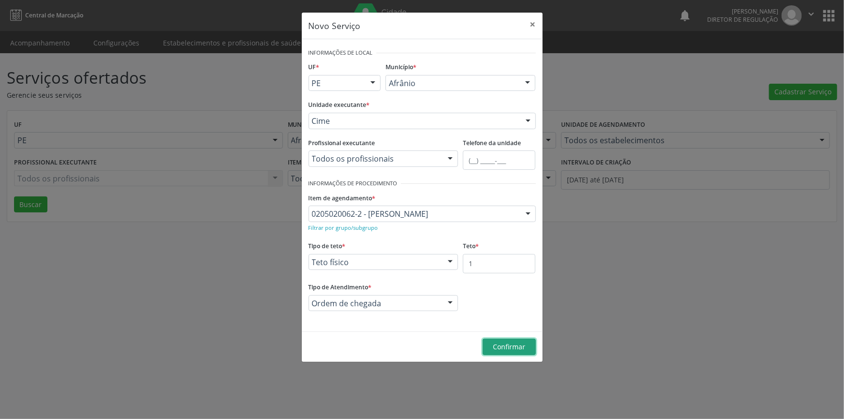
click at [525, 344] on span "Confirmar" at bounding box center [509, 346] width 32 height 9
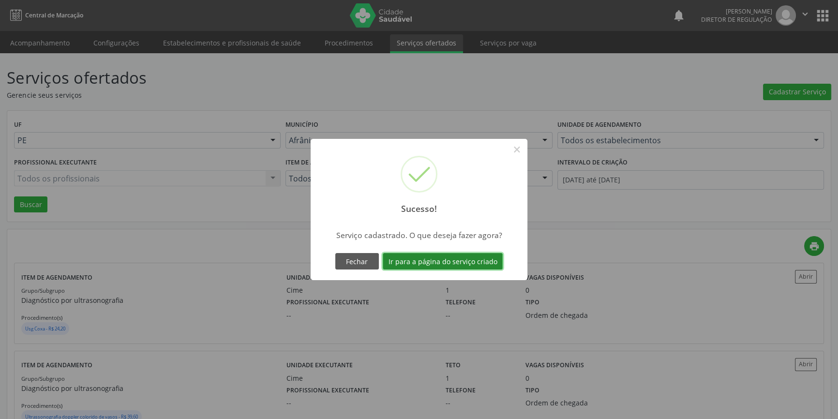
click at [445, 261] on button "Ir para a página do serviço criado" at bounding box center [443, 261] width 120 height 16
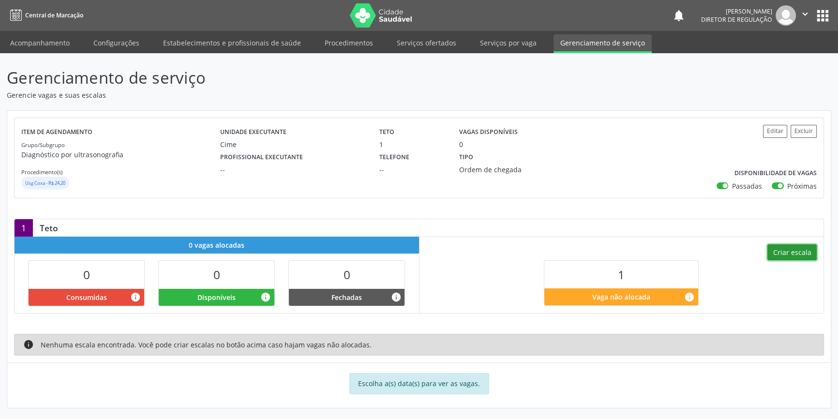
click at [794, 251] on button "Criar escala" at bounding box center [791, 252] width 49 height 16
select select "7"
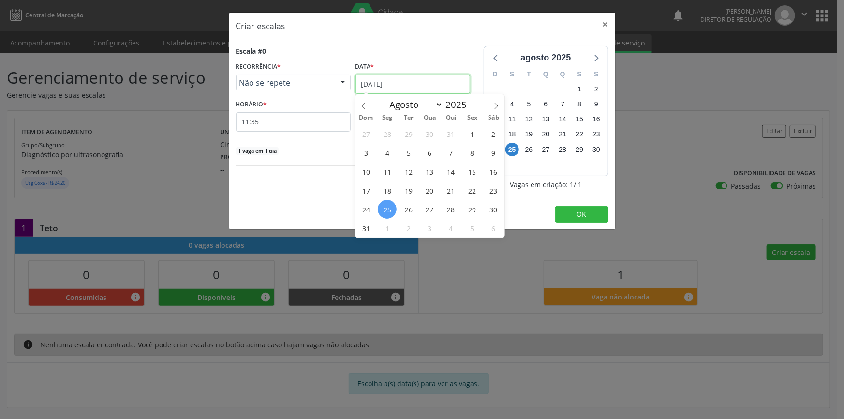
click at [420, 84] on input "[DATE]" at bounding box center [413, 84] width 115 height 19
click at [408, 212] on span "26" at bounding box center [408, 209] width 19 height 19
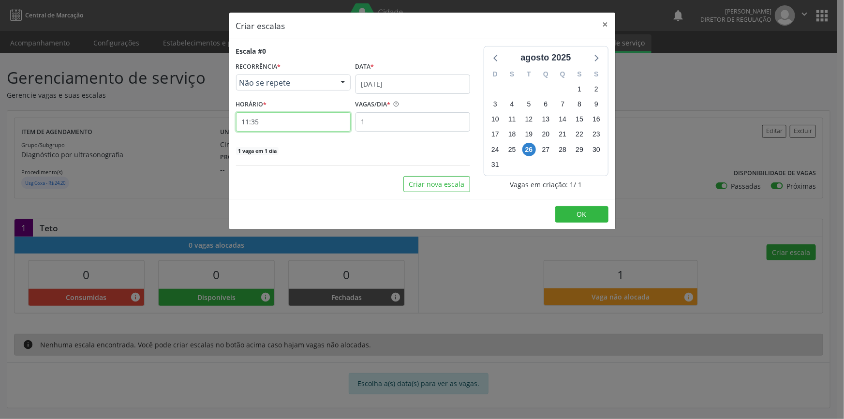
click at [310, 126] on input "11:35" at bounding box center [293, 121] width 115 height 19
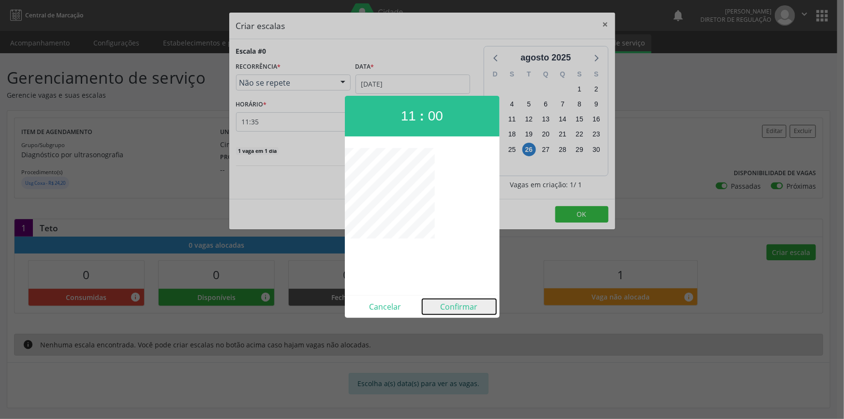
click at [455, 307] on button "Confirmar" at bounding box center [459, 306] width 74 height 15
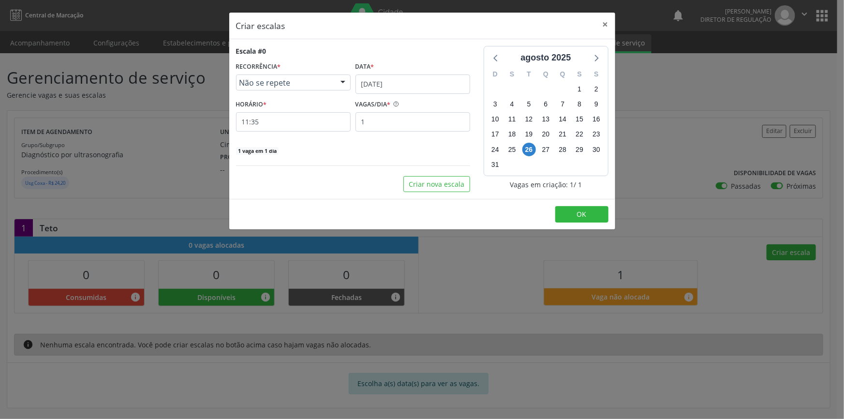
type input "11:00"
click at [576, 215] on button "OK" at bounding box center [581, 214] width 53 height 16
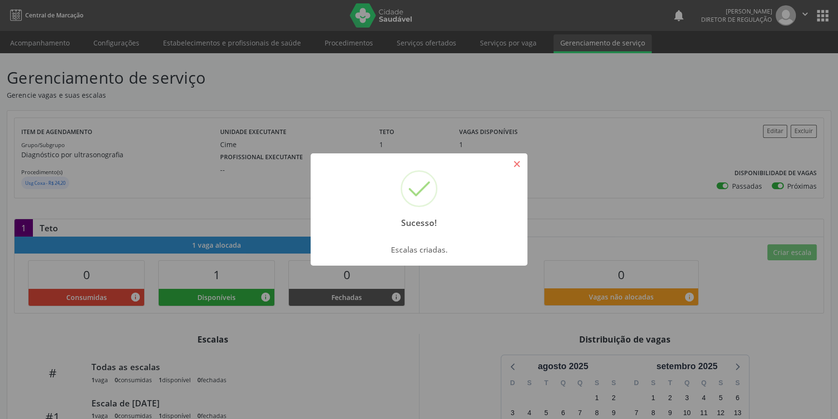
click at [517, 164] on button "×" at bounding box center [516, 164] width 16 height 16
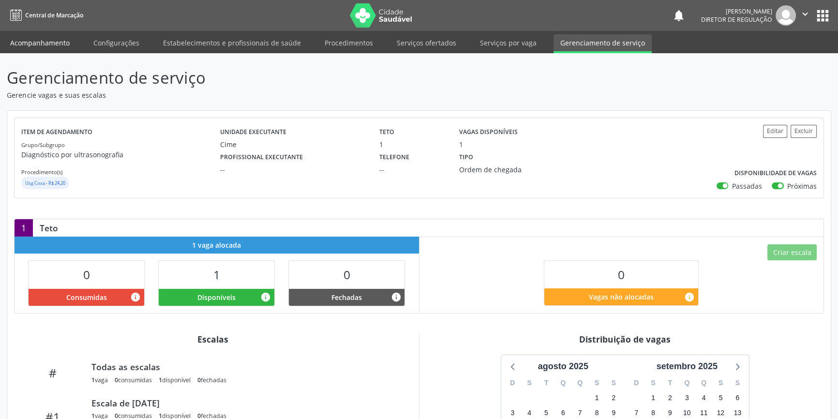
click at [60, 45] on link "Acompanhamento" at bounding box center [39, 42] width 73 height 17
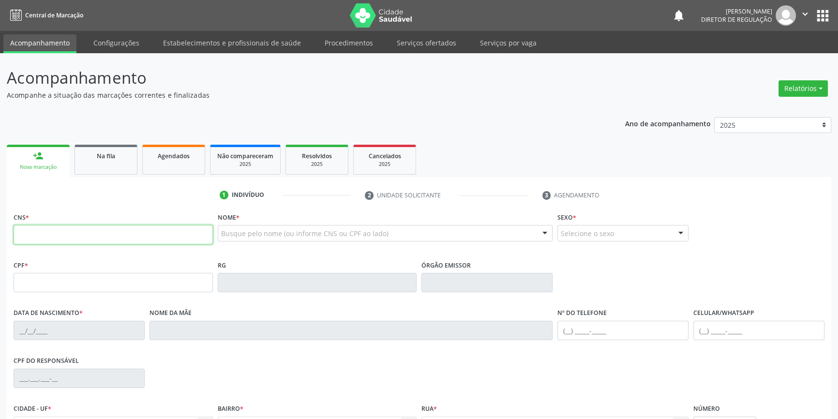
click at [152, 237] on input "text" at bounding box center [113, 234] width 199 height 19
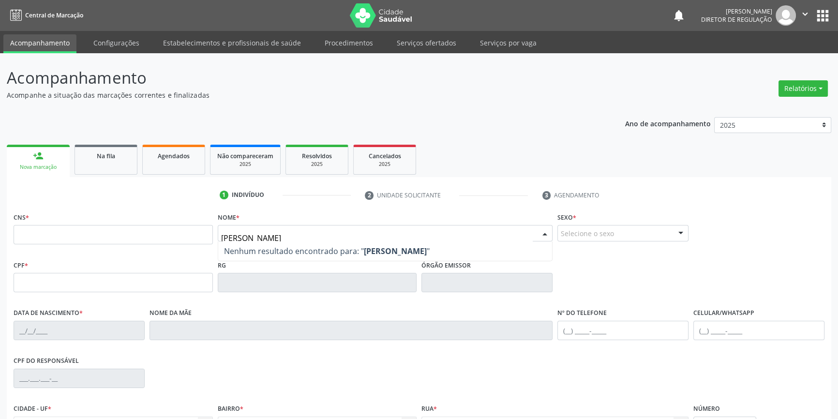
click at [232, 236] on input "[PERSON_NAME]" at bounding box center [377, 237] width 312 height 19
type input "[PERSON_NAME]"
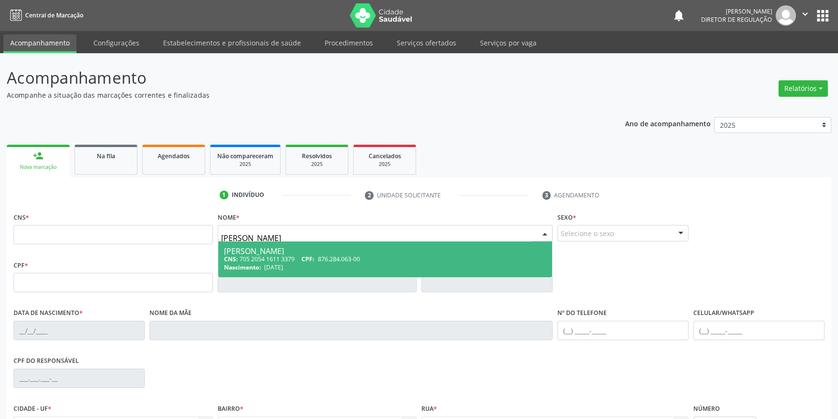
click at [379, 259] on div "CNS: 705 2054 1611 3379 CPF: 876.284.063-00" at bounding box center [385, 259] width 323 height 8
type input "705 2054 1611 3379"
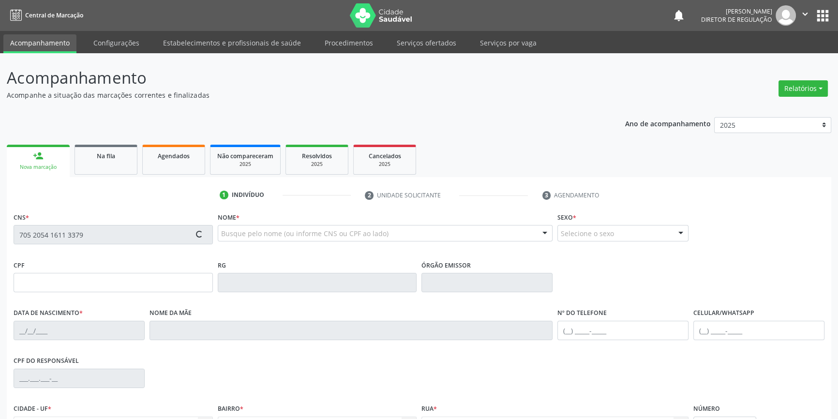
type input "876.284.063-00"
type input "[DATE]"
type input "Maria Auxiliadora de [PERSON_NAME]"
type input "[PHONE_NUMBER]"
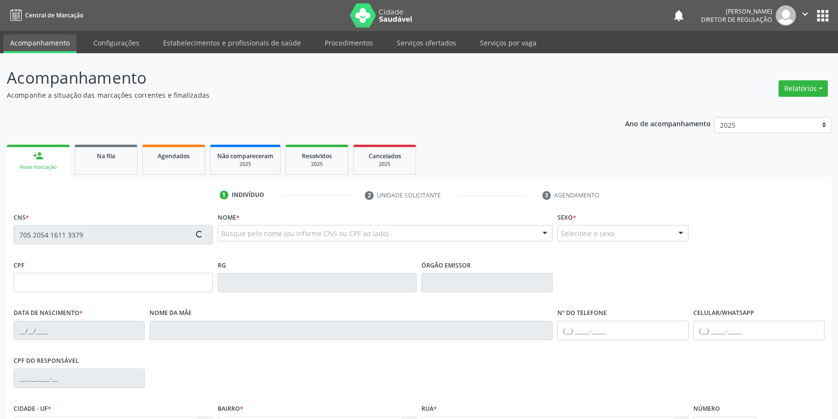
type input "50"
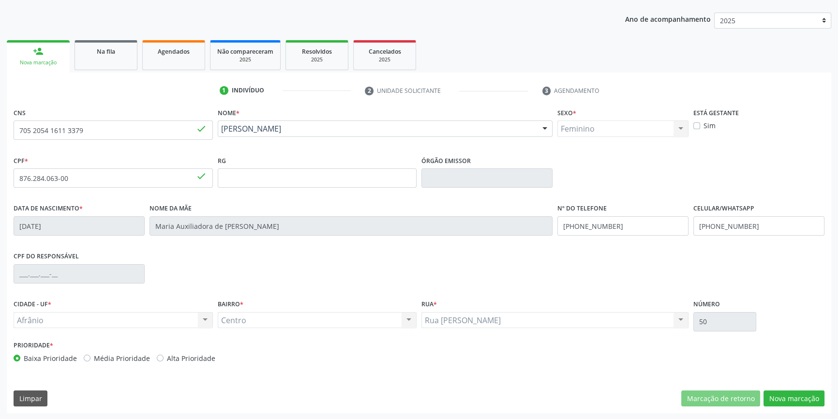
scroll to position [105, 0]
click at [806, 397] on button "Nova marcação" at bounding box center [793, 398] width 61 height 16
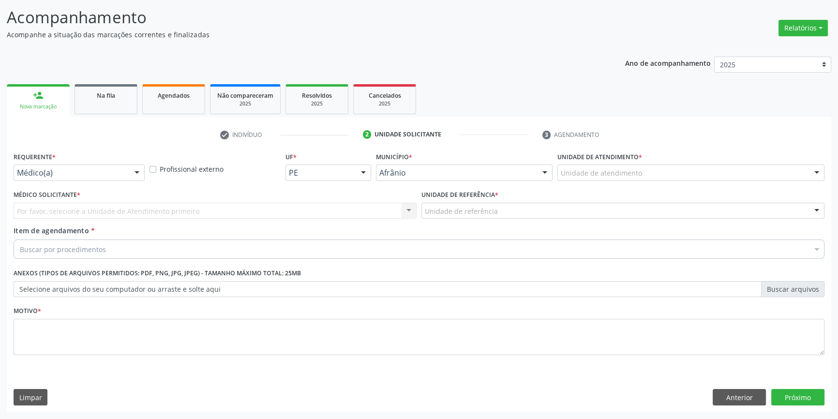
scroll to position [60, 0]
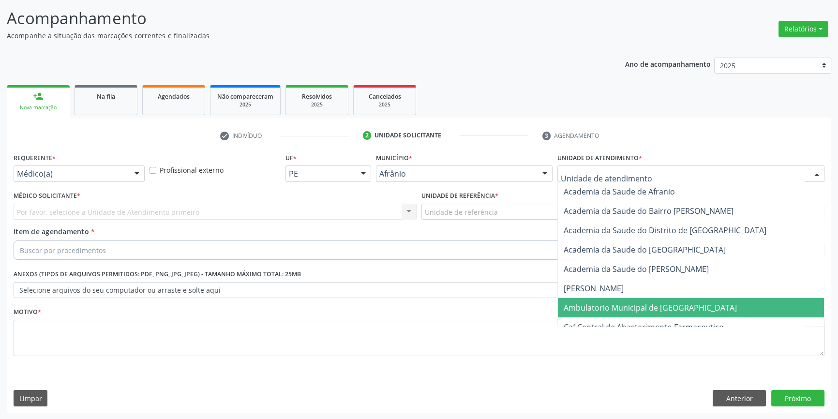
click at [581, 303] on span "Ambulatorio Municipal de [GEOGRAPHIC_DATA]" at bounding box center [650, 307] width 173 height 11
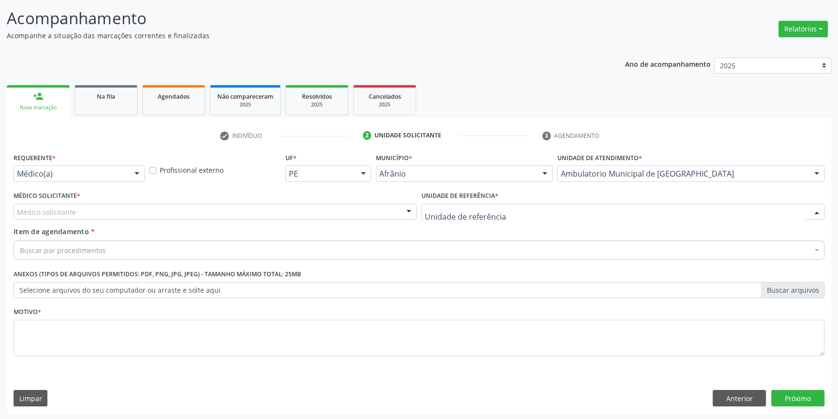
click at [524, 209] on div at bounding box center [622, 212] width 403 height 16
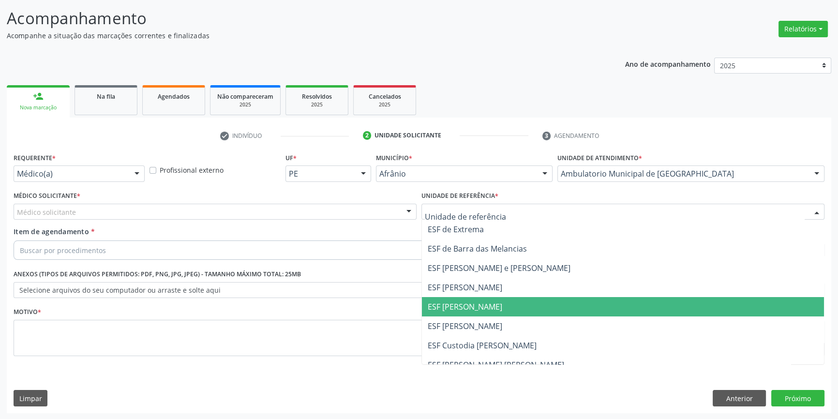
click at [482, 311] on span "ESF [PERSON_NAME]" at bounding box center [465, 306] width 75 height 11
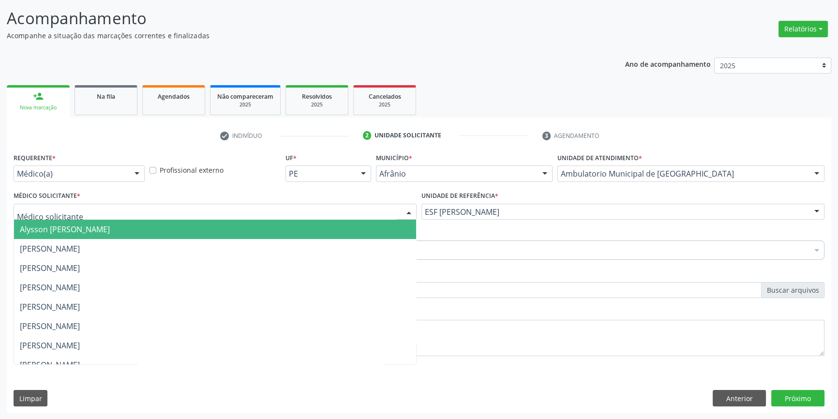
click at [284, 206] on div at bounding box center [215, 212] width 403 height 16
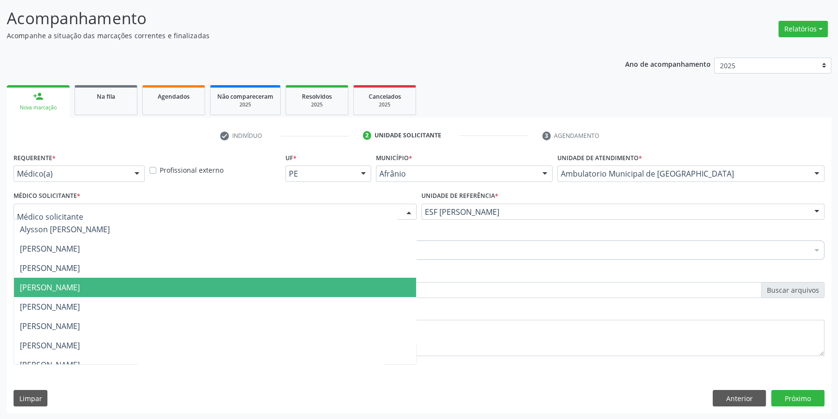
click at [227, 289] on span "[PERSON_NAME]" at bounding box center [215, 287] width 402 height 19
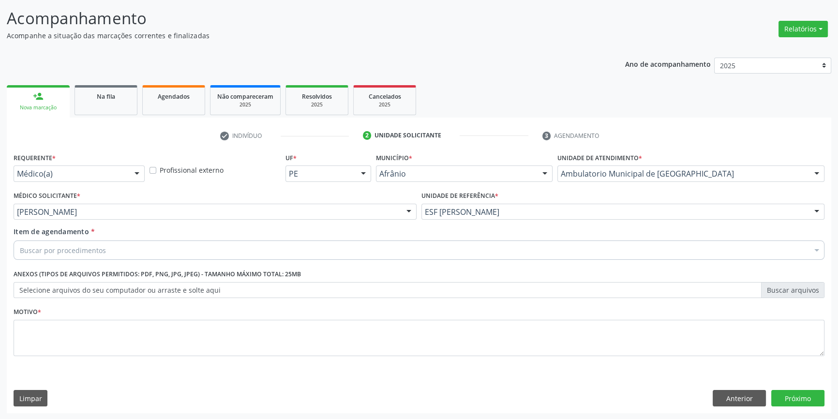
click at [116, 251] on div "Buscar por procedimentos" at bounding box center [419, 249] width 811 height 19
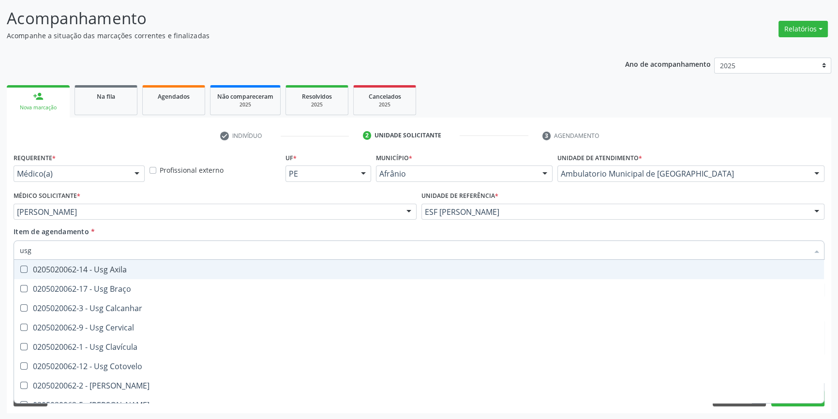
type input "usg"
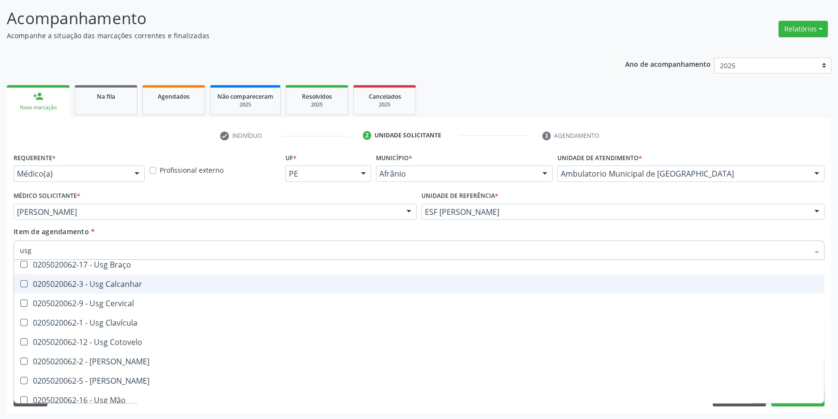
scroll to position [44, 0]
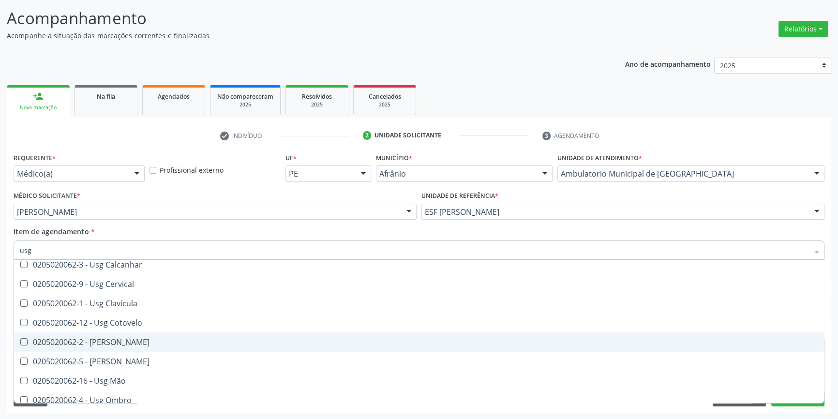
click at [116, 343] on div "0205020062-2 - [PERSON_NAME]" at bounding box center [419, 342] width 798 height 8
checkbox Coxa "true"
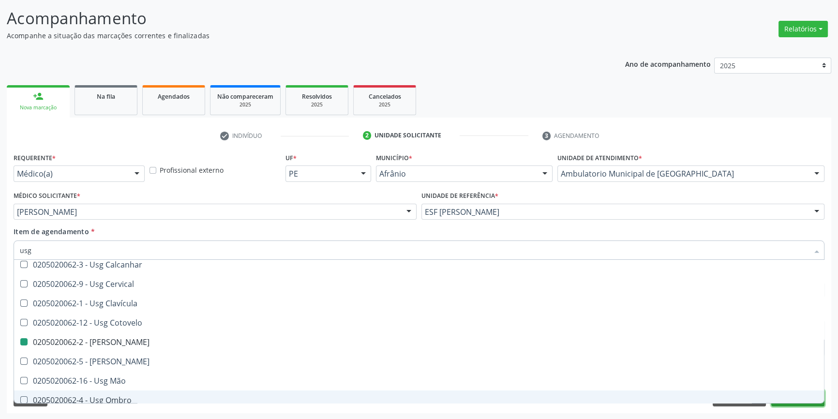
click at [787, 403] on button "Próximo" at bounding box center [797, 398] width 53 height 16
checkbox Braço "true"
checkbox Coxa "false"
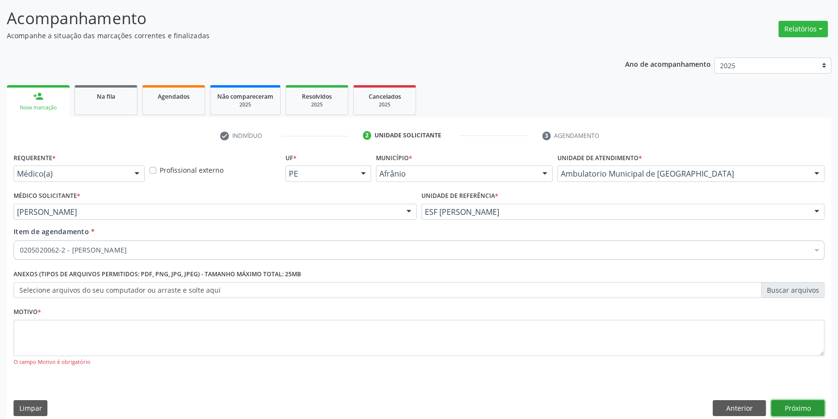
scroll to position [0, 0]
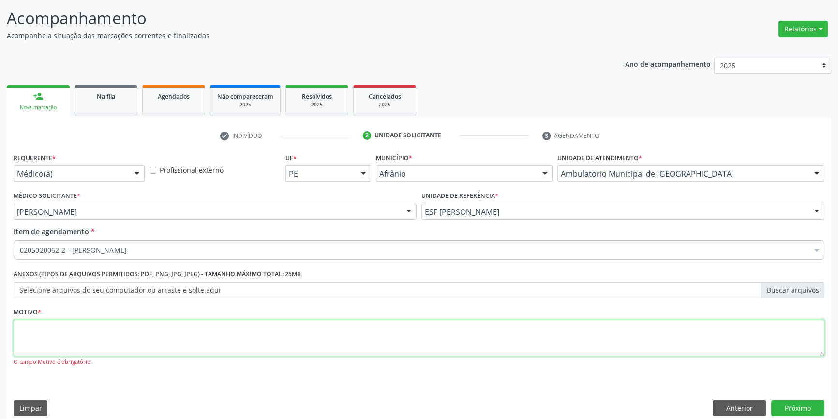
click at [228, 331] on textarea at bounding box center [419, 338] width 811 height 37
type textarea "*"
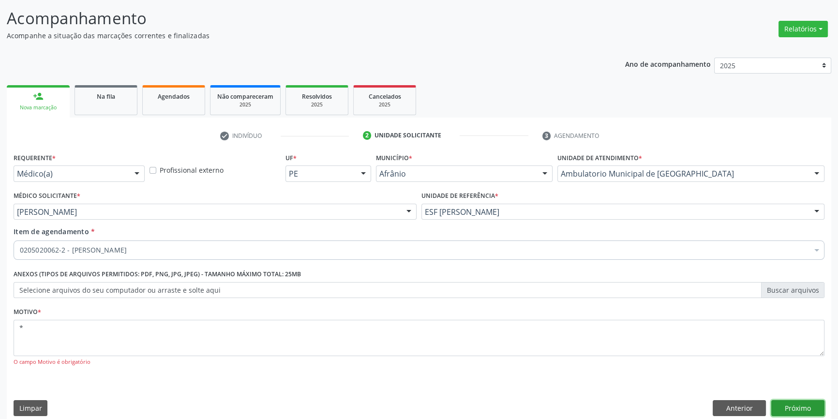
click at [799, 405] on button "Próximo" at bounding box center [797, 408] width 53 height 16
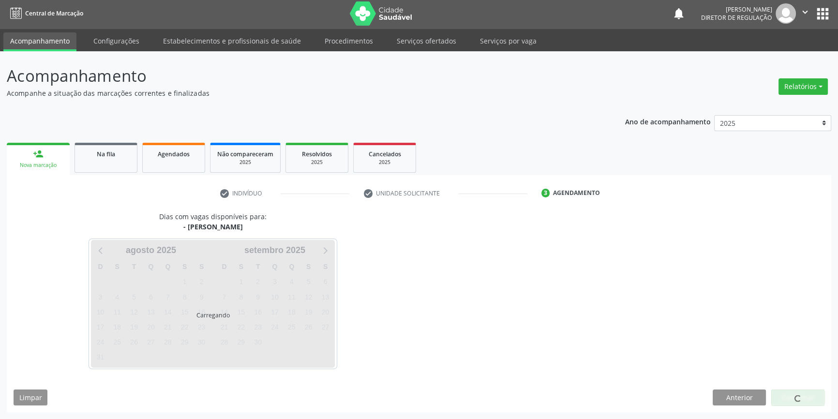
scroll to position [1, 0]
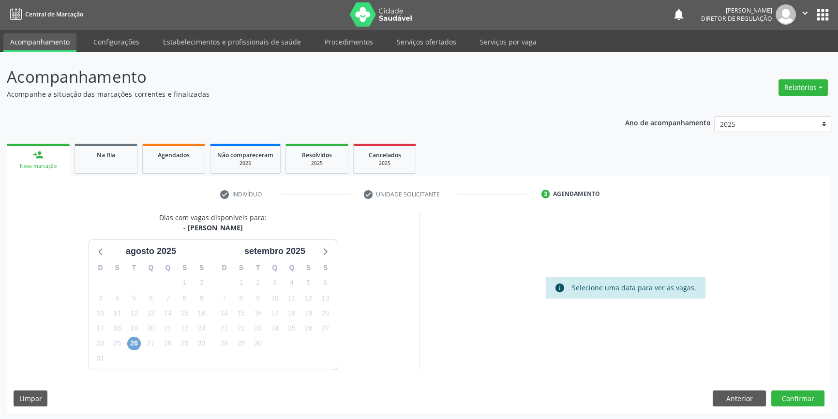
click at [129, 342] on span "26" at bounding box center [134, 344] width 14 height 14
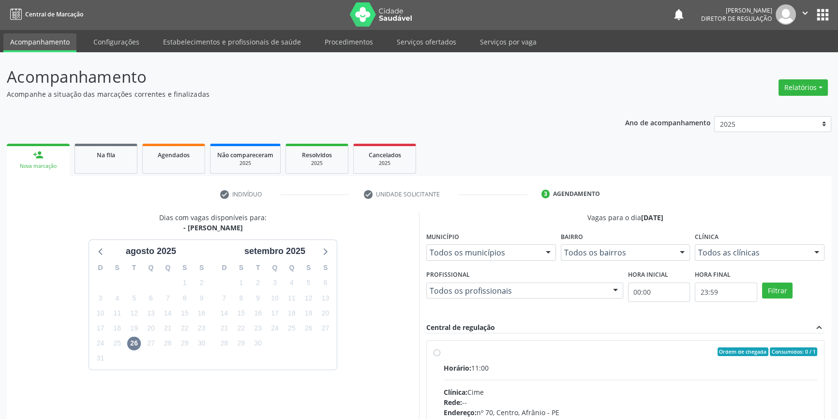
click at [445, 348] on div "Ordem de chegada Consumidos: 0 / 1" at bounding box center [630, 351] width 373 height 9
click at [440, 348] on input "Ordem de chegada Consumidos: 0 / 1 Horário: 11:00 Clínica: Cime Rede: -- Endere…" at bounding box center [436, 351] width 7 height 9
radio input "true"
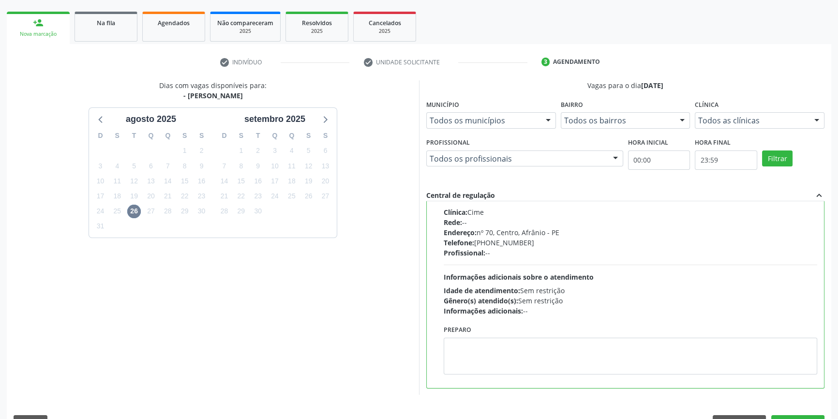
scroll to position [158, 0]
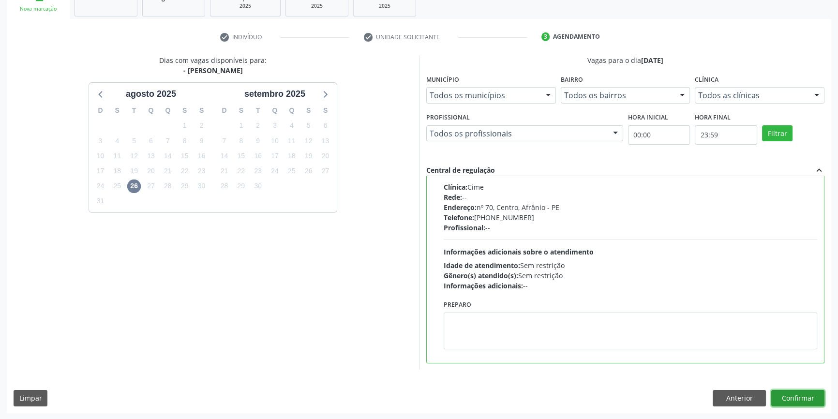
click at [804, 398] on button "Confirmar" at bounding box center [797, 398] width 53 height 16
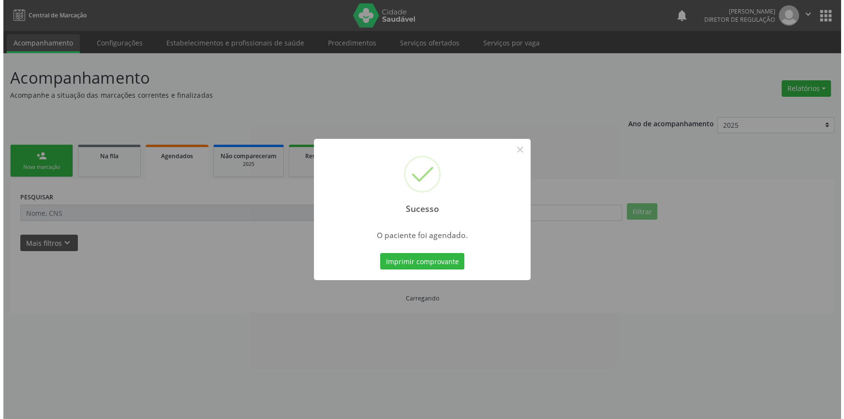
scroll to position [0, 0]
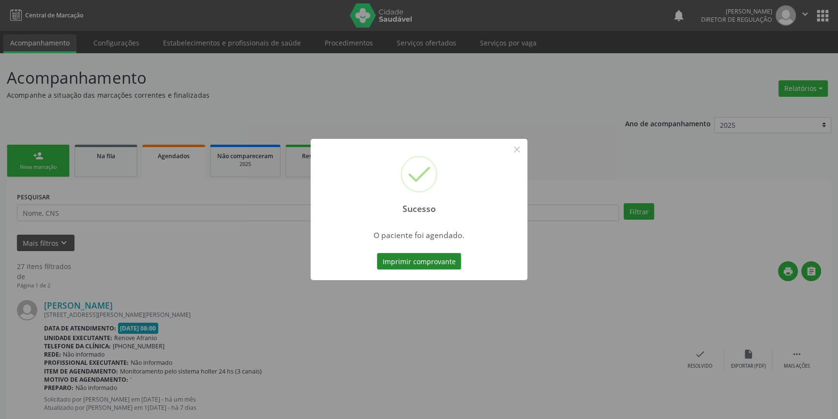
click at [419, 259] on button "Imprimir comprovante" at bounding box center [419, 261] width 84 height 16
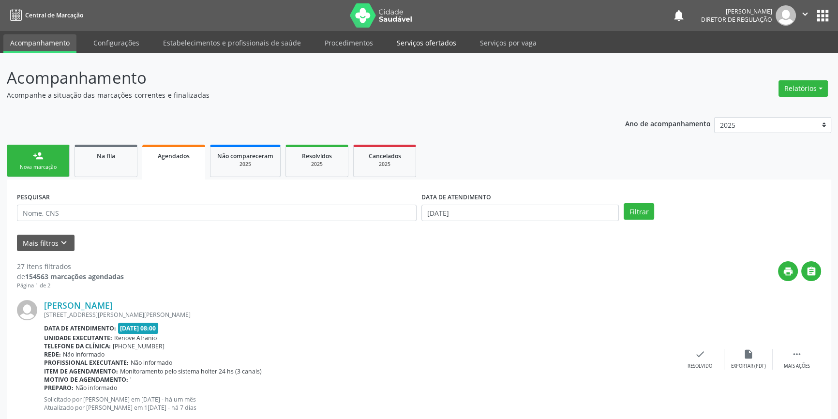
click at [432, 44] on link "Serviços ofertados" at bounding box center [426, 42] width 73 height 17
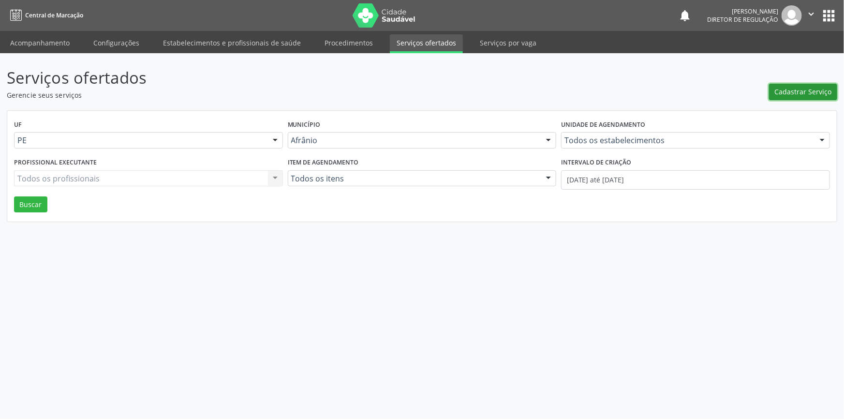
click at [805, 93] on span "Cadastrar Serviço" at bounding box center [803, 92] width 57 height 10
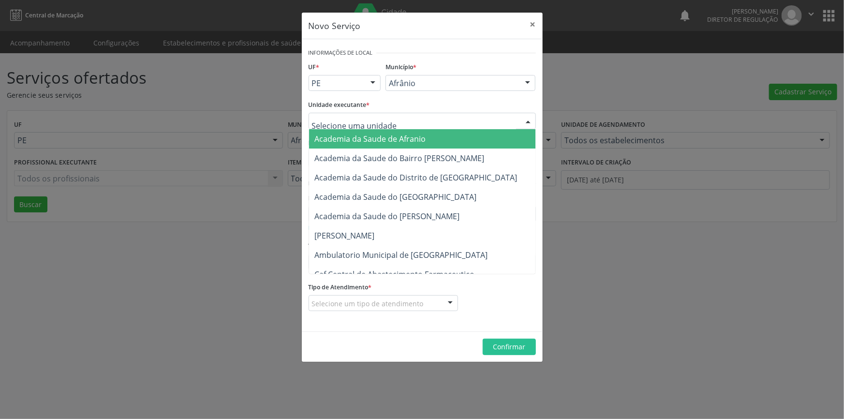
click at [420, 116] on div at bounding box center [422, 121] width 227 height 16
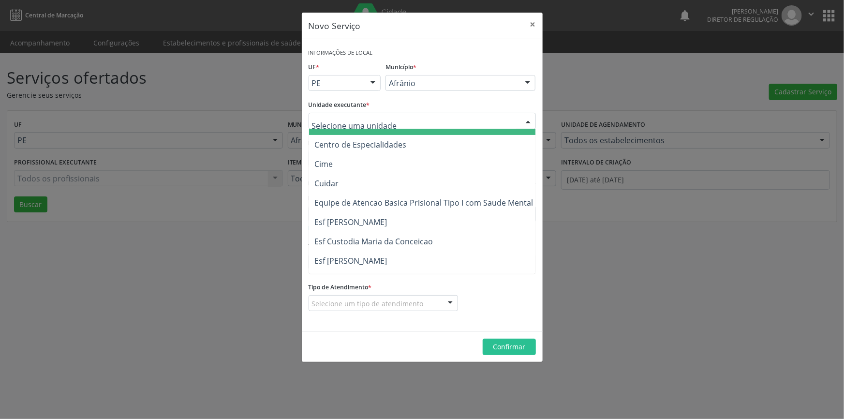
scroll to position [176, 0]
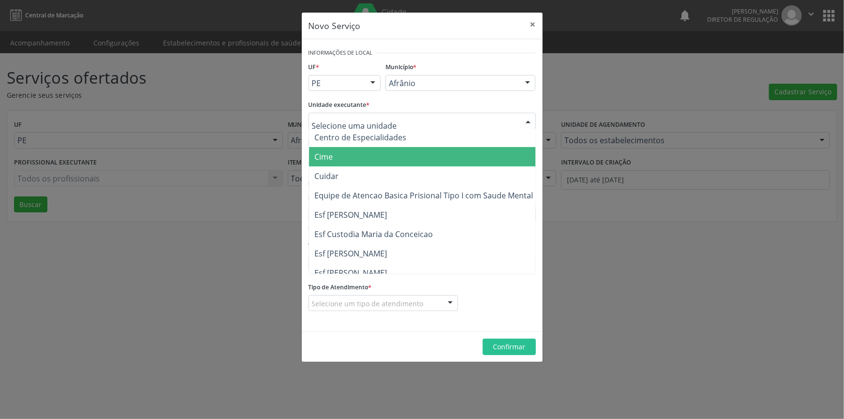
click at [414, 160] on span "Cime" at bounding box center [427, 156] width 236 height 19
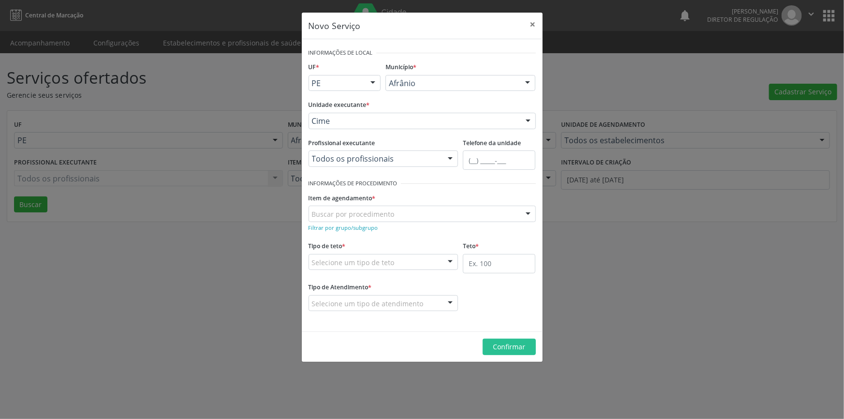
click at [413, 215] on div "Buscar por procedimento" at bounding box center [422, 214] width 227 height 16
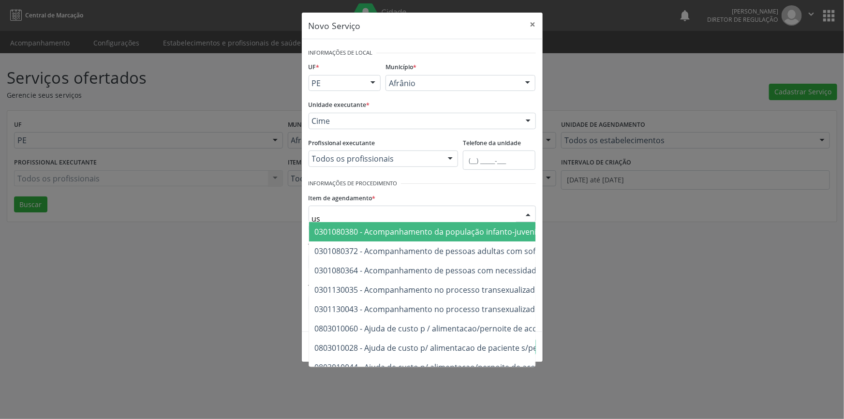
type input "usg"
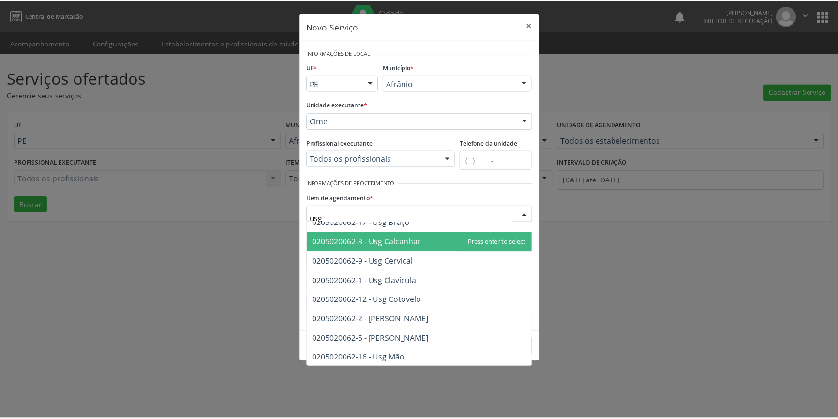
scroll to position [44, 0]
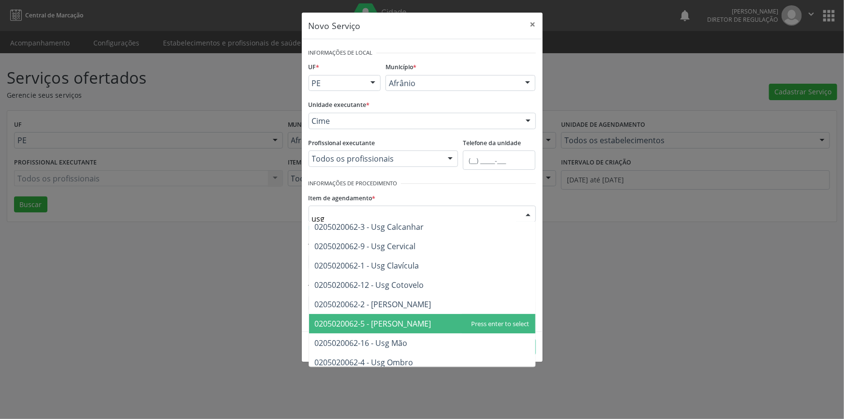
click at [411, 318] on span "0205020062-5 - [PERSON_NAME]" at bounding box center [422, 323] width 226 height 19
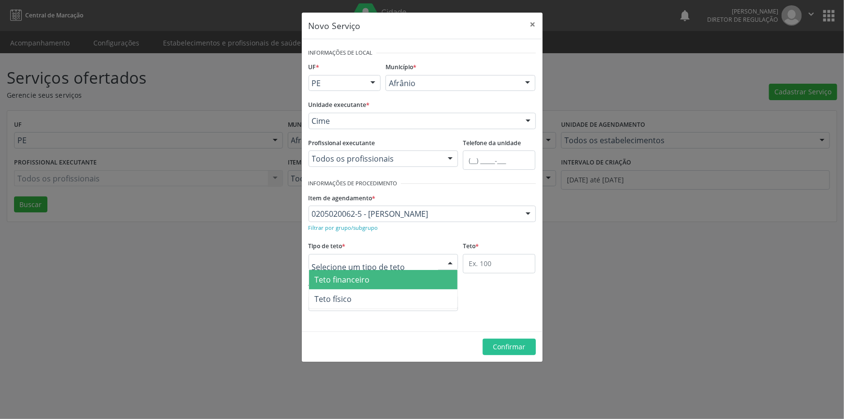
click at [409, 261] on div at bounding box center [384, 262] width 150 height 16
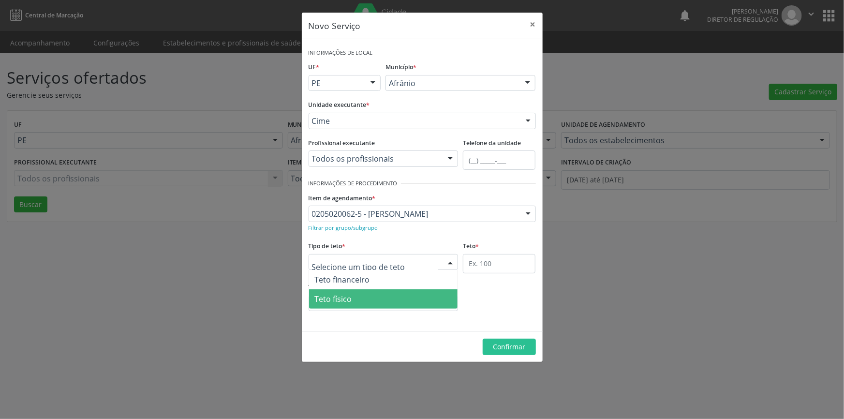
click at [404, 294] on span "Teto físico" at bounding box center [383, 298] width 149 height 19
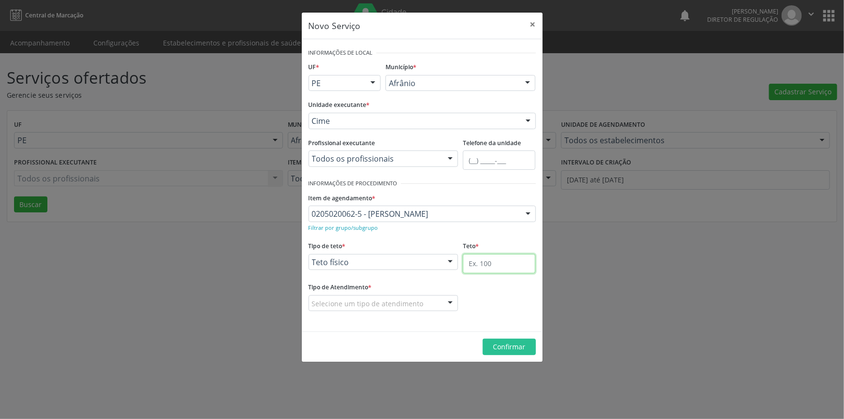
click at [486, 258] on input "text" at bounding box center [499, 263] width 73 height 19
type input "1"
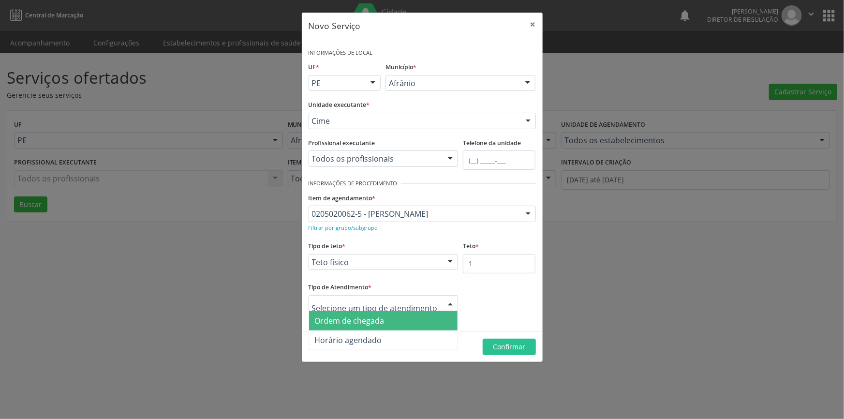
click at [396, 322] on span "Ordem de chegada" at bounding box center [383, 320] width 149 height 19
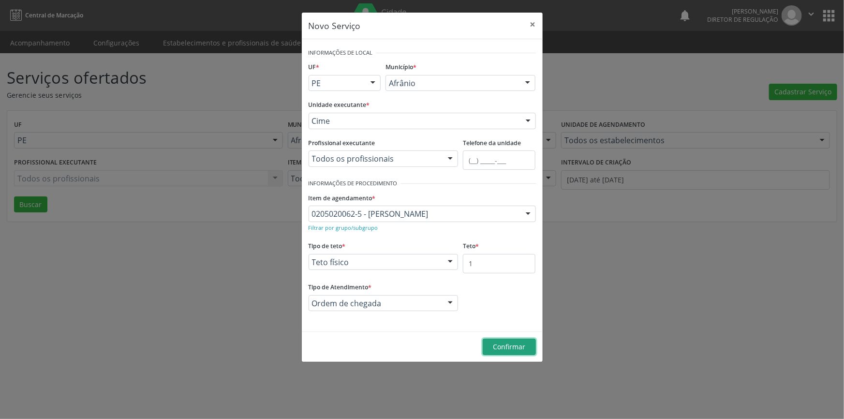
click at [511, 348] on span "Confirmar" at bounding box center [509, 346] width 32 height 9
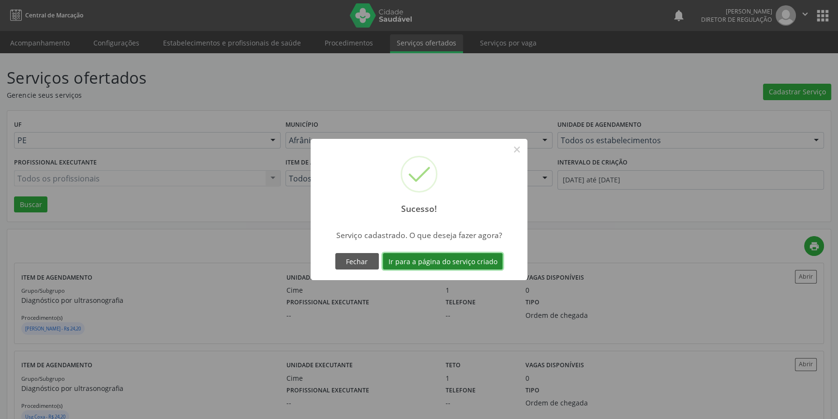
click at [444, 264] on button "Ir para a página do serviço criado" at bounding box center [443, 261] width 120 height 16
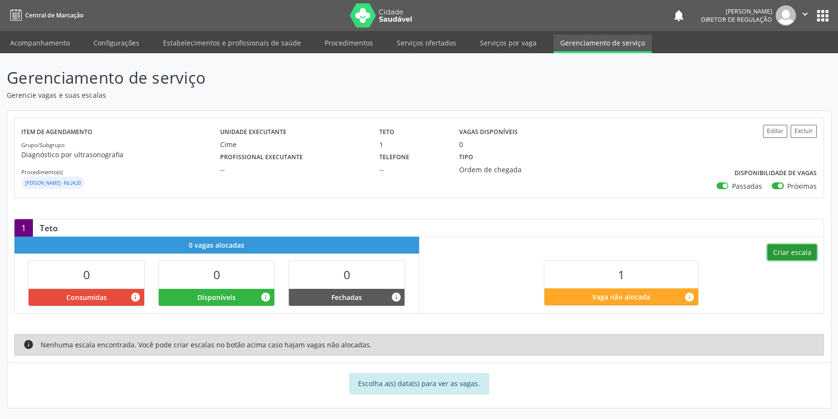
click at [789, 253] on button "Criar escala" at bounding box center [791, 252] width 49 height 16
select select "7"
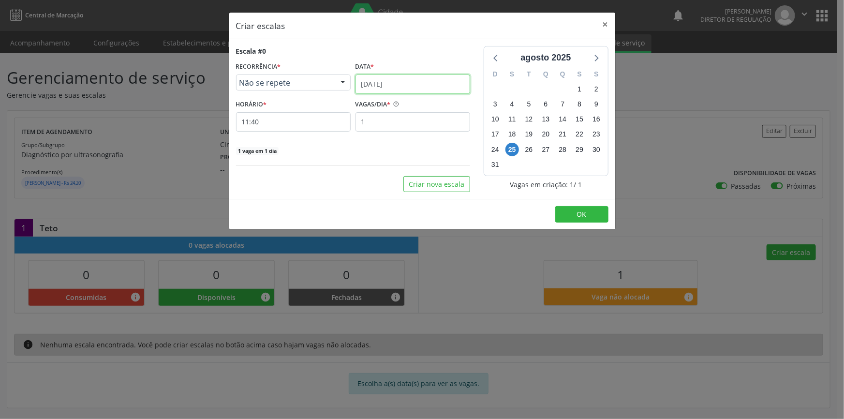
click at [419, 81] on input "[DATE]" at bounding box center [413, 84] width 115 height 19
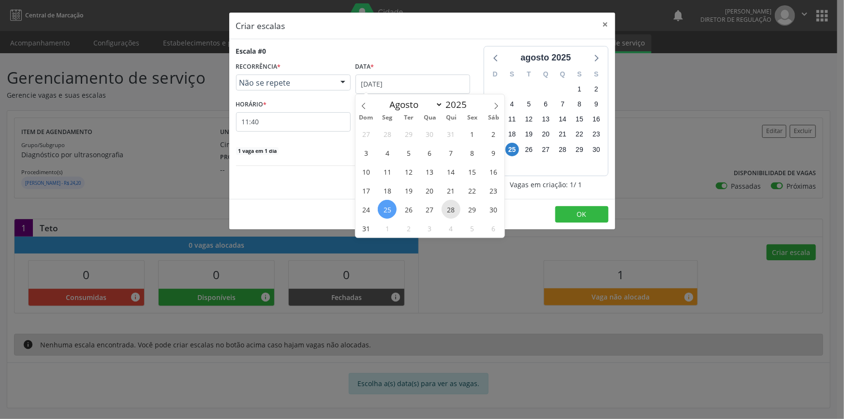
click at [445, 209] on span "28" at bounding box center [451, 209] width 19 height 19
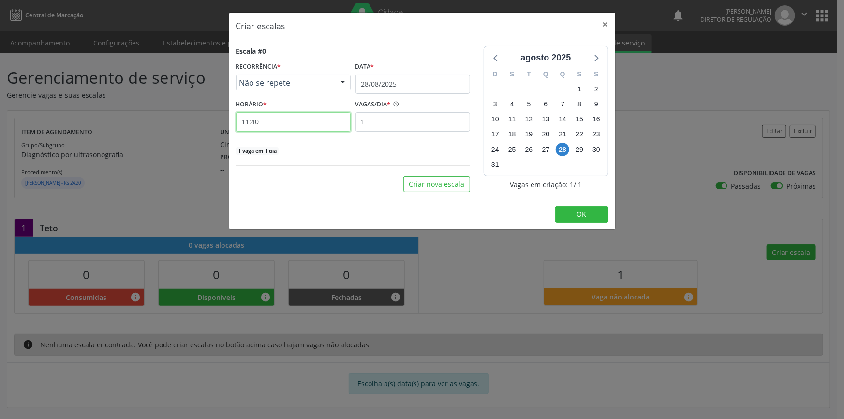
click at [308, 123] on input "11:40" at bounding box center [293, 121] width 115 height 19
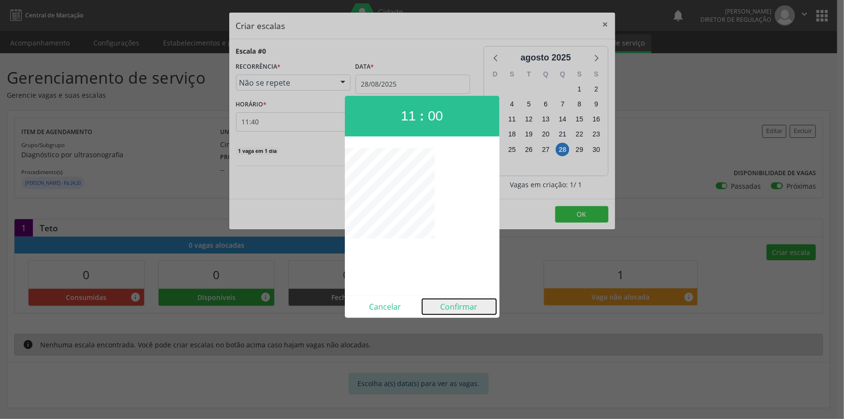
click at [455, 305] on button "Confirmar" at bounding box center [459, 306] width 74 height 15
type input "11:00"
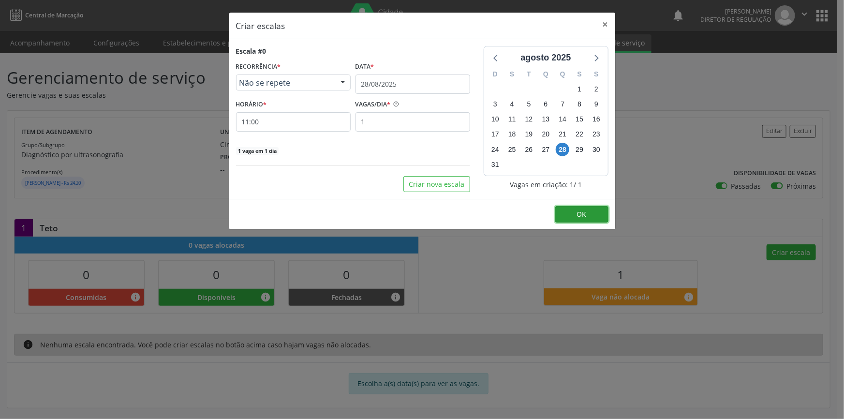
click at [574, 210] on button "OK" at bounding box center [581, 214] width 53 height 16
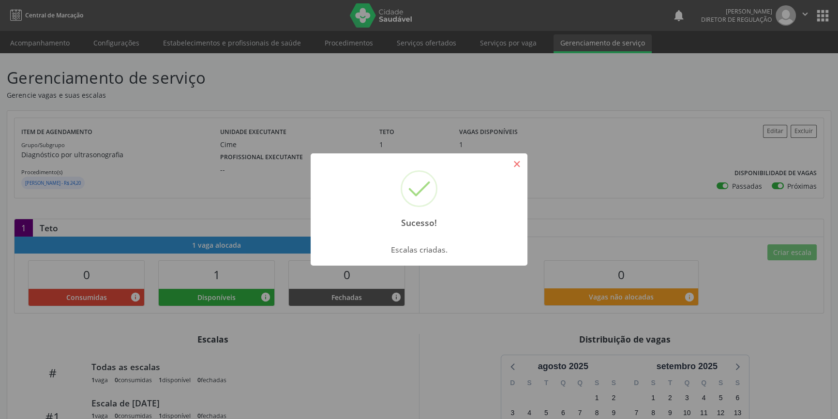
click at [517, 165] on button "×" at bounding box center [516, 164] width 16 height 16
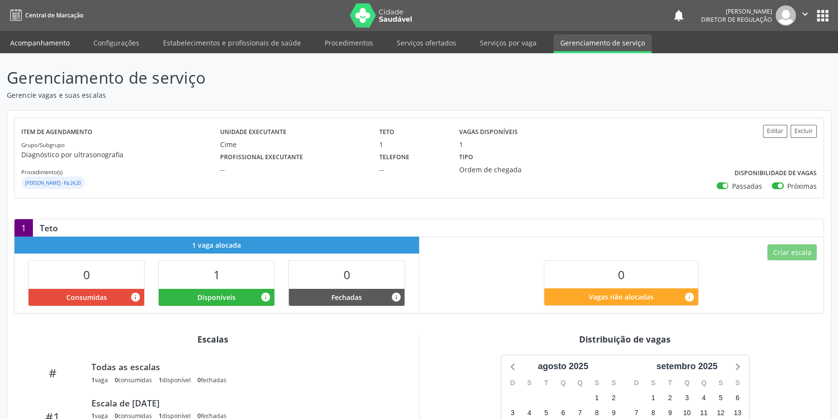
click at [45, 39] on link "Acompanhamento" at bounding box center [39, 42] width 73 height 17
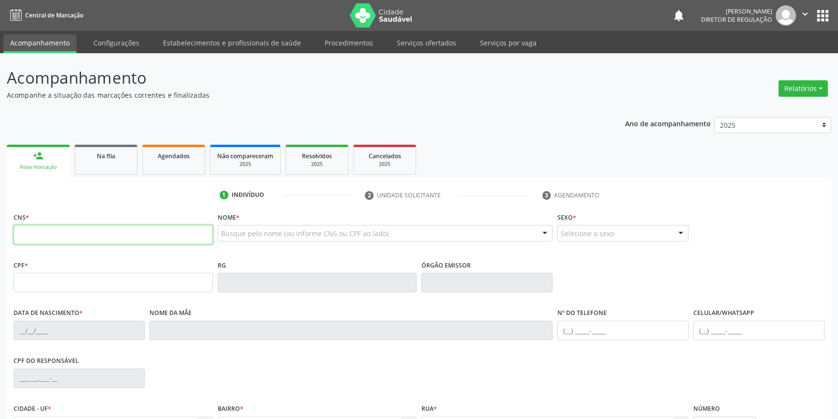
click at [123, 234] on input "text" at bounding box center [113, 234] width 199 height 19
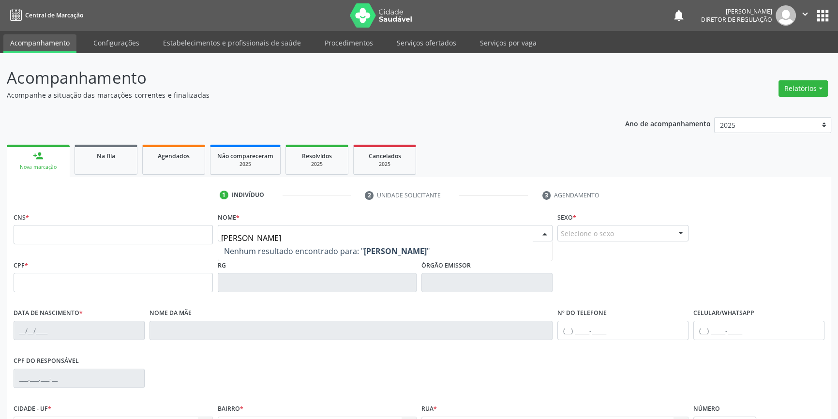
type input "[PERSON_NAME]"
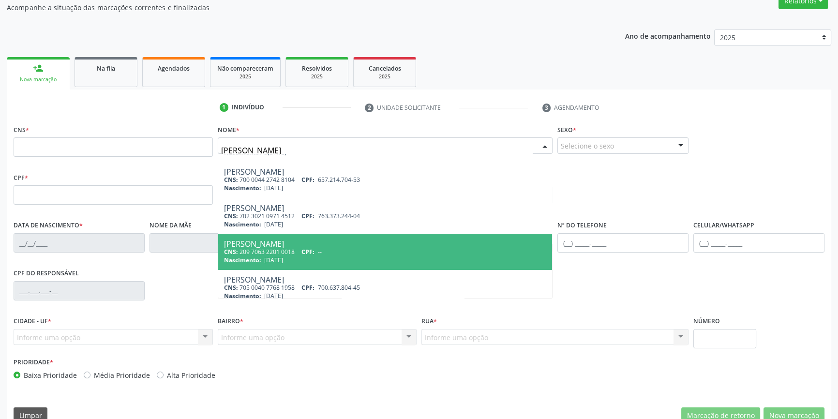
scroll to position [264, 0]
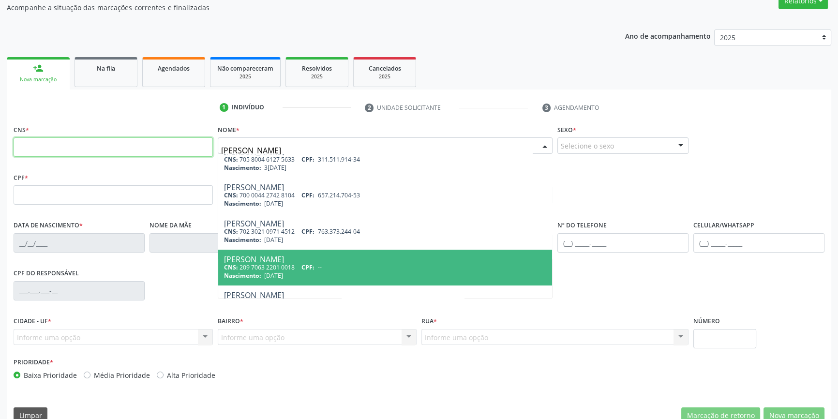
click at [87, 141] on input "text" at bounding box center [113, 146] width 199 height 19
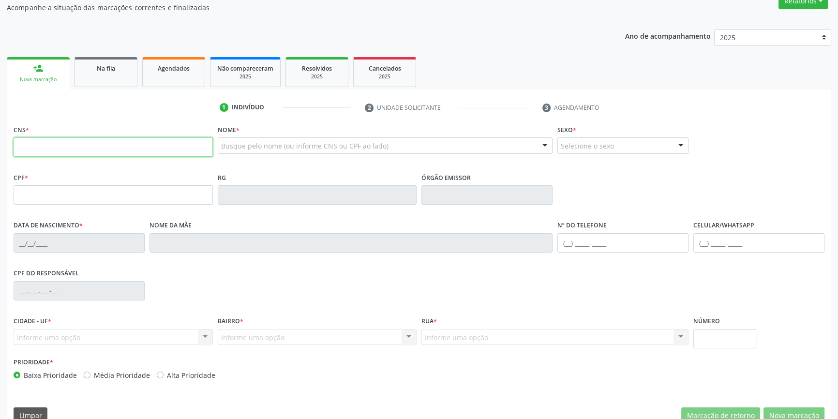
scroll to position [0, 0]
type input "700 0044 2742 8104"
type input "657.214.704-53"
type input "[DATE]"
type input "[PERSON_NAME]"
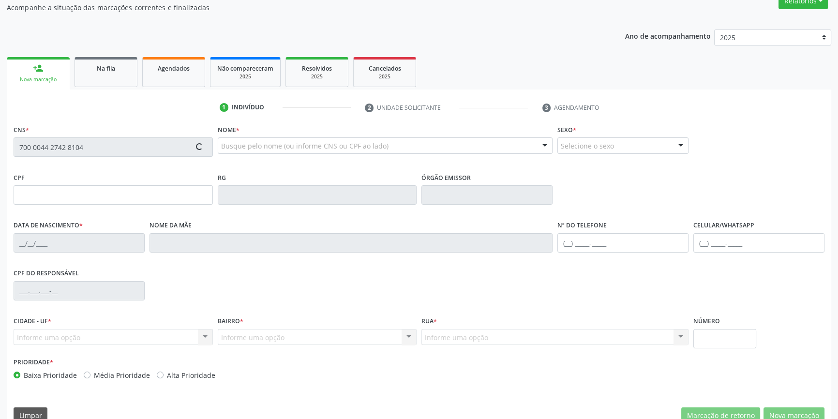
type input "[PHONE_NUMBER]"
type input "S/N"
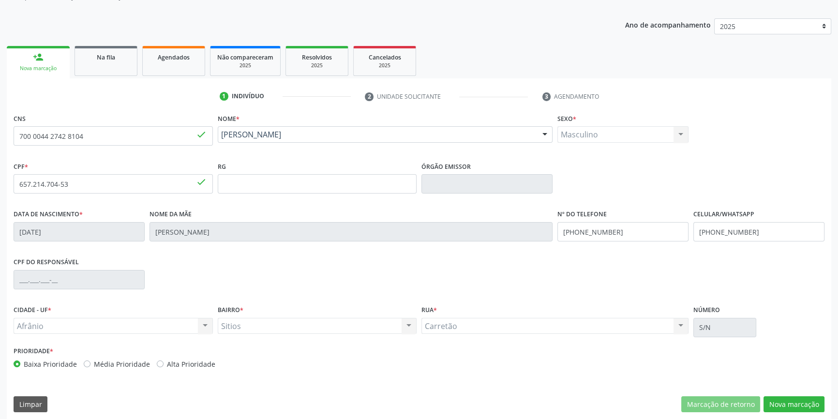
scroll to position [105, 0]
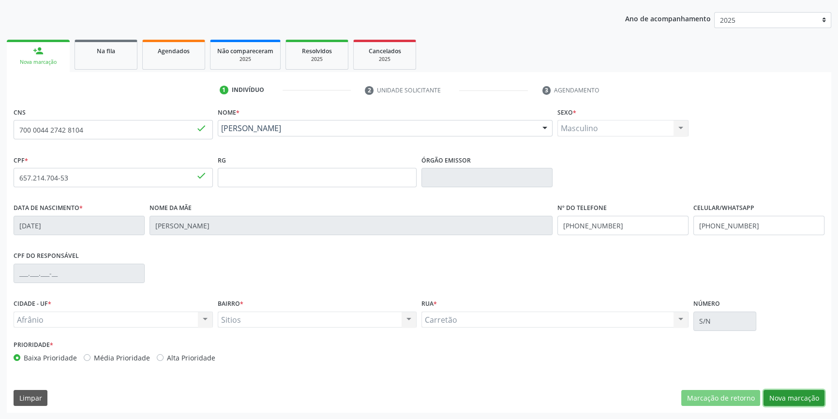
click at [791, 399] on button "Nova marcação" at bounding box center [793, 398] width 61 height 16
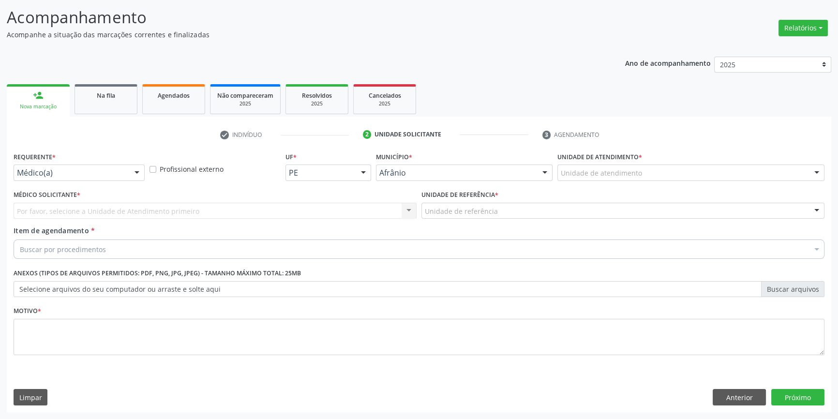
scroll to position [60, 0]
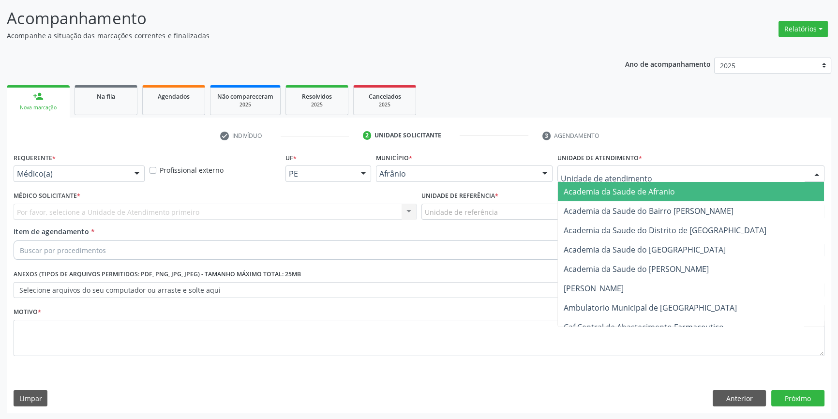
click at [642, 165] on div at bounding box center [690, 173] width 267 height 16
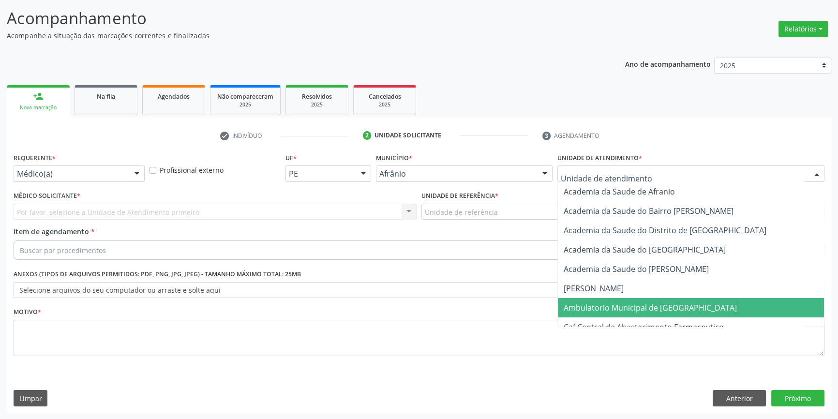
click at [625, 304] on span "Ambulatorio Municipal de [GEOGRAPHIC_DATA]" at bounding box center [650, 307] width 173 height 11
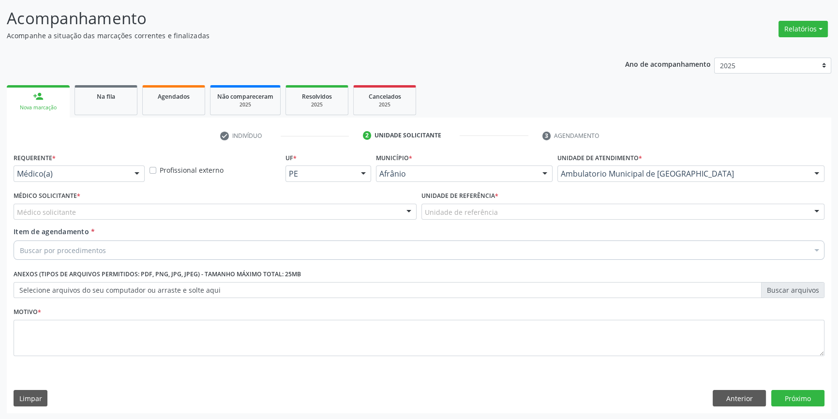
click at [539, 212] on div "Unidade de referência" at bounding box center [622, 212] width 403 height 16
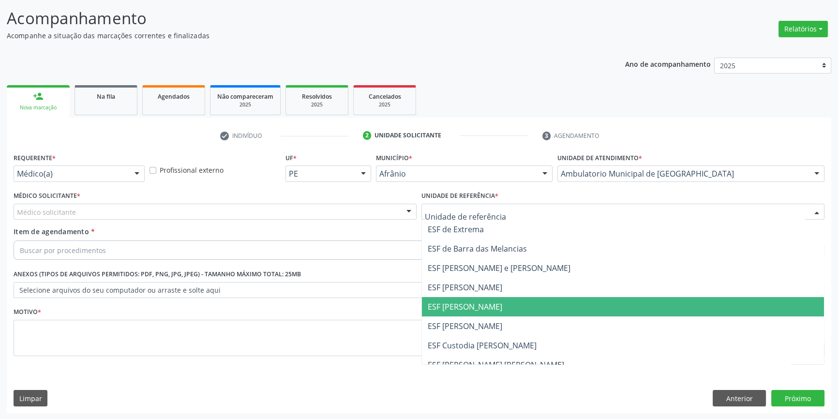
click at [501, 309] on span "ESF [PERSON_NAME]" at bounding box center [623, 306] width 402 height 19
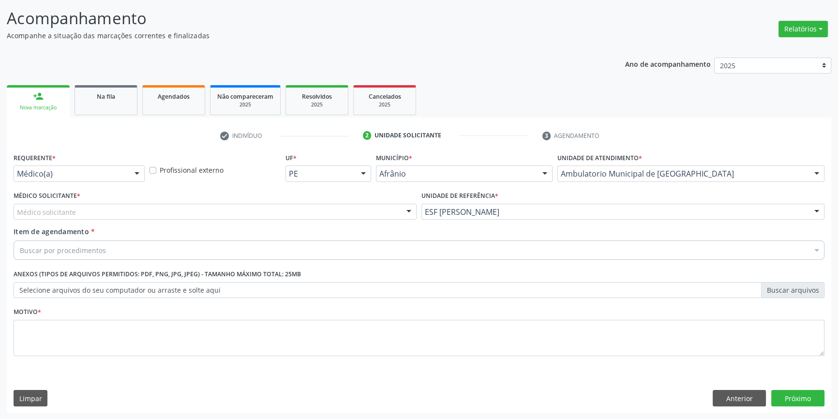
click at [260, 209] on div "Médico solicitante" at bounding box center [215, 212] width 403 height 16
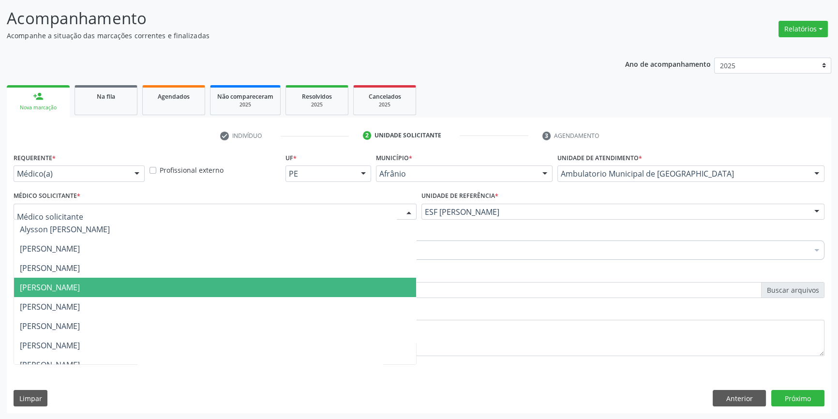
click at [122, 293] on span "[PERSON_NAME]" at bounding box center [215, 287] width 402 height 19
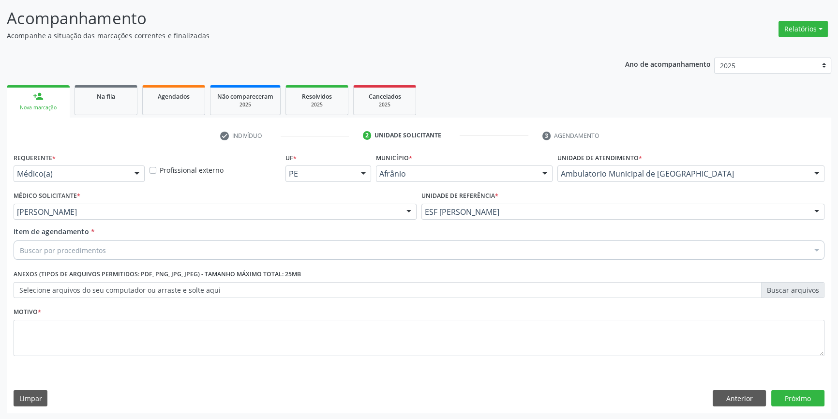
click at [127, 252] on div "Buscar por procedimentos" at bounding box center [419, 249] width 811 height 19
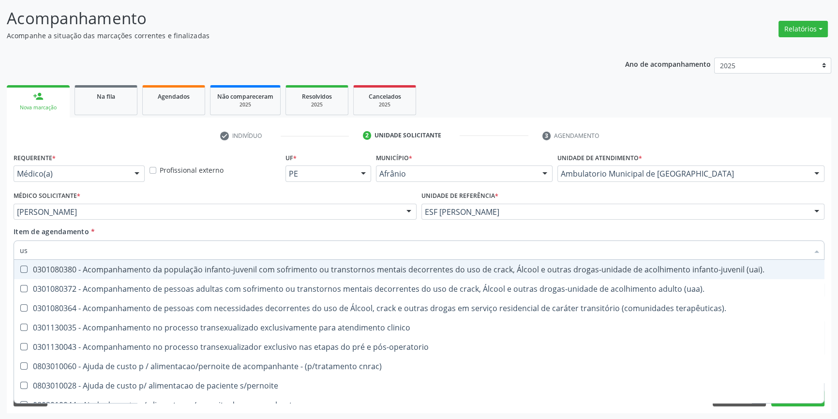
type input "usg"
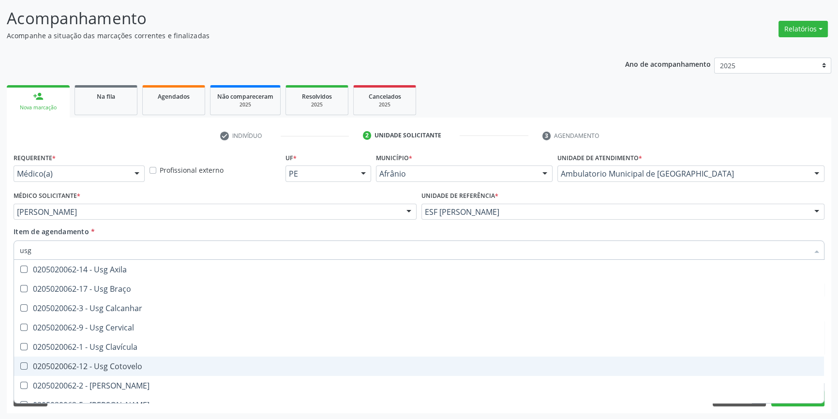
scroll to position [44, 0]
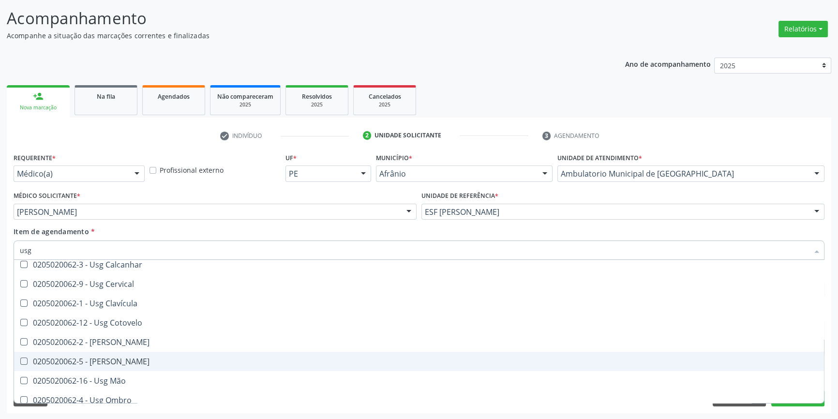
click at [135, 358] on div "0205020062-5 - [PERSON_NAME]" at bounding box center [419, 362] width 798 height 8
checkbox Joelho "true"
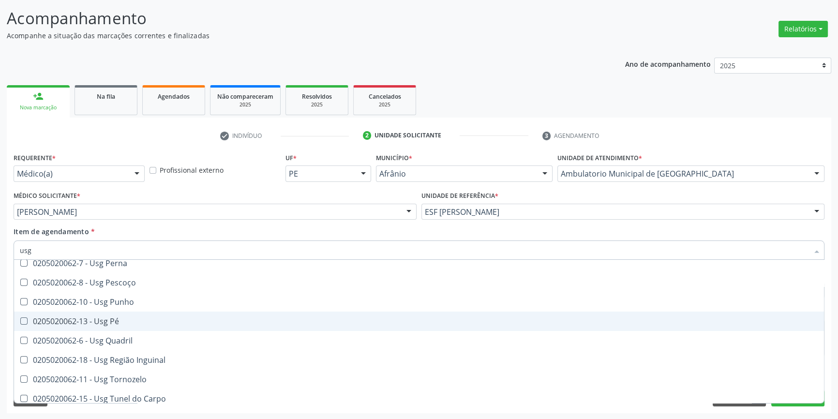
scroll to position [220, 0]
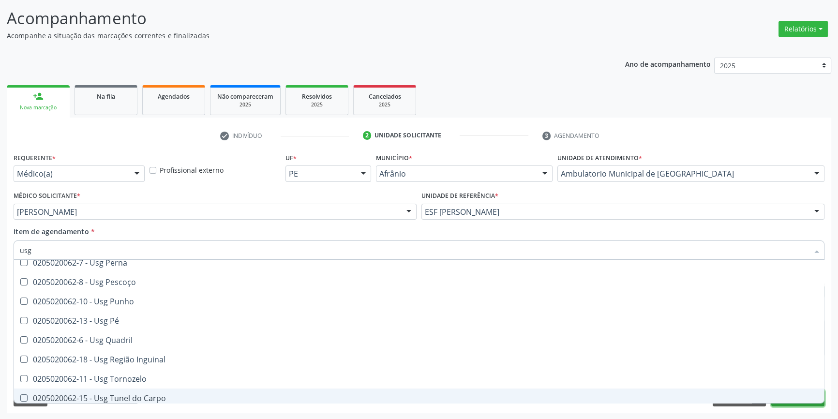
click at [815, 404] on button "Próximo" at bounding box center [797, 398] width 53 height 16
checkbox Braço "true"
checkbox Joelho "false"
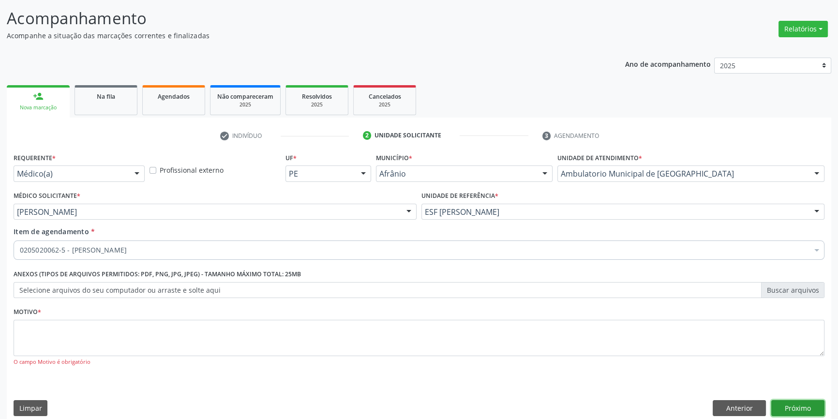
scroll to position [0, 0]
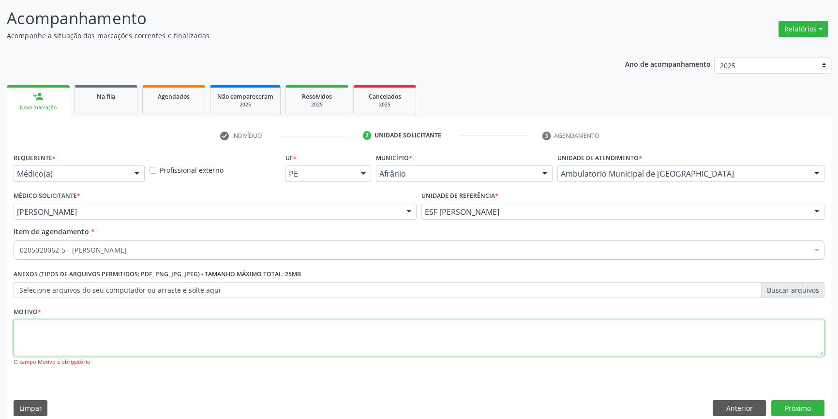
click at [148, 328] on textarea at bounding box center [419, 338] width 811 height 37
type textarea "*"
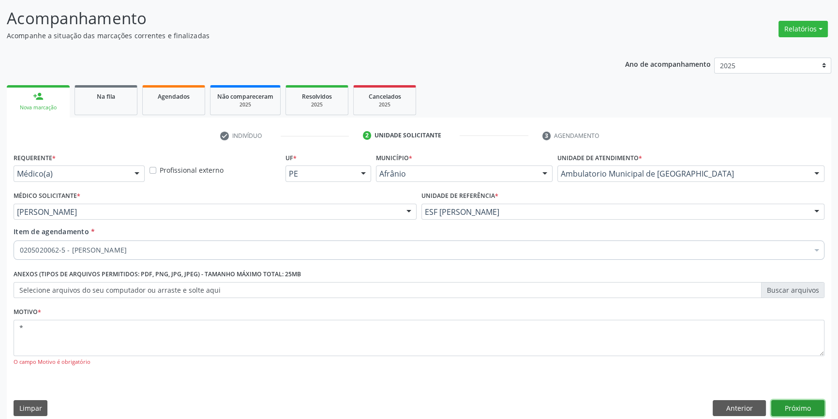
click at [792, 404] on button "Próximo" at bounding box center [797, 408] width 53 height 16
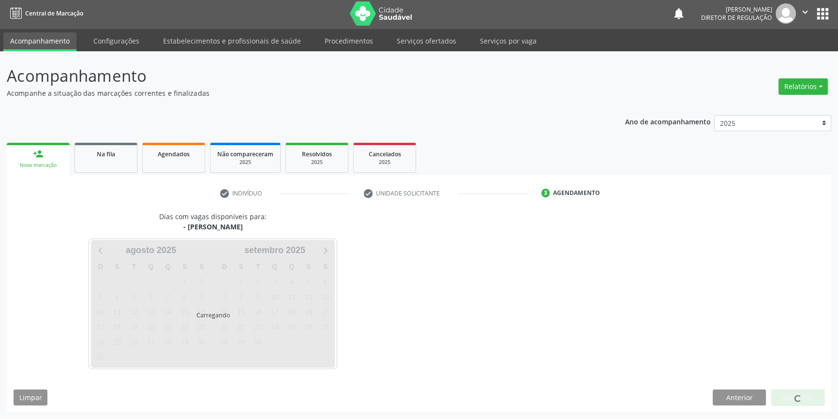
scroll to position [1, 0]
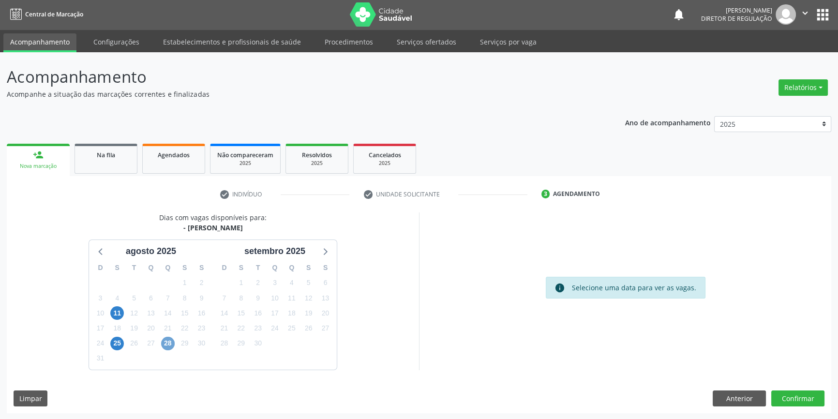
click at [170, 341] on span "28" at bounding box center [168, 344] width 14 height 14
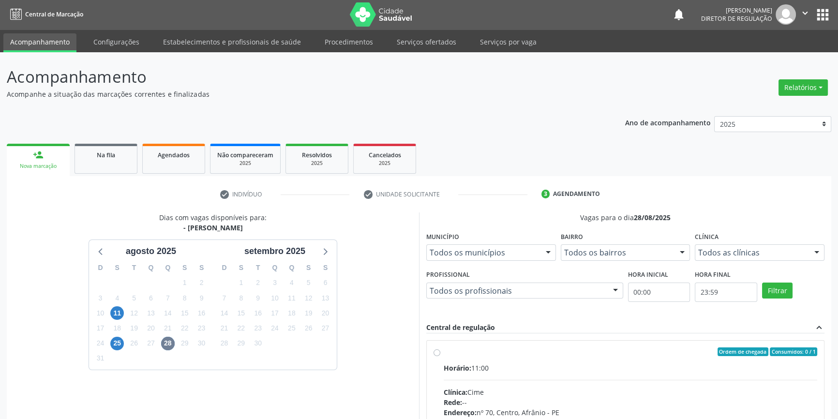
click at [522, 350] on div "Ordem de chegada Consumidos: 0 / 1" at bounding box center [630, 351] width 373 height 9
click at [440, 350] on input "Ordem de chegada Consumidos: 0 / 1 Horário: 11:00 Clínica: Cime Rede: -- Endere…" at bounding box center [436, 351] width 7 height 9
radio input "true"
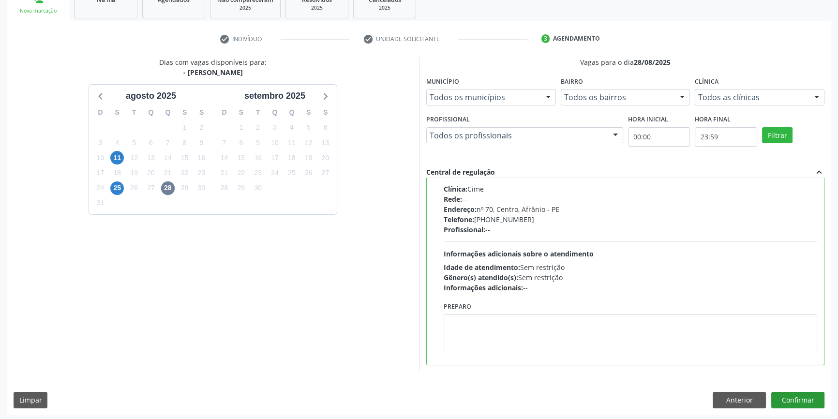
scroll to position [158, 0]
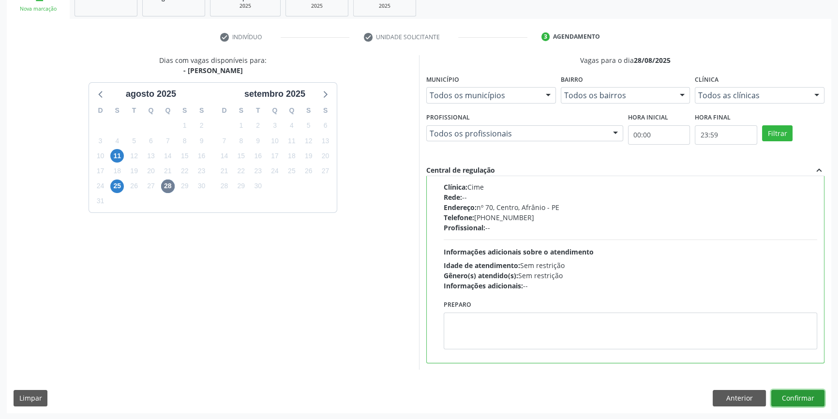
click at [804, 398] on button "Confirmar" at bounding box center [797, 398] width 53 height 16
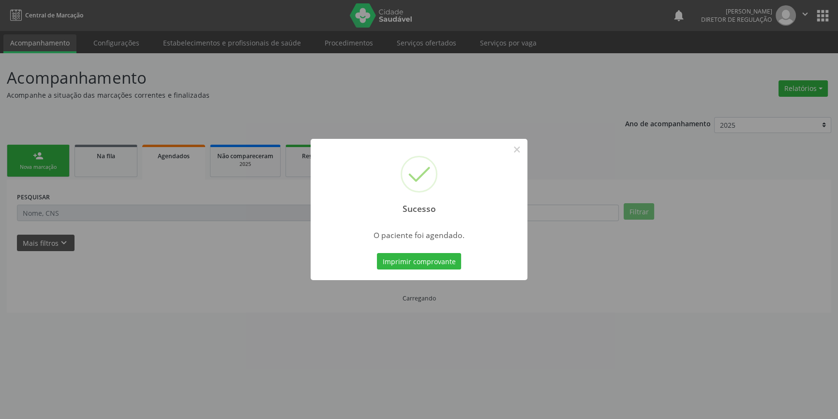
scroll to position [0, 0]
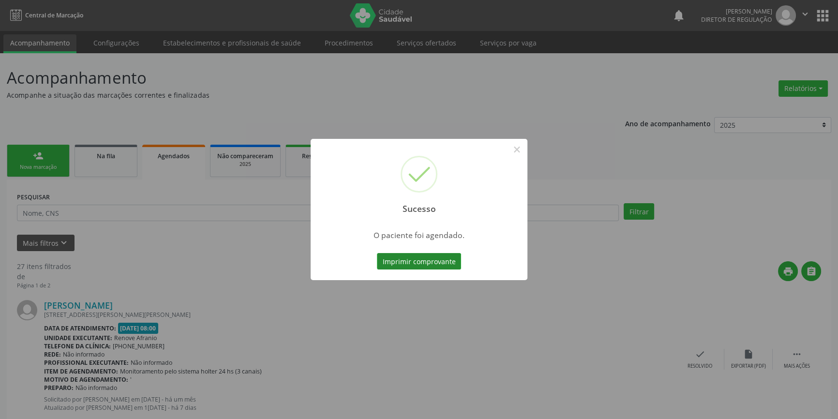
click at [447, 257] on button "Imprimir comprovante" at bounding box center [419, 261] width 84 height 16
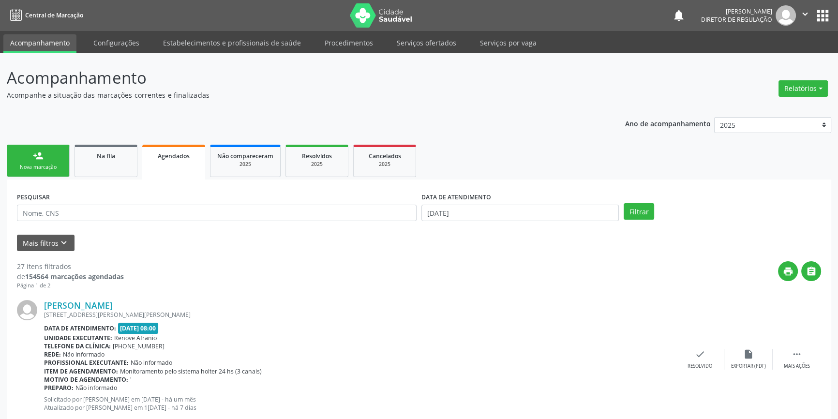
click at [55, 163] on link "person_add Nova marcação" at bounding box center [38, 161] width 63 height 32
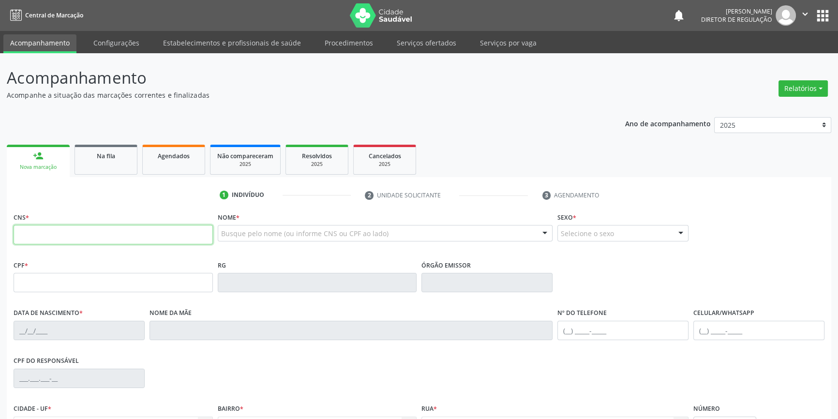
click at [62, 233] on input "text" at bounding box center [113, 234] width 199 height 19
type input "700 8039 4966 2690"
type input "037.476.824-21"
type input "02/02/1974"
type input "Maria de Macedo Silva"
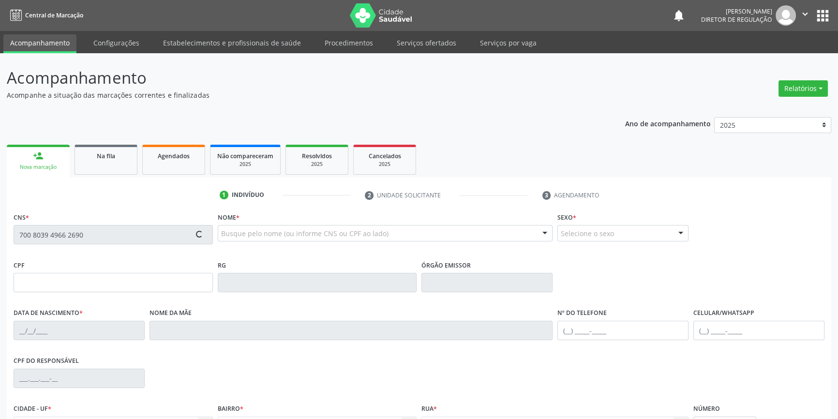
type input "(87) 99664-2657"
type input "29"
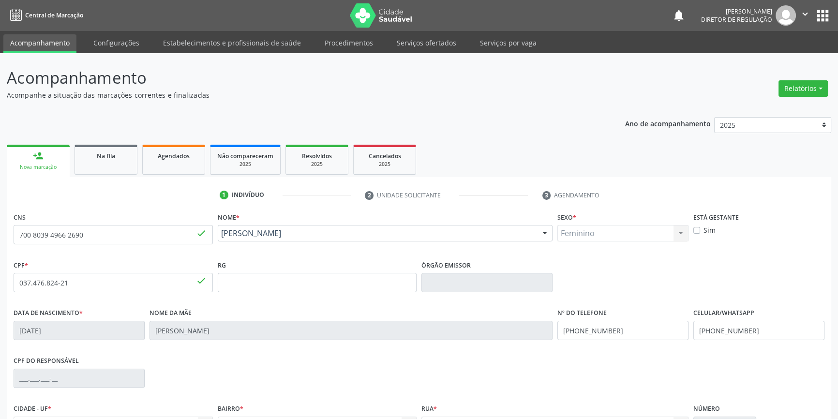
scroll to position [105, 0]
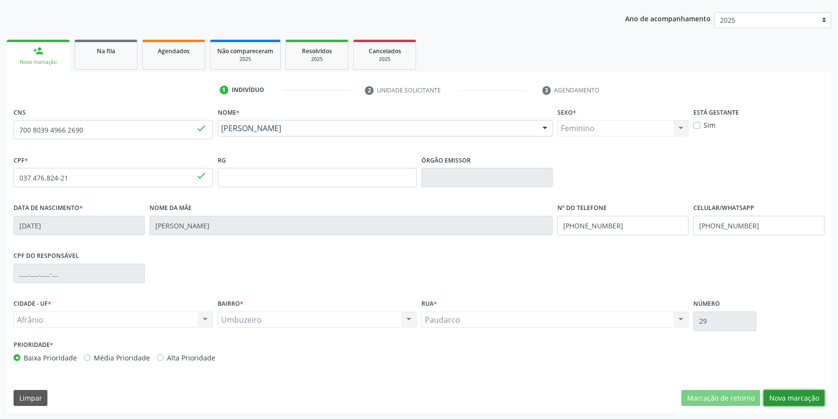
click at [767, 393] on button "Nova marcação" at bounding box center [793, 398] width 61 height 16
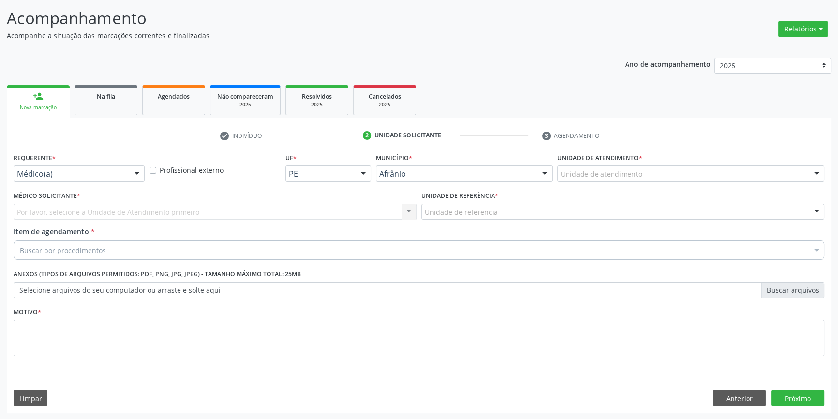
click at [629, 179] on div "Unidade de atendimento" at bounding box center [690, 173] width 267 height 16
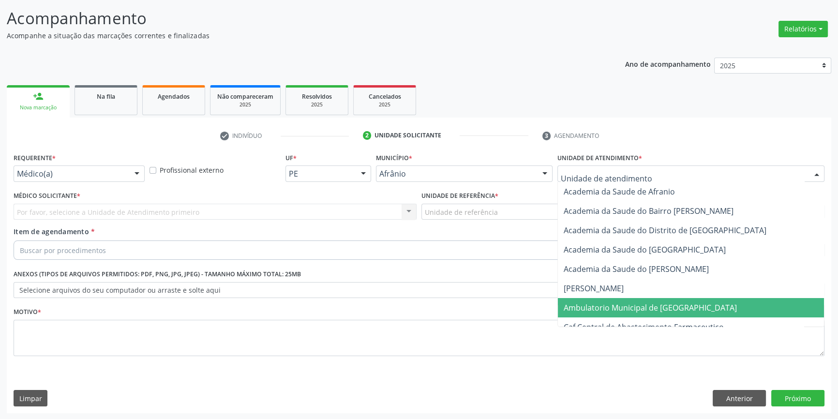
click at [621, 311] on span "Ambulatorio Municipal de [GEOGRAPHIC_DATA]" at bounding box center [650, 307] width 173 height 11
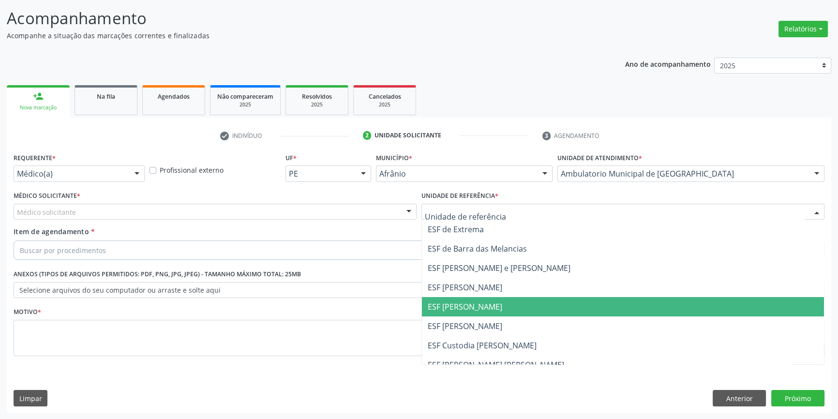
click at [497, 298] on span "ESF [PERSON_NAME]" at bounding box center [623, 306] width 402 height 19
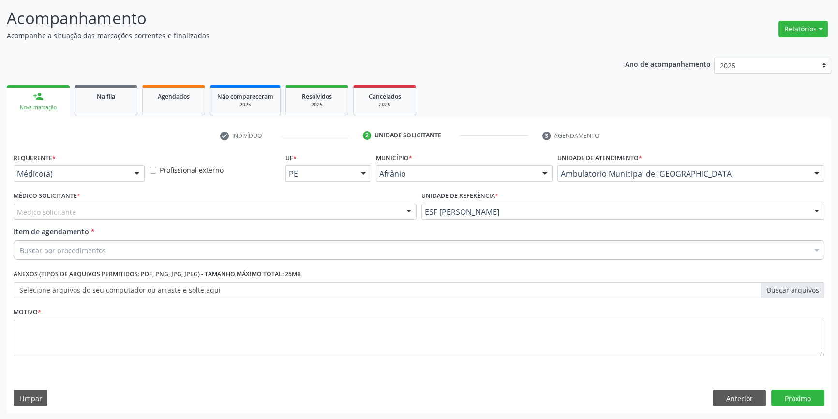
drag, startPoint x: 310, startPoint y: 223, endPoint x: 305, endPoint y: 220, distance: 5.6
click at [305, 220] on div "Médico Solicitante * Médico solicitante Alysson Rodrigo Ferreira Cavalcanti Bru…" at bounding box center [215, 208] width 408 height 38
click at [276, 204] on div "Médico solicitante" at bounding box center [215, 212] width 403 height 16
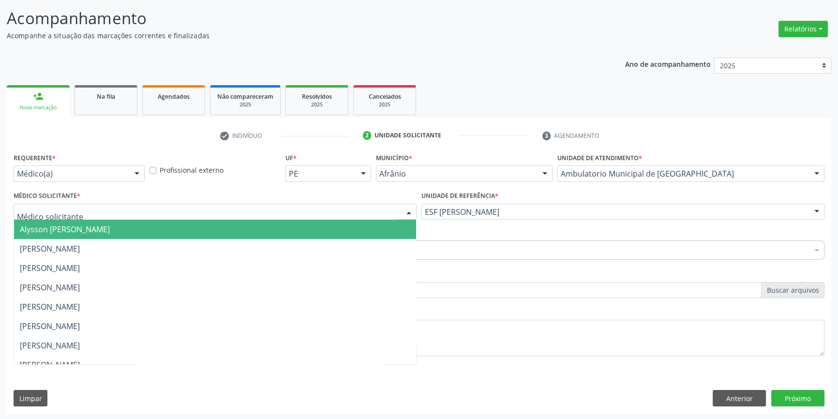
click at [71, 238] on span "Alysson Rodrigo Ferreira Cavalcanti" at bounding box center [215, 229] width 402 height 19
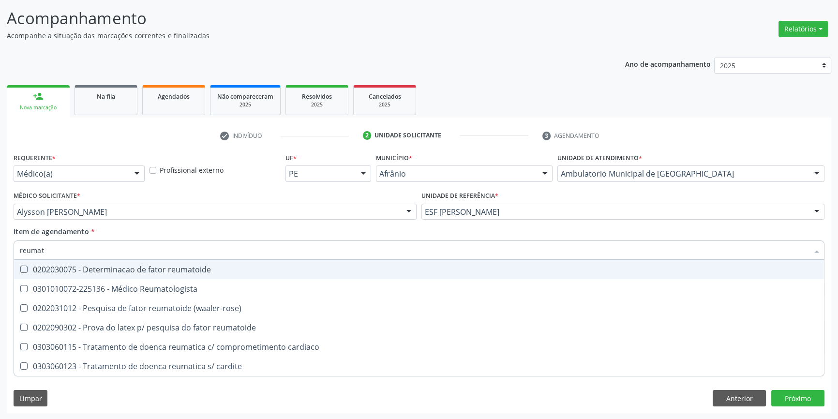
type input "reumato"
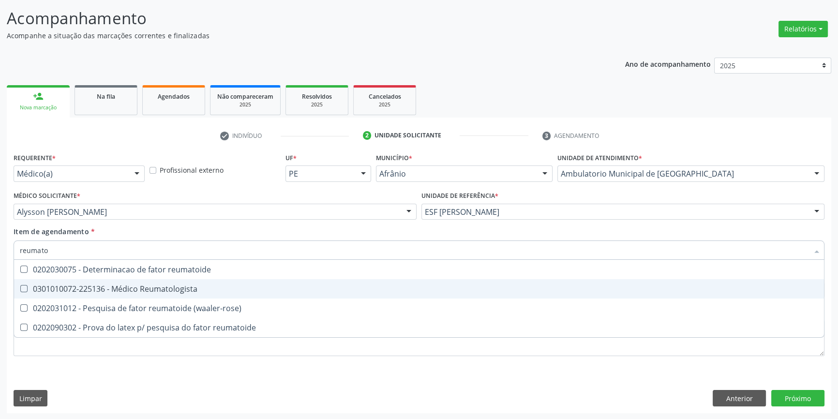
click at [142, 281] on span "0301010072-225136 - Médico Reumatologista" at bounding box center [419, 288] width 810 height 19
checkbox Reumatologista "true"
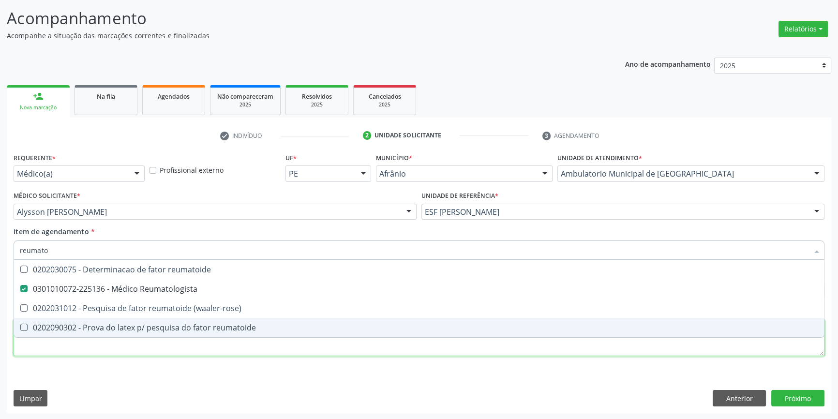
click at [133, 350] on div "Requerente * Médico(a) Médico(a) Enfermeiro(a) Paciente Nenhum resultado encont…" at bounding box center [419, 259] width 811 height 219
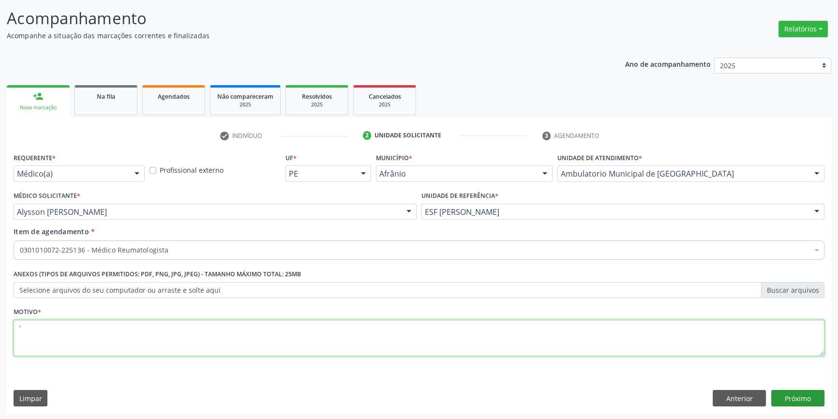
type textarea "'"
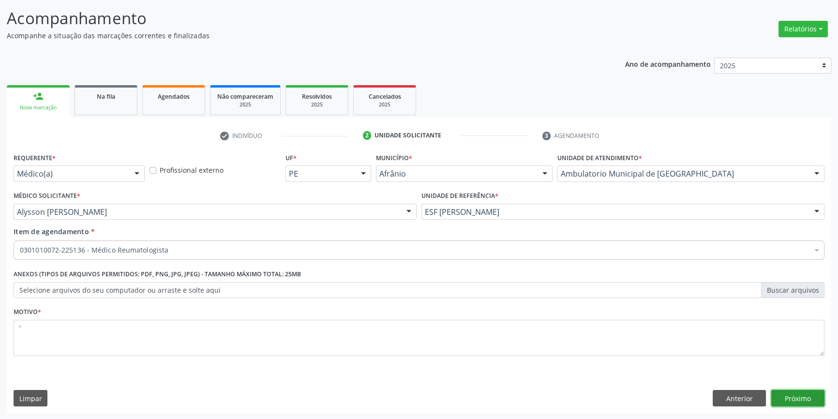
click at [806, 391] on button "Próximo" at bounding box center [797, 398] width 53 height 16
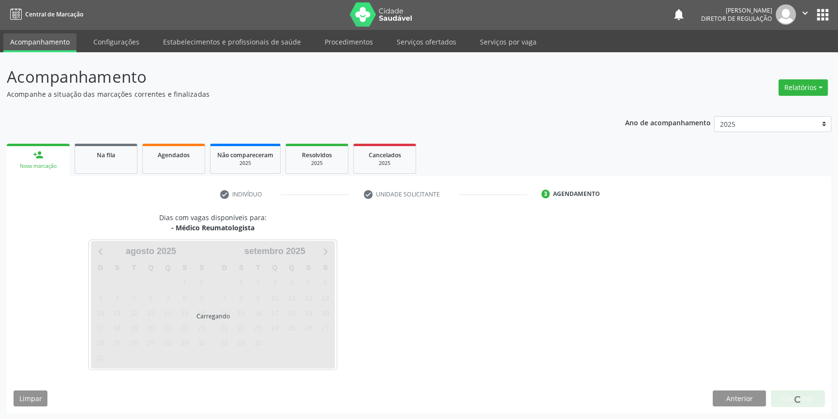
scroll to position [30, 0]
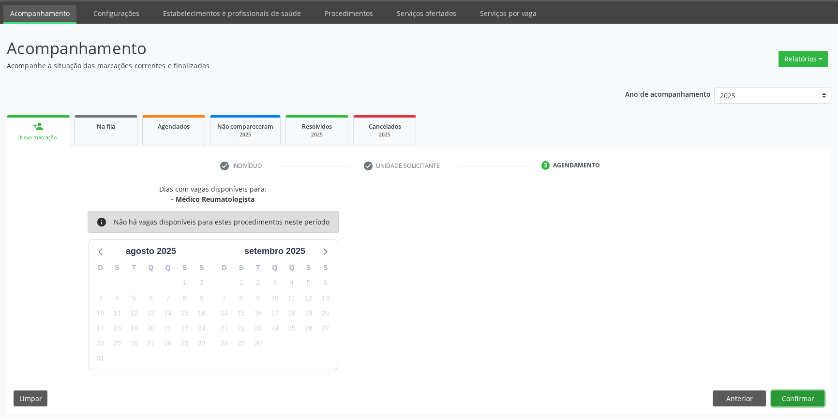
click at [804, 396] on button "Confirmar" at bounding box center [797, 398] width 53 height 16
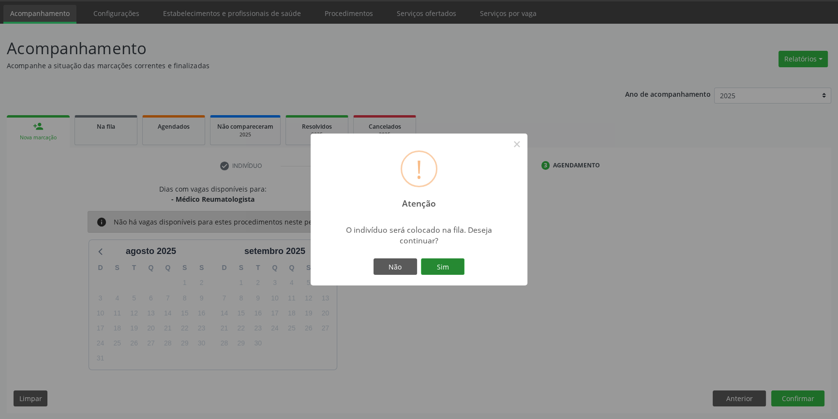
click at [454, 266] on button "Sim" at bounding box center [443, 266] width 44 height 16
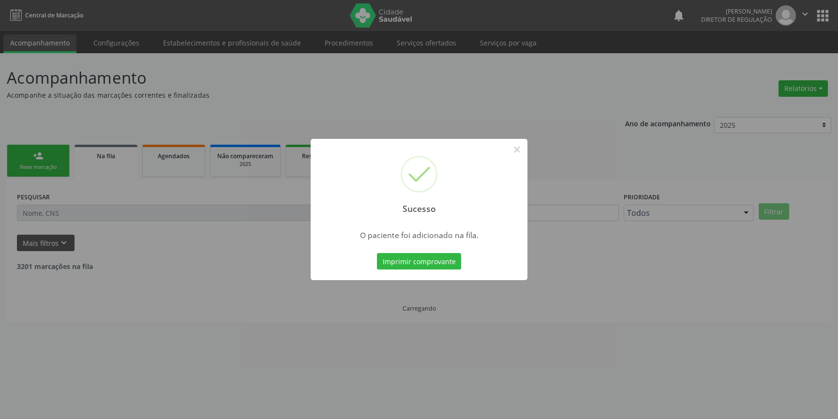
scroll to position [0, 0]
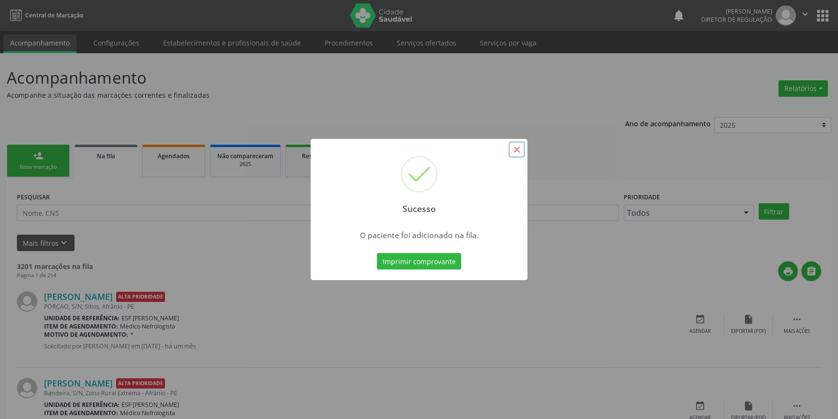
click at [518, 150] on button "×" at bounding box center [516, 149] width 16 height 16
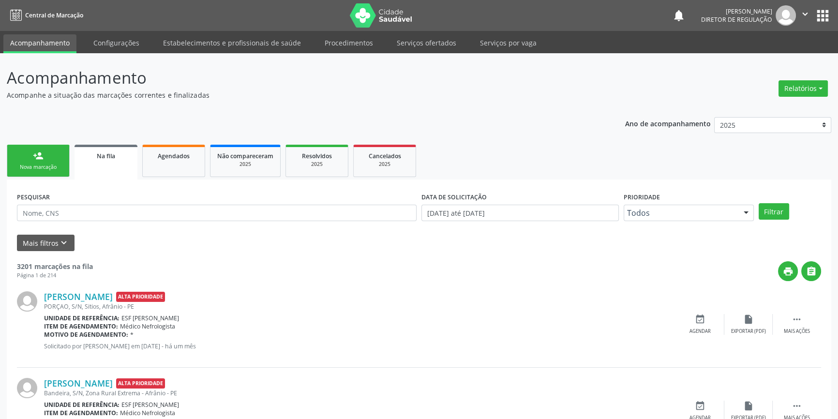
click at [37, 148] on link "person_add Nova marcação" at bounding box center [38, 161] width 63 height 32
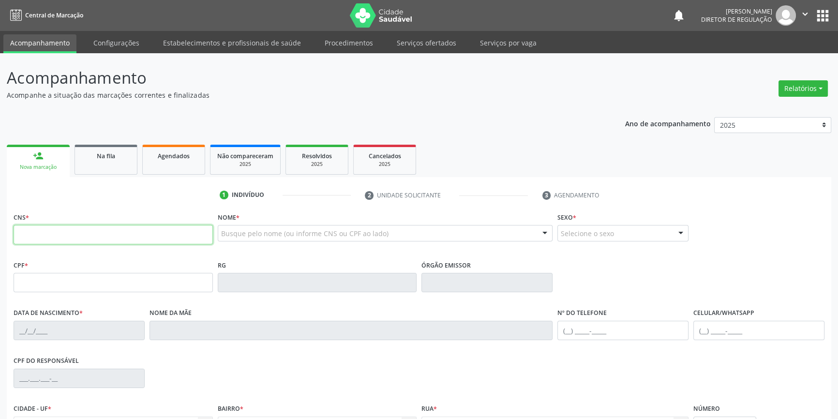
click at [86, 226] on input "text" at bounding box center [113, 234] width 199 height 19
type input "708 2091 2494 6948"
type input "113.851.514-04"
type input "21/03/1997"
type input "Benedita Borges Vieira"
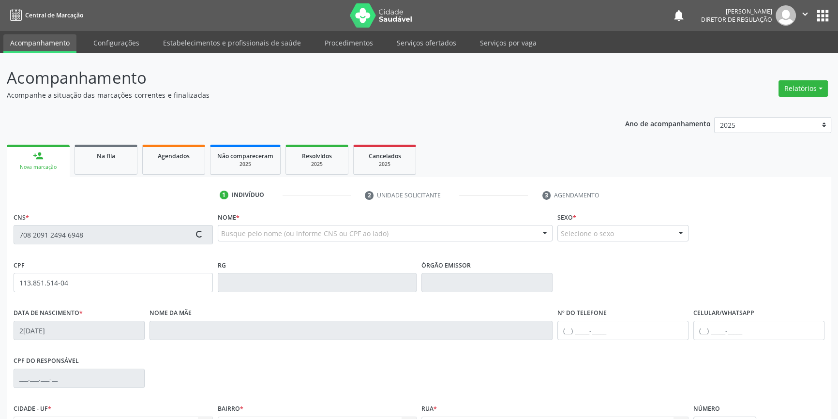
type input "(87) 99139-1342"
type input "144.053.364-40"
type input "S/N"
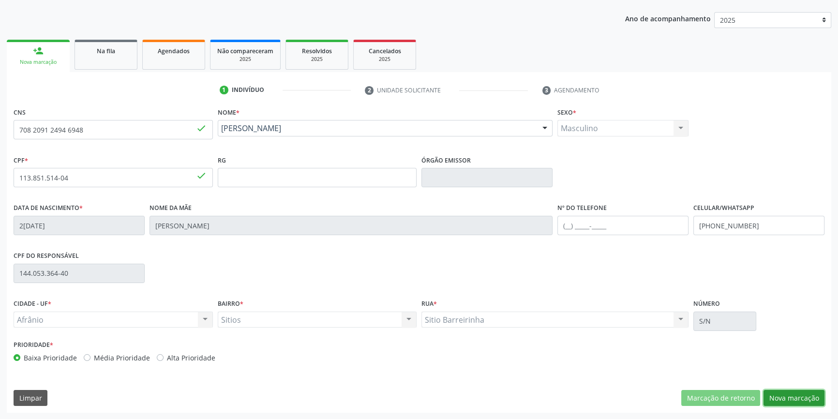
click at [784, 395] on button "Nova marcação" at bounding box center [793, 398] width 61 height 16
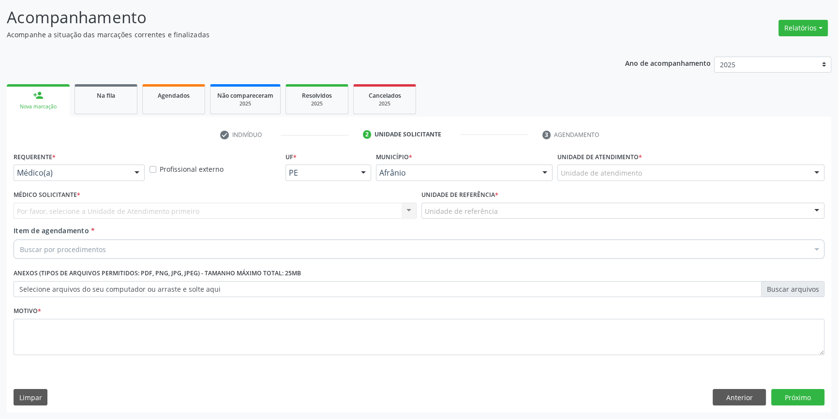
scroll to position [60, 0]
click at [631, 180] on div "Unidade de atendimento" at bounding box center [690, 173] width 267 height 16
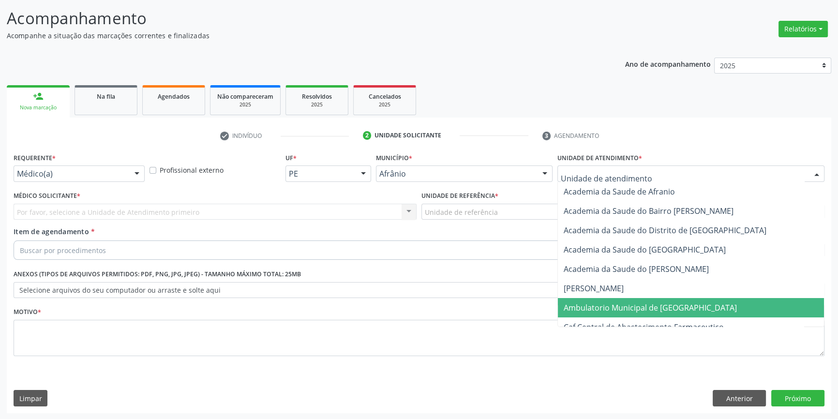
click at [624, 312] on span "Ambulatorio Municipal de [GEOGRAPHIC_DATA]" at bounding box center [691, 307] width 266 height 19
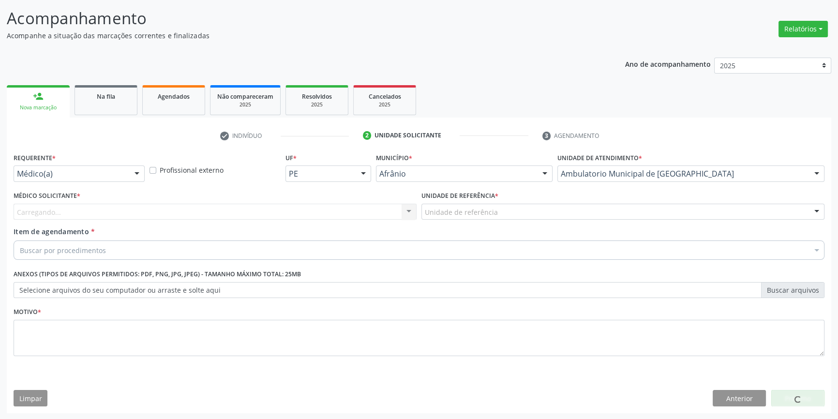
click at [481, 222] on div "Unidade de referência * Unidade de referência ESF de Extrema ESF de Barra das M…" at bounding box center [623, 208] width 408 height 38
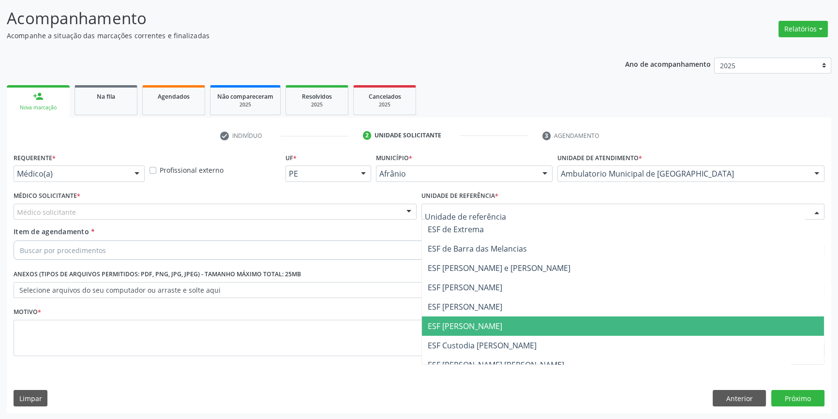
click at [476, 317] on span "ESF [PERSON_NAME]" at bounding box center [623, 325] width 402 height 19
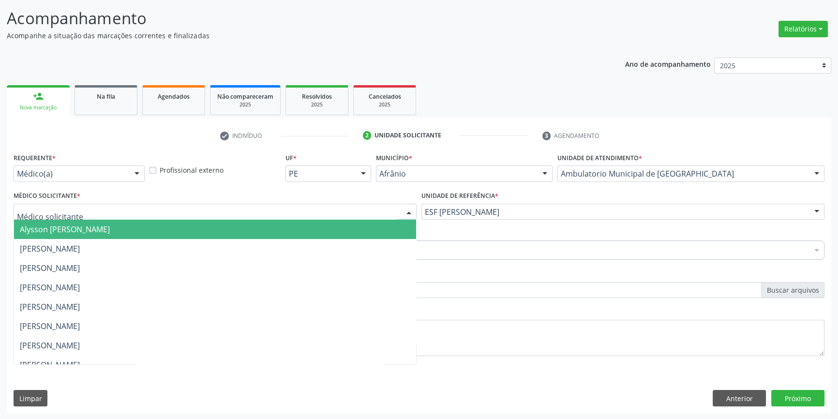
click at [198, 215] on div at bounding box center [215, 212] width 403 height 16
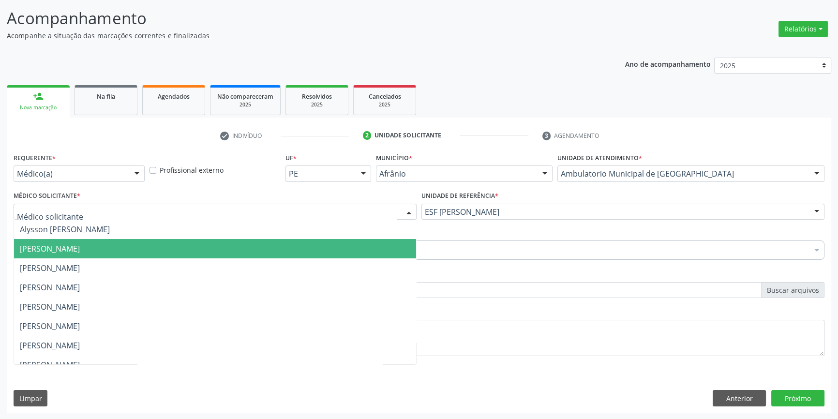
click at [80, 249] on span "Bruno Saraiva Bezerra Medrado" at bounding box center [50, 248] width 60 height 11
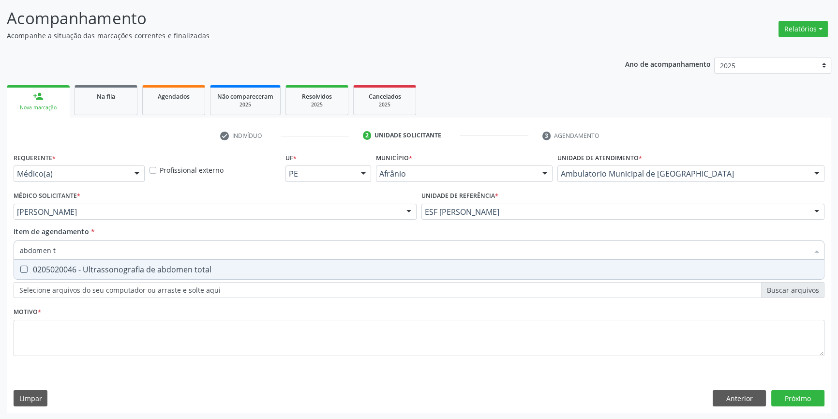
type input "abdomen to"
click at [92, 267] on div "0205020046 - Ultrassonografia de abdomen total" at bounding box center [419, 270] width 798 height 8
checkbox total "true"
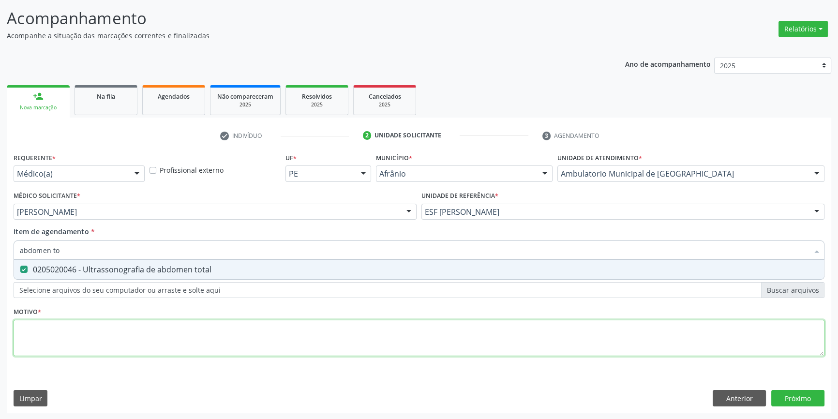
click at [72, 330] on div "Requerente * Médico(a) Médico(a) Enfermeiro(a) Paciente Nenhum resultado encont…" at bounding box center [419, 259] width 811 height 219
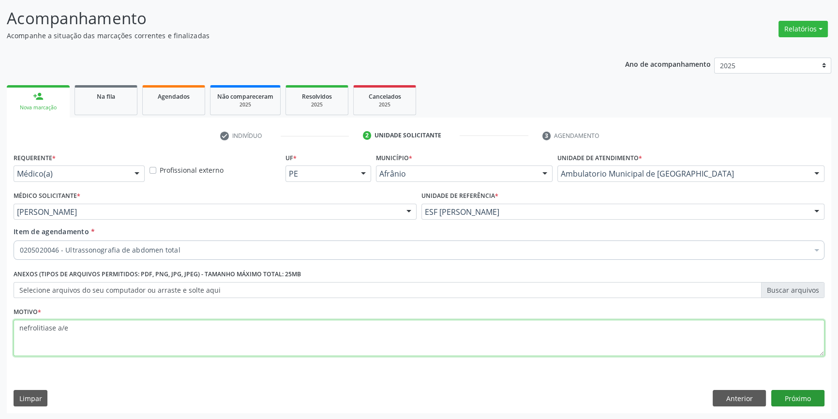
type textarea "nefrolitiase a/e"
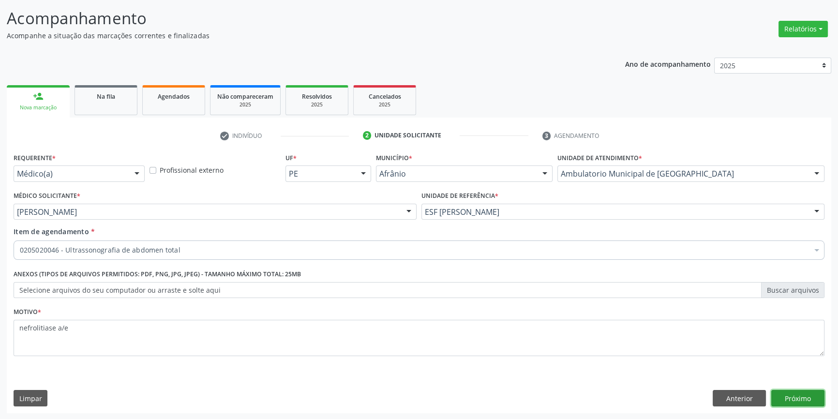
click at [805, 397] on button "Próximo" at bounding box center [797, 398] width 53 height 16
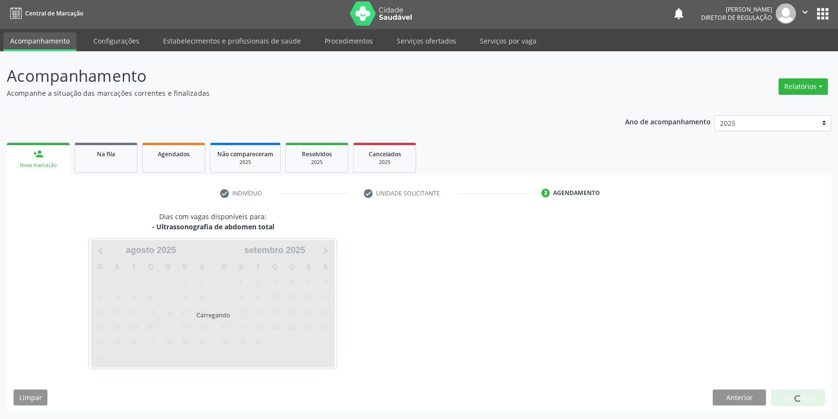
scroll to position [1, 0]
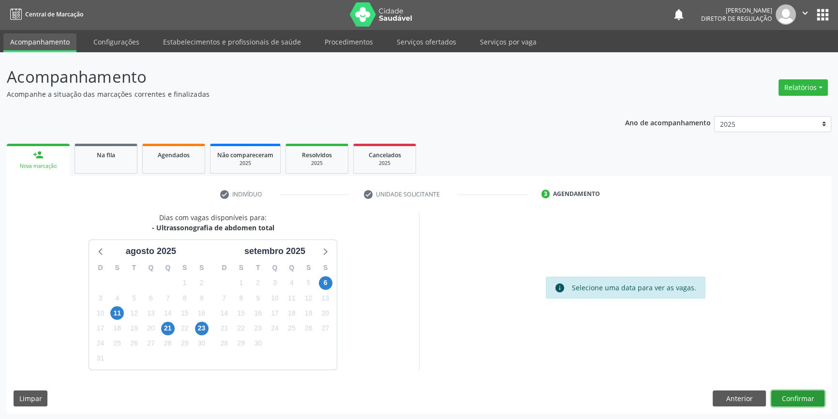
click at [799, 402] on button "Confirmar" at bounding box center [797, 398] width 53 height 16
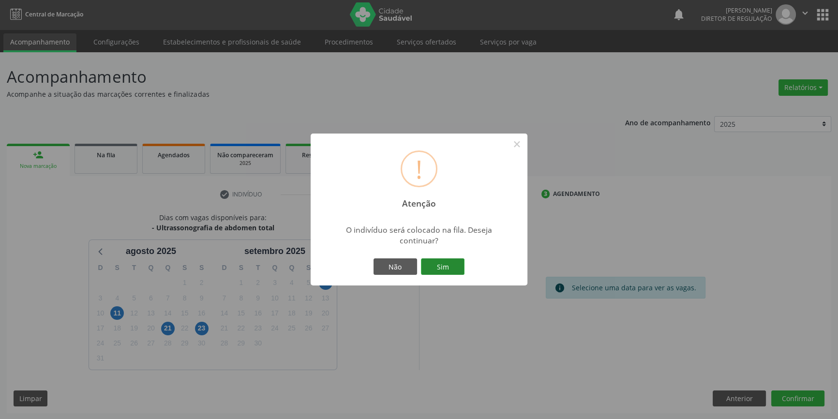
click at [454, 264] on button "Sim" at bounding box center [443, 266] width 44 height 16
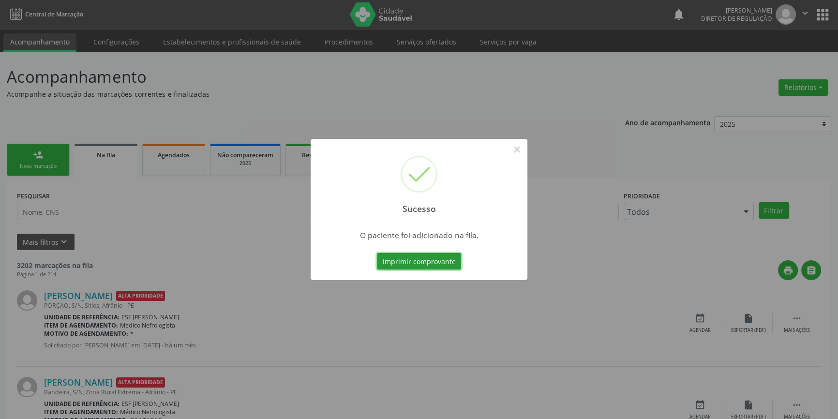
scroll to position [0, 0]
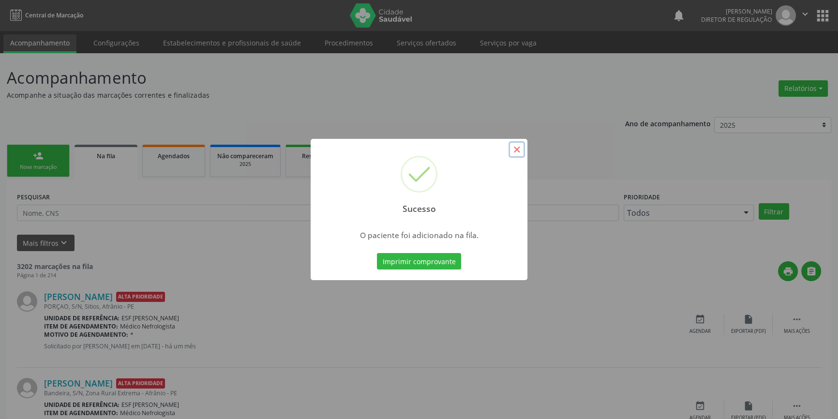
click at [509, 151] on button "×" at bounding box center [516, 149] width 16 height 16
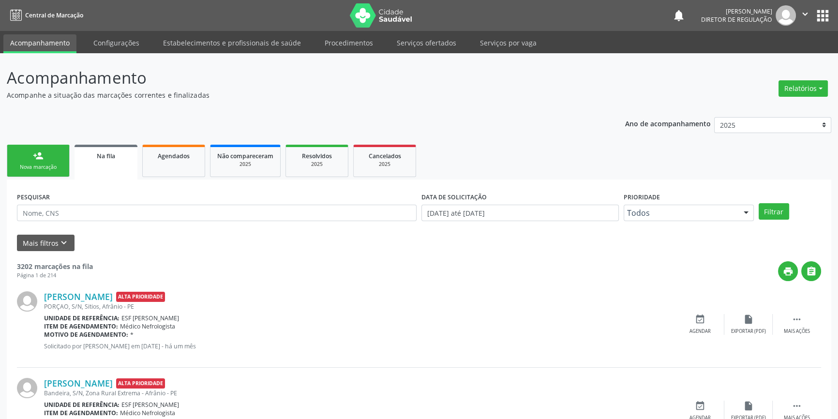
click at [45, 170] on div "Nova marcação" at bounding box center [38, 167] width 48 height 7
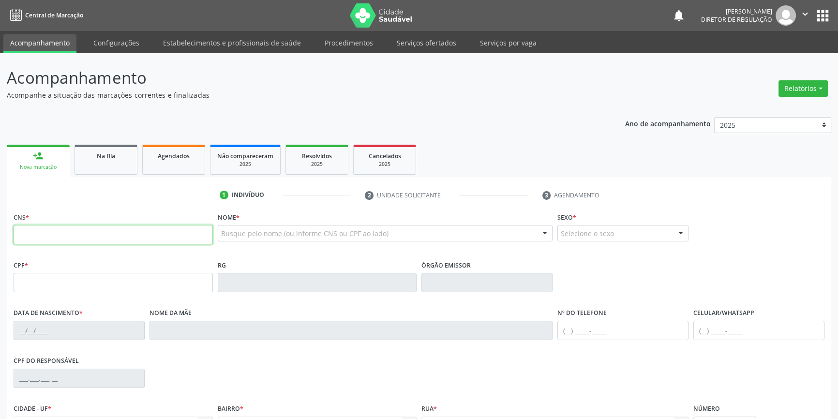
click at [78, 239] on input "text" at bounding box center [113, 234] width 199 height 19
type input "704 0063 6053 1167"
type input "047.422.975-04"
type input "19/06/1987"
type input "Altair Maria dos Santos"
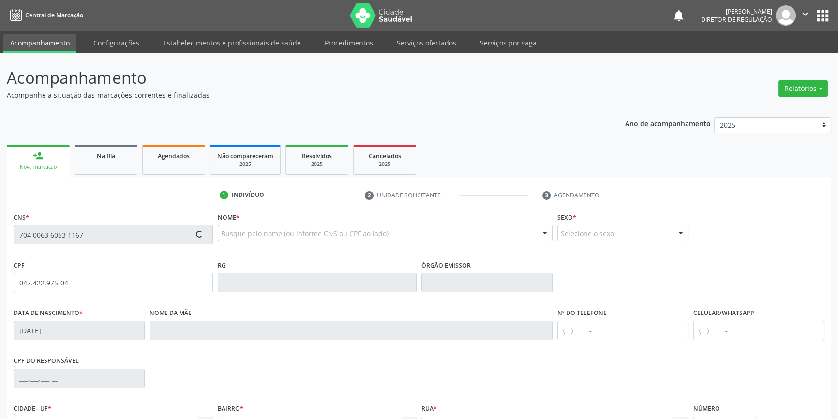
type input "(87) 98825-7776"
type input "21"
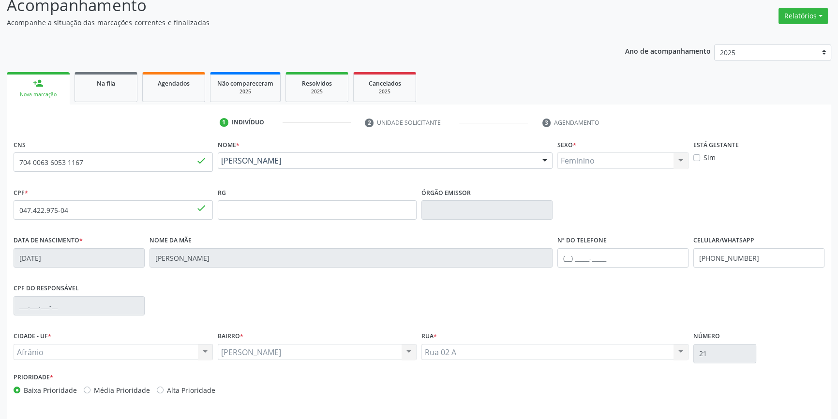
scroll to position [105, 0]
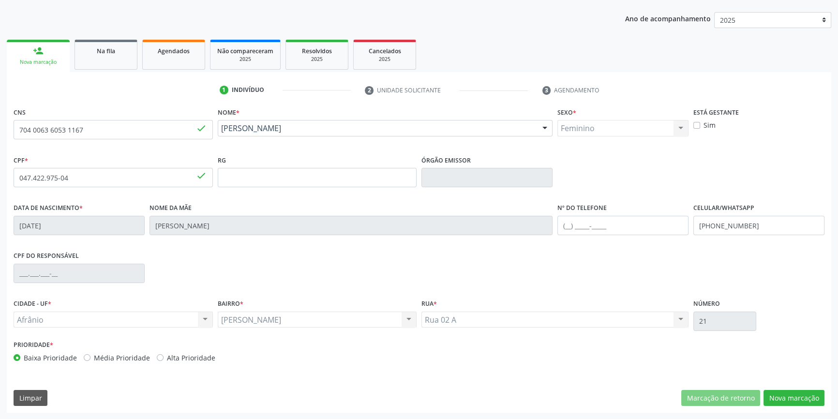
click at [788, 408] on div "CNS 704 0063 6053 1167 done Nome * Claudiana Marques dos Santos Claudiana Marqu…" at bounding box center [419, 259] width 824 height 308
click at [789, 397] on button "Nova marcação" at bounding box center [793, 398] width 61 height 16
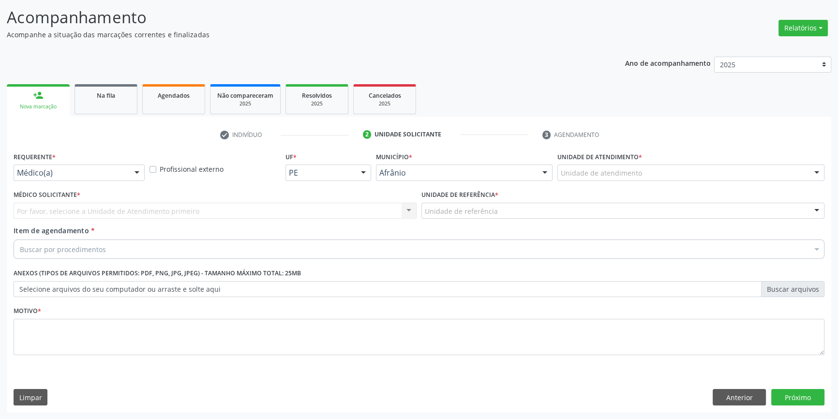
scroll to position [60, 0]
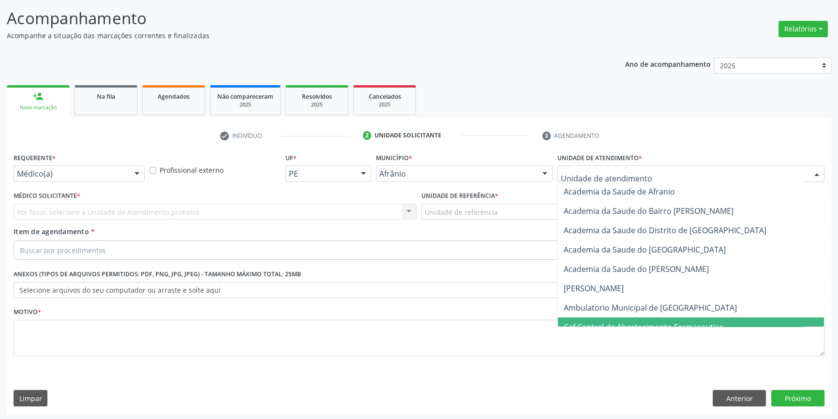
click at [596, 317] on span "Caf Central de Abastecimento Farmaceutico" at bounding box center [691, 326] width 266 height 19
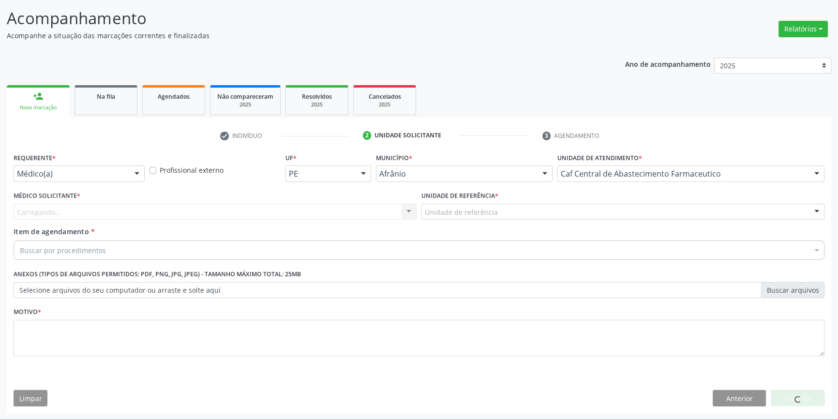
click at [621, 183] on div "Unidade de atendimento * Caf Central de Abastecimento Farmaceutico Academia da …" at bounding box center [691, 169] width 272 height 38
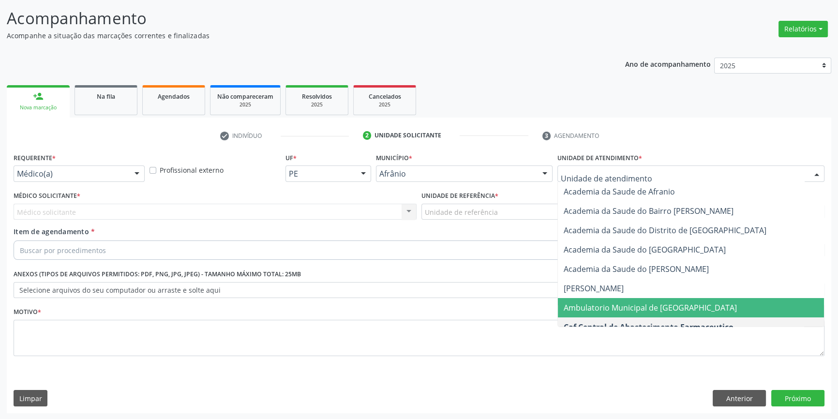
click at [596, 302] on span "Ambulatorio Municipal de [GEOGRAPHIC_DATA]" at bounding box center [650, 307] width 173 height 11
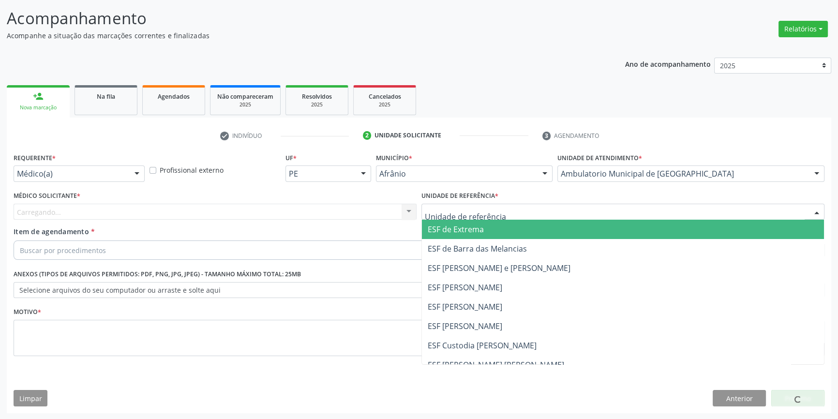
click at [507, 215] on div at bounding box center [622, 212] width 403 height 16
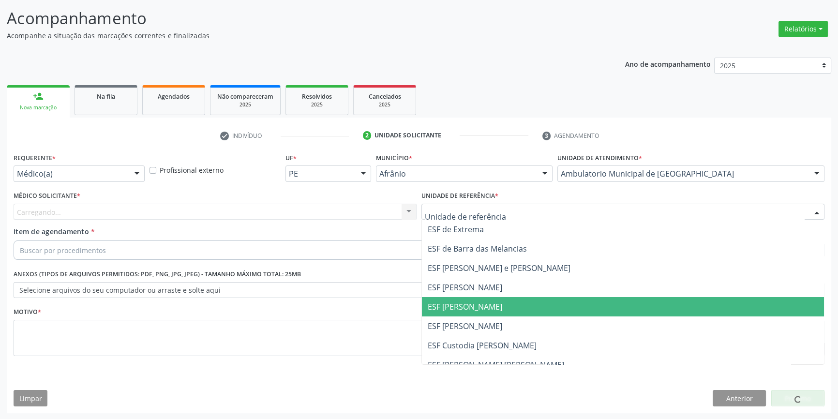
click at [493, 310] on span "ESF [PERSON_NAME]" at bounding box center [623, 306] width 402 height 19
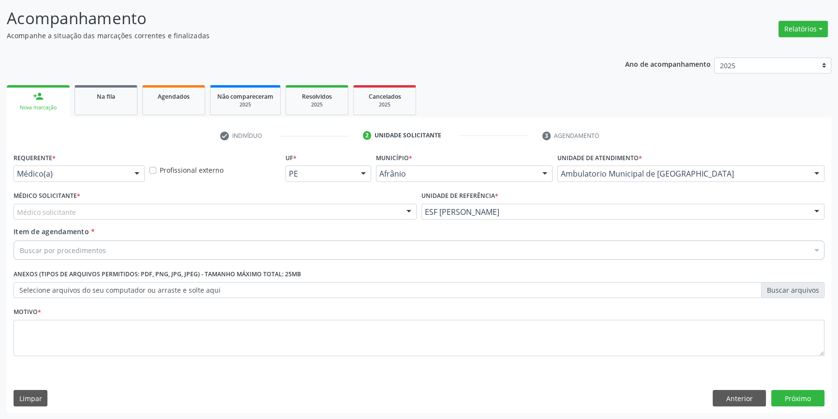
click at [284, 217] on div "Médico solicitante" at bounding box center [215, 212] width 403 height 16
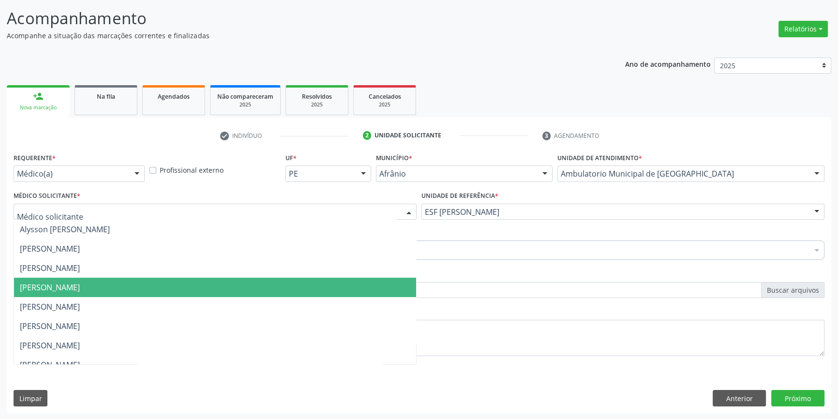
click at [147, 289] on span "Diego Ramon Ferreira Belem" at bounding box center [215, 287] width 402 height 19
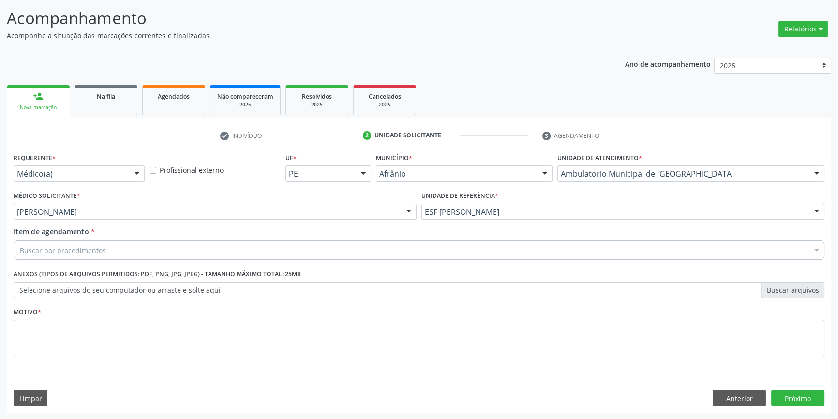
click at [160, 254] on div "Buscar por procedimentos" at bounding box center [419, 249] width 811 height 19
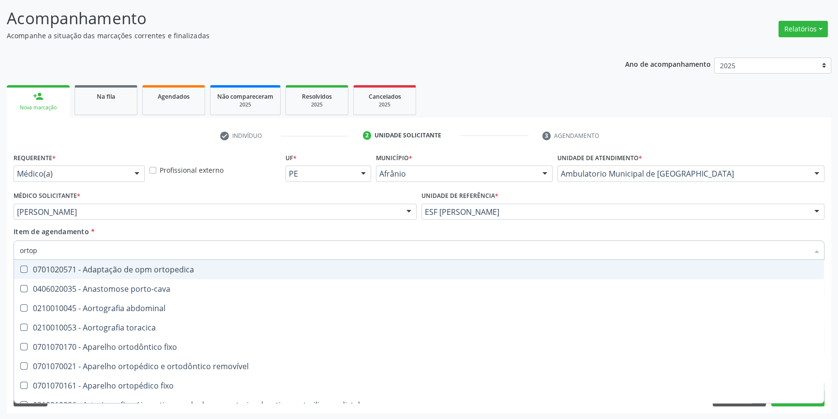
type input "ortope"
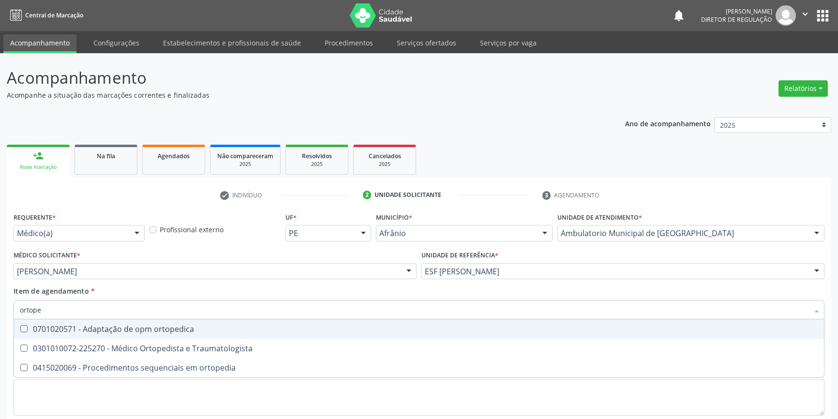
scroll to position [60, 0]
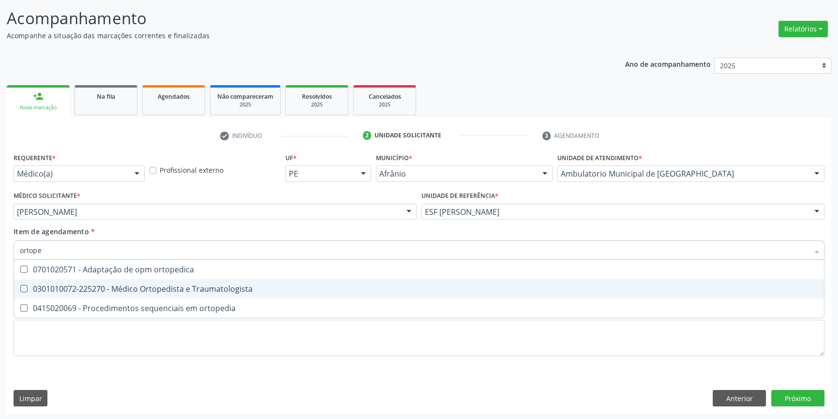
click at [168, 285] on div "0301010072-225270 - Médico Ortopedista e Traumatologista" at bounding box center [419, 289] width 798 height 8
checkbox Traumatologista "true"
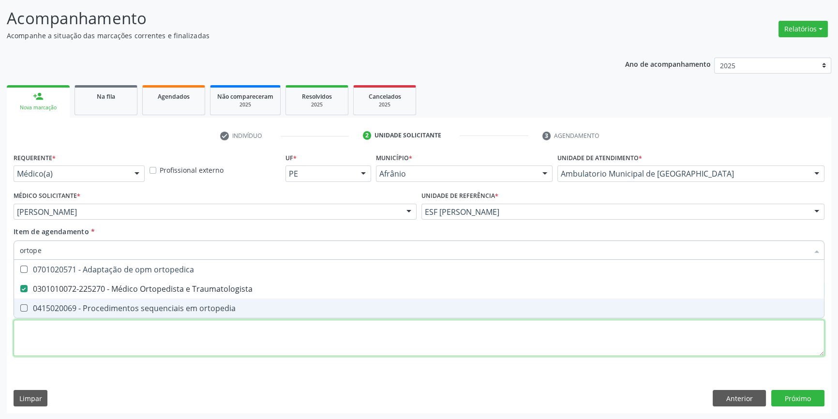
click at [145, 352] on div "Requerente * Médico(a) Médico(a) Enfermeiro(a) Paciente Nenhum resultado encont…" at bounding box center [419, 259] width 811 height 219
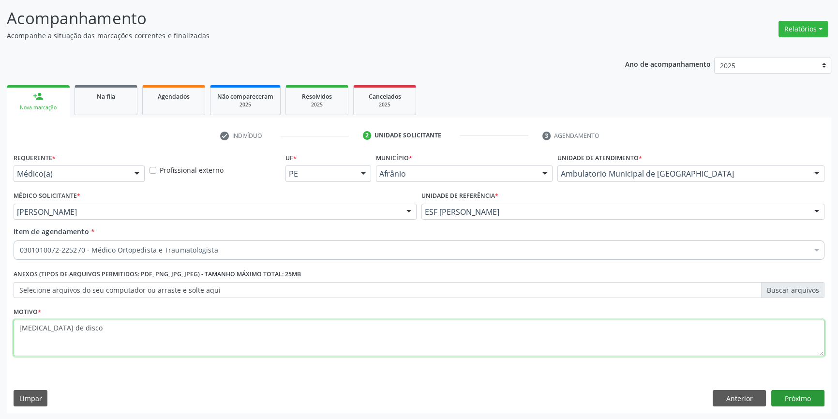
type textarea "[MEDICAL_DATA] de disco"
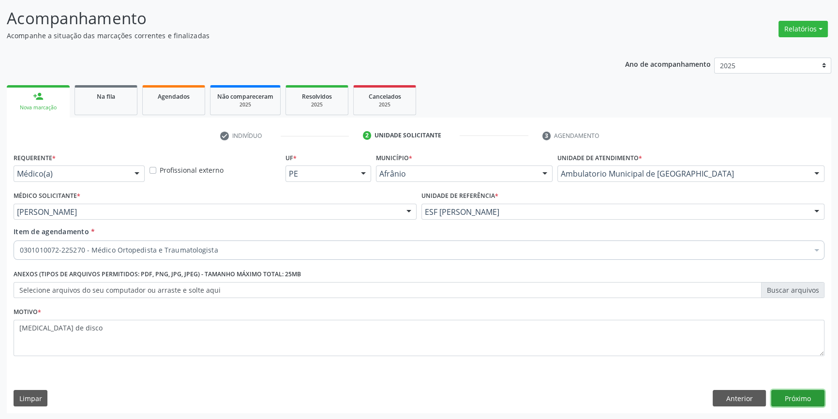
click at [782, 396] on button "Próximo" at bounding box center [797, 398] width 53 height 16
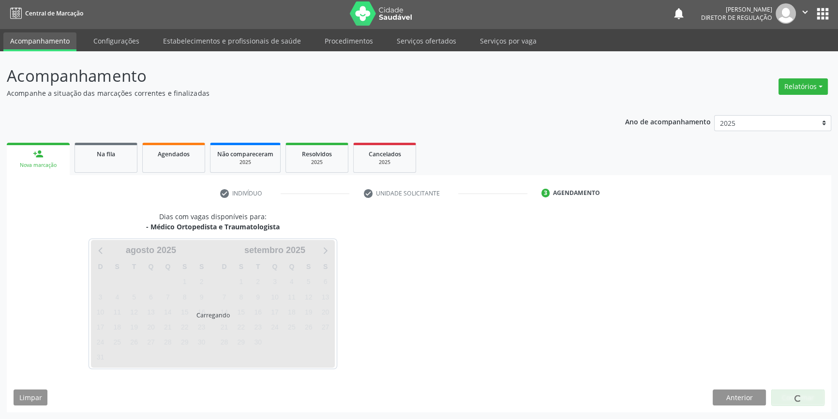
scroll to position [1, 0]
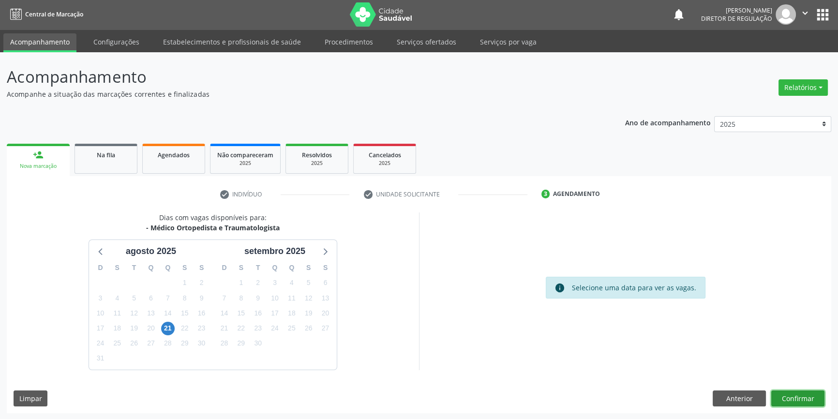
click at [793, 397] on button "Confirmar" at bounding box center [797, 398] width 53 height 16
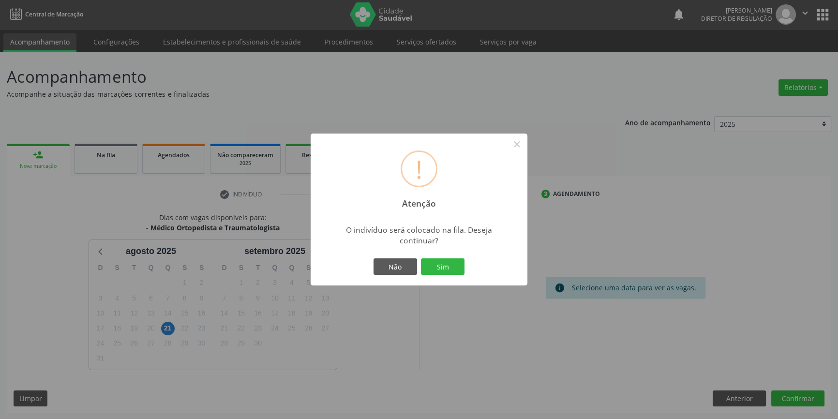
click at [440, 263] on button "Sim" at bounding box center [443, 266] width 44 height 16
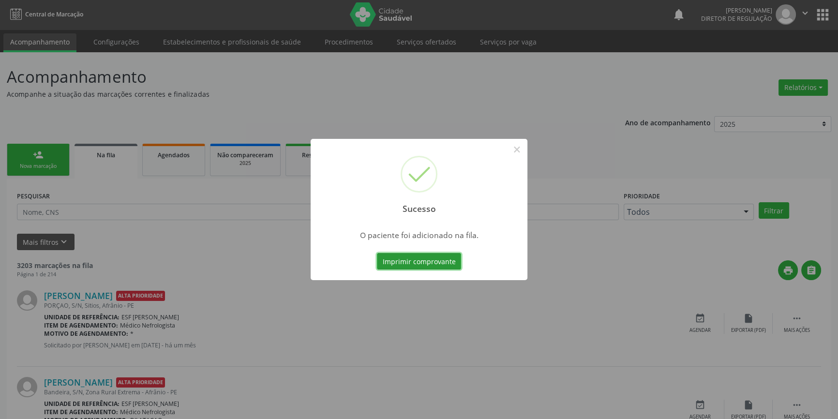
scroll to position [0, 0]
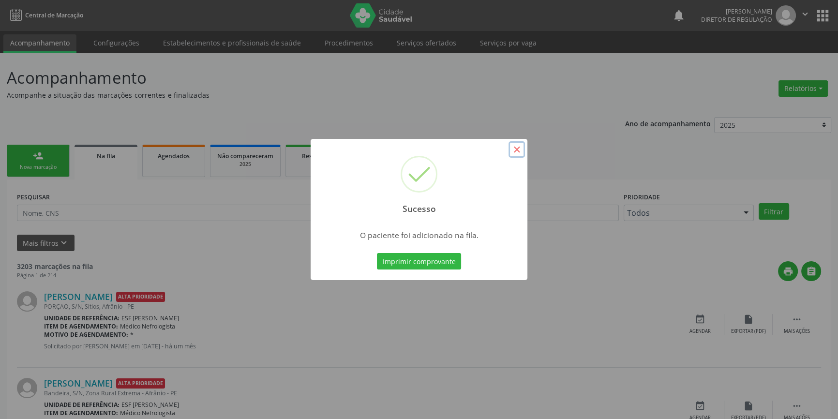
click at [515, 149] on button "×" at bounding box center [516, 149] width 16 height 16
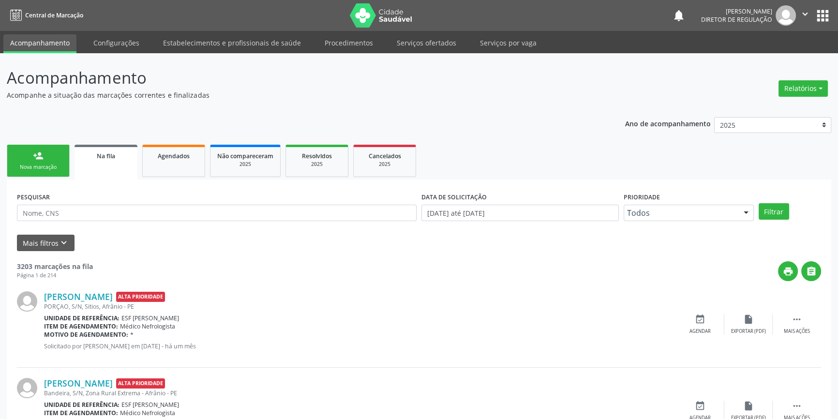
click at [64, 159] on link "person_add Nova marcação" at bounding box center [38, 161] width 63 height 32
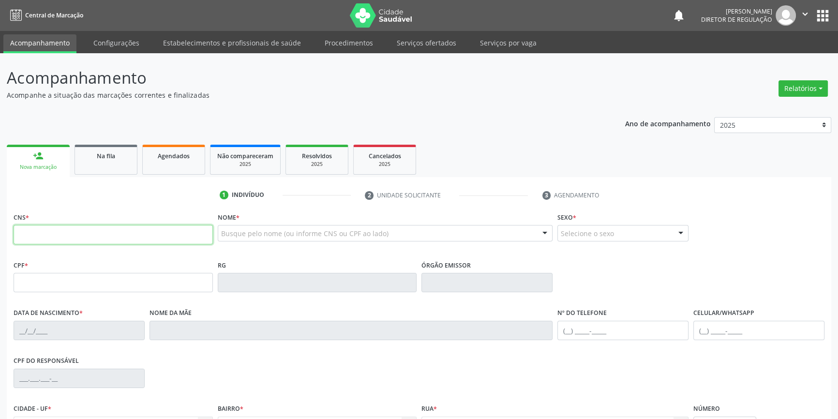
click at [78, 230] on input "text" at bounding box center [113, 234] width 199 height 19
type input "704 0063 6053 1167"
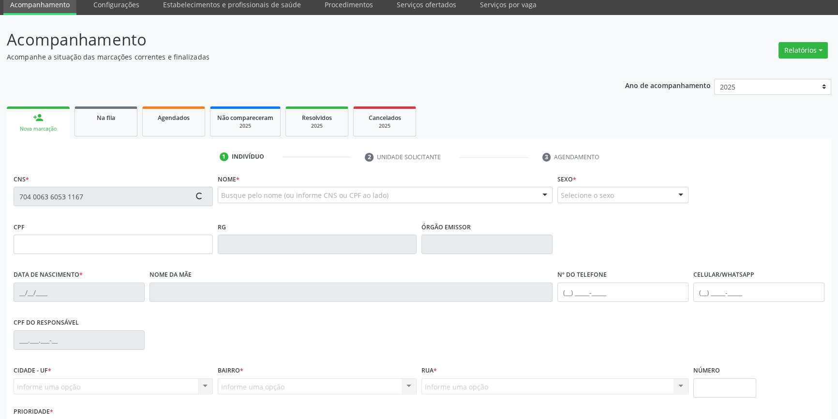
scroll to position [105, 0]
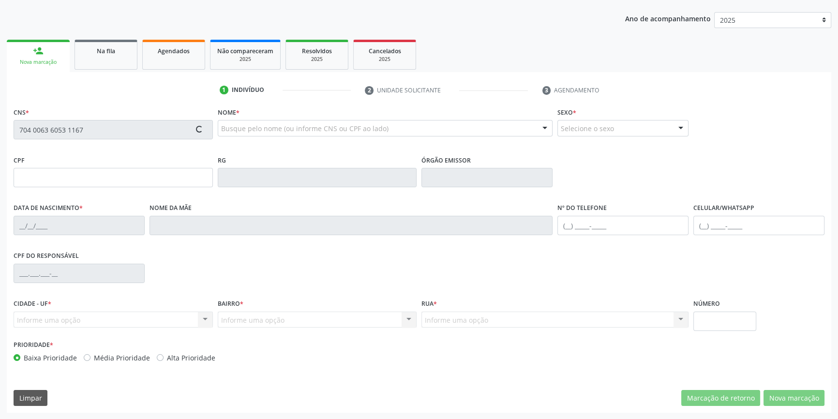
type input "047.422.975-04"
type input "19/06/1987"
type input "Altair Maria dos Santos"
type input "(87) 98825-7776"
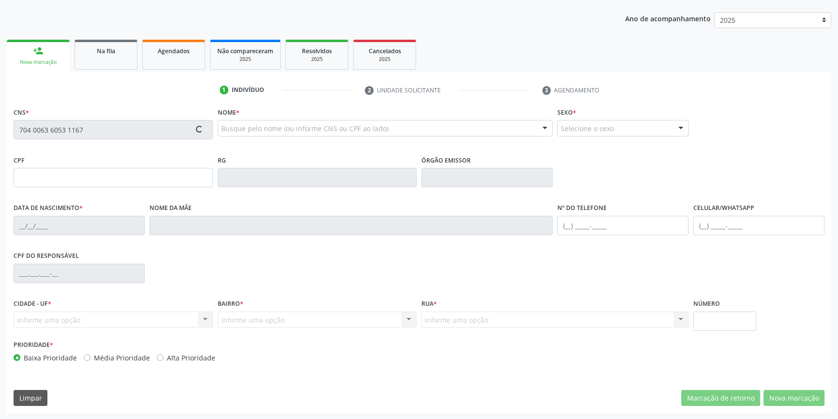
type input "21"
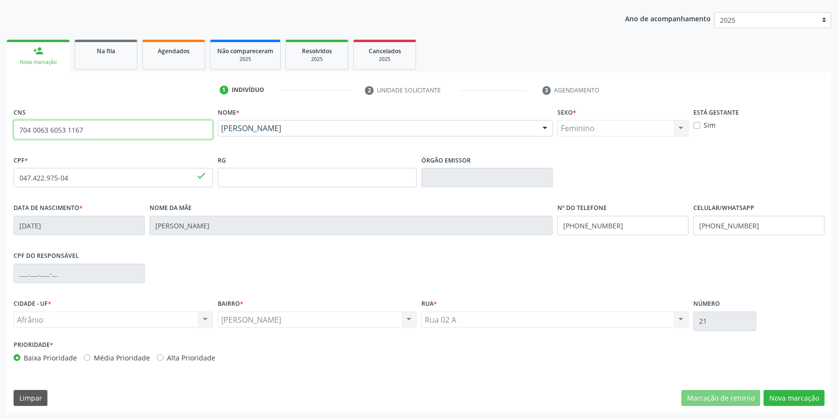
drag, startPoint x: 142, startPoint y: 132, endPoint x: 0, endPoint y: 124, distance: 142.4
click at [0, 124] on div "Acompanhamento Acompanhe a situação das marcações correntes e finalizadas Relat…" at bounding box center [419, 183] width 838 height 471
type input "701 8042 3544 6873"
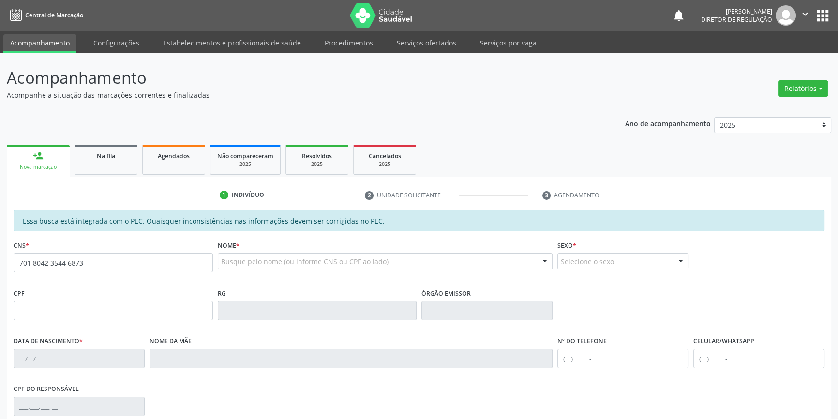
type input "701 8042 3544 6873"
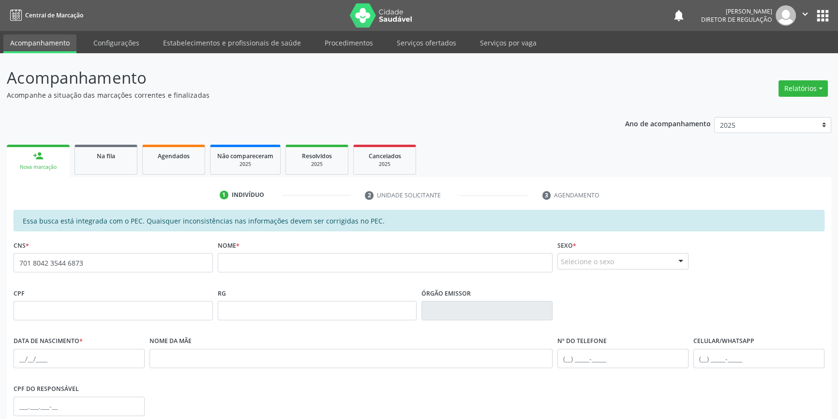
drag, startPoint x: 71, startPoint y: 222, endPoint x: 380, endPoint y: 218, distance: 309.2
click at [380, 218] on div "Essa busca está integrada com o PEC. Quaisquer inconsistências nas informações …" at bounding box center [419, 220] width 811 height 21
click at [241, 264] on input "text" at bounding box center [385, 262] width 335 height 19
type input "a"
type input "[PERSON_NAME]"
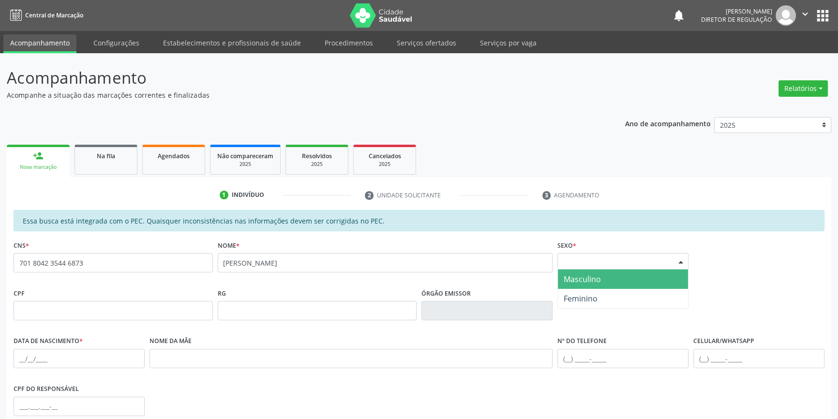
click at [602, 275] on span "Masculino" at bounding box center [623, 278] width 130 height 19
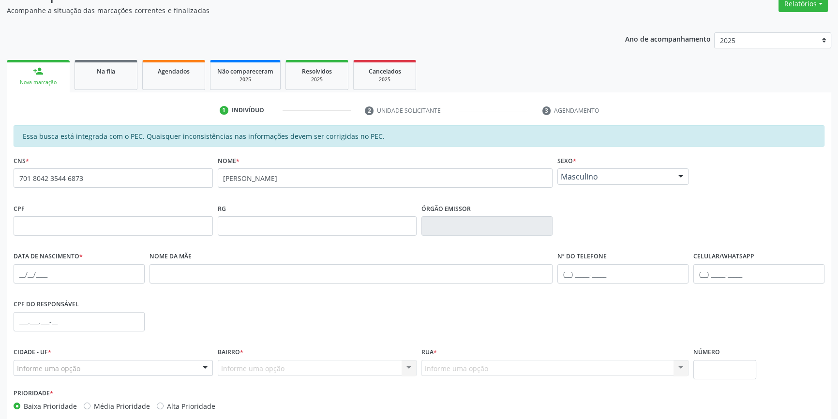
scroll to position [132, 0]
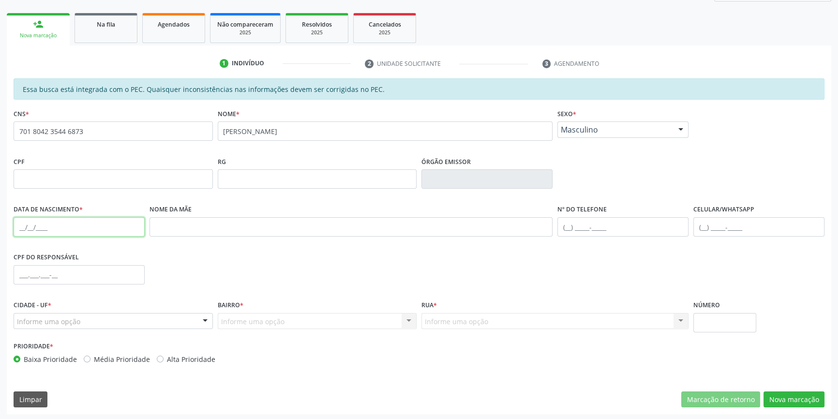
click at [24, 226] on input "text" at bounding box center [79, 226] width 131 height 19
type input "05/07/1981"
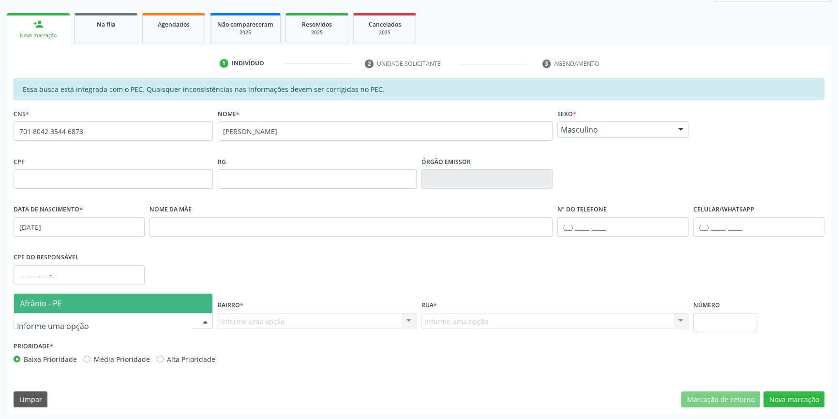
click at [63, 310] on span "Afrânio - PE" at bounding box center [113, 303] width 198 height 19
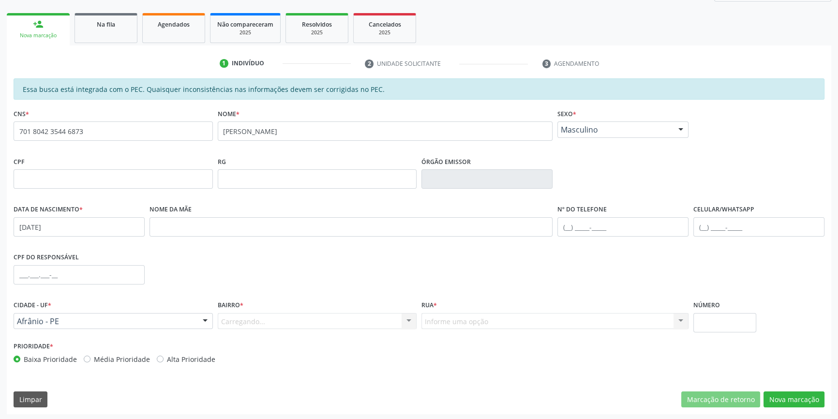
click at [226, 314] on div "Carregando... Nenhum resultado encontrado para: " " Nenhuma opção encontrada. D…" at bounding box center [317, 321] width 199 height 16
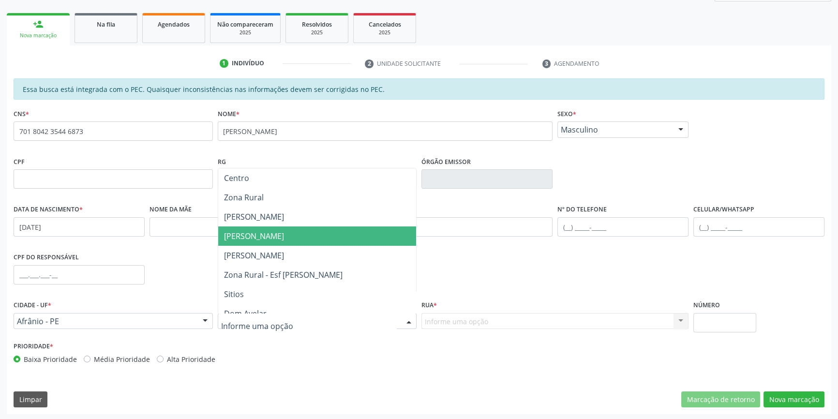
click at [249, 238] on span "Jose Ramos" at bounding box center [254, 236] width 60 height 11
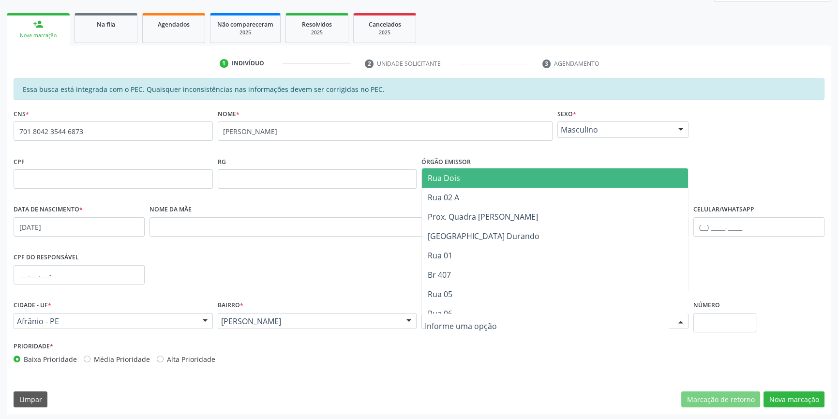
click at [448, 313] on div at bounding box center [554, 321] width 267 height 16
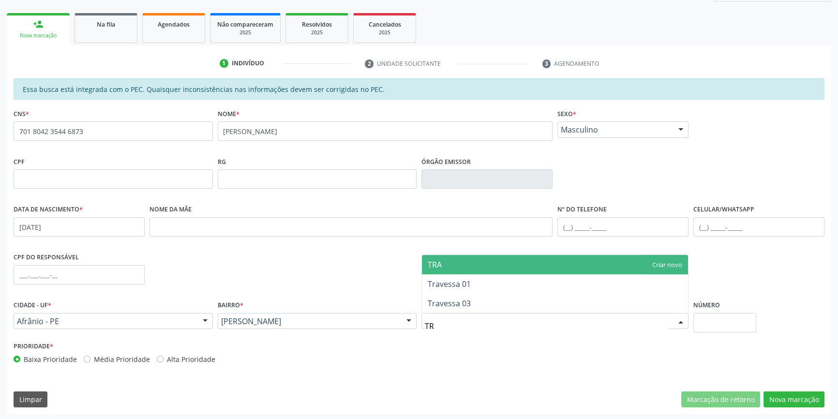
type input "T"
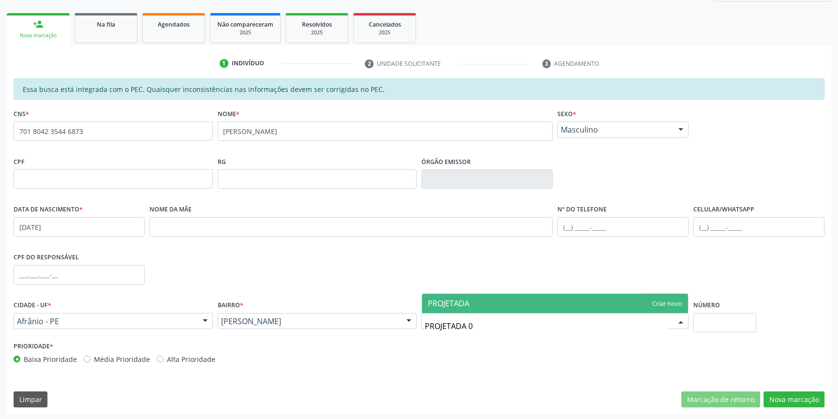
type input "PROJETADA 02"
click at [590, 304] on span "PROJETADA 02" at bounding box center [555, 303] width 266 height 19
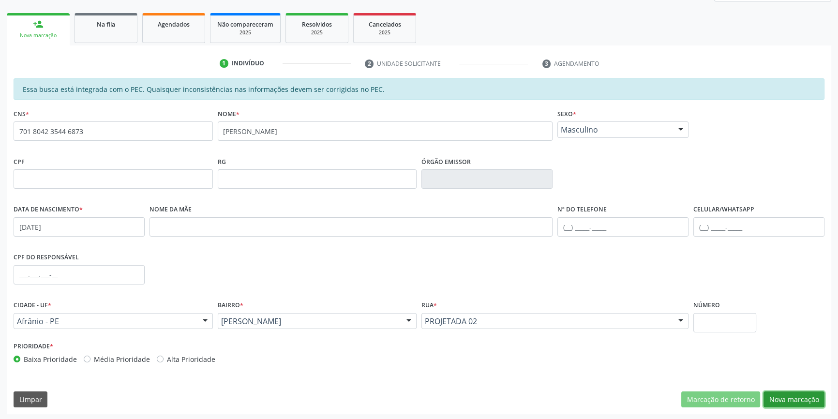
click at [777, 391] on button "Nova marcação" at bounding box center [793, 399] width 61 height 16
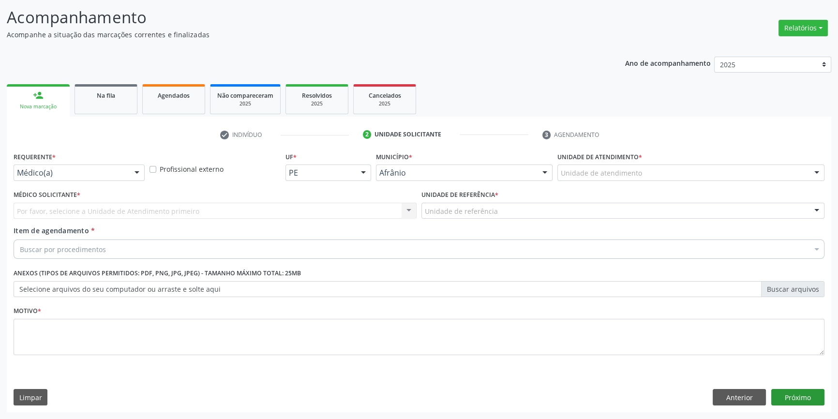
scroll to position [60, 0]
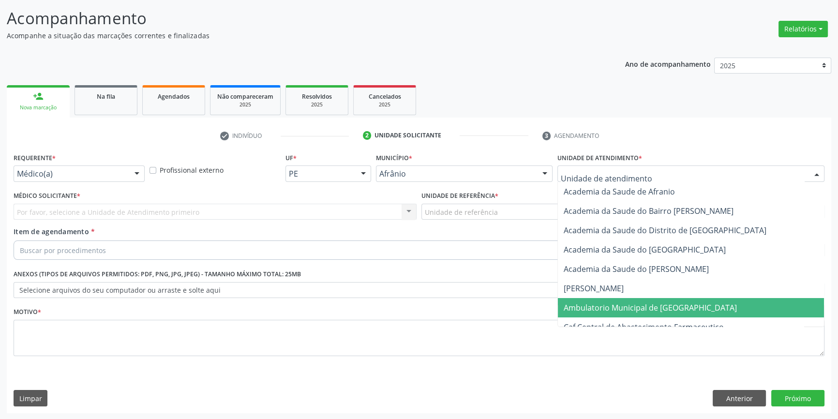
drag, startPoint x: 611, startPoint y: 307, endPoint x: 521, endPoint y: 253, distance: 105.0
click at [610, 307] on span "Ambulatorio Municipal de [GEOGRAPHIC_DATA]" at bounding box center [650, 307] width 173 height 11
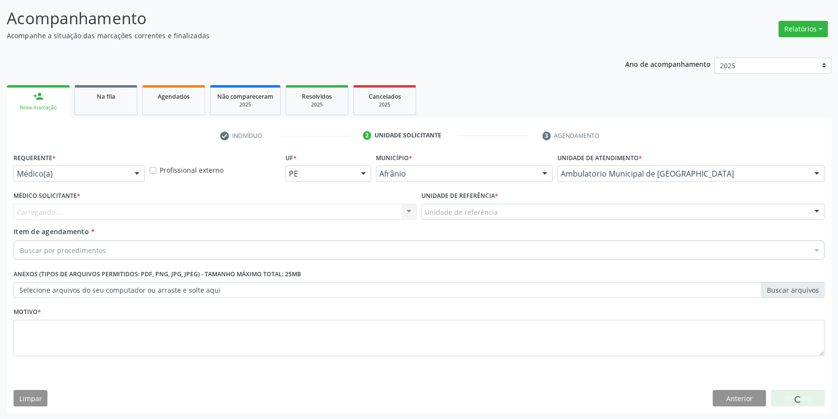
click at [474, 204] on div "Unidade de referência" at bounding box center [622, 212] width 403 height 16
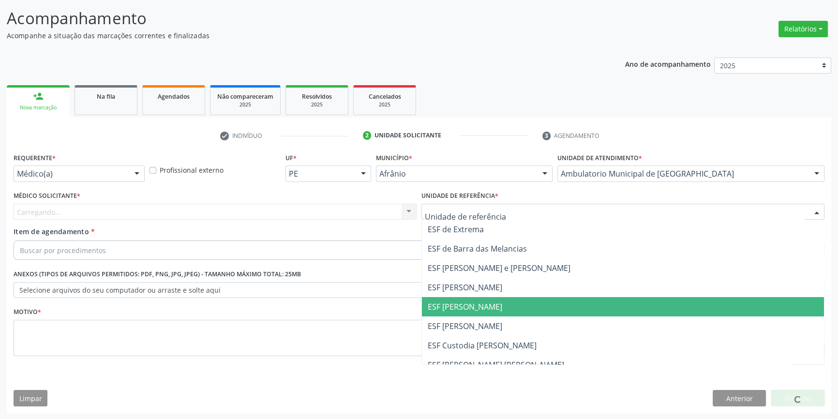
click at [487, 305] on span "ESF [PERSON_NAME]" at bounding box center [465, 306] width 75 height 11
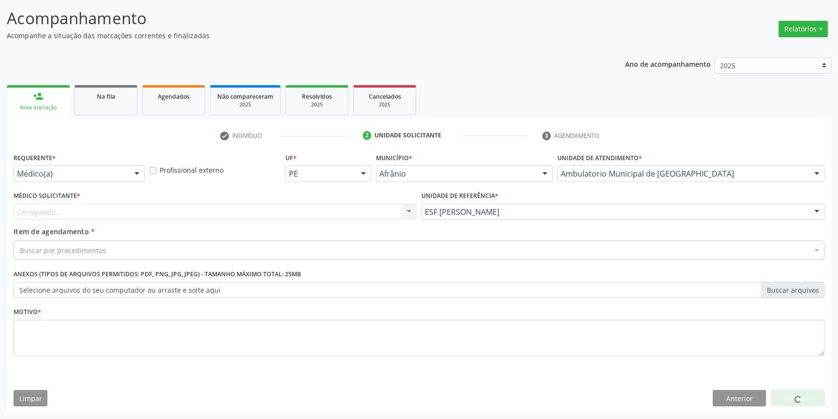
click at [282, 205] on div "Carregando..." at bounding box center [215, 212] width 403 height 16
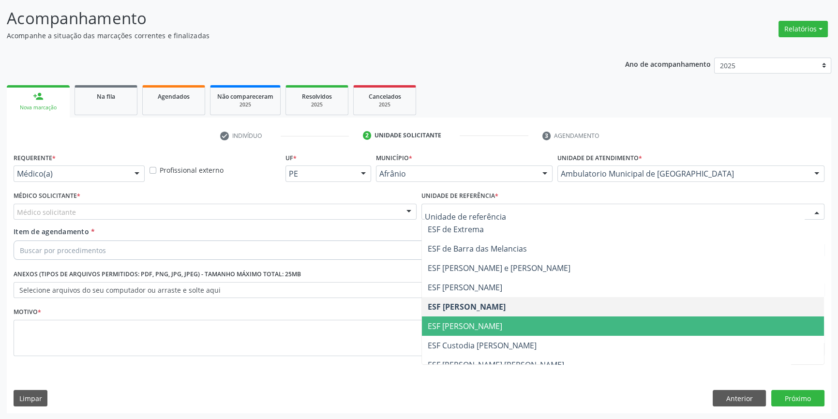
click at [476, 328] on span "ESF [PERSON_NAME]" at bounding box center [465, 326] width 75 height 11
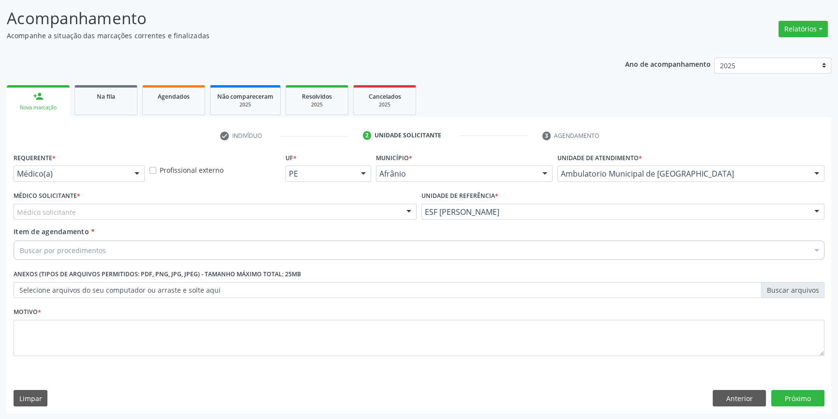
click at [252, 205] on div "Médico solicitante" at bounding box center [215, 212] width 403 height 16
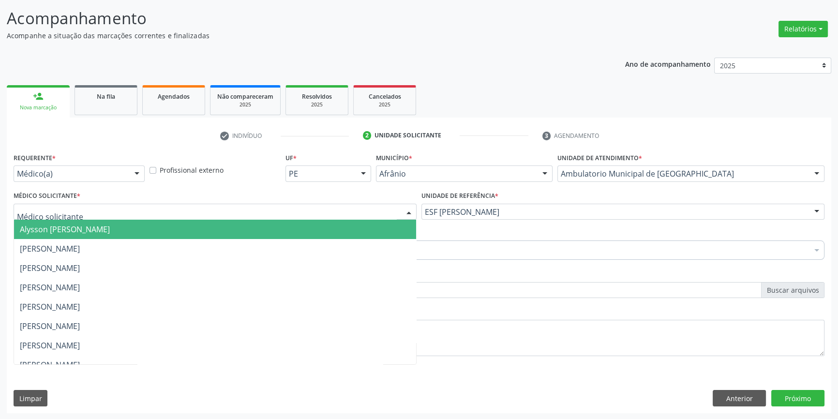
type input "D"
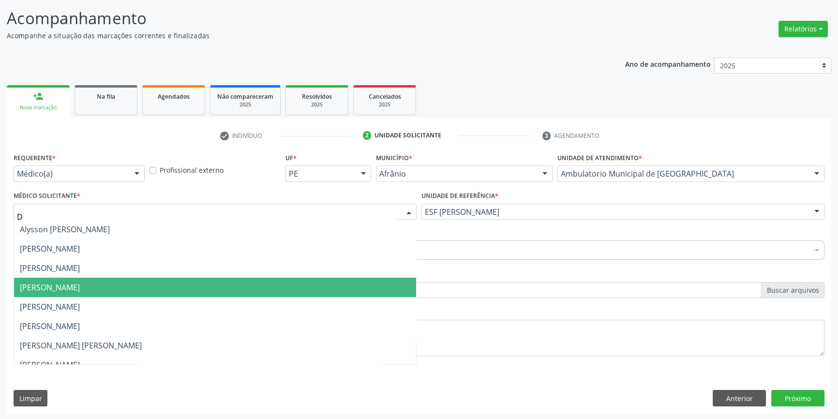
click at [80, 282] on span "[PERSON_NAME]" at bounding box center [50, 287] width 60 height 11
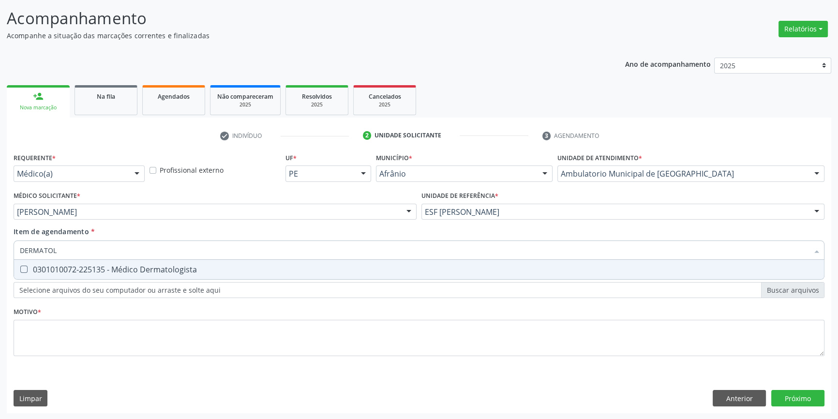
type input "DERMATOLO"
click at [126, 272] on div "0301010072-225135 - Médico Dermatologista" at bounding box center [419, 270] width 798 height 8
checkbox Dermatologista "true"
click at [733, 389] on div "Requerente * Médico(a) Médico(a) Enfermeiro(a) Paciente Nenhum resultado encont…" at bounding box center [419, 281] width 824 height 263
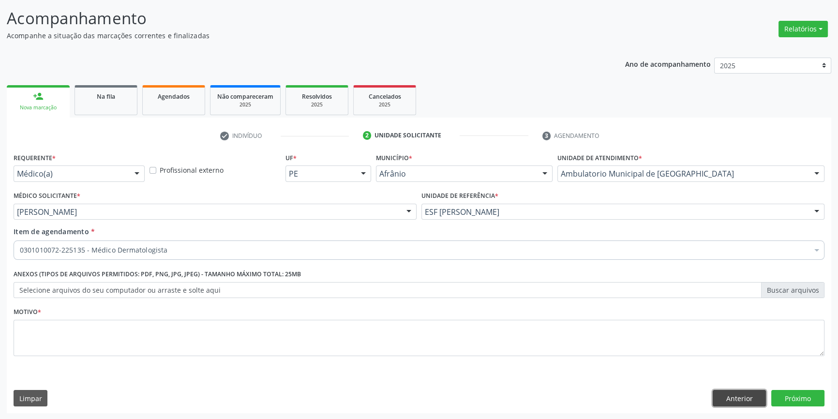
click at [741, 391] on button "Anterior" at bounding box center [739, 398] width 53 height 16
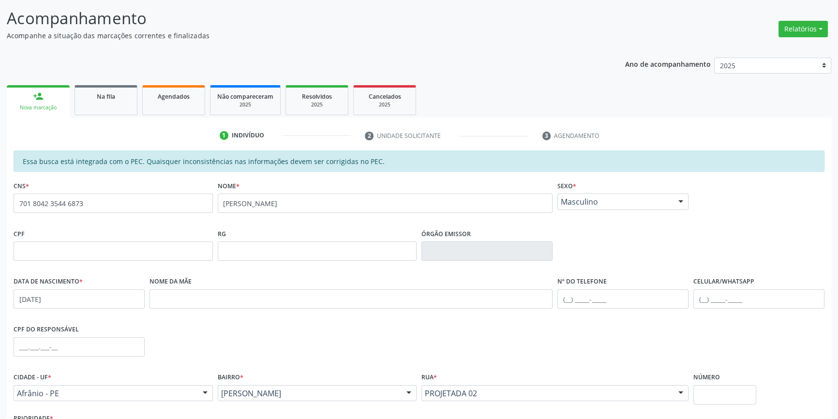
drag, startPoint x: 19, startPoint y: 160, endPoint x: 378, endPoint y: 156, distance: 359.5
click at [378, 156] on div "Essa busca está integrada com o PEC. Quaisquer inconsistências nas informações …" at bounding box center [419, 160] width 811 height 21
click at [355, 176] on div "Essa busca está integrada com o PEC. Quaisquer inconsistências nas informações …" at bounding box center [419, 296] width 811 height 292
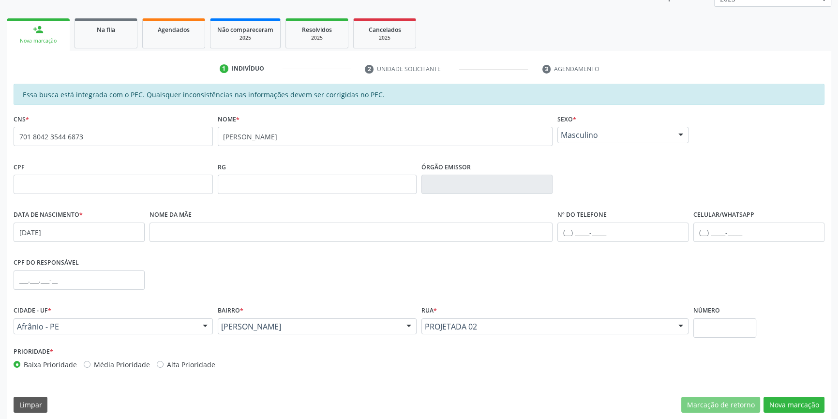
scroll to position [133, 0]
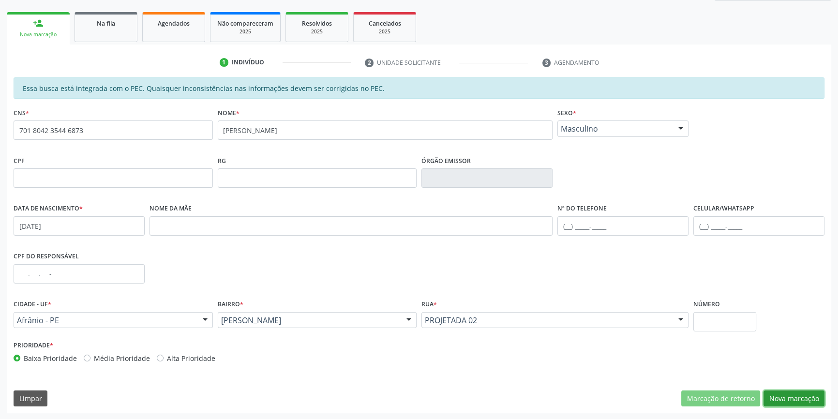
click at [784, 393] on button "Nova marcação" at bounding box center [793, 398] width 61 height 16
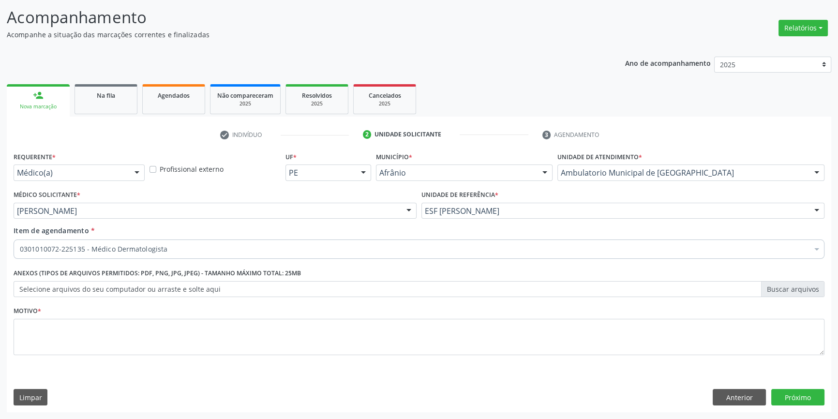
scroll to position [60, 0]
click at [784, 393] on button "Próximo" at bounding box center [797, 398] width 53 height 16
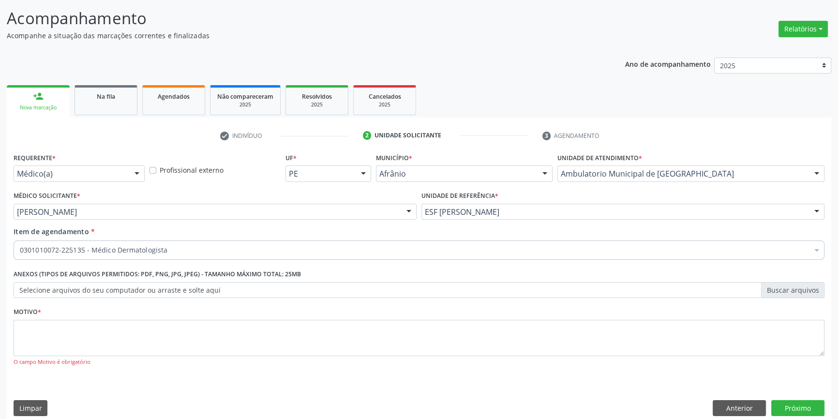
click at [119, 318] on div "Motivo * O campo Motivo é obrigatório" at bounding box center [419, 335] width 811 height 61
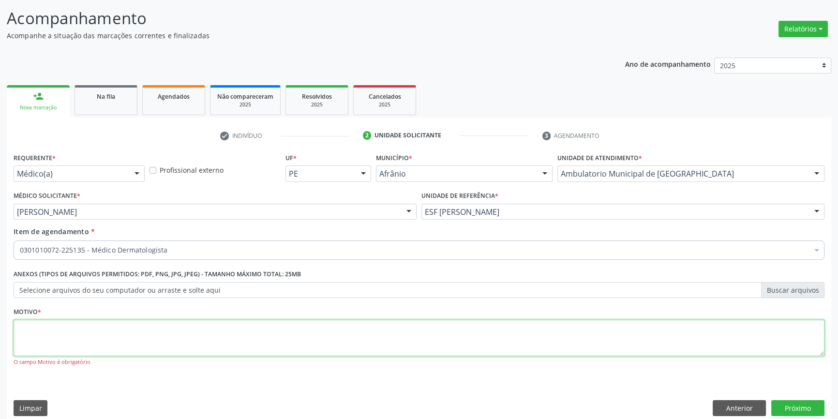
click at [117, 327] on textarea at bounding box center [419, 338] width 811 height 37
type textarea "'"
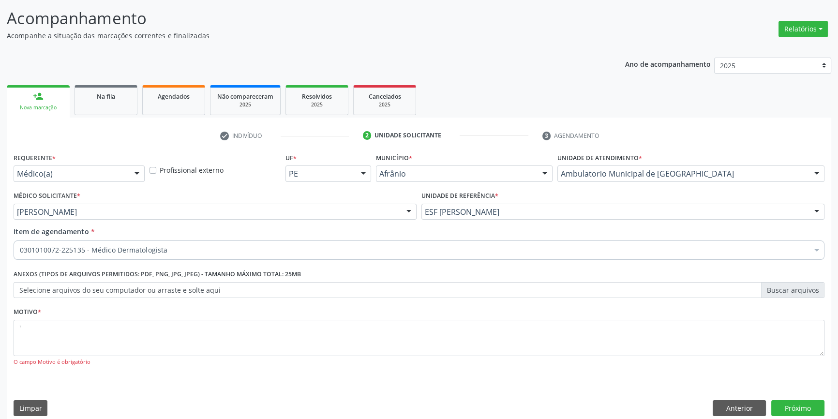
click at [803, 396] on div "Requerente * Médico(a) Médico(a) Enfermeiro(a) Paciente Nenhum resultado encont…" at bounding box center [419, 286] width 824 height 272
click at [797, 400] on button "Próximo" at bounding box center [797, 408] width 53 height 16
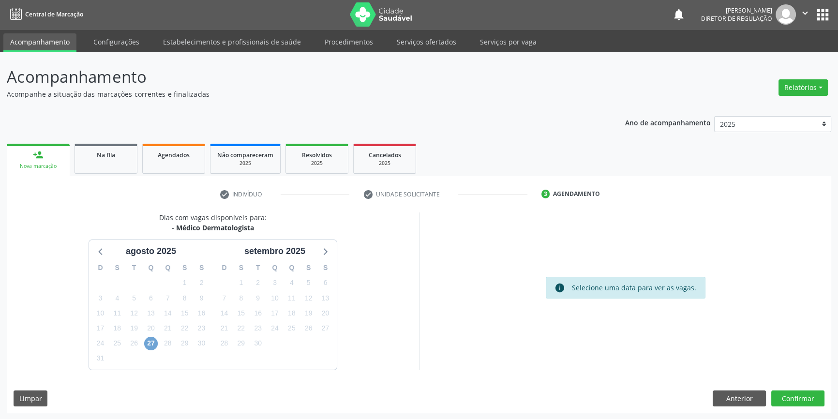
click at [150, 341] on span "27" at bounding box center [151, 344] width 14 height 14
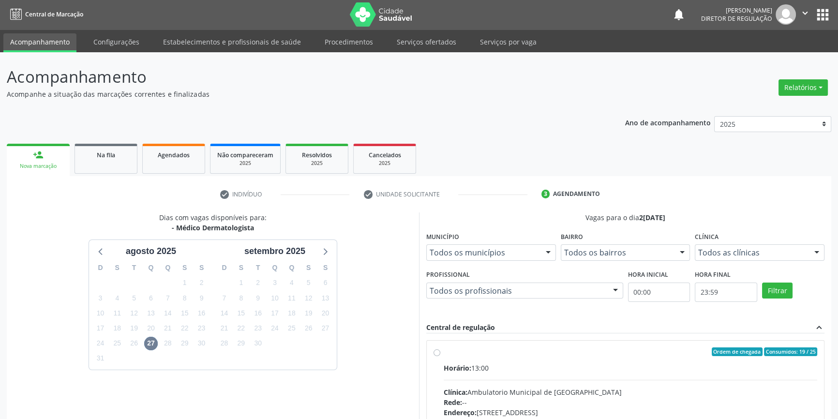
click at [444, 350] on label "Ordem de chegada Consumidos: 19 / 25 Horário: 13:00 Clínica: Ambulatorio Munici…" at bounding box center [630, 421] width 373 height 149
click at [438, 350] on input "Ordem de chegada Consumidos: 19 / 25 Horário: 13:00 Clínica: Ambulatorio Munici…" at bounding box center [436, 351] width 7 height 9
radio input "true"
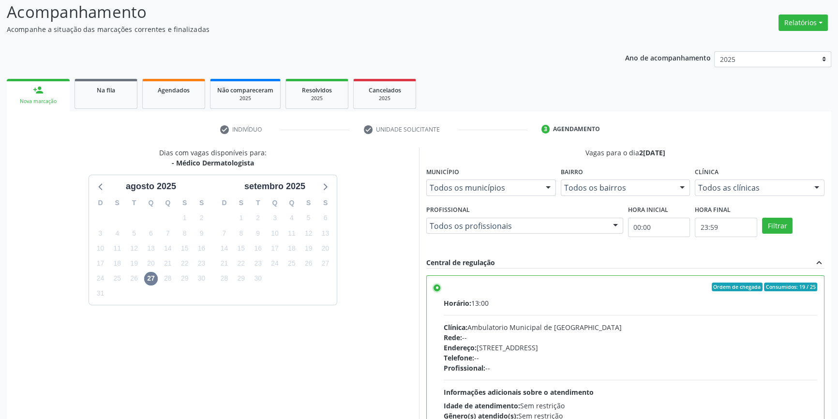
scroll to position [158, 0]
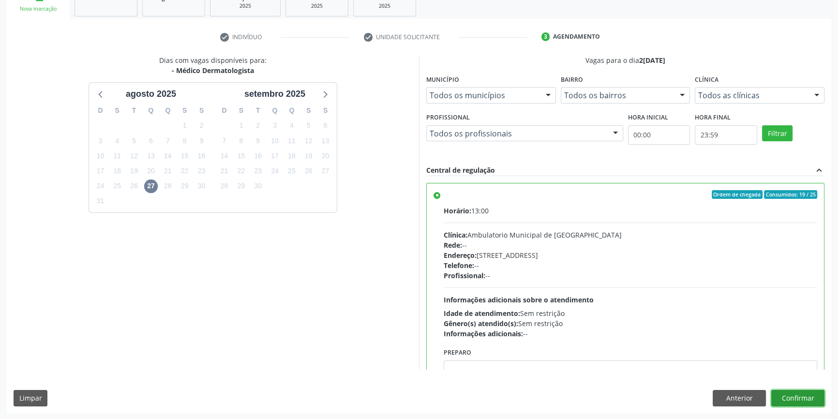
click at [789, 396] on button "Confirmar" at bounding box center [797, 398] width 53 height 16
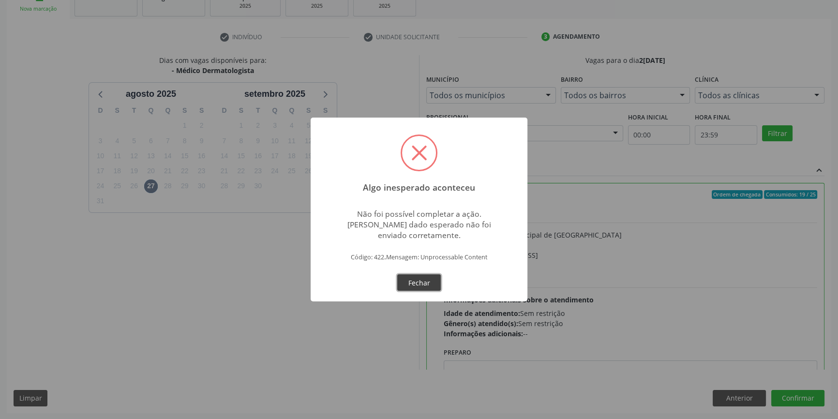
click at [419, 284] on button "Fechar" at bounding box center [419, 282] width 44 height 16
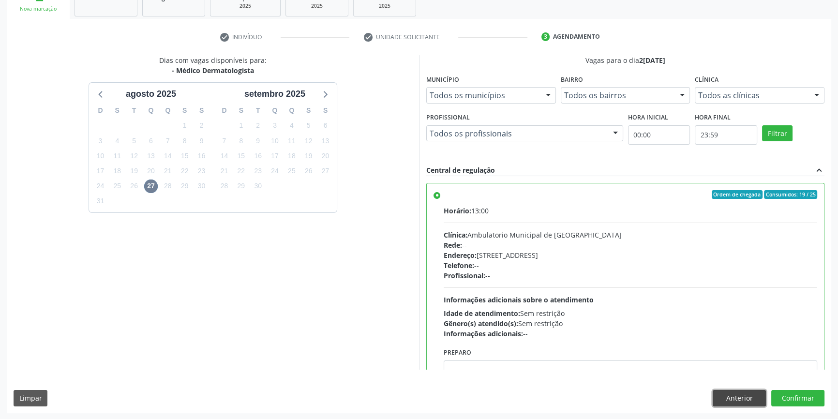
click at [745, 390] on button "Anterior" at bounding box center [739, 398] width 53 height 16
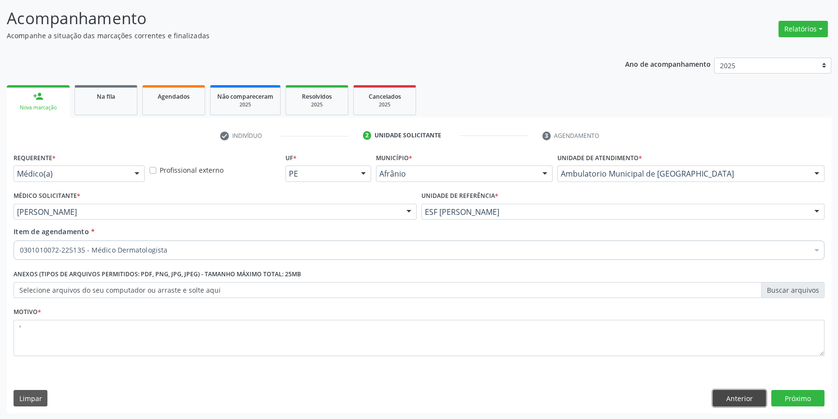
click at [743, 399] on button "Anterior" at bounding box center [739, 398] width 53 height 16
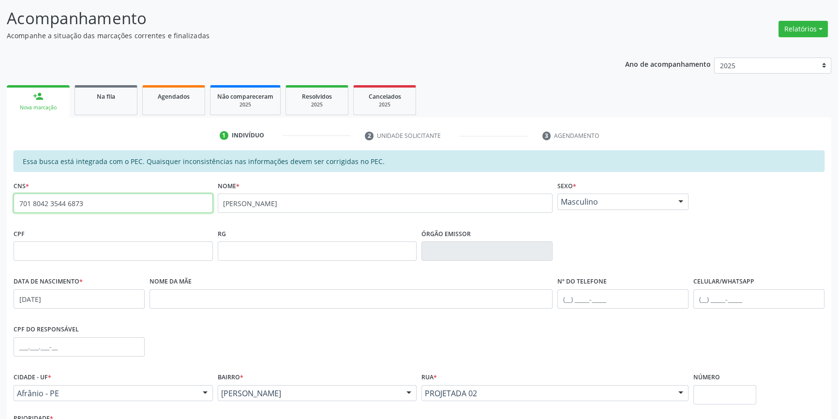
click at [0, 195] on div "Acompanhamento Acompanhe a situação das marcações correntes e finalizadas Relat…" at bounding box center [419, 243] width 838 height 499
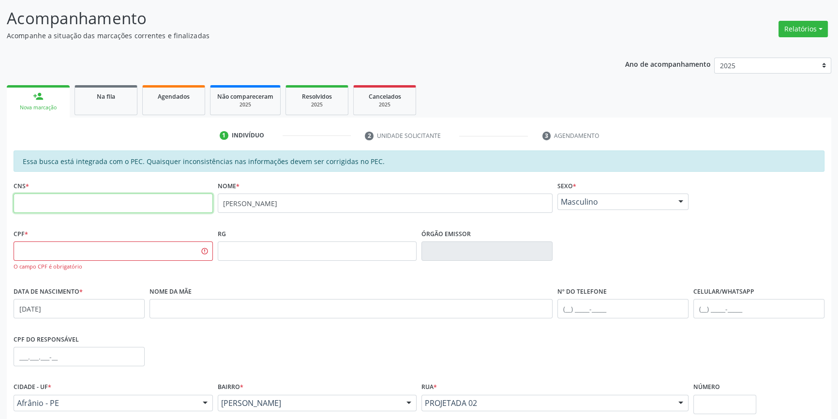
scroll to position [0, 0]
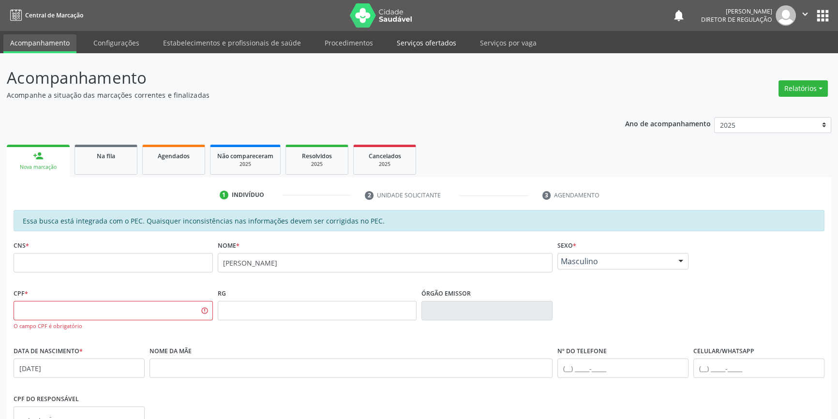
click at [433, 45] on link "Serviços ofertados" at bounding box center [426, 42] width 73 height 17
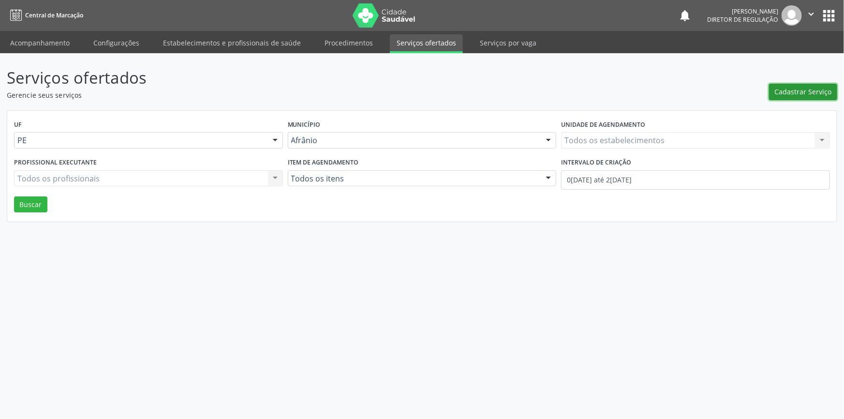
click at [798, 92] on span "Cadastrar Serviço" at bounding box center [803, 92] width 57 height 10
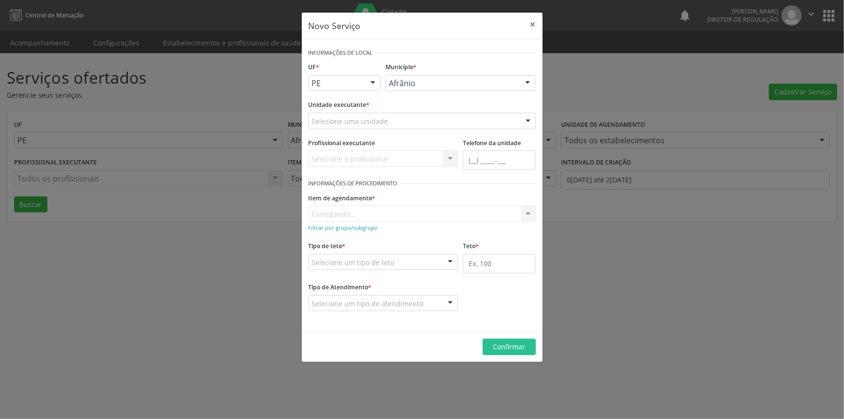
click at [396, 113] on div "Selecione uma unidade" at bounding box center [422, 121] width 227 height 16
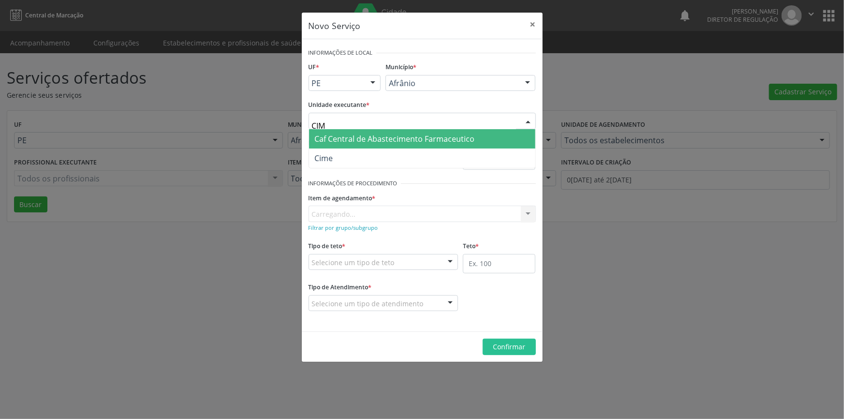
type input "CIME"
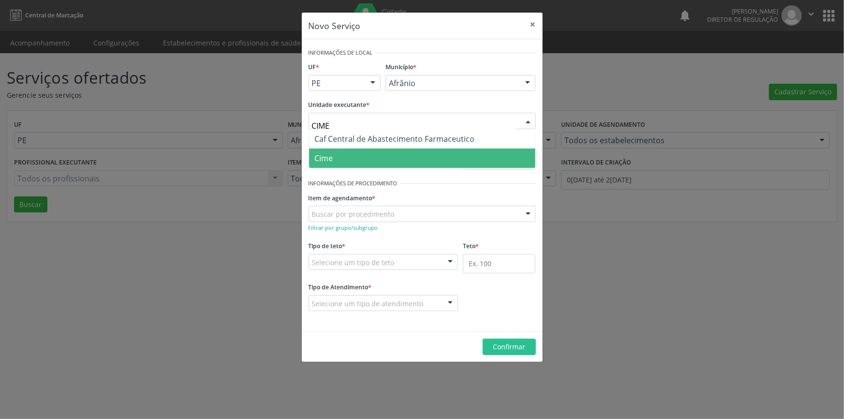
click at [377, 152] on span "Cime" at bounding box center [422, 158] width 226 height 19
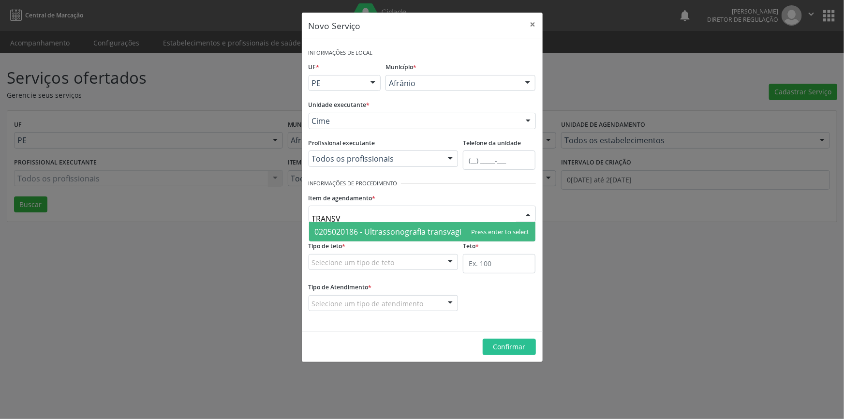
type input "TRANSVA"
click at [399, 229] on span "0205020186 - Ultrassonografia transvaginal" at bounding box center [394, 231] width 158 height 11
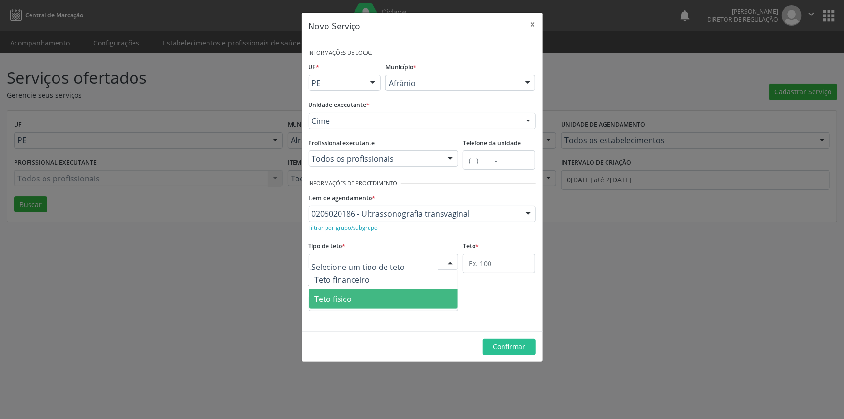
click at [367, 297] on span "Teto físico" at bounding box center [383, 298] width 149 height 19
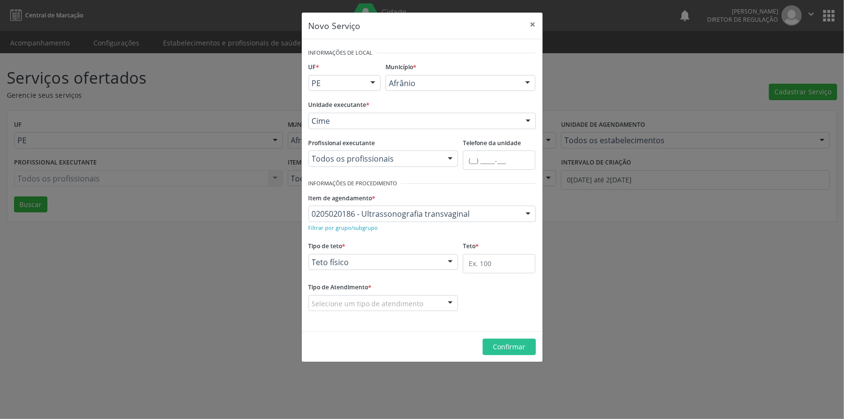
click at [460, 264] on div "Tipo de teto * Teto físico Teto financeiro Teto físico Nenhum resultado encontr…" at bounding box center [383, 259] width 155 height 41
click at [476, 269] on input "text" at bounding box center [499, 263] width 73 height 19
type input "1"
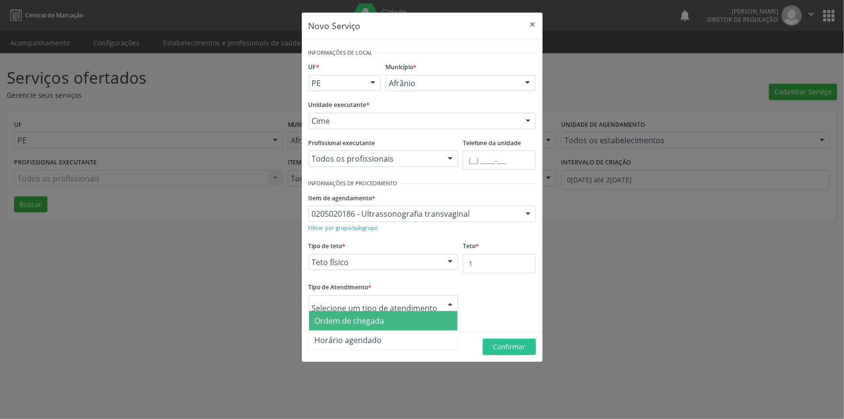
click at [372, 315] on span "Ordem de chegada" at bounding box center [350, 320] width 70 height 11
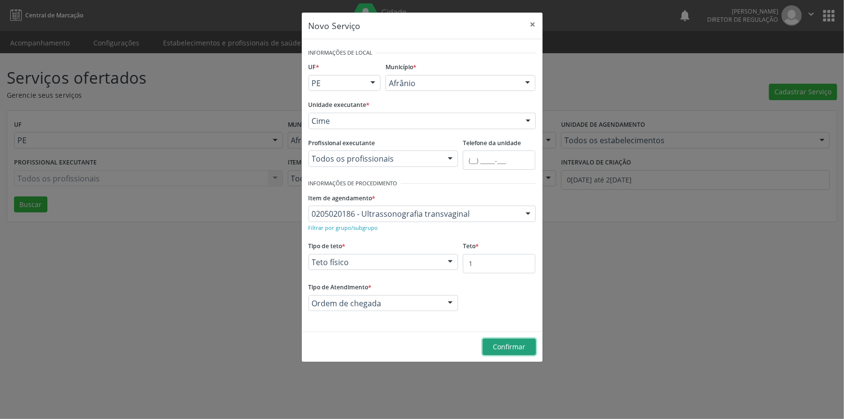
click at [495, 347] on span "Confirmar" at bounding box center [509, 346] width 32 height 9
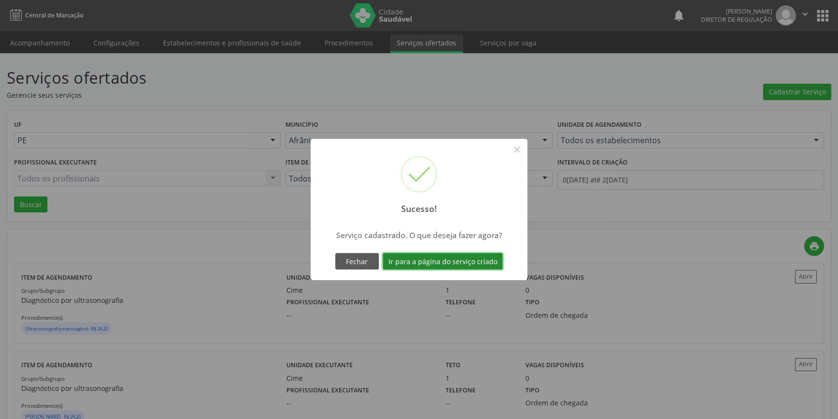
click at [436, 257] on button "Ir para a página do serviço criado" at bounding box center [443, 261] width 120 height 16
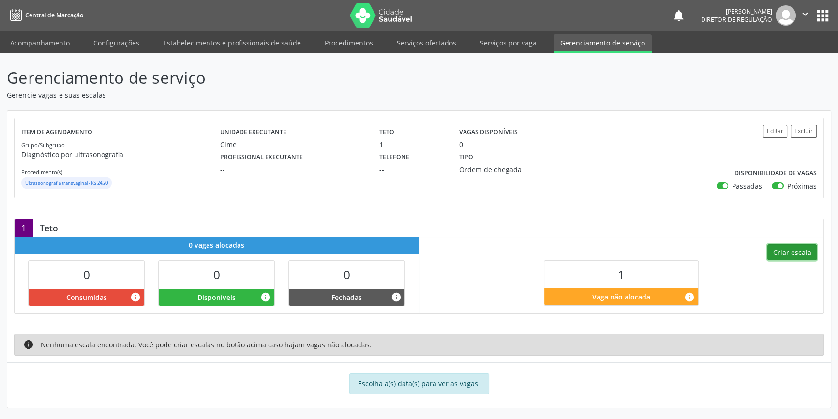
click at [777, 254] on button "Criar escala" at bounding box center [791, 252] width 49 height 16
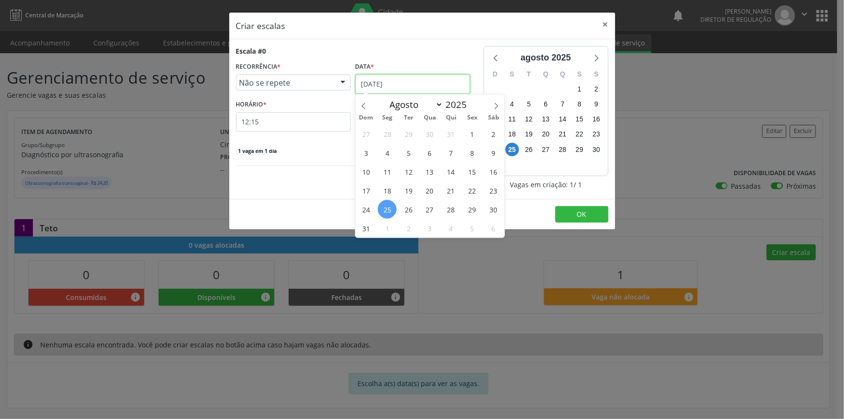
click at [409, 84] on input "25/08/2025" at bounding box center [413, 84] width 115 height 19
click at [409, 225] on span "2" at bounding box center [408, 228] width 19 height 19
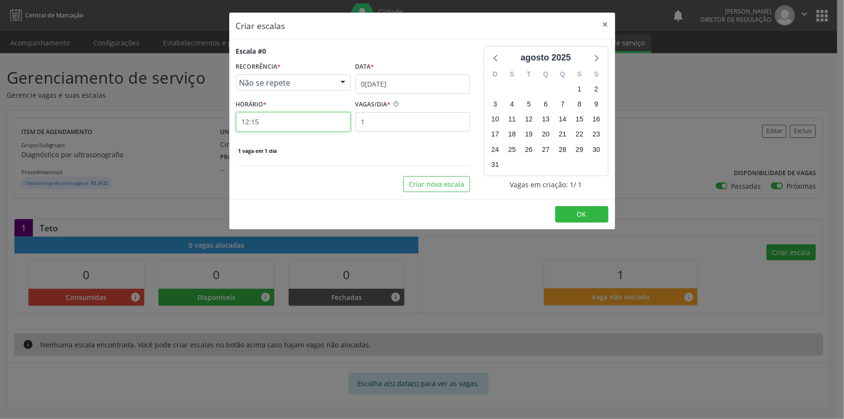
click at [283, 116] on input "12:15" at bounding box center [293, 121] width 115 height 19
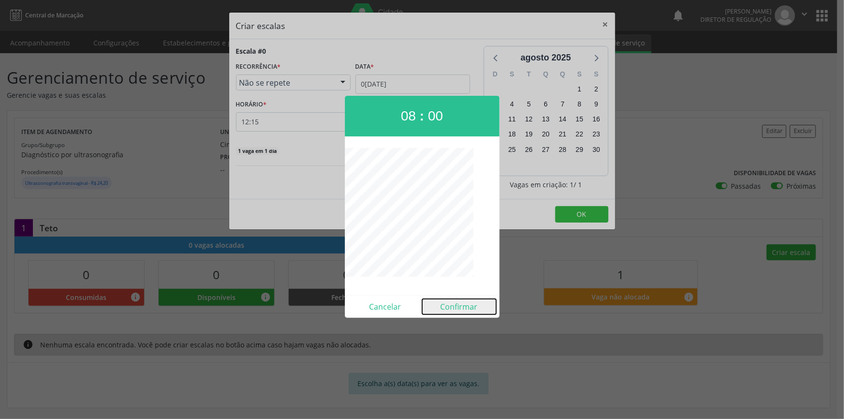
click at [458, 302] on button "Confirmar" at bounding box center [459, 306] width 74 height 15
type input "08:00"
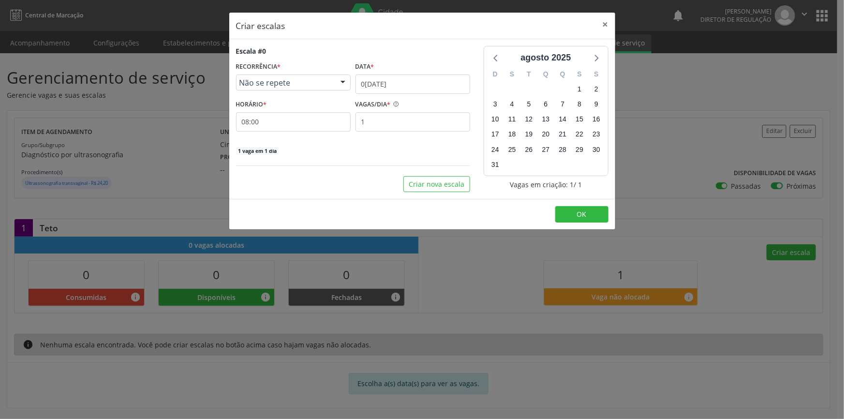
click at [575, 205] on footer "OK" at bounding box center [422, 214] width 386 height 30
click at [593, 211] on button "OK" at bounding box center [581, 214] width 53 height 16
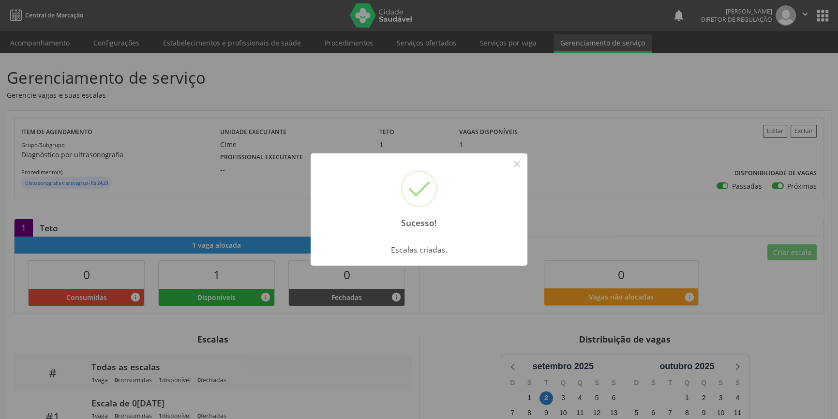
drag, startPoint x: 198, startPoint y: 121, endPoint x: 194, endPoint y: 130, distance: 9.7
click at [197, 121] on div "Sucesso! × Escalas criadas. OK Cancel" at bounding box center [419, 209] width 838 height 419
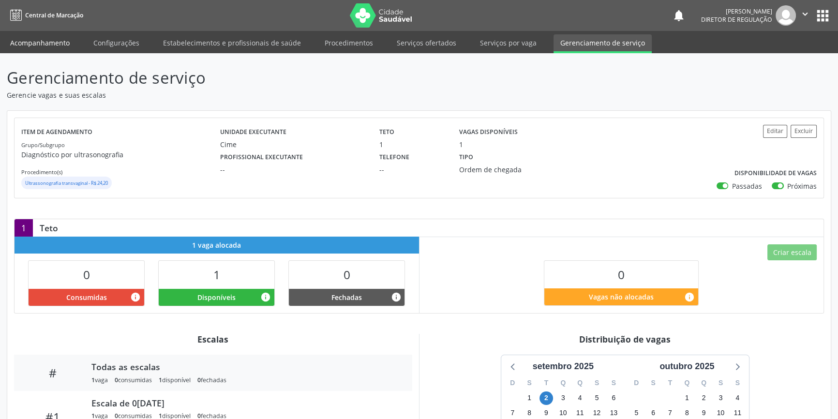
click at [55, 45] on link "Acompanhamento" at bounding box center [39, 42] width 73 height 17
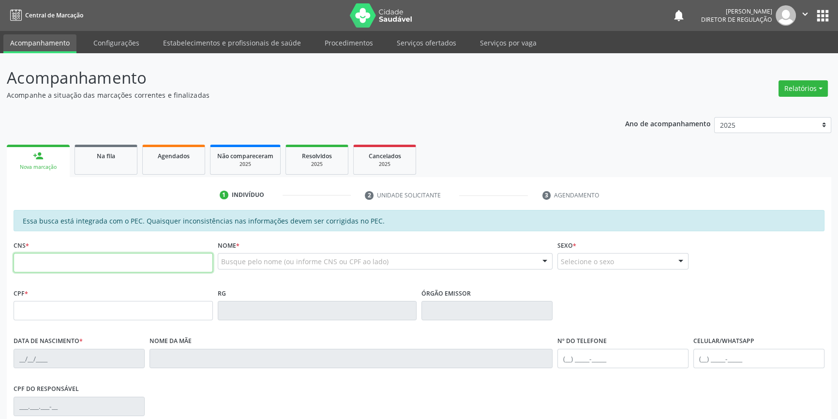
click at [85, 270] on input "text" at bounding box center [113, 262] width 199 height 19
click at [121, 160] on div "Na fila" at bounding box center [106, 155] width 48 height 10
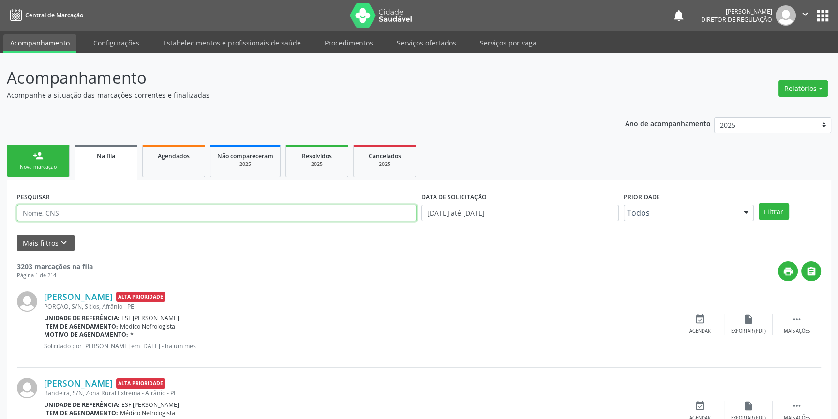
click at [87, 217] on input "text" at bounding box center [217, 213] width 400 height 16
type input "701000806317895"
click at [776, 211] on button "Filtrar" at bounding box center [774, 211] width 30 height 16
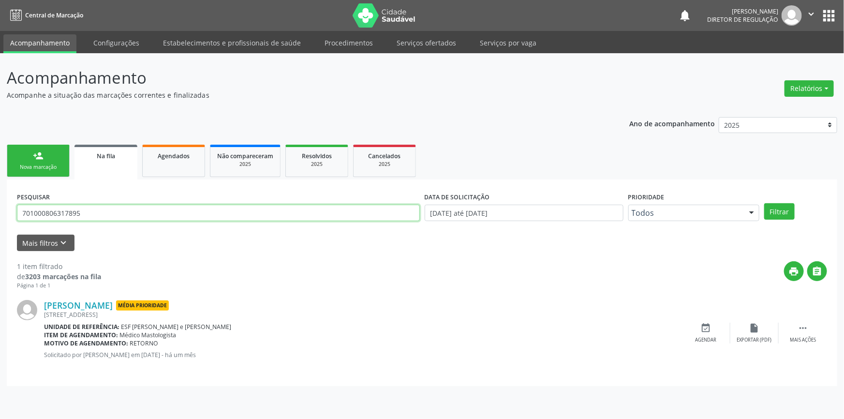
drag, startPoint x: 110, startPoint y: 212, endPoint x: 0, endPoint y: 219, distance: 110.5
click at [0, 219] on div "Acompanhamento Acompanhe a situação das marcações correntes e finalizadas Relat…" at bounding box center [422, 236] width 844 height 366
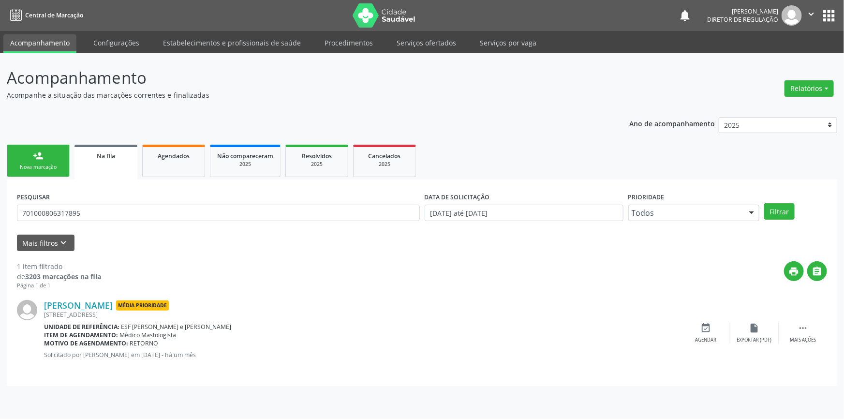
click at [58, 169] on div "Nova marcação" at bounding box center [38, 167] width 48 height 7
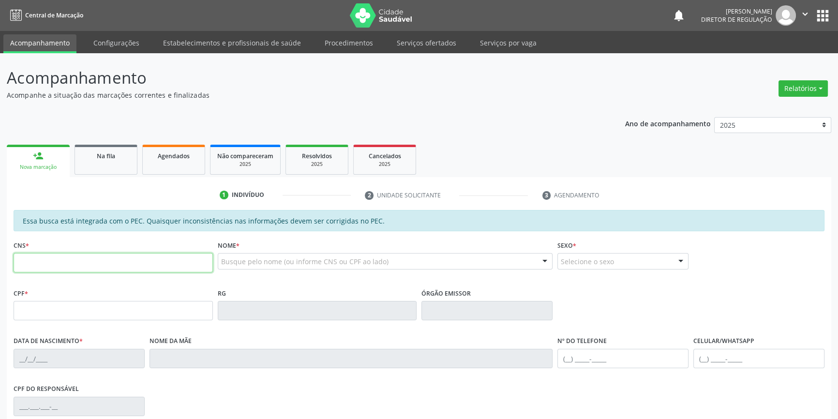
click at [71, 261] on input "text" at bounding box center [113, 262] width 199 height 19
type input "700 0004 9805 5609"
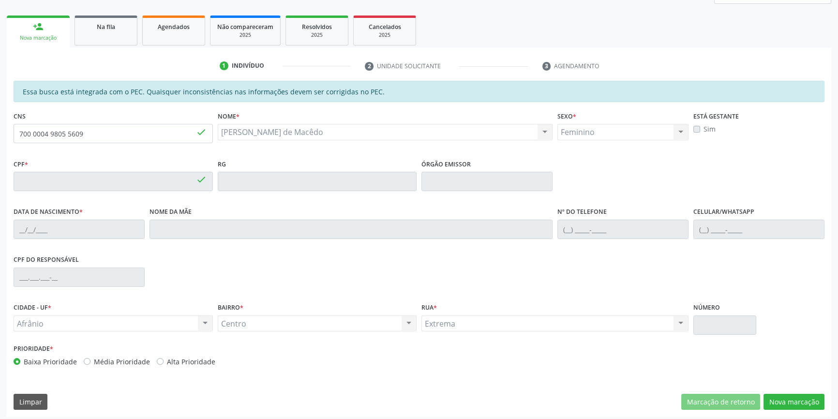
type input "120.150.854-16"
type input "28/02/2006"
type input "Francileide Rorigues Torres"
type input "(87) 99630-7284"
type input "S/N"
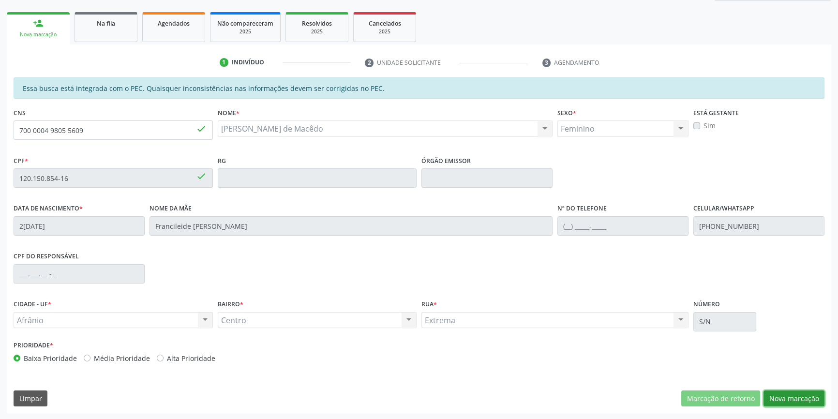
click at [808, 390] on button "Nova marcação" at bounding box center [793, 398] width 61 height 16
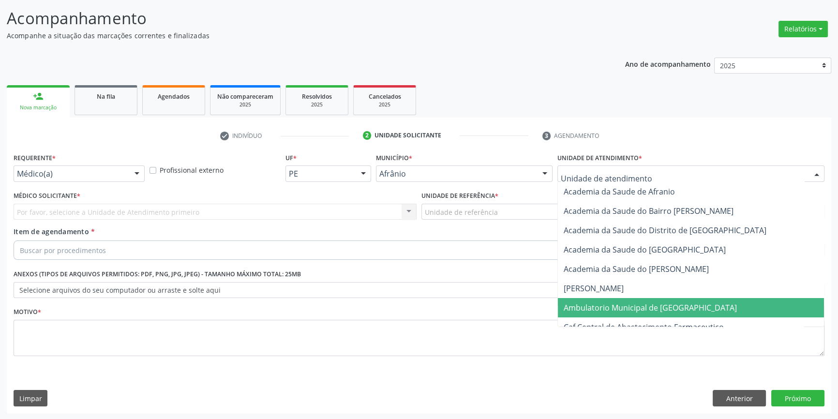
click at [626, 313] on span "Ambulatorio Municipal de [GEOGRAPHIC_DATA]" at bounding box center [691, 307] width 266 height 19
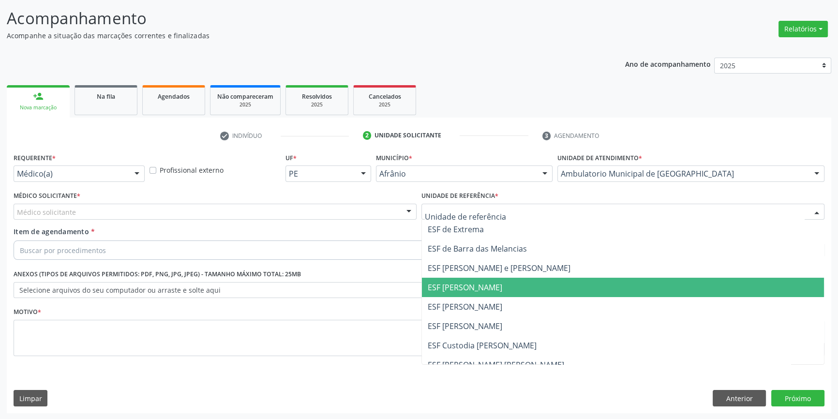
click at [489, 288] on span "ESF [PERSON_NAME]" at bounding box center [465, 287] width 75 height 11
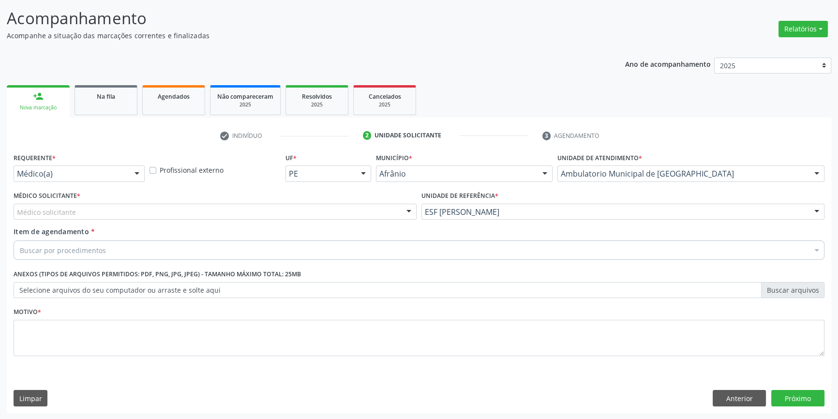
click at [246, 195] on div "Médico Solicitante * Médico solicitante Alysson Rodrigo Ferreira Cavalcanti Bru…" at bounding box center [215, 204] width 403 height 31
click at [176, 213] on div "Médico solicitante" at bounding box center [215, 212] width 403 height 16
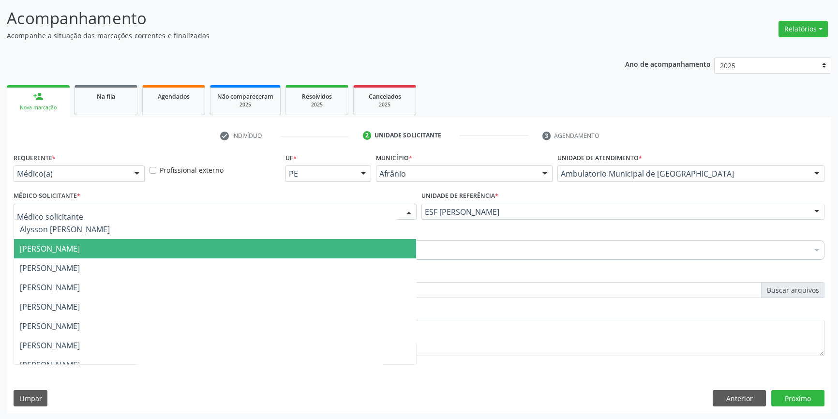
click at [84, 242] on span "Bruno Saraiva Bezerra Medrado" at bounding box center [215, 248] width 402 height 19
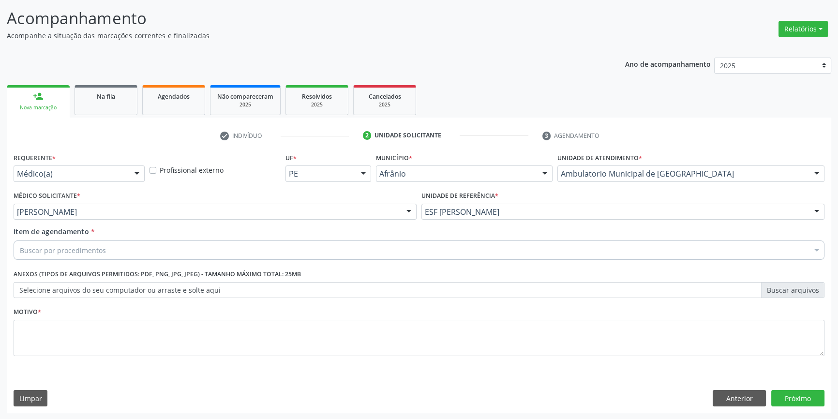
click at [79, 244] on div "Buscar por procedimentos" at bounding box center [419, 249] width 811 height 19
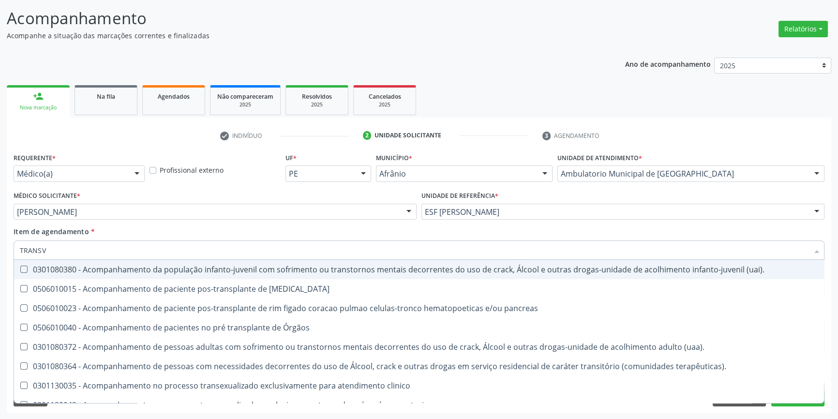
type input "TRANSVA"
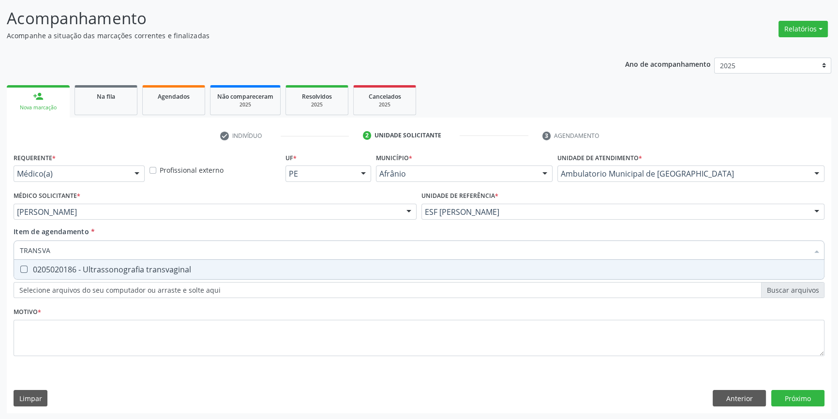
click at [101, 270] on div "0205020186 - Ultrassonografia transvaginal" at bounding box center [419, 270] width 798 height 8
checkbox transvaginal "true"
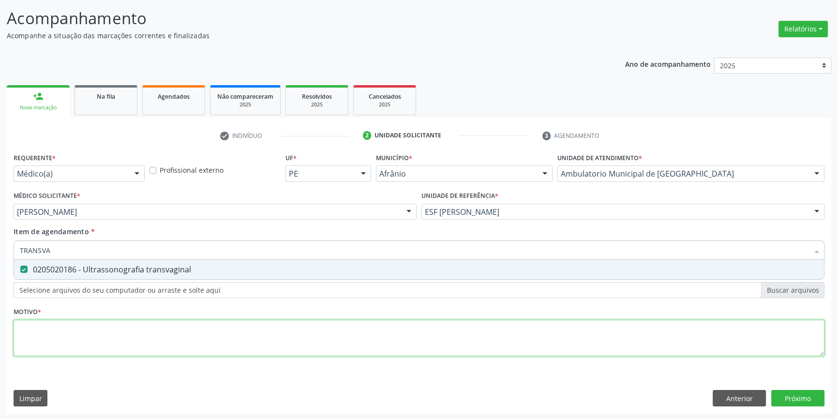
click at [87, 324] on div "Requerente * Médico(a) Médico(a) Enfermeiro(a) Paciente Nenhum resultado encont…" at bounding box center [419, 259] width 811 height 219
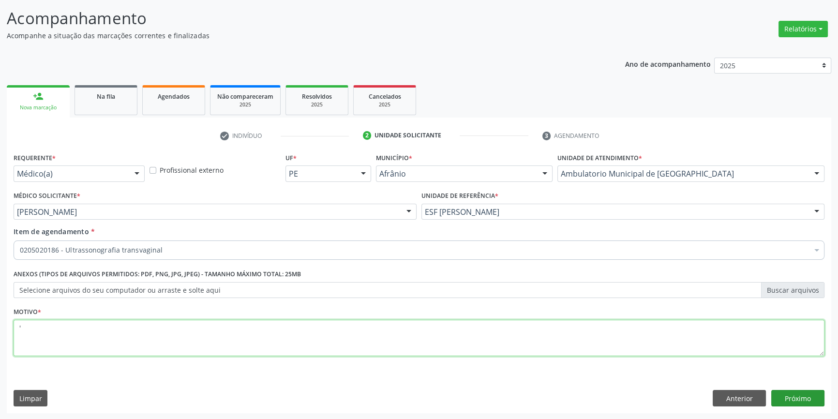
type textarea "'"
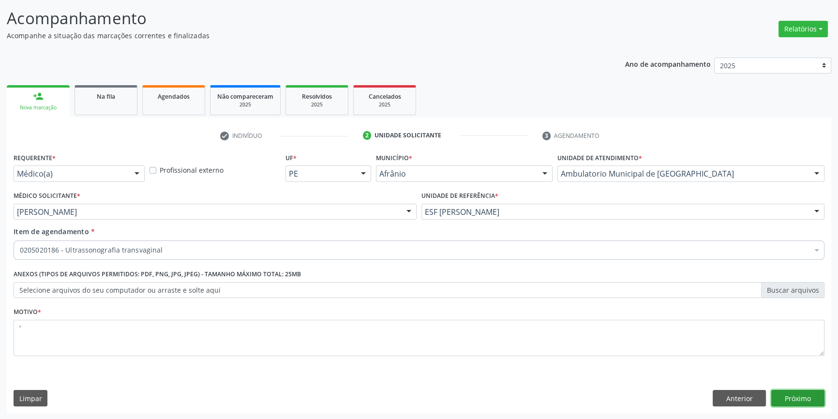
click at [820, 398] on button "Próximo" at bounding box center [797, 398] width 53 height 16
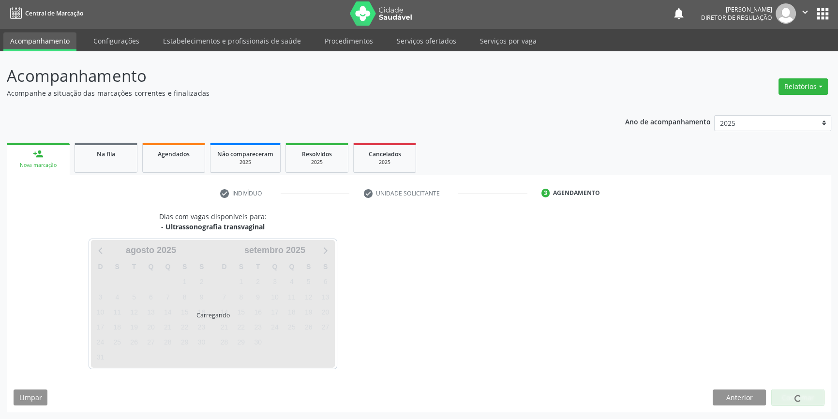
scroll to position [1, 0]
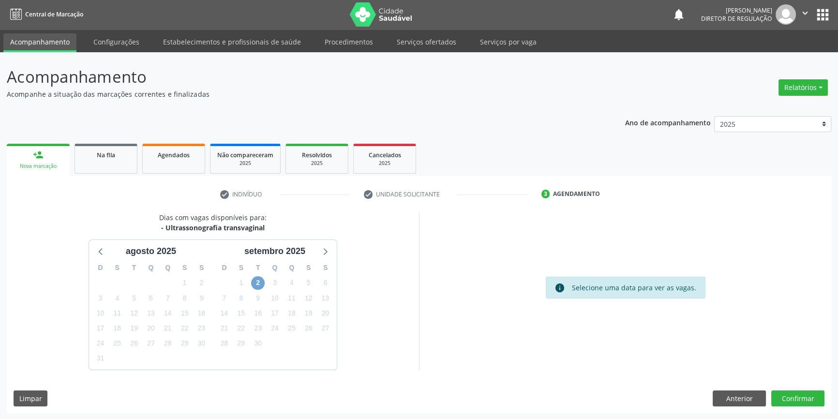
click at [258, 284] on span "2" at bounding box center [258, 283] width 14 height 14
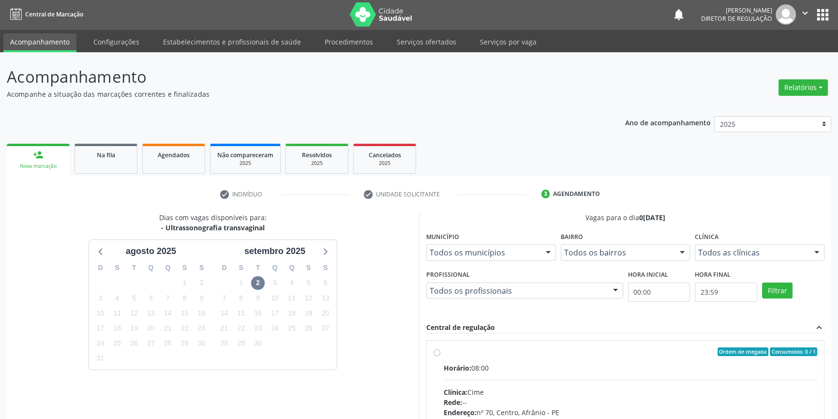
click at [452, 352] on div "Ordem de chegada Consumidos: 0 / 1" at bounding box center [630, 351] width 373 height 9
click at [440, 352] on input "Ordem de chegada Consumidos: 0 / 1 Horário: 08:00 Clínica: Cime Rede: -- Endere…" at bounding box center [436, 351] width 7 height 9
radio input "true"
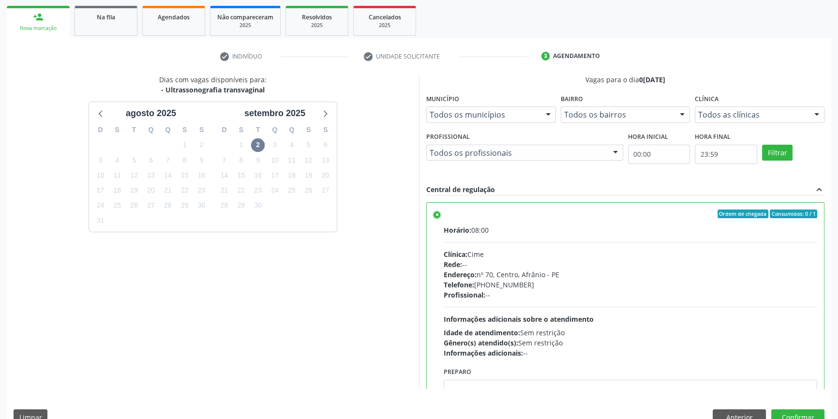
scroll to position [158, 0]
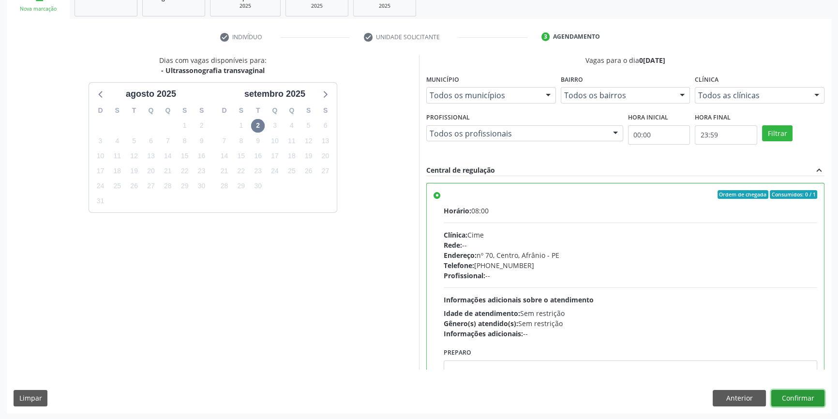
click at [789, 390] on button "Confirmar" at bounding box center [797, 398] width 53 height 16
click at [789, 390] on div at bounding box center [797, 398] width 53 height 16
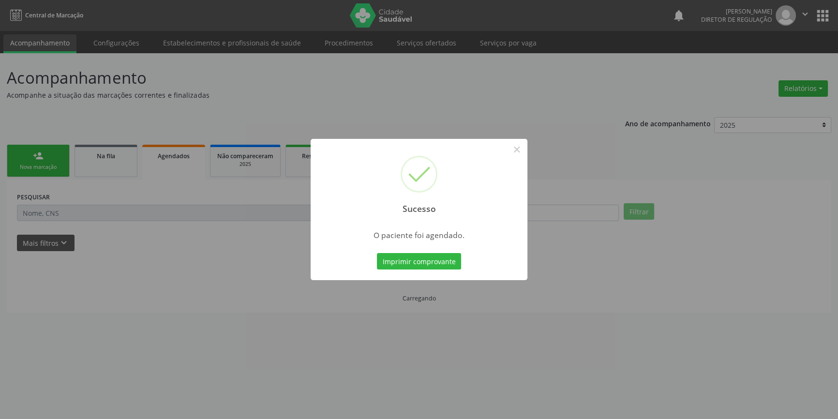
scroll to position [0, 0]
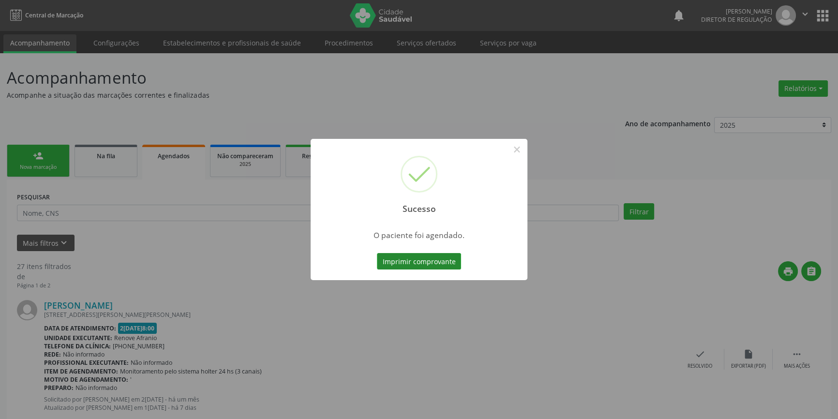
click at [420, 263] on button "Imprimir comprovante" at bounding box center [419, 261] width 84 height 16
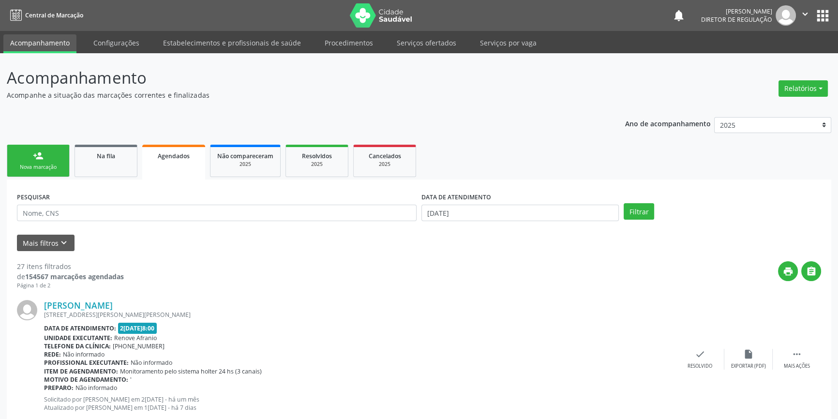
click at [62, 157] on link "person_add Nova marcação" at bounding box center [38, 161] width 63 height 32
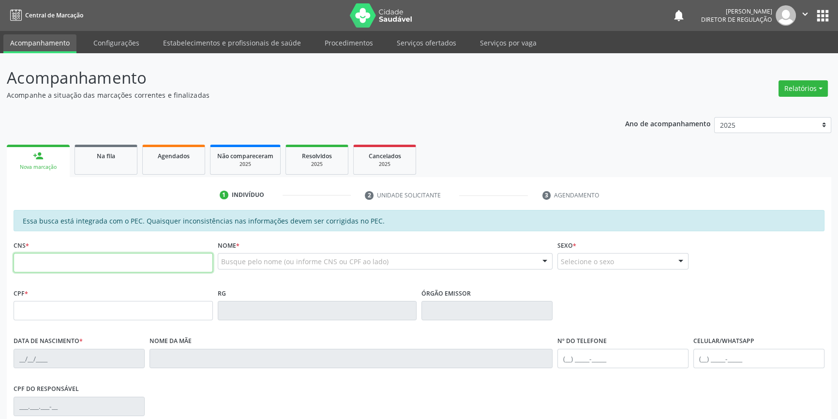
click at [76, 253] on input "text" at bounding box center [113, 262] width 199 height 19
type input "701 8042 3544 6873"
type input "047.379.494-26"
type input "05/07/1981"
type input "Maria de Lourdes de Souza Silva"
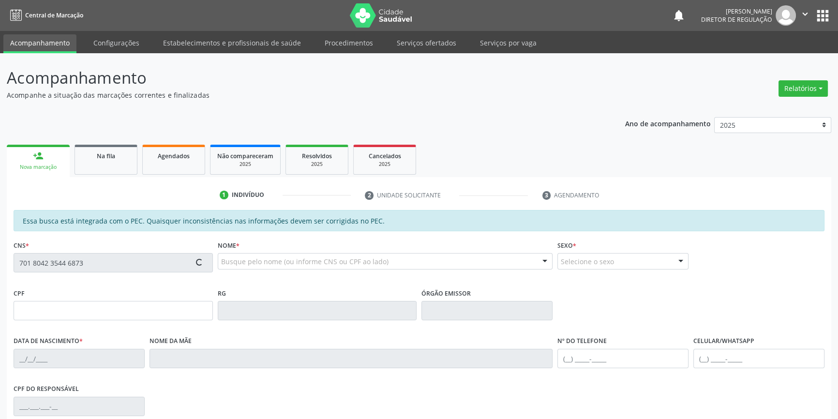
type input "S/N"
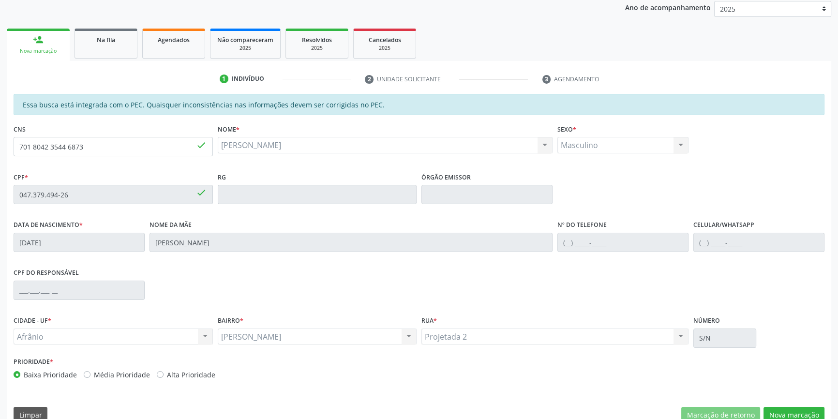
scroll to position [132, 0]
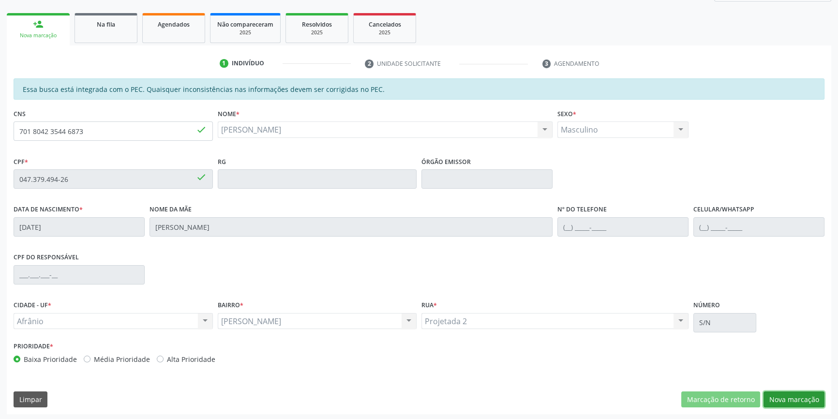
click at [811, 393] on button "Nova marcação" at bounding box center [793, 399] width 61 height 16
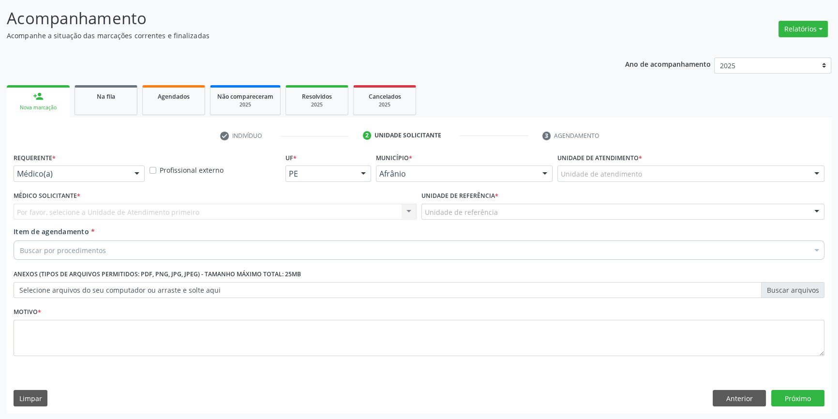
click at [574, 164] on label "Unidade de atendimento *" at bounding box center [599, 157] width 85 height 15
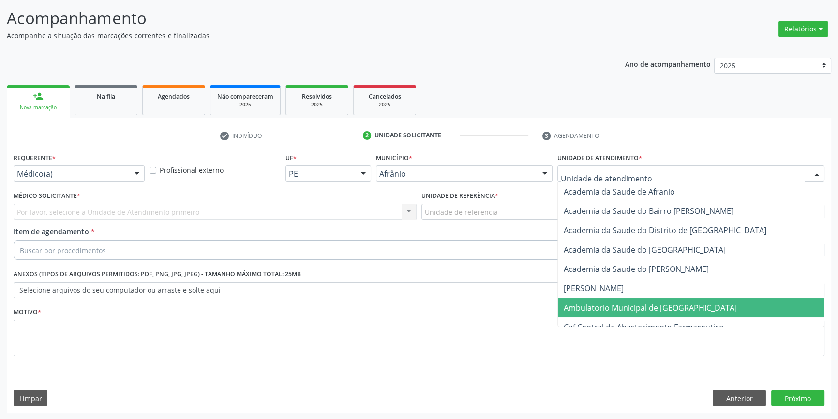
click at [624, 299] on span "Ambulatorio Municipal de [GEOGRAPHIC_DATA]" at bounding box center [691, 307] width 266 height 19
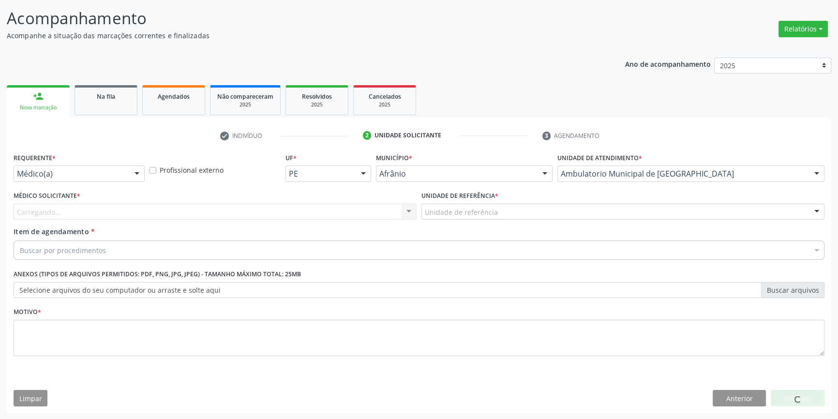
drag, startPoint x: 496, startPoint y: 215, endPoint x: 491, endPoint y: 213, distance: 5.5
click at [491, 213] on div "Unidade de referência" at bounding box center [622, 212] width 403 height 16
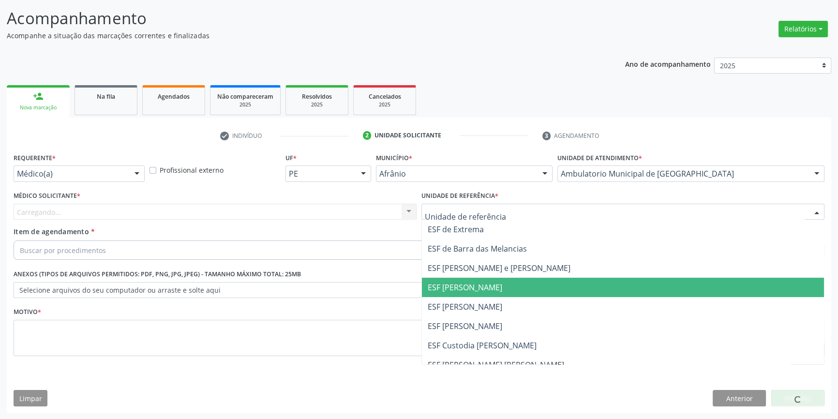
click at [474, 299] on span "ESF [PERSON_NAME]" at bounding box center [623, 306] width 402 height 19
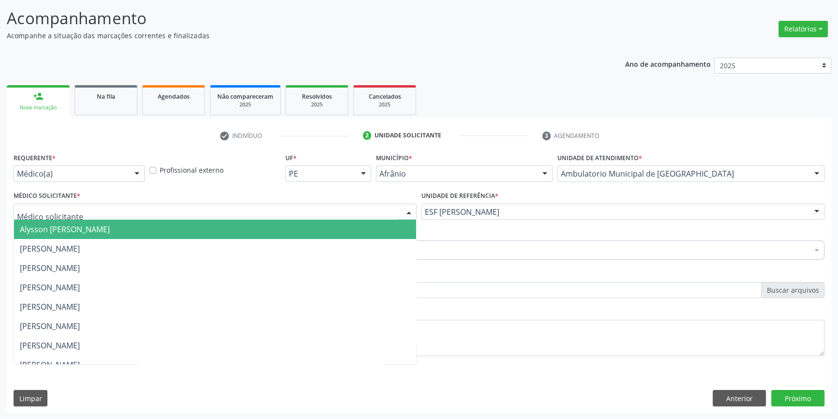
click at [296, 217] on div at bounding box center [215, 212] width 403 height 16
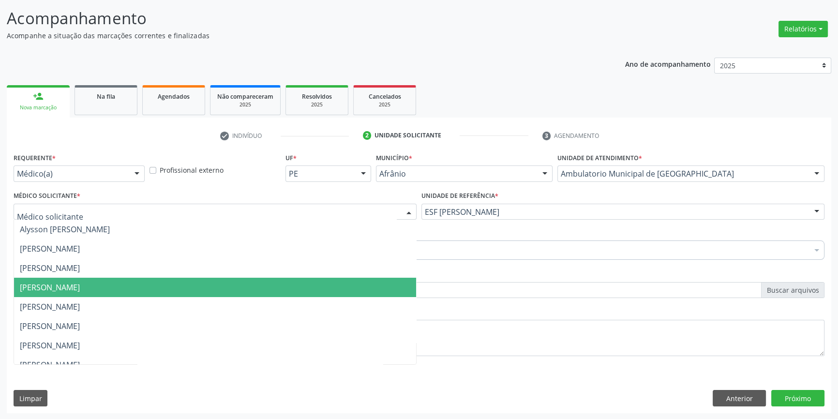
click at [76, 288] on span "Diego Ramon Ferreira Belem" at bounding box center [50, 287] width 60 height 11
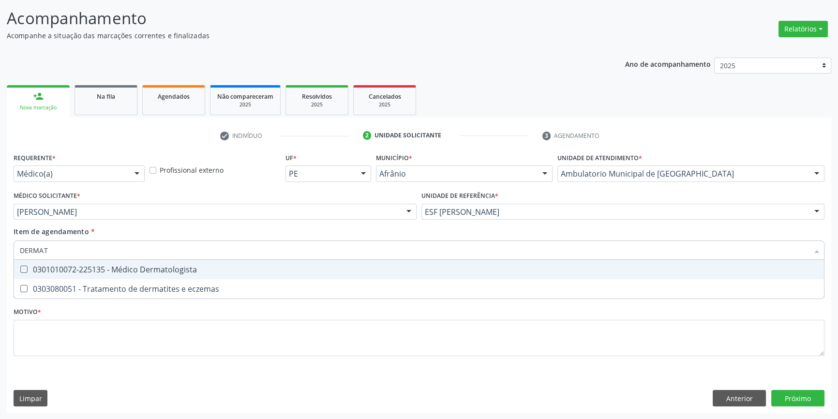
type input "DERMATO"
click at [143, 270] on div "0301010072-225135 - Médico Dermatologista" at bounding box center [419, 270] width 798 height 8
checkbox Dermatologista "true"
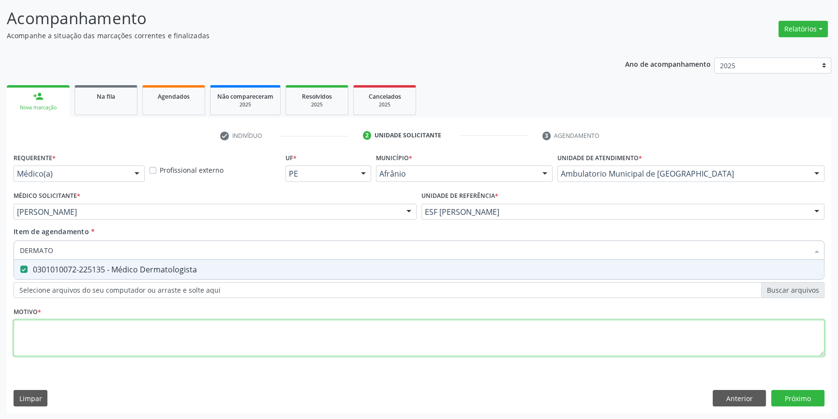
click at [117, 332] on div "Requerente * Médico(a) Médico(a) Enfermeiro(a) Paciente Nenhum resultado encont…" at bounding box center [419, 259] width 811 height 219
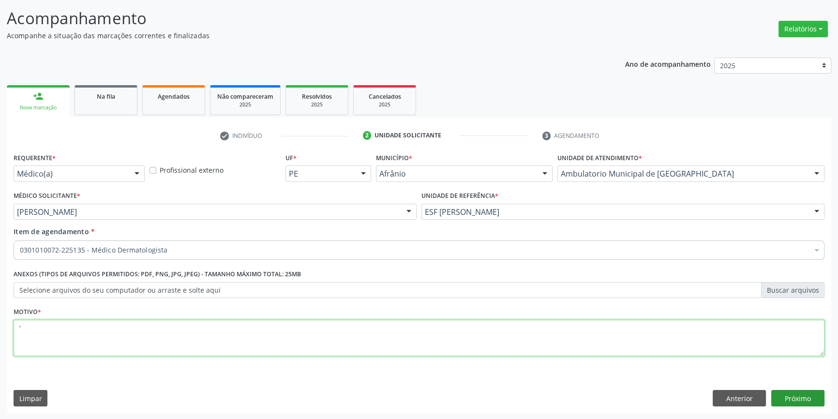
type textarea "'"
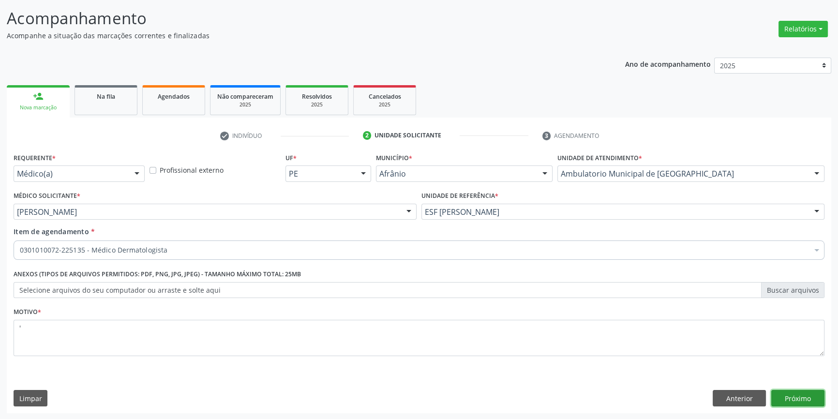
click at [793, 403] on button "Próximo" at bounding box center [797, 398] width 53 height 16
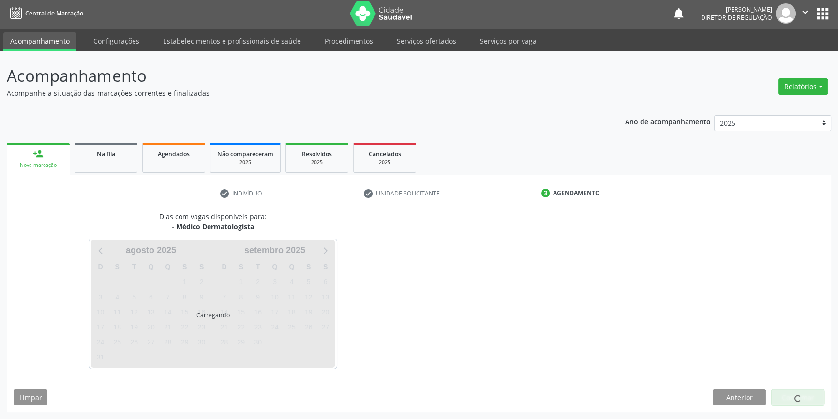
scroll to position [1, 0]
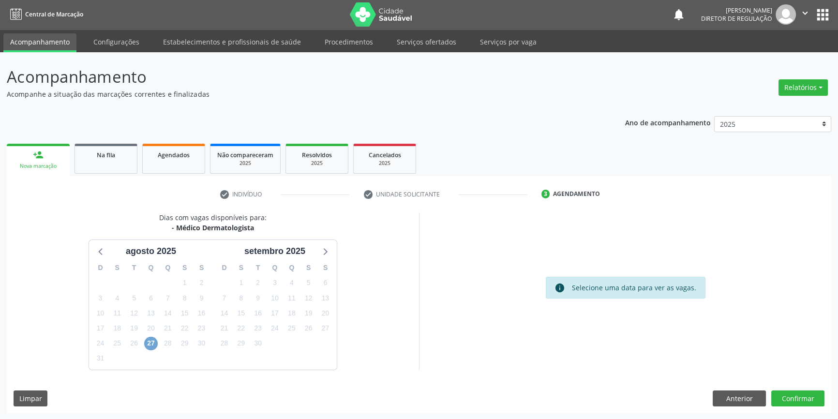
click at [148, 345] on span "27" at bounding box center [151, 344] width 14 height 14
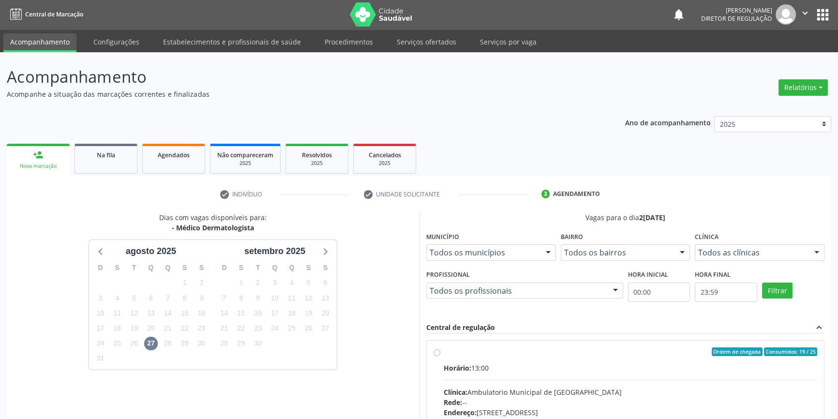
click at [459, 356] on label "Ordem de chegada Consumidos: 19 / 25 Horário: 13:00 Clínica: Ambulatorio Munici…" at bounding box center [630, 421] width 373 height 149
click at [440, 356] on input "Ordem de chegada Consumidos: 19 / 25 Horário: 13:00 Clínica: Ambulatorio Munici…" at bounding box center [436, 351] width 7 height 9
radio input "true"
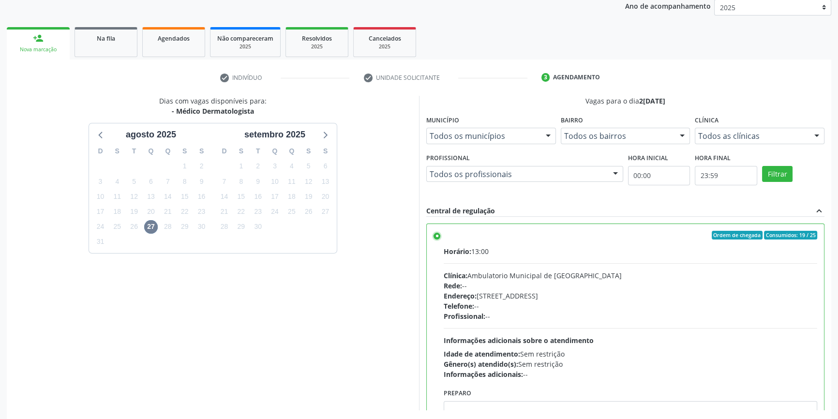
scroll to position [158, 0]
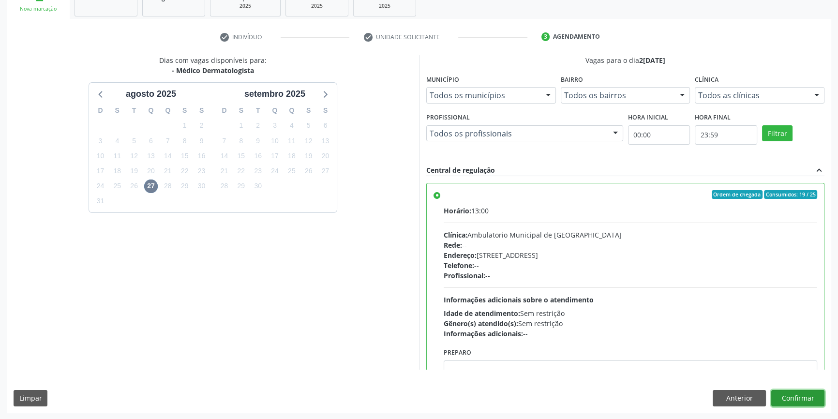
click at [792, 390] on button "Confirmar" at bounding box center [797, 398] width 53 height 16
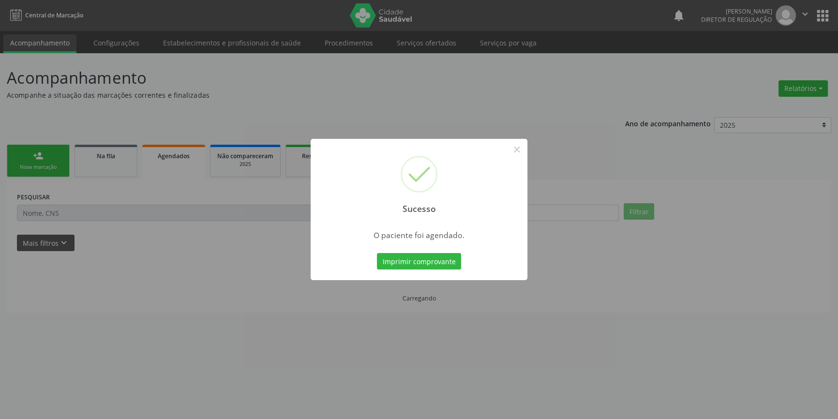
scroll to position [0, 0]
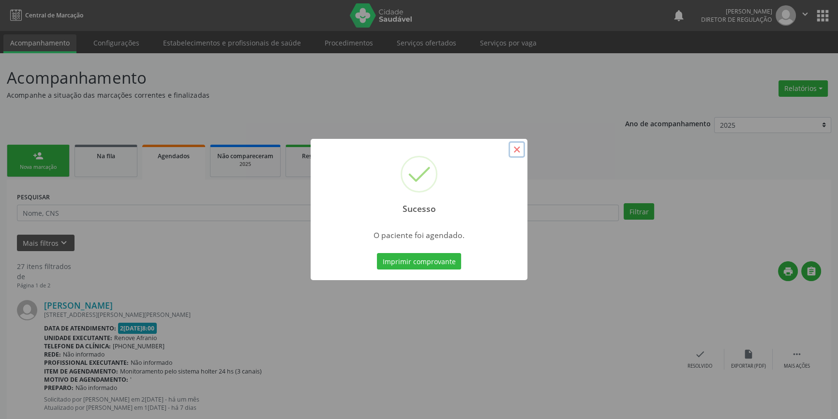
click at [516, 149] on button "×" at bounding box center [516, 149] width 16 height 16
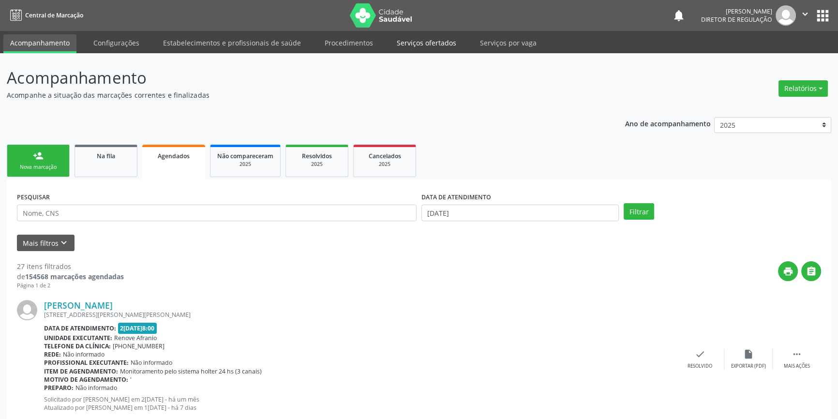
click at [417, 36] on link "Serviços ofertados" at bounding box center [426, 42] width 73 height 17
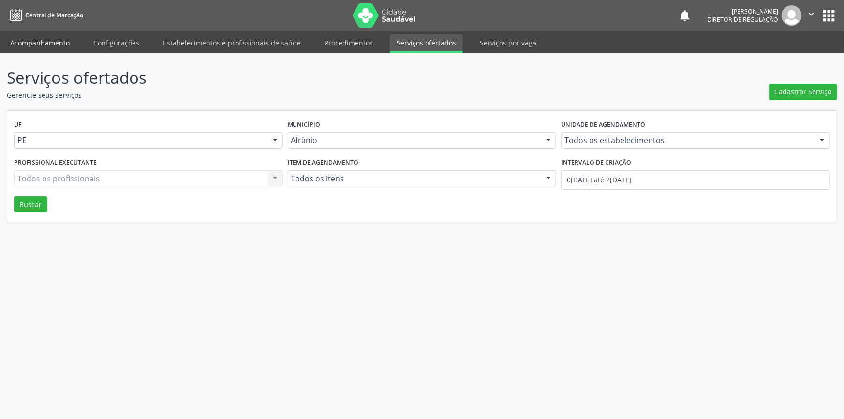
click at [42, 41] on link "Acompanhamento" at bounding box center [39, 42] width 73 height 17
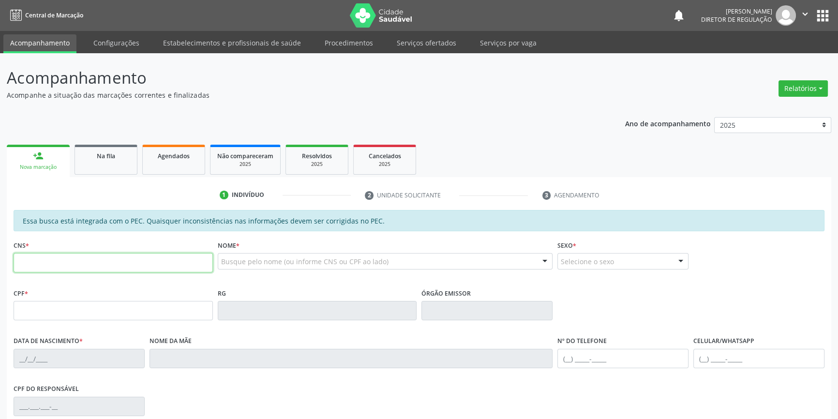
click at [92, 270] on input "text" at bounding box center [113, 262] width 199 height 19
type input "700 6069 5906 9962"
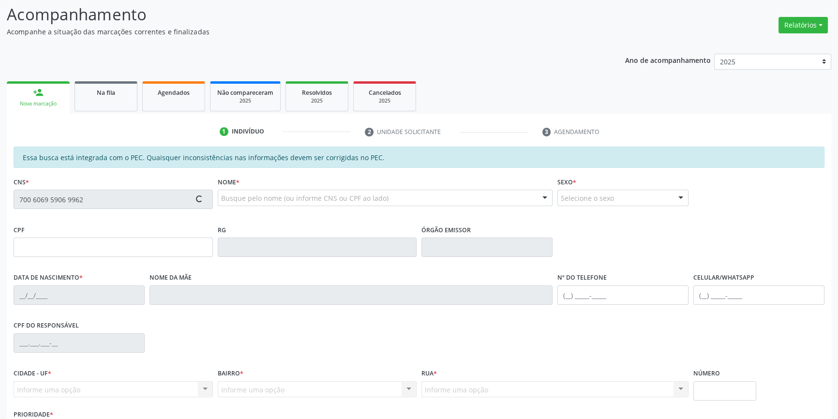
type input "108.080.954-63"
type input "11/02/1995"
type input "Jozinda Cruz Purificação"
type input "(87) 98841-9227"
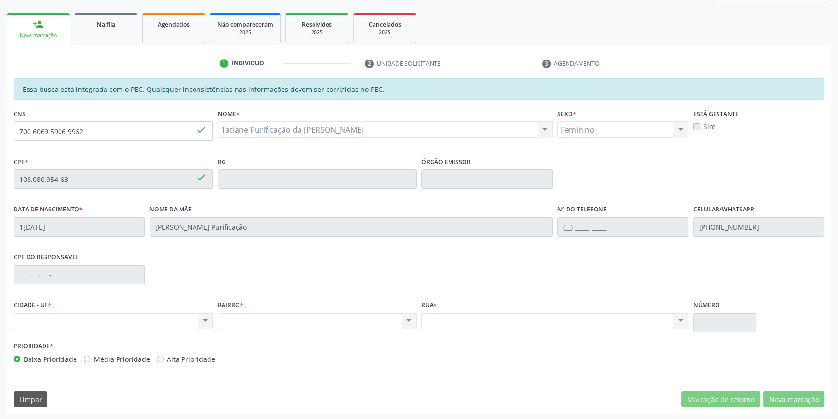
scroll to position [133, 0]
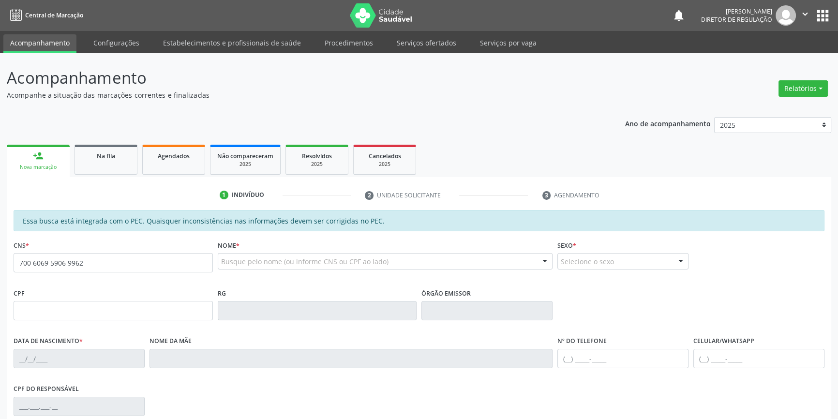
type input "700 6069 5906 9962"
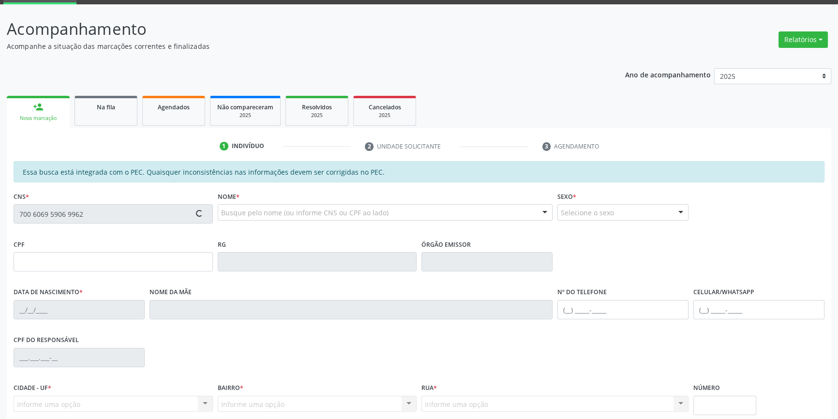
scroll to position [133, 0]
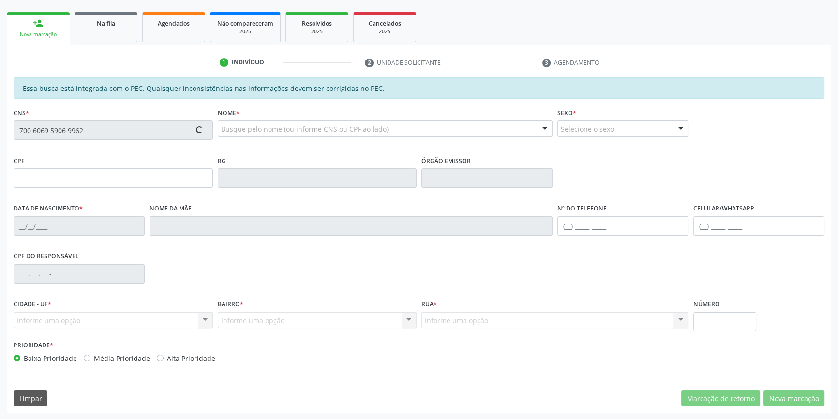
type input "108.080.954-63"
type input "[DATE]"
type input "[PERSON_NAME] Purificação"
type input "[PHONE_NUMBER]"
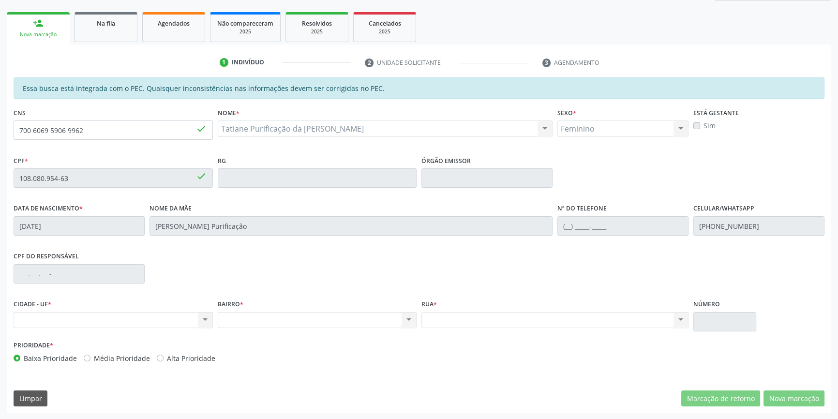
click at [134, 321] on div "Nenhum resultado encontrado para: " " Não há nenhuma opção para ser exibida." at bounding box center [113, 320] width 199 height 16
click at [246, 325] on div "Nenhum resultado encontrado para: " " Não há nenhuma opção para ser exibida." at bounding box center [317, 320] width 199 height 16
drag, startPoint x: 567, startPoint y: 332, endPoint x: 596, endPoint y: 325, distance: 30.4
click at [581, 328] on div "Rua * Nenhum resultado encontrado para: " " Não há nenhuma opção para ser exibi…" at bounding box center [555, 317] width 272 height 41
drag, startPoint x: 597, startPoint y: 325, endPoint x: 583, endPoint y: 325, distance: 14.0
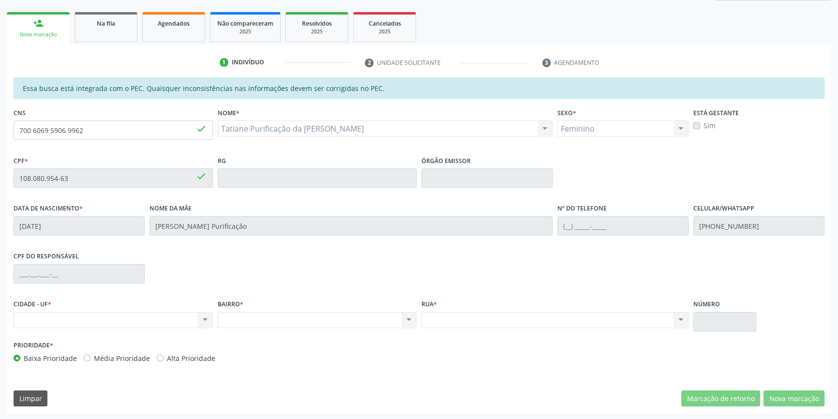
click at [596, 325] on div "Nenhum resultado encontrado para: " " Não há nenhuma opção para ser exibida." at bounding box center [554, 320] width 267 height 16
drag, startPoint x: 242, startPoint y: 323, endPoint x: 179, endPoint y: 322, distance: 62.4
click at [218, 322] on div "Nenhum resultado encontrado para: " " Não há nenhuma opção para ser exibida." at bounding box center [317, 320] width 199 height 16
drag, startPoint x: 102, startPoint y: 321, endPoint x: 373, endPoint y: 314, distance: 271.0
click at [120, 317] on div "Nenhum resultado encontrado para: " " Não há nenhuma opção para ser exibida." at bounding box center [113, 320] width 199 height 16
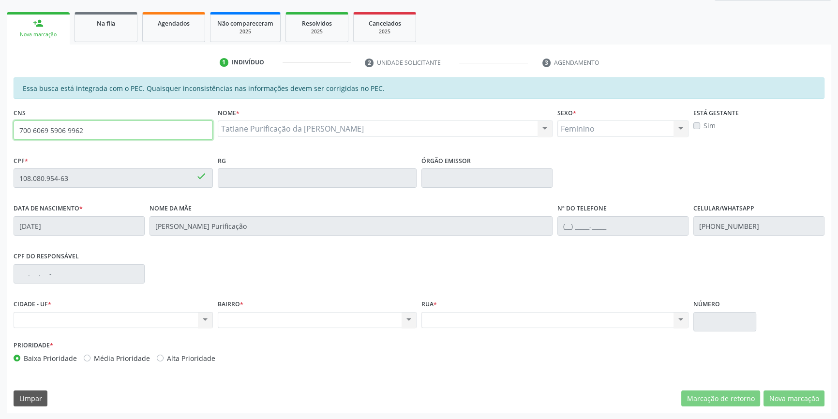
drag, startPoint x: 131, startPoint y: 134, endPoint x: 0, endPoint y: 138, distance: 130.7
click at [0, 138] on div "Acompanhamento Acompanhe a situação das marcações correntes e finalizadas Relat…" at bounding box center [419, 170] width 838 height 499
click at [128, 132] on input "700 6069 5906 9962" at bounding box center [113, 129] width 199 height 19
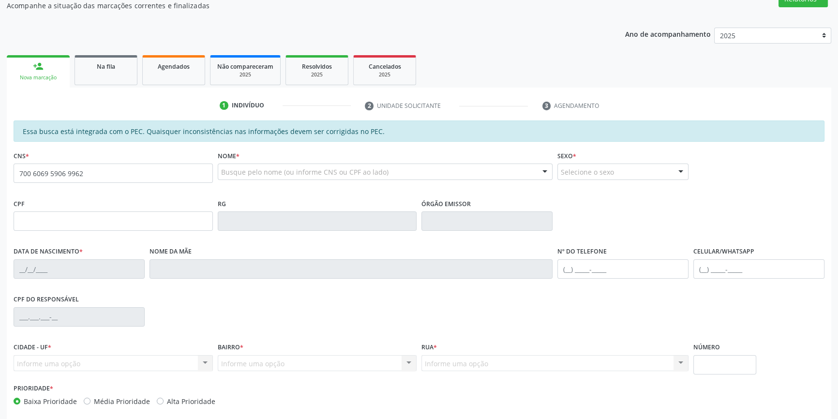
type input "700 6069 5906 9962"
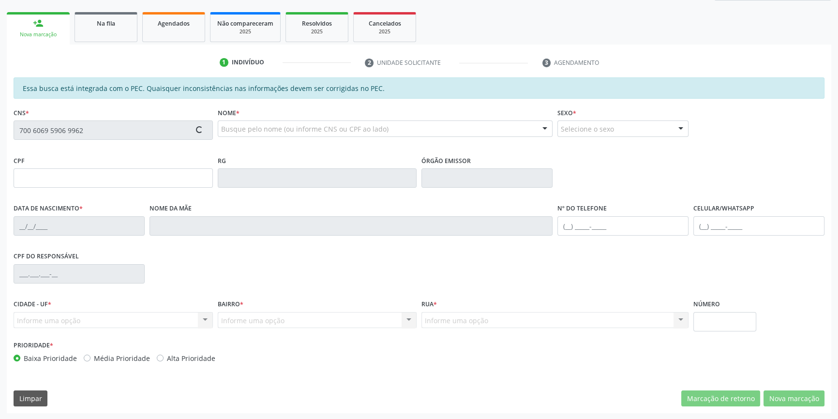
type input "108.080.954-63"
type input "[DATE]"
type input "[PERSON_NAME] Purificação"
type input "[PHONE_NUMBER]"
type input "49"
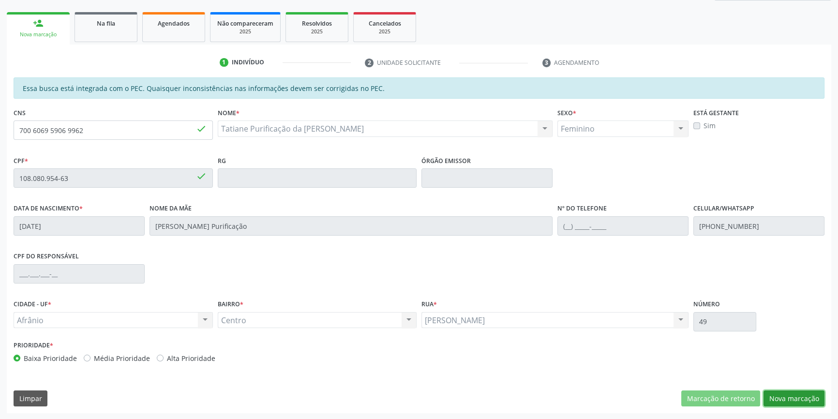
click at [779, 397] on button "Nova marcação" at bounding box center [793, 398] width 61 height 16
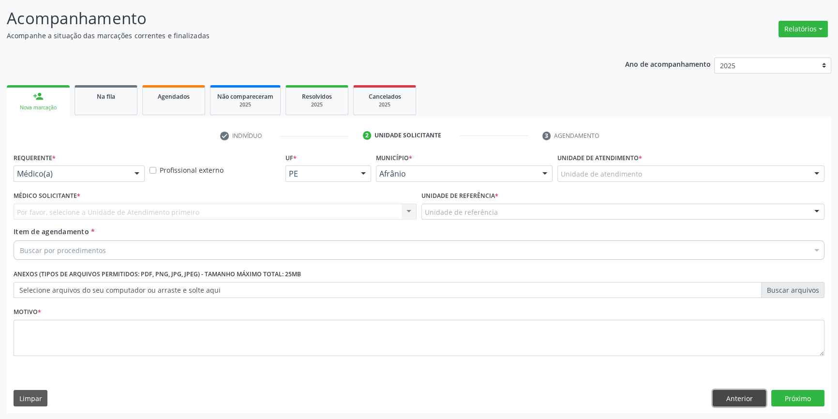
click at [735, 396] on button "Anterior" at bounding box center [739, 398] width 53 height 16
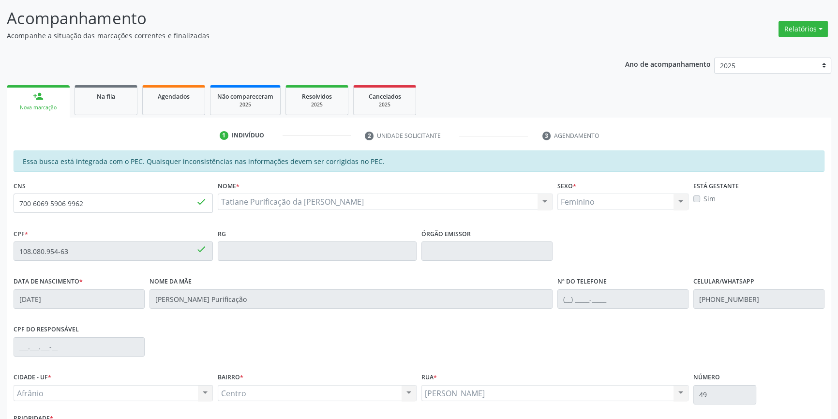
drag, startPoint x: 118, startPoint y: 212, endPoint x: 0, endPoint y: 215, distance: 118.1
click at [0, 215] on div "Acompanhamento Acompanhe a situação das marcações correntes e finalizadas Relat…" at bounding box center [419, 243] width 838 height 499
click at [102, 205] on input "700 6069 5906 9962" at bounding box center [113, 203] width 199 height 19
drag, startPoint x: 102, startPoint y: 205, endPoint x: 14, endPoint y: 203, distance: 87.6
click at [14, 203] on input "700 6069 5906 9962" at bounding box center [113, 203] width 199 height 19
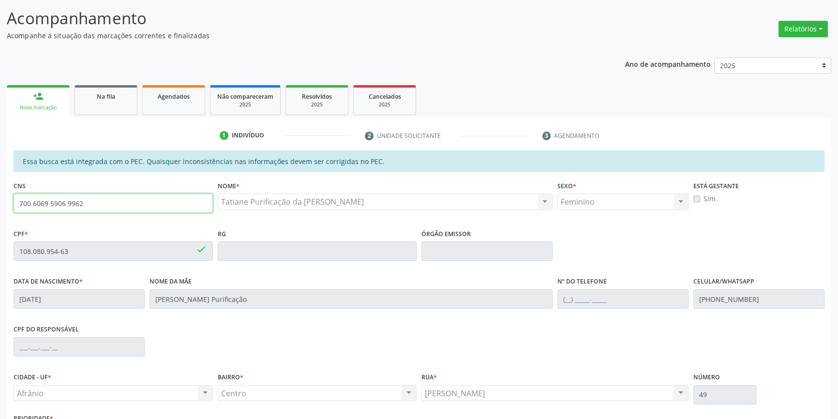
paste input "4 1011 8392 5073"
type input "704 1011 8392 5073"
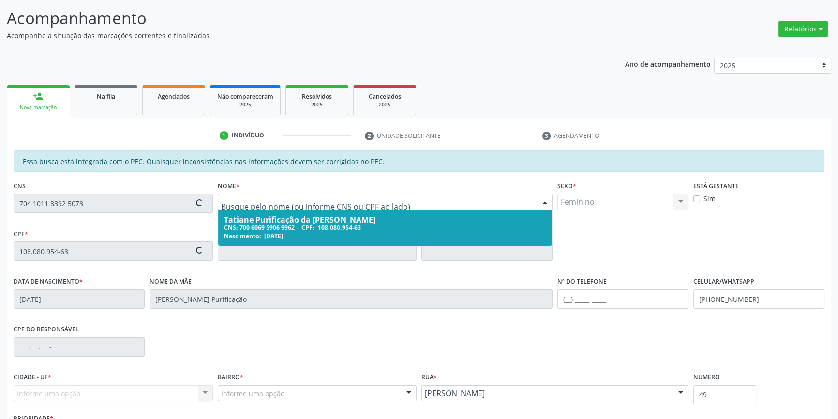
type input "039.075.994-54"
type input "[DATE]"
type input "[PERSON_NAME]"
type input "[PHONE_NUMBER]"
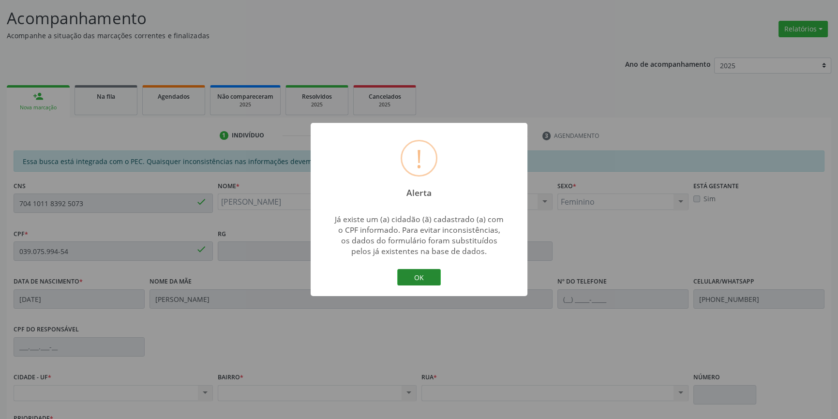
click at [411, 282] on button "OK" at bounding box center [419, 277] width 44 height 16
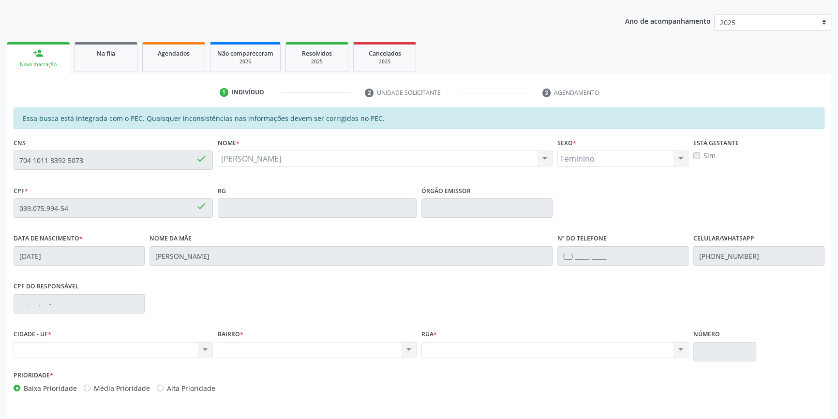
scroll to position [133, 0]
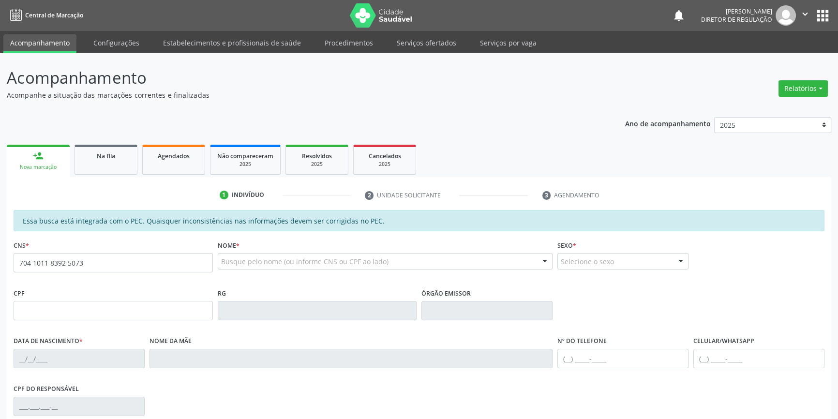
type input "704 1011 8392 5073"
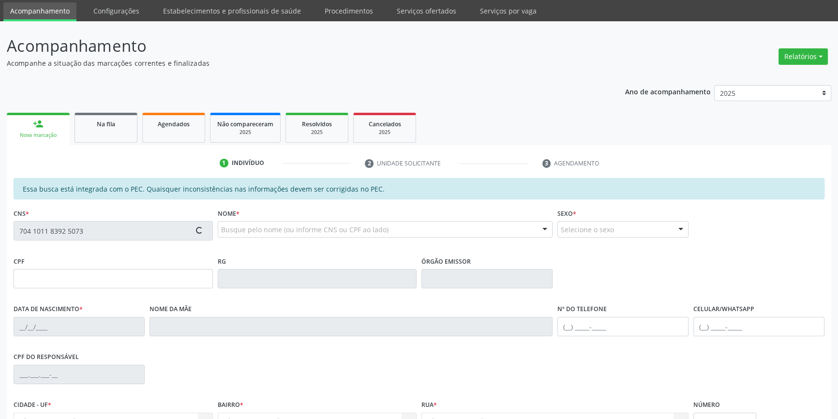
scroll to position [133, 0]
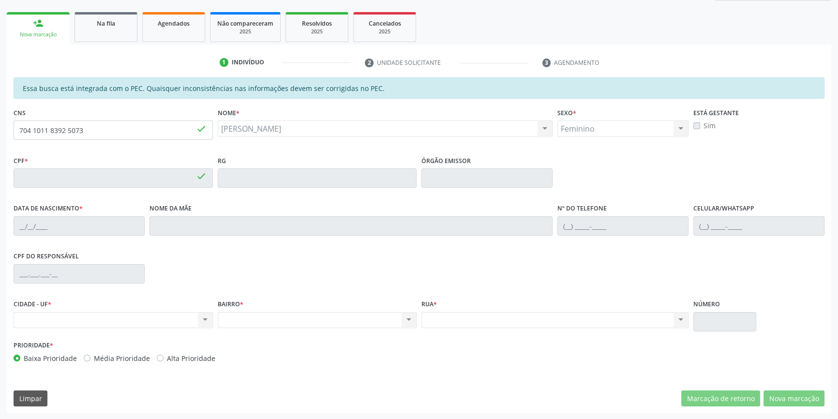
type input "039.075.994-54"
type input "[DATE]"
type input "[PERSON_NAME]"
type input "[PHONE_NUMBER]"
drag, startPoint x: 100, startPoint y: 127, endPoint x: 0, endPoint y: 123, distance: 99.3
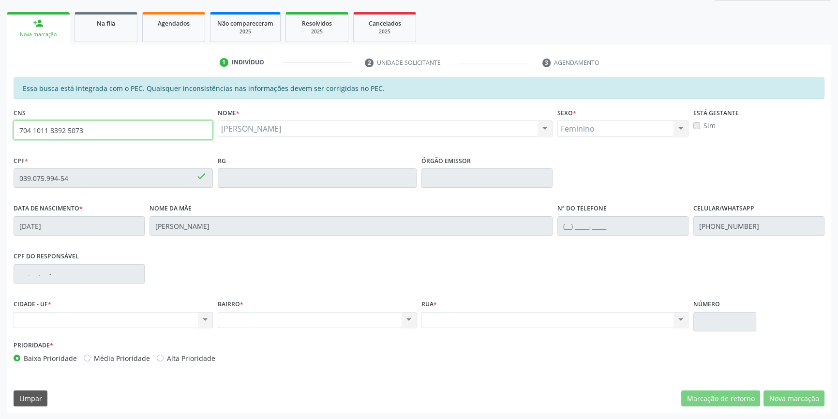
click at [0, 126] on div "Acompanhamento Acompanhe a situação das marcações correntes e finalizadas Relat…" at bounding box center [419, 170] width 838 height 499
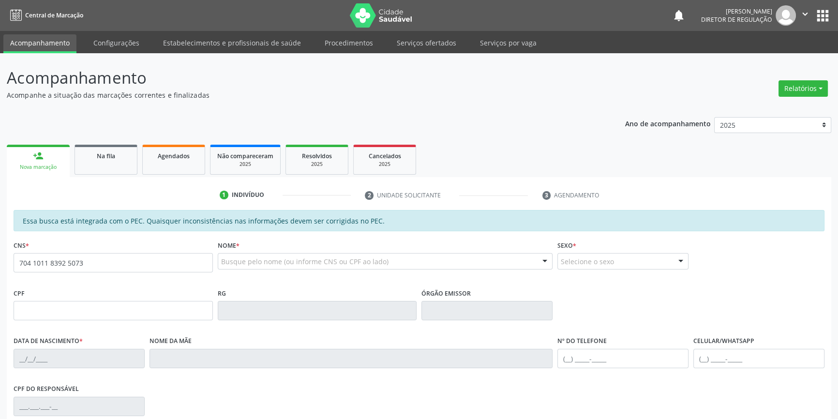
type input "704 1011 8392 5073"
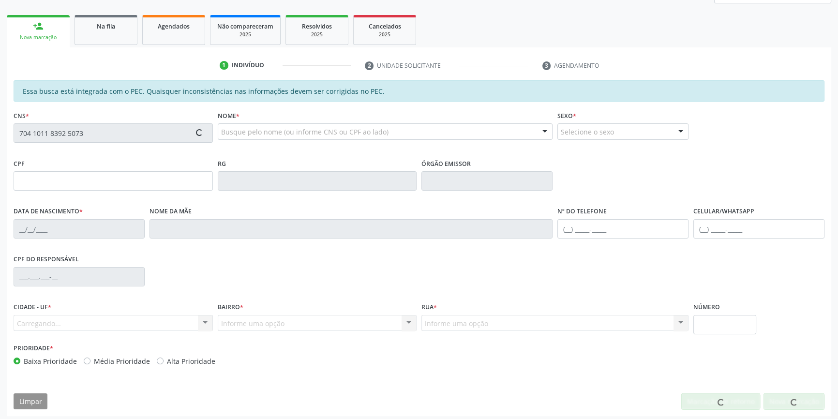
scroll to position [133, 0]
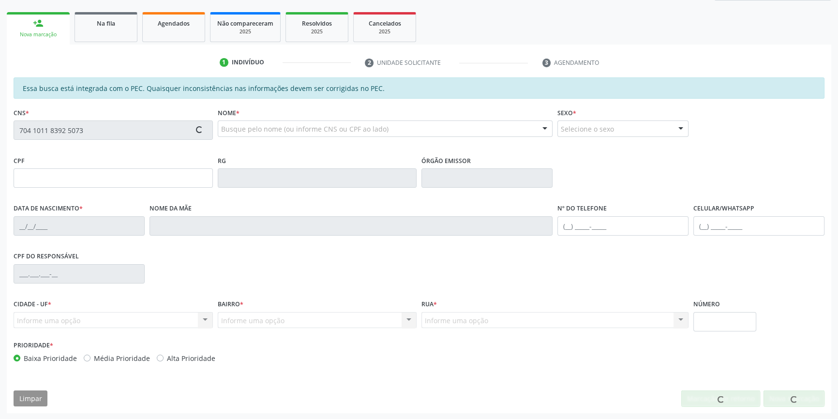
type input "039.075.994-54"
type input "[DATE]"
type input "[PERSON_NAME]"
type input "[PHONE_NUMBER]"
type input "25"
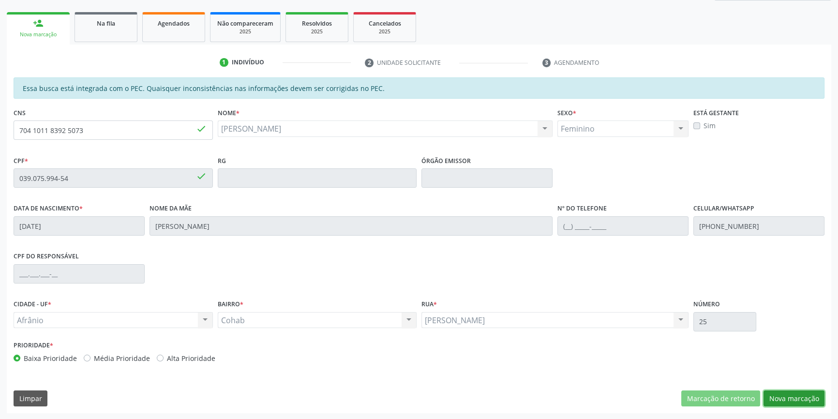
click at [789, 395] on button "Nova marcação" at bounding box center [793, 398] width 61 height 16
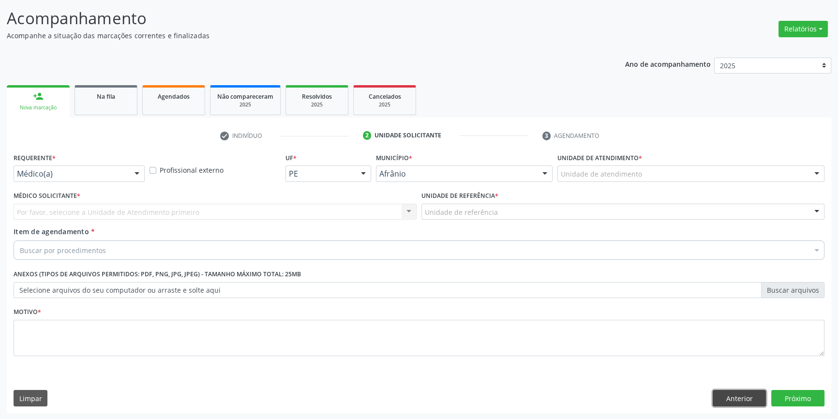
click at [745, 392] on button "Anterior" at bounding box center [739, 398] width 53 height 16
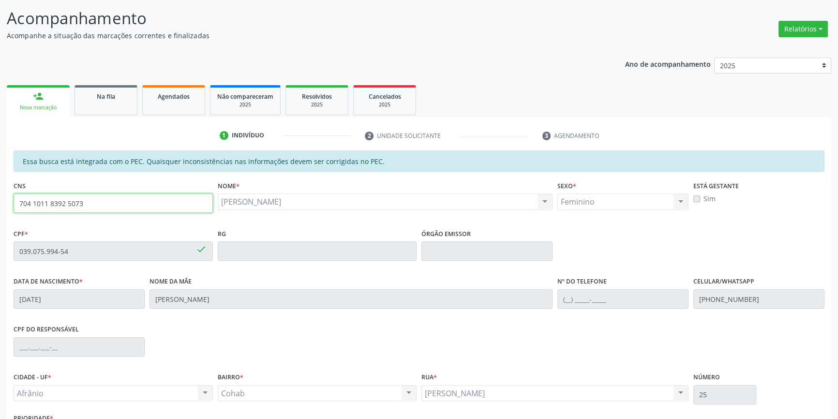
drag, startPoint x: 92, startPoint y: 206, endPoint x: 0, endPoint y: 209, distance: 92.5
click at [0, 209] on div "Acompanhamento Acompanhe a situação das marcações correntes e finalizadas Relat…" at bounding box center [419, 243] width 838 height 499
type input "707 0048 1791 5333"
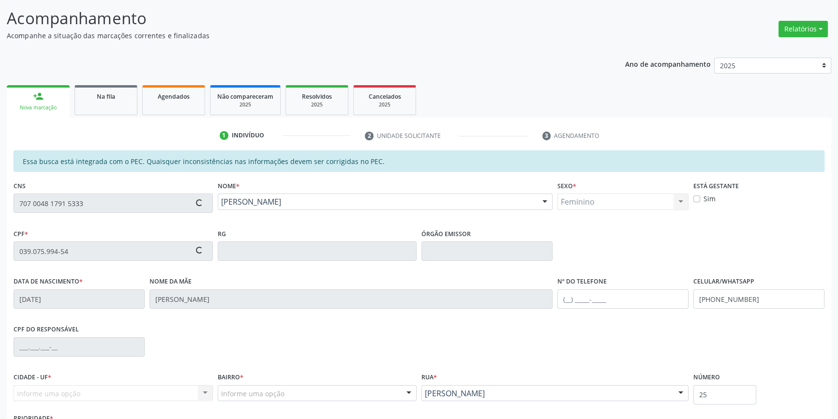
type input "116.073.574-37"
type input "07/01/2000"
type input "Francineide Maria Nunes Rodrigues"
type input "(87) 98839-8084"
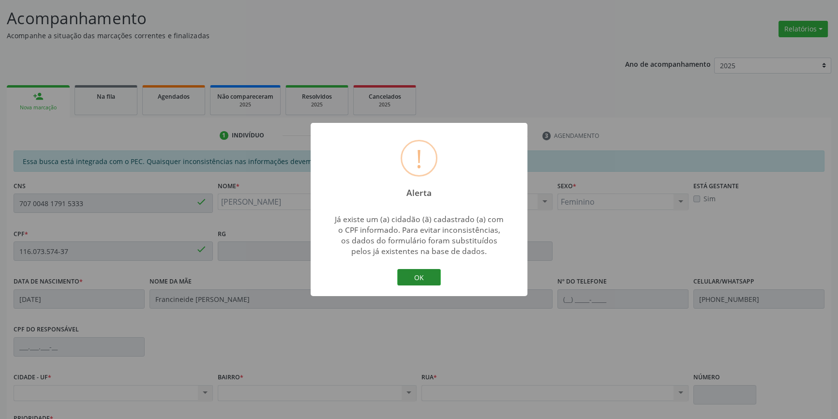
click at [425, 276] on button "OK" at bounding box center [419, 277] width 44 height 16
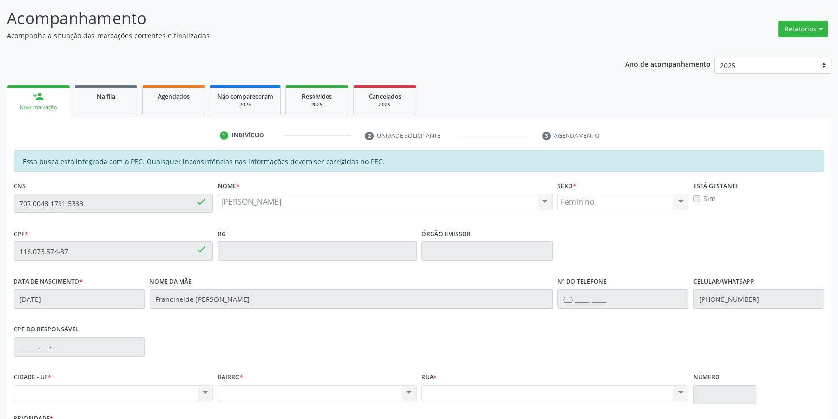
click at [0, 199] on div "Acompanhamento Acompanhe a situação das marcações correntes e finalizadas Relat…" at bounding box center [419, 243] width 838 height 499
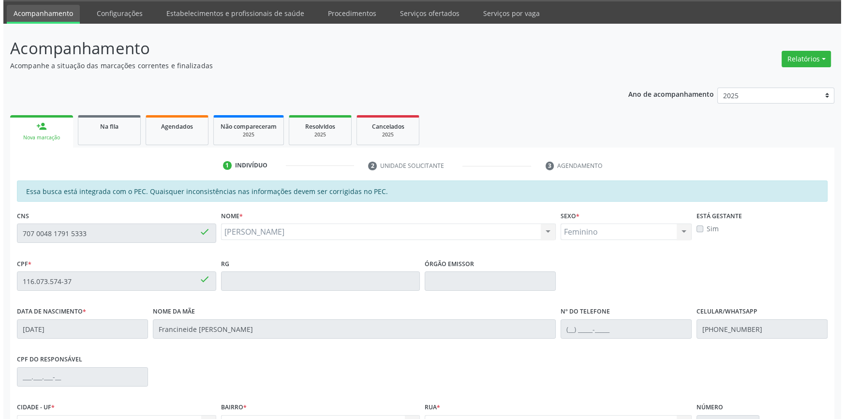
scroll to position [0, 0]
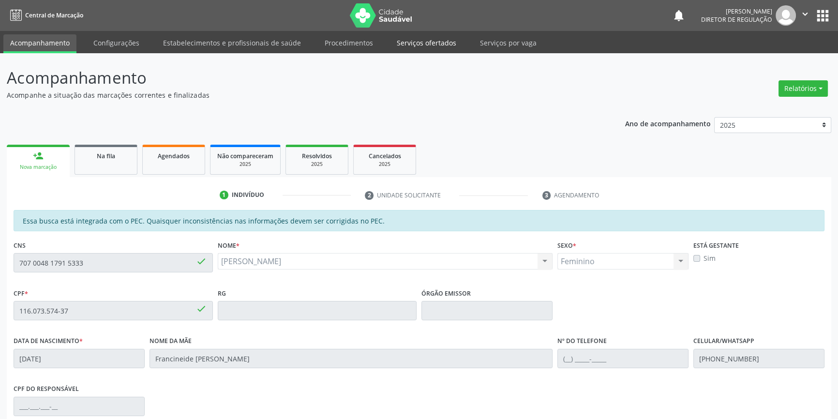
click at [390, 35] on link "Serviços ofertados" at bounding box center [426, 42] width 73 height 17
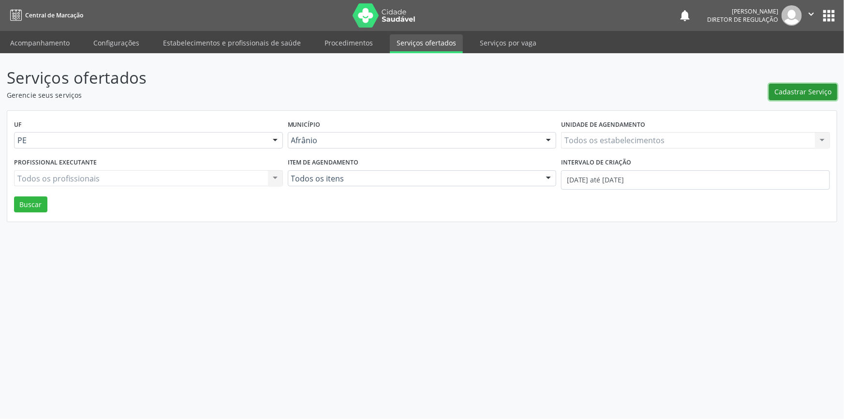
click at [809, 94] on span "Cadastrar Serviço" at bounding box center [803, 92] width 57 height 10
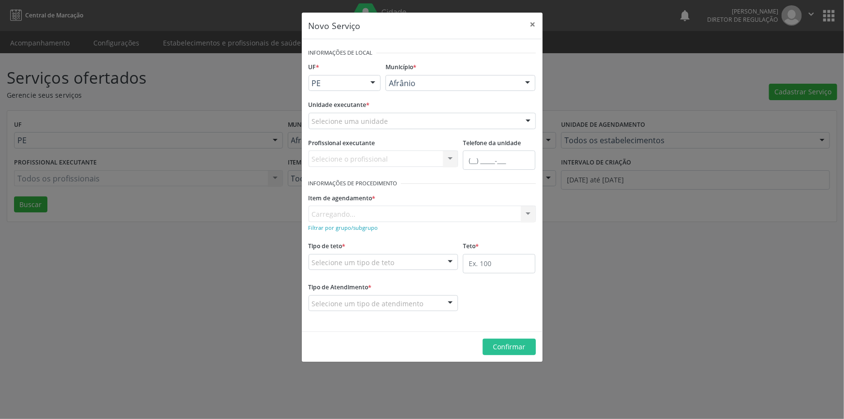
click at [420, 124] on div "Selecione uma unidade" at bounding box center [422, 121] width 227 height 16
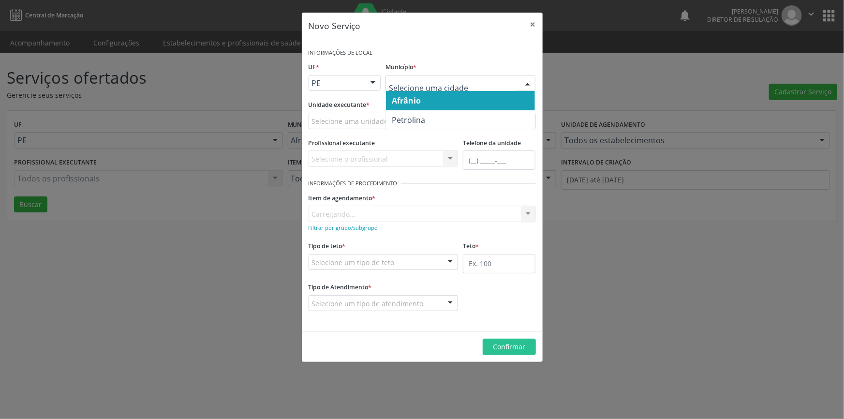
click at [443, 114] on span "Petrolina" at bounding box center [460, 119] width 149 height 19
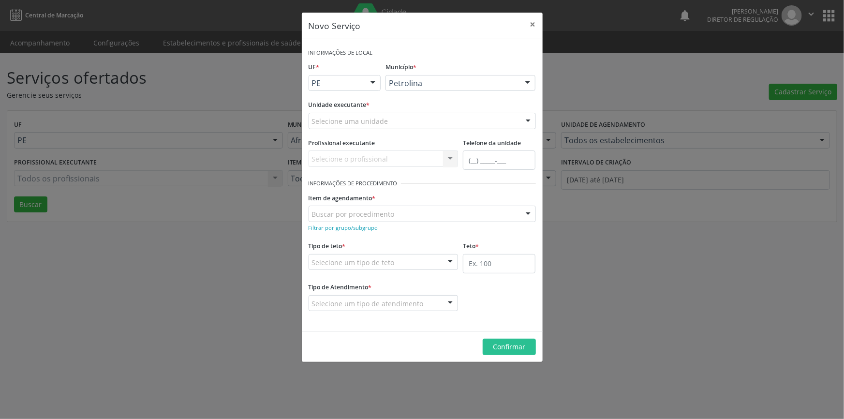
click at [407, 121] on div "Selecione uma unidade" at bounding box center [422, 121] width 227 height 16
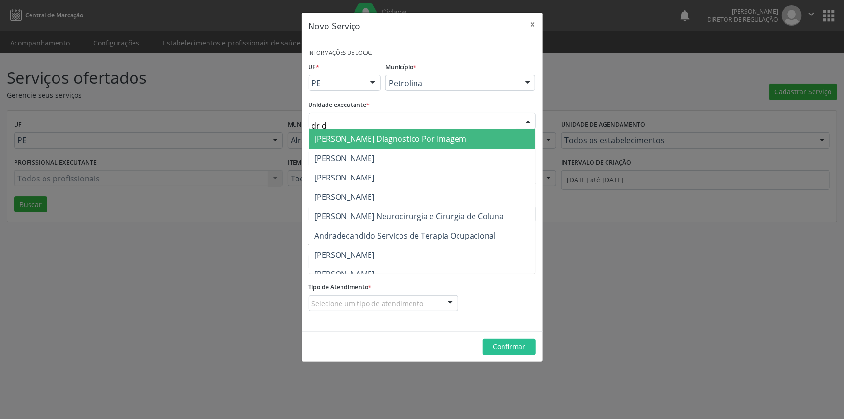
type input "dr do"
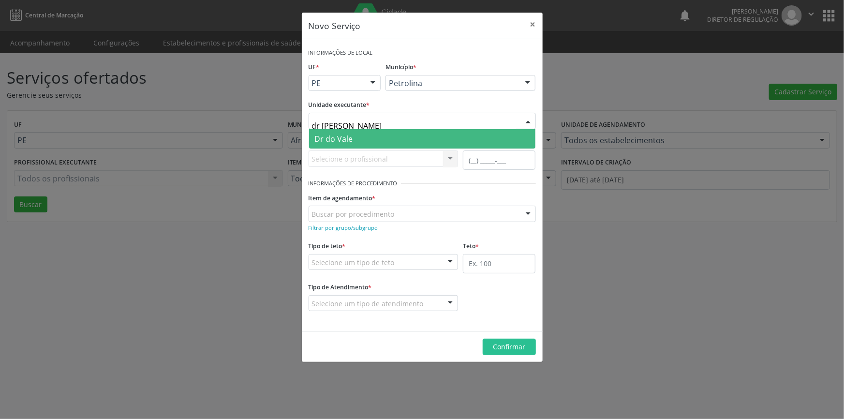
click at [379, 136] on span "Dr do Vale" at bounding box center [422, 138] width 226 height 19
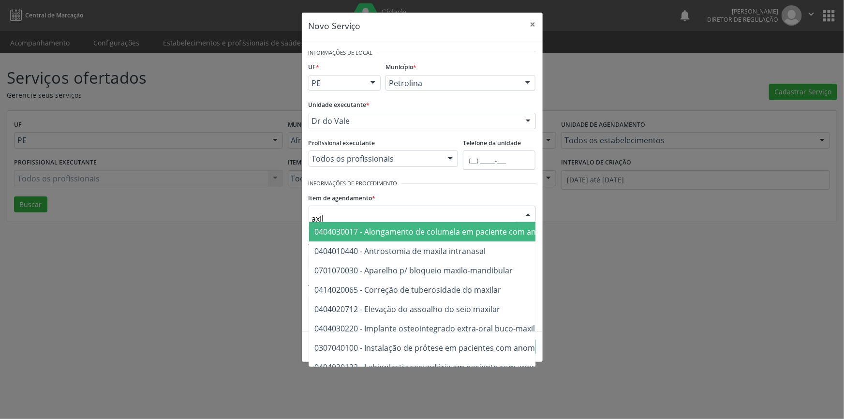
type input "axila"
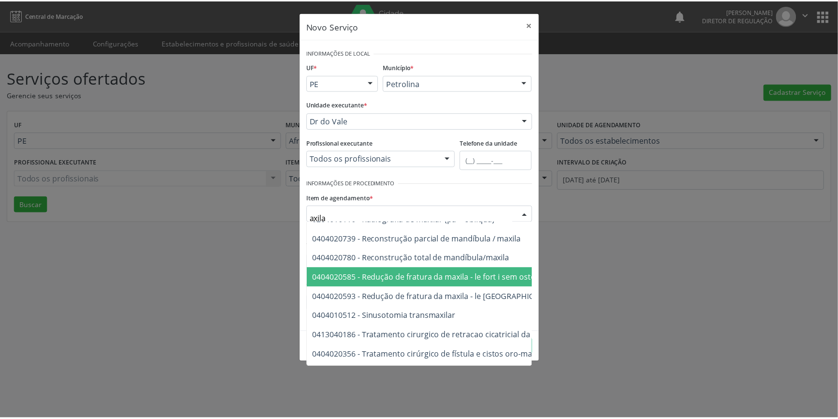
scroll to position [403, 0]
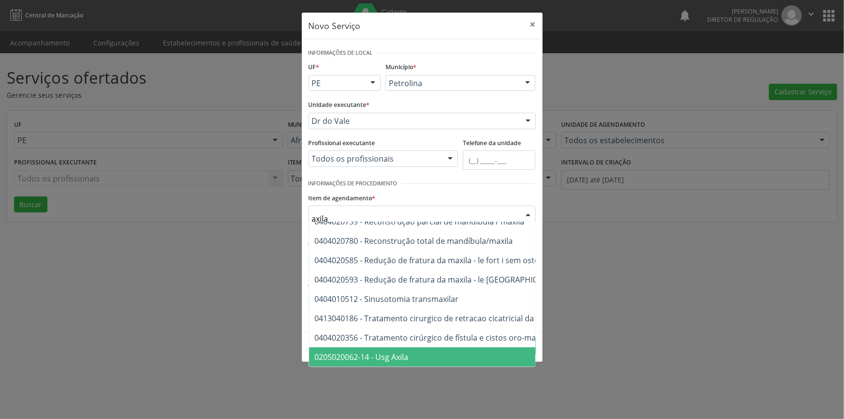
click at [406, 352] on span "0205020062-14 - Usg Axila" at bounding box center [362, 357] width 94 height 11
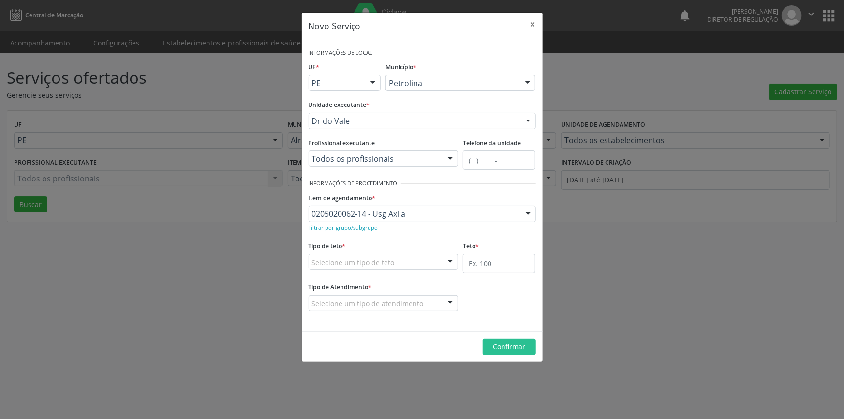
click at [406, 264] on div "Selecione um tipo de teto" at bounding box center [384, 262] width 150 height 16
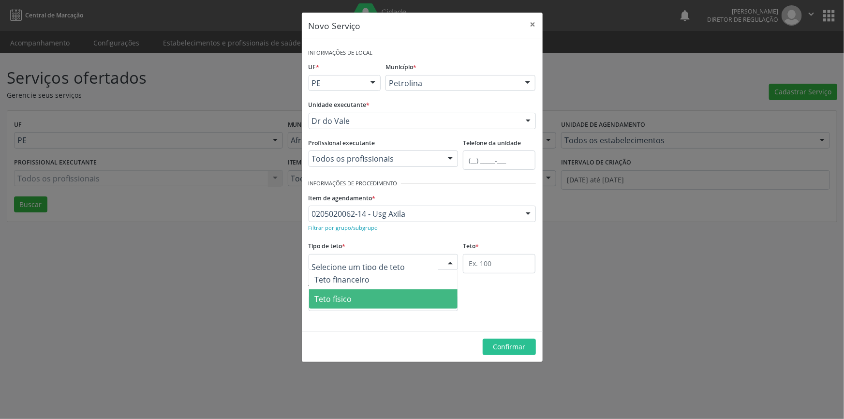
click at [389, 303] on span "Teto físico" at bounding box center [383, 298] width 149 height 19
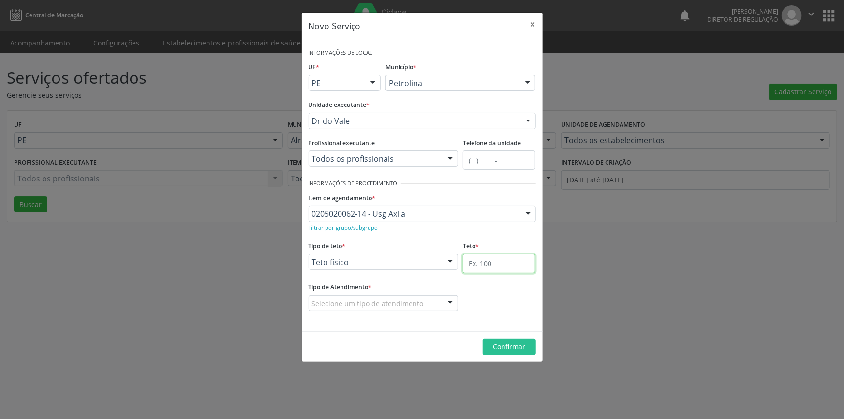
click at [484, 257] on input "text" at bounding box center [499, 263] width 73 height 19
type input "1"
click at [417, 296] on div "Selecione um tipo de atendimento" at bounding box center [384, 303] width 150 height 16
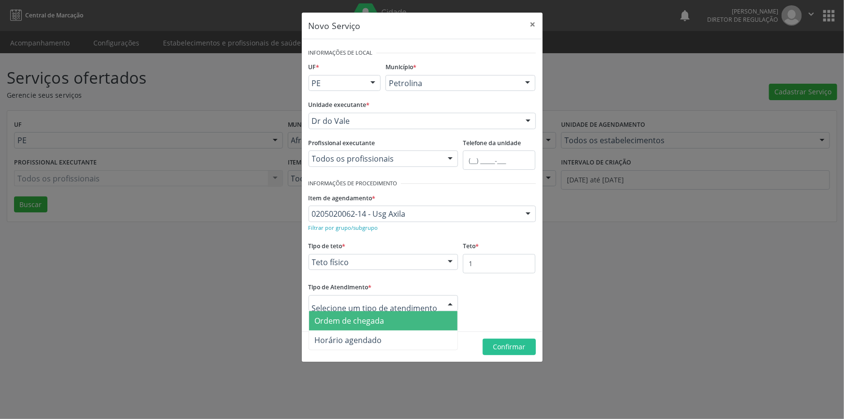
click at [377, 322] on span "Ordem de chegada" at bounding box center [350, 320] width 70 height 11
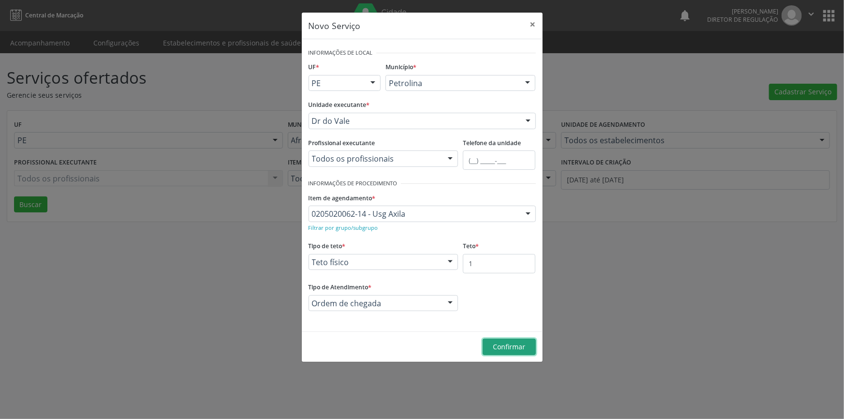
click at [501, 344] on span "Confirmar" at bounding box center [509, 346] width 32 height 9
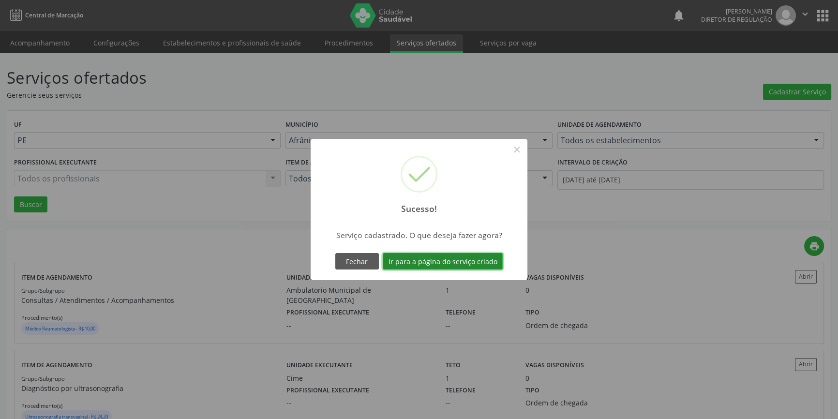
click at [432, 258] on button "Ir para a página do serviço criado" at bounding box center [443, 261] width 120 height 16
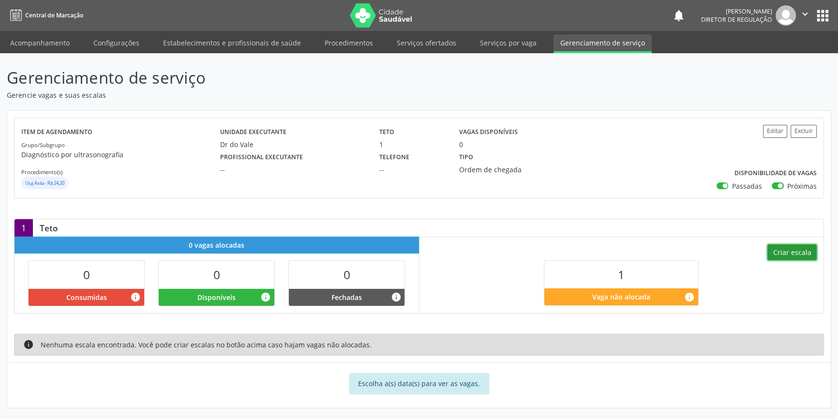
click at [791, 249] on button "Criar escala" at bounding box center [791, 252] width 49 height 16
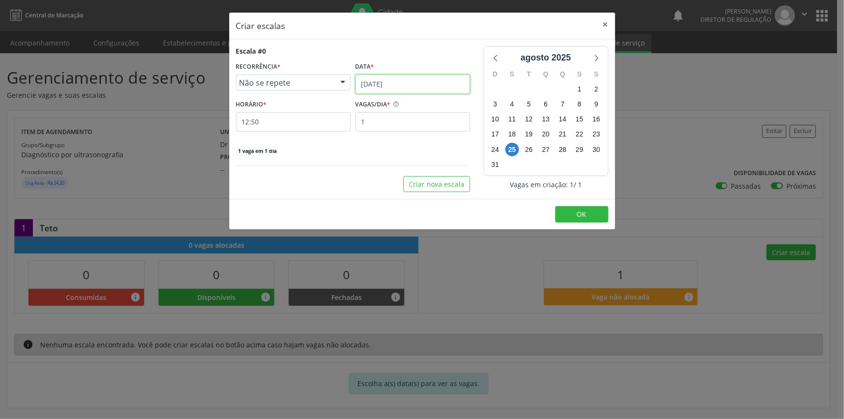
click at [420, 85] on input "25/08/2025" at bounding box center [413, 84] width 115 height 19
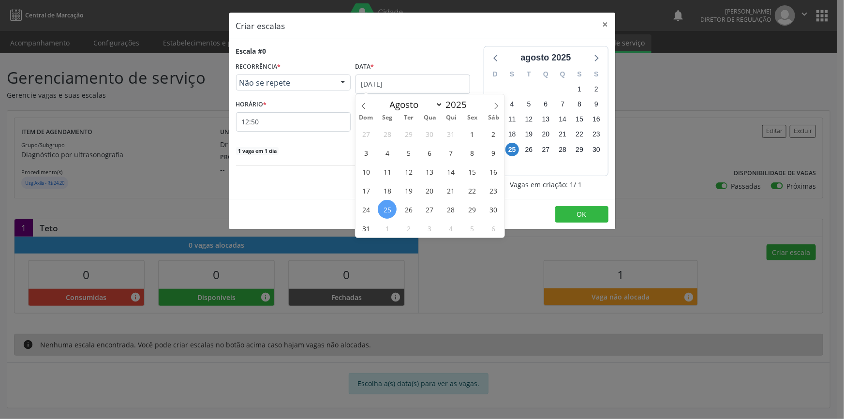
click at [457, 207] on span "28" at bounding box center [451, 209] width 19 height 19
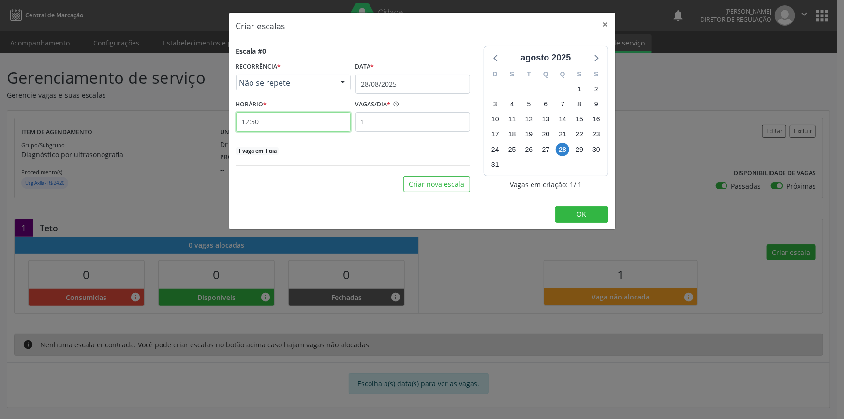
click at [301, 125] on input "12:50" at bounding box center [293, 121] width 115 height 19
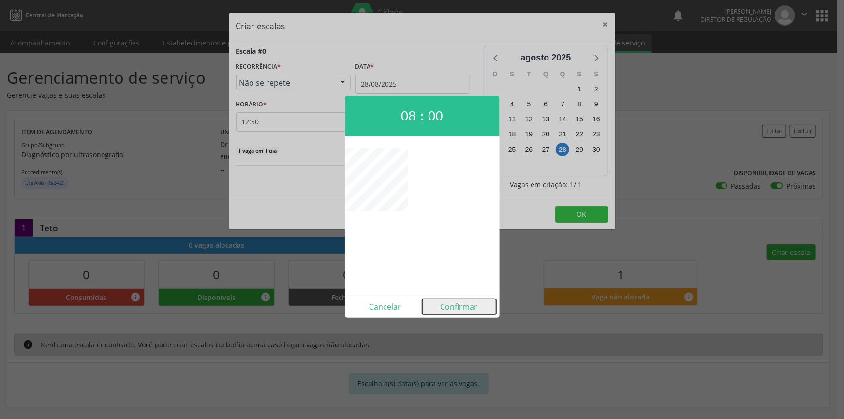
click at [460, 304] on button "Confirmar" at bounding box center [459, 306] width 74 height 15
type input "08:00"
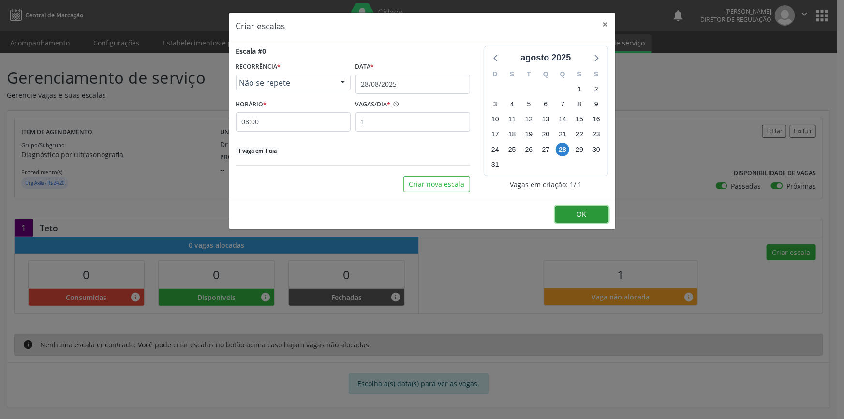
click at [581, 208] on button "OK" at bounding box center [581, 214] width 53 height 16
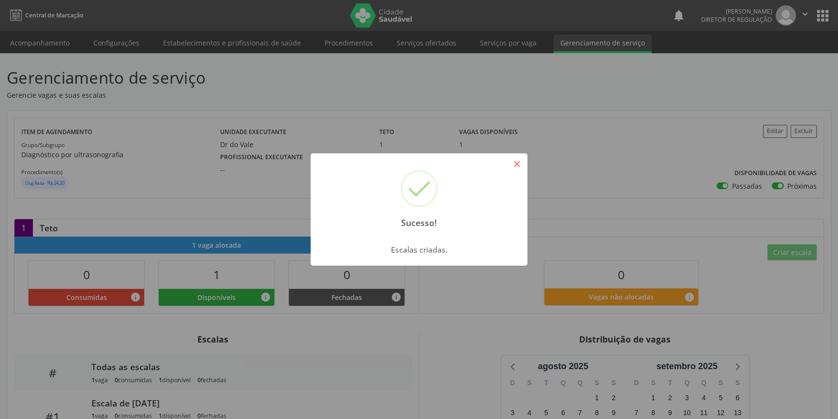
click at [521, 160] on button "×" at bounding box center [516, 164] width 16 height 16
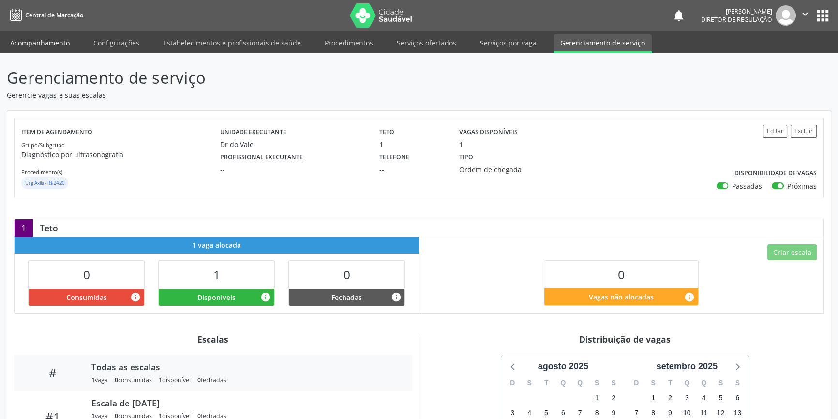
click at [52, 42] on link "Acompanhamento" at bounding box center [39, 42] width 73 height 17
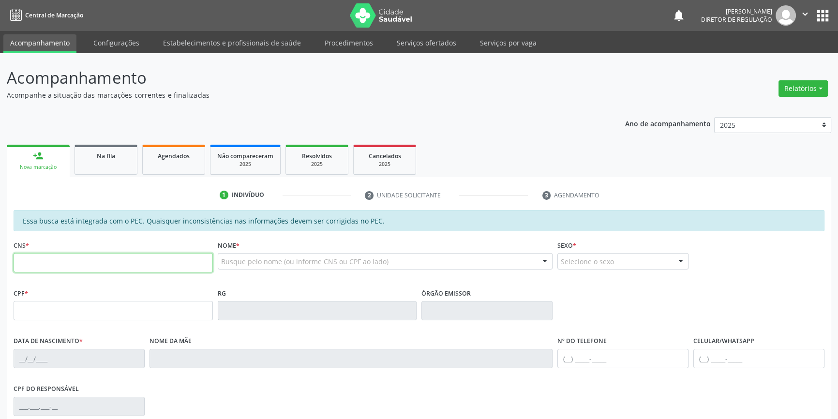
click at [127, 264] on input "text" at bounding box center [113, 262] width 199 height 19
paste input "707 0048 1791 5333"
type input "707 0048 1791 5333"
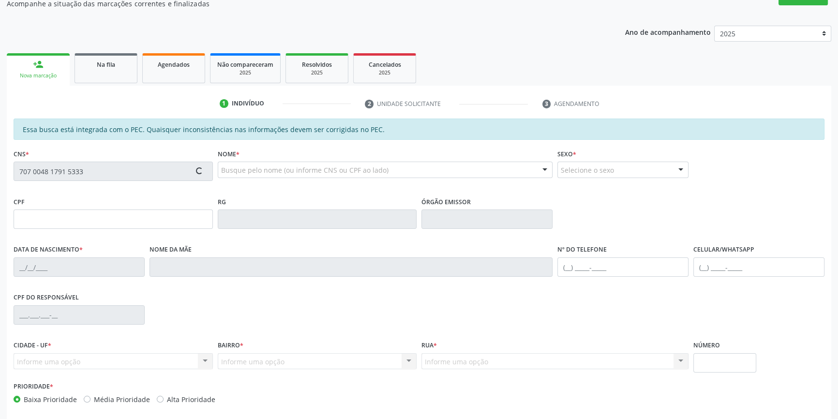
scroll to position [133, 0]
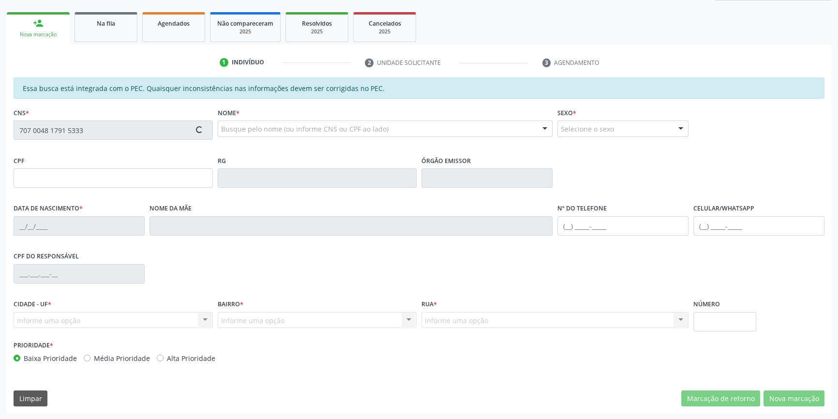
type input "116.073.574-37"
type input "07/01/2000"
type input "Francineide Maria Nunes Rodrigues"
type input "(87) 98839-8084"
type input "S/N"
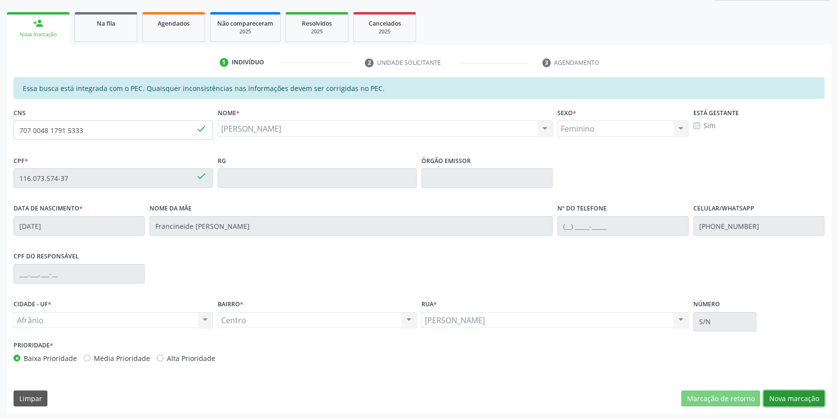
click at [793, 395] on button "Nova marcação" at bounding box center [793, 398] width 61 height 16
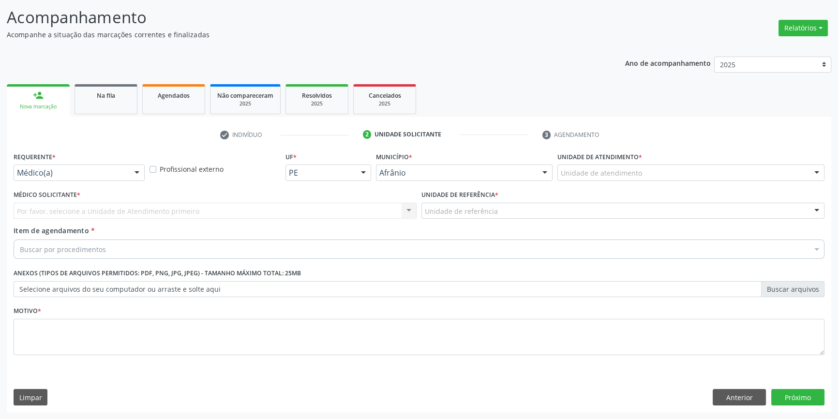
scroll to position [60, 0]
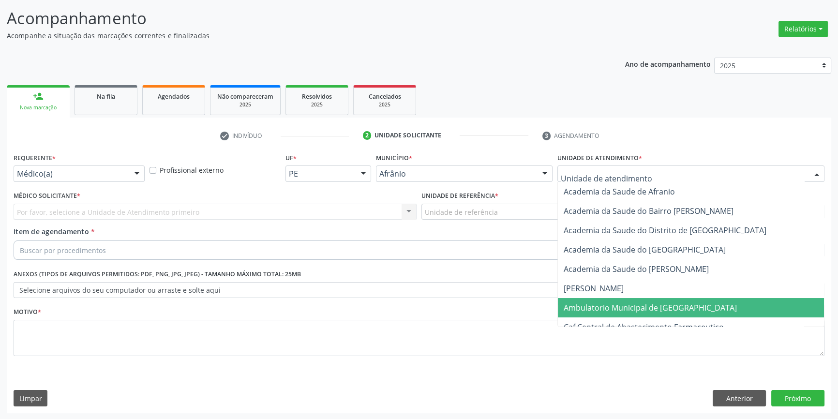
click at [626, 300] on span "Ambulatorio Municipal de [GEOGRAPHIC_DATA]" at bounding box center [691, 307] width 266 height 19
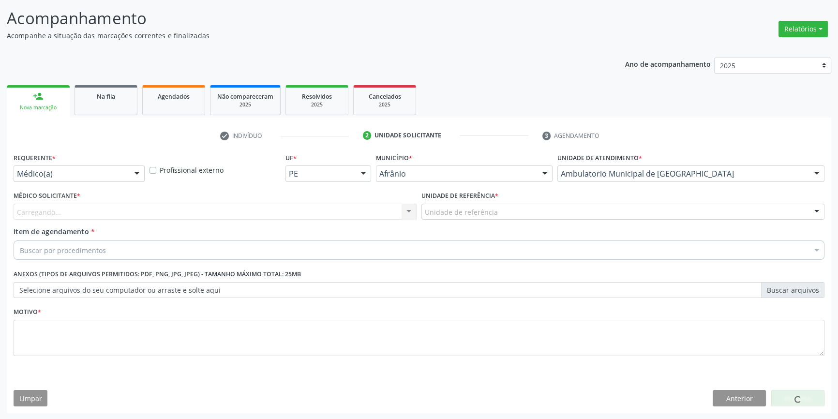
drag, startPoint x: 505, startPoint y: 203, endPoint x: 504, endPoint y: 228, distance: 25.2
click at [505, 204] on div "Unidade de referência" at bounding box center [622, 212] width 403 height 16
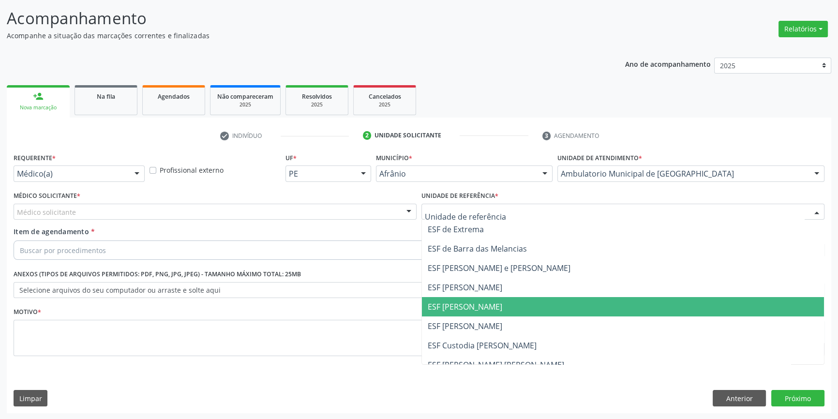
drag, startPoint x: 464, startPoint y: 312, endPoint x: 414, endPoint y: 279, distance: 60.1
click at [460, 308] on span "ESF [PERSON_NAME]" at bounding box center [623, 306] width 402 height 19
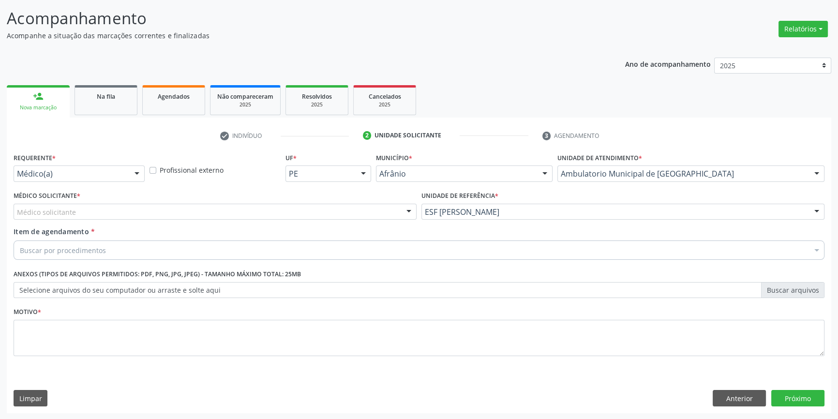
drag, startPoint x: 294, startPoint y: 209, endPoint x: 266, endPoint y: 219, distance: 29.7
click at [288, 210] on div "Médico solicitante" at bounding box center [215, 212] width 403 height 16
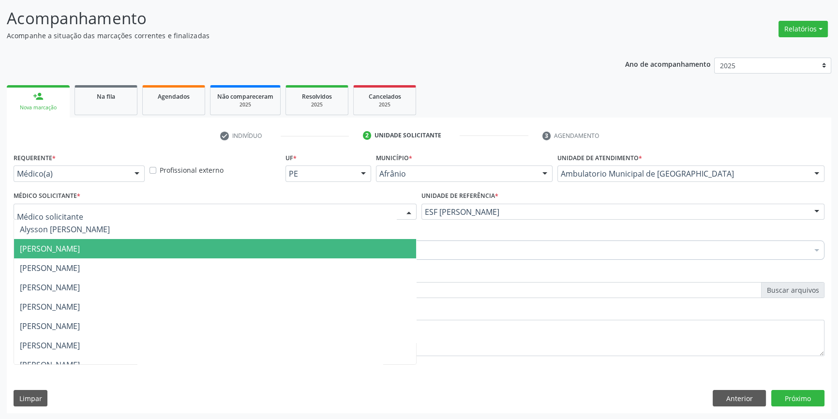
click at [164, 248] on span "Bruno Saraiva Bezerra Medrado" at bounding box center [215, 248] width 402 height 19
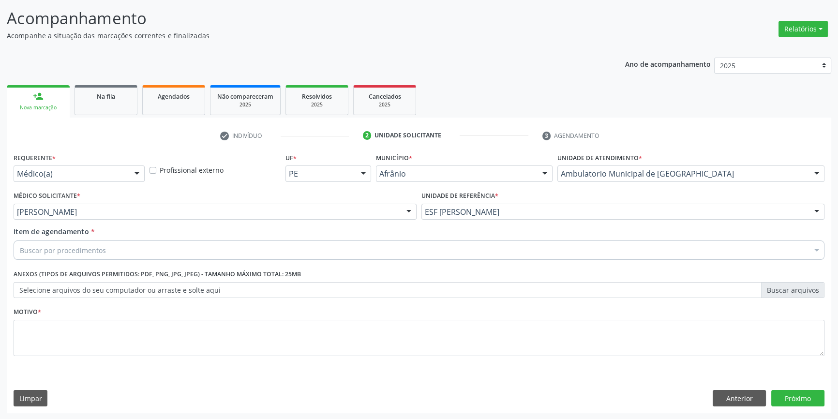
click at [135, 246] on div "Buscar por procedimentos" at bounding box center [419, 249] width 811 height 19
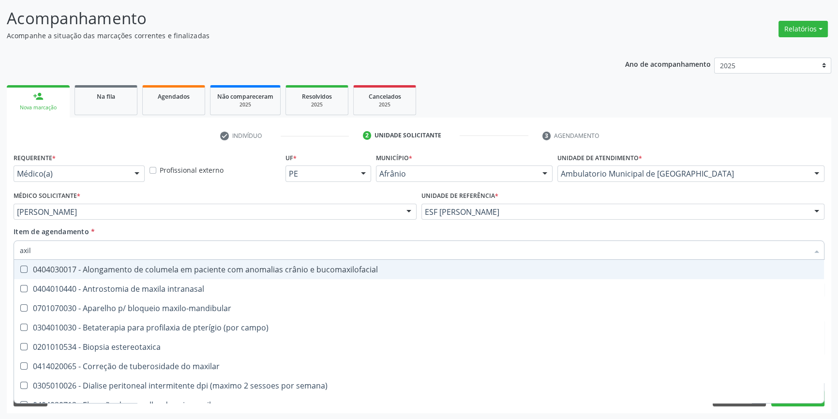
type input "axila"
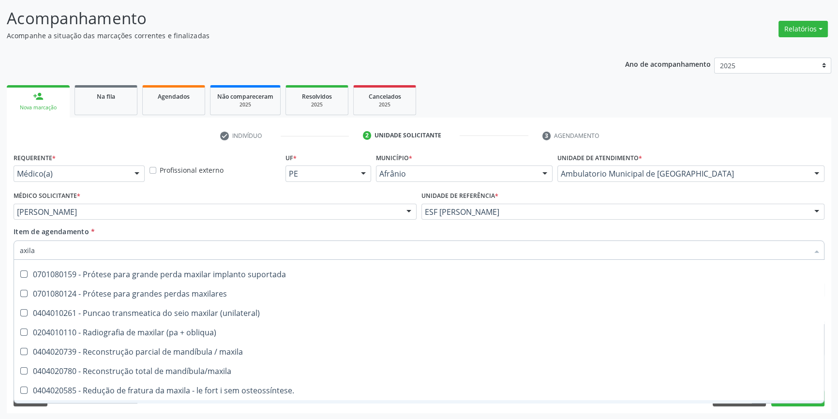
scroll to position [398, 0]
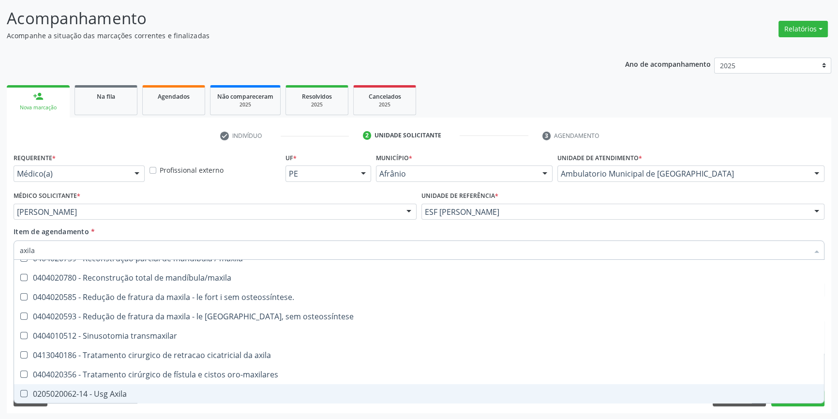
click at [136, 388] on span "0205020062-14 - Usg Axila" at bounding box center [419, 393] width 810 height 19
checkbox Axila "true"
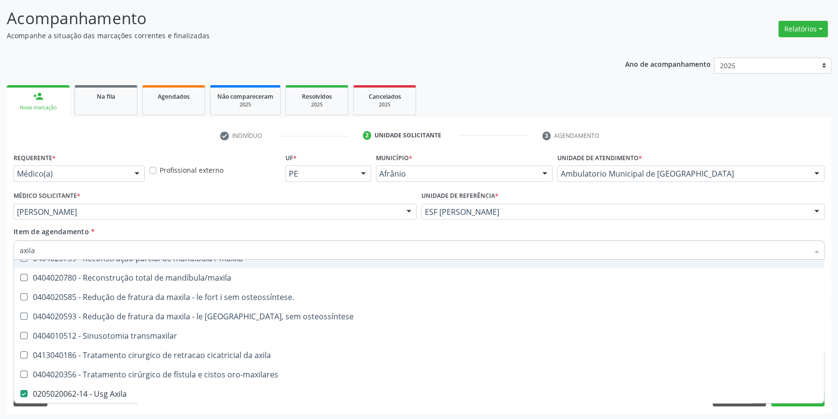
click at [143, 231] on div "Item de agendamento * axila Desfazer seleção 0404010440 - Antrostomia de maxila…" at bounding box center [419, 241] width 811 height 30
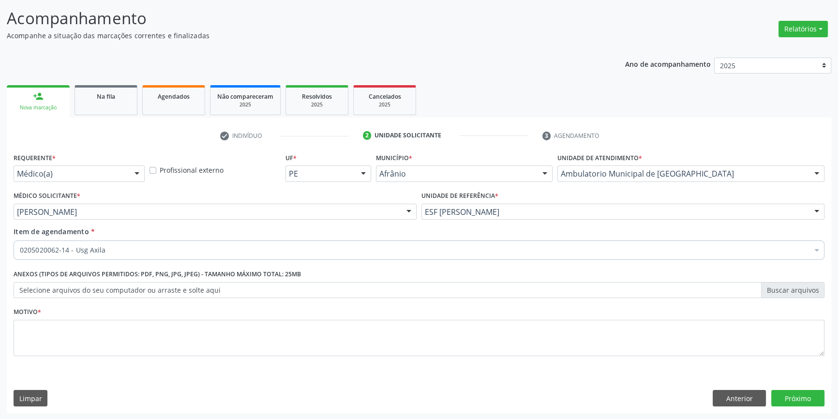
scroll to position [0, 0]
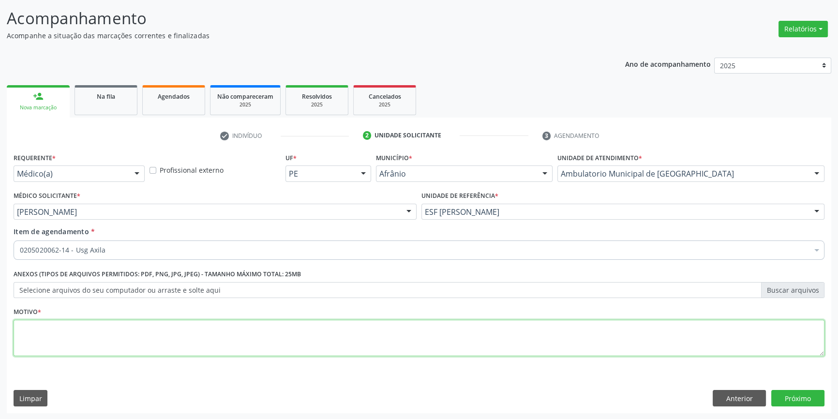
click at [104, 334] on textarea at bounding box center [419, 338] width 811 height 37
type textarea "'"
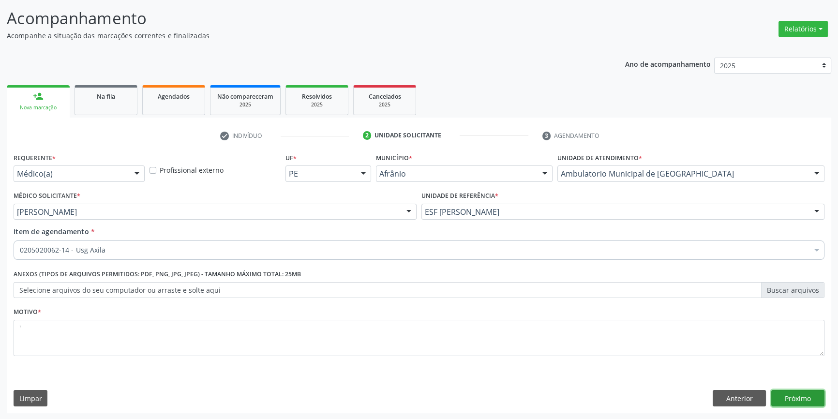
click at [806, 394] on button "Próximo" at bounding box center [797, 398] width 53 height 16
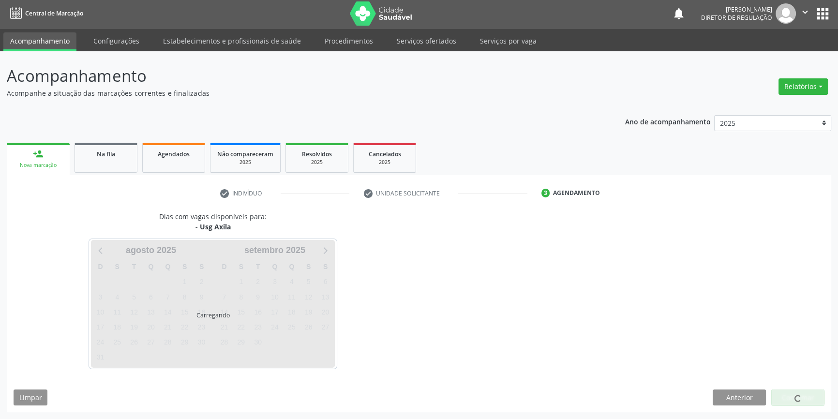
scroll to position [1, 0]
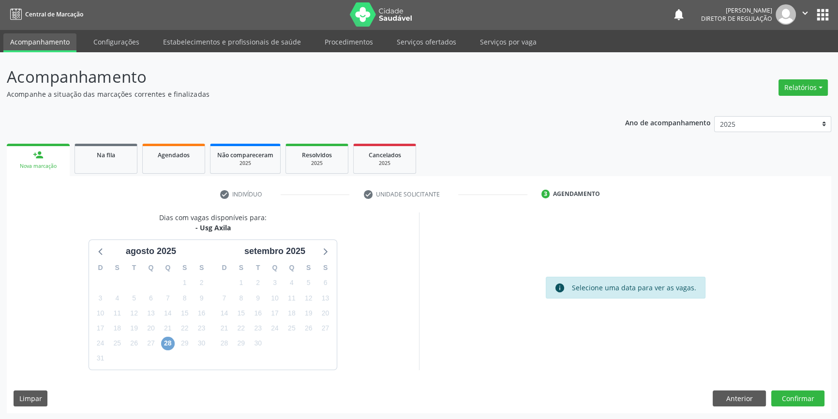
click at [168, 342] on span "28" at bounding box center [168, 344] width 14 height 14
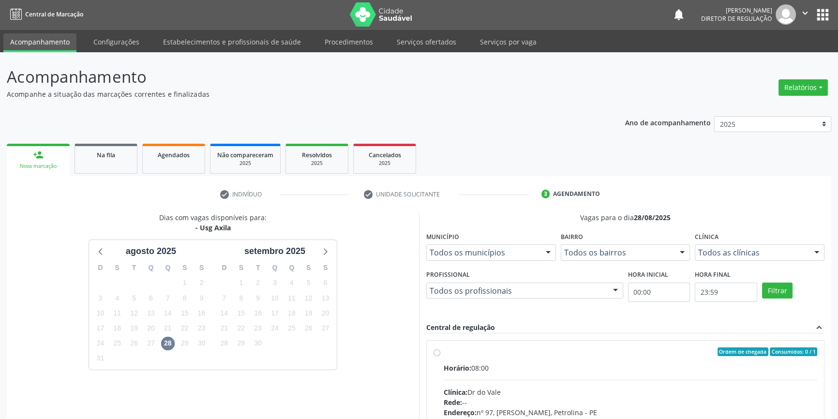
click at [452, 357] on label "Ordem de chegada Consumidos: 0 / 1 Horário: 08:00 Clínica: Dr do Vale Rede: -- …" at bounding box center [630, 421] width 373 height 149
click at [440, 356] on input "Ordem de chegada Consumidos: 0 / 1 Horário: 08:00 Clínica: Dr do Vale Rede: -- …" at bounding box center [436, 351] width 7 height 9
radio input "true"
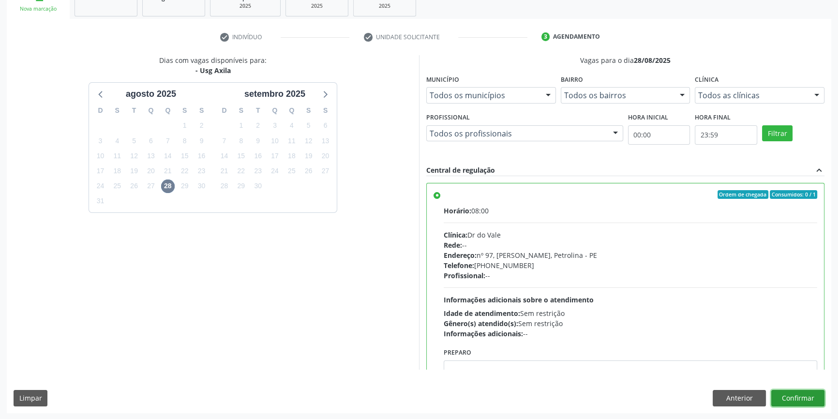
click at [799, 399] on button "Confirmar" at bounding box center [797, 398] width 53 height 16
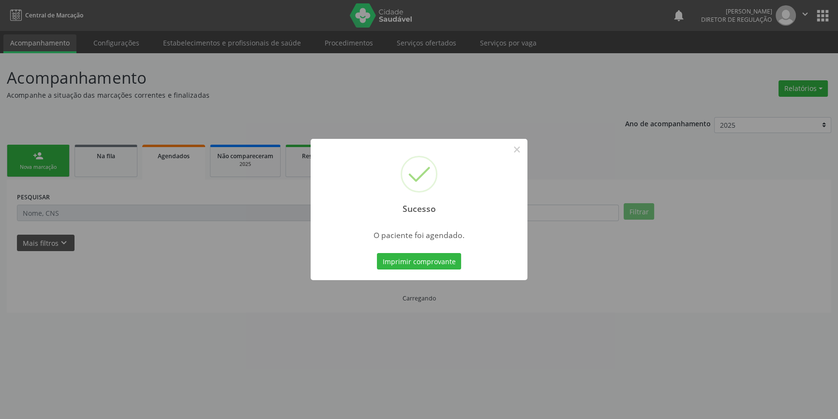
scroll to position [0, 0]
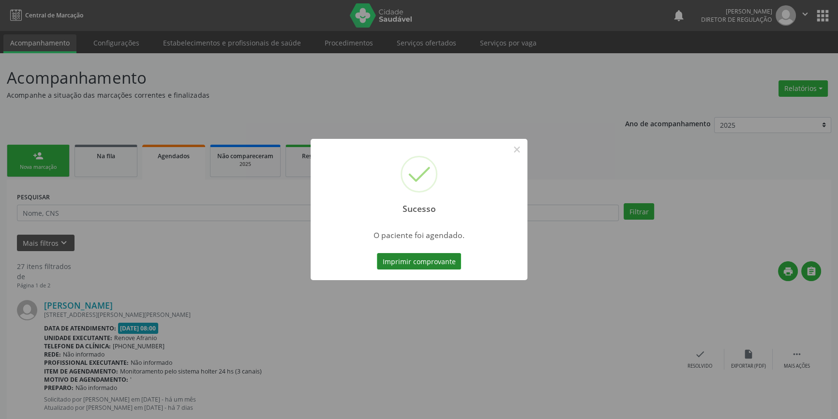
click at [448, 260] on button "Imprimir comprovante" at bounding box center [419, 261] width 84 height 16
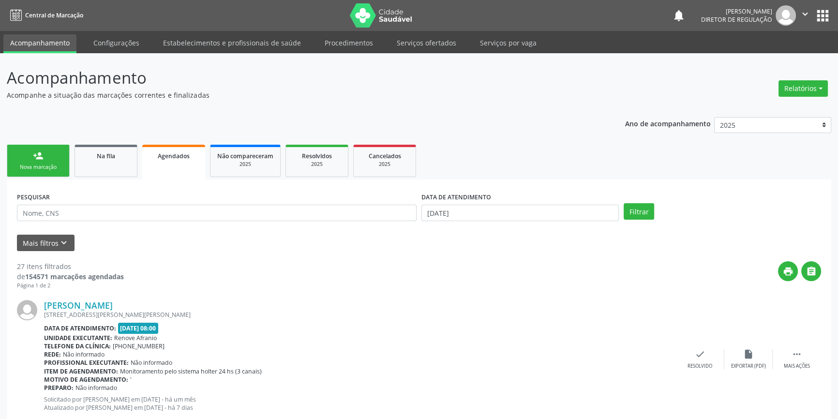
click at [55, 169] on div "Nova marcação" at bounding box center [38, 167] width 48 height 7
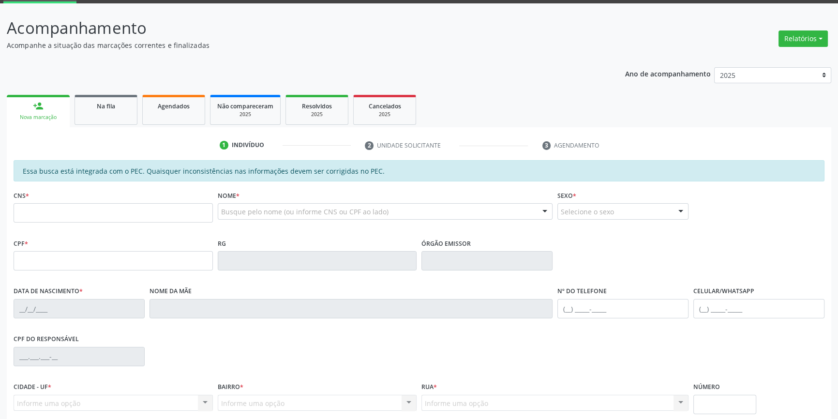
scroll to position [44, 0]
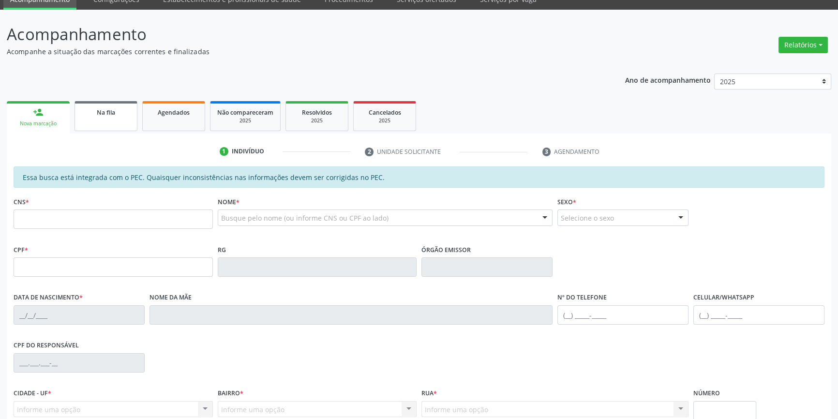
click at [135, 119] on link "Na fila" at bounding box center [106, 116] width 63 height 30
click at [132, 122] on div "Ano de acompanhamento 2025 2024 2023 2022 2021 2020 2019 2018 person_add Nova m…" at bounding box center [419, 285] width 824 height 436
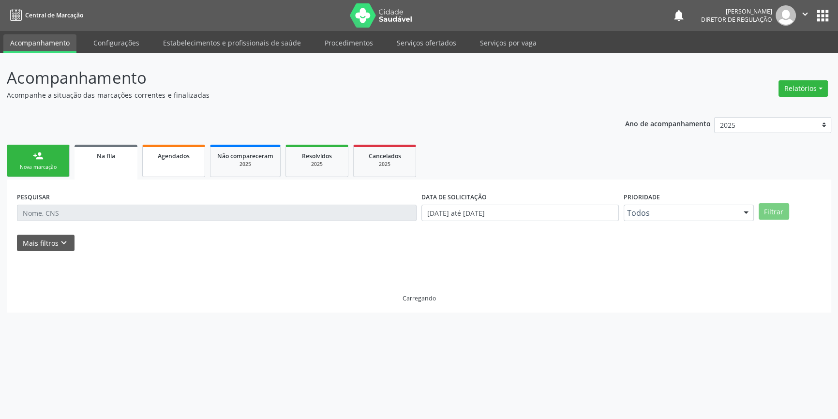
scroll to position [0, 0]
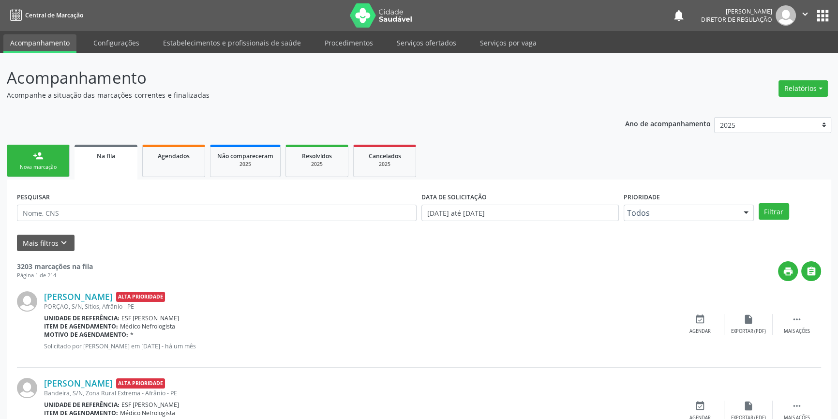
click at [56, 176] on link "person_add Nova marcação" at bounding box center [38, 161] width 63 height 32
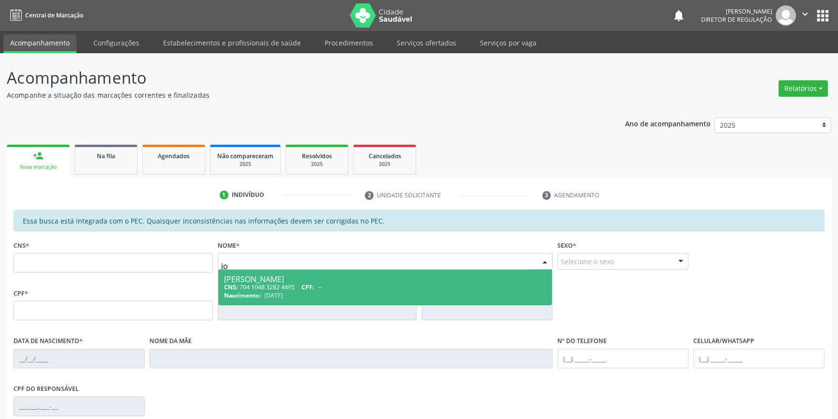
type input "j"
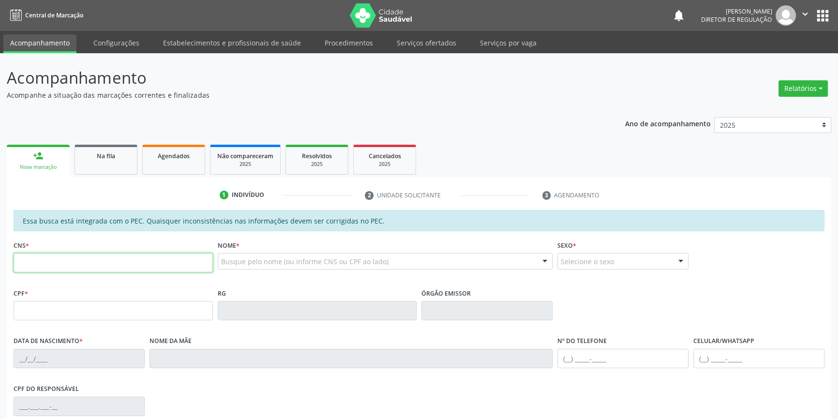
click at [93, 262] on input "text" at bounding box center [113, 262] width 199 height 19
type input "704 0063 6053 1167"
type input "047.422.975-04"
type input "19/06/1987"
type input "Altair Maria dos Santos"
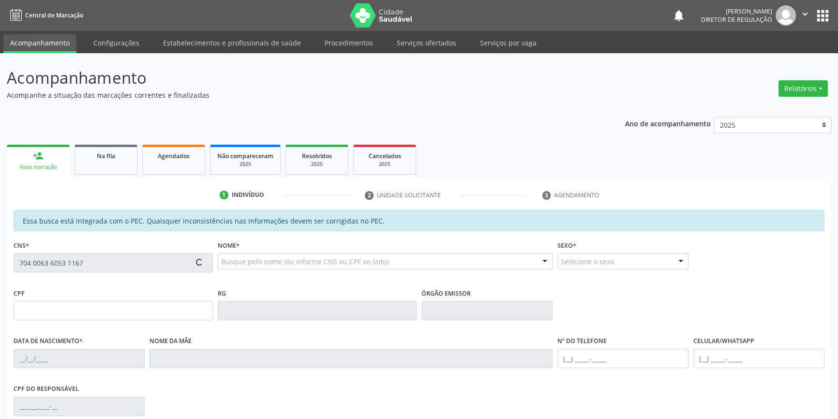
type input "(87) 98825-7776"
type input "21"
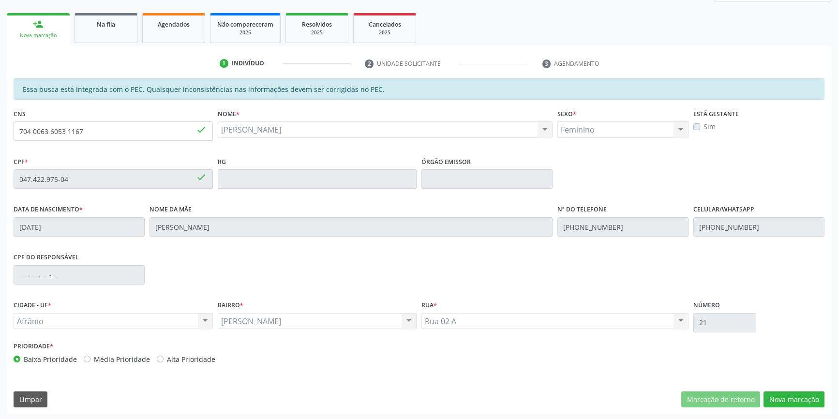
scroll to position [133, 0]
drag, startPoint x: 144, startPoint y: 130, endPoint x: 0, endPoint y: 135, distance: 144.3
click at [0, 135] on div "Acompanhamento Acompanhe a situação das marcações correntes e finalizadas Relat…" at bounding box center [419, 170] width 838 height 499
type input "702 1087 4515 1598"
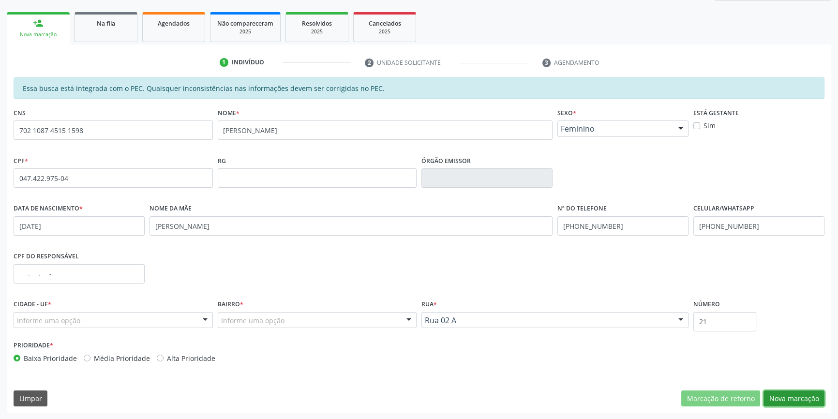
click at [789, 401] on button "Nova marcação" at bounding box center [793, 398] width 61 height 16
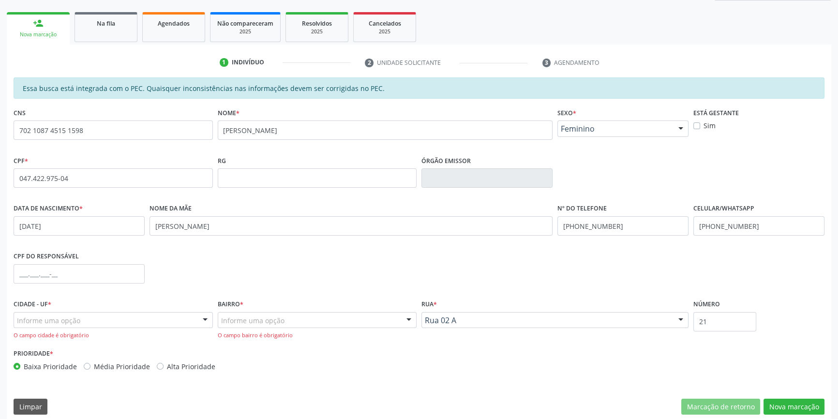
click at [86, 315] on div "Informe uma opção" at bounding box center [113, 320] width 199 height 16
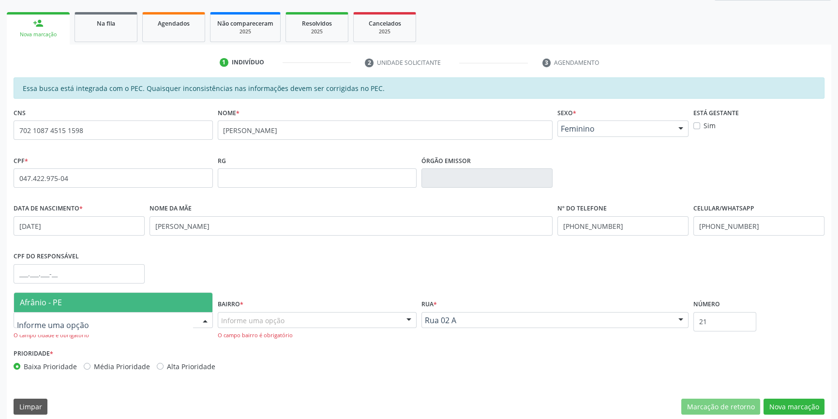
click at [112, 298] on span "Afrânio - PE" at bounding box center [113, 302] width 198 height 19
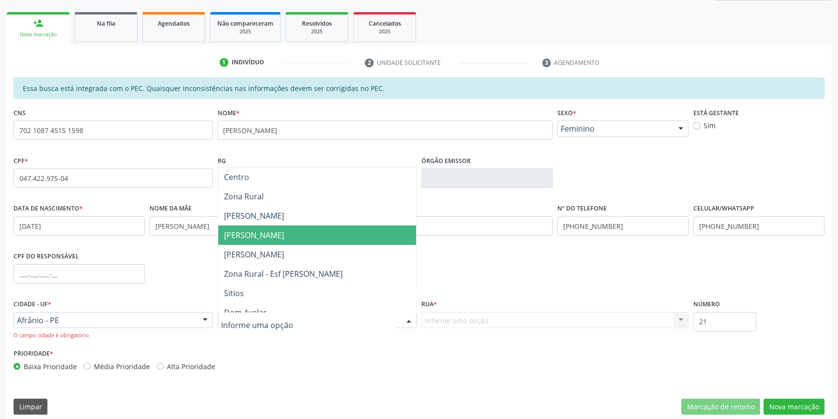
click at [261, 238] on span "Jose Ramos" at bounding box center [254, 235] width 60 height 11
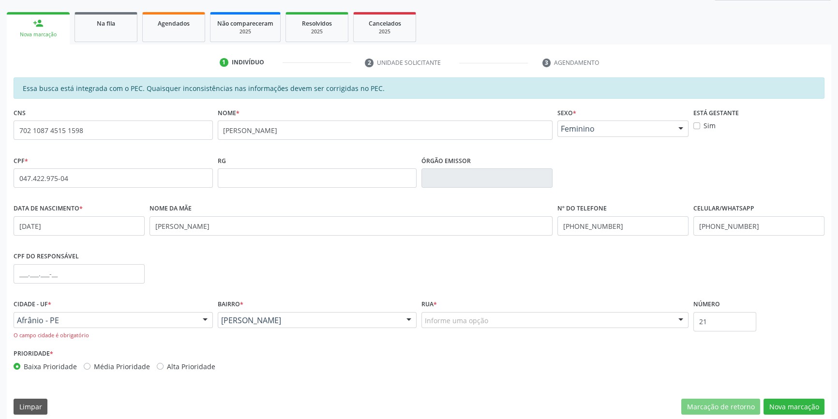
click at [451, 313] on div "Informe uma opção" at bounding box center [554, 320] width 267 height 16
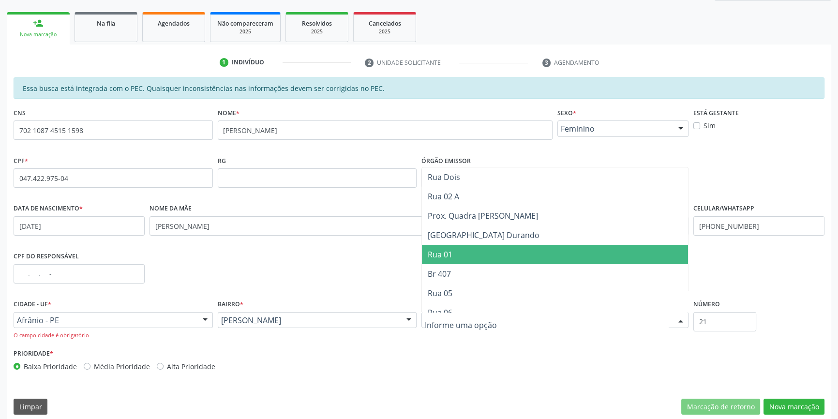
click at [456, 254] on span "Rua 01" at bounding box center [555, 254] width 266 height 19
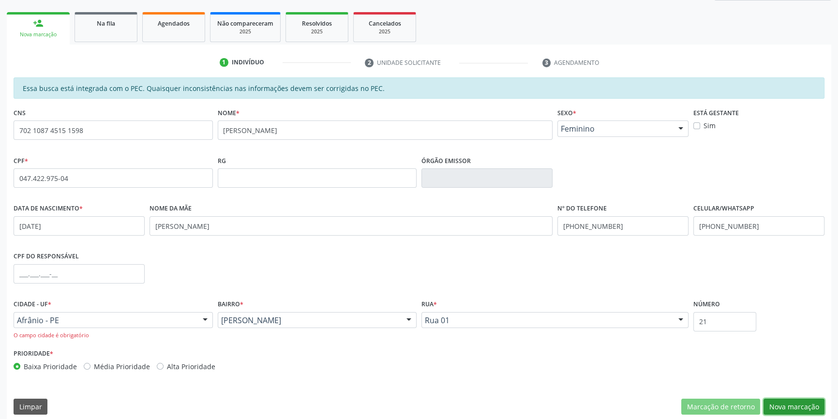
click at [799, 405] on button "Nova marcação" at bounding box center [793, 407] width 61 height 16
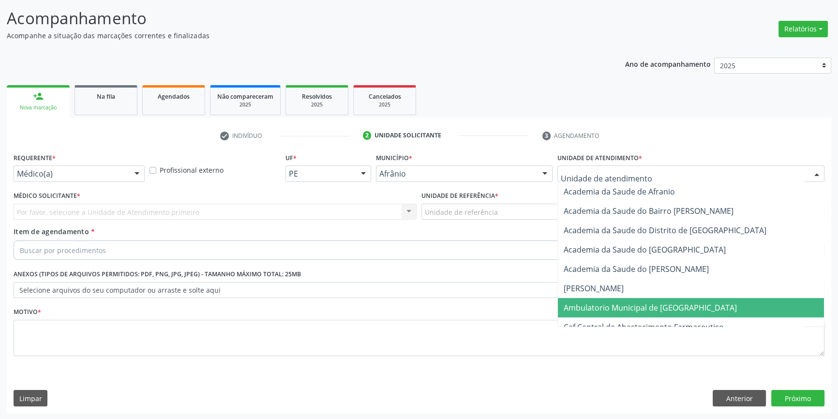
click at [629, 308] on span "Ambulatorio Municipal de [GEOGRAPHIC_DATA]" at bounding box center [650, 307] width 173 height 11
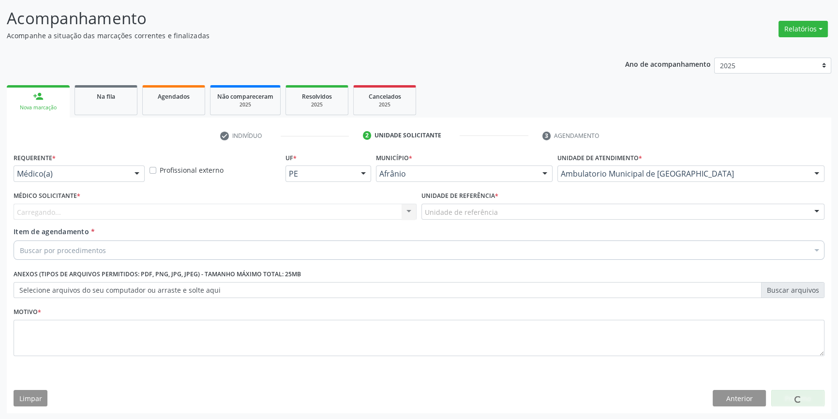
click at [520, 222] on div "Unidade de referência * Unidade de referência ESF de Extrema ESF de Barra das M…" at bounding box center [623, 208] width 408 height 38
click at [516, 214] on div "Unidade de referência" at bounding box center [622, 212] width 403 height 16
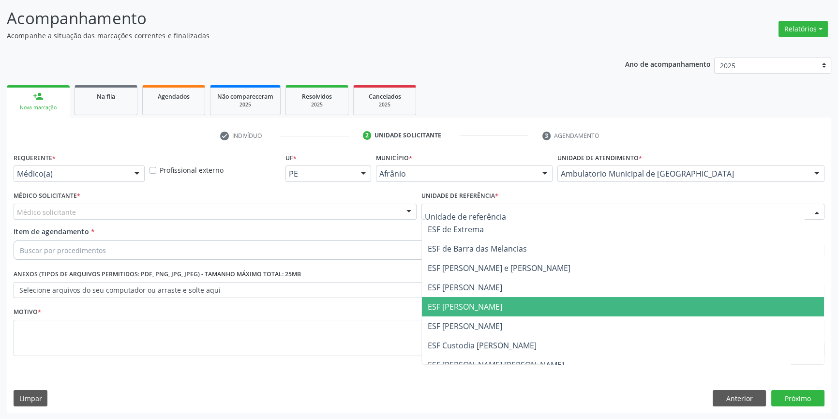
click at [490, 303] on span "ESF [PERSON_NAME]" at bounding box center [465, 306] width 75 height 11
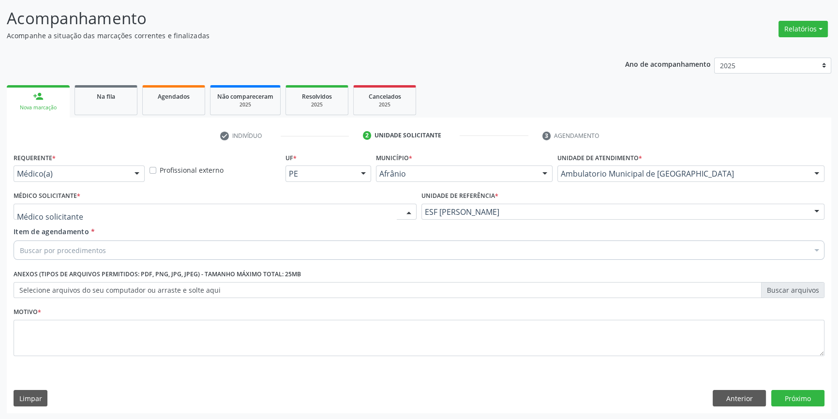
click at [205, 210] on div at bounding box center [215, 212] width 403 height 16
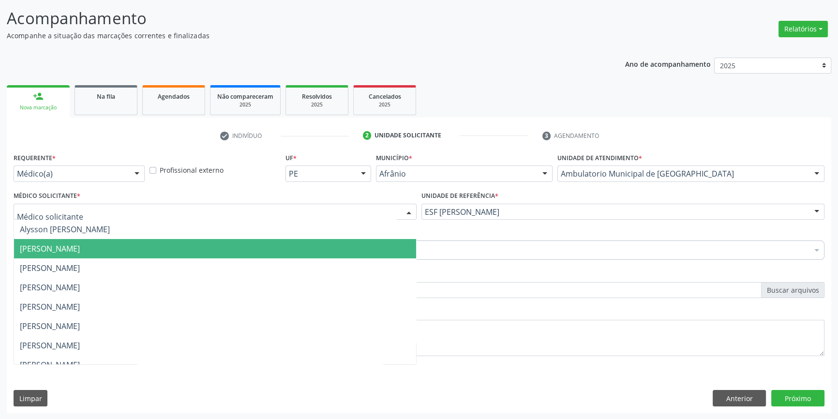
click at [80, 246] on span "Bruno Saraiva Bezerra Medrado" at bounding box center [50, 248] width 60 height 11
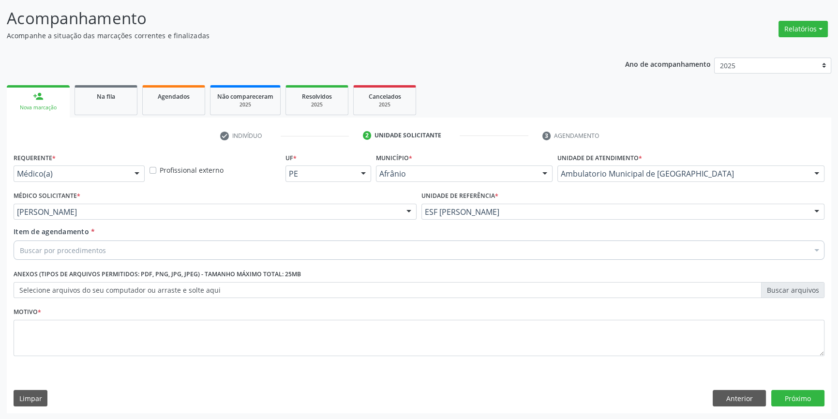
click at [120, 245] on div "Buscar por procedimentos" at bounding box center [419, 249] width 811 height 19
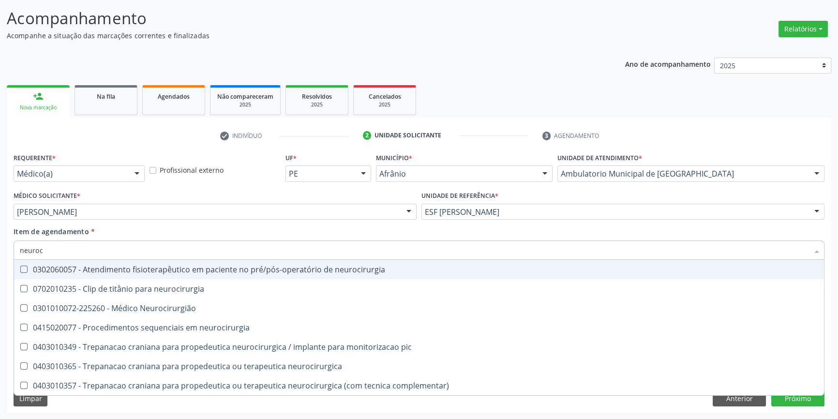
type input "neuroci"
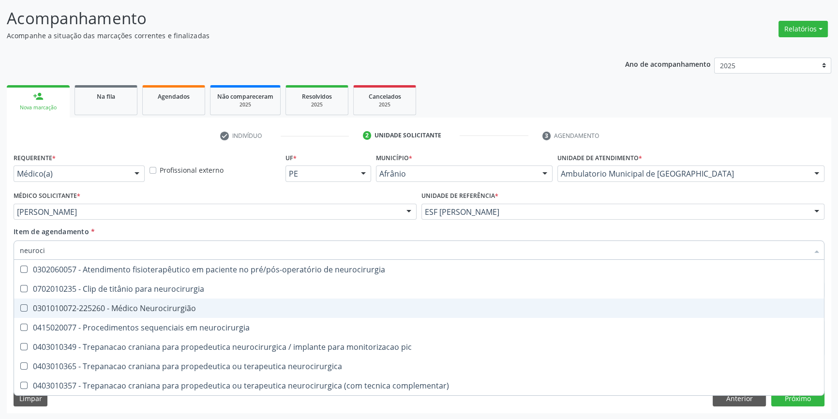
click at [183, 304] on div "0301010072-225260 - Médico Neurocirurgião" at bounding box center [419, 308] width 798 height 8
checkbox Neurocirurgião "true"
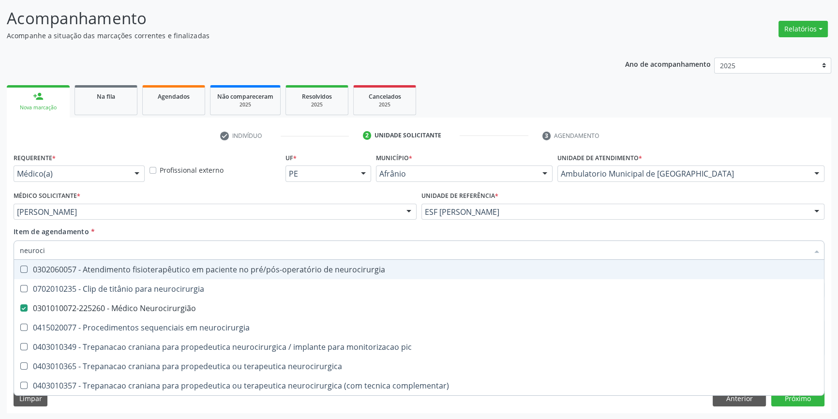
click at [174, 227] on div "Item de agendamento * neuroci Desfazer seleção 0302060057 - Atendimento fisiote…" at bounding box center [419, 241] width 811 height 30
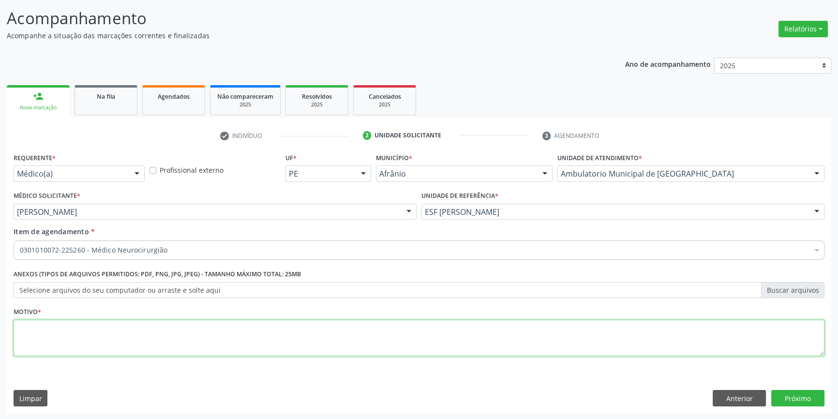
click at [104, 322] on textarea at bounding box center [419, 338] width 811 height 37
type textarea "nodulo sugestivo de lipoma"
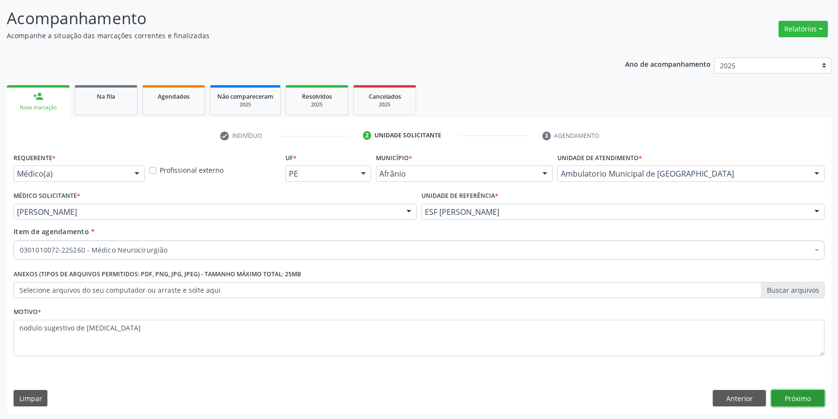
click at [801, 400] on button "Próximo" at bounding box center [797, 398] width 53 height 16
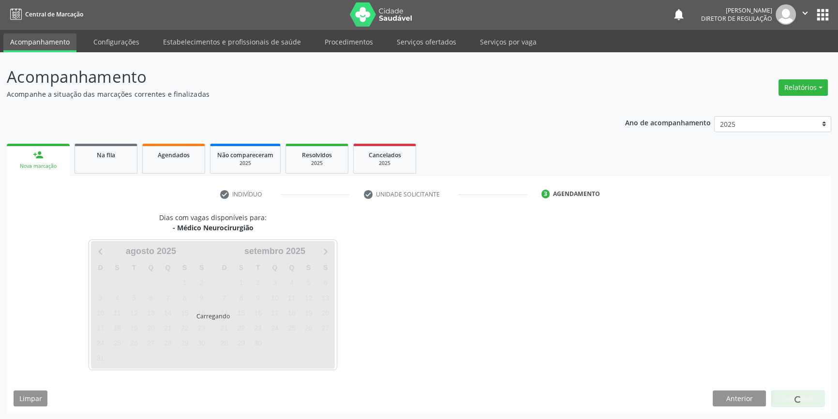
scroll to position [30, 0]
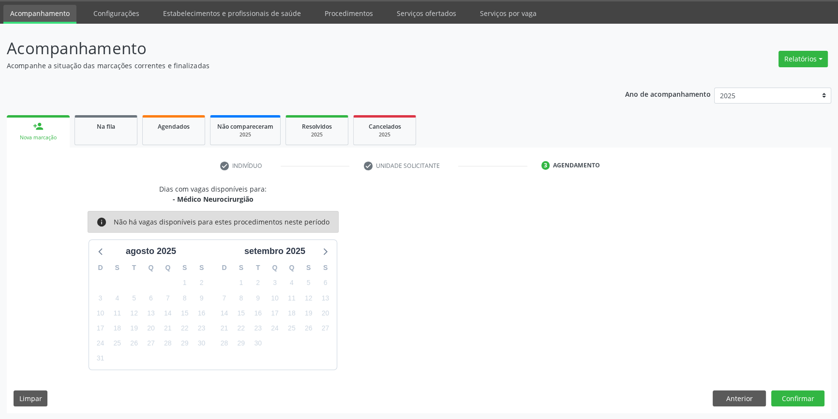
click at [805, 405] on div "Dias com vagas disponíveis para: - Médico Neurocirurgião info Não há vagas disp…" at bounding box center [419, 298] width 824 height 229
click at [794, 400] on button "Confirmar" at bounding box center [797, 398] width 53 height 16
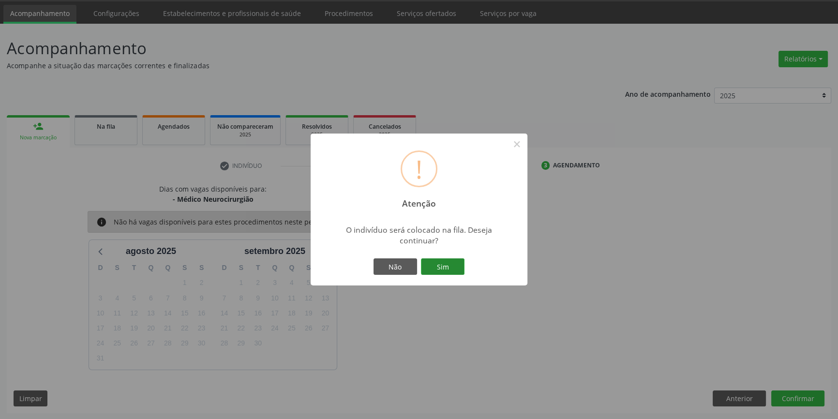
click at [443, 266] on button "Sim" at bounding box center [443, 266] width 44 height 16
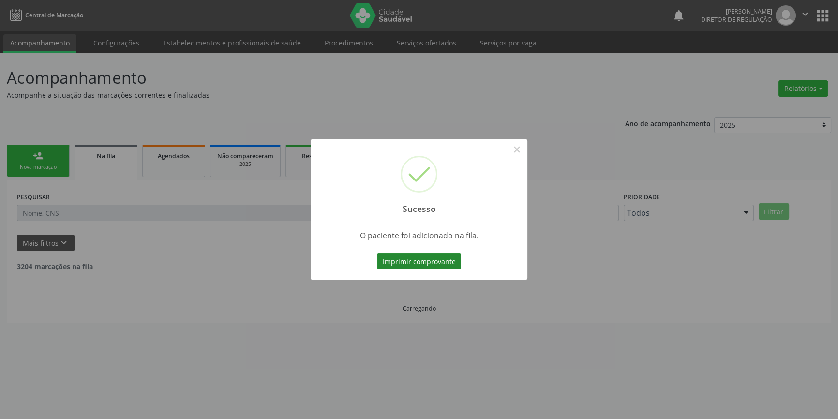
scroll to position [0, 0]
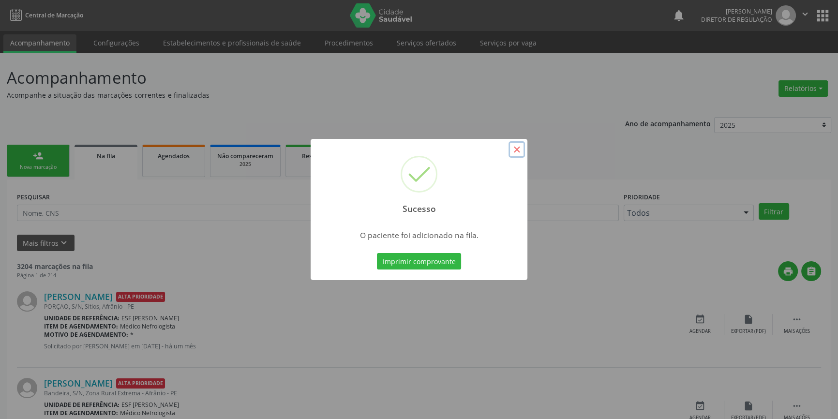
click at [514, 147] on button "×" at bounding box center [516, 149] width 16 height 16
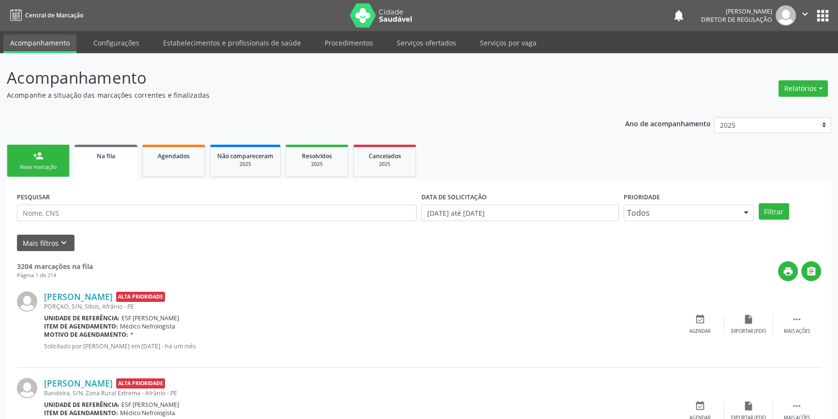
click at [33, 168] on div "Nova marcação" at bounding box center [38, 167] width 48 height 7
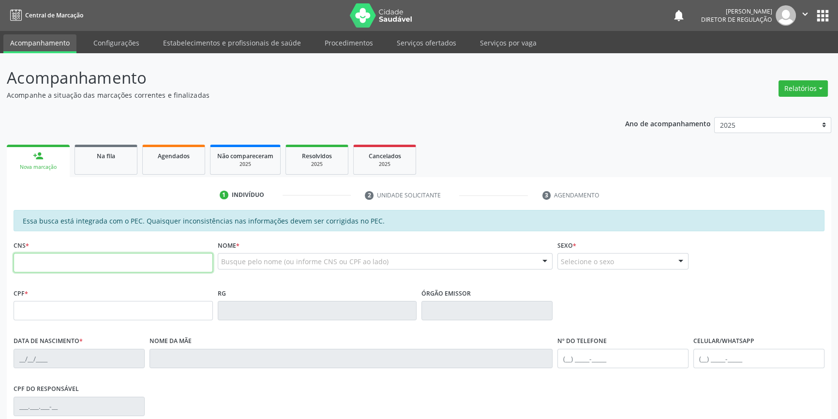
click at [59, 253] on input "text" at bounding box center [113, 262] width 199 height 19
type input "701 0008 1395 9899"
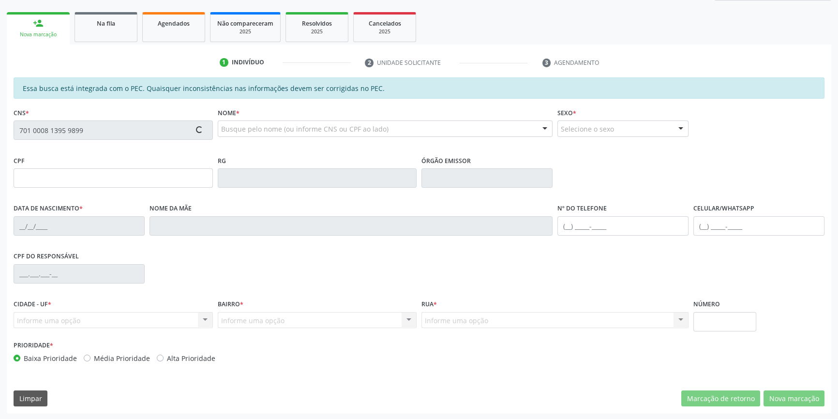
type input "745.322.434-91"
type input "25/01/1968"
type input "Albertina Vieira de Sousa"
type input "(98) 98878-7906"
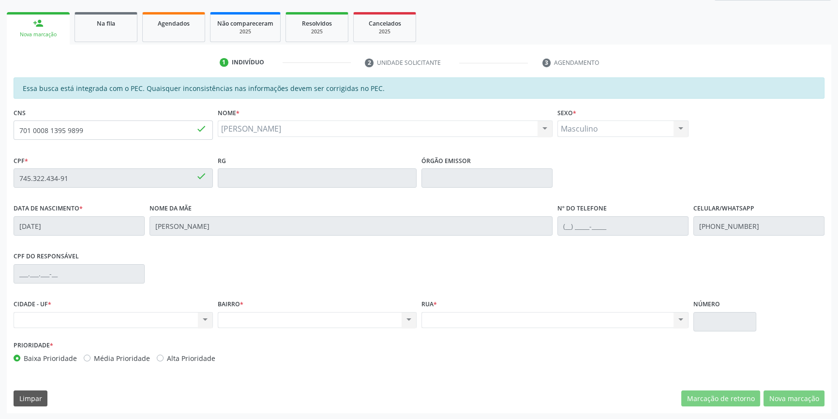
click at [186, 318] on div "Nenhum resultado encontrado para: " " Não há nenhuma opção para ser exibida." at bounding box center [113, 320] width 199 height 16
drag, startPoint x: 127, startPoint y: 135, endPoint x: 0, endPoint y: 135, distance: 127.2
click at [0, 135] on div "Acompanhamento Acompanhe a situação das marcações correntes e finalizadas Relat…" at bounding box center [419, 170] width 838 height 499
type input "704 0063 6053 1167"
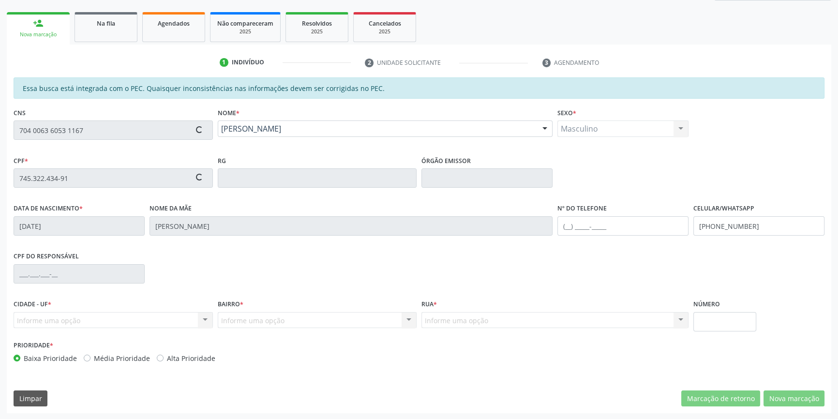
type input "19/06/1987"
type input "Altair Maria dos Santos"
type input "(87) 98825-7776"
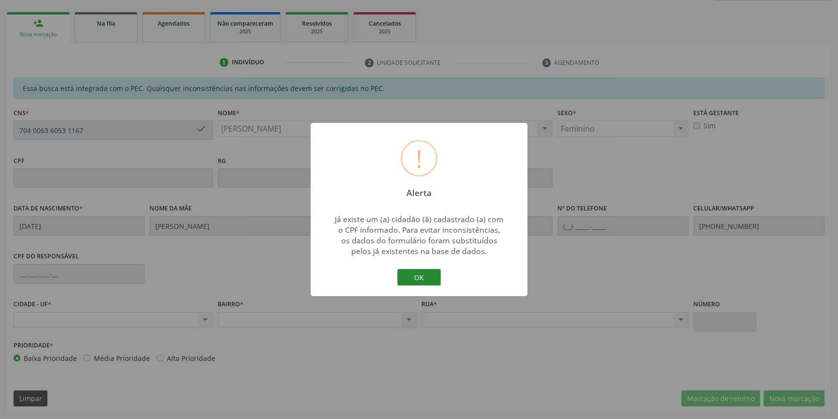
click at [417, 275] on button "OK" at bounding box center [419, 277] width 44 height 16
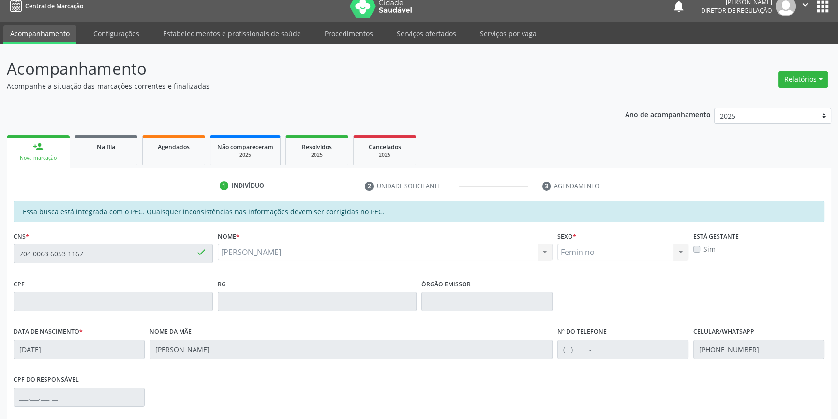
scroll to position [0, 0]
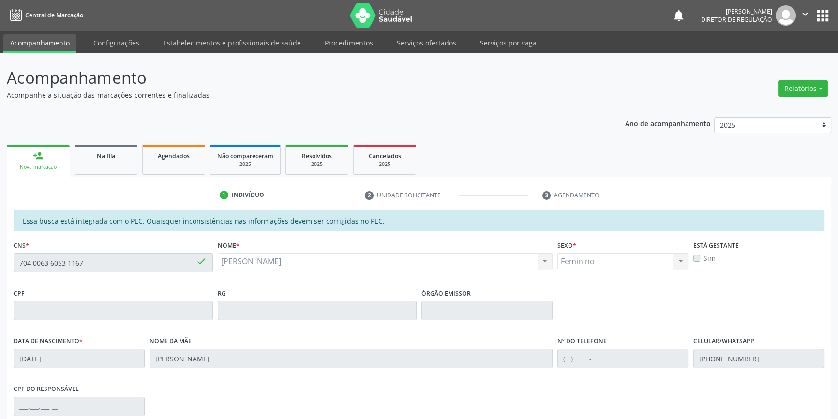
click at [48, 151] on link "person_add Nova marcação" at bounding box center [38, 161] width 63 height 32
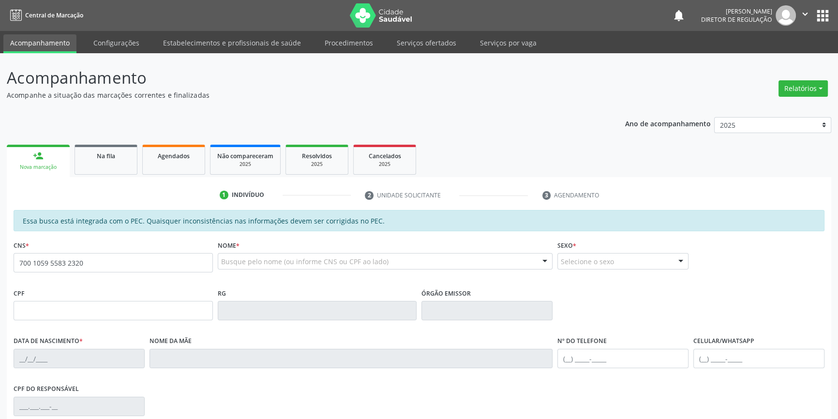
type input "700 1059 5583 2320"
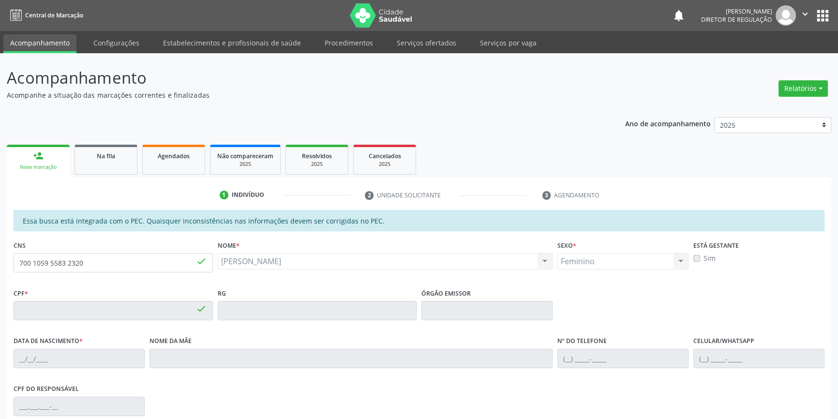
type input "985.271.774-04"
type input "[DATE]"
type input "[PERSON_NAME]"
type input "[PHONE_NUMBER]"
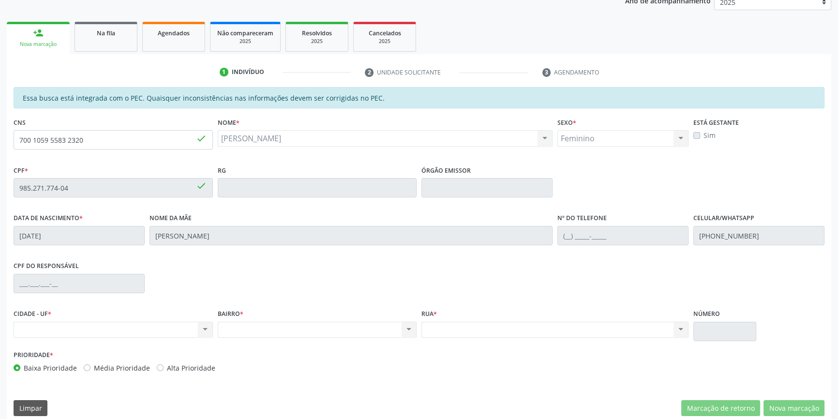
scroll to position [133, 0]
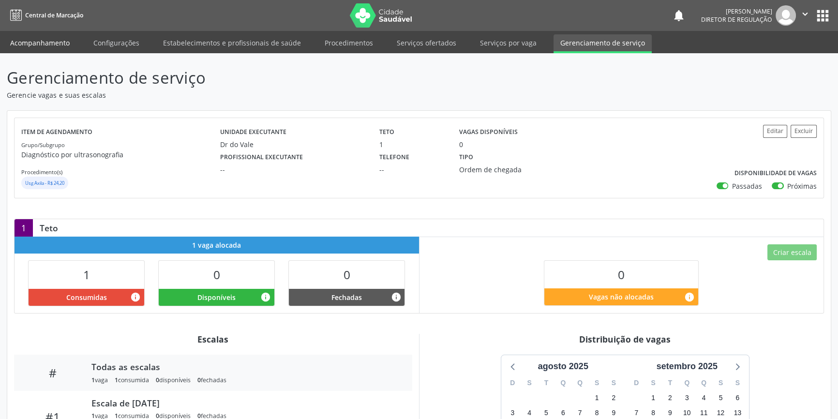
click at [58, 45] on link "Acompanhamento" at bounding box center [39, 42] width 73 height 17
